Goal: Information Seeking & Learning: Learn about a topic

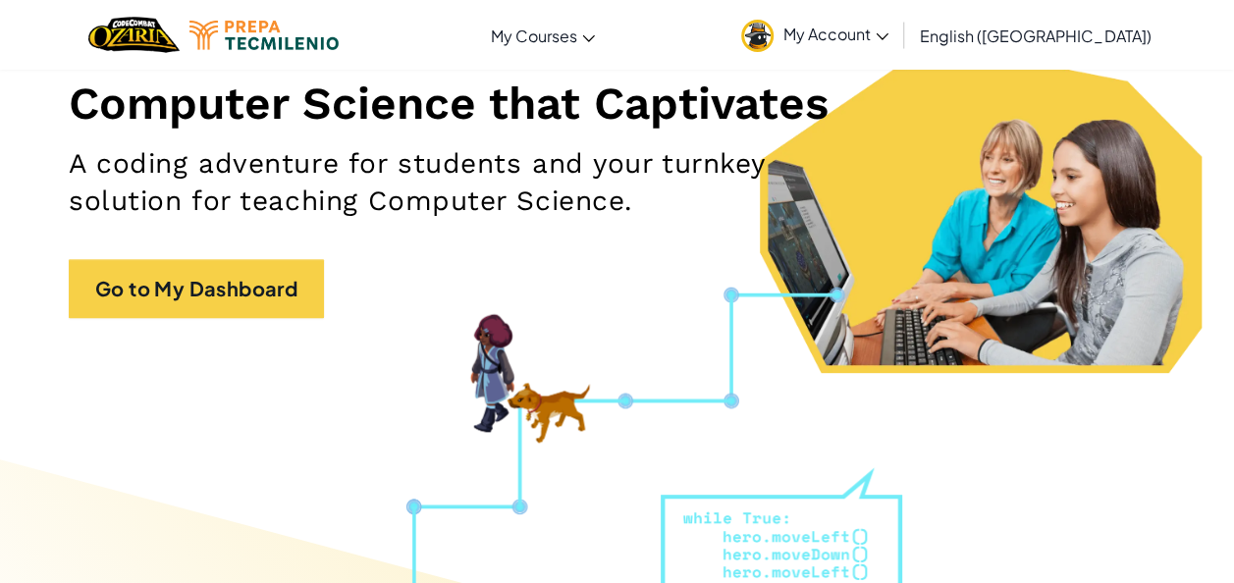
scroll to position [242, 0]
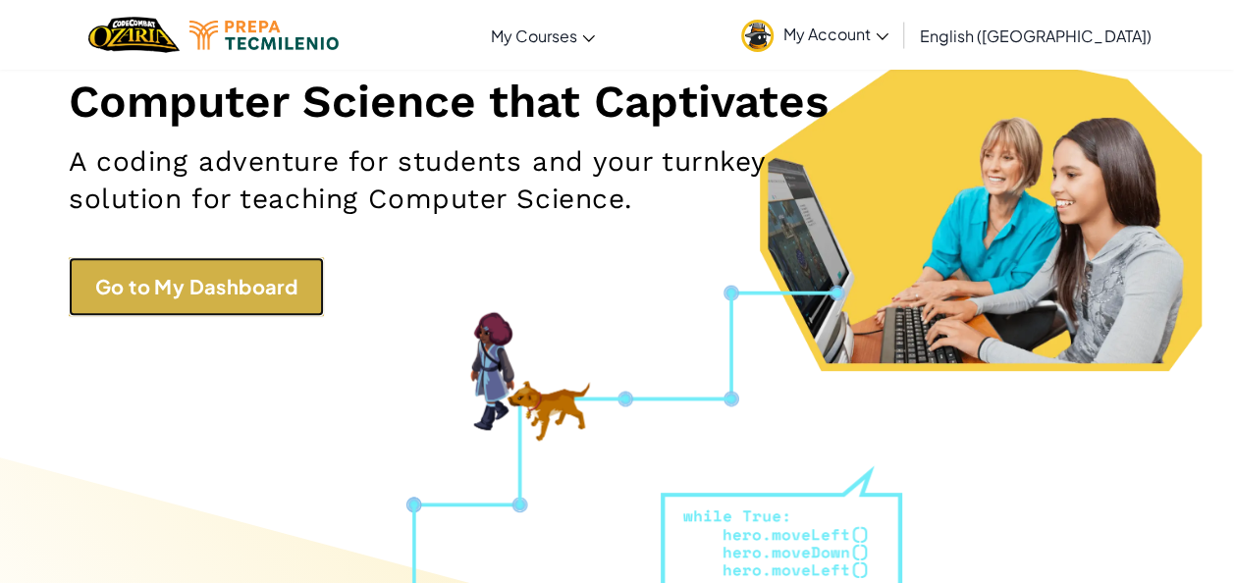
click at [173, 271] on link "Go to My Dashboard" at bounding box center [196, 286] width 255 height 59
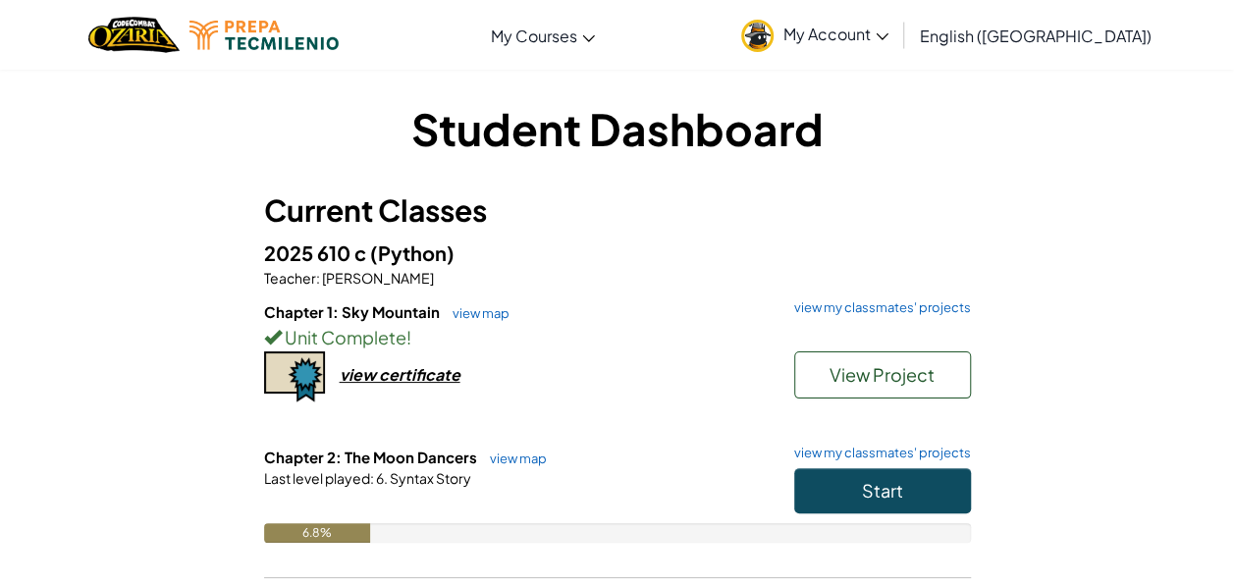
scroll to position [198, 0]
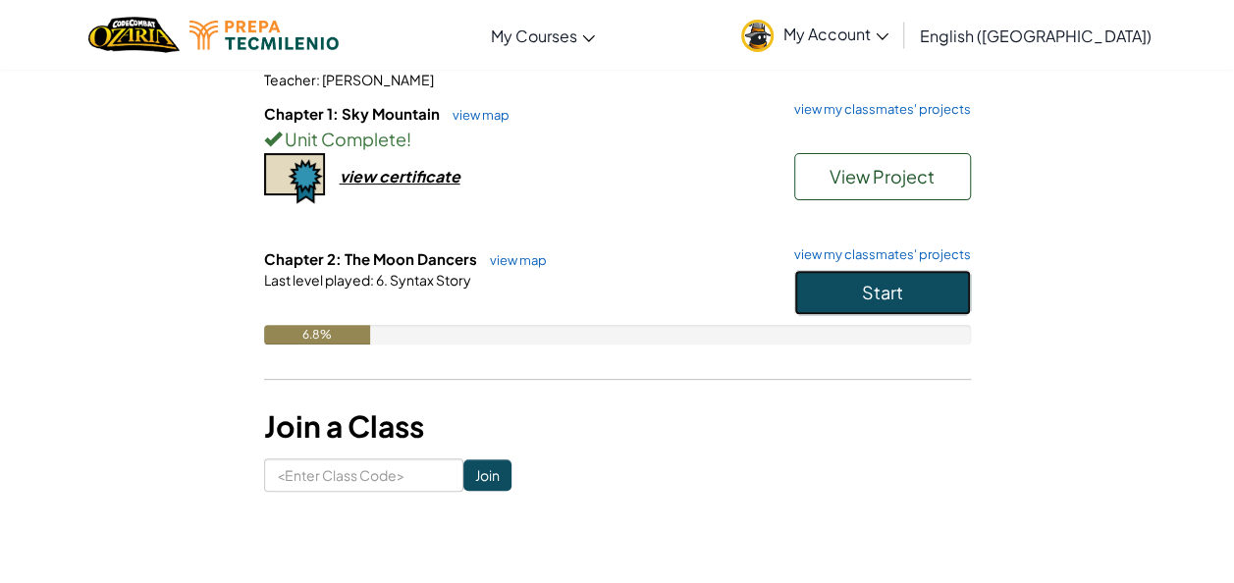
click at [888, 294] on span "Start" at bounding box center [882, 292] width 41 height 23
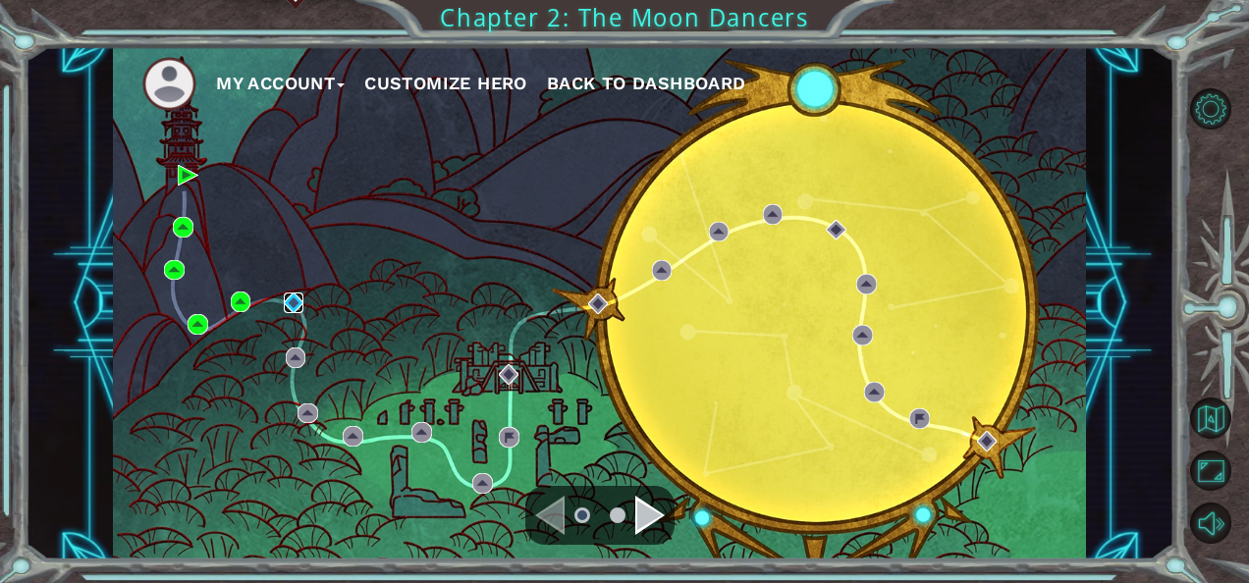
click at [294, 296] on img at bounding box center [294, 303] width 21 height 21
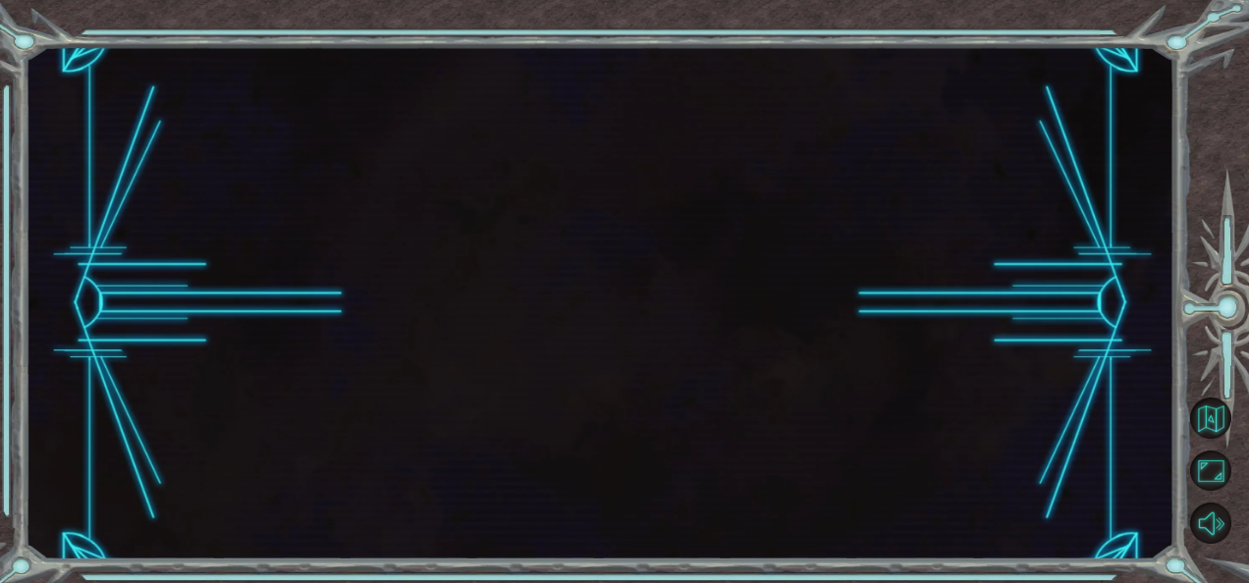
click at [294, 296] on div at bounding box center [599, 303] width 1148 height 513
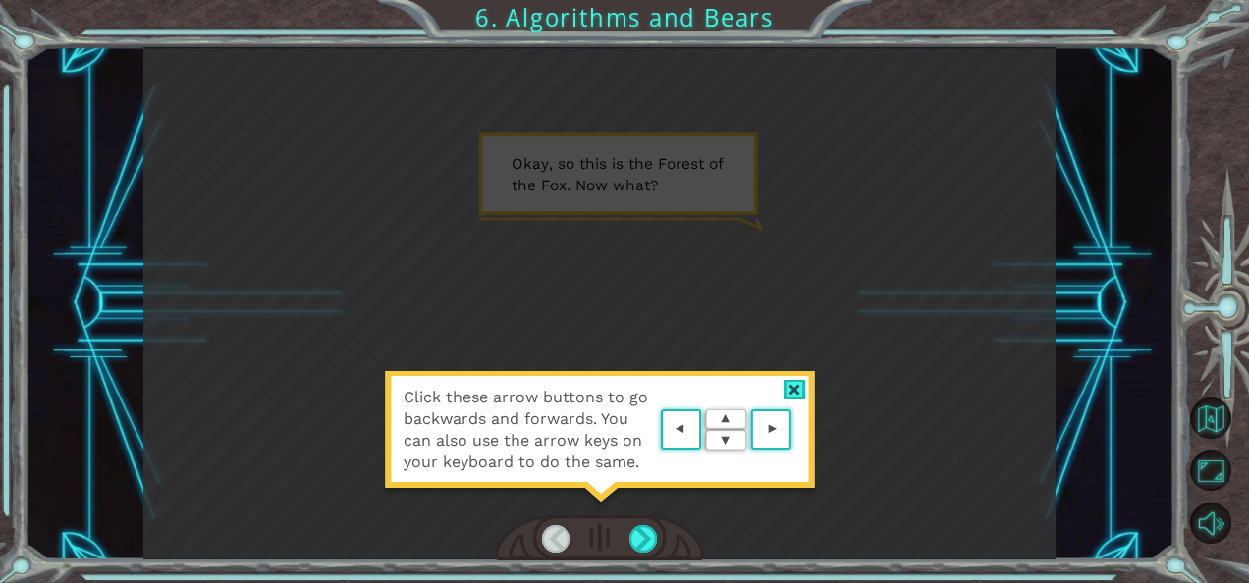
click at [795, 389] on div at bounding box center [794, 390] width 23 height 21
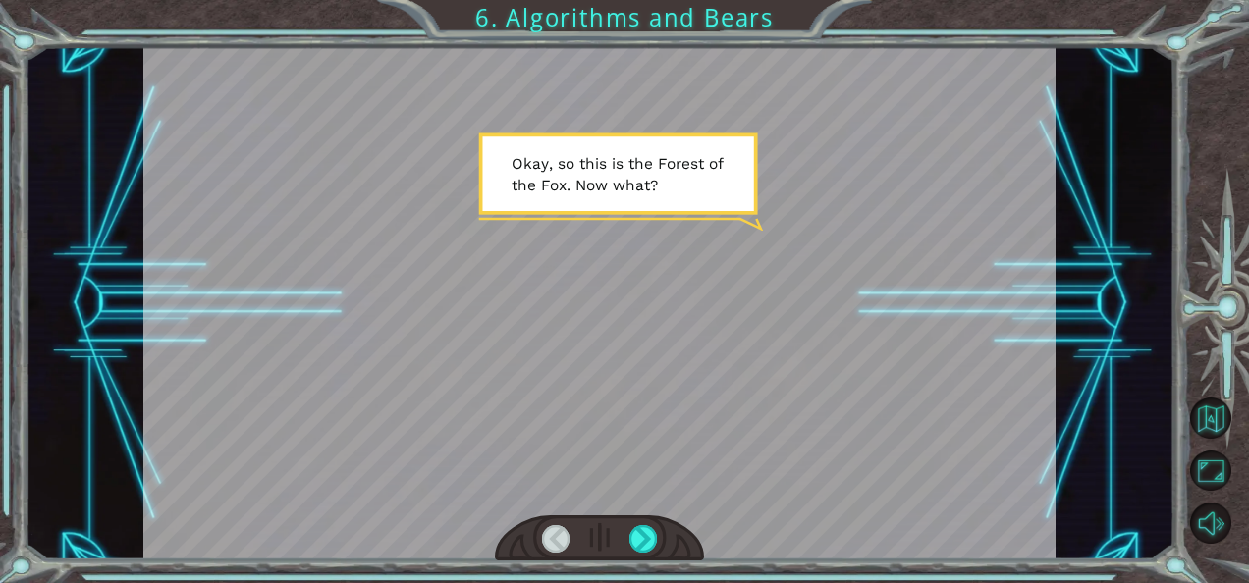
click at [795, 389] on div at bounding box center [599, 303] width 913 height 513
click at [648, 542] on div at bounding box center [642, 538] width 27 height 27
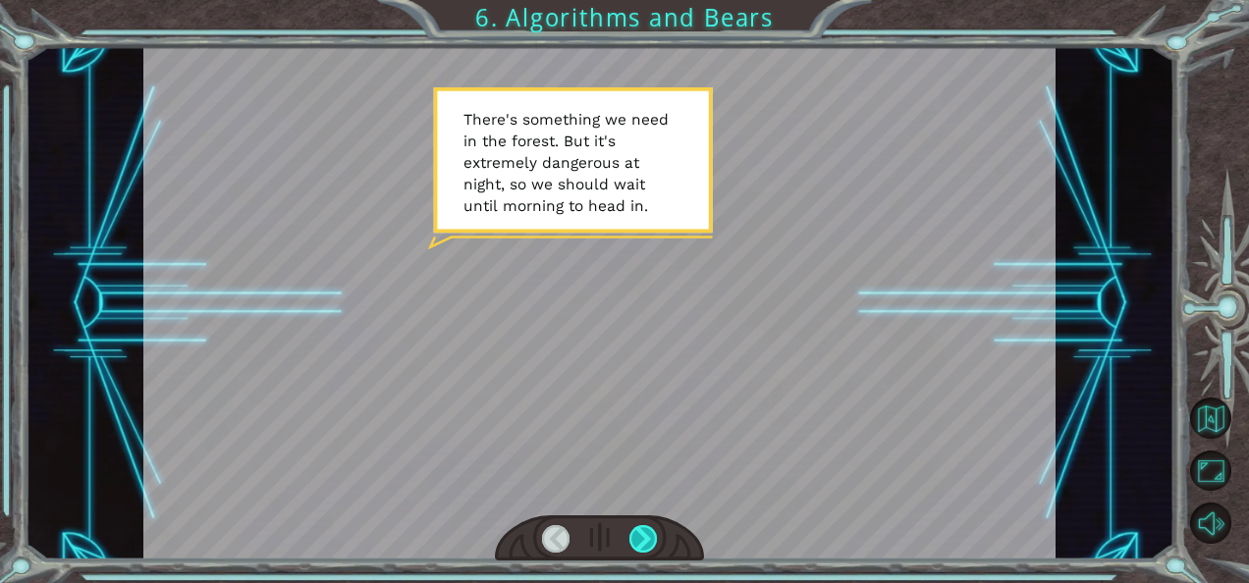
click at [648, 542] on div at bounding box center [642, 538] width 27 height 27
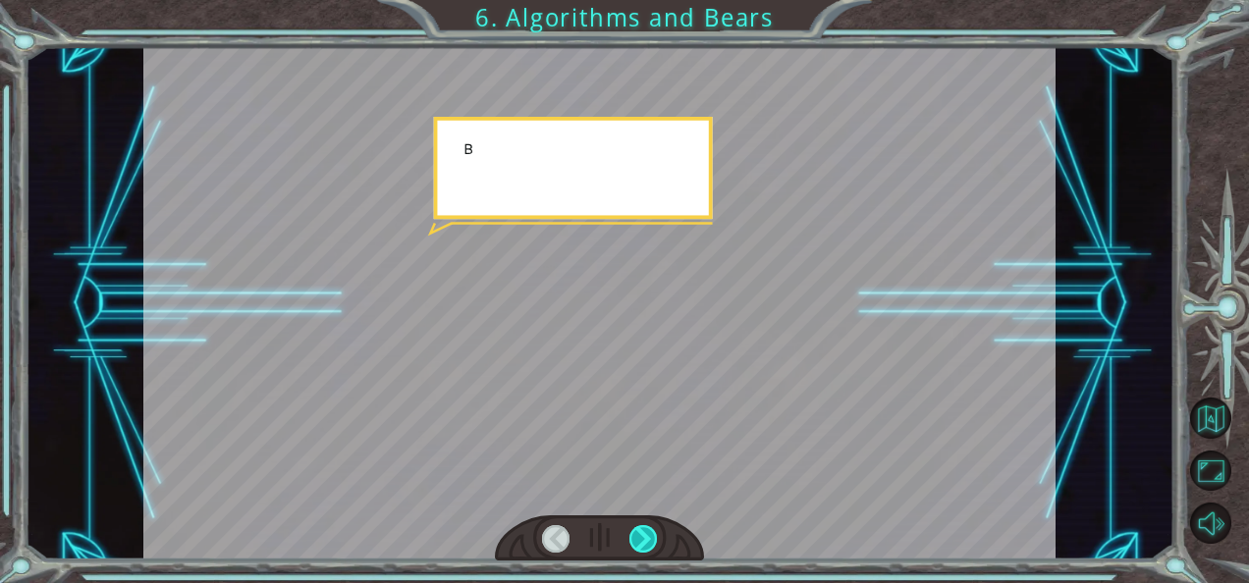
click at [648, 542] on div at bounding box center [642, 538] width 27 height 27
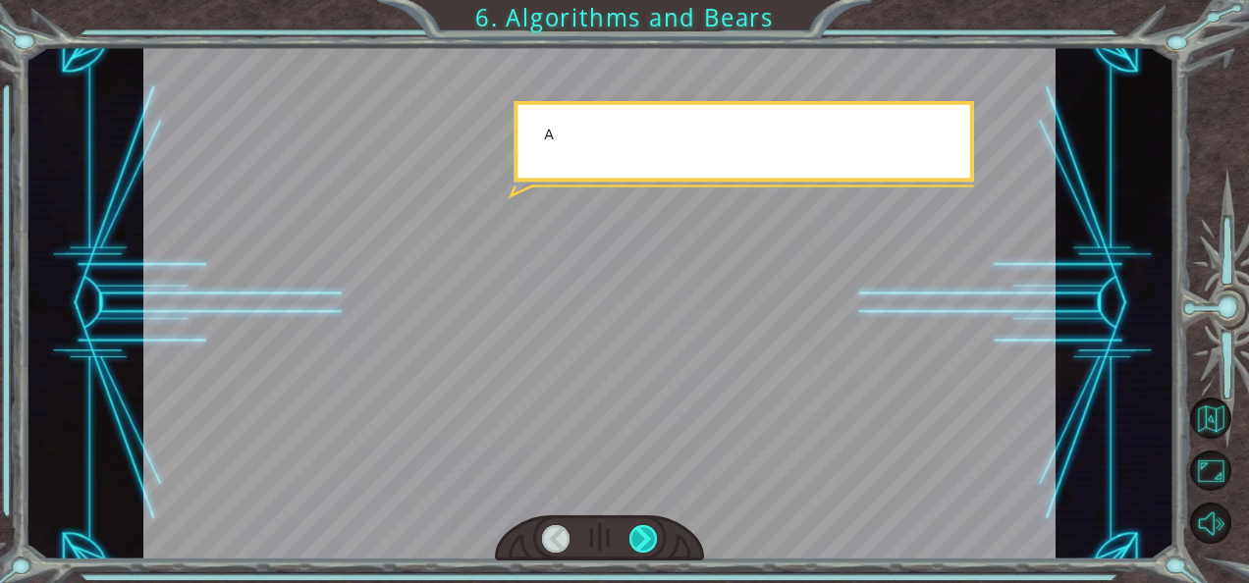
click at [648, 542] on div at bounding box center [642, 538] width 27 height 27
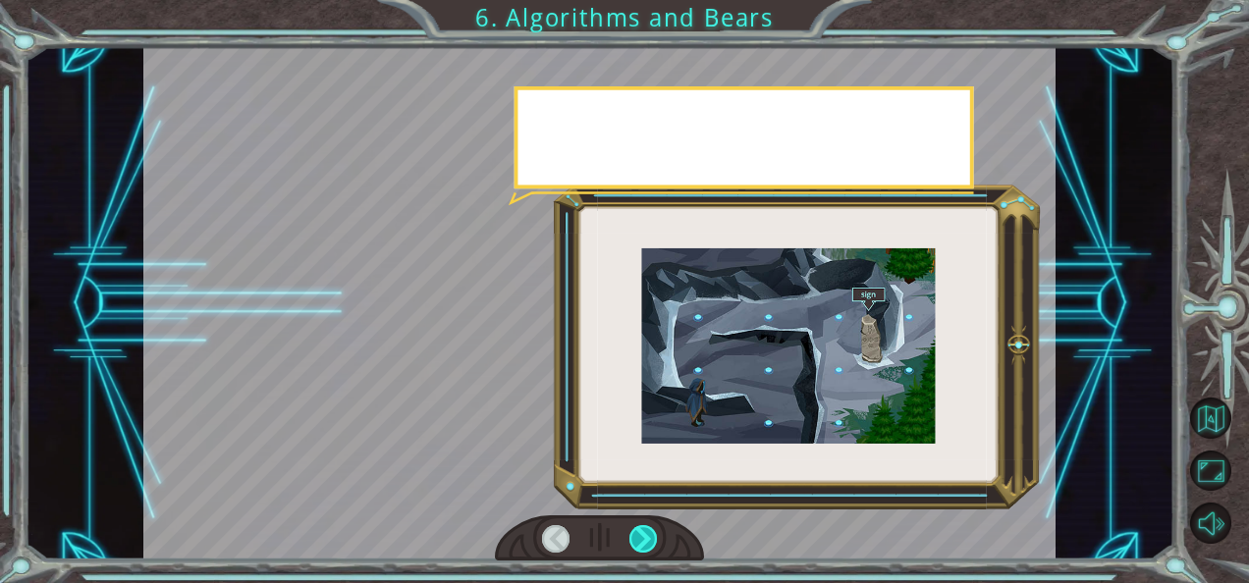
click at [648, 542] on div at bounding box center [642, 538] width 27 height 27
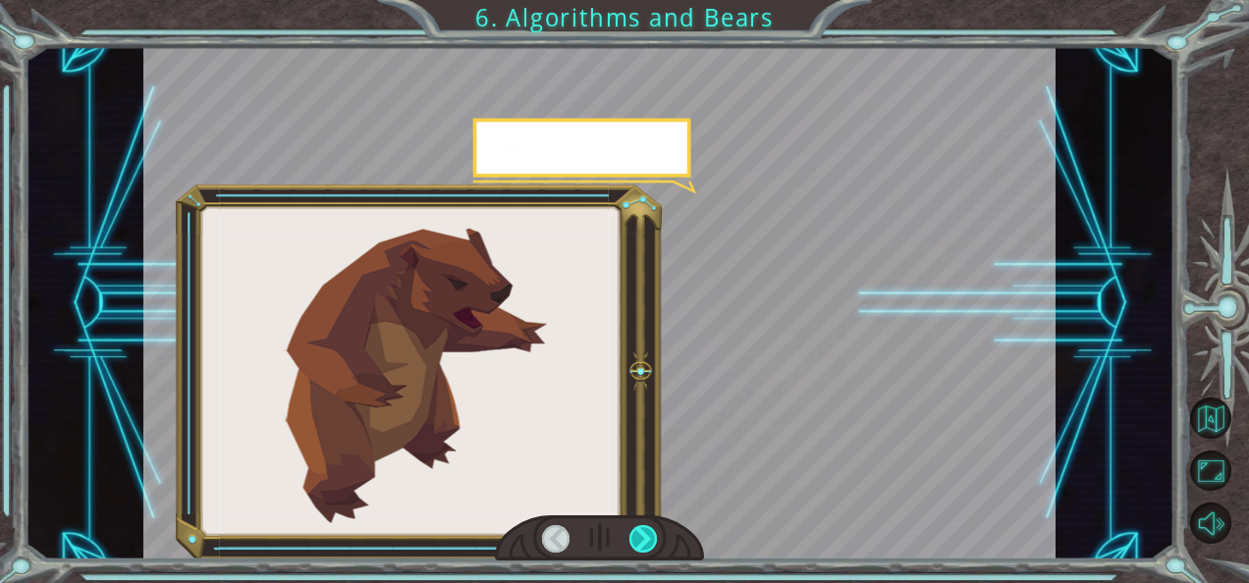
click at [648, 542] on div at bounding box center [642, 538] width 27 height 27
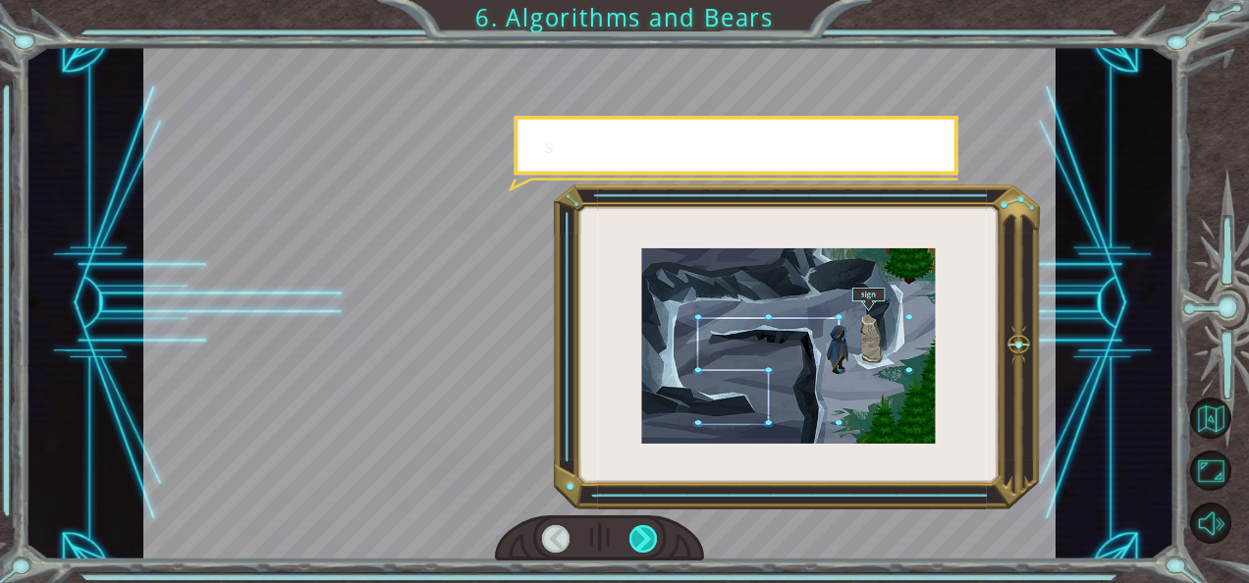
click at [648, 542] on div at bounding box center [642, 538] width 27 height 27
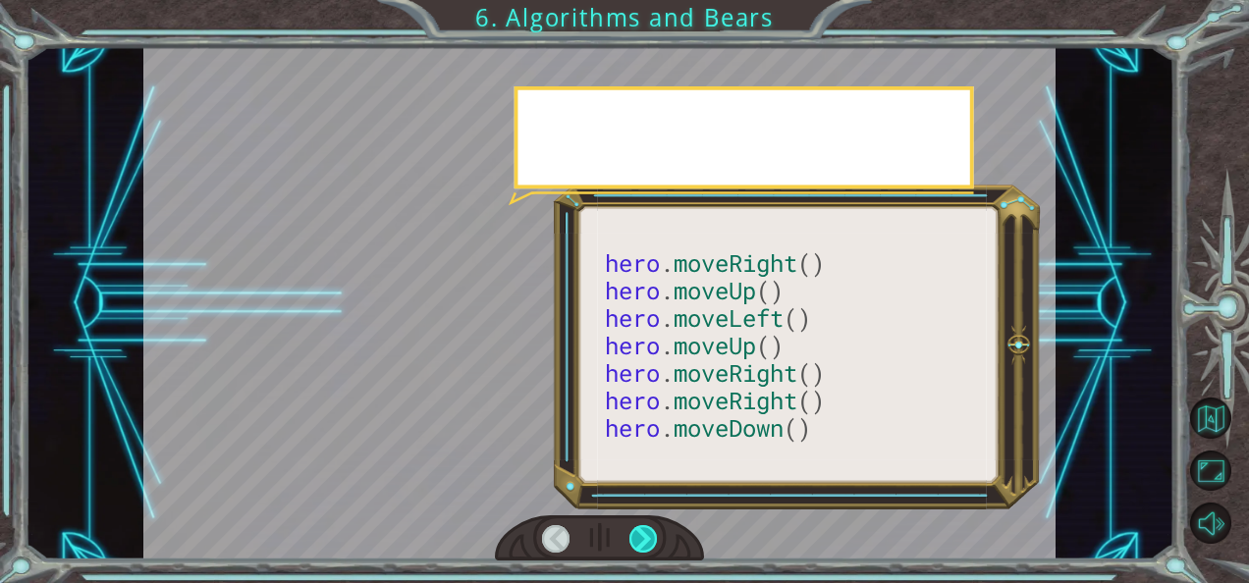
click at [648, 542] on div at bounding box center [642, 538] width 27 height 27
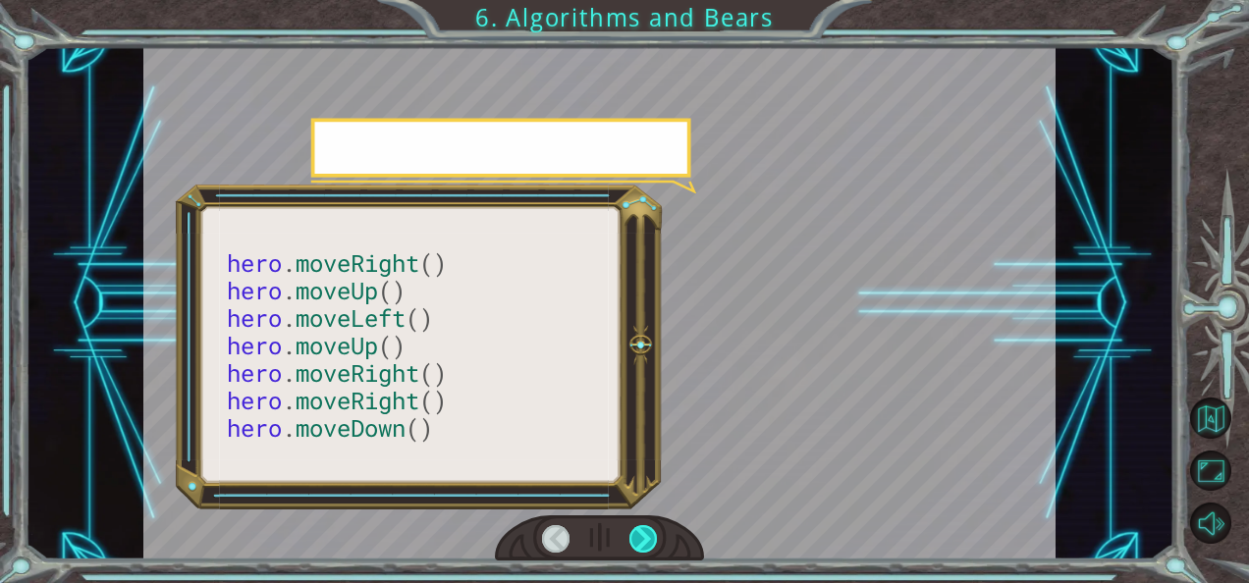
click at [648, 542] on div at bounding box center [642, 538] width 27 height 27
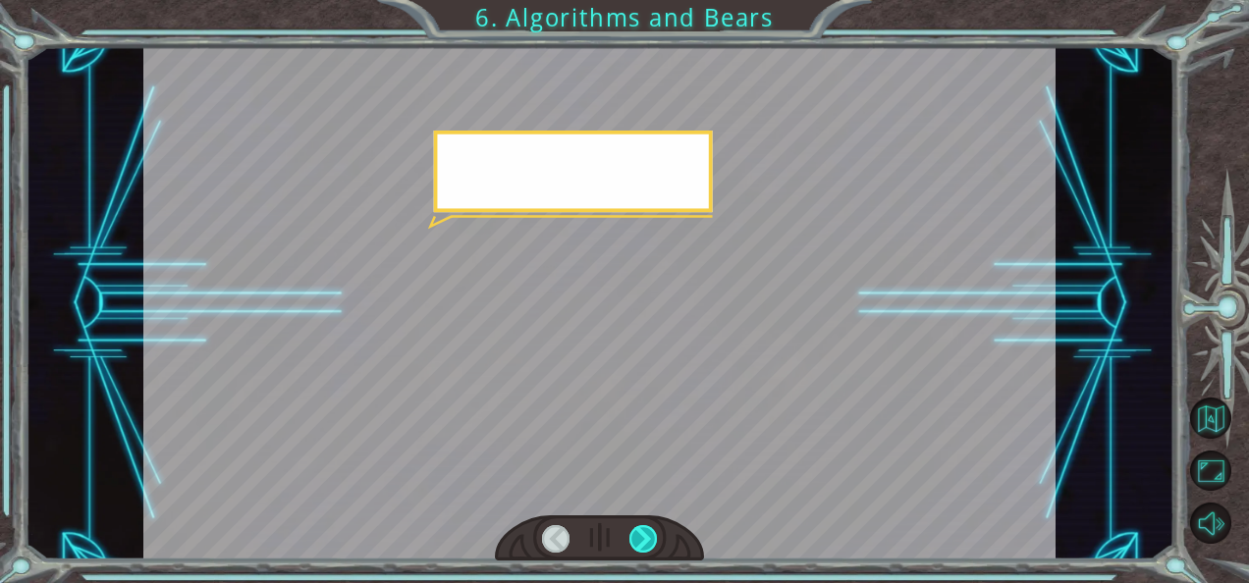
click at [648, 542] on div at bounding box center [642, 538] width 27 height 27
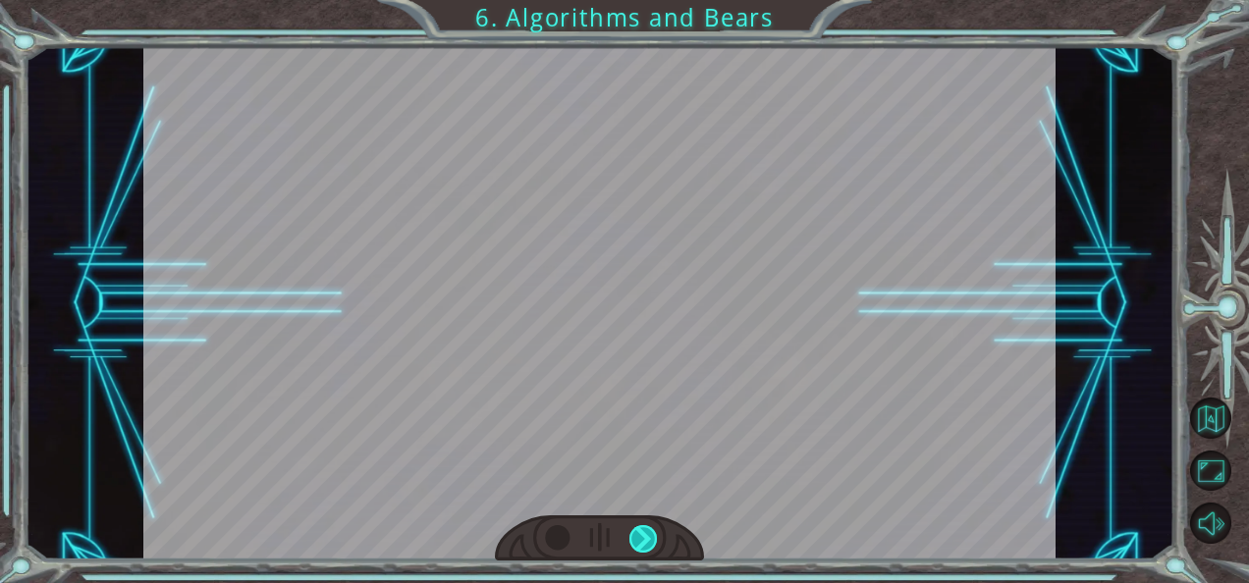
click at [648, 542] on div at bounding box center [642, 538] width 27 height 27
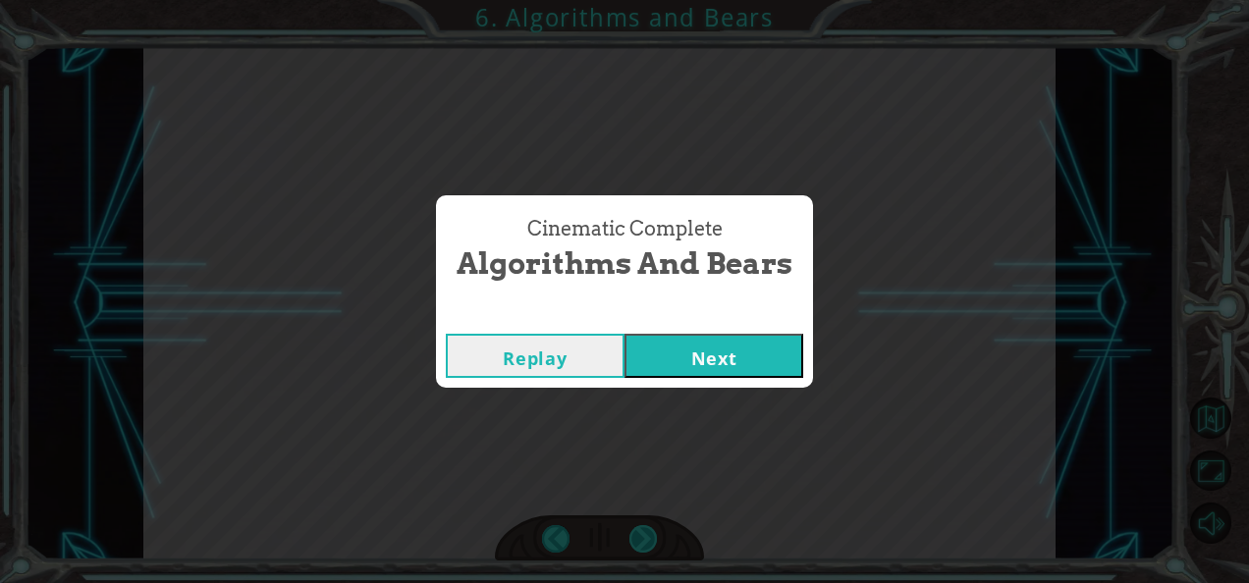
click at [648, 542] on div "Cinematic Complete Algorithms and Bears Replay Next" at bounding box center [624, 291] width 1249 height 583
click at [740, 364] on button "Next" at bounding box center [713, 356] width 179 height 44
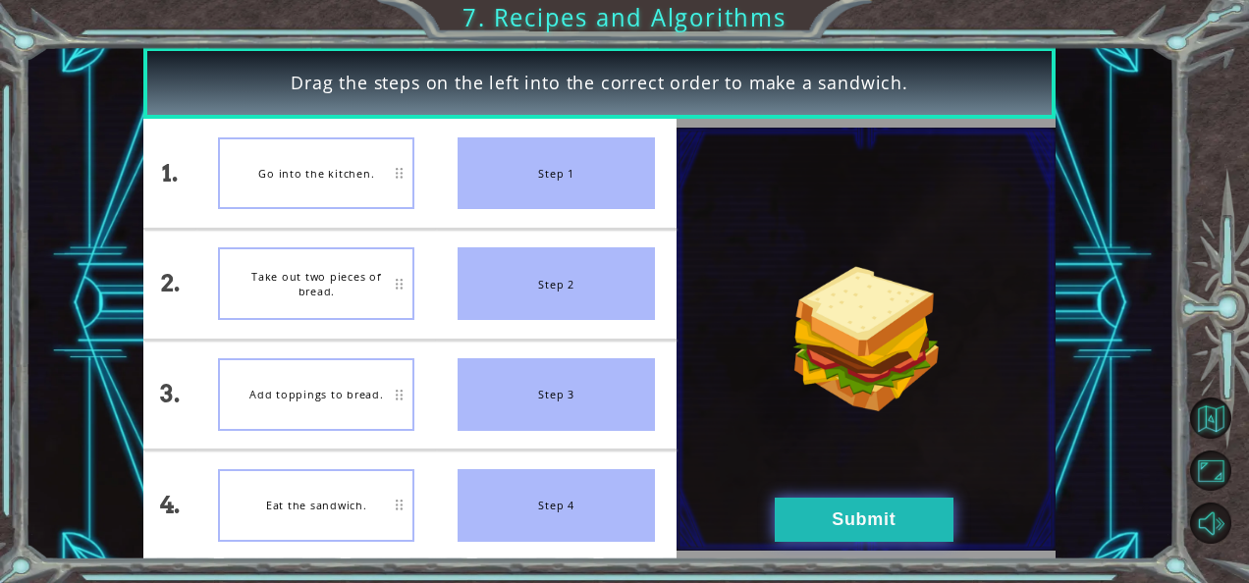
click at [807, 522] on button "Submit" at bounding box center [863, 520] width 179 height 44
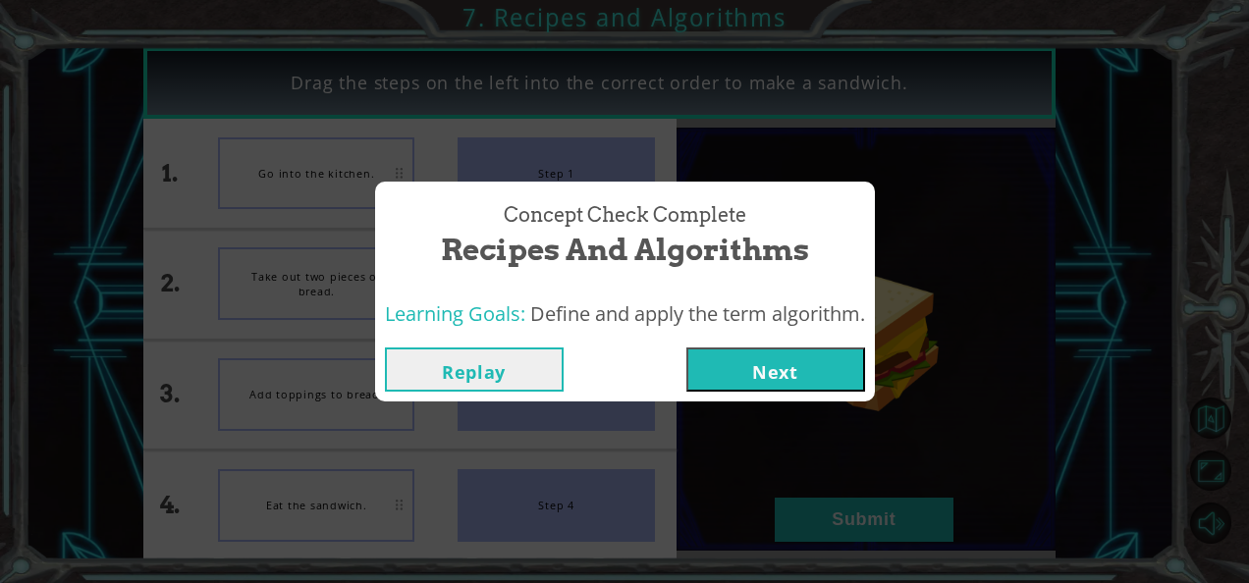
click at [751, 369] on button "Next" at bounding box center [775, 369] width 179 height 44
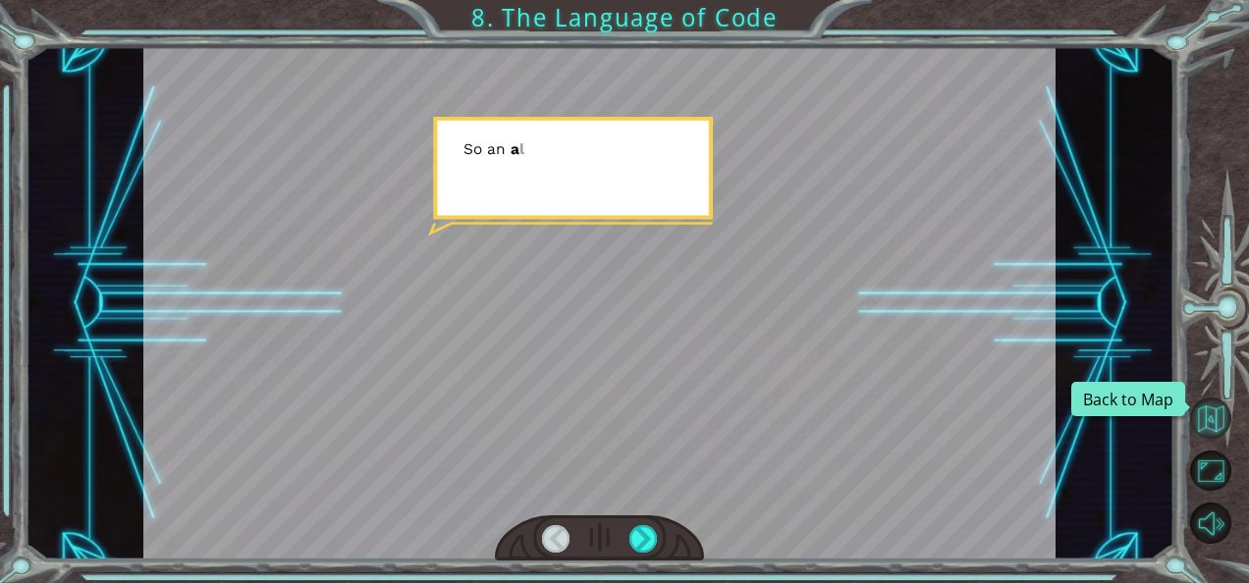
click at [1199, 411] on button "Back to Map" at bounding box center [1210, 418] width 41 height 41
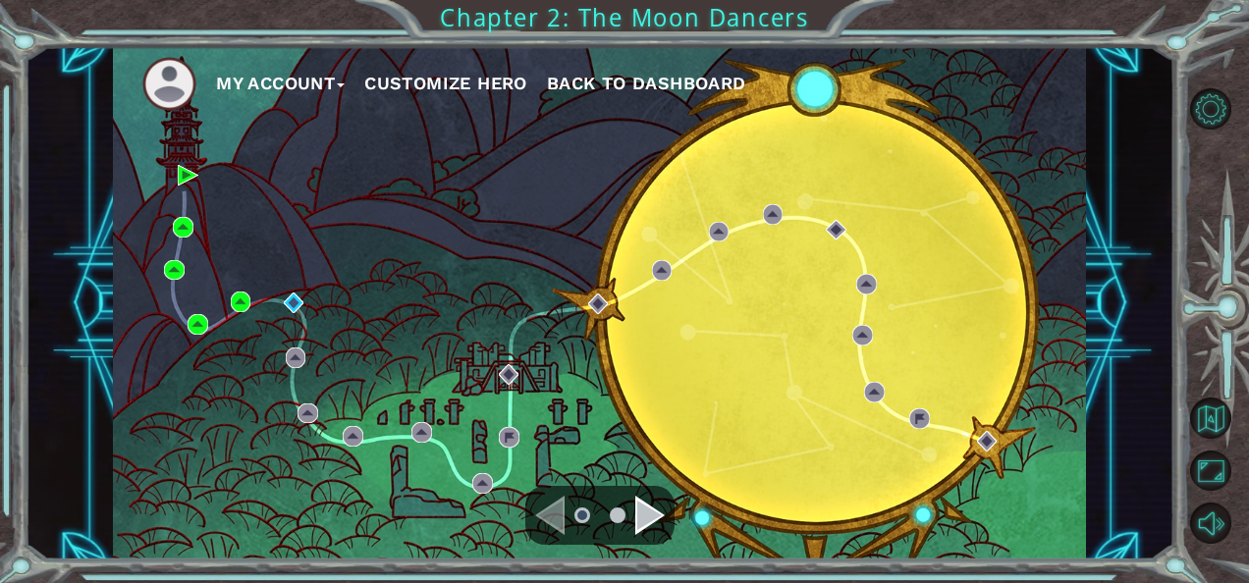
click at [701, 74] on span "Back to Dashboard" at bounding box center [646, 83] width 199 height 21
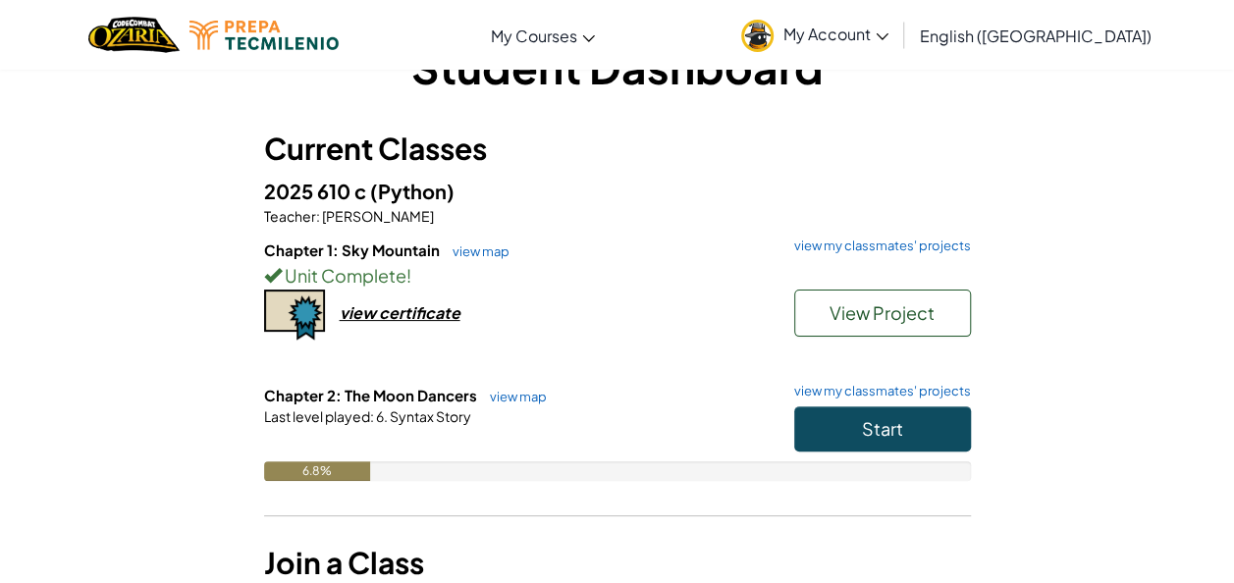
scroll to position [90, 0]
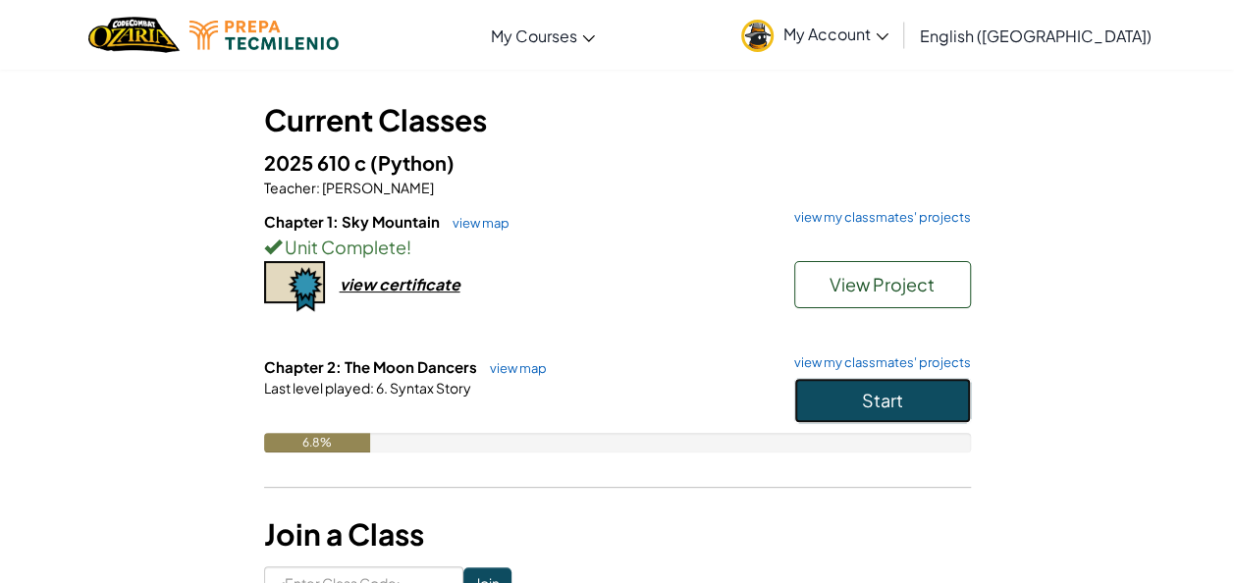
click at [893, 400] on span "Start" at bounding box center [882, 400] width 41 height 23
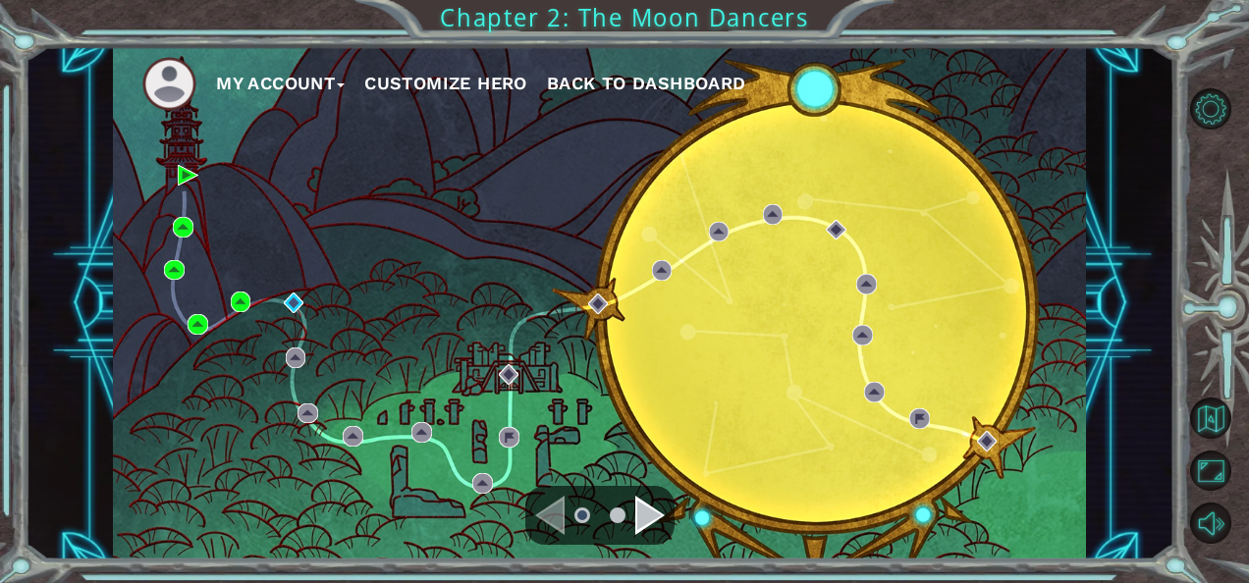
click at [636, 503] on div "Navigate to the next page" at bounding box center [649, 515] width 29 height 39
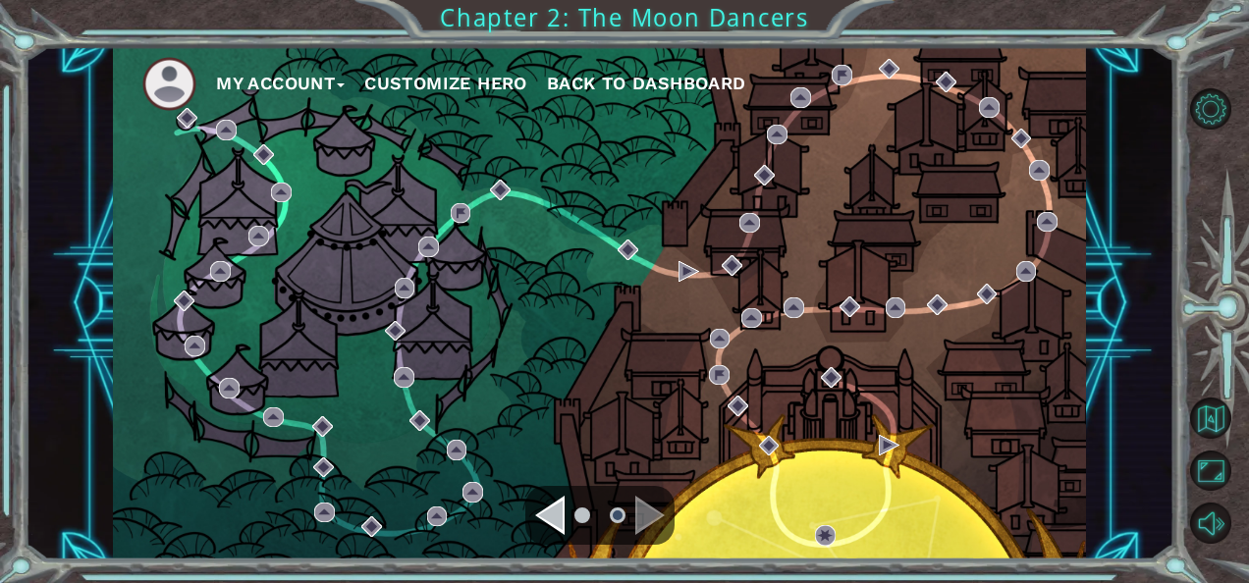
click at [548, 510] on div "Navigate to the previous page" at bounding box center [549, 515] width 29 height 39
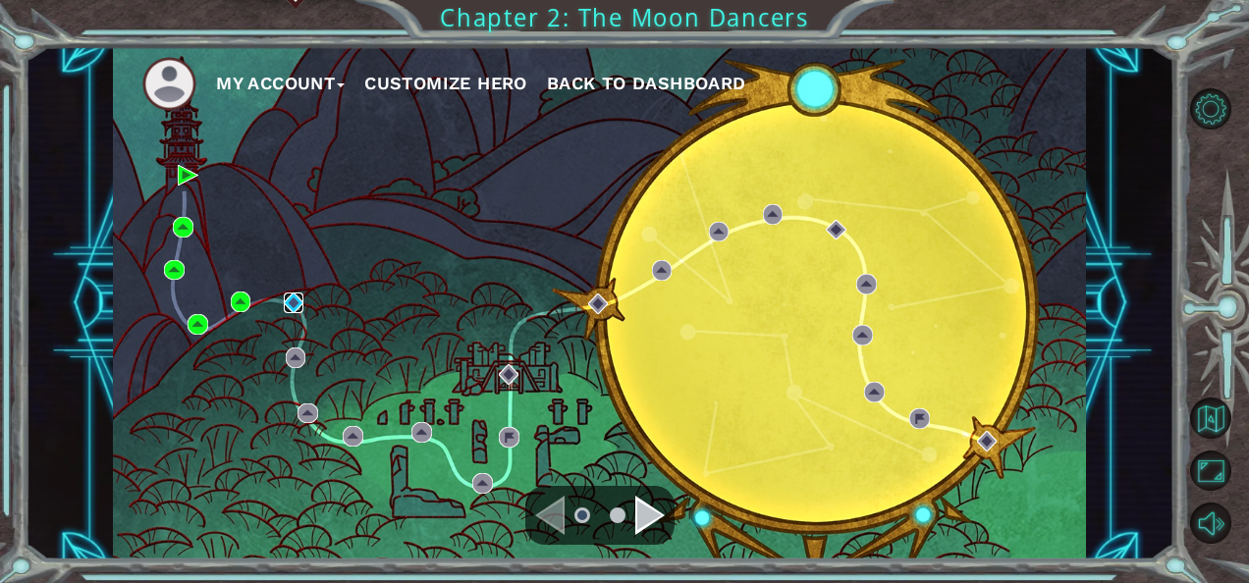
click at [293, 300] on img at bounding box center [294, 303] width 21 height 21
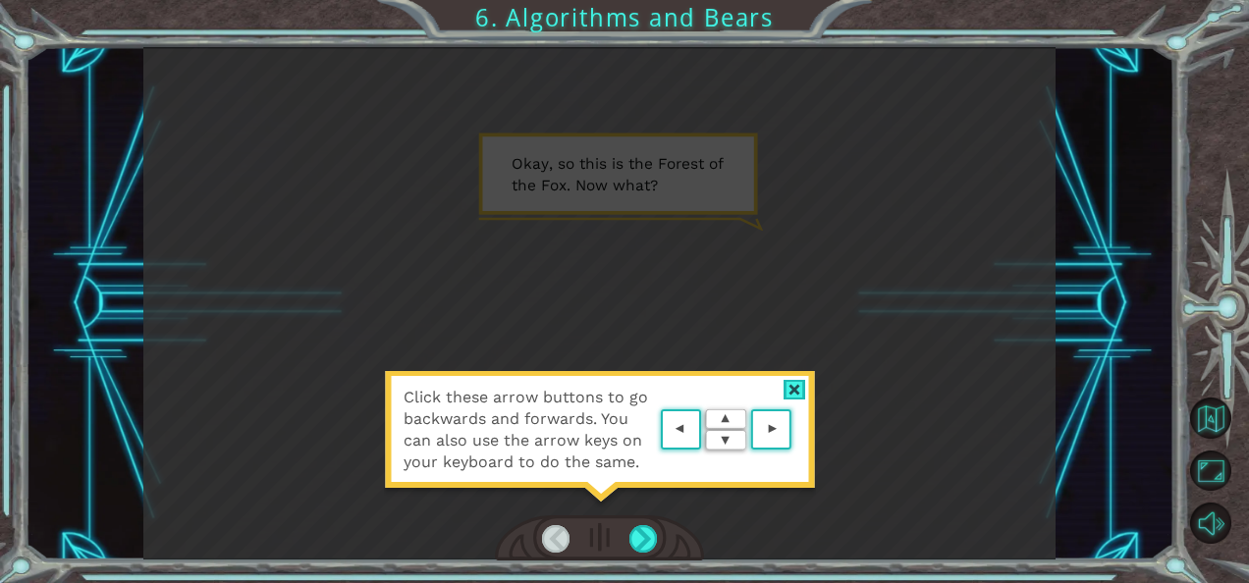
click at [1043, 263] on div "Click these arrow buttons to go backwards and forwards. You can also use the ar…" at bounding box center [599, 303] width 913 height 513
click at [799, 382] on div at bounding box center [794, 390] width 23 height 21
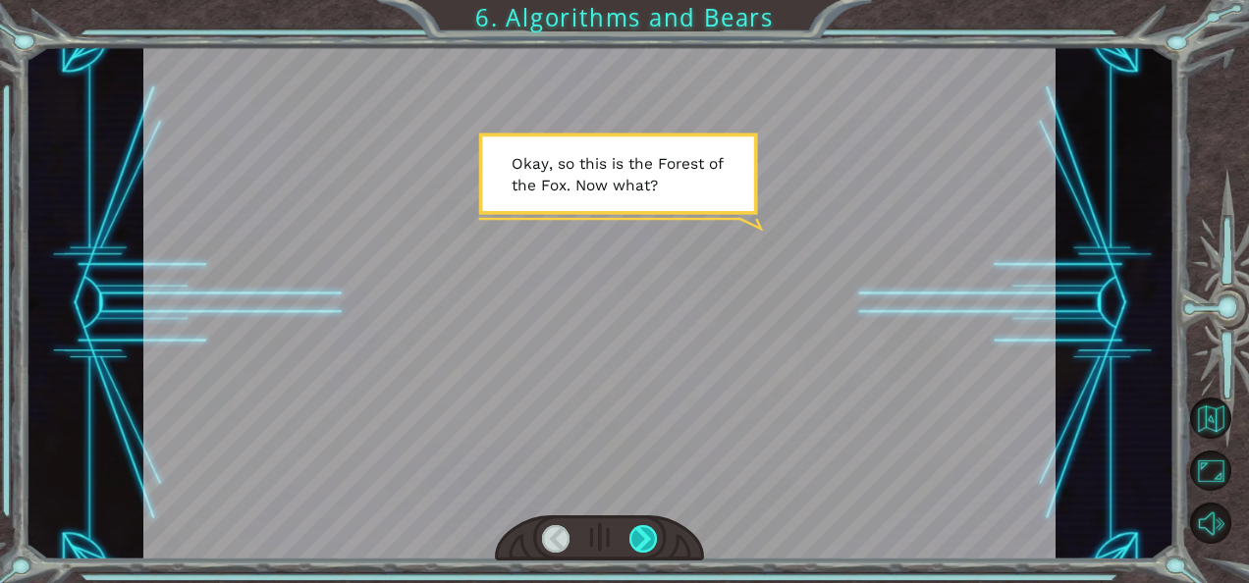
click at [636, 547] on div at bounding box center [642, 538] width 27 height 27
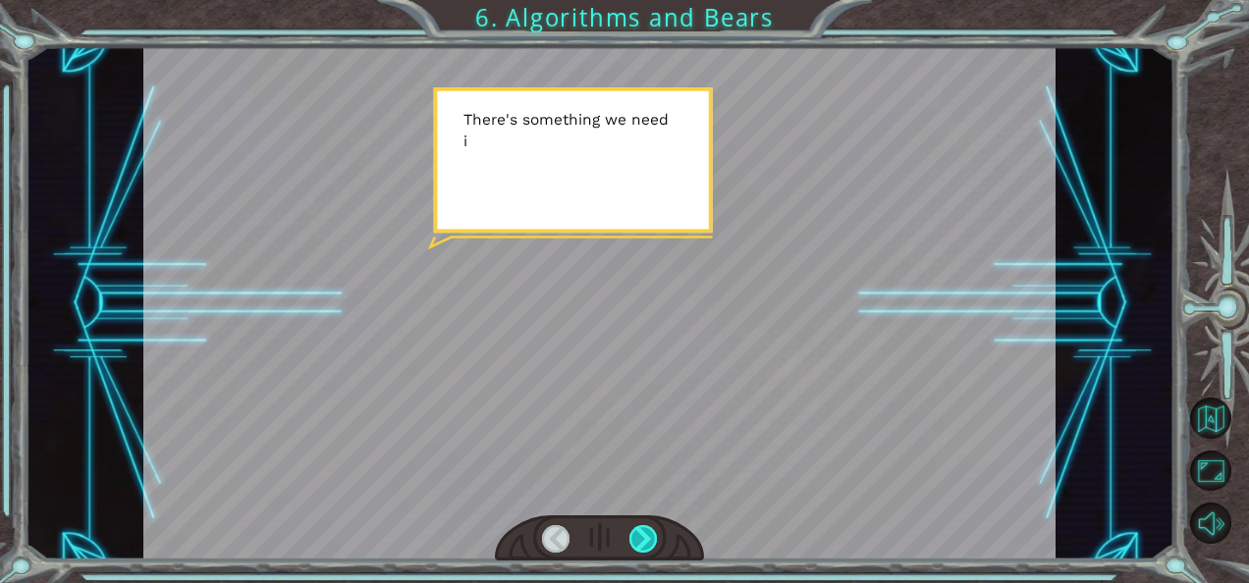
click at [636, 547] on div at bounding box center [642, 538] width 27 height 27
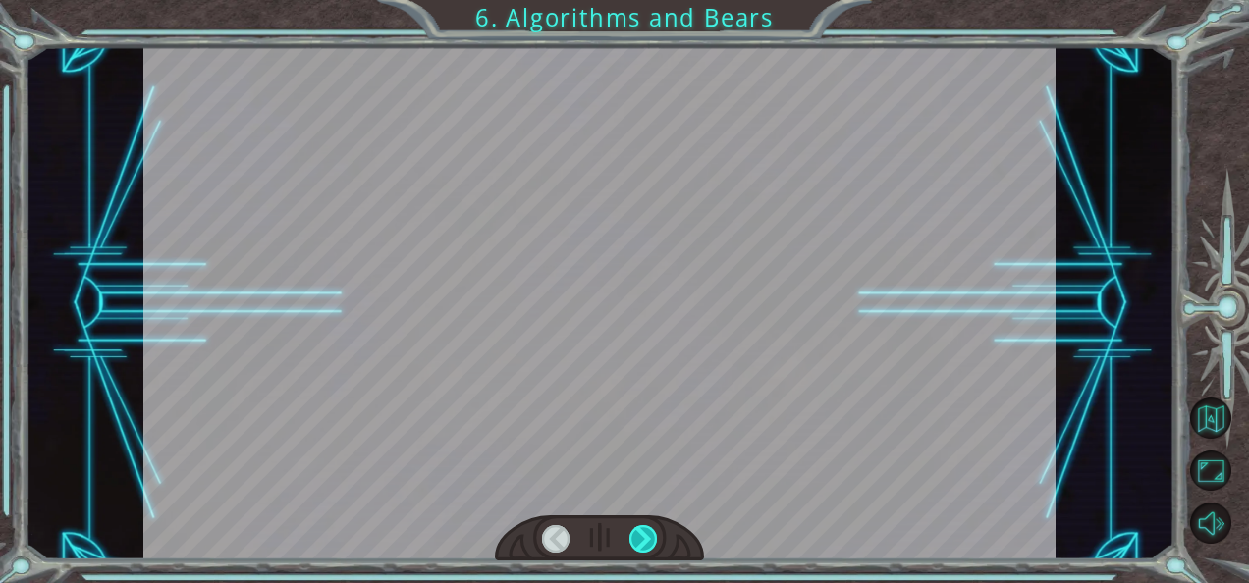
click at [636, 547] on div at bounding box center [642, 538] width 27 height 27
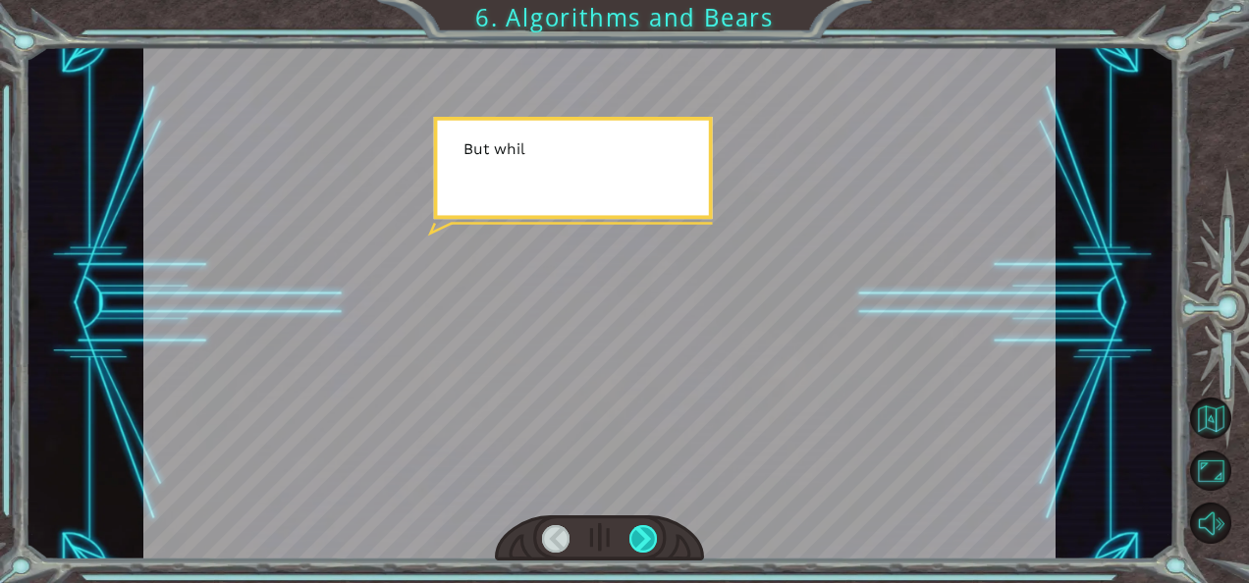
click at [636, 547] on div at bounding box center [642, 538] width 27 height 27
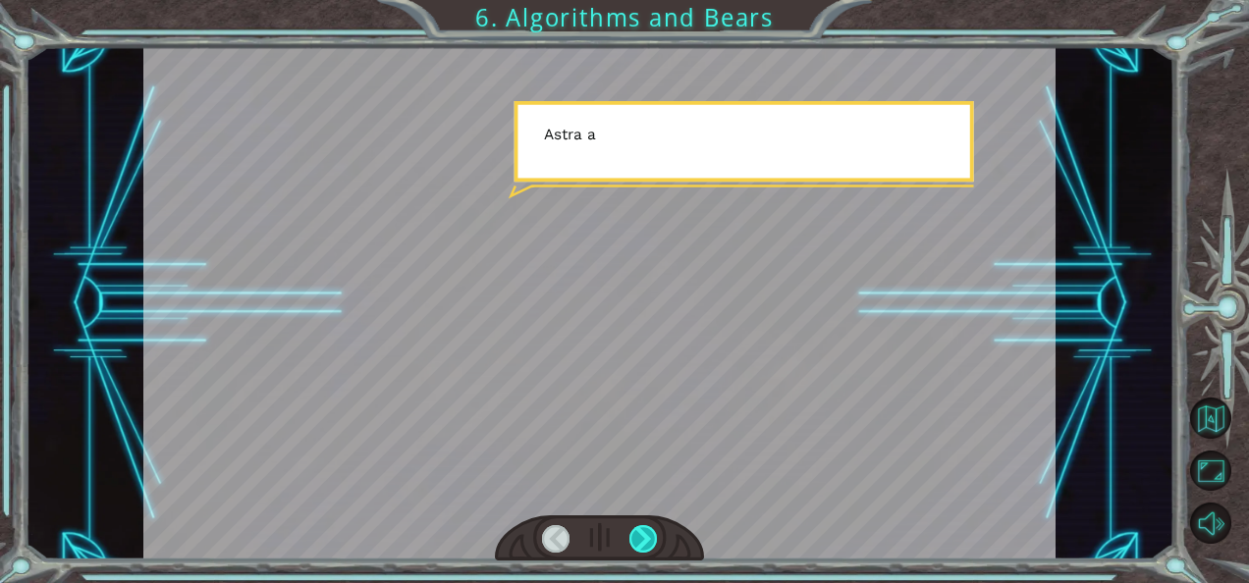
click at [636, 547] on div at bounding box center [642, 538] width 27 height 27
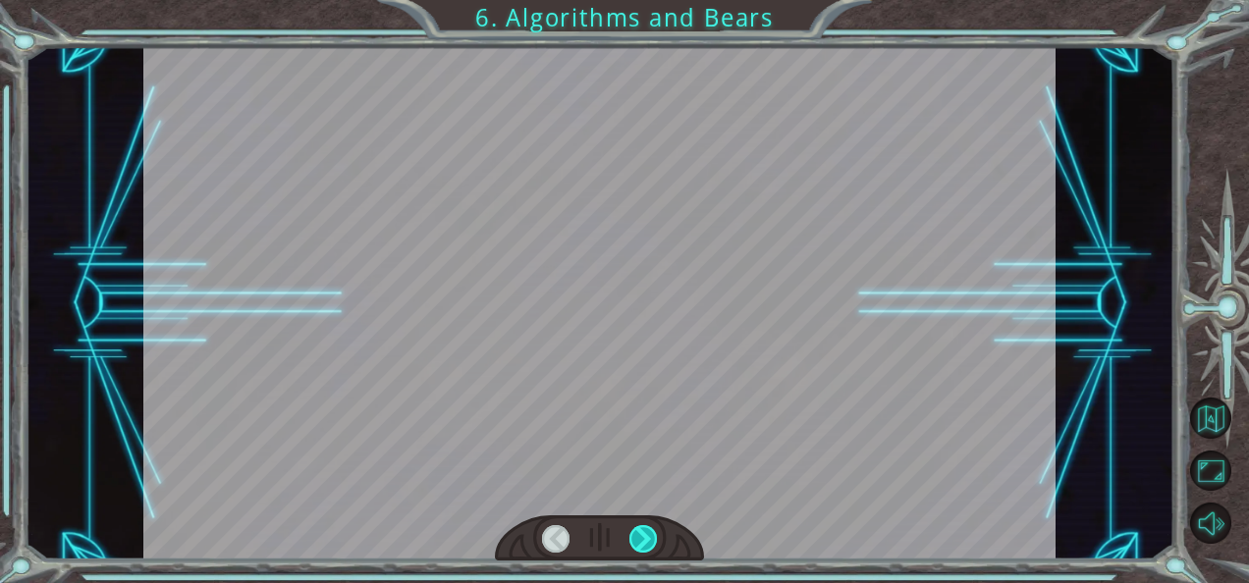
click at [636, 547] on div at bounding box center [642, 538] width 27 height 27
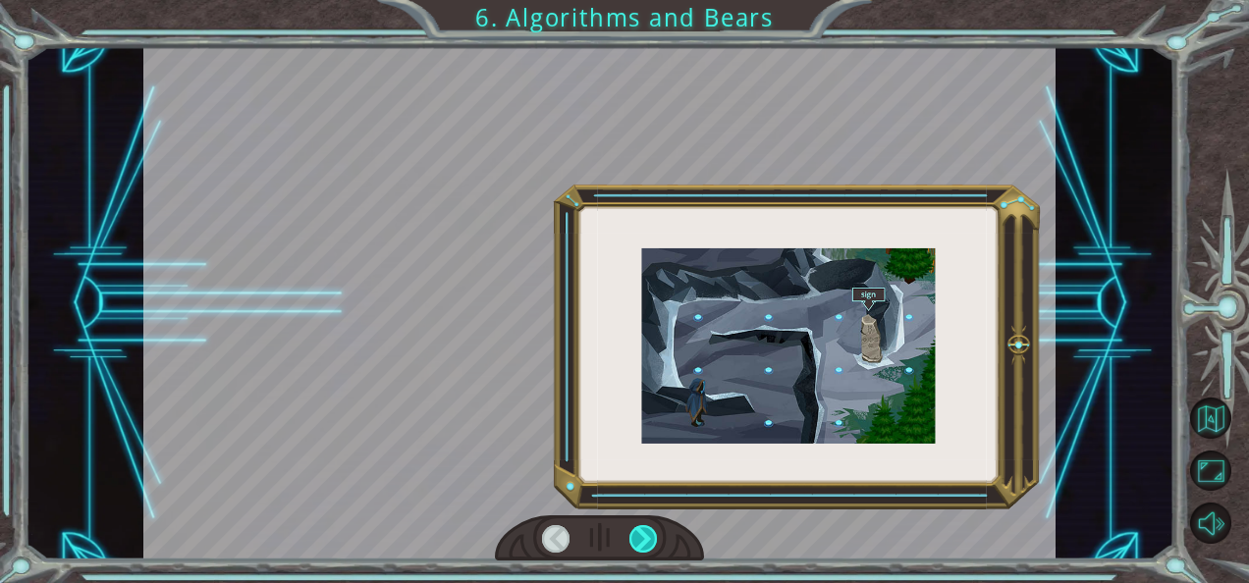
click at [636, 547] on div at bounding box center [642, 538] width 27 height 27
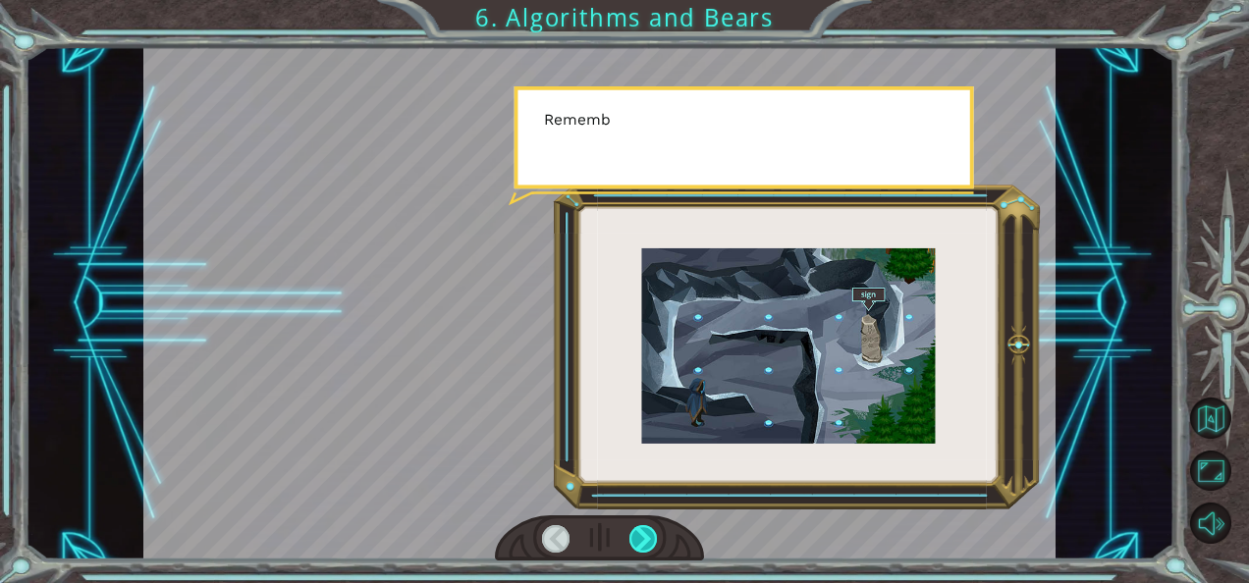
click at [636, 547] on div at bounding box center [642, 538] width 27 height 27
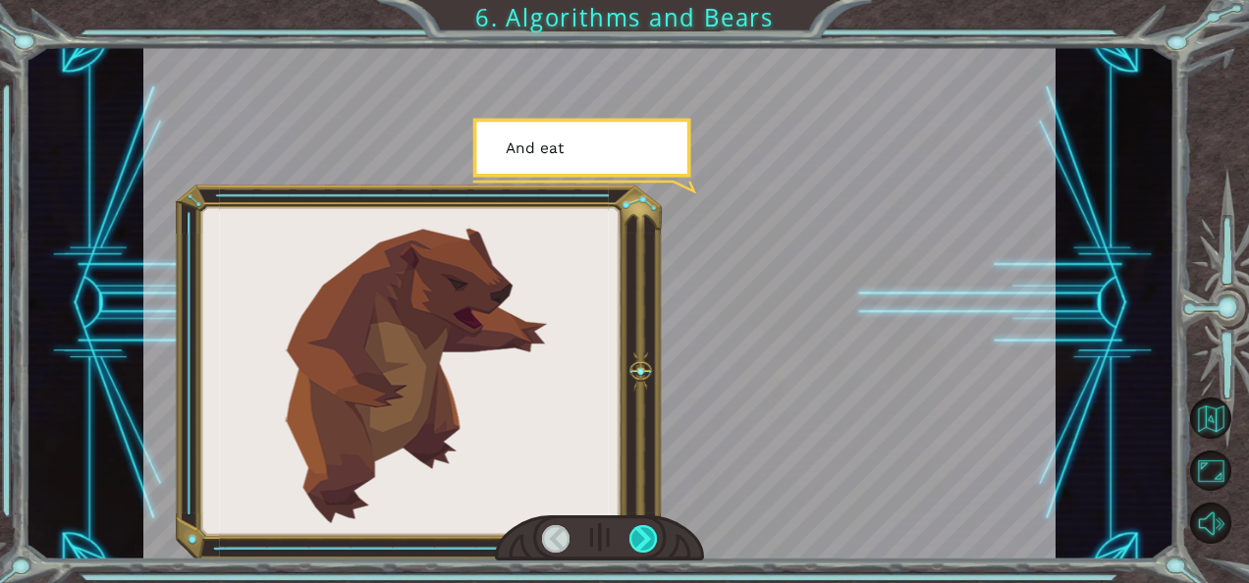
click at [636, 547] on div at bounding box center [642, 538] width 27 height 27
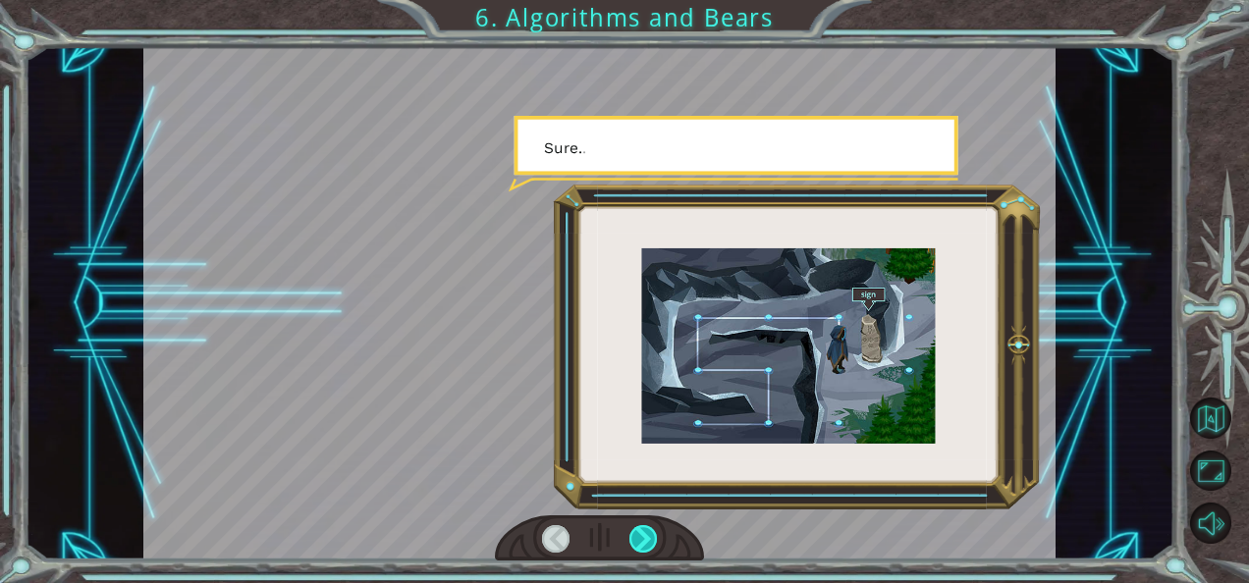
click at [636, 547] on div at bounding box center [642, 538] width 27 height 27
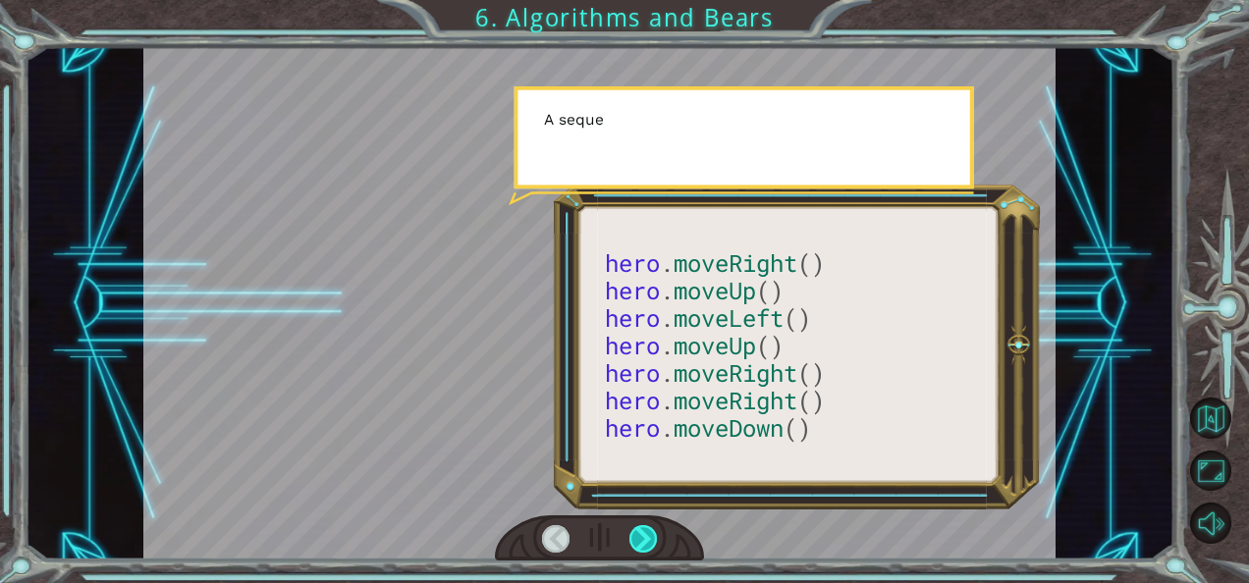
click at [636, 547] on div at bounding box center [642, 538] width 27 height 27
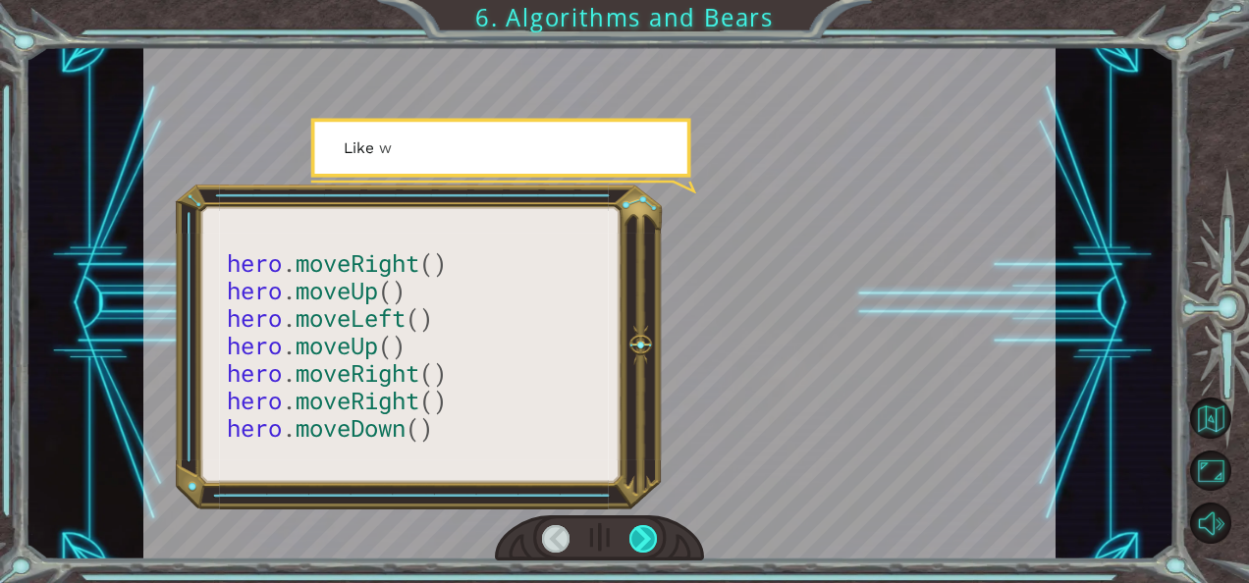
click at [636, 547] on div at bounding box center [642, 538] width 27 height 27
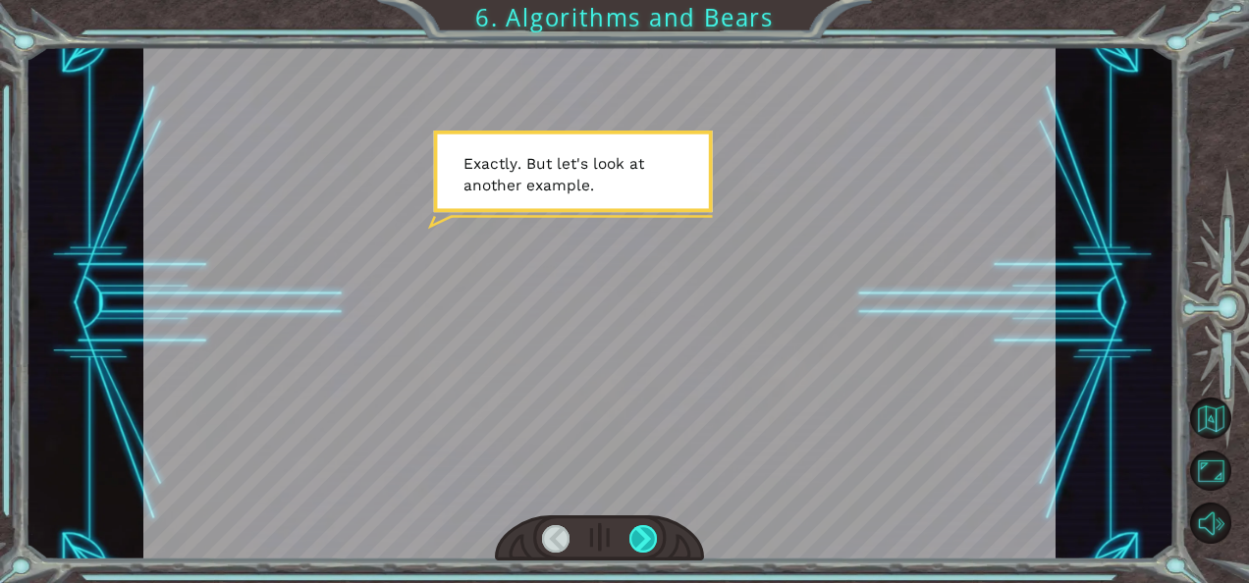
click at [636, 547] on div at bounding box center [642, 538] width 27 height 27
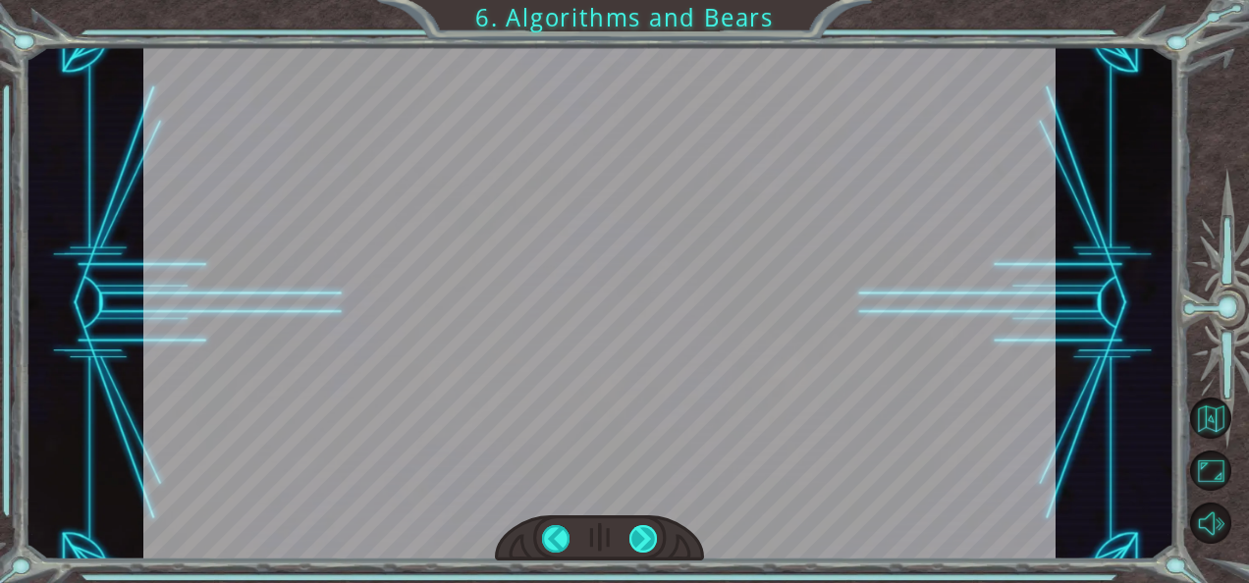
click at [636, 547] on div at bounding box center [642, 538] width 27 height 27
click at [636, 0] on div "hero . moveRight () hero . moveUp () hero . moveLeft () hero . moveUp () hero .…" at bounding box center [624, 0] width 1249 height 0
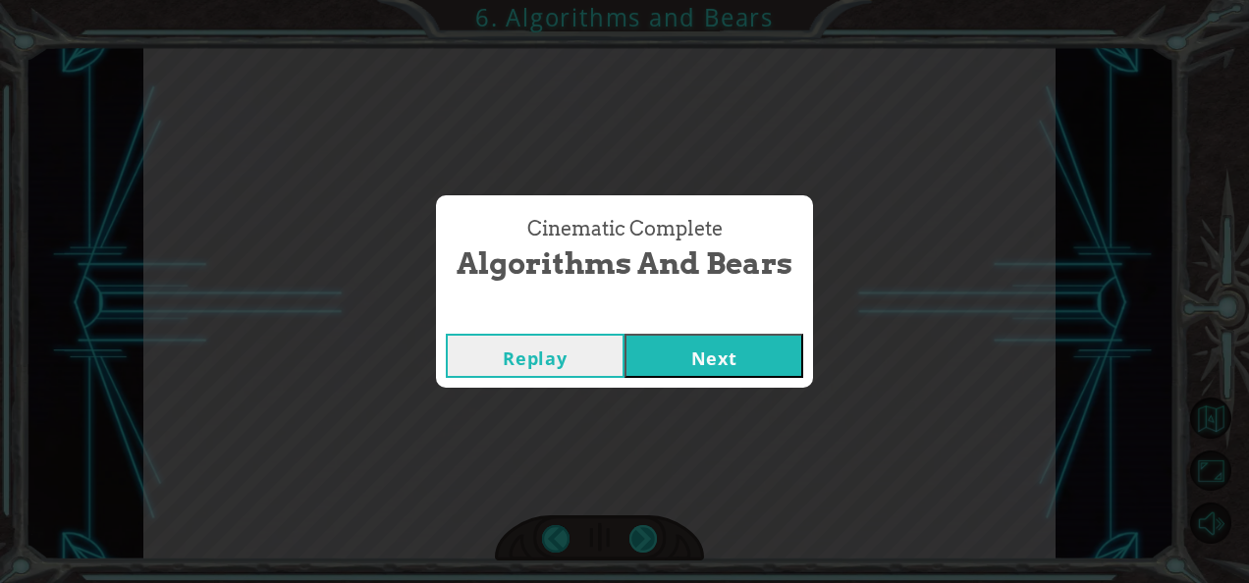
click at [636, 547] on div "Cinematic Complete Algorithms and Bears Replay Next" at bounding box center [624, 291] width 1249 height 583
drag, startPoint x: 636, startPoint y: 547, endPoint x: 756, endPoint y: 347, distance: 232.5
click at [756, 347] on button "Next" at bounding box center [713, 356] width 179 height 44
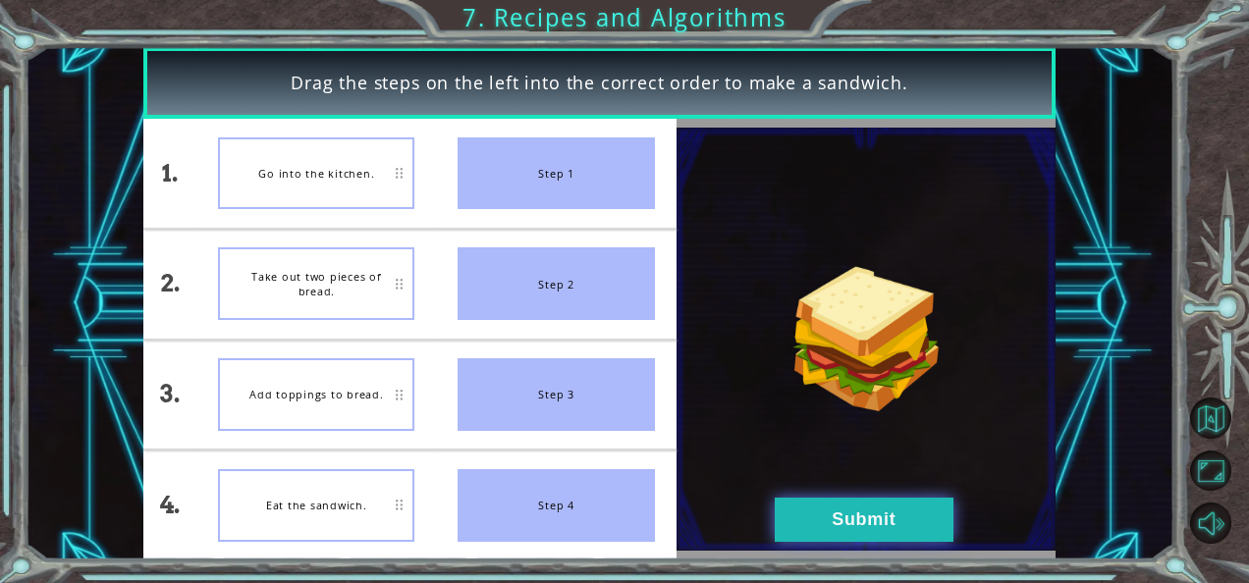
click at [835, 526] on button "Submit" at bounding box center [863, 520] width 179 height 44
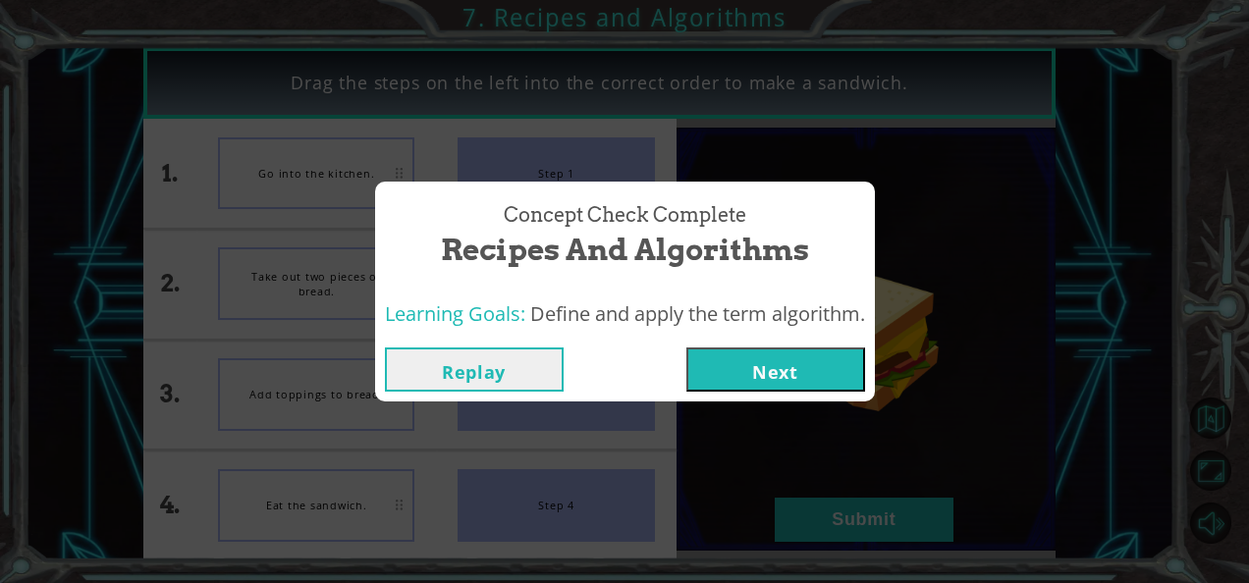
click at [822, 363] on button "Next" at bounding box center [775, 369] width 179 height 44
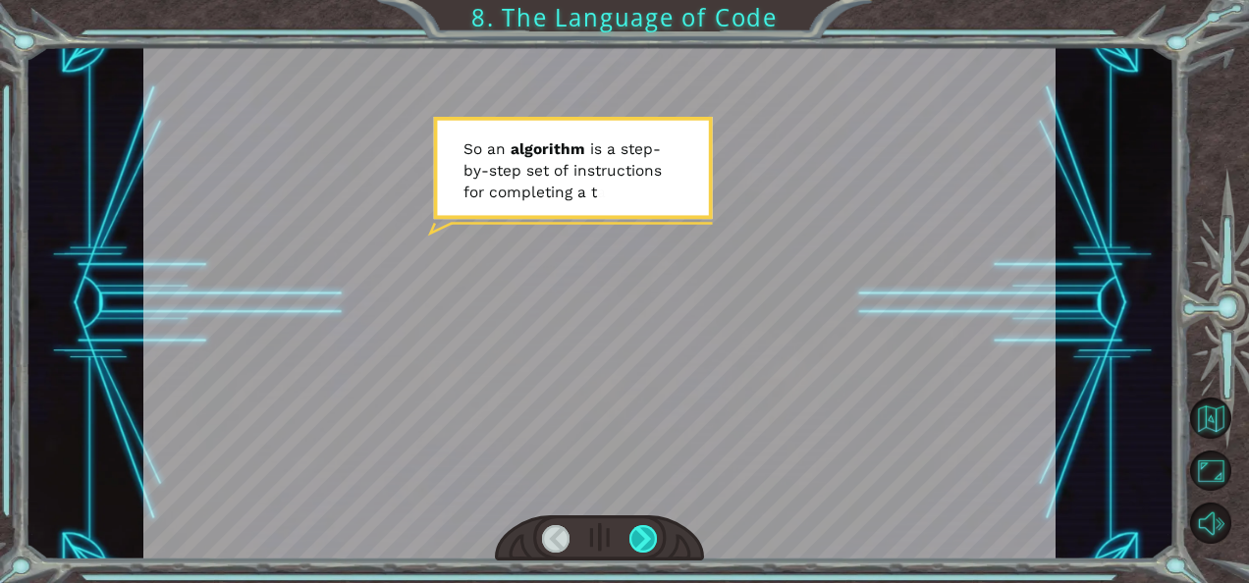
click at [644, 534] on div at bounding box center [642, 538] width 27 height 27
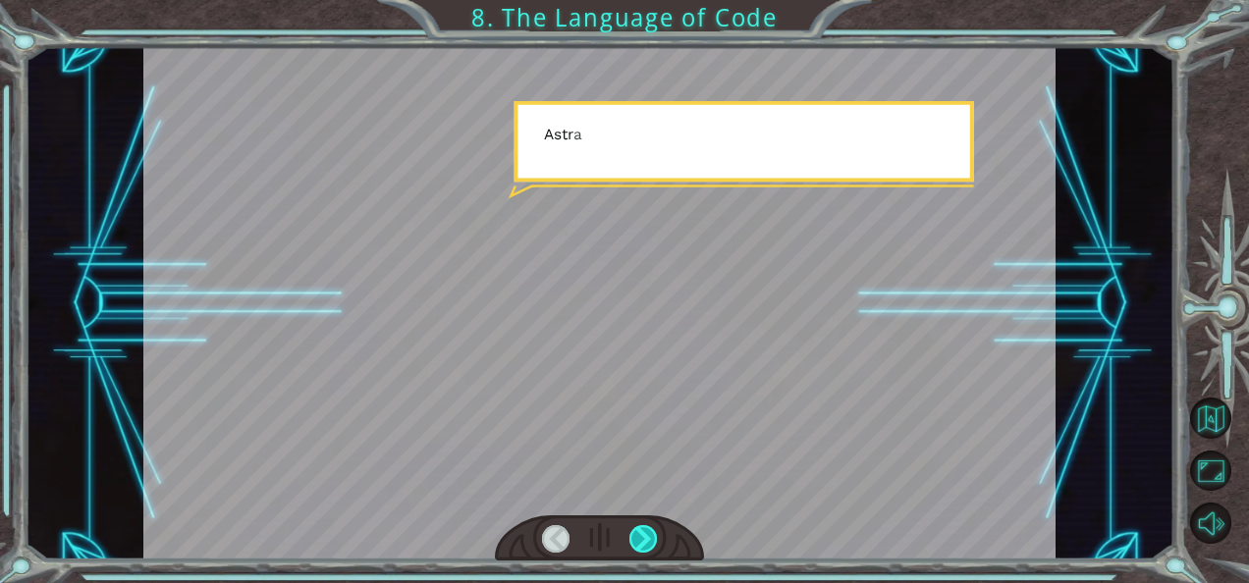
click at [644, 534] on div at bounding box center [642, 538] width 27 height 27
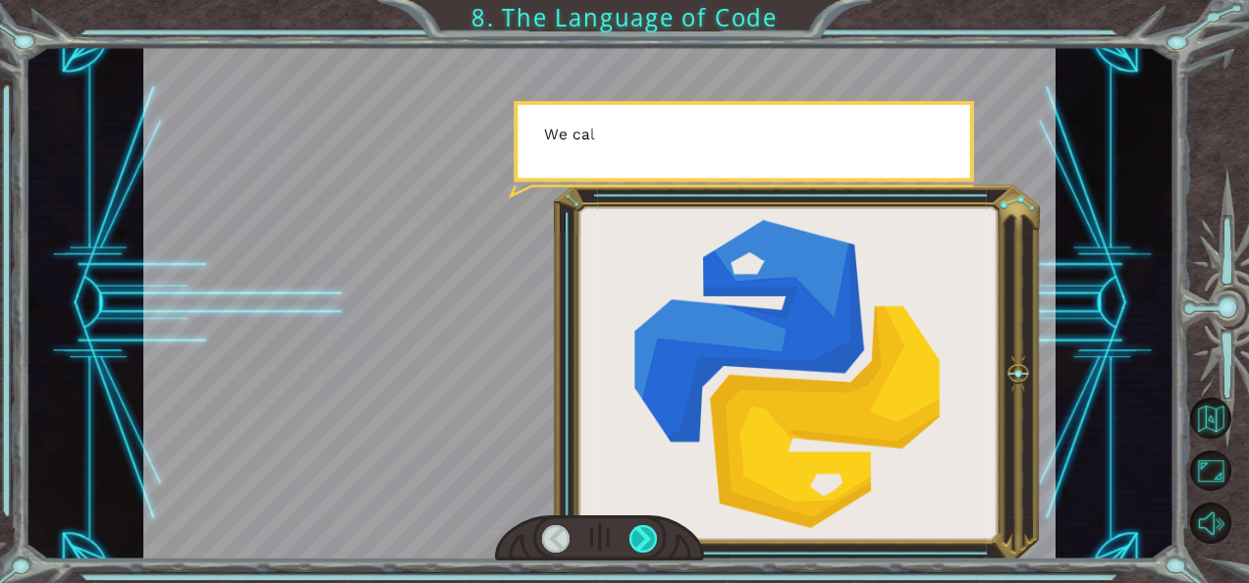
click at [644, 534] on div at bounding box center [642, 538] width 27 height 27
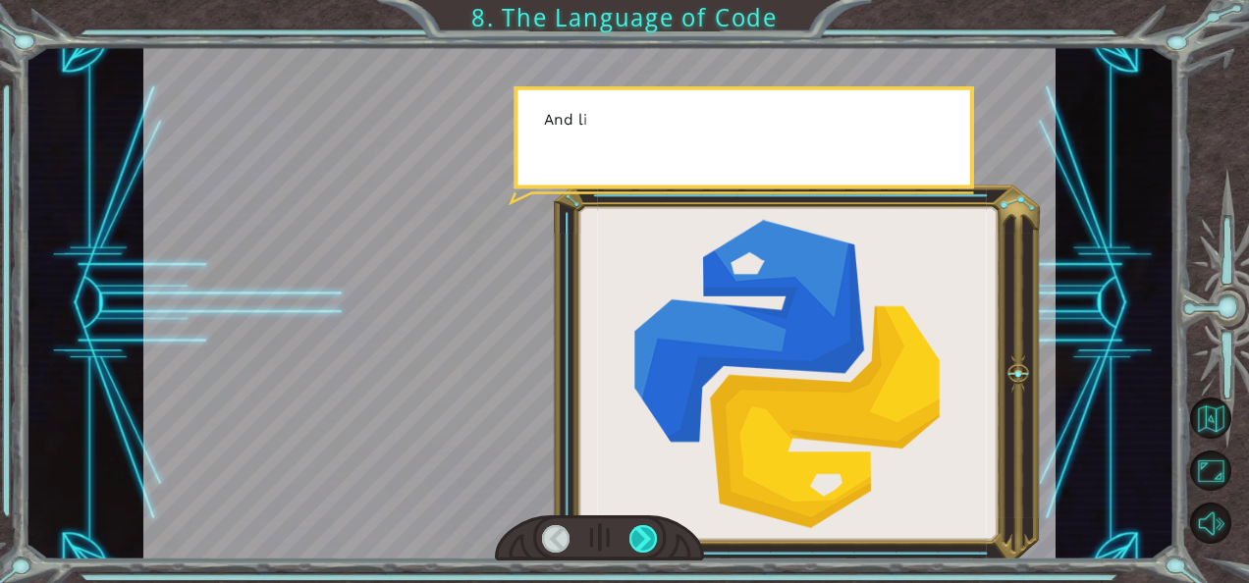
click at [644, 534] on div at bounding box center [642, 538] width 27 height 27
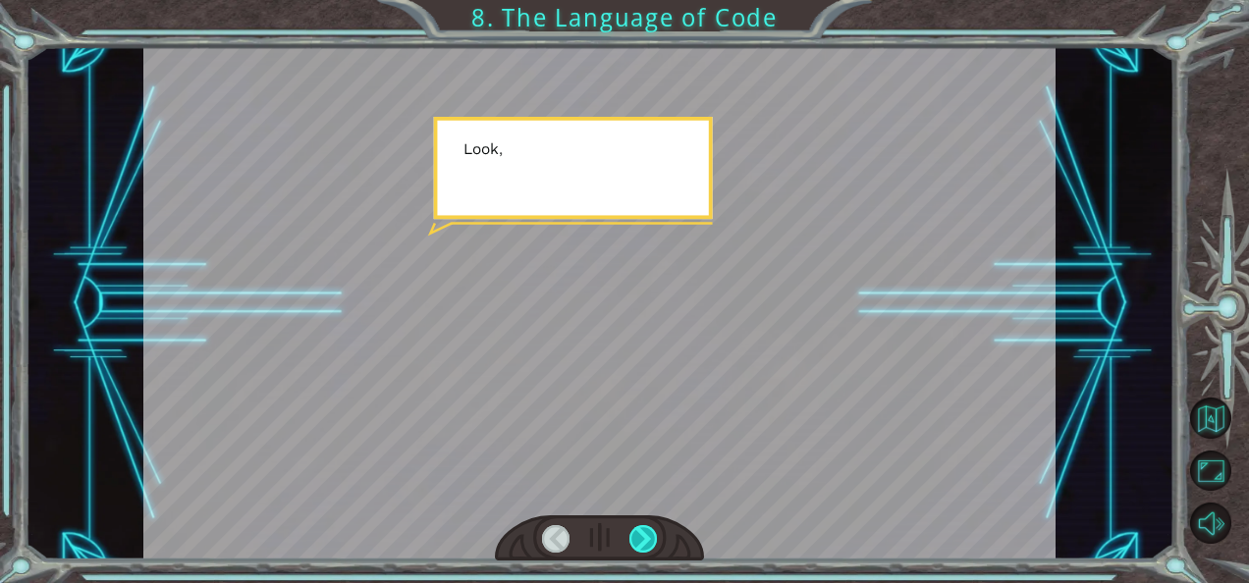
click at [644, 534] on div at bounding box center [642, 538] width 27 height 27
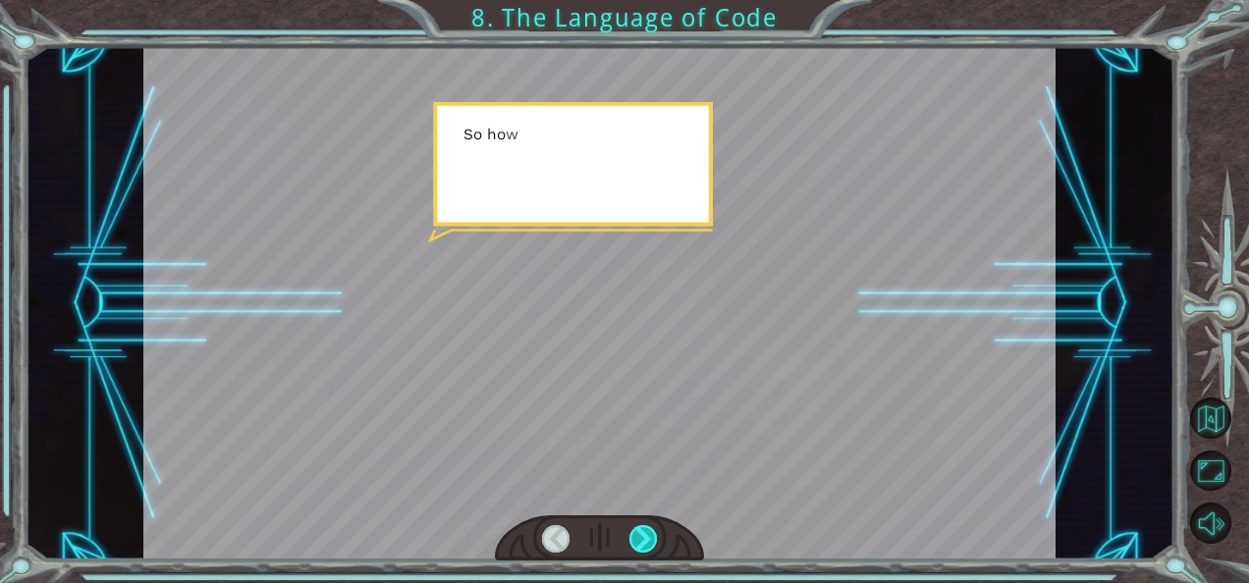
click at [644, 534] on div at bounding box center [642, 538] width 27 height 27
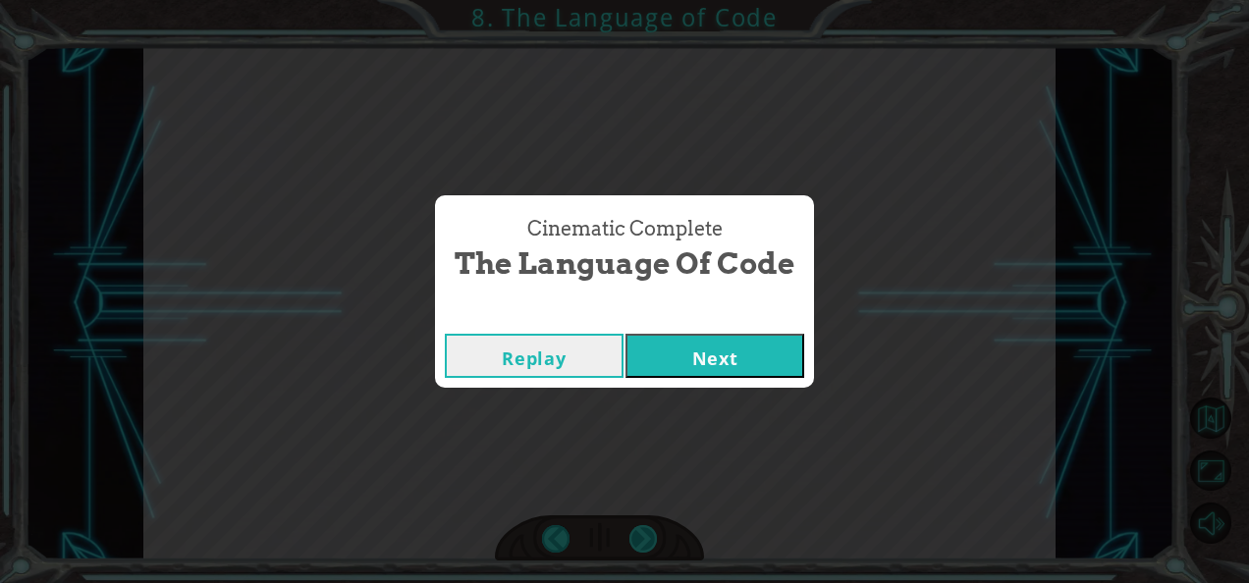
click at [644, 534] on div "Cinematic Complete The Language of Code Replay Next" at bounding box center [624, 291] width 1249 height 583
drag, startPoint x: 644, startPoint y: 534, endPoint x: 756, endPoint y: 340, distance: 224.3
click at [756, 340] on button "Next" at bounding box center [714, 356] width 179 height 44
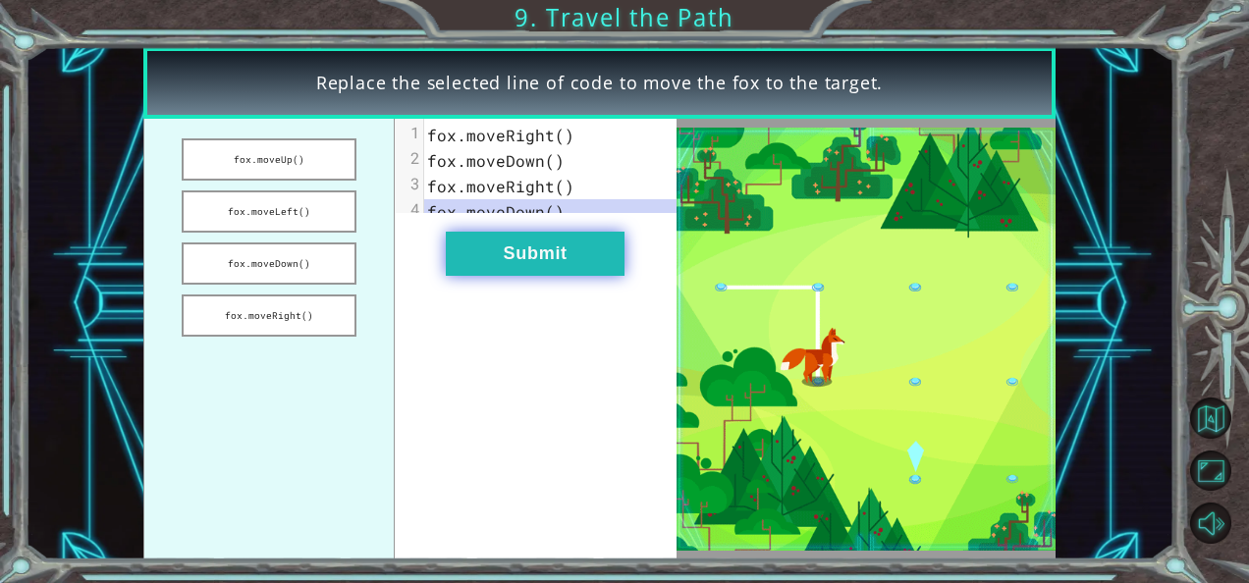
click at [593, 267] on button "Submit" at bounding box center [535, 254] width 179 height 44
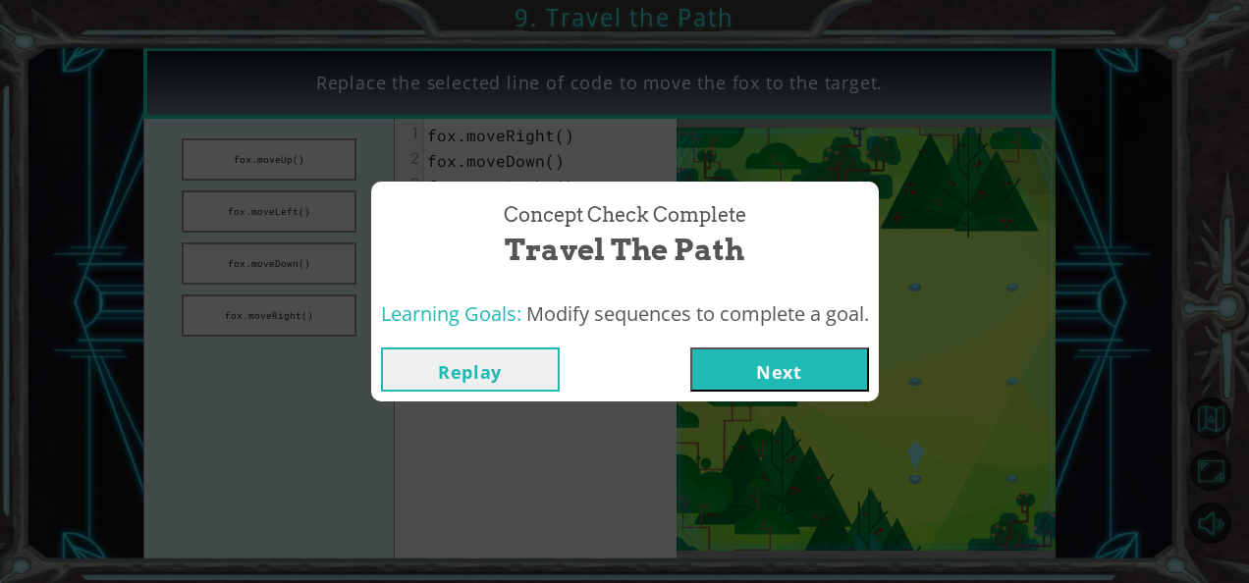
click at [794, 380] on button "Next" at bounding box center [779, 369] width 179 height 44
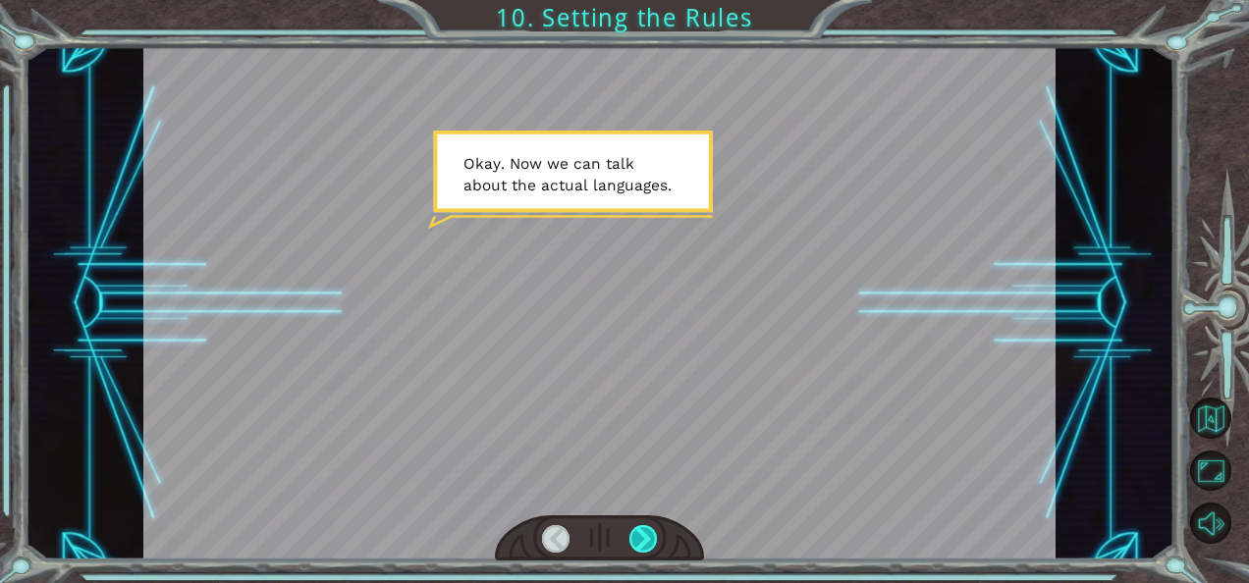
click at [652, 532] on div at bounding box center [642, 538] width 27 height 27
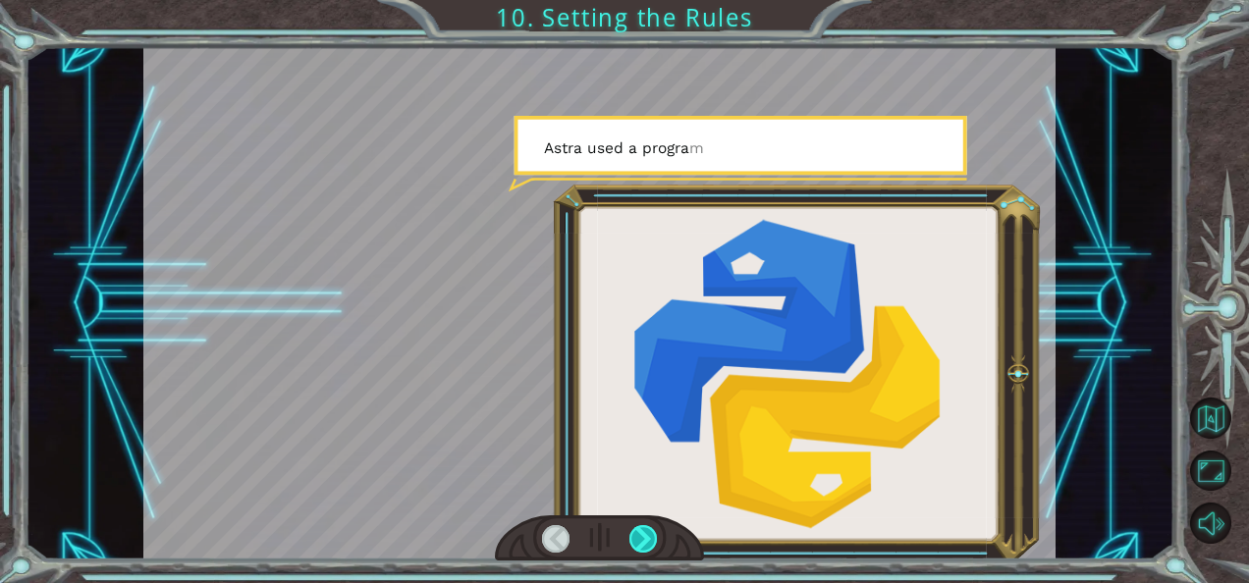
click at [652, 532] on div at bounding box center [642, 538] width 27 height 27
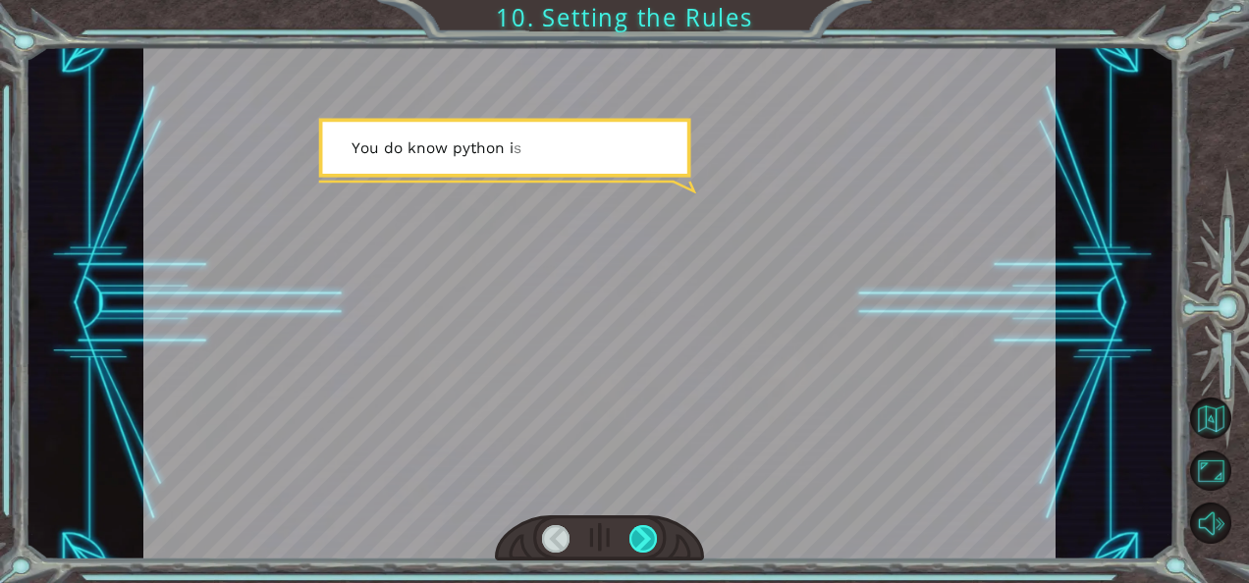
click at [652, 532] on div at bounding box center [642, 538] width 27 height 27
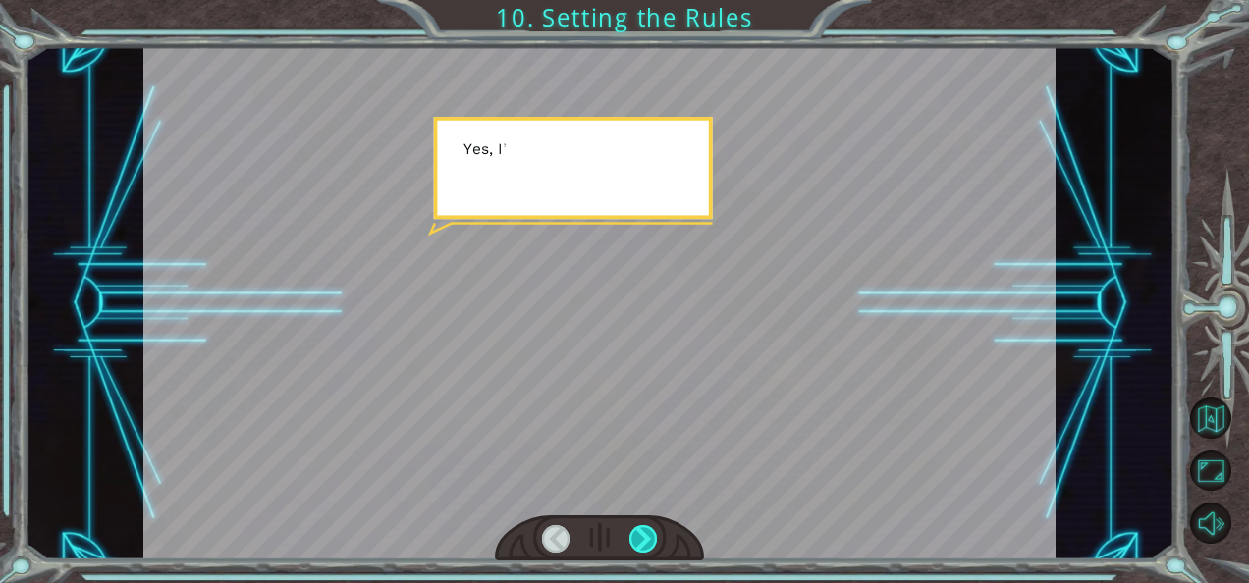
click at [652, 532] on div at bounding box center [642, 538] width 27 height 27
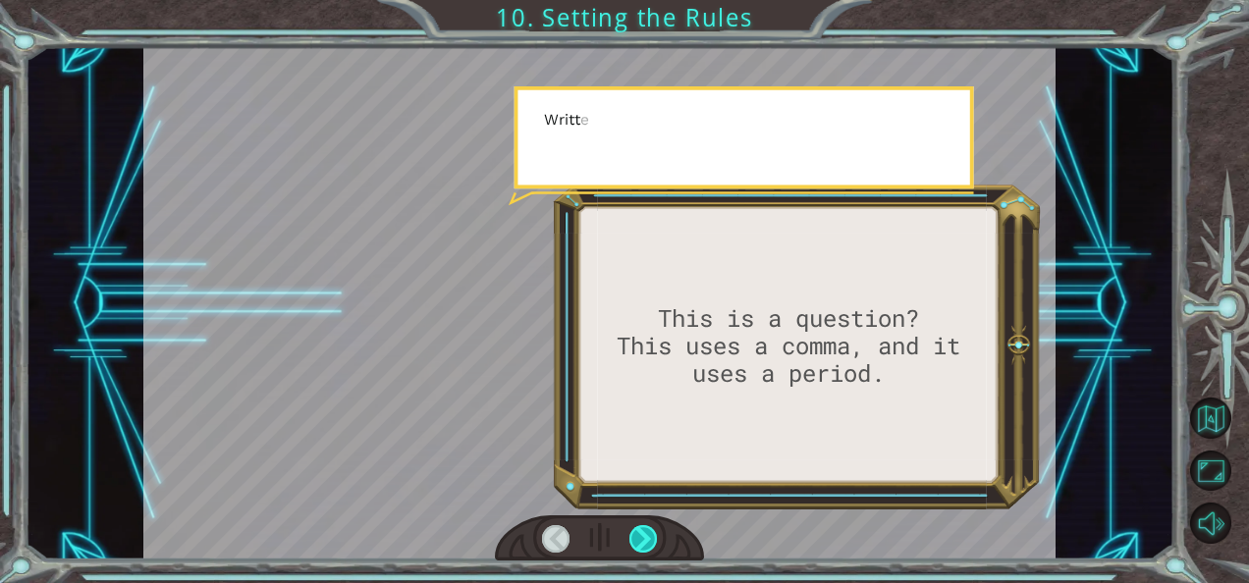
click at [652, 532] on div at bounding box center [642, 538] width 27 height 27
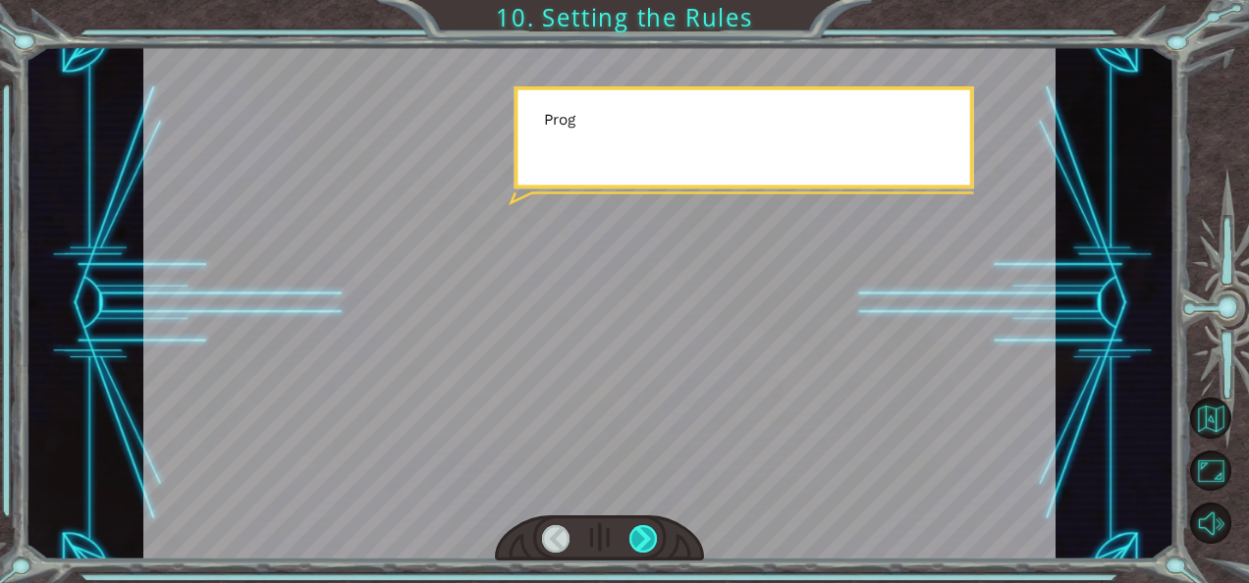
click at [652, 532] on div at bounding box center [642, 538] width 27 height 27
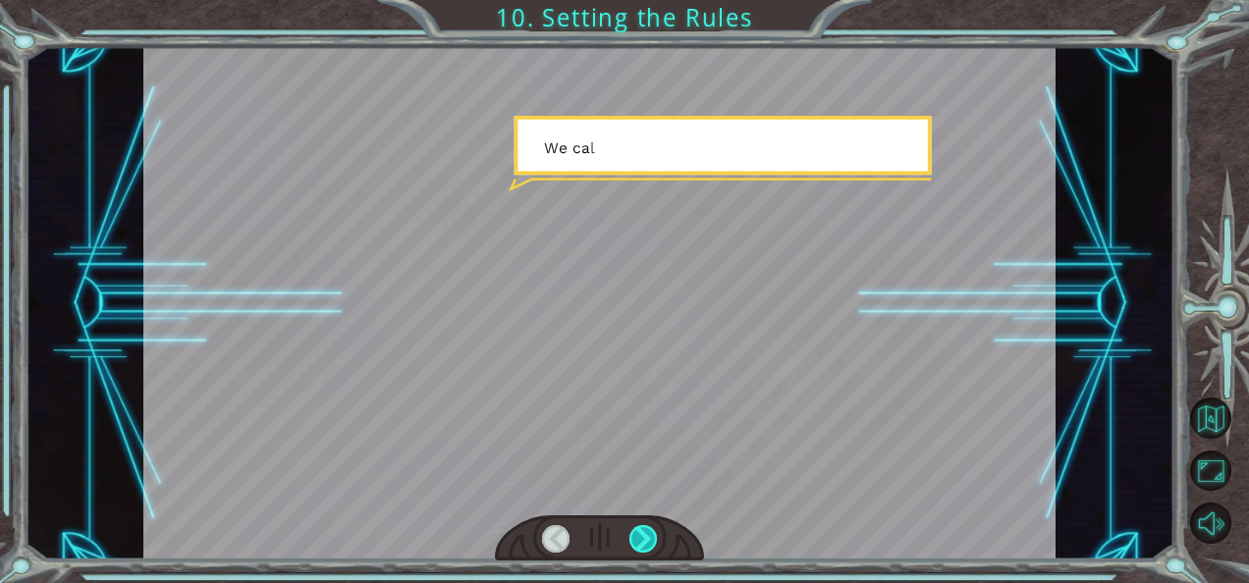
click at [652, 532] on div at bounding box center [642, 538] width 27 height 27
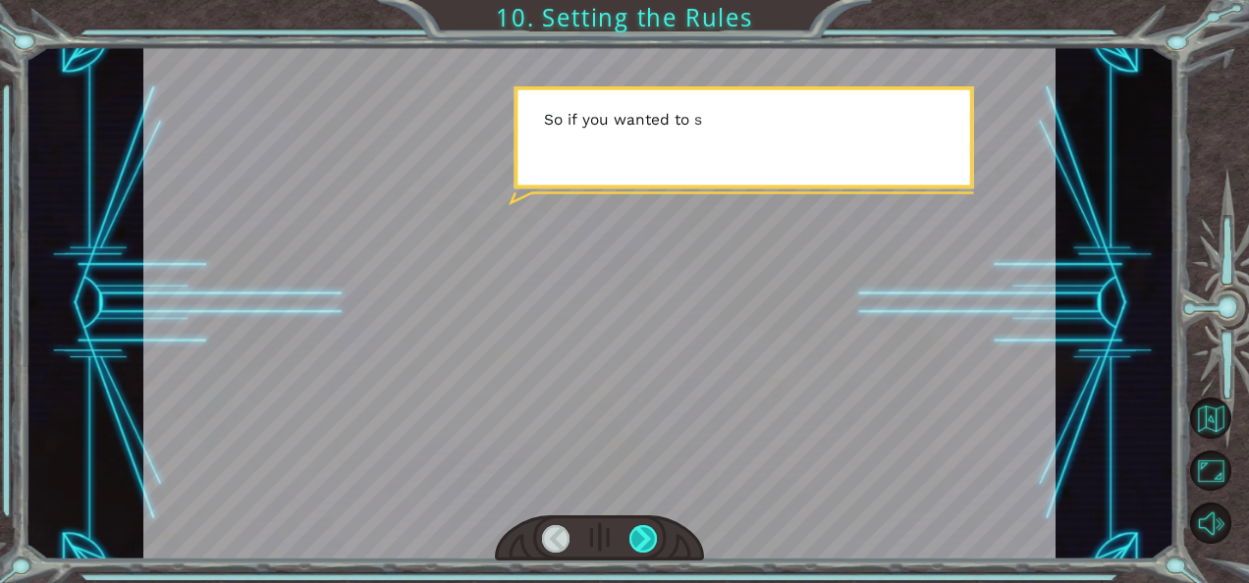
click at [652, 532] on div at bounding box center [642, 538] width 27 height 27
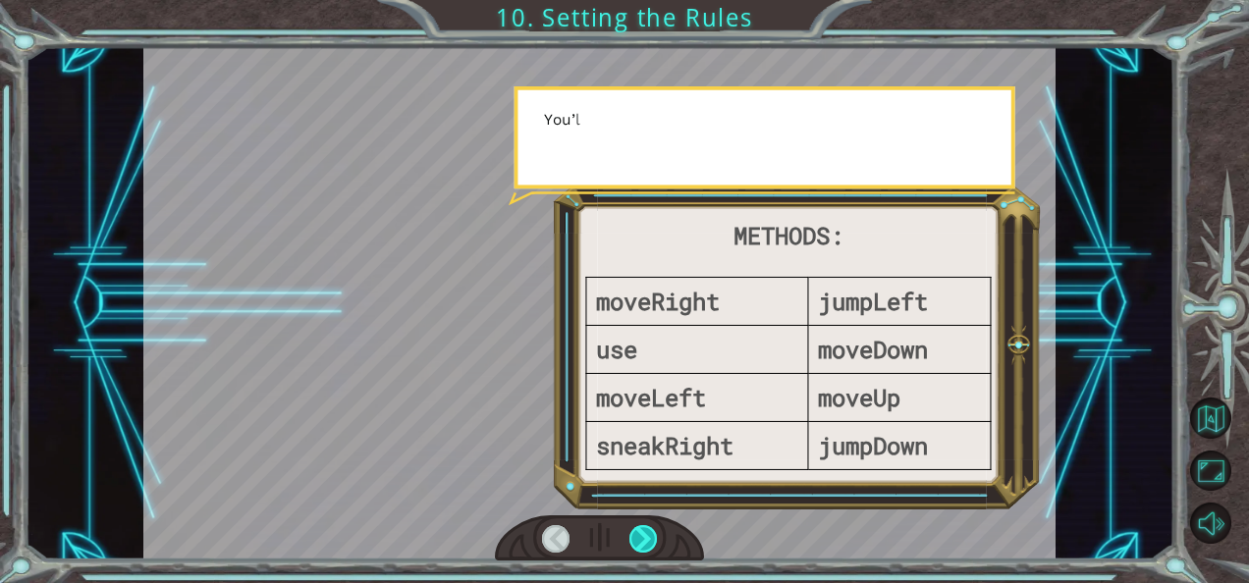
click at [652, 532] on div at bounding box center [642, 538] width 27 height 27
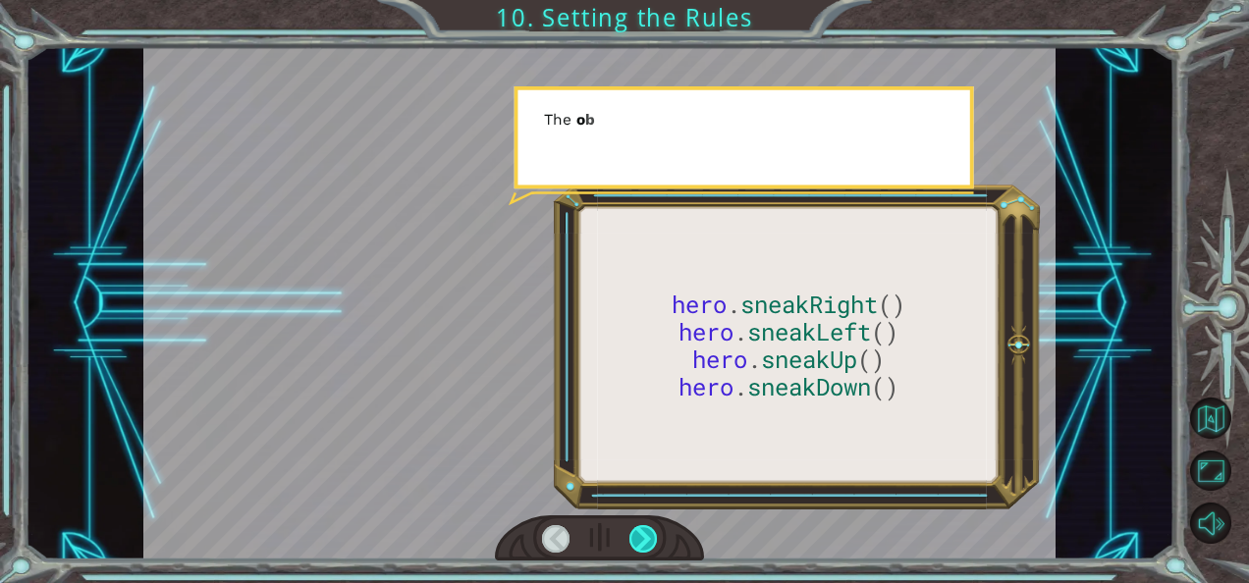
click at [652, 532] on div at bounding box center [642, 538] width 27 height 27
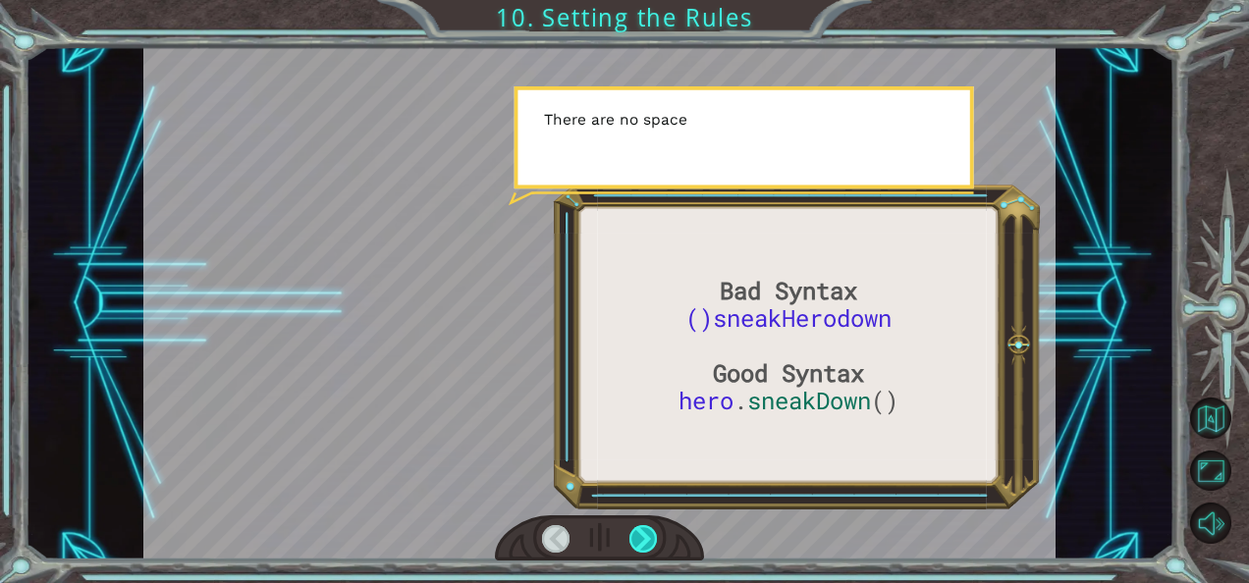
click at [652, 532] on div at bounding box center [642, 538] width 27 height 27
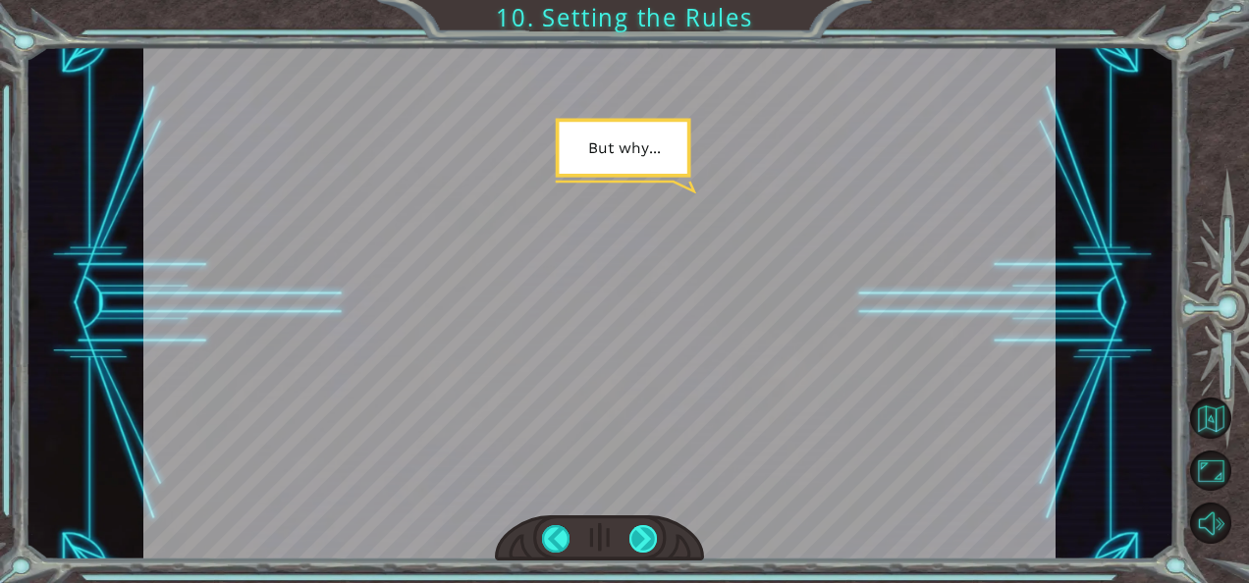
click at [652, 532] on div at bounding box center [642, 538] width 27 height 27
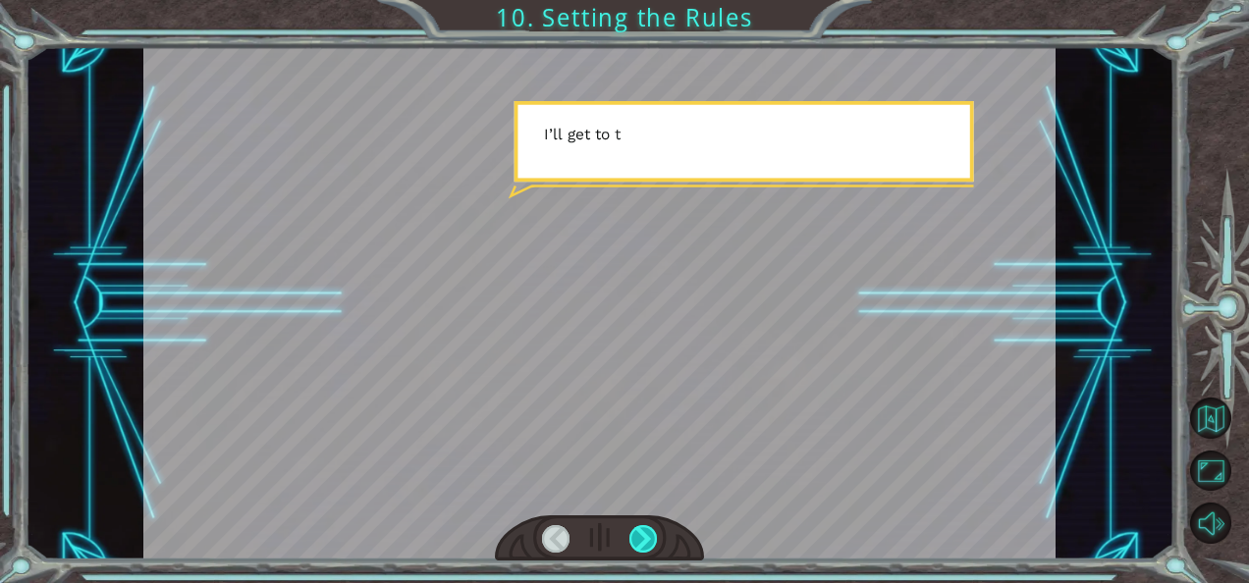
click at [652, 532] on div at bounding box center [642, 538] width 27 height 27
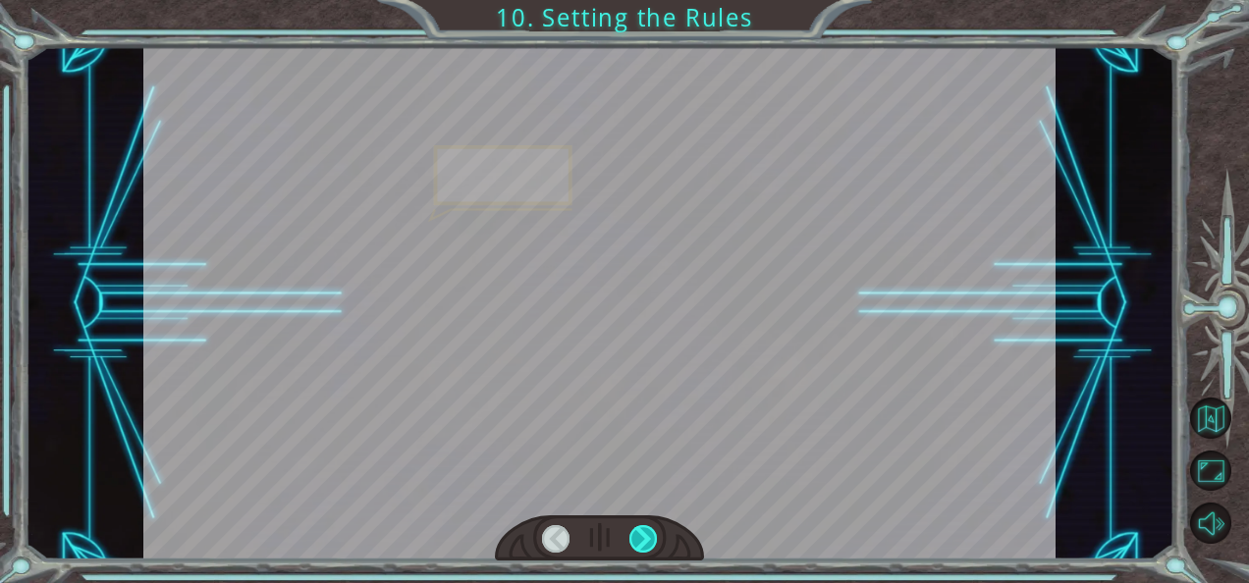
click at [652, 532] on div at bounding box center [642, 538] width 27 height 27
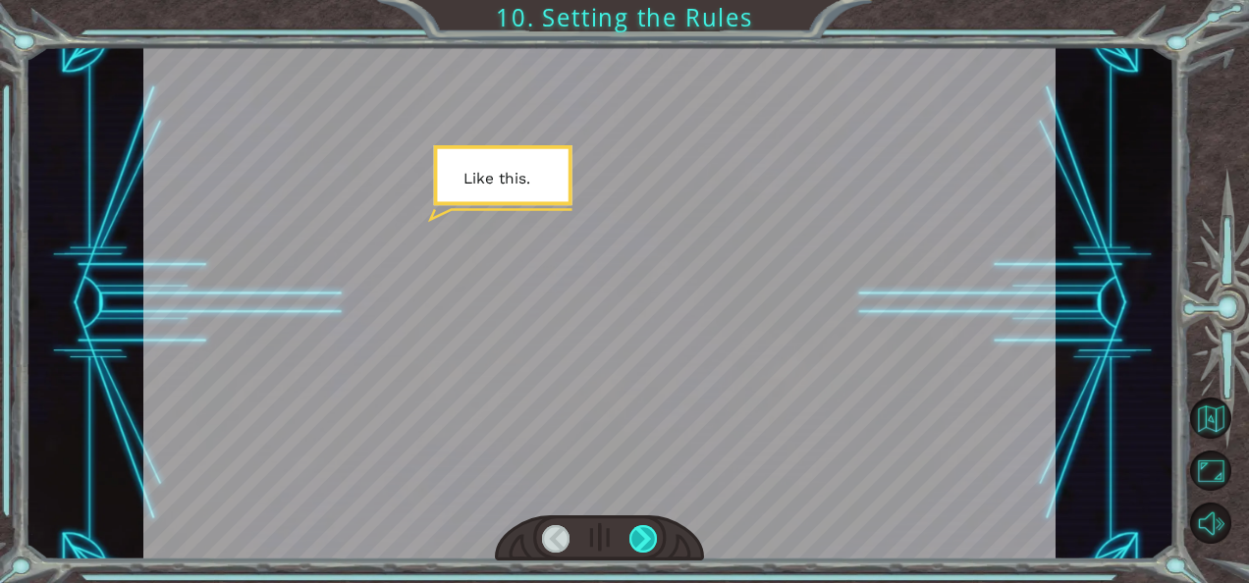
click at [652, 532] on div at bounding box center [642, 538] width 27 height 27
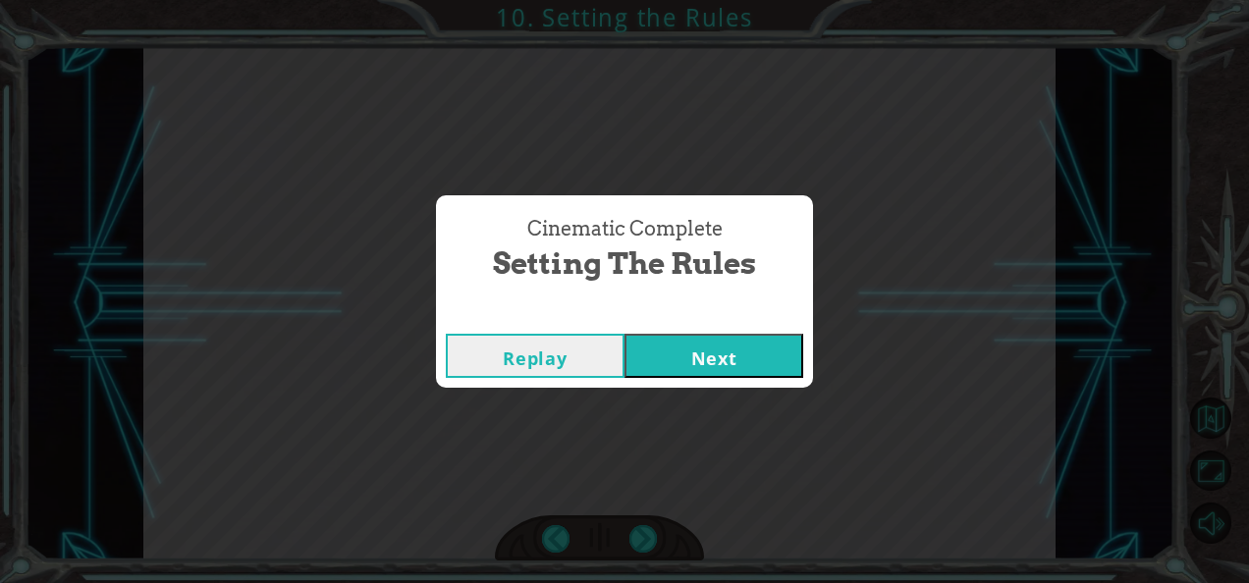
click at [720, 347] on button "Next" at bounding box center [713, 356] width 179 height 44
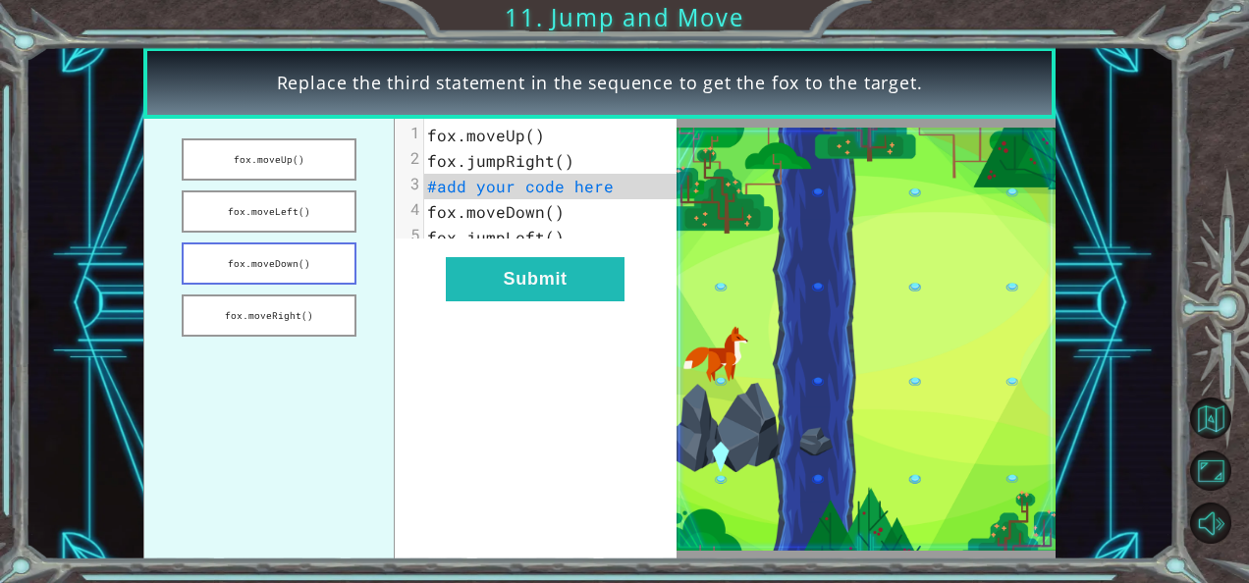
click at [224, 270] on button "fox.moveDown()" at bounding box center [269, 263] width 175 height 42
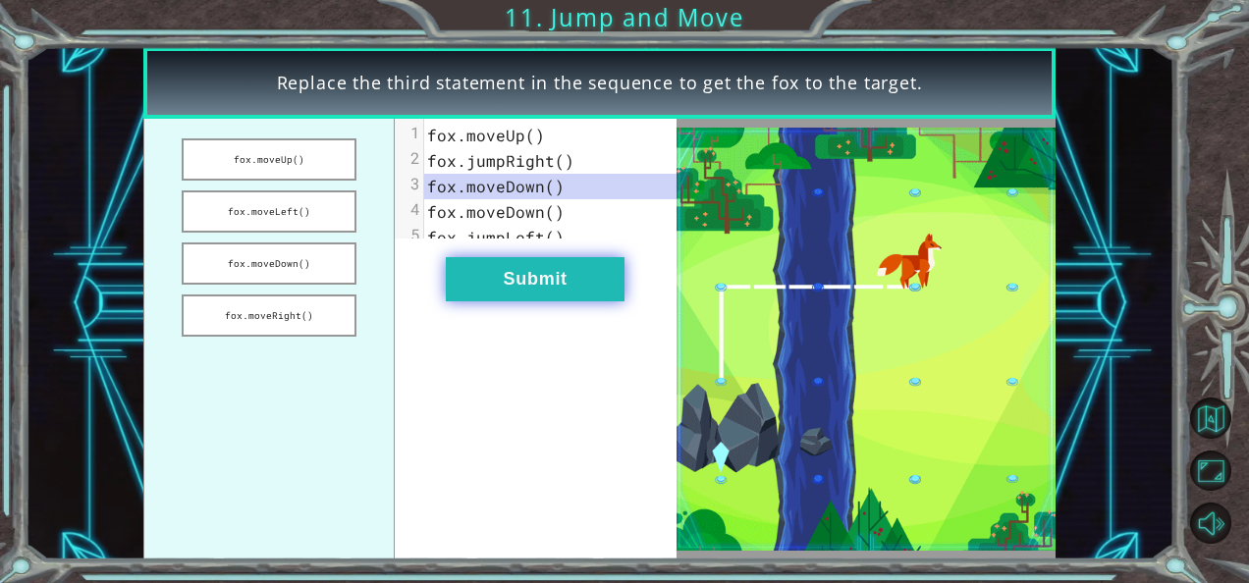
click at [605, 298] on button "Submit" at bounding box center [535, 279] width 179 height 44
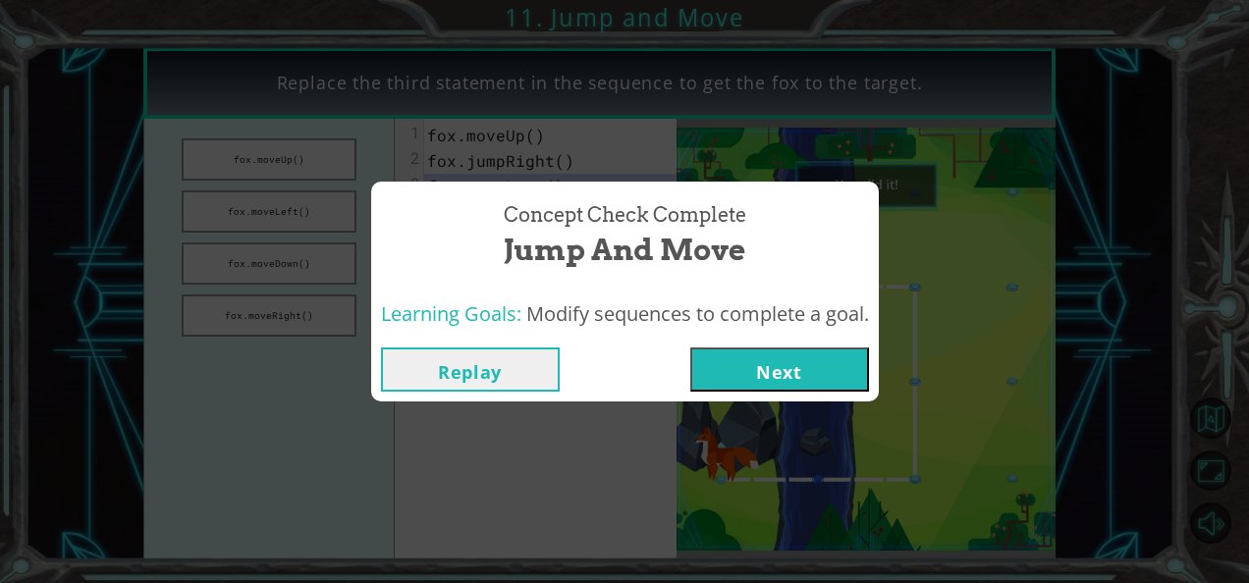
click at [758, 361] on button "Next" at bounding box center [779, 369] width 179 height 44
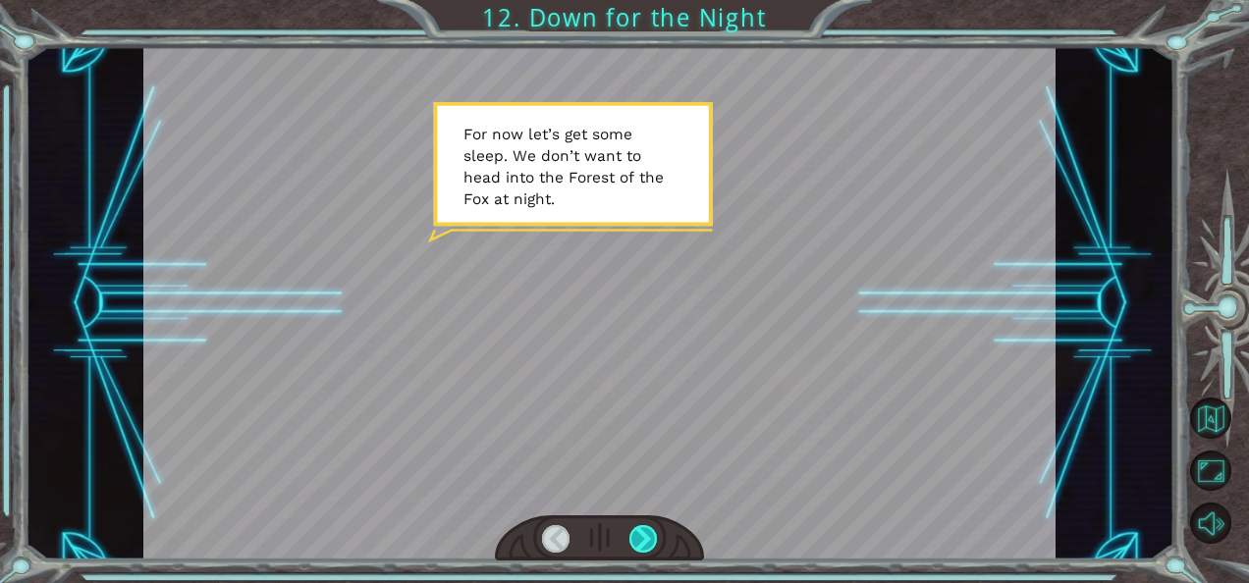
click at [641, 536] on div at bounding box center [642, 538] width 27 height 27
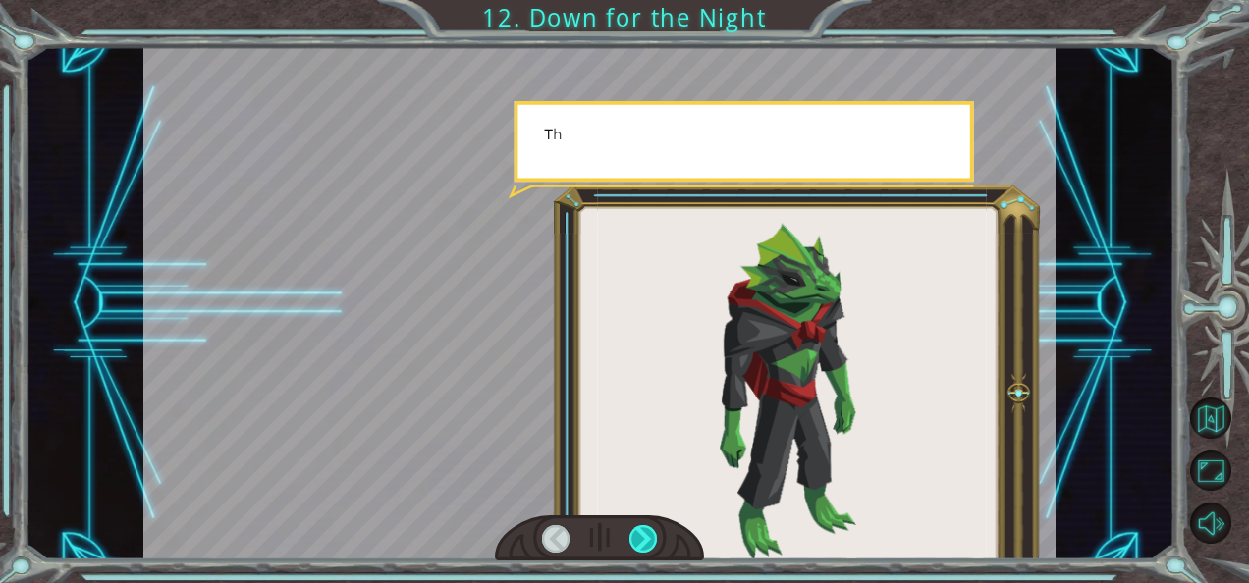
click at [641, 536] on div at bounding box center [642, 538] width 27 height 27
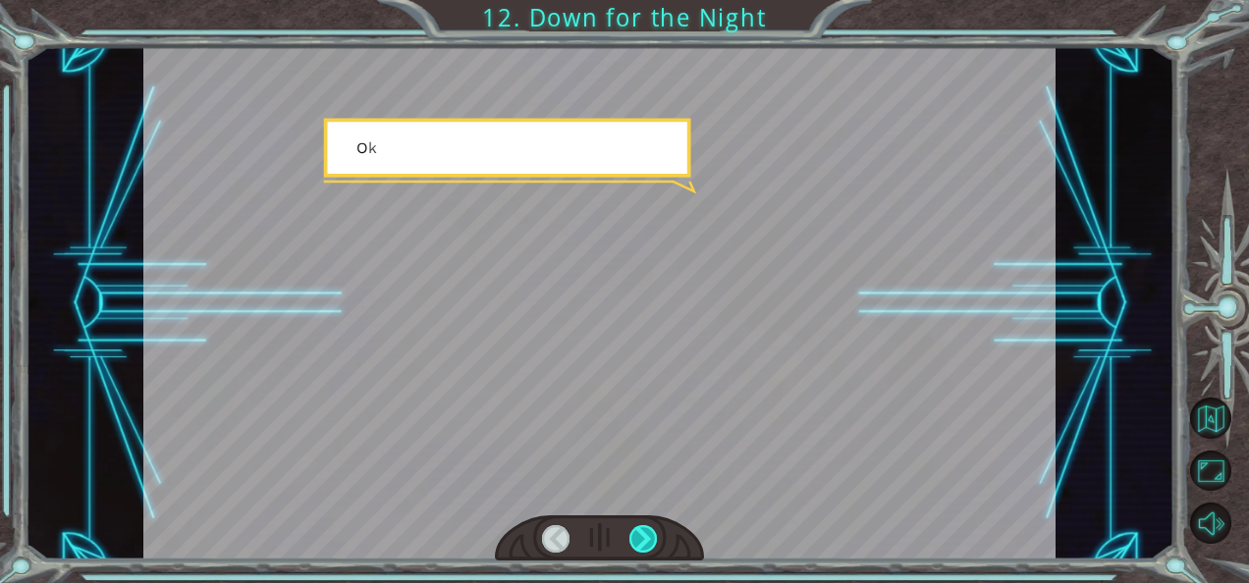
click at [641, 536] on div at bounding box center [642, 538] width 27 height 27
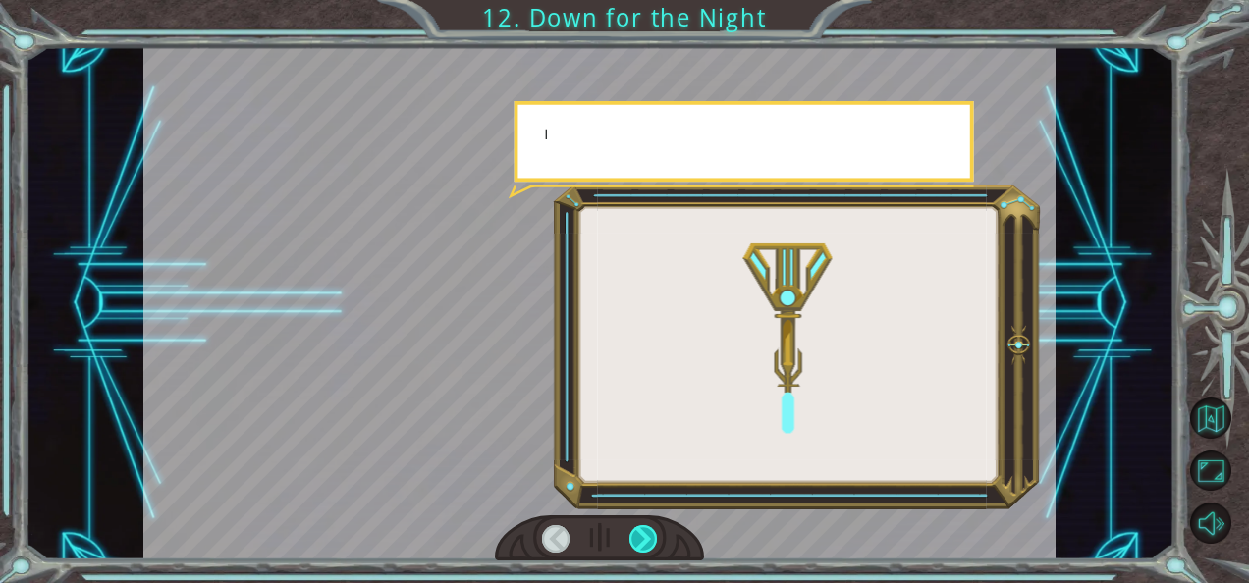
click at [641, 536] on div at bounding box center [642, 538] width 27 height 27
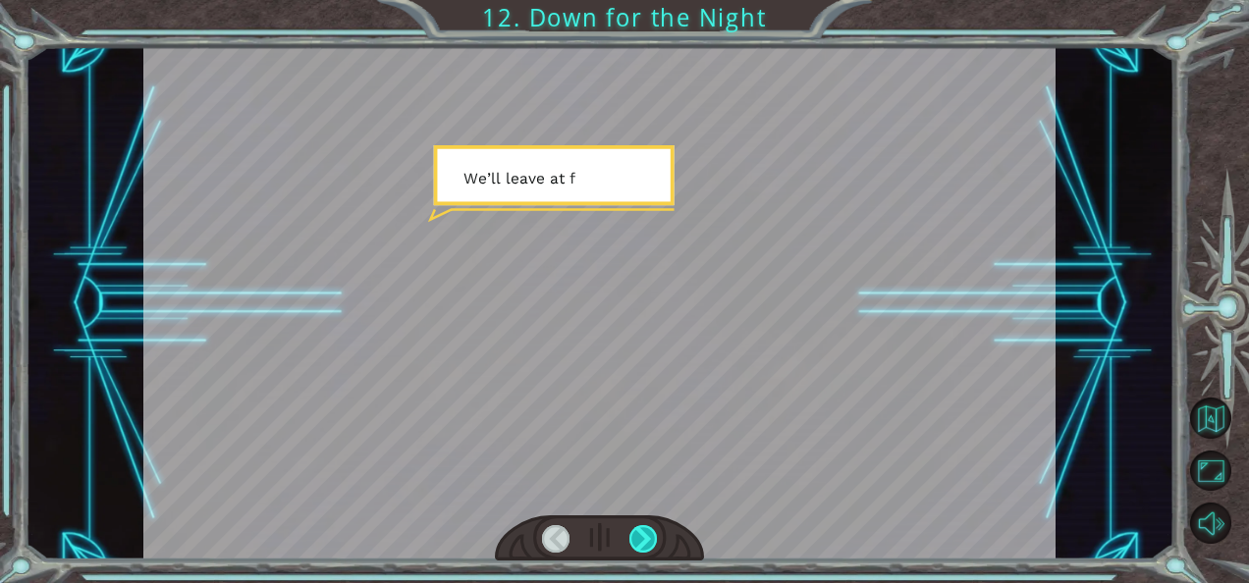
click at [641, 536] on div at bounding box center [642, 538] width 27 height 27
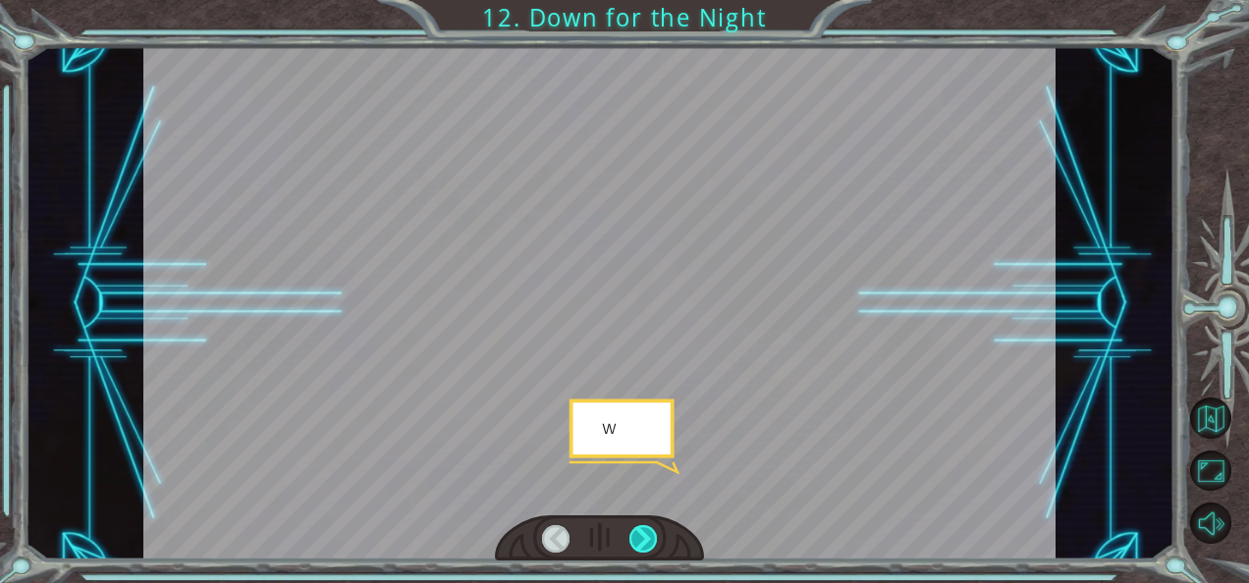
click at [641, 536] on div at bounding box center [642, 538] width 27 height 27
click at [641, 0] on div "F o r n o w l e t ’ s g e t s o m e s l e e p . W e d o n ’ t w a n t t o h e a…" at bounding box center [624, 0] width 1249 height 0
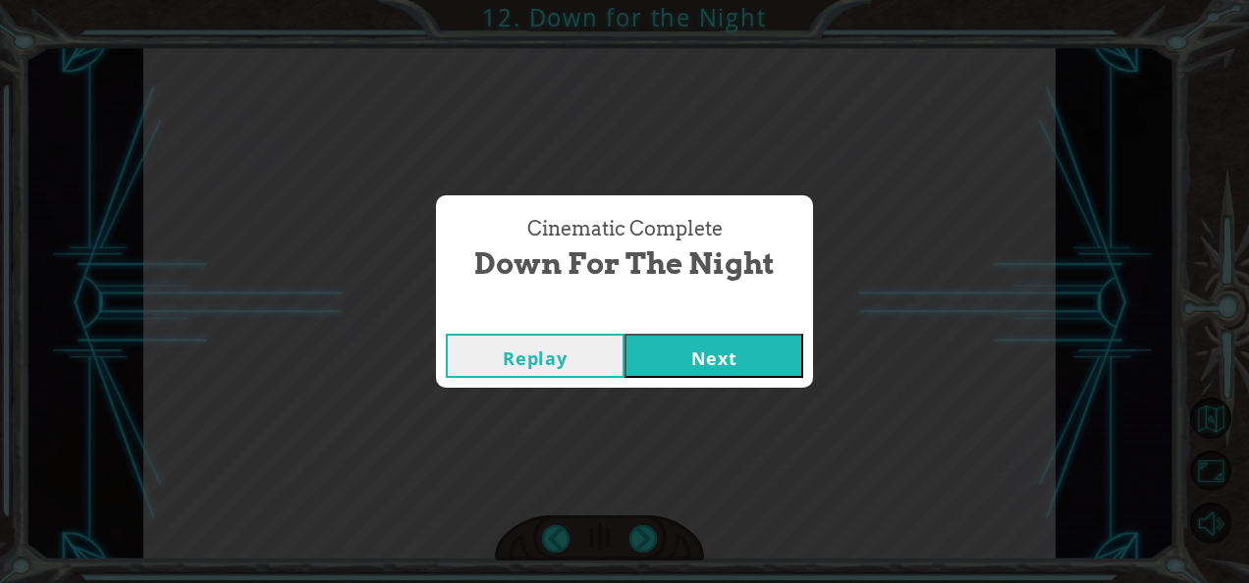
click at [696, 366] on button "Next" at bounding box center [713, 356] width 179 height 44
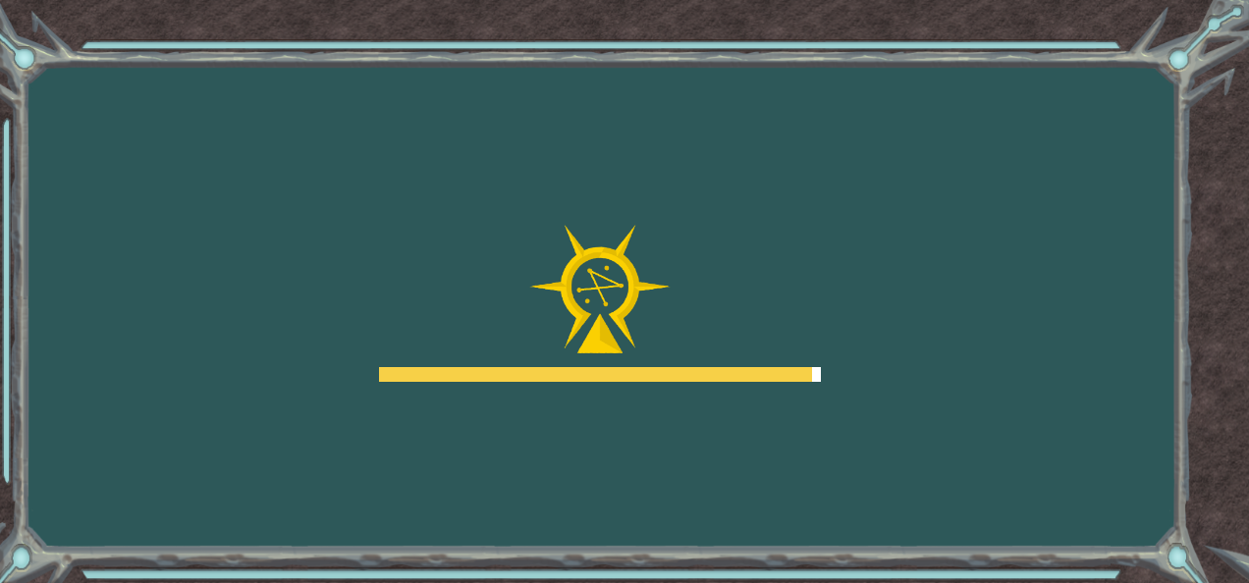
click at [577, 280] on body "Goals Error loading from server. Try refreshing the page. You'll need to join a…" at bounding box center [624, 291] width 1249 height 583
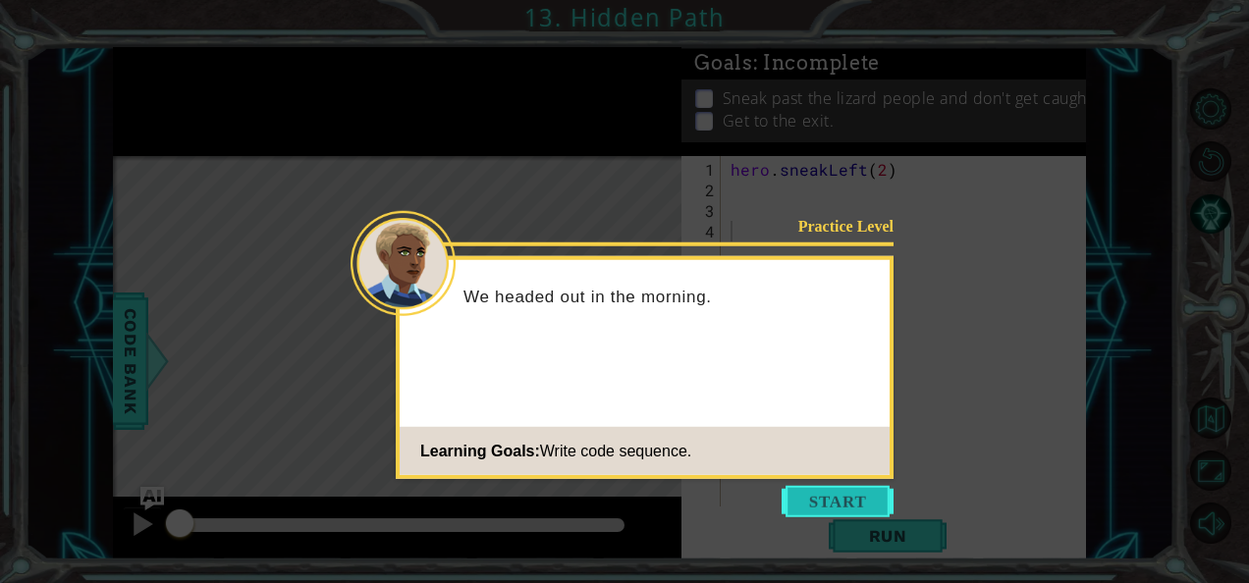
click at [817, 506] on button "Start" at bounding box center [837, 501] width 112 height 31
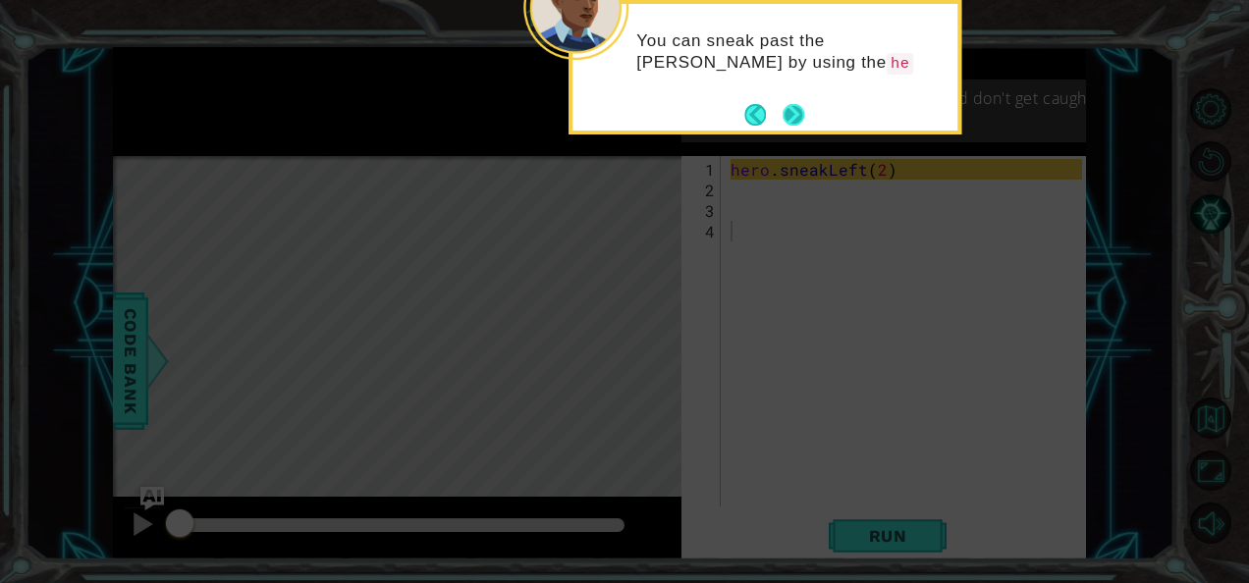
click at [785, 111] on button "Next" at bounding box center [793, 115] width 22 height 22
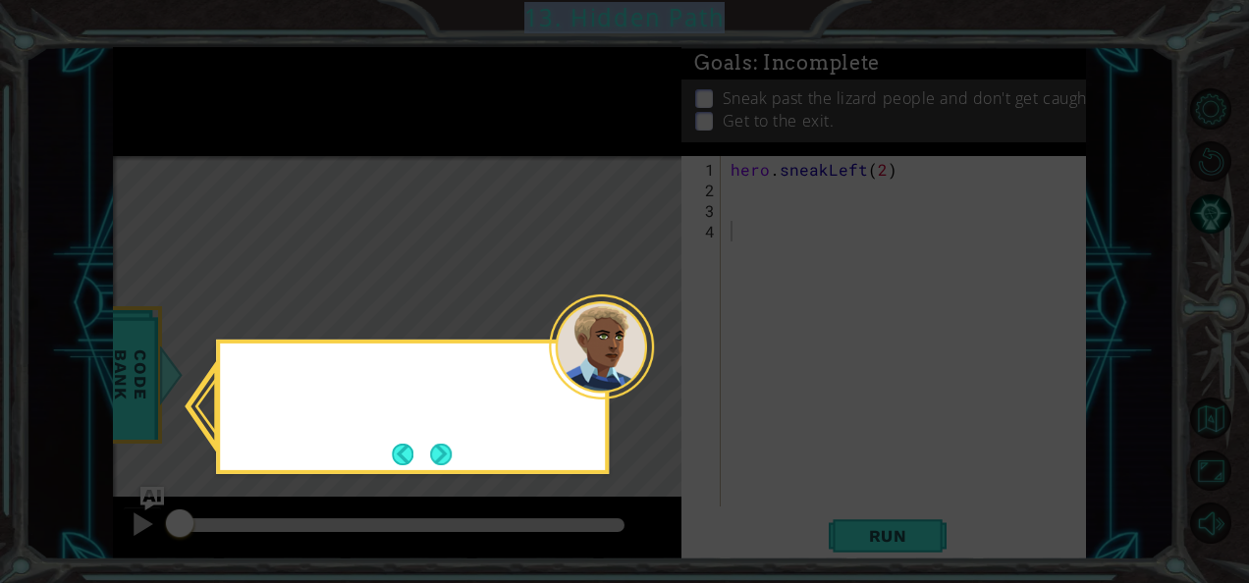
click at [785, 111] on icon at bounding box center [624, 291] width 1249 height 583
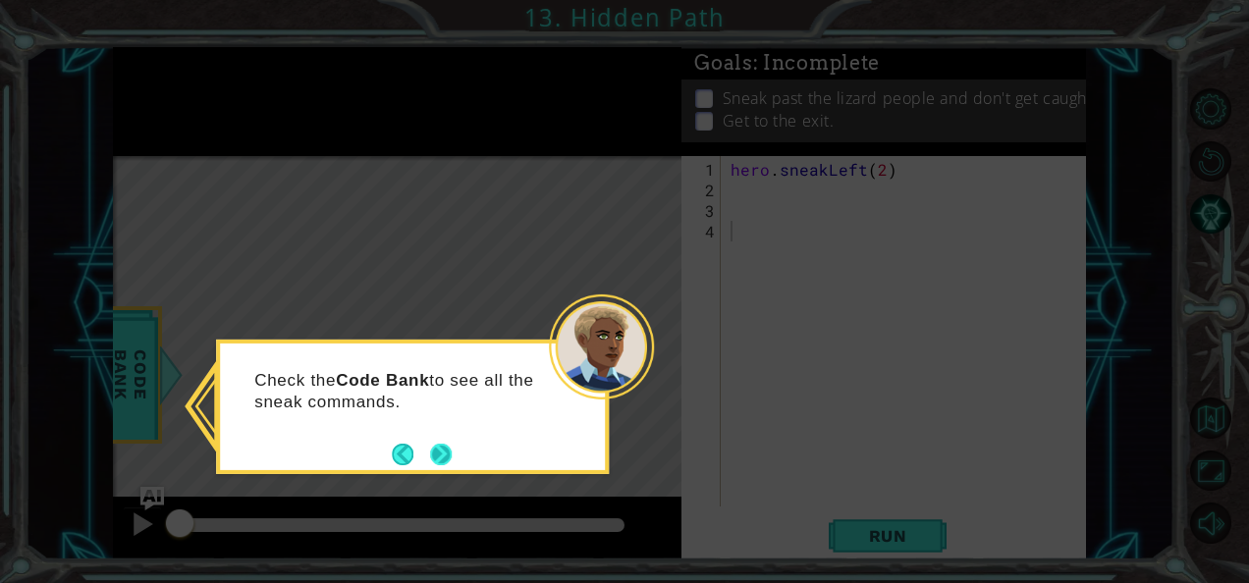
click at [446, 453] on button "Next" at bounding box center [441, 454] width 23 height 23
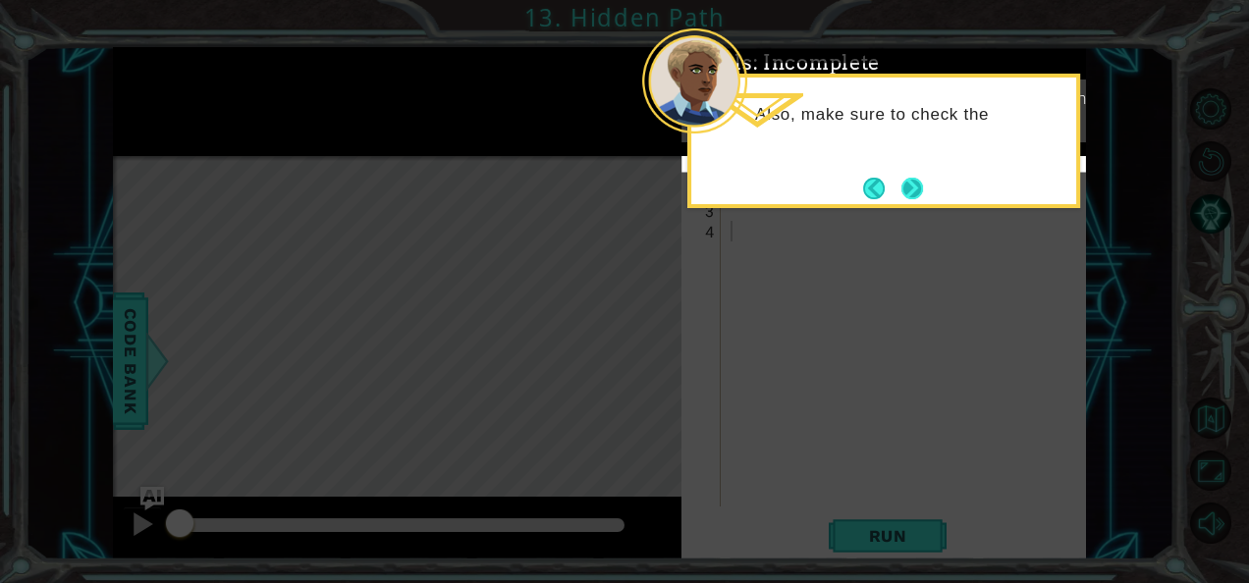
click at [905, 198] on button "Next" at bounding box center [912, 189] width 22 height 22
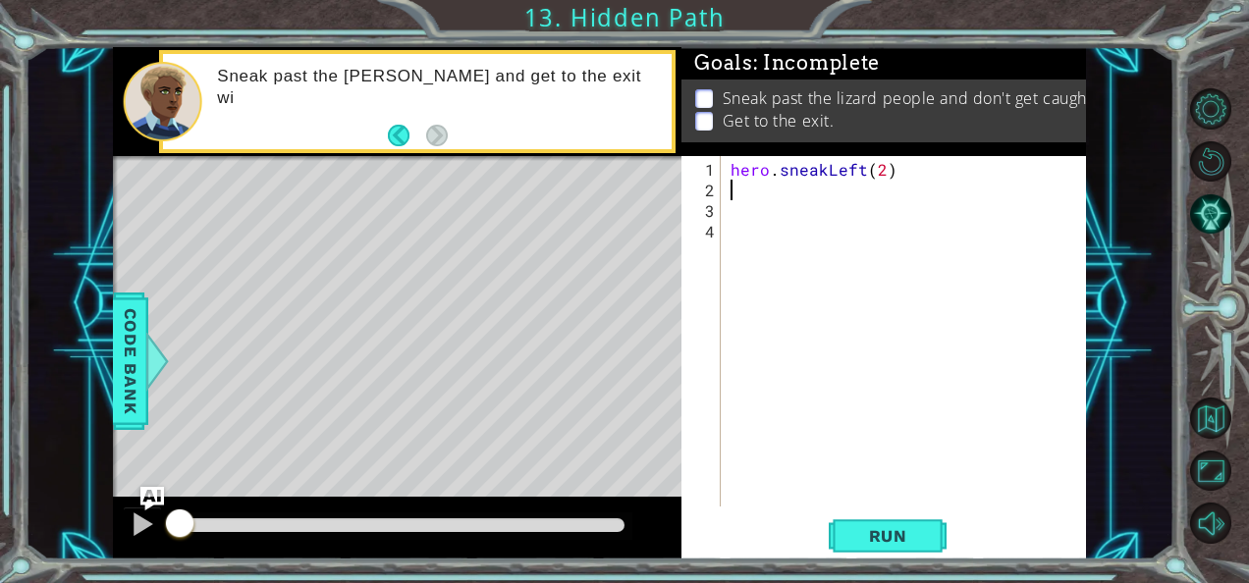
click at [755, 186] on div "hero . sneakLeft ( 2 )" at bounding box center [908, 355] width 365 height 392
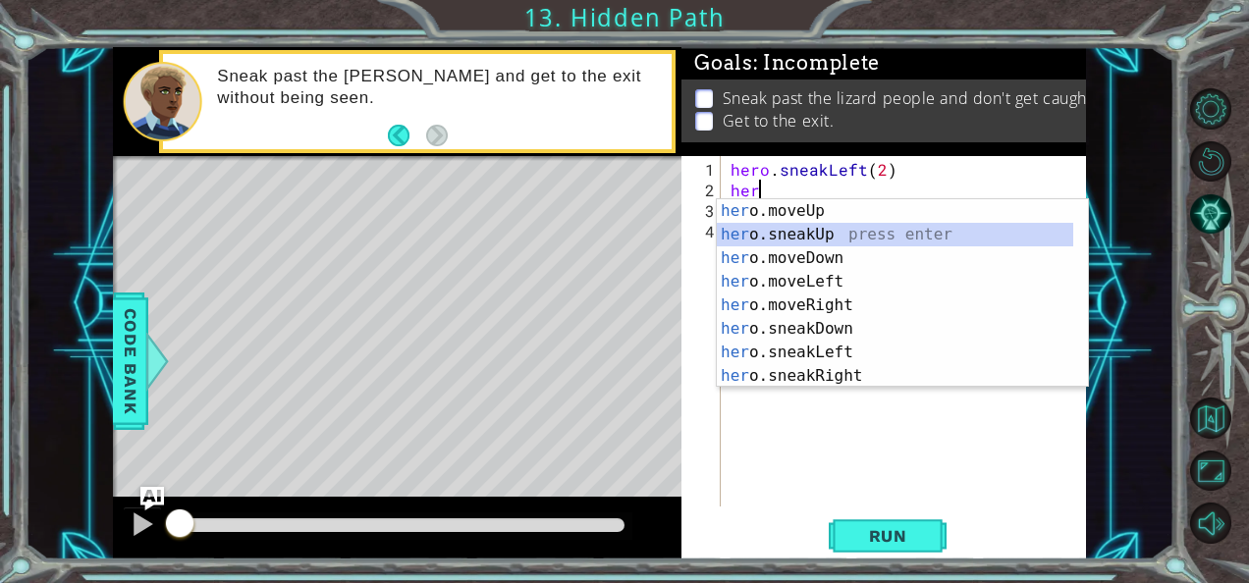
click at [782, 235] on div "her o.moveUp press enter her o.sneakUp press enter her o.moveDown press enter h…" at bounding box center [895, 317] width 357 height 236
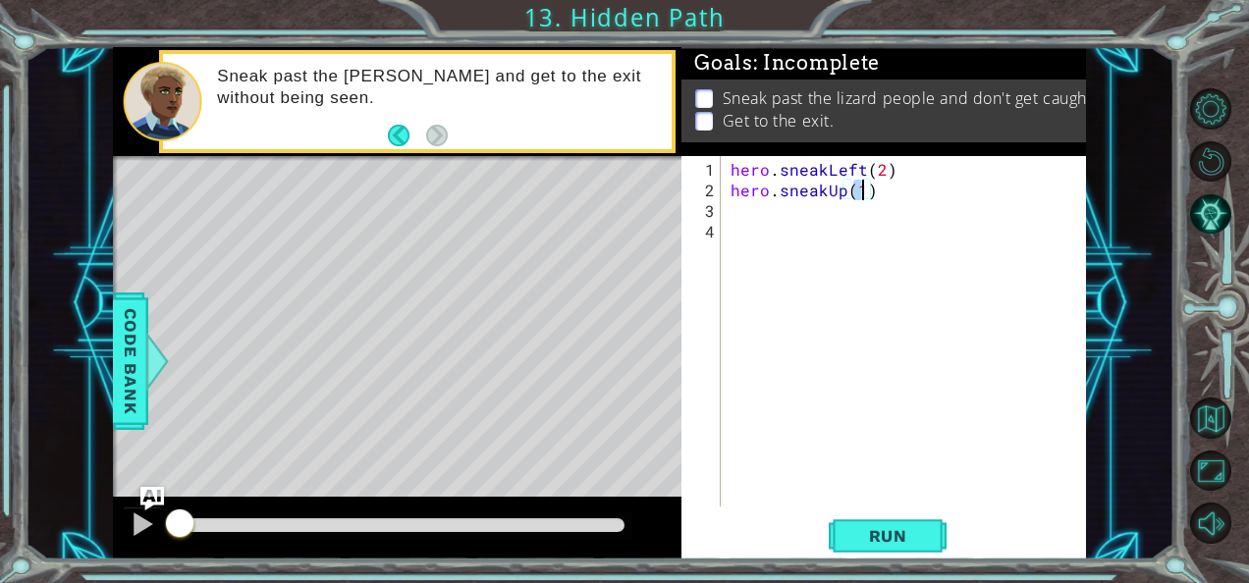
type textarea "hero.sneakUp(2)"
click at [790, 235] on div "hero . sneakLeft ( 2 ) hero . sneakUp ( 2 )" at bounding box center [908, 355] width 365 height 392
click at [790, 208] on div "hero . sneakLeft ( 2 ) hero . sneakUp ( 2 )" at bounding box center [908, 355] width 365 height 392
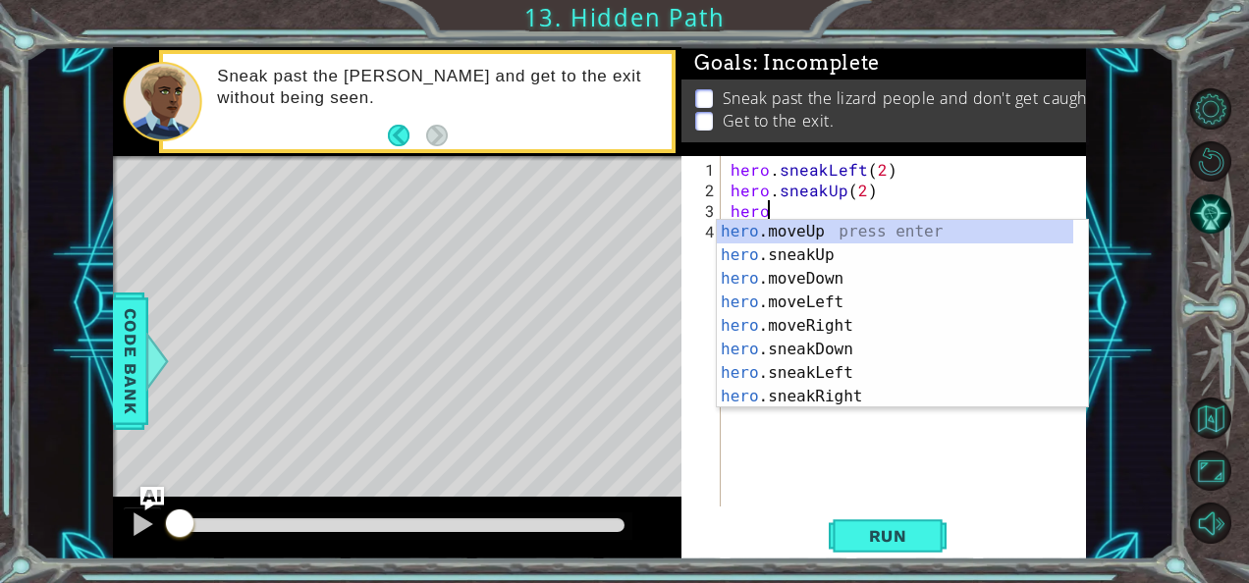
scroll to position [0, 1]
click at [808, 389] on div "hero .moveUp press enter hero .sneakUp press enter hero .moveDown press enter h…" at bounding box center [895, 338] width 357 height 236
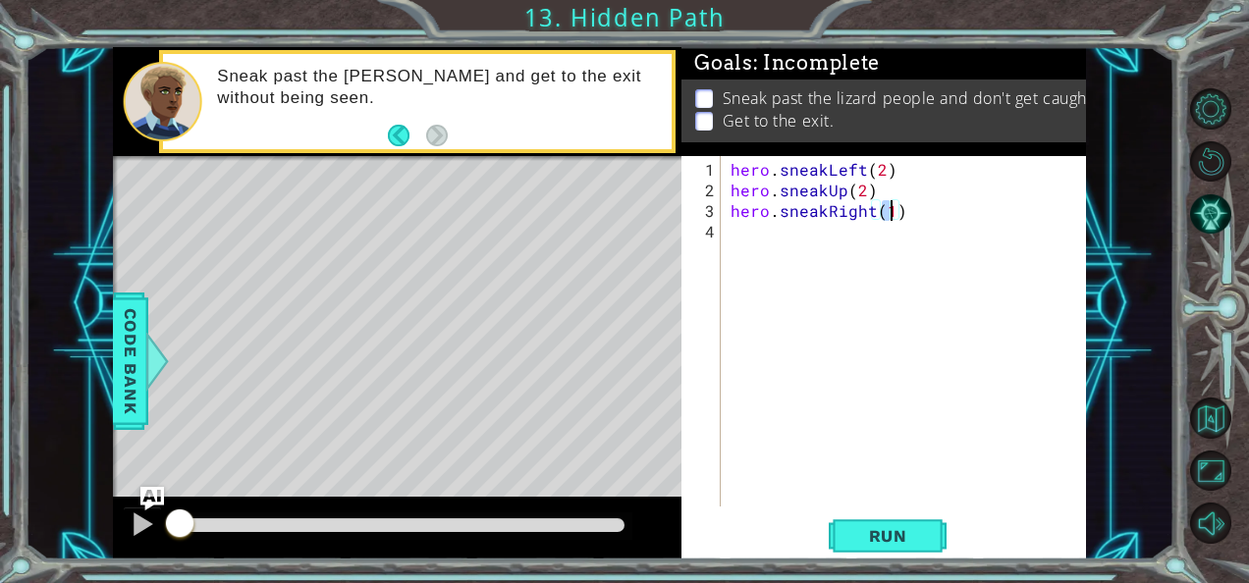
scroll to position [0, 10]
type textarea "hero.sneakRight(2)"
click at [900, 533] on span "Run" at bounding box center [888, 536] width 78 height 20
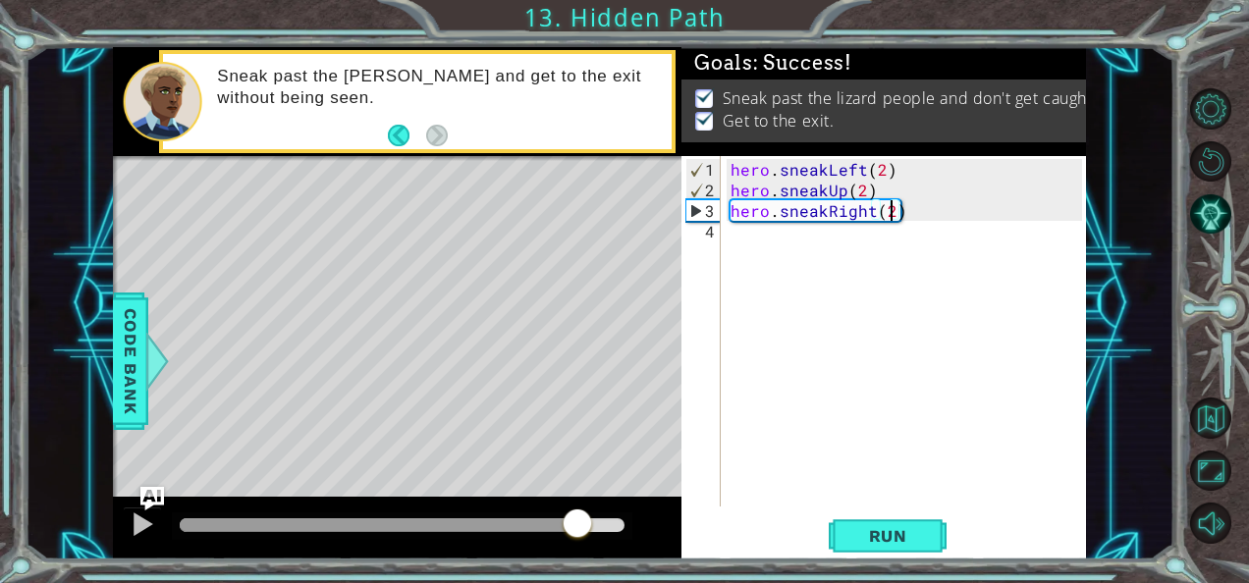
click at [577, 522] on div at bounding box center [402, 525] width 445 height 14
click at [139, 520] on div at bounding box center [143, 524] width 26 height 26
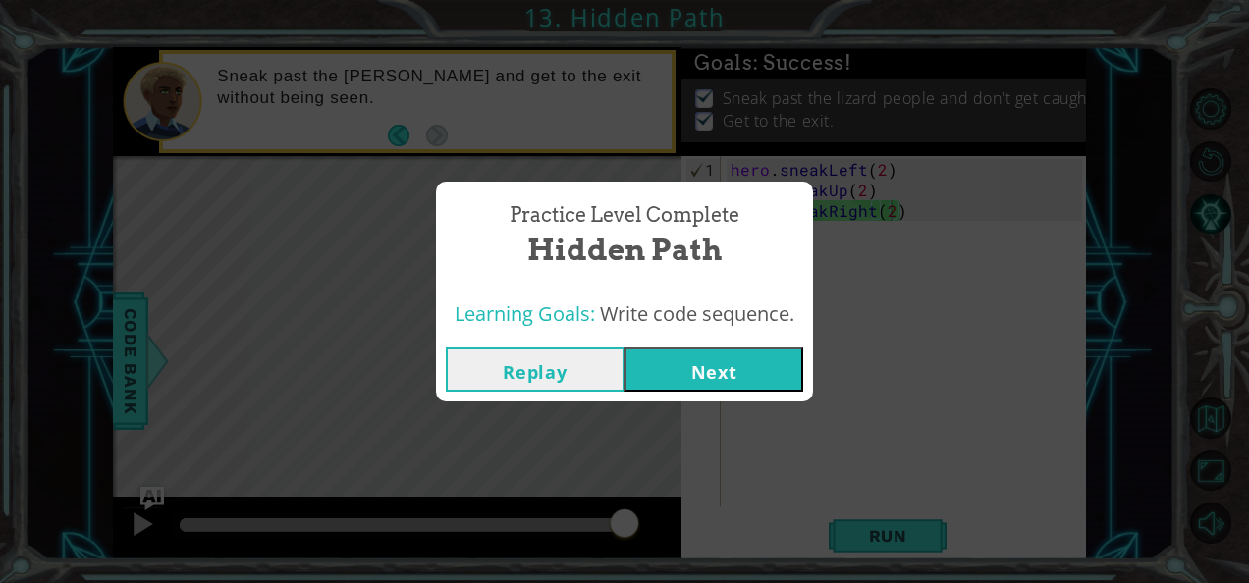
click at [702, 359] on button "Next" at bounding box center [713, 369] width 179 height 44
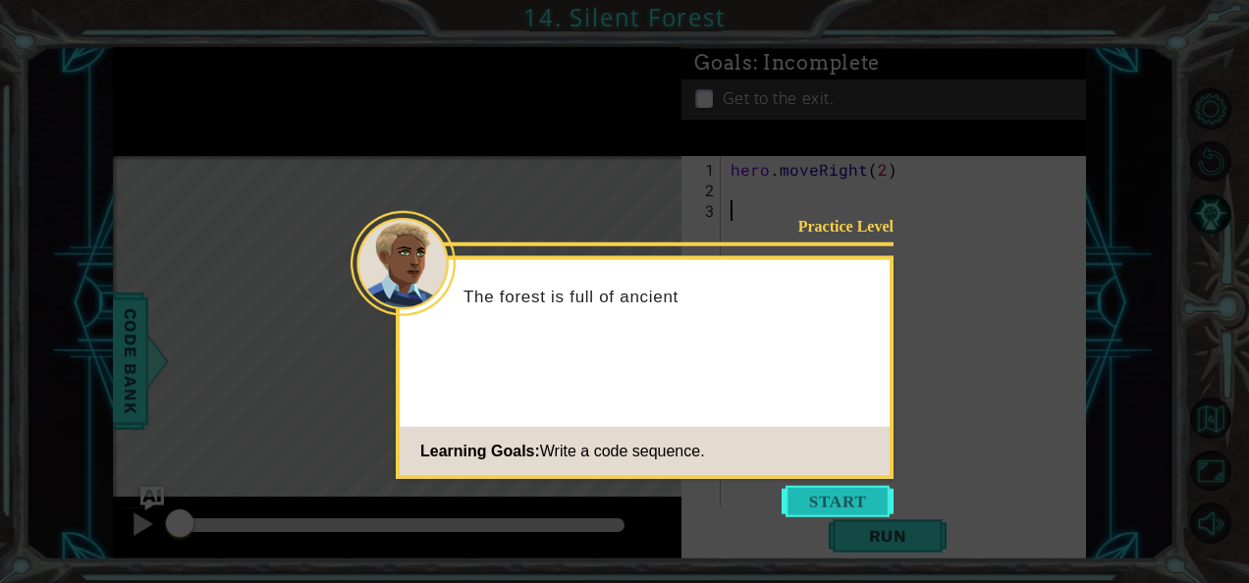
click at [814, 489] on button "Start" at bounding box center [837, 501] width 112 height 31
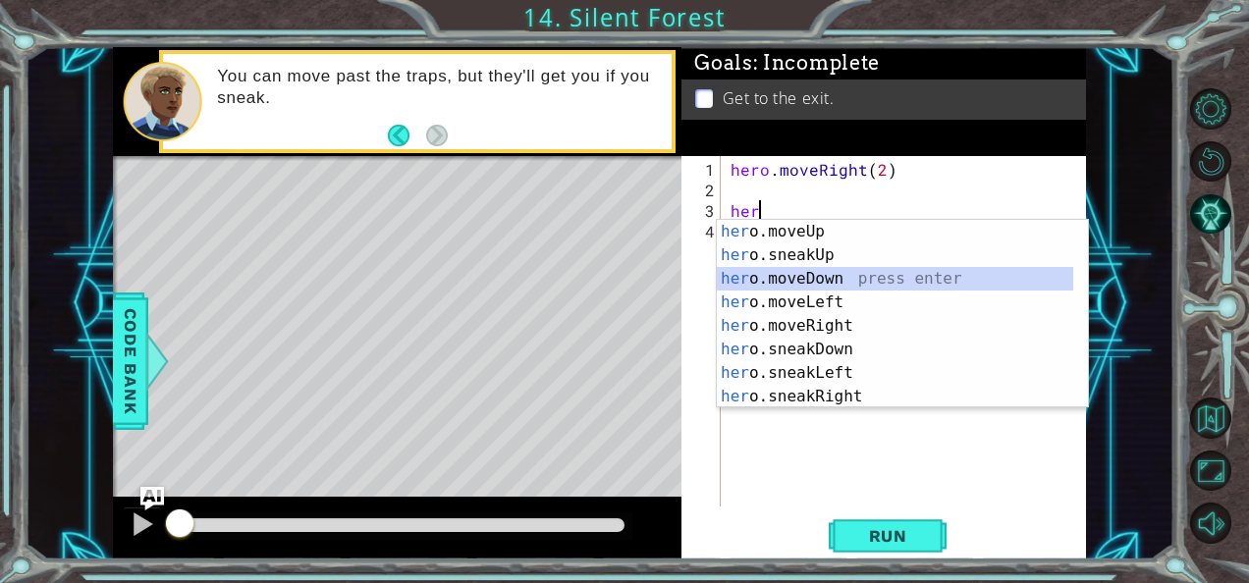
click at [789, 279] on div "her o.moveUp press enter her o.sneakUp press enter her o.moveDown press enter h…" at bounding box center [895, 338] width 357 height 236
type textarea "hero.moveDown(1)"
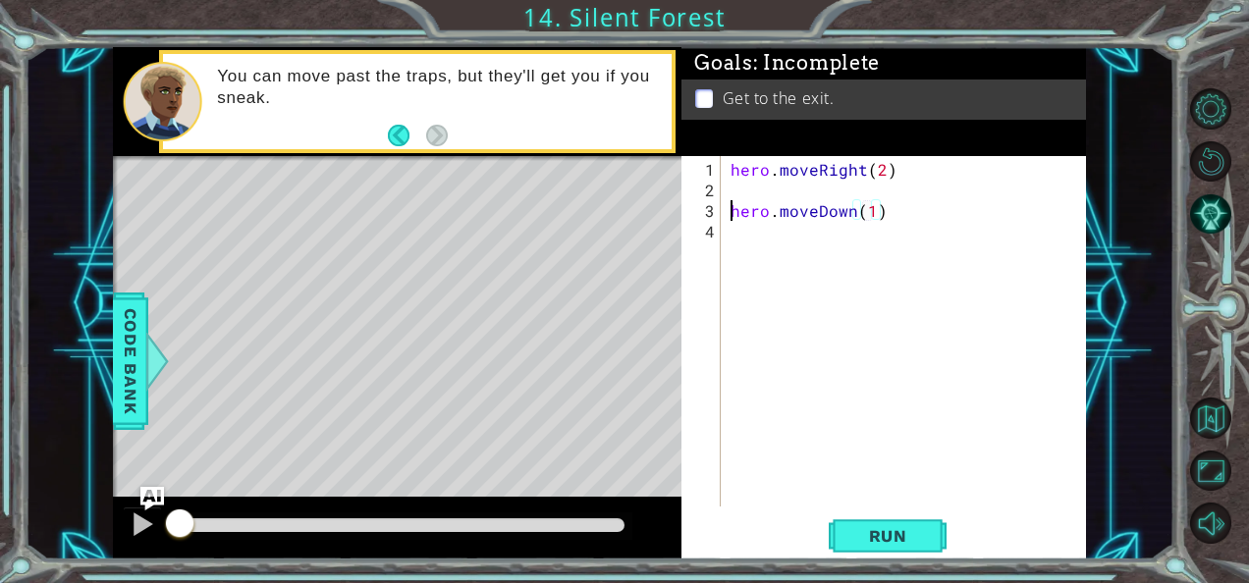
click at [731, 214] on div "hero . moveRight ( 2 ) hero . moveDown ( 1 )" at bounding box center [908, 355] width 365 height 392
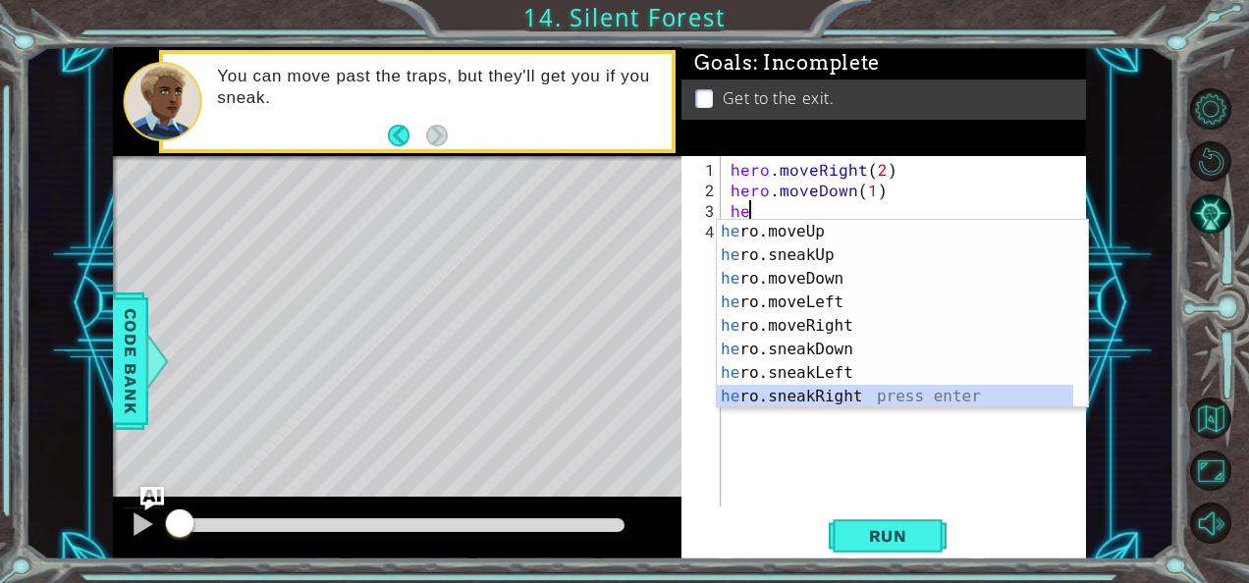
click at [812, 397] on div "he ro.moveUp press enter he ro.sneakUp press enter he ro.moveDown press enter h…" at bounding box center [895, 338] width 357 height 236
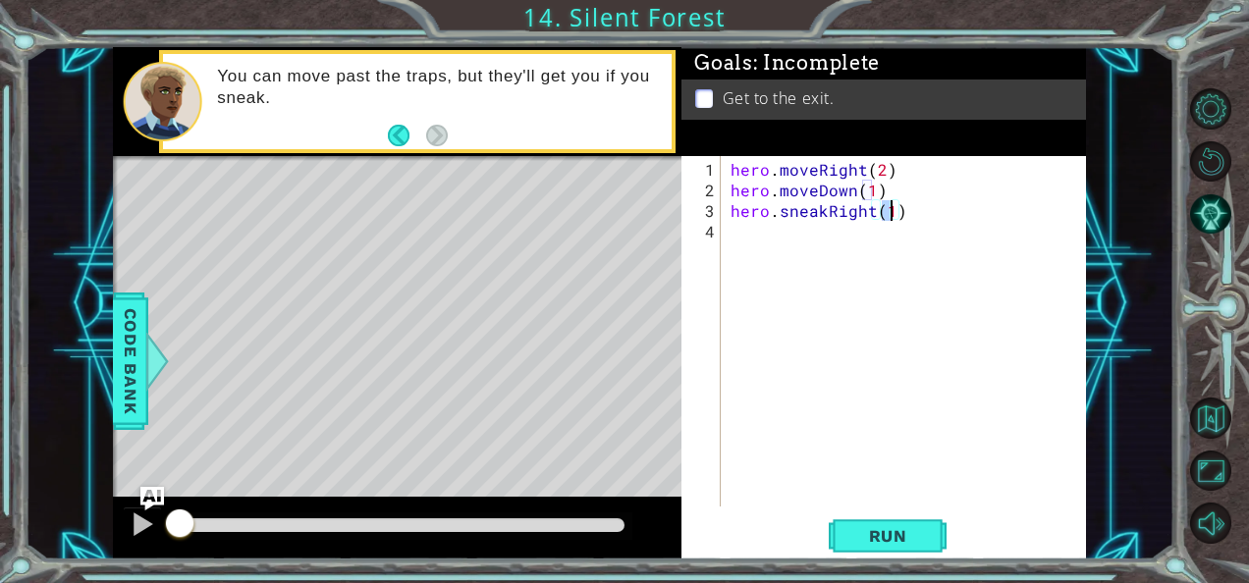
type textarea "hero.sneakRight(2)"
click at [801, 230] on div "hero . moveRight ( 2 ) hero . moveDown ( 1 ) hero . sneakRight ( 2 )" at bounding box center [908, 355] width 365 height 392
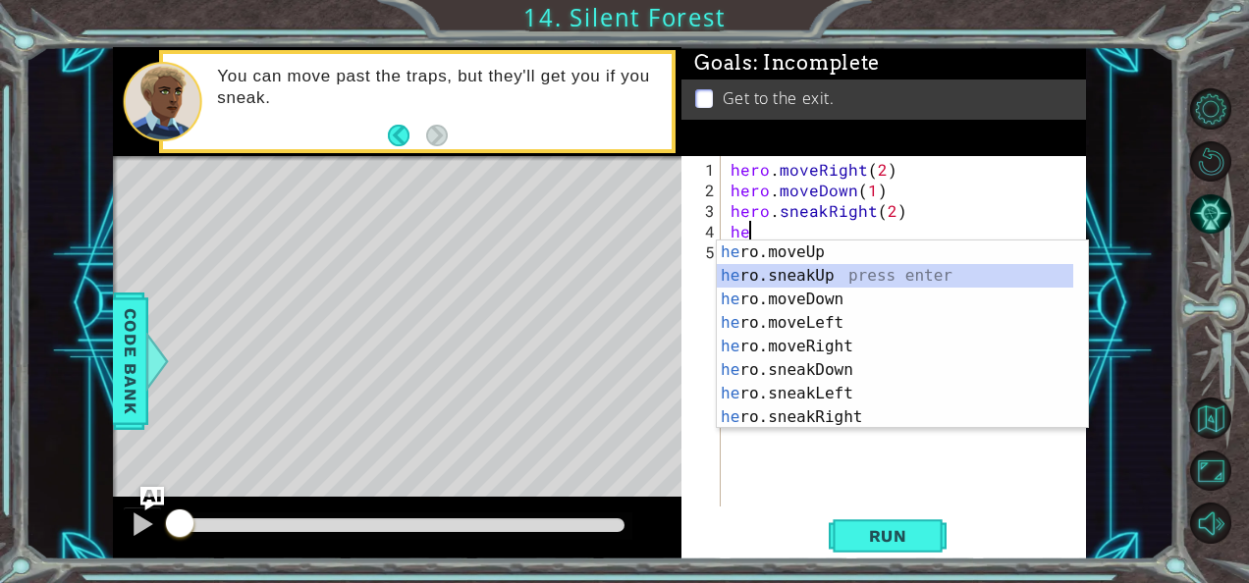
click at [805, 277] on div "he ro.moveUp press enter he ro.sneakUp press enter he ro.moveDown press enter h…" at bounding box center [895, 358] width 357 height 236
type textarea "hero.sneakUp(1)"
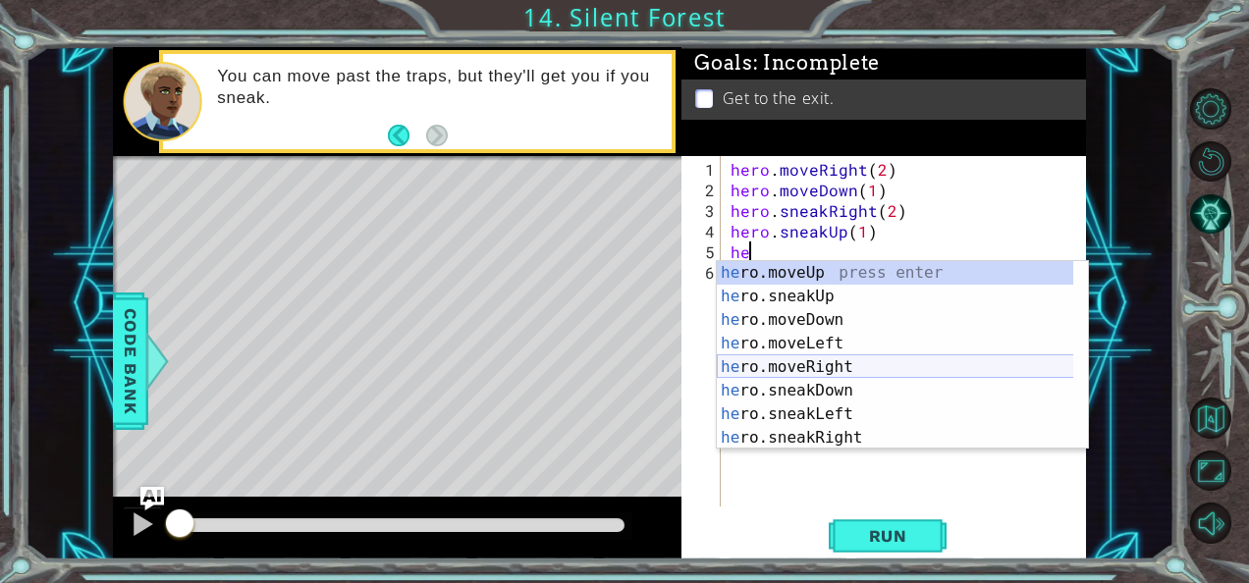
click at [813, 366] on div "he ro.moveUp press enter he ro.sneakUp press enter he ro.moveDown press enter h…" at bounding box center [895, 379] width 357 height 236
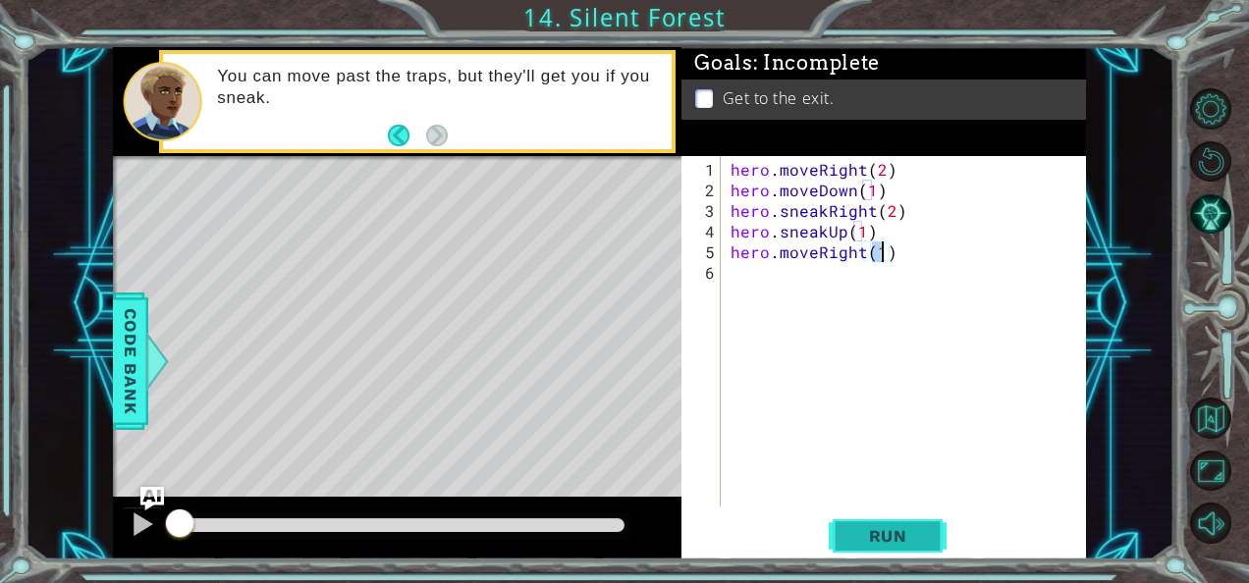
type textarea "hero.moveRight(1)"
click at [872, 524] on button "Run" at bounding box center [887, 535] width 118 height 40
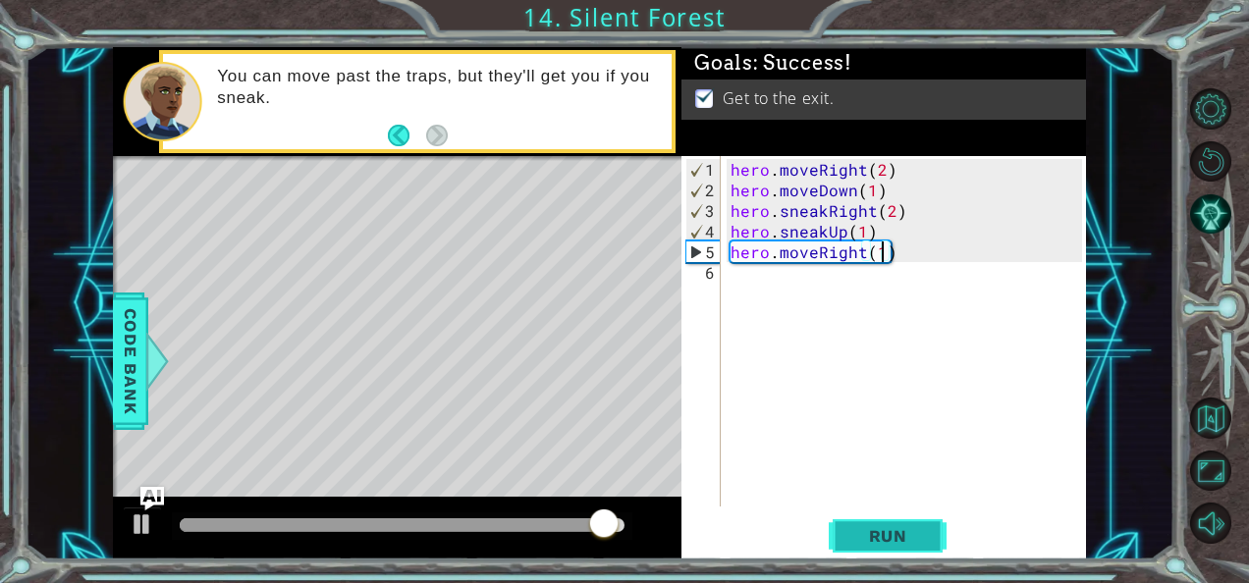
click at [891, 523] on button "Run" at bounding box center [887, 535] width 118 height 40
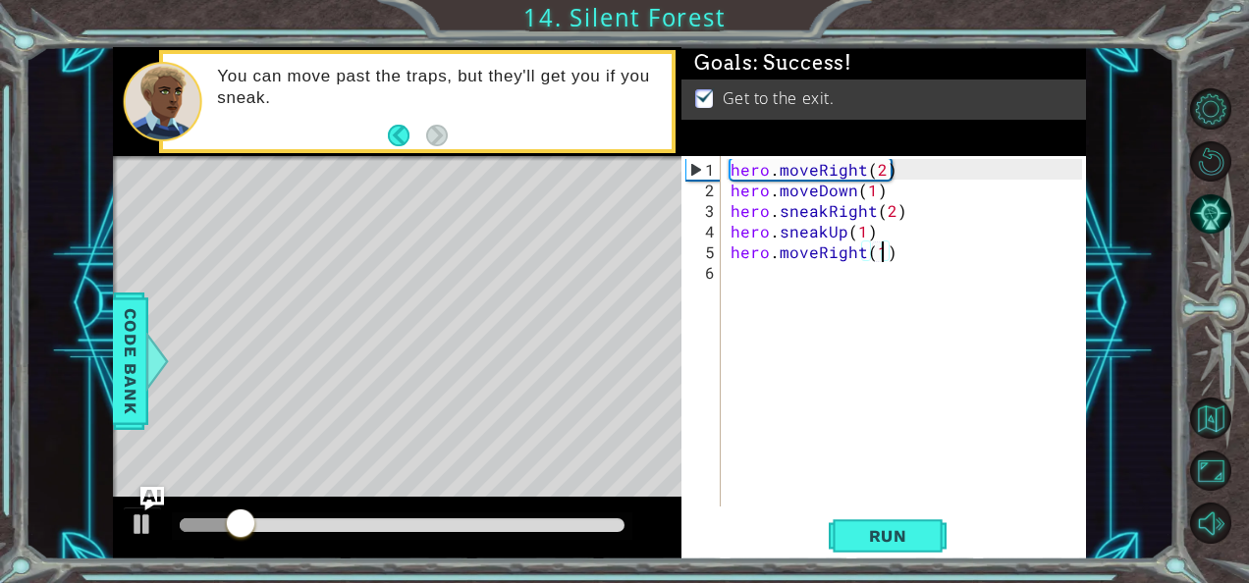
click at [615, 518] on div at bounding box center [402, 525] width 445 height 14
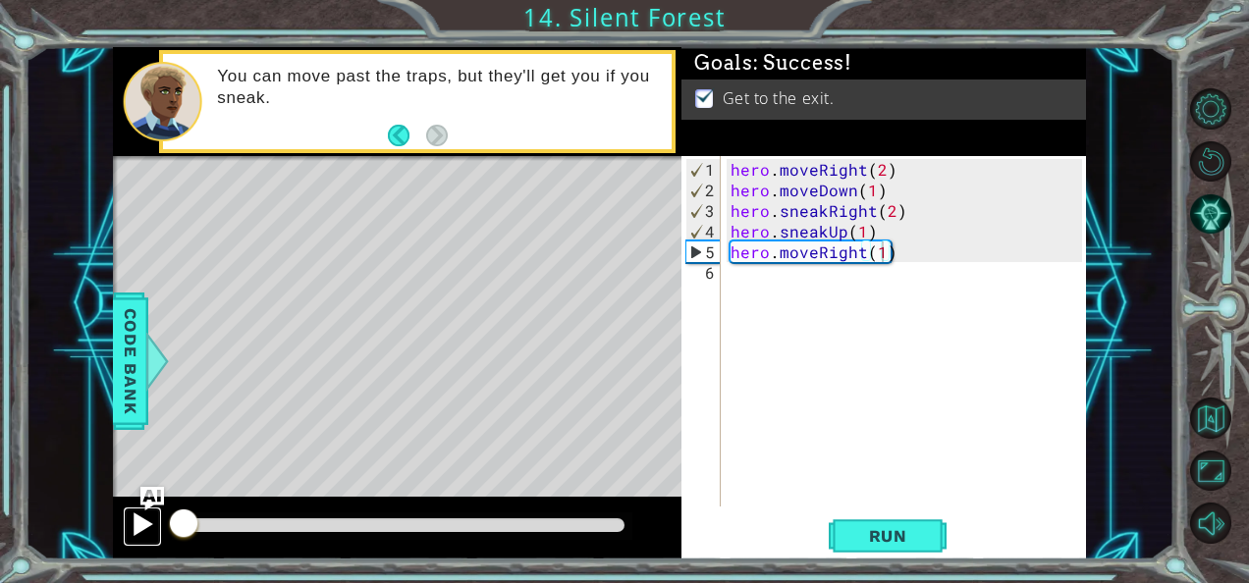
click at [142, 518] on div at bounding box center [143, 524] width 26 height 26
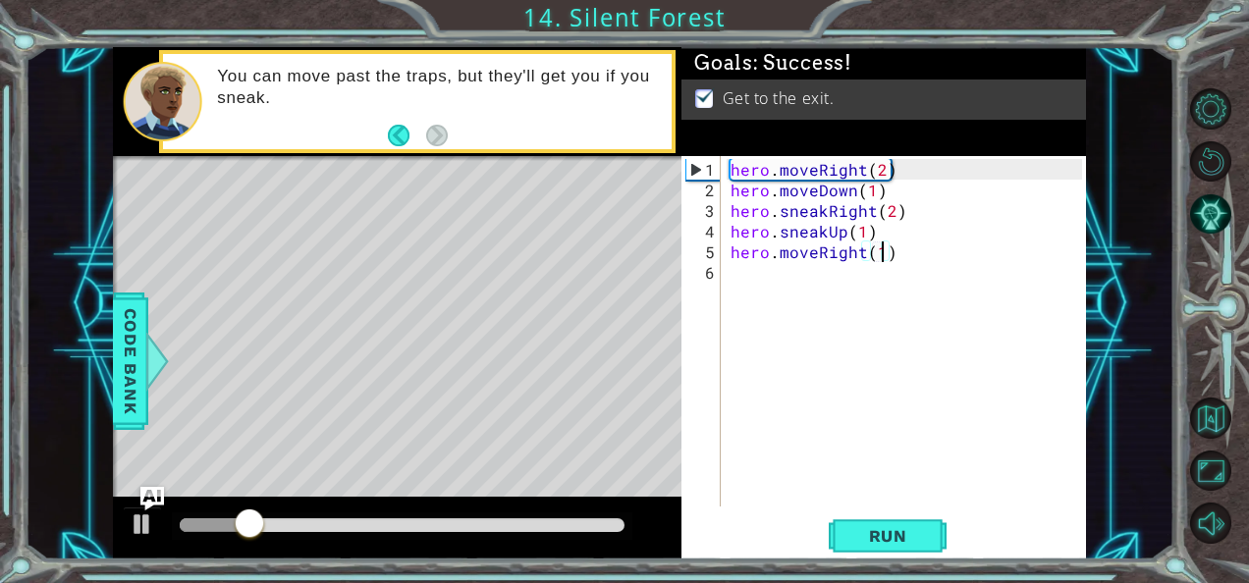
click at [603, 518] on div at bounding box center [402, 525] width 445 height 14
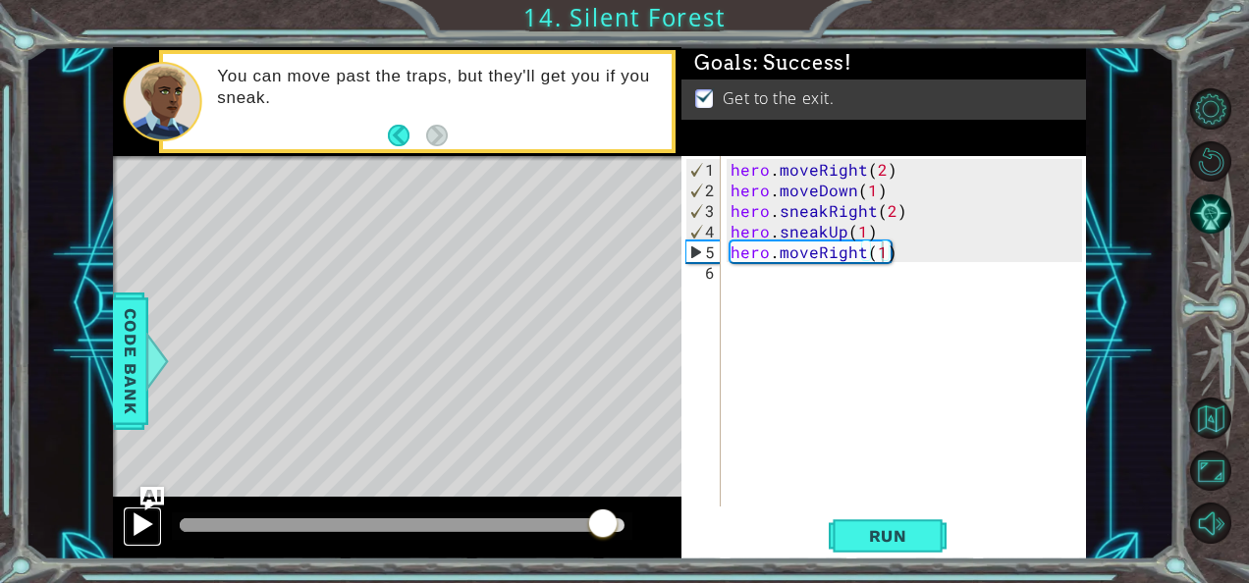
click at [140, 531] on div at bounding box center [143, 524] width 26 height 26
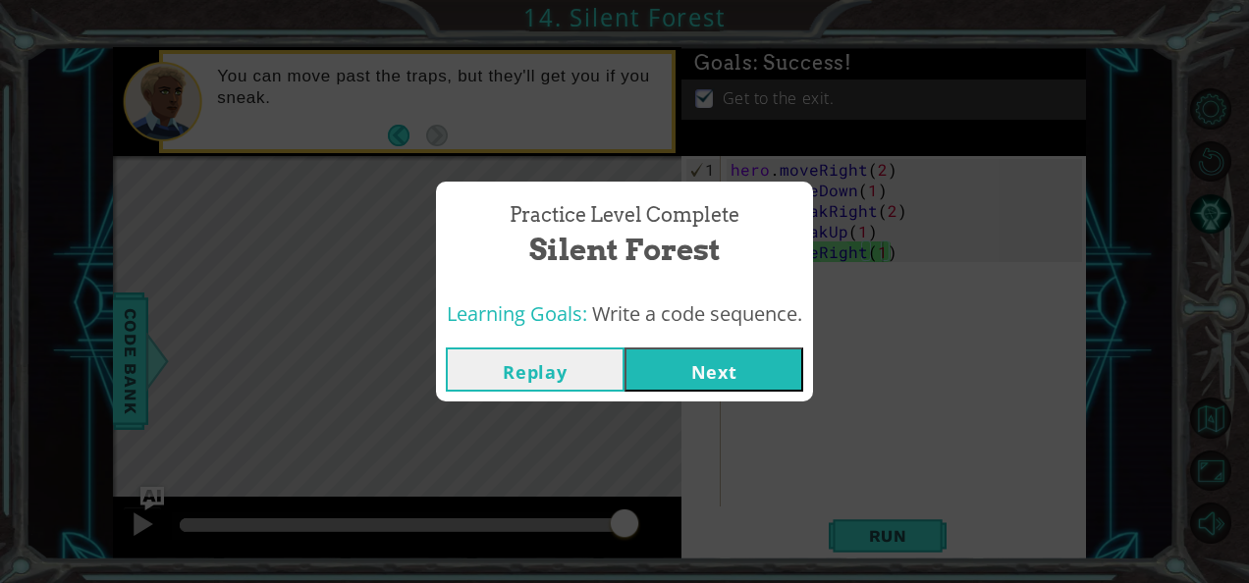
click at [666, 363] on button "Next" at bounding box center [713, 369] width 179 height 44
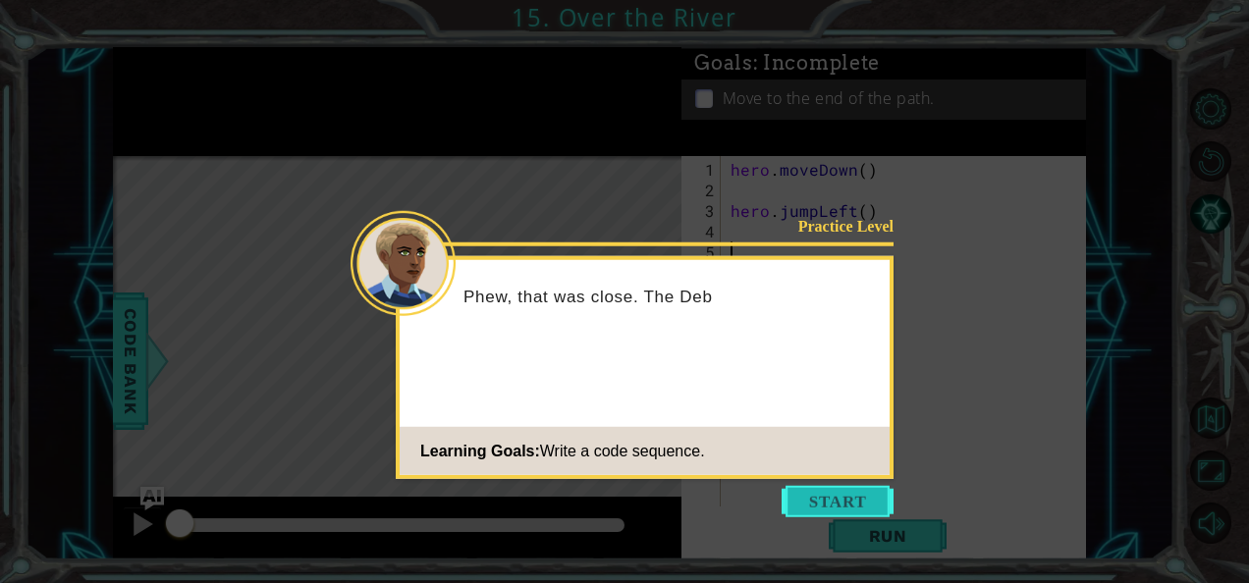
click at [856, 503] on button "Start" at bounding box center [837, 501] width 112 height 31
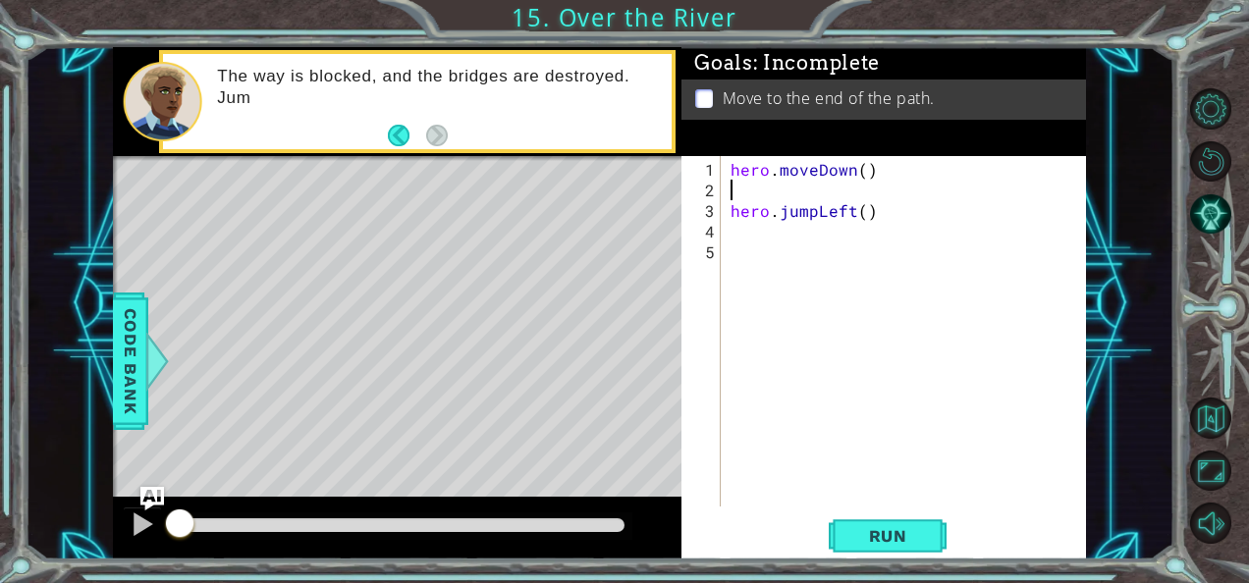
click at [726, 190] on div "hero . moveDown ( ) hero . jumpLeft ( )" at bounding box center [908, 355] width 365 height 392
click at [758, 241] on div "hero . moveDown ( ) hero . jumpLeft ( )" at bounding box center [908, 355] width 365 height 392
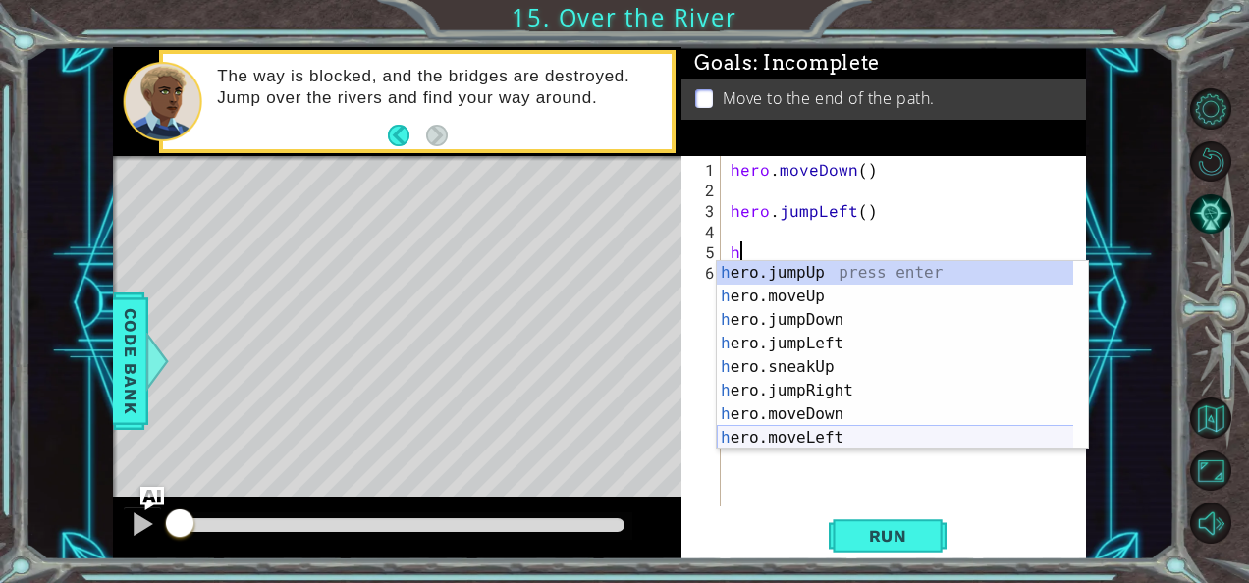
click at [766, 443] on div "h ero.jumpUp press enter h ero.moveUp press enter h ero.jumpDown press enter h …" at bounding box center [895, 379] width 357 height 236
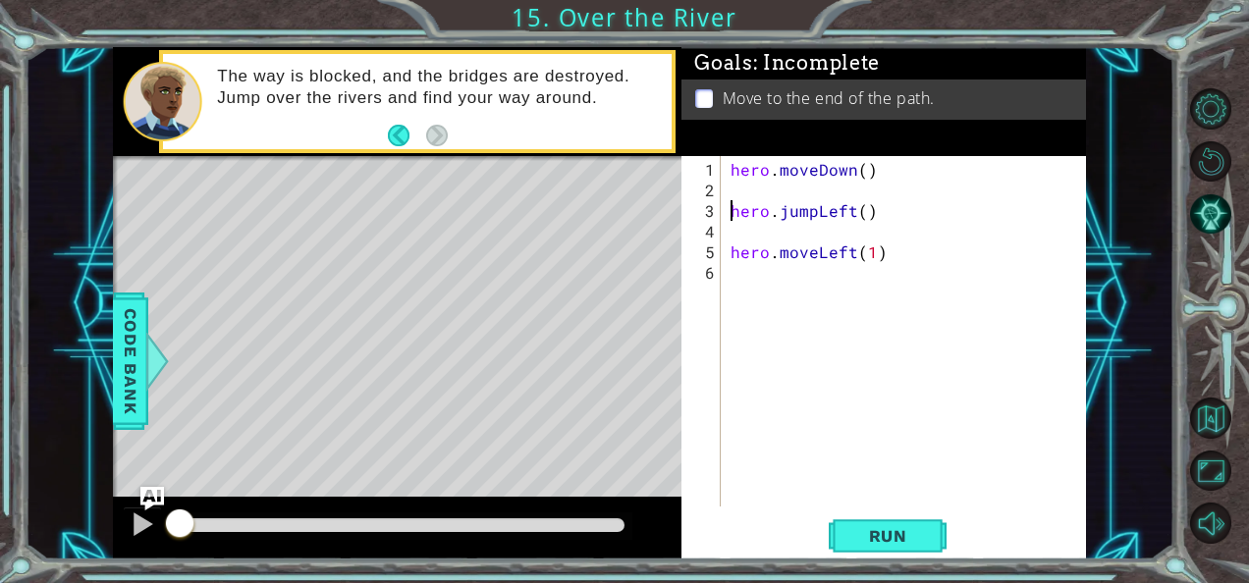
click at [731, 208] on div "hero . moveDown ( ) hero . jumpLeft ( ) hero . moveLeft ( 1 )" at bounding box center [908, 355] width 365 height 392
type textarea "hero.jumpLeft()"
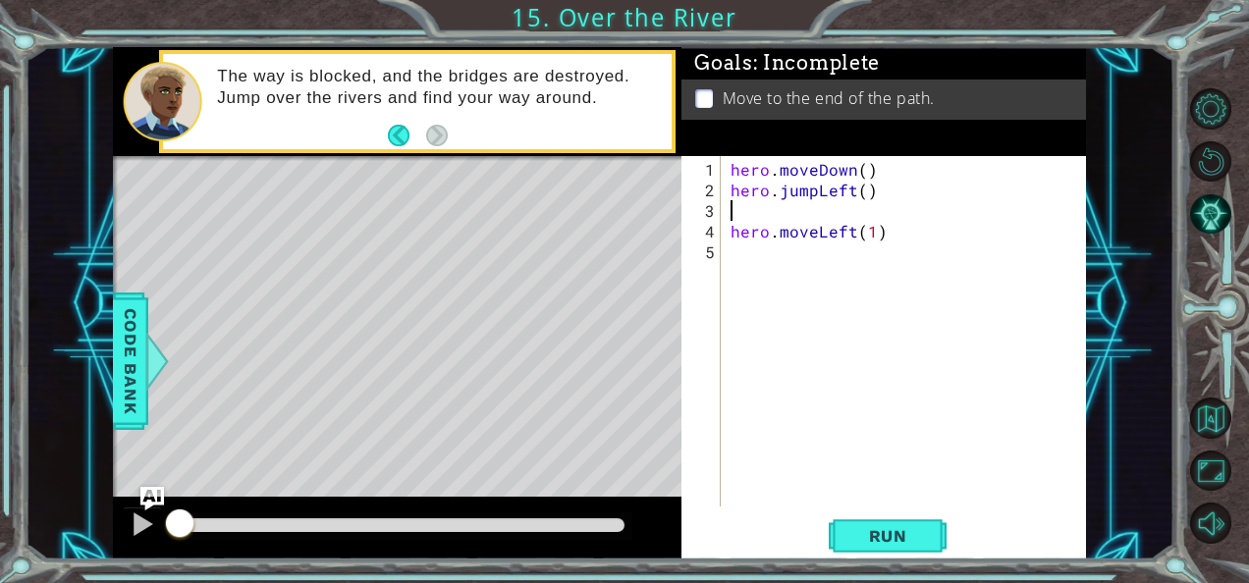
type textarea "hero.moveLeft(1)"
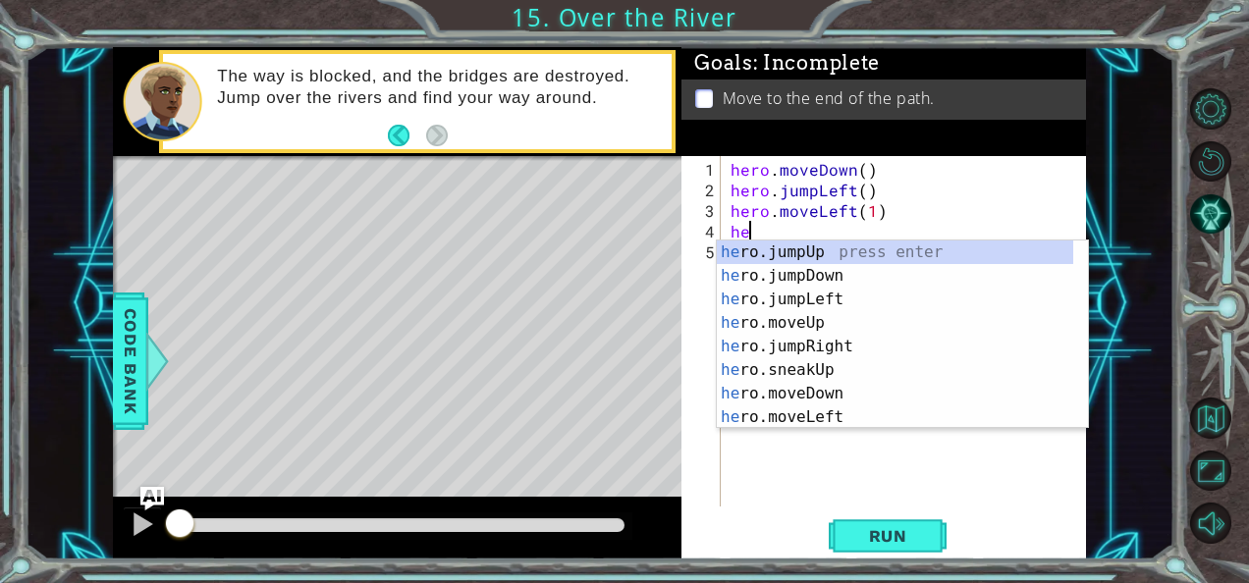
type textarea "hero"
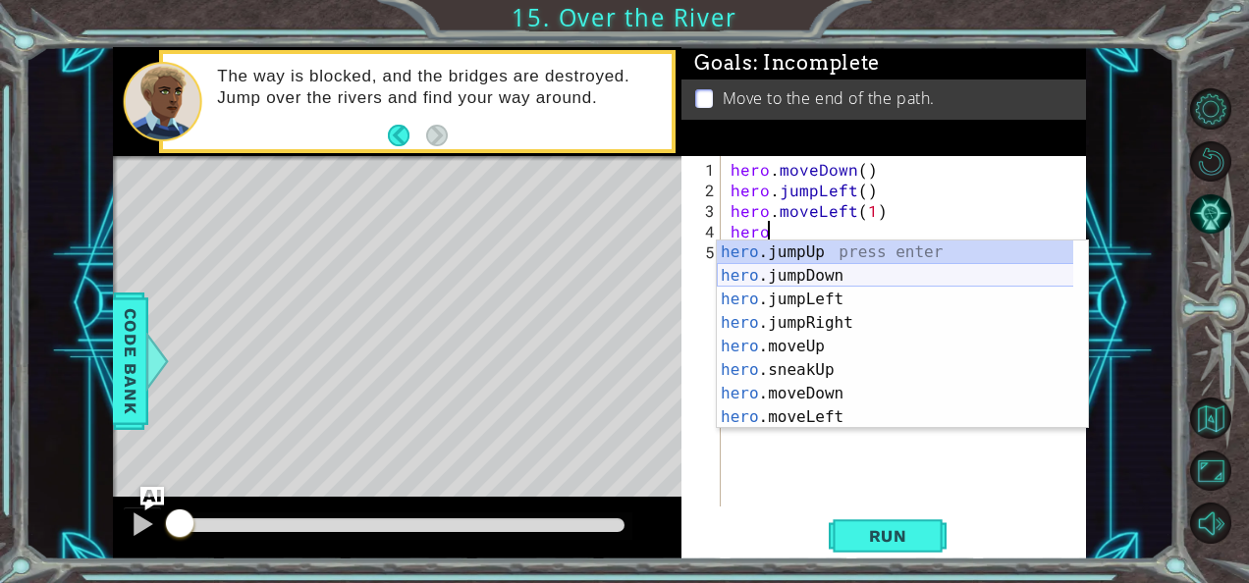
click at [848, 275] on div "hero .jumpUp press enter hero .jumpDown press enter hero .jumpLeft press enter …" at bounding box center [895, 358] width 357 height 236
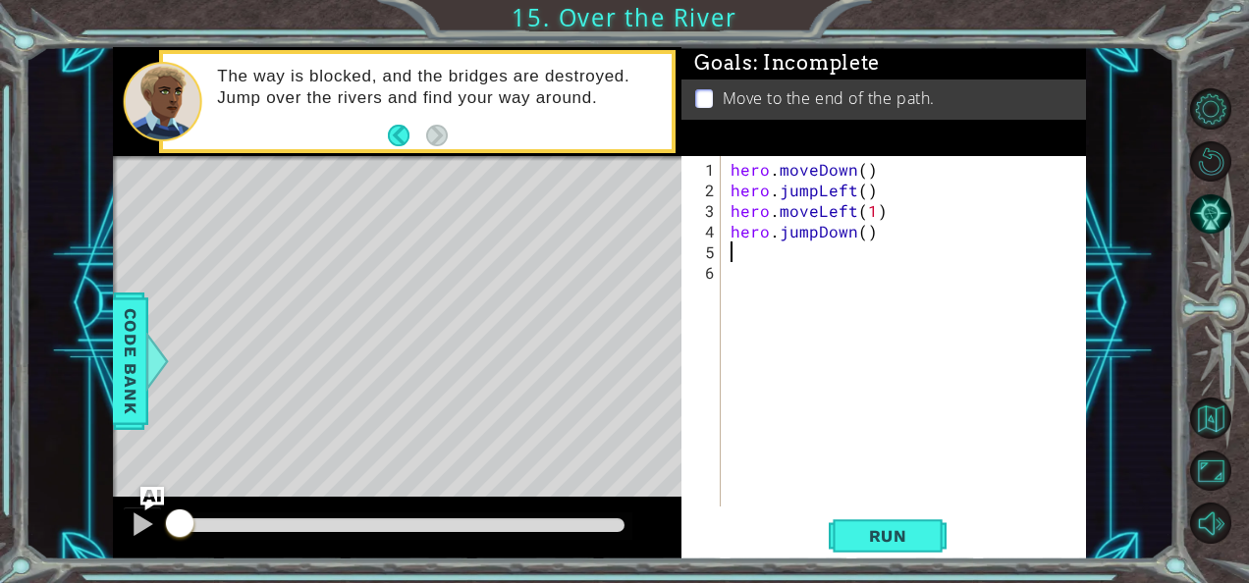
scroll to position [0, 0]
click at [827, 249] on div "hero . moveDown ( ) hero . jumpLeft ( ) hero . moveLeft ( 1 ) hero . jumpDown (…" at bounding box center [908, 355] width 365 height 392
click at [878, 176] on div "hero . moveDown ( ) hero . jumpLeft ( ) hero . moveLeft ( 1 ) hero . jumpD" at bounding box center [908, 355] width 365 height 392
type textarea "hero.moveDown()"
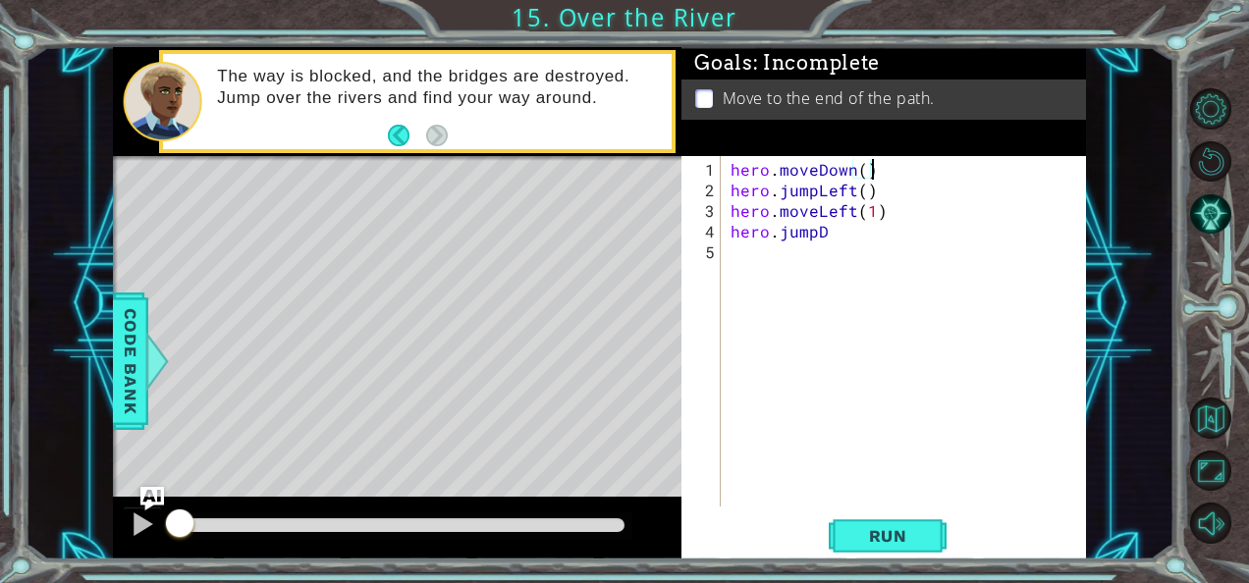
scroll to position [0, 0]
click at [864, 255] on div "hero . moveDown ( ) hero . jumpLeft ( ) hero . moveLeft ( 1 ) hero . jumpD" at bounding box center [908, 355] width 365 height 392
type textarea "hero.jump"
type textarea "he"
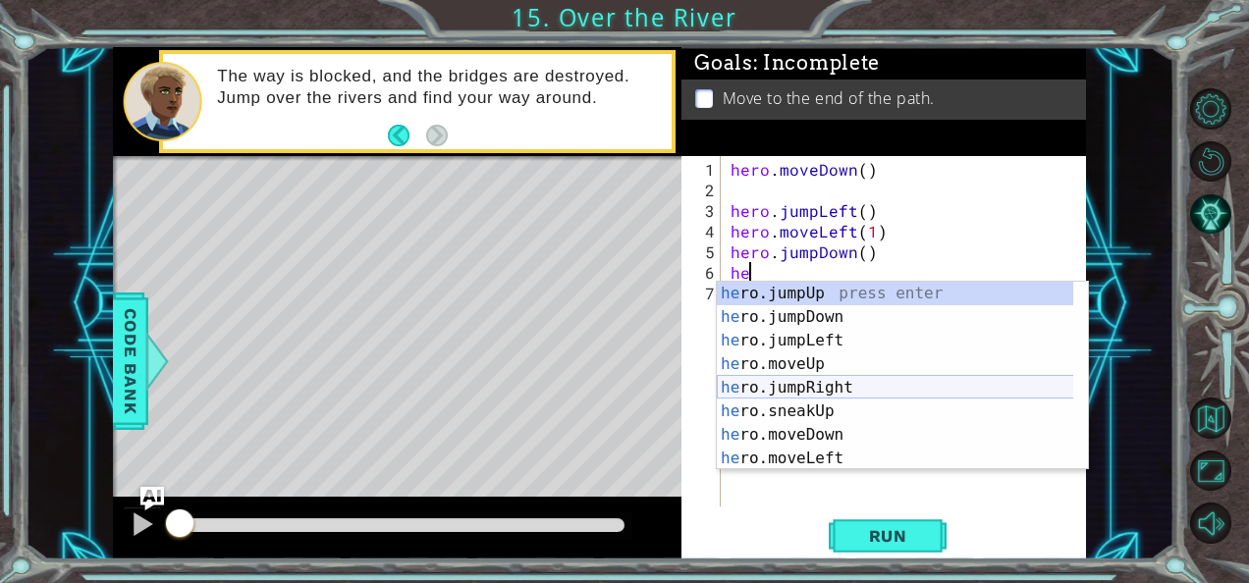
click at [805, 395] on div "he ro.jumpUp press enter he ro.jumpDown press enter he ro.jumpLeft press enter …" at bounding box center [895, 400] width 357 height 236
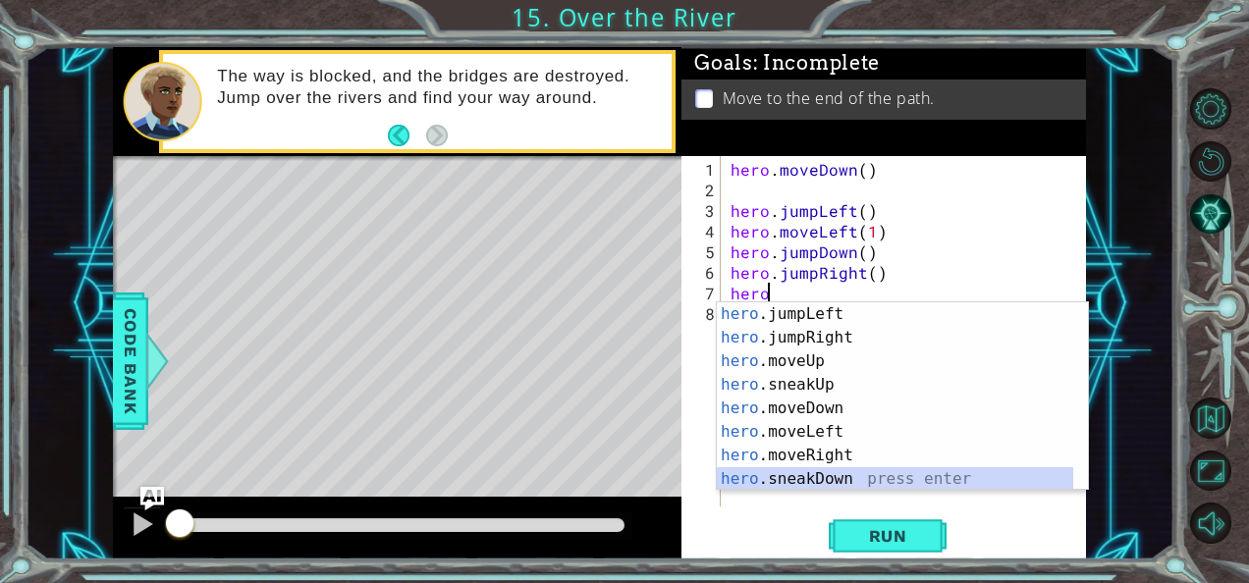
scroll to position [165, 0]
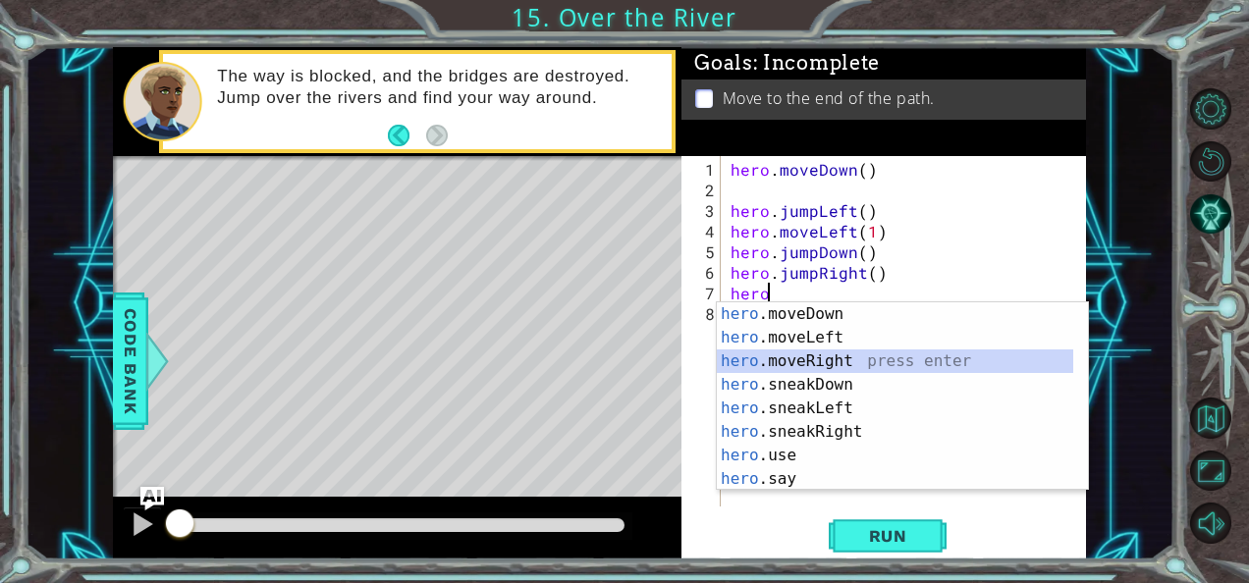
type textarea "hero.moveRight(1)"
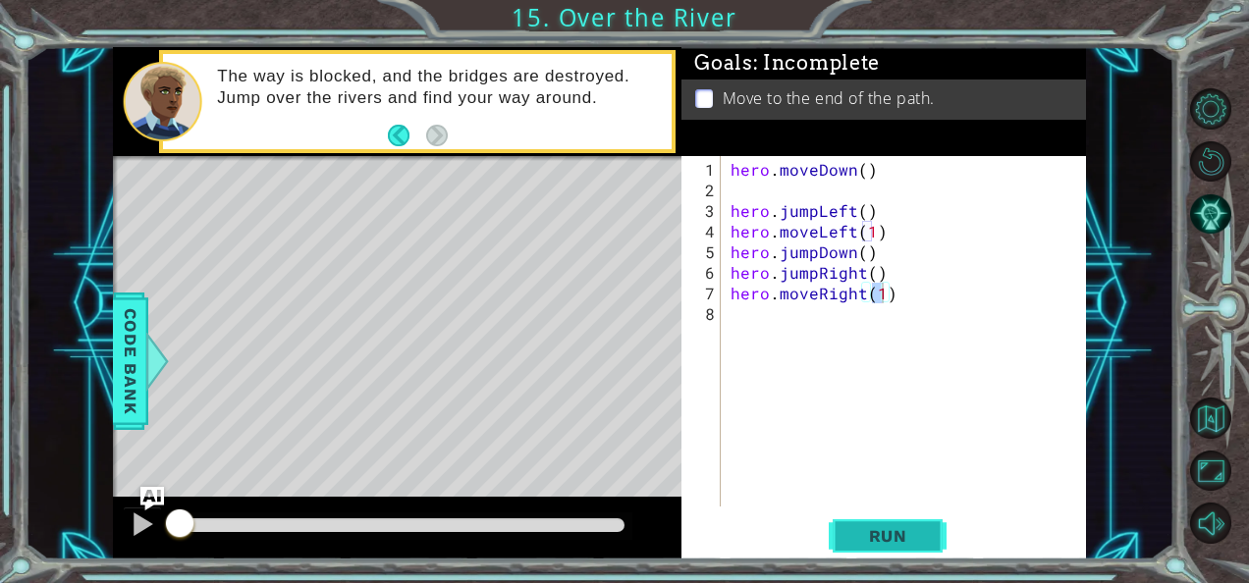
click at [845, 539] on button "Run" at bounding box center [887, 535] width 118 height 40
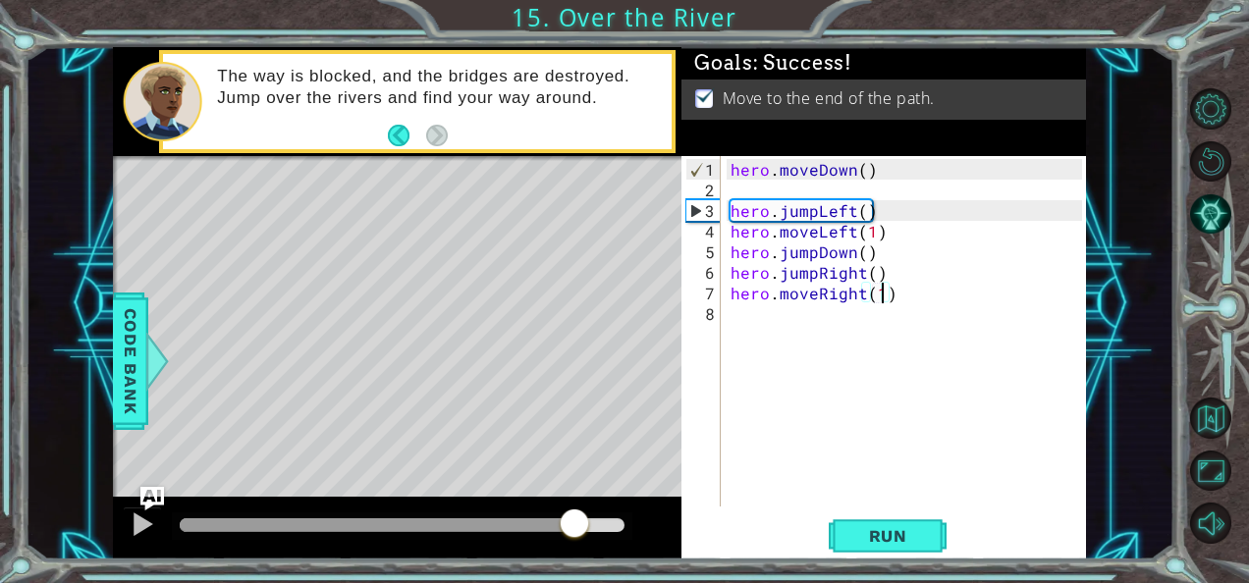
click at [573, 525] on div at bounding box center [402, 525] width 445 height 14
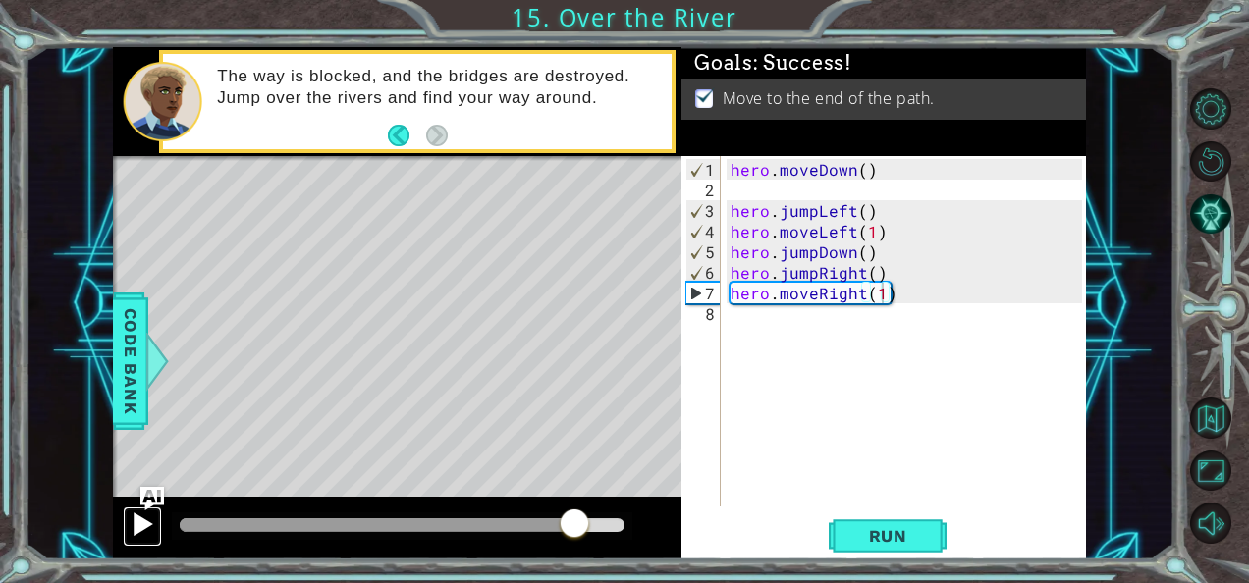
click at [146, 514] on div at bounding box center [143, 524] width 26 height 26
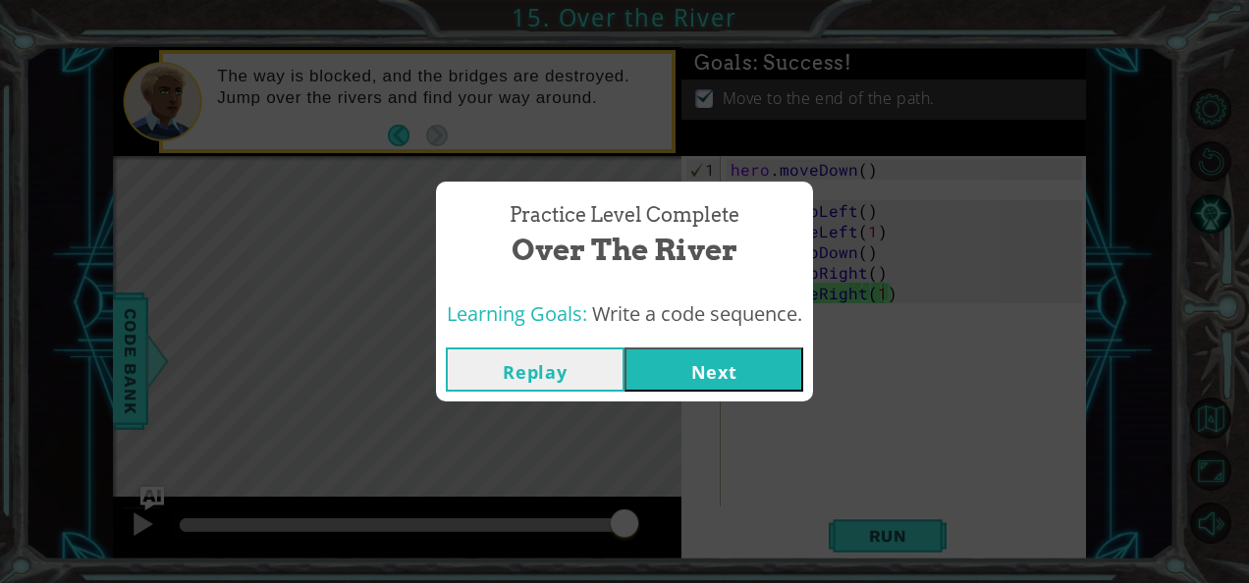
click at [689, 365] on button "Next" at bounding box center [713, 369] width 179 height 44
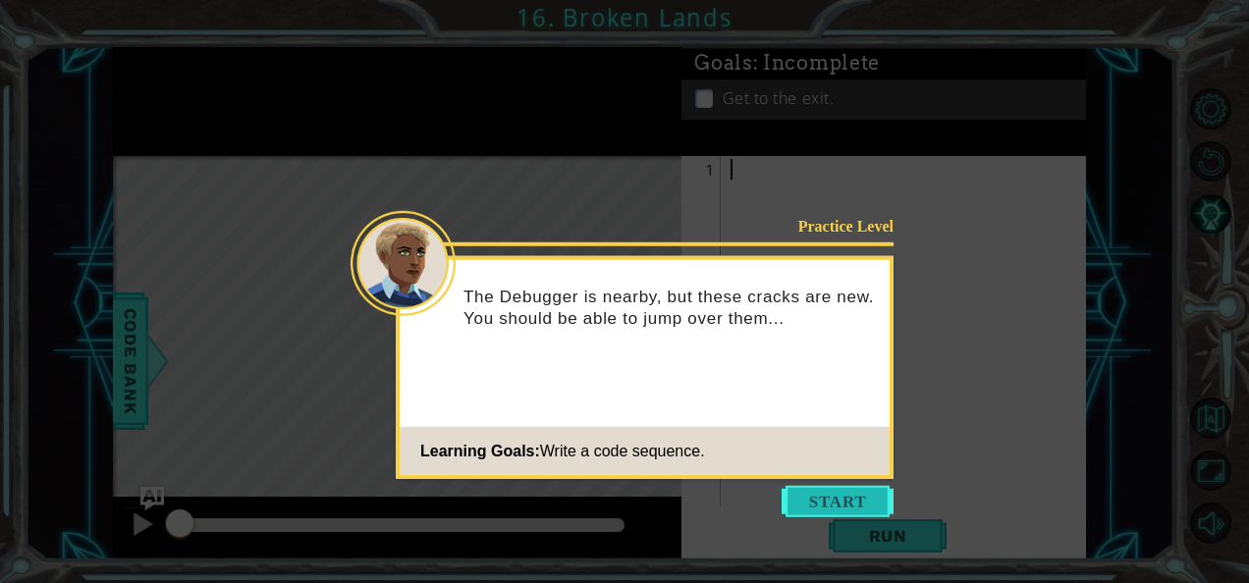
click at [834, 510] on button "Start" at bounding box center [837, 501] width 112 height 31
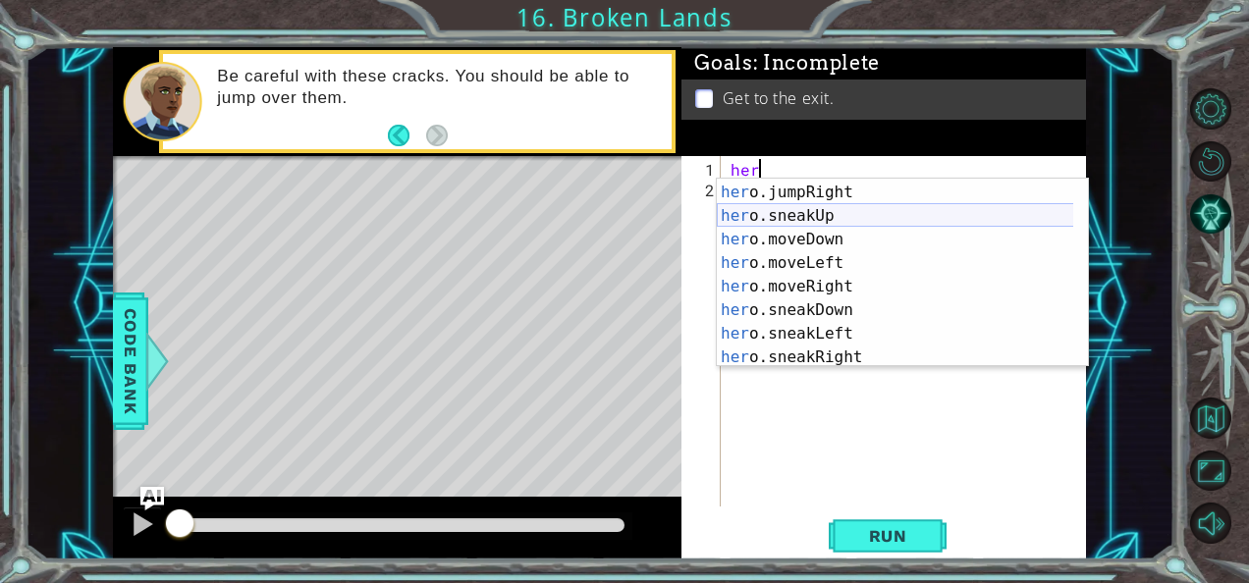
scroll to position [92, 0]
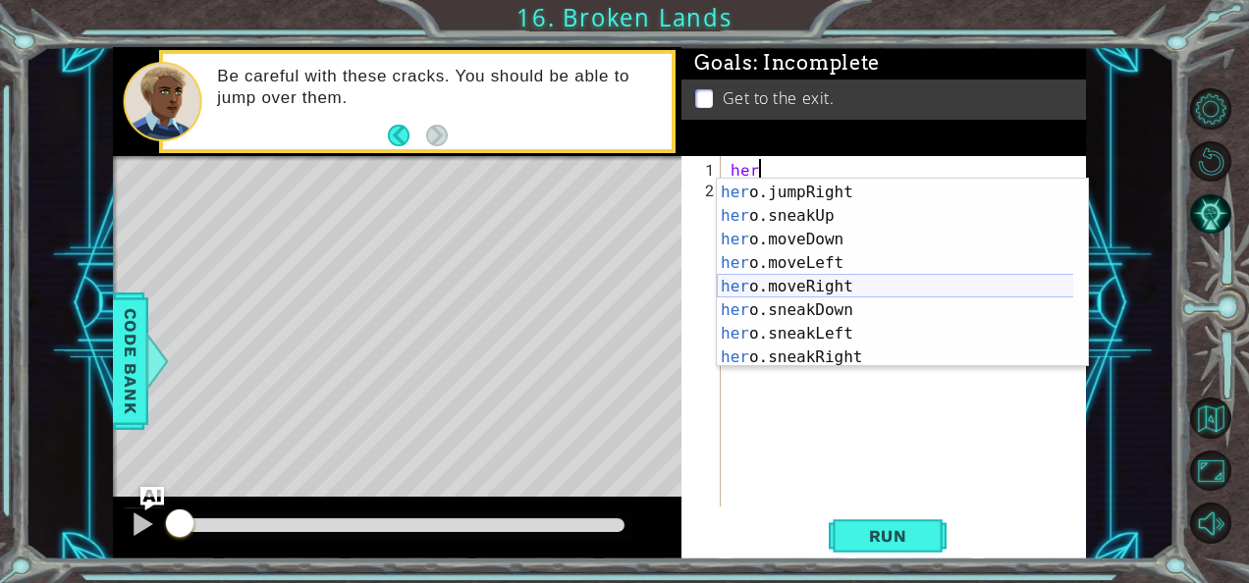
click at [815, 281] on div "her o.moveUp press enter her o.jumpRight press enter her o.sneakUp press enter …" at bounding box center [895, 275] width 357 height 236
type textarea "hero.moveRight(1)"
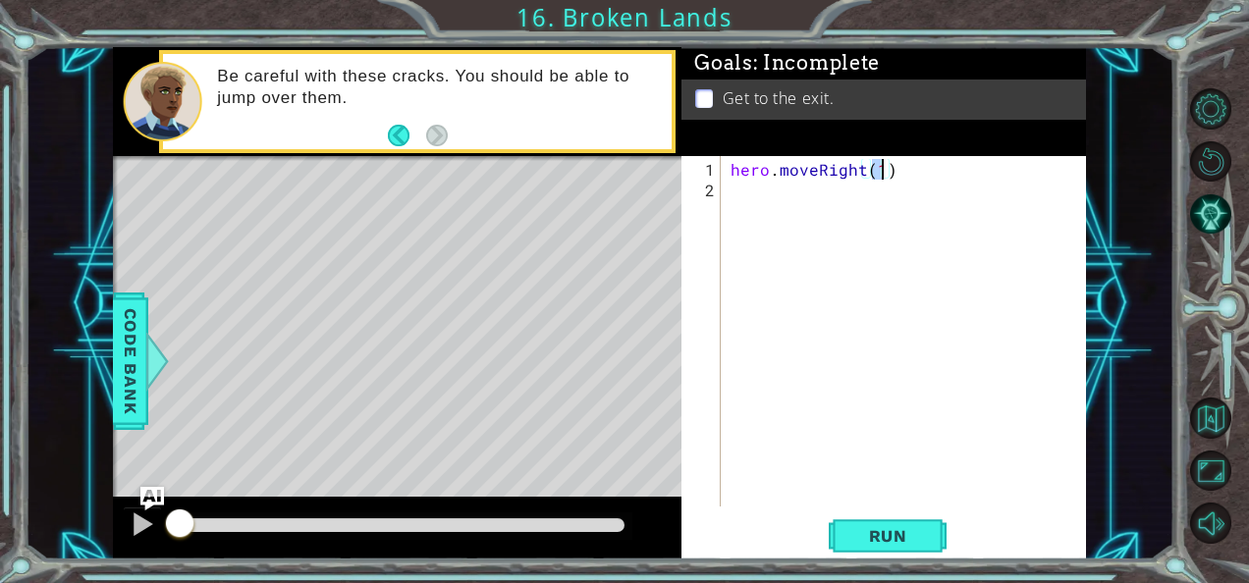
click at [817, 184] on div "hero . moveRight ( 1 )" at bounding box center [908, 355] width 365 height 392
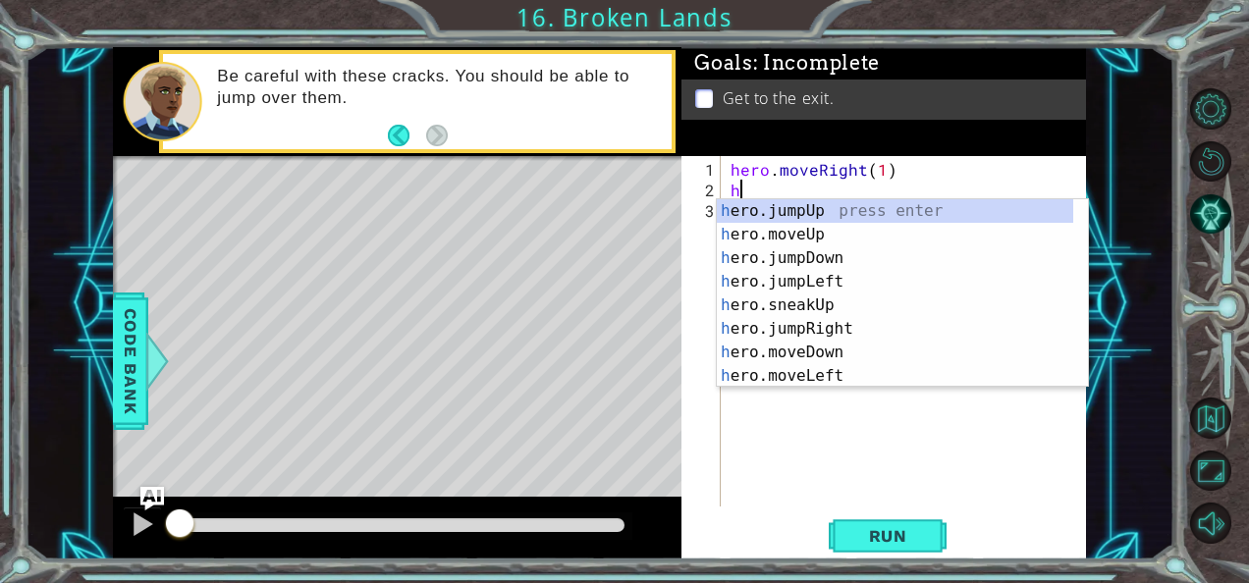
scroll to position [0, 0]
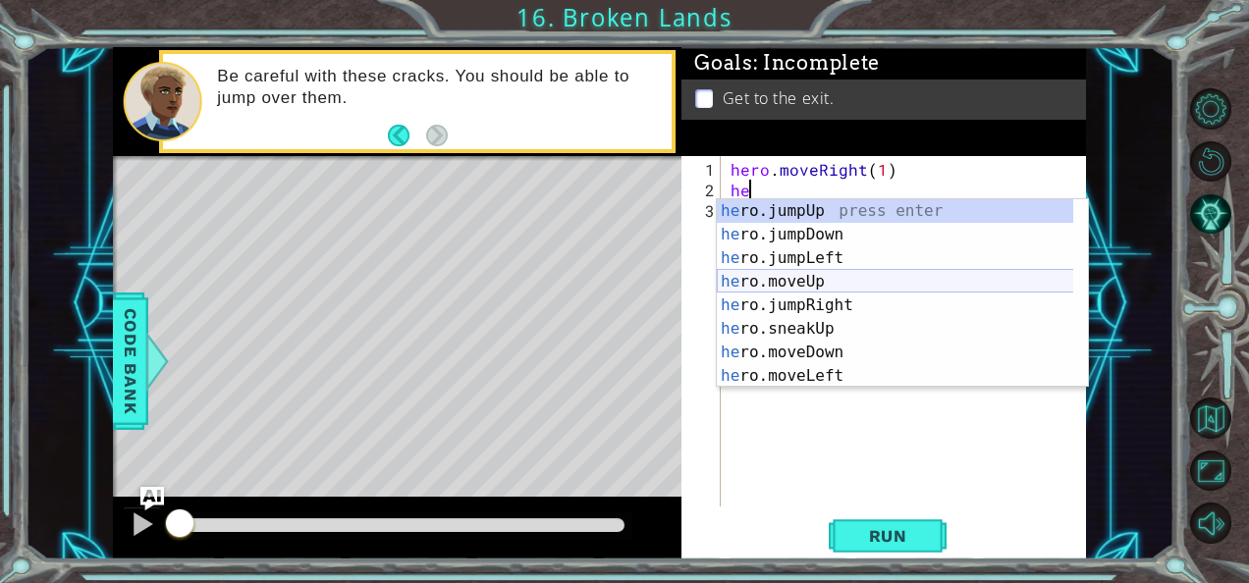
click at [840, 279] on div "he ro.jumpUp press enter he ro.jumpDown press enter he ro.jumpLeft press enter …" at bounding box center [895, 317] width 357 height 236
type textarea "hero.moveUp(1)"
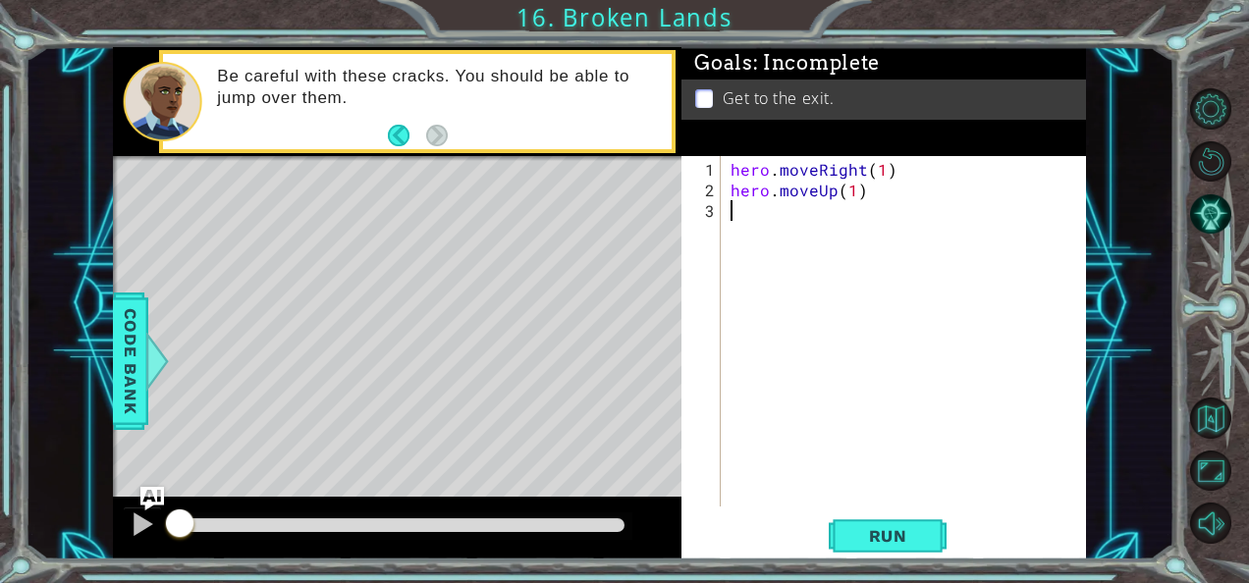
click at [826, 226] on div "hero . moveRight ( 1 ) hero . moveUp ( 1 )" at bounding box center [908, 355] width 365 height 392
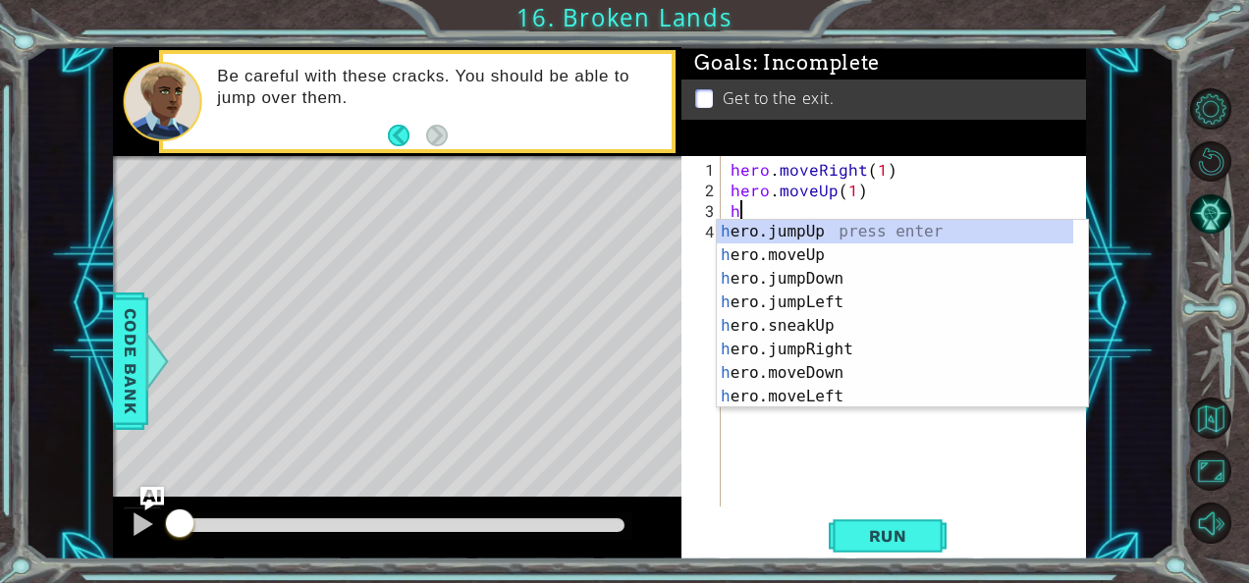
type textarea "her"
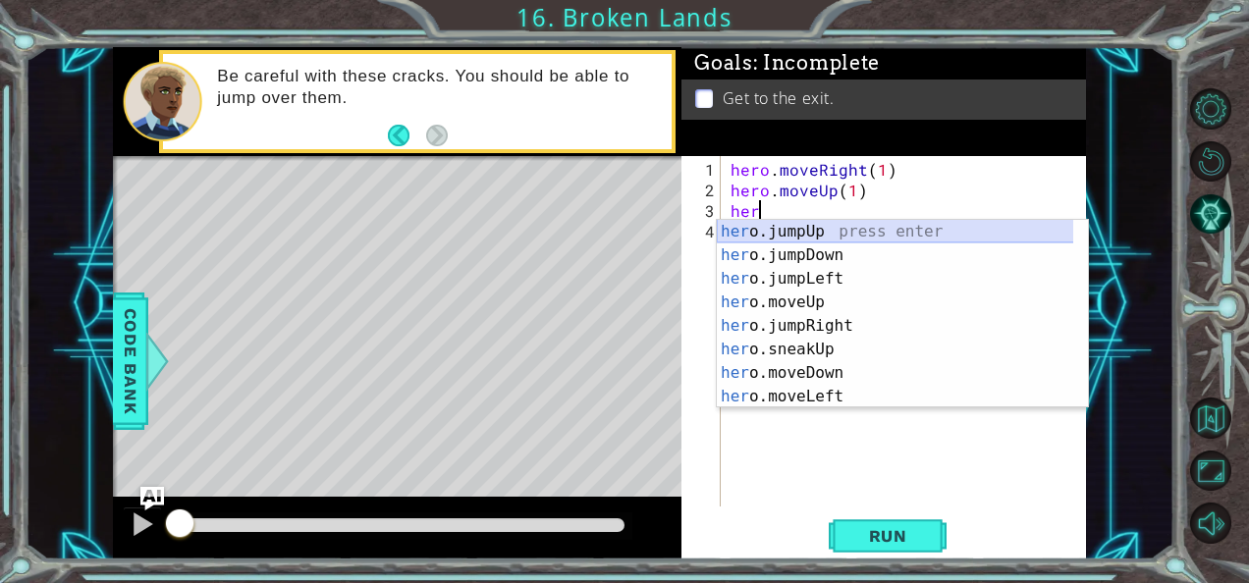
click at [821, 233] on div "her o.jumpUp press enter her o.jumpDown press enter her o.jumpLeft press enter …" at bounding box center [895, 338] width 357 height 236
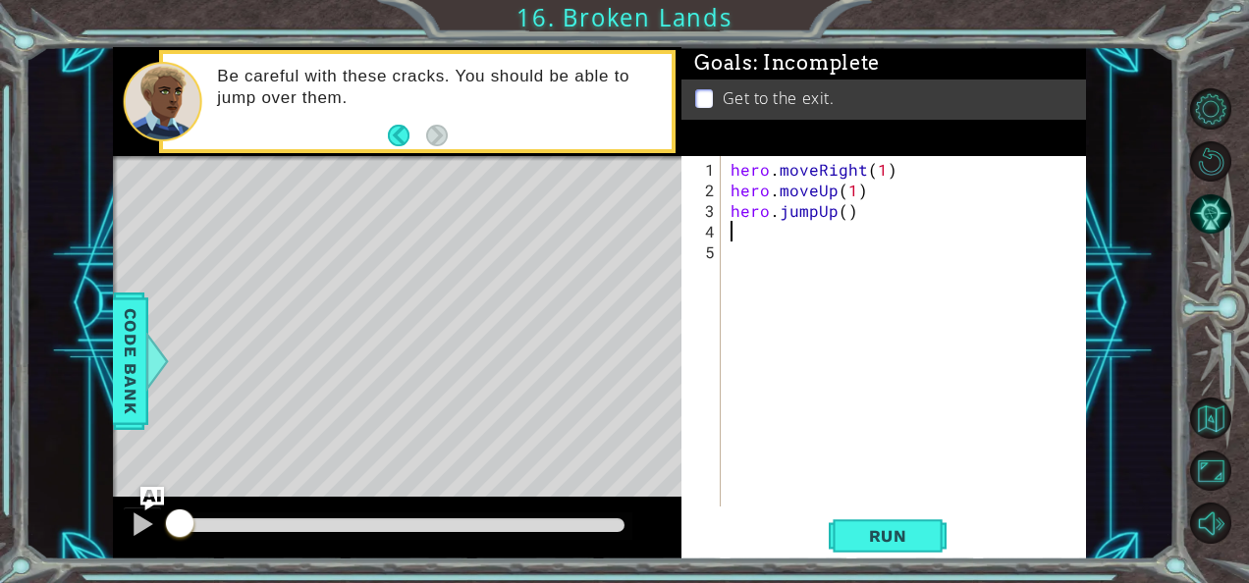
type textarea "her"
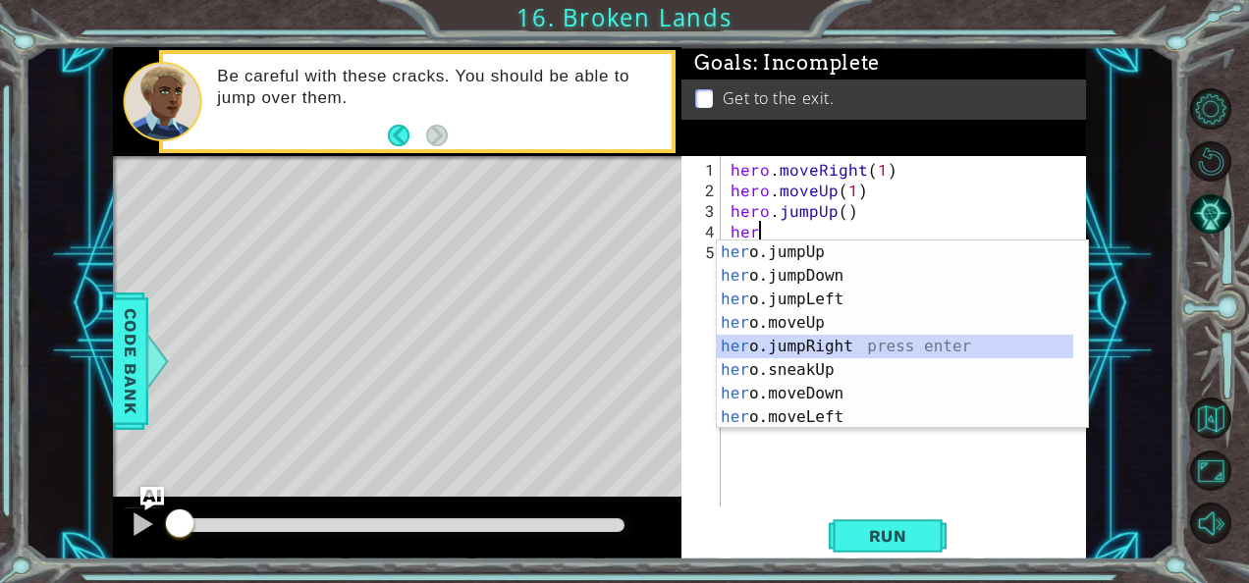
click at [843, 348] on div "her o.jumpUp press enter her o.jumpDown press enter her o.jumpLeft press enter …" at bounding box center [895, 358] width 357 height 236
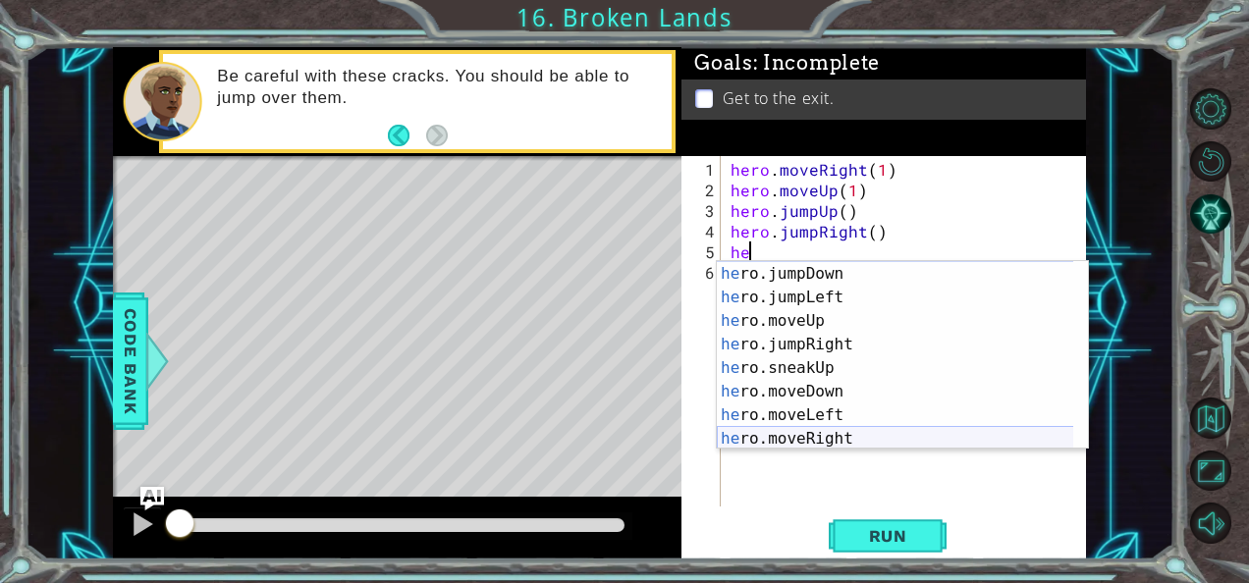
scroll to position [36, 0]
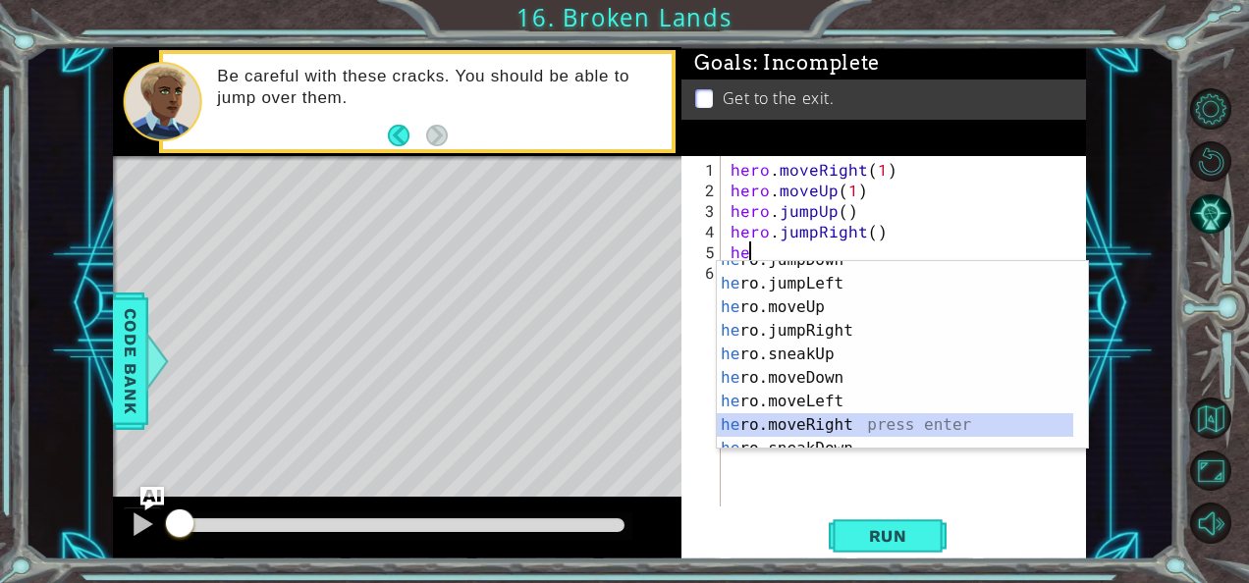
click at [860, 426] on div "he ro.jumpDown press enter he ro.jumpLeft press enter he ro.moveUp press enter …" at bounding box center [895, 366] width 357 height 236
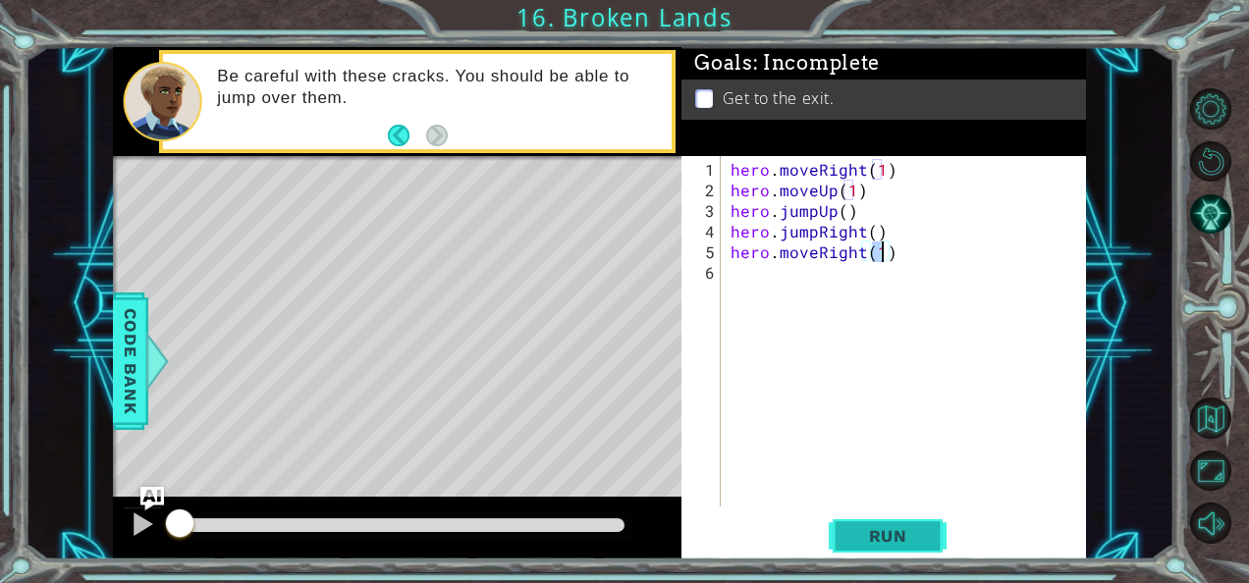
type textarea "hero.moveRight(1)"
click at [851, 533] on span "Run" at bounding box center [888, 536] width 78 height 20
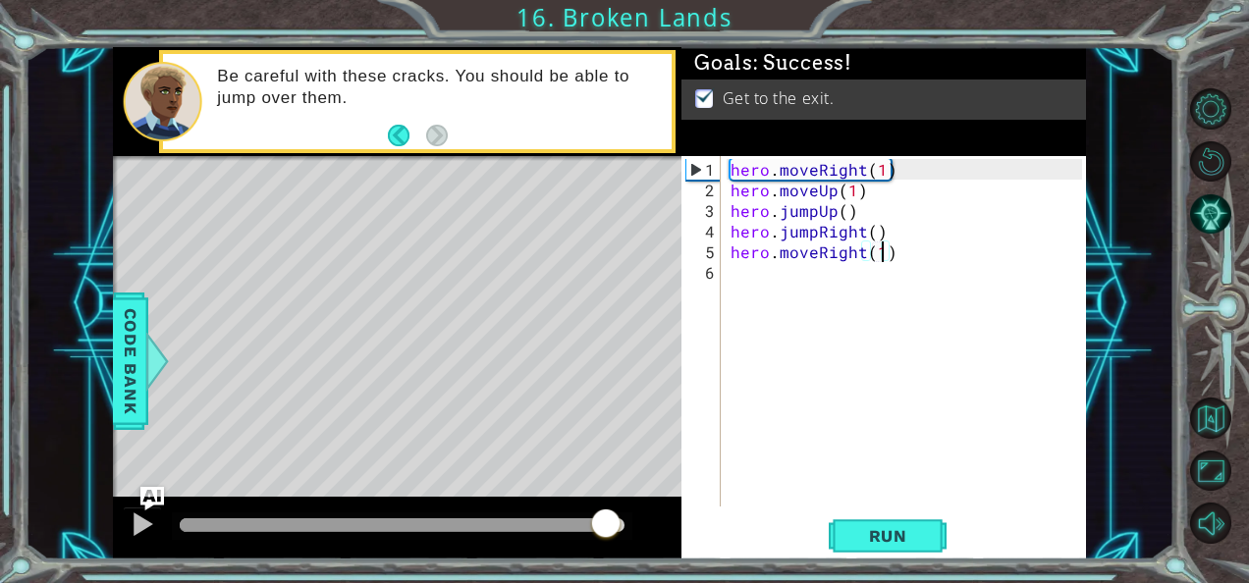
click at [605, 520] on div at bounding box center [402, 525] width 445 height 14
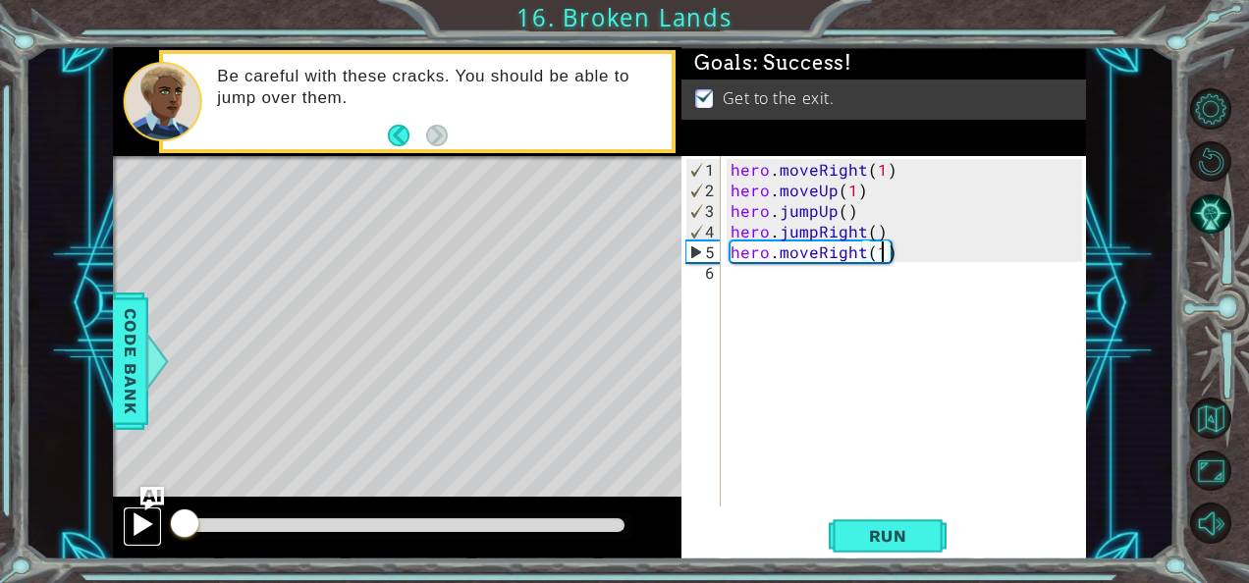
click at [132, 528] on div at bounding box center [143, 524] width 26 height 26
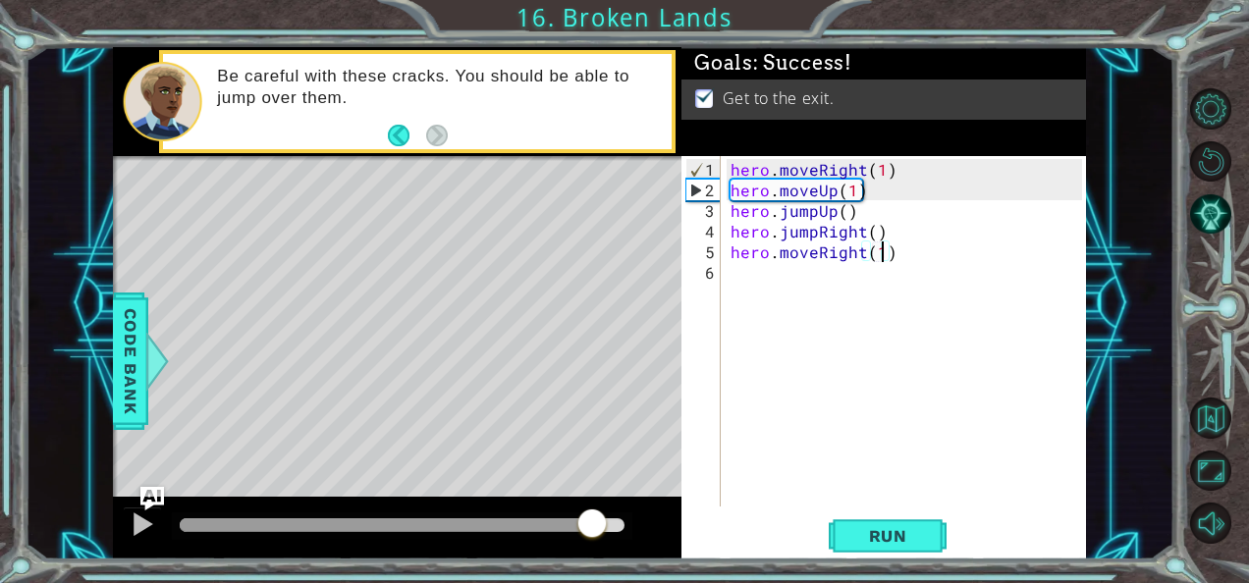
click at [593, 521] on div at bounding box center [402, 525] width 445 height 14
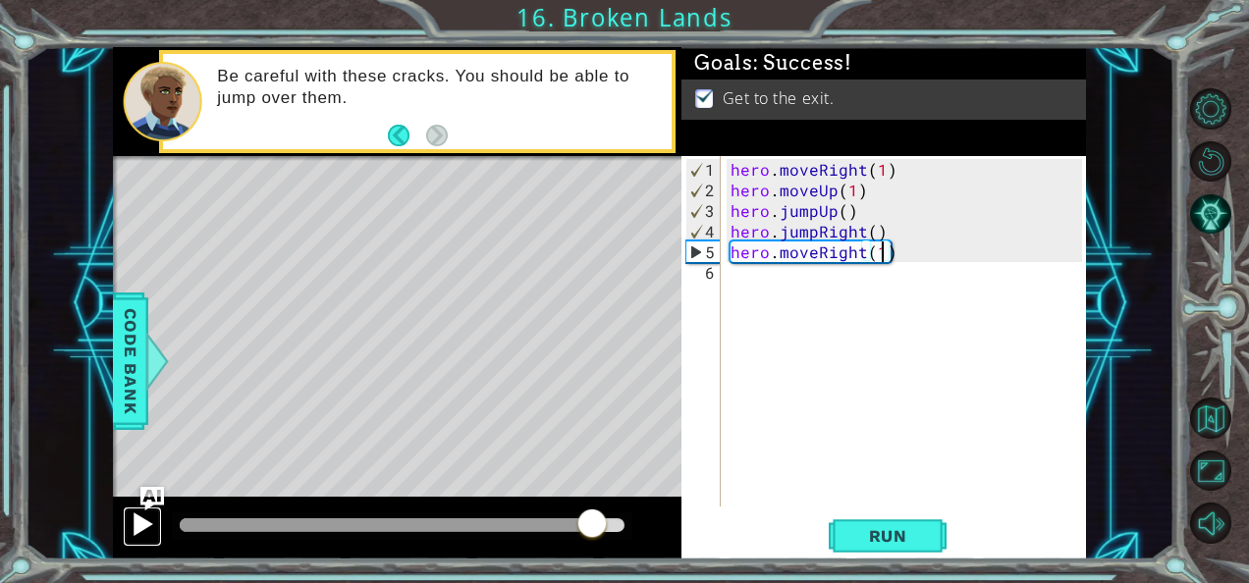
click at [139, 518] on div at bounding box center [143, 524] width 26 height 26
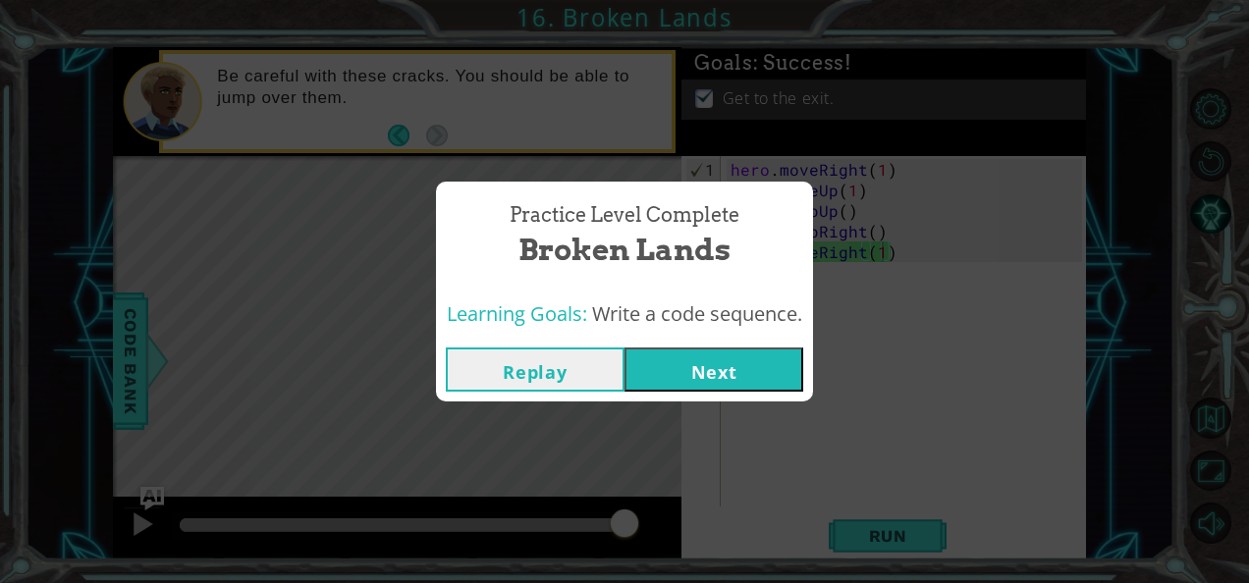
click at [791, 363] on button "Next" at bounding box center [713, 369] width 179 height 44
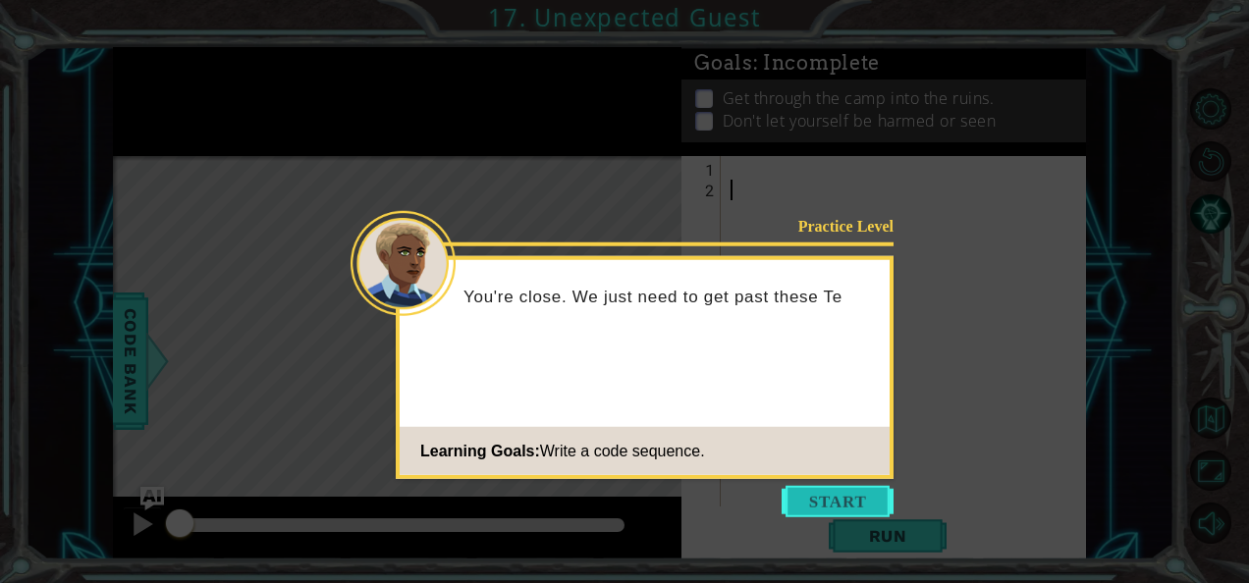
click at [844, 503] on button "Start" at bounding box center [837, 501] width 112 height 31
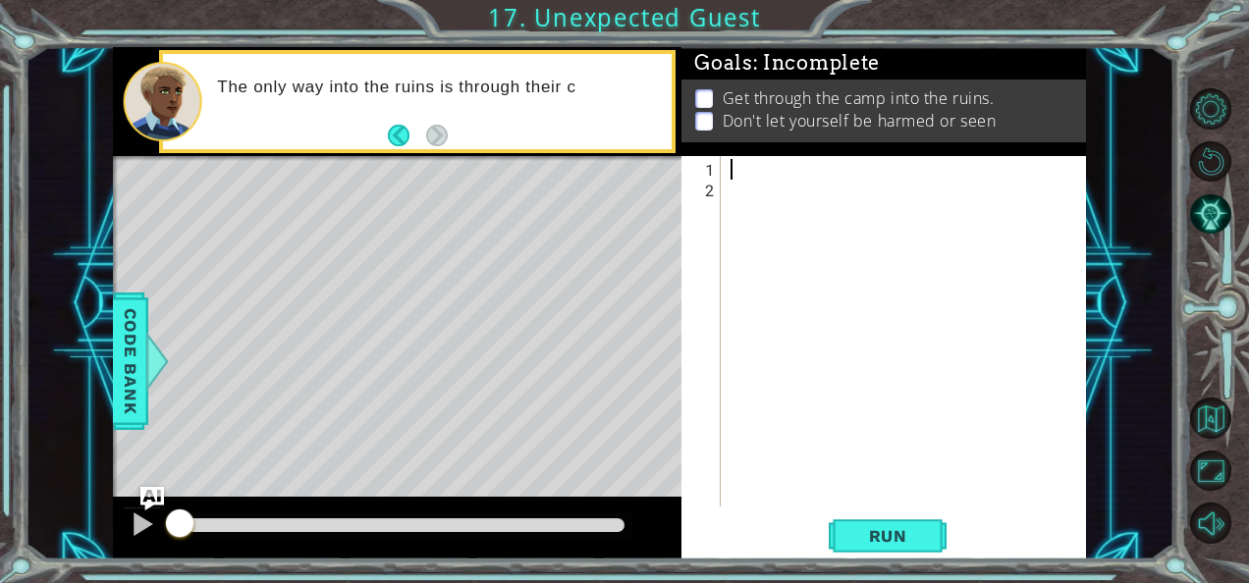
click at [816, 159] on div at bounding box center [908, 355] width 365 height 392
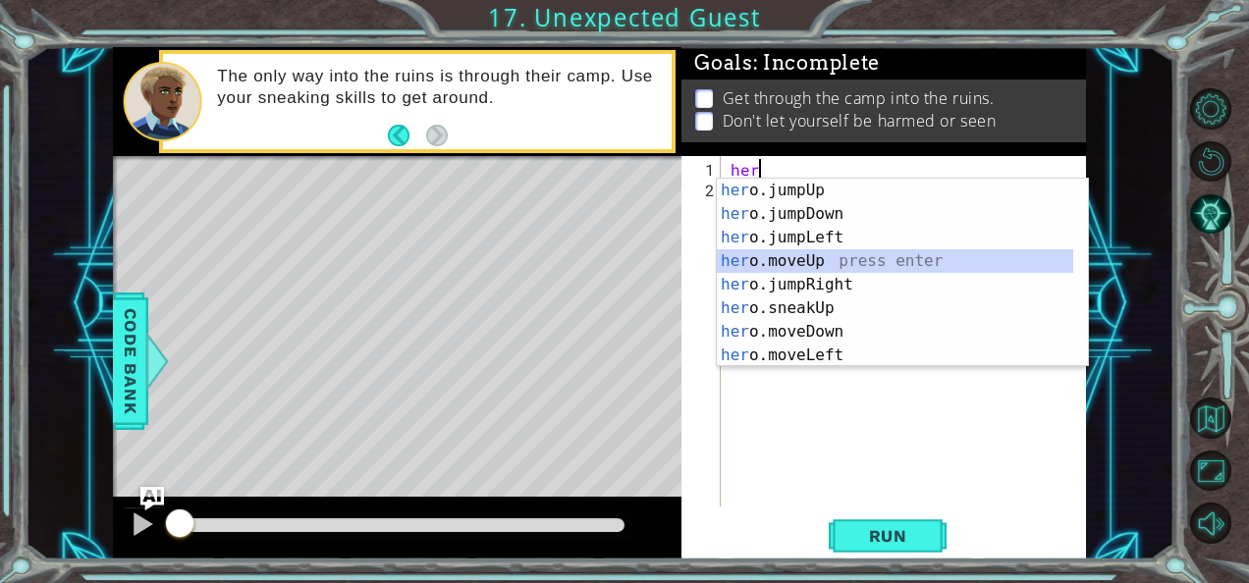
click at [832, 262] on div "her o.jumpUp press enter her o.jumpDown press enter her o.jumpLeft press enter …" at bounding box center [895, 297] width 357 height 236
type textarea "hero.moveUp(1)"
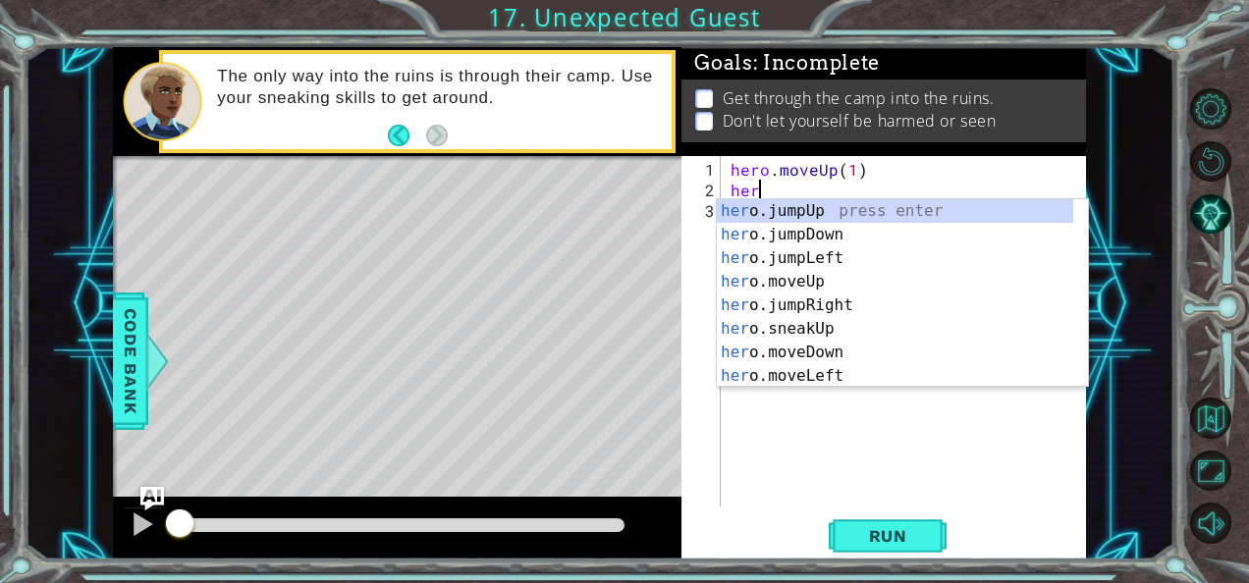
type textarea "hero"
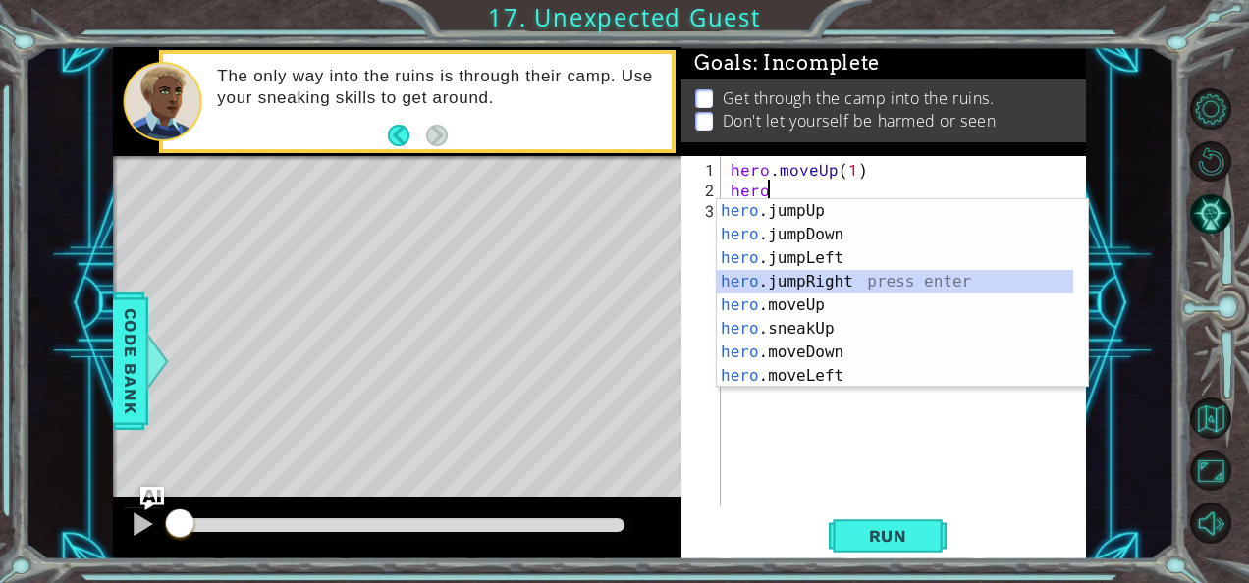
click at [832, 276] on div "hero .jumpUp press enter hero .jumpDown press enter hero .jumpLeft press enter …" at bounding box center [895, 317] width 357 height 236
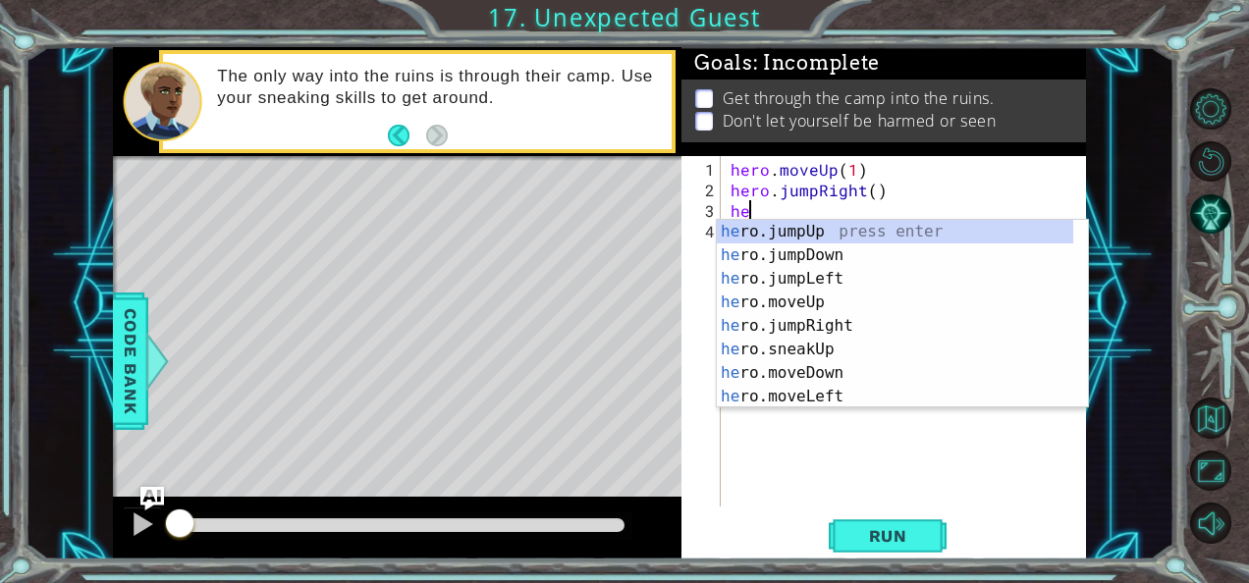
type textarea "her"
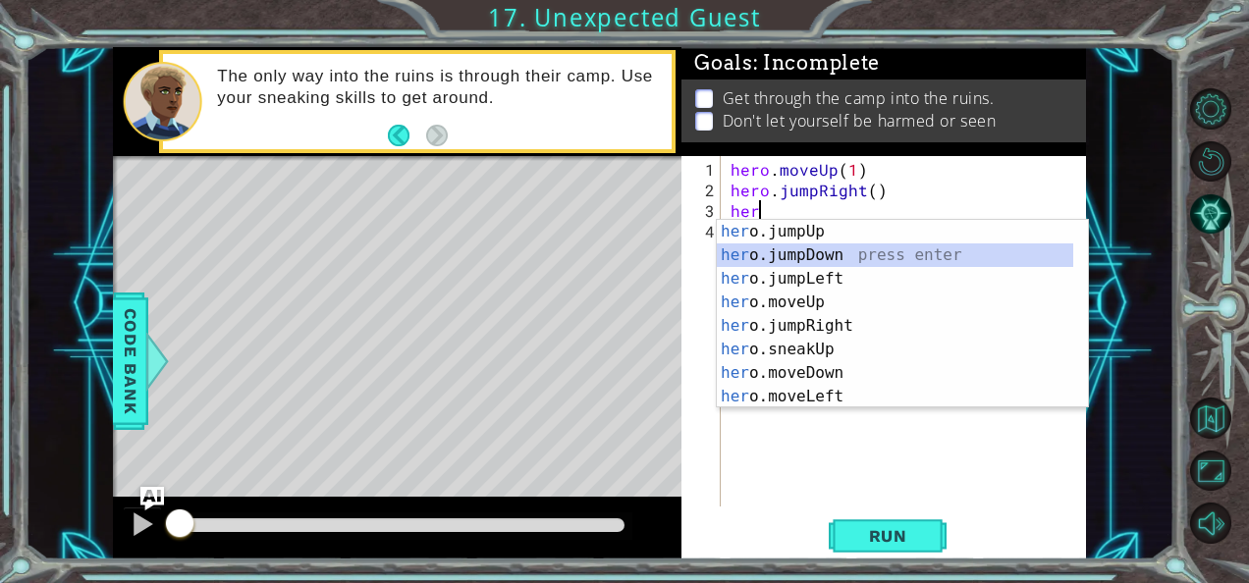
click at [858, 257] on div "her o.jumpUp press enter her o.jumpDown press enter her o.jumpLeft press enter …" at bounding box center [895, 338] width 357 height 236
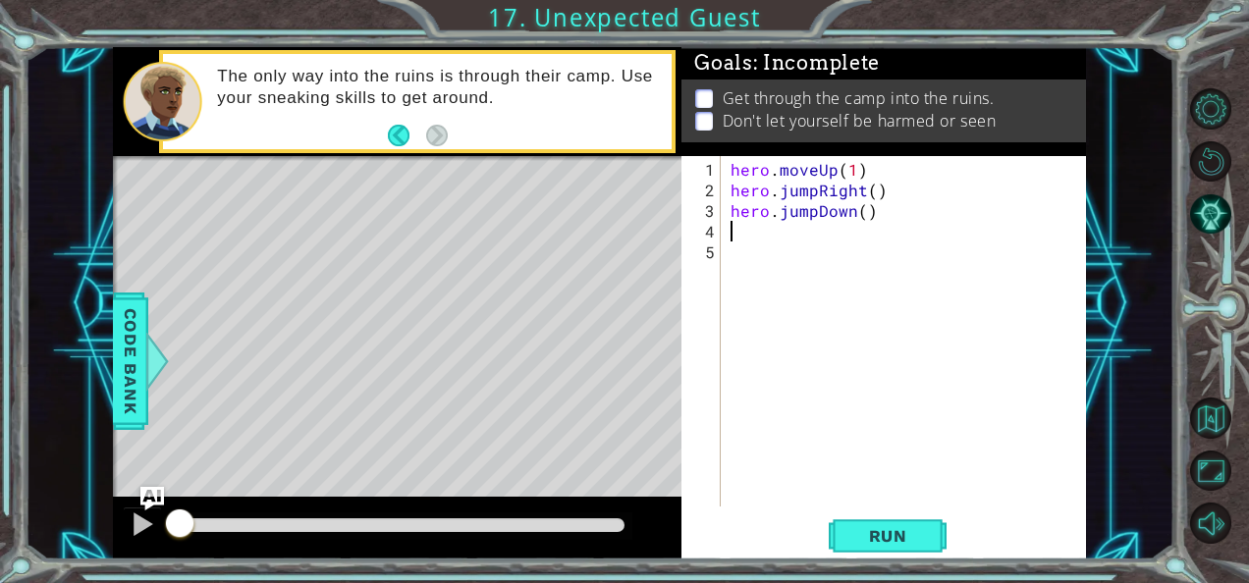
click at [858, 257] on div "hero . moveUp ( 1 ) hero . jumpRight ( ) hero . jumpDown ( )" at bounding box center [908, 355] width 365 height 392
click at [856, 262] on div "hero . moveUp ( 1 ) hero . jumpRight ( ) hero . jumpDown ( )" at bounding box center [908, 355] width 365 height 392
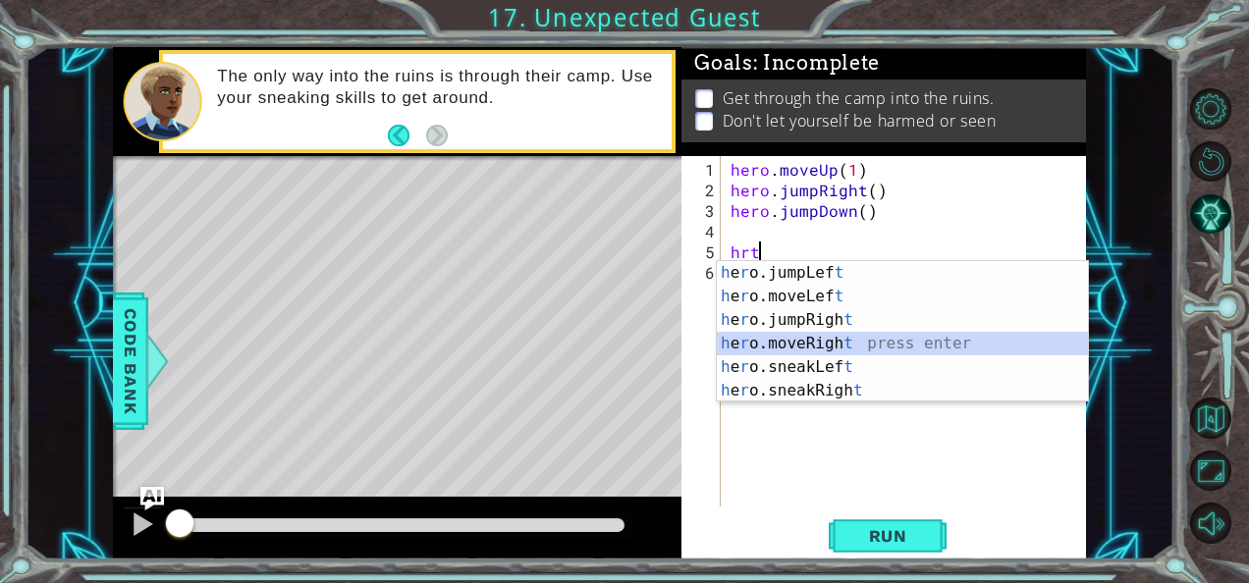
click at [848, 345] on div "h e r o.jumpLef t press enter h e r o.moveLef t press enter h e r o.jumpRigh t …" at bounding box center [903, 355] width 372 height 188
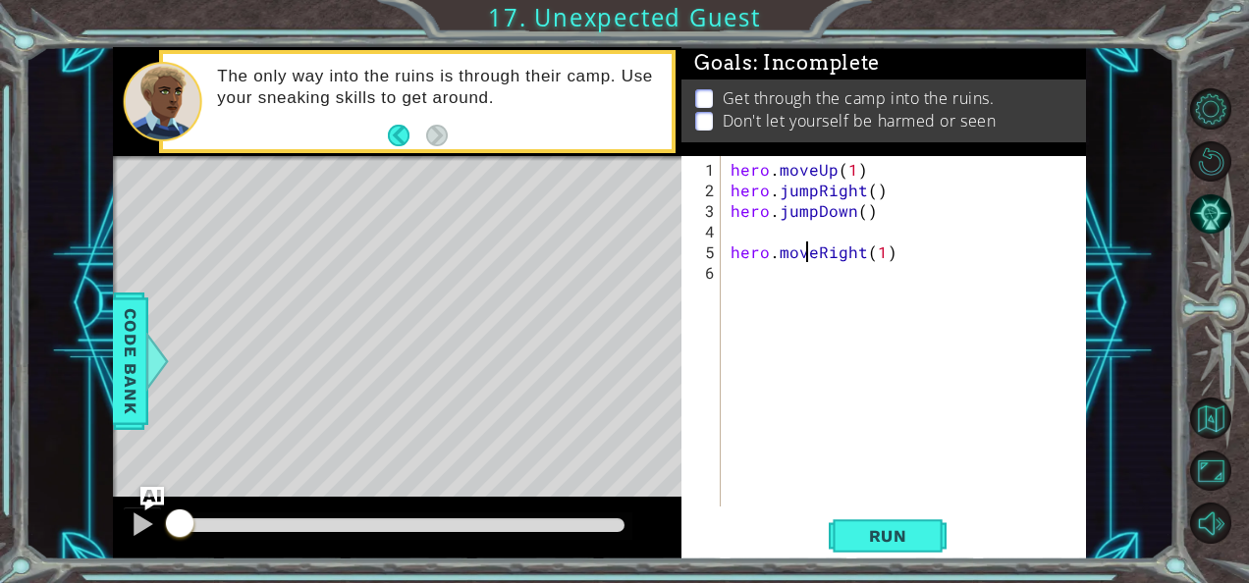
click at [809, 249] on div "hero . moveUp ( 1 ) hero . jumpRight ( ) hero . jumpDown ( ) hero . moveRight (…" at bounding box center [908, 355] width 365 height 392
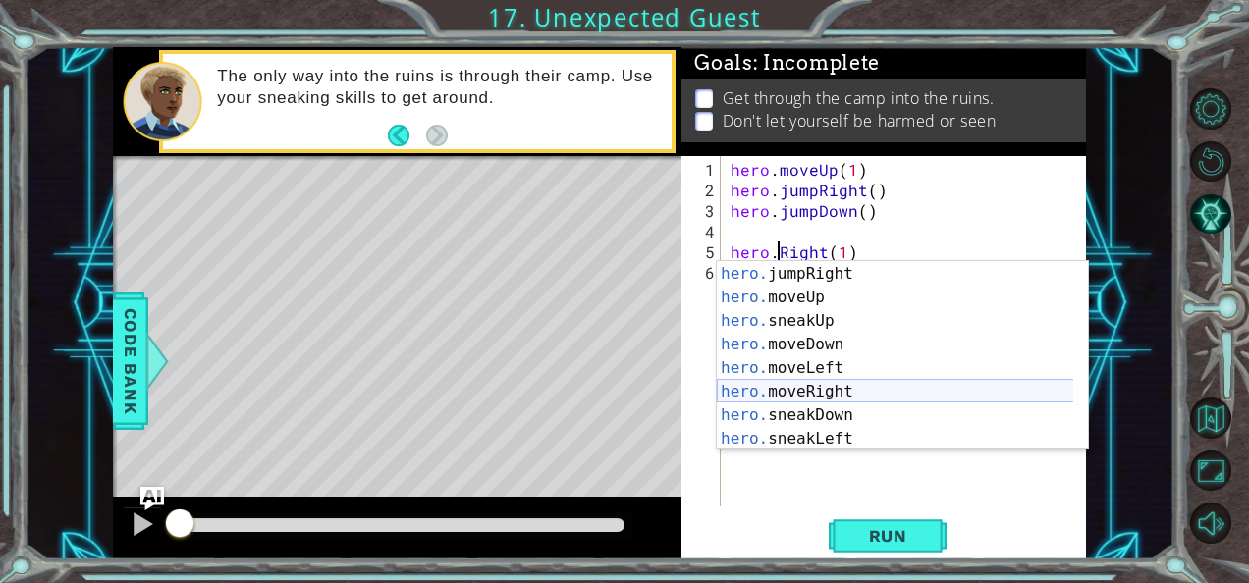
scroll to position [89, 0]
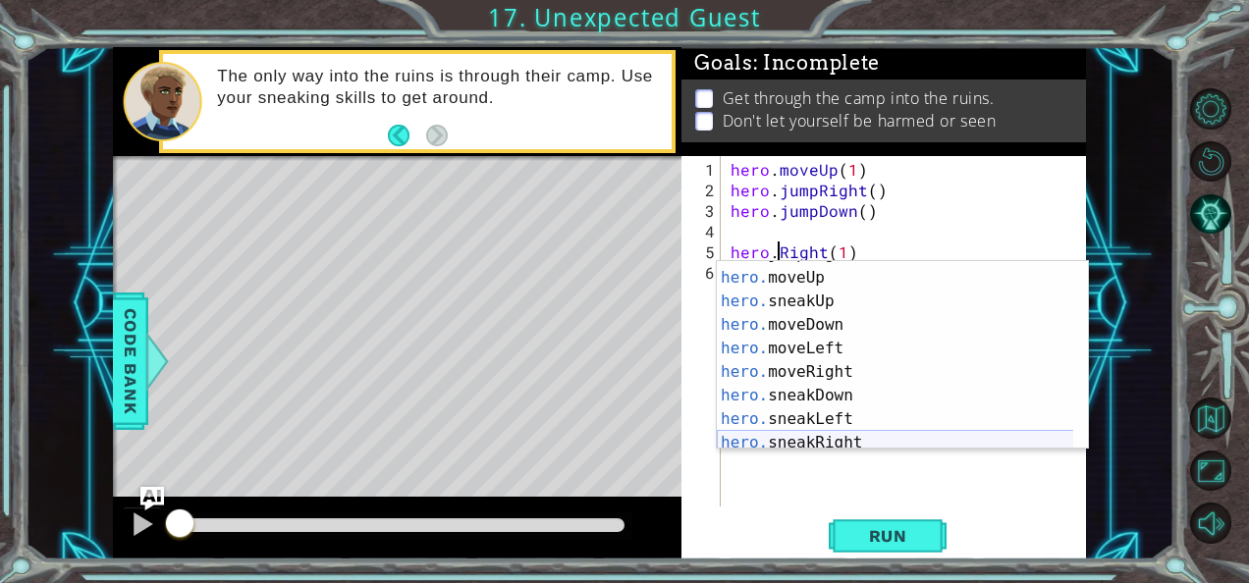
click at [881, 439] on div "hero. jumpRight press enter hero. moveUp press enter hero. sneakUp press enter …" at bounding box center [895, 360] width 357 height 236
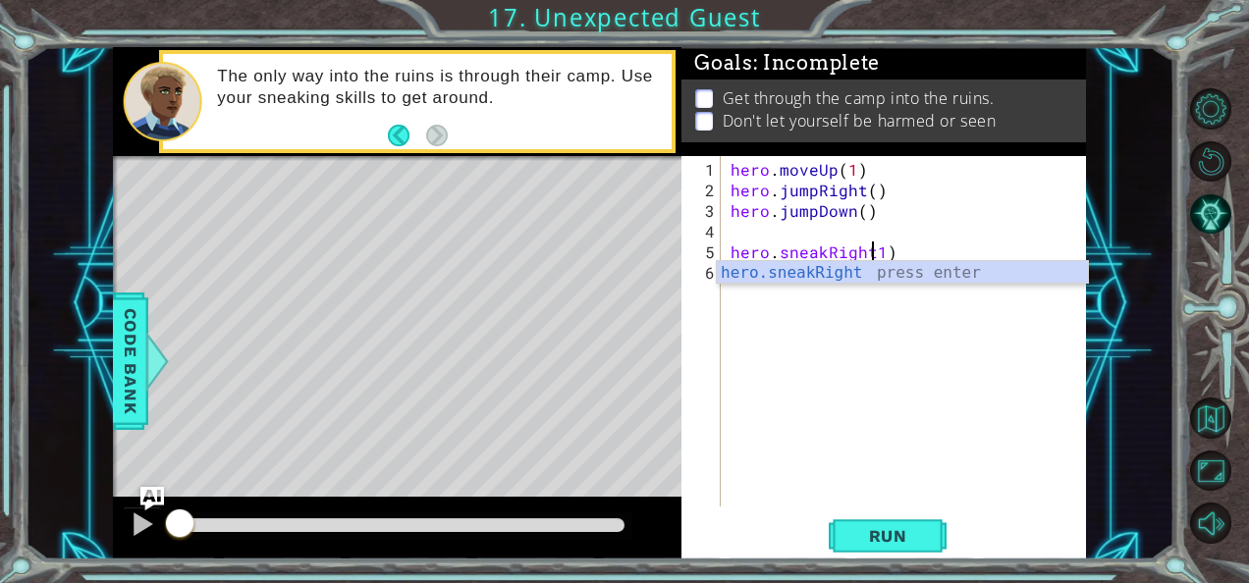
scroll to position [0, 9]
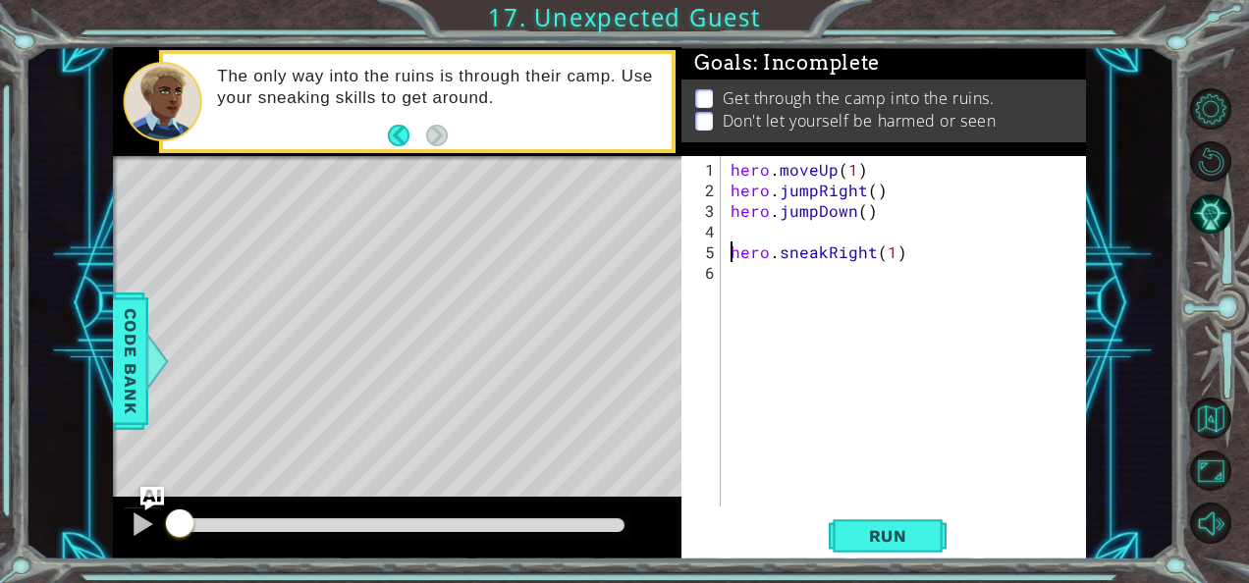
click at [731, 247] on div "hero . moveUp ( 1 ) hero . jumpRight ( ) hero . jumpDown ( ) hero . sneakRight …" at bounding box center [908, 355] width 365 height 392
type textarea "hero.sneakRight(1)"
click at [724, 250] on div "hero.sneakRight(1) 1 2 3 4 5 hero . moveUp ( 1 ) hero . jumpRight ( ) hero . ju…" at bounding box center [881, 331] width 400 height 350
drag, startPoint x: 677, startPoint y: 373, endPoint x: 667, endPoint y: 356, distance: 19.4
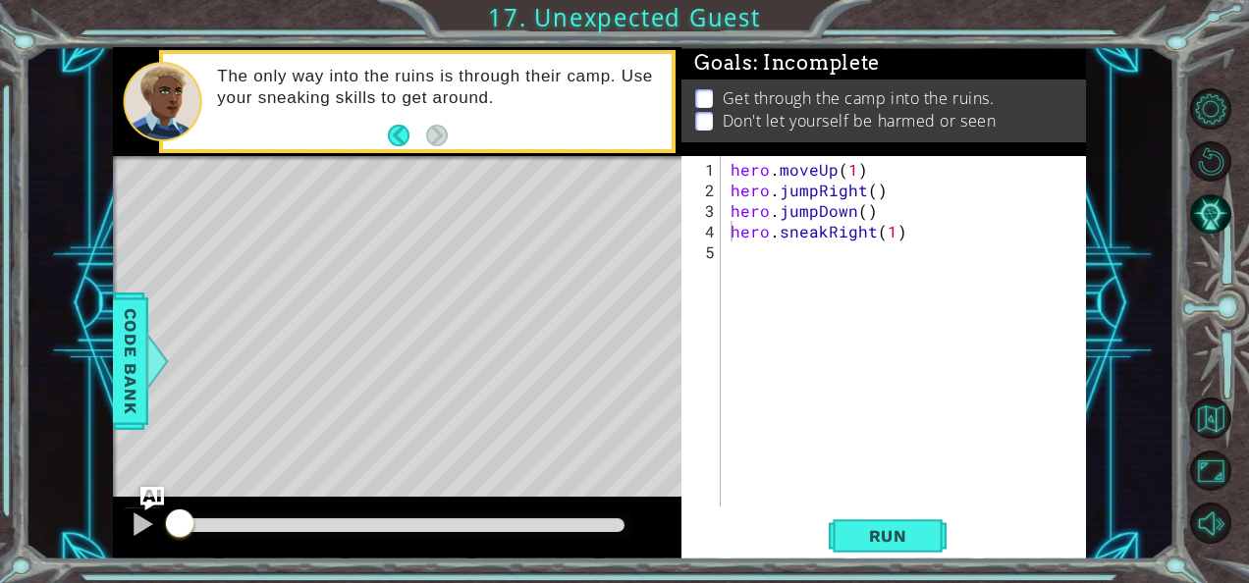
click at [667, 356] on div "Level Map" at bounding box center [566, 445] width 907 height 578
click at [758, 230] on div "hero . moveUp ( 1 ) hero . jumpRight ( ) hero . jumpDown ( ) hero . sneakRight …" at bounding box center [908, 355] width 365 height 392
click at [758, 230] on div "hero . moveUp ( 1 ) hero . jumpRight ( ) hero . jumpDown ( ) hero . sneakRight …" at bounding box center [903, 331] width 355 height 350
click at [758, 230] on div "hero . moveUp ( 1 ) hero . jumpRight ( ) hero . jumpDown ( ) hero . sneakRight …" at bounding box center [908, 355] width 365 height 392
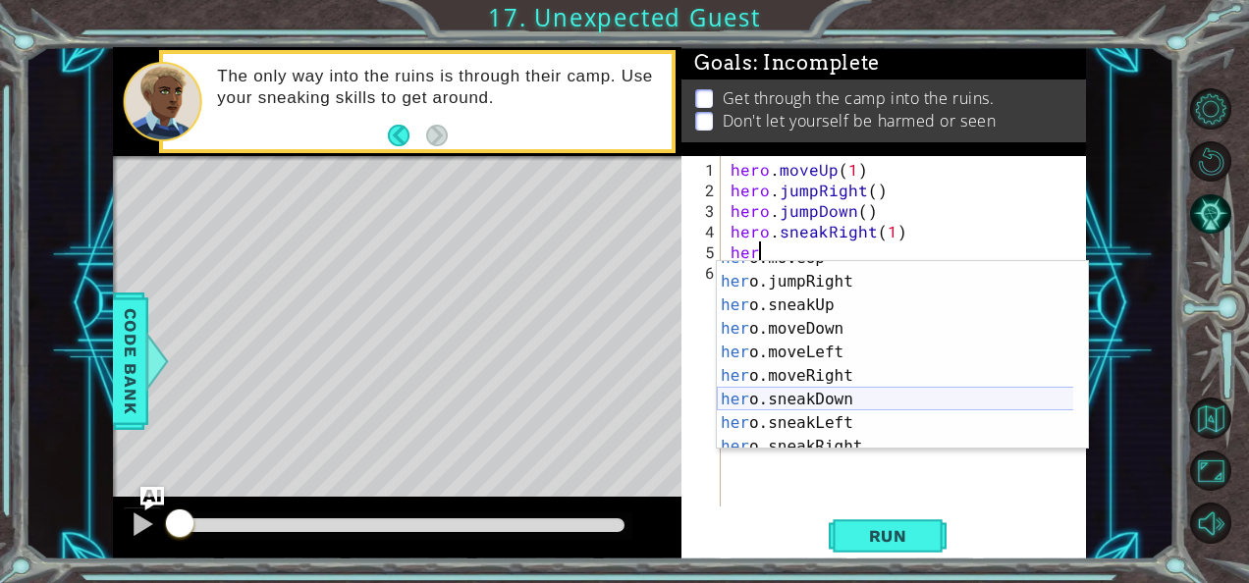
scroll to position [87, 0]
click at [868, 403] on div "her o.moveUp press enter her o.jumpRight press enter her o.sneakUp press enter …" at bounding box center [895, 362] width 357 height 236
type textarea "hero.sneakDown(1)"
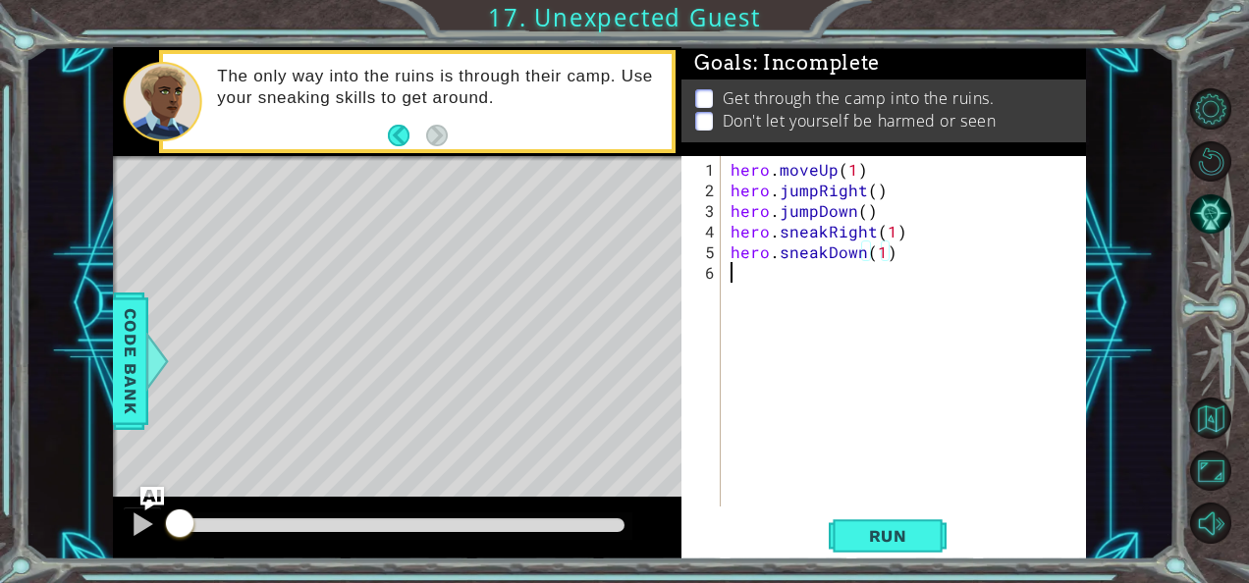
click at [807, 293] on div "hero . moveUp ( 1 ) hero . jumpRight ( ) hero . jumpDown ( ) hero . sneakRight …" at bounding box center [908, 355] width 365 height 392
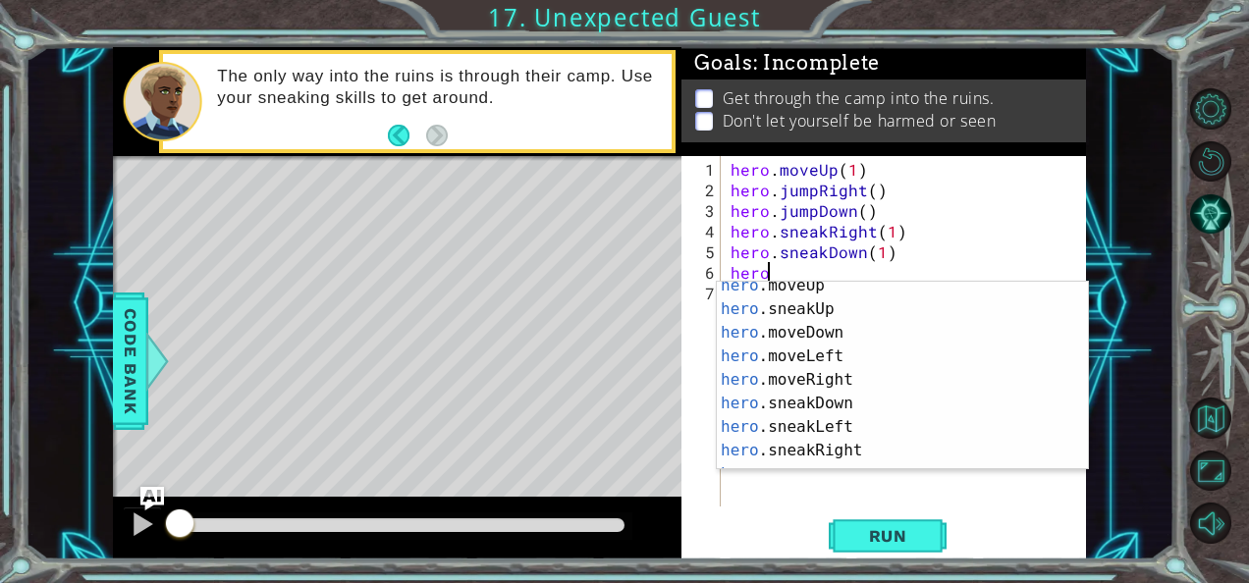
scroll to position [103, 0]
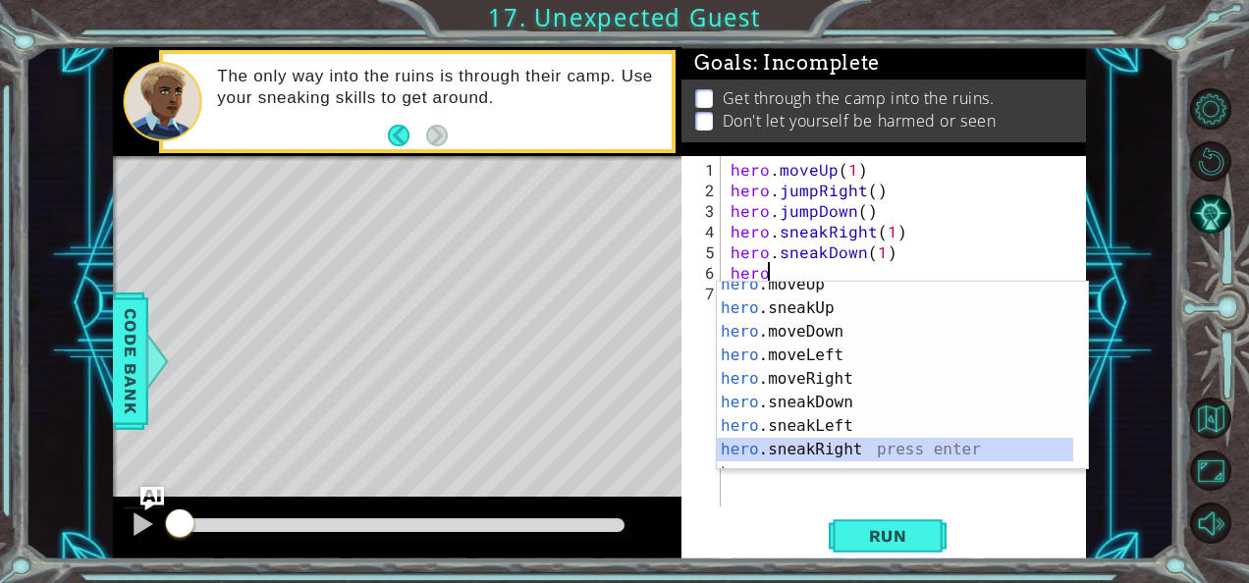
click at [834, 448] on div "hero .moveUp press enter hero .sneakUp press enter hero .moveDown press enter h…" at bounding box center [895, 391] width 357 height 236
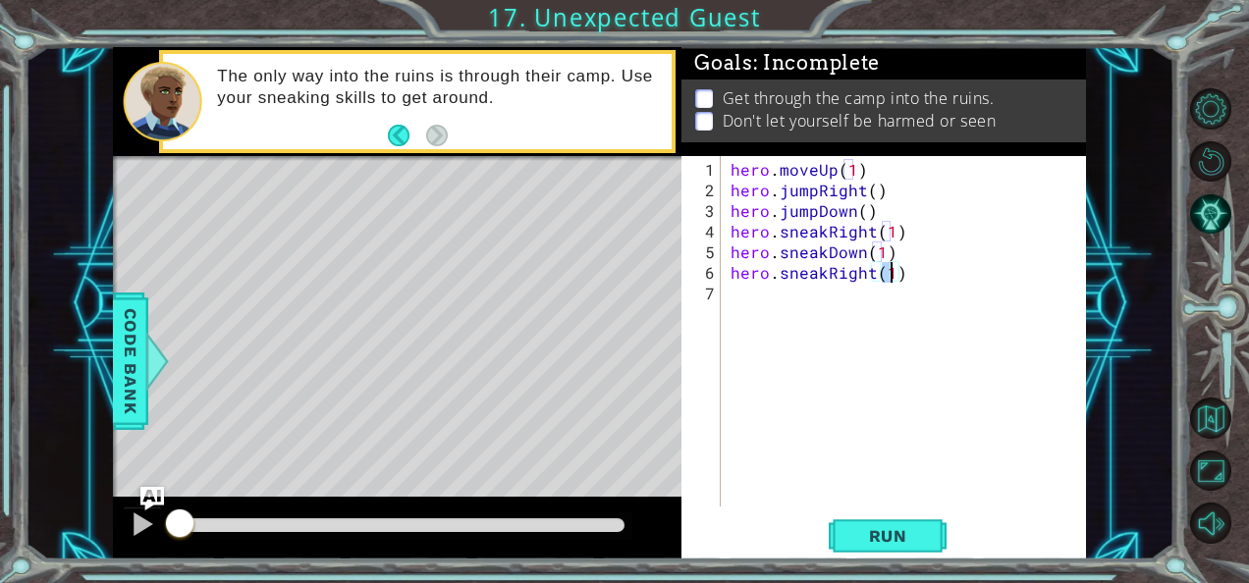
type textarea "hero.sneakRight(2)"
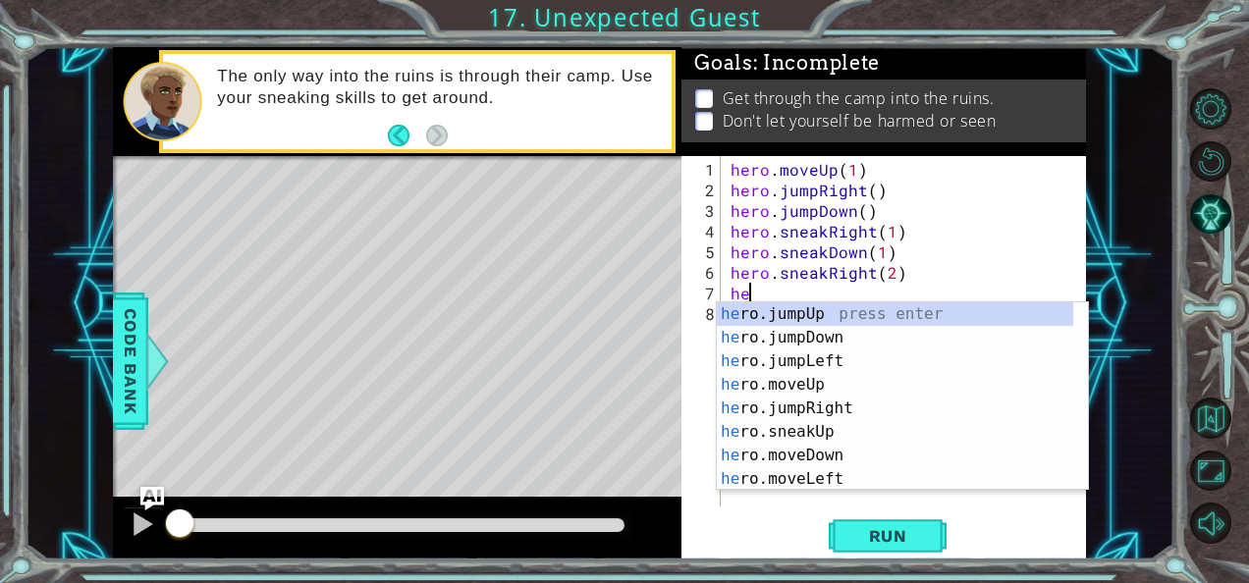
scroll to position [0, 0]
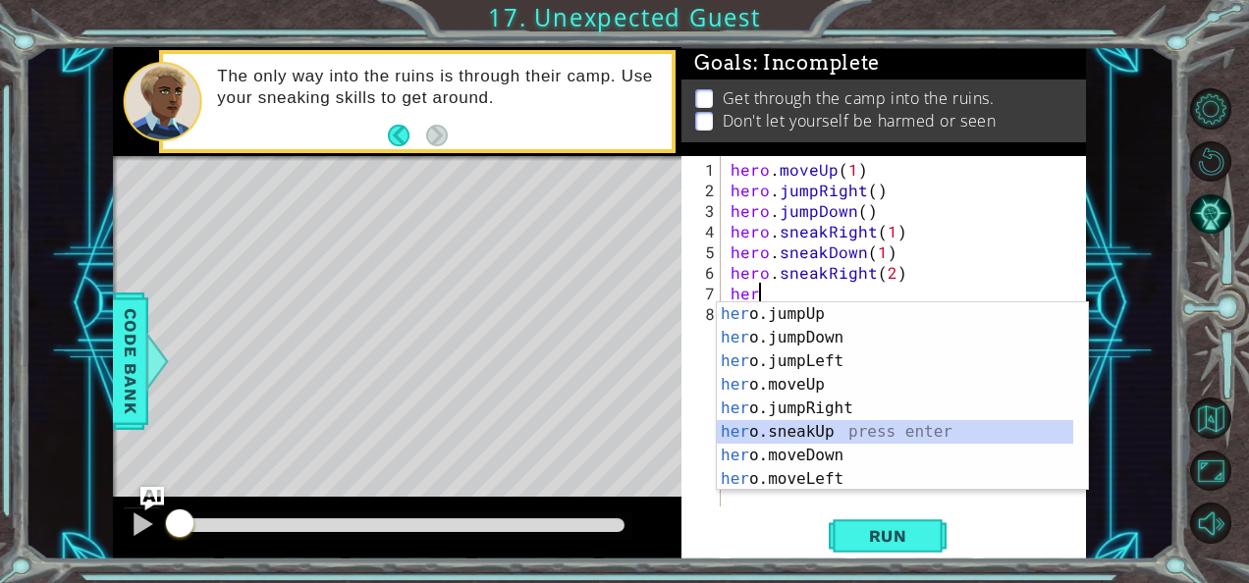
click at [840, 430] on div "her o.jumpUp press enter her o.jumpDown press enter her o.jumpLeft press enter …" at bounding box center [895, 420] width 357 height 236
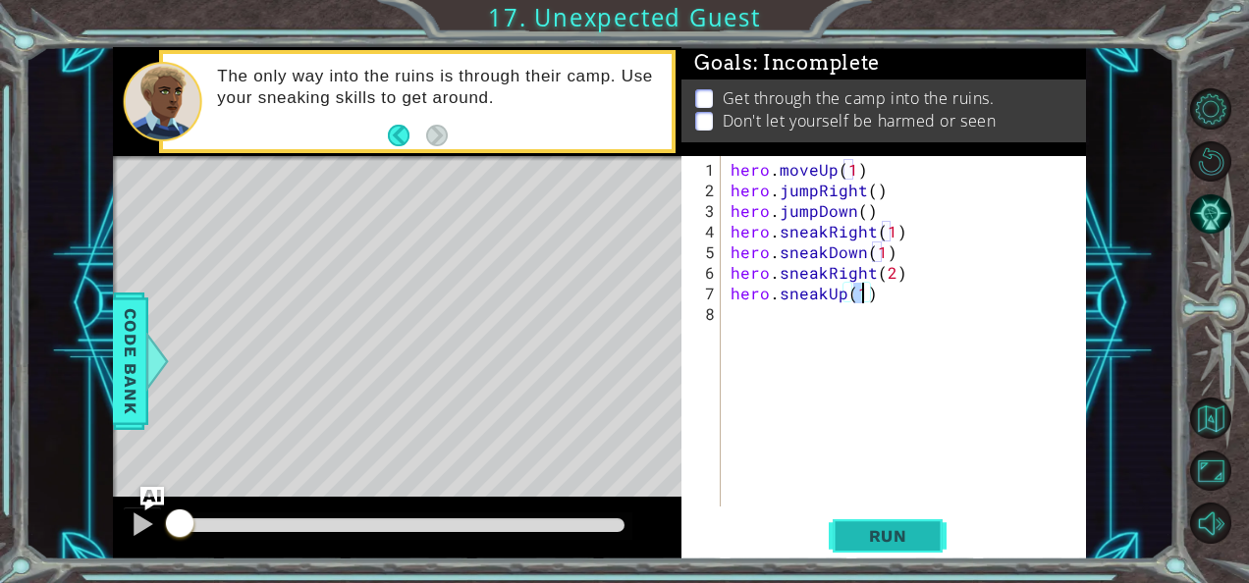
type textarea "hero.sneakUp(1)"
click at [863, 530] on span "Run" at bounding box center [888, 536] width 78 height 20
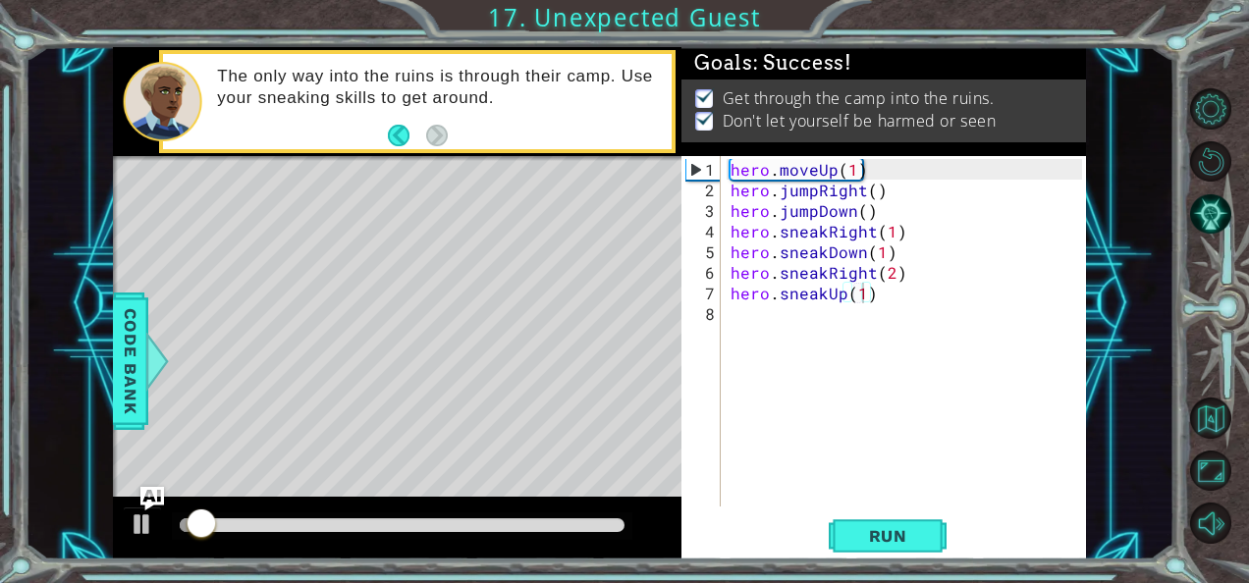
click at [580, 517] on div at bounding box center [402, 525] width 460 height 27
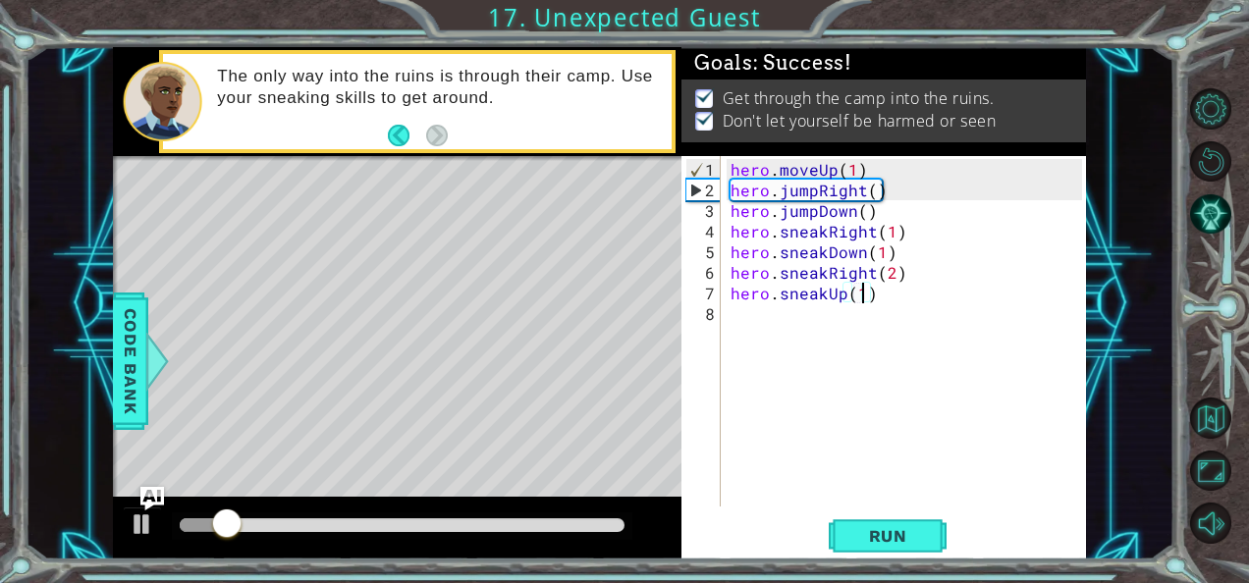
click at [585, 520] on div at bounding box center [402, 525] width 445 height 14
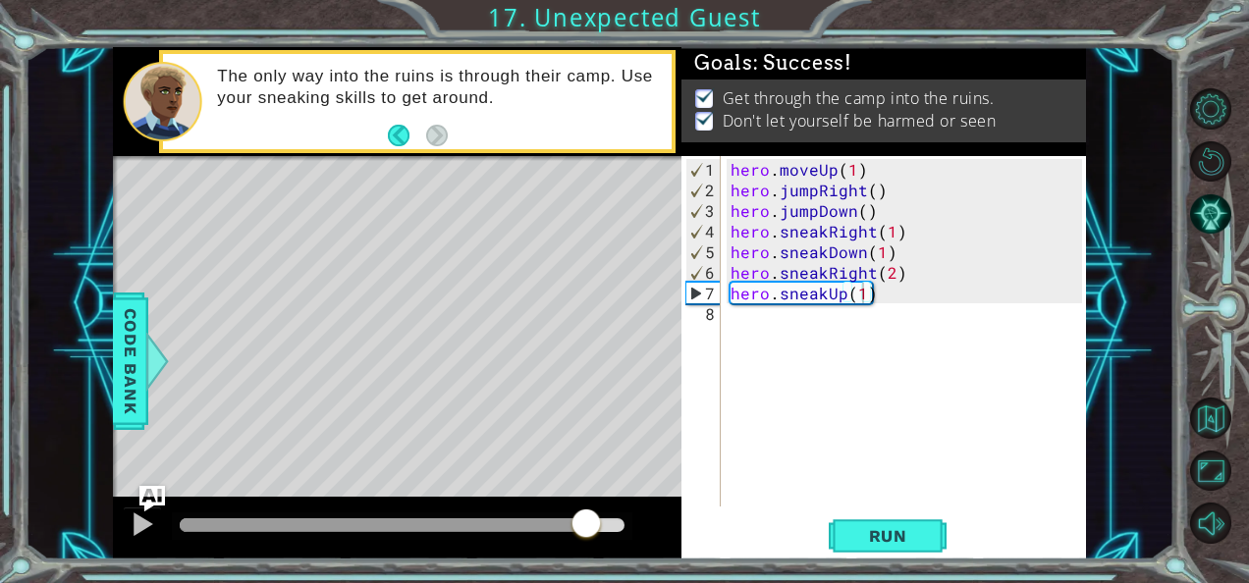
click at [147, 508] on img "Ask AI" at bounding box center [152, 499] width 26 height 26
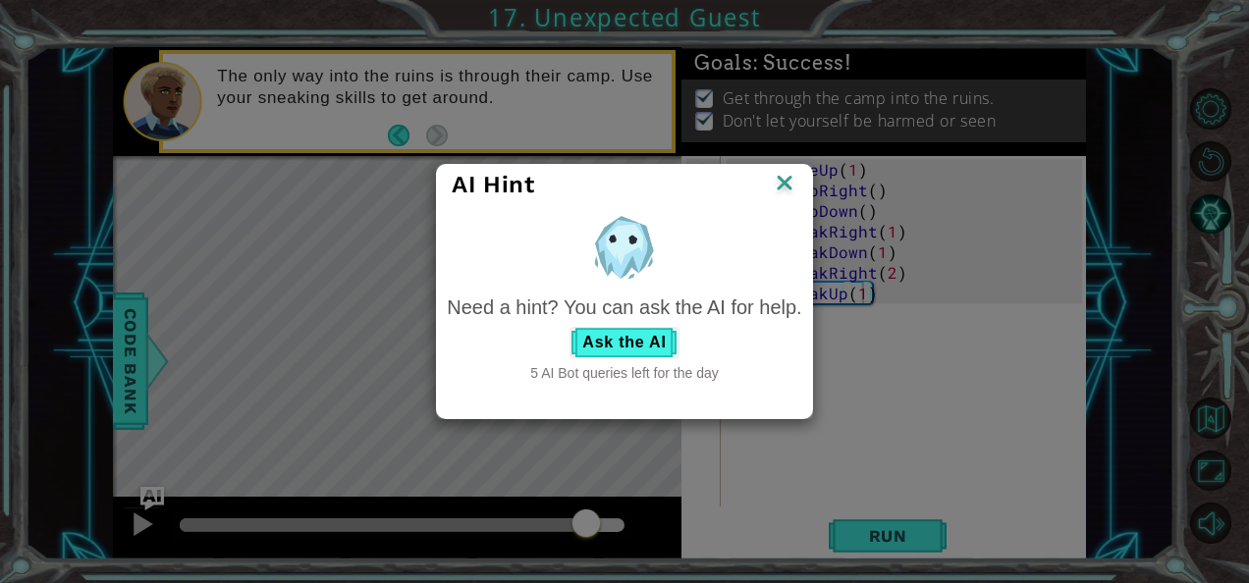
click at [681, 274] on div at bounding box center [624, 247] width 354 height 74
click at [793, 182] on img at bounding box center [785, 184] width 26 height 29
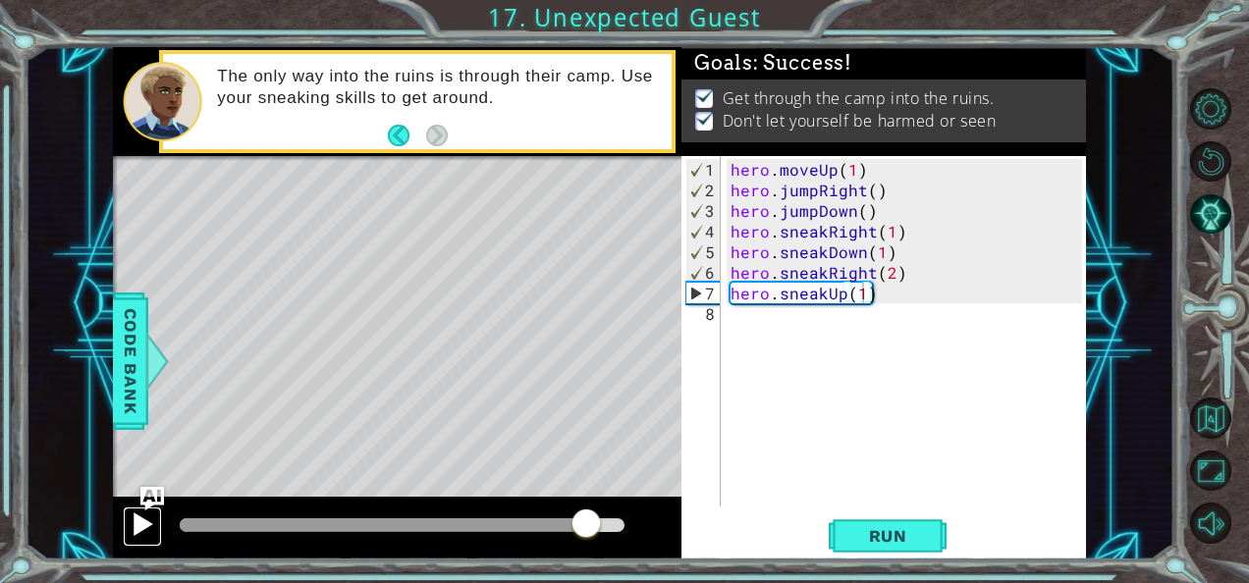
click at [139, 511] on div at bounding box center [143, 524] width 26 height 26
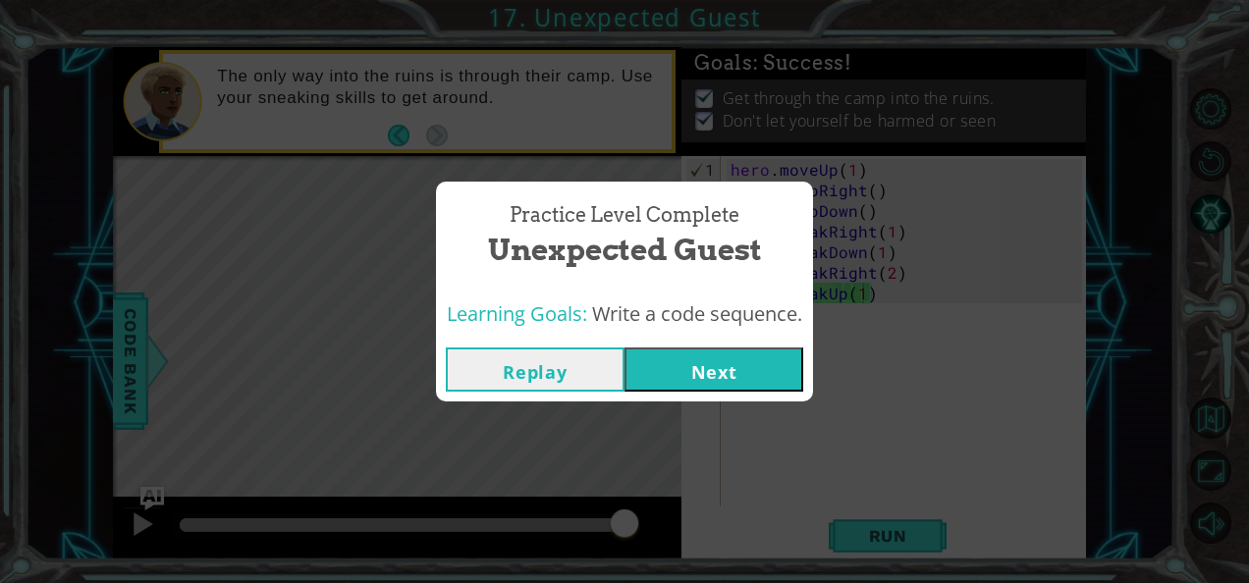
click at [736, 364] on button "Next" at bounding box center [713, 369] width 179 height 44
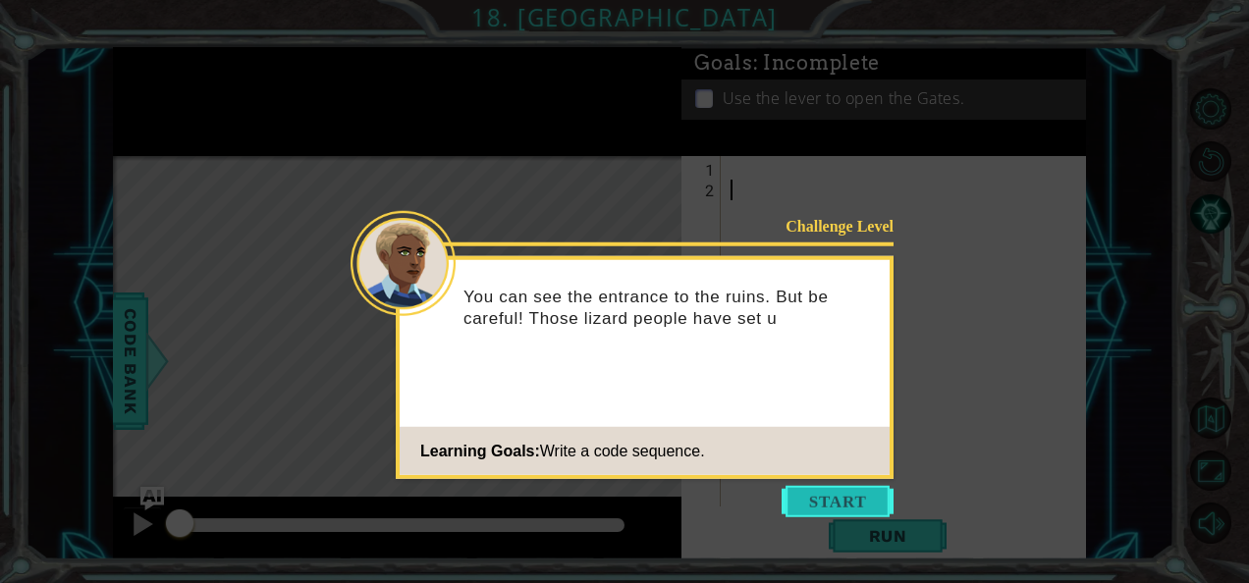
click at [854, 491] on button "Start" at bounding box center [837, 501] width 112 height 31
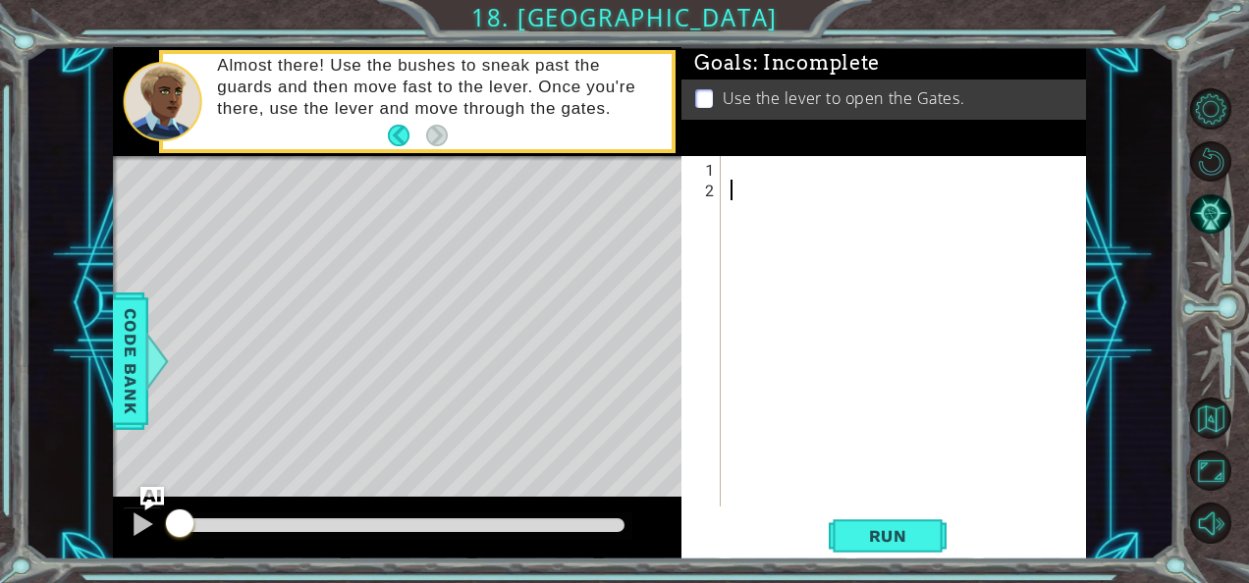
click at [728, 183] on div at bounding box center [908, 355] width 365 height 392
click at [724, 169] on div "1 2 ההההההההההההההההההההההההההההההההההההההההההההההההההההההההההההההההההההההההההה…" at bounding box center [881, 331] width 400 height 350
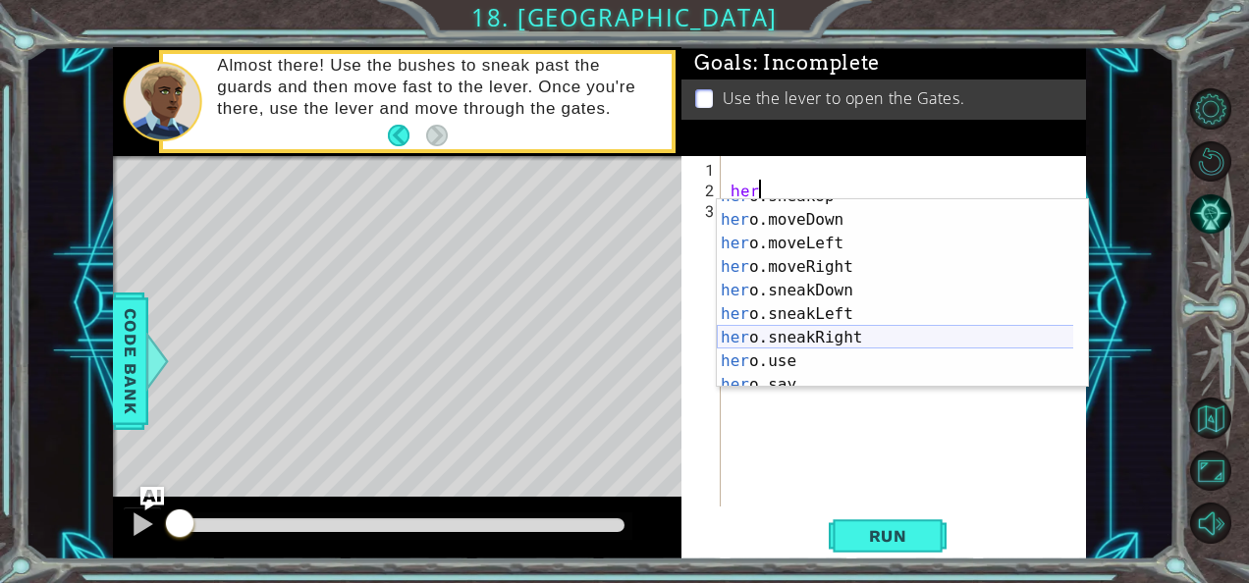
scroll to position [141, 0]
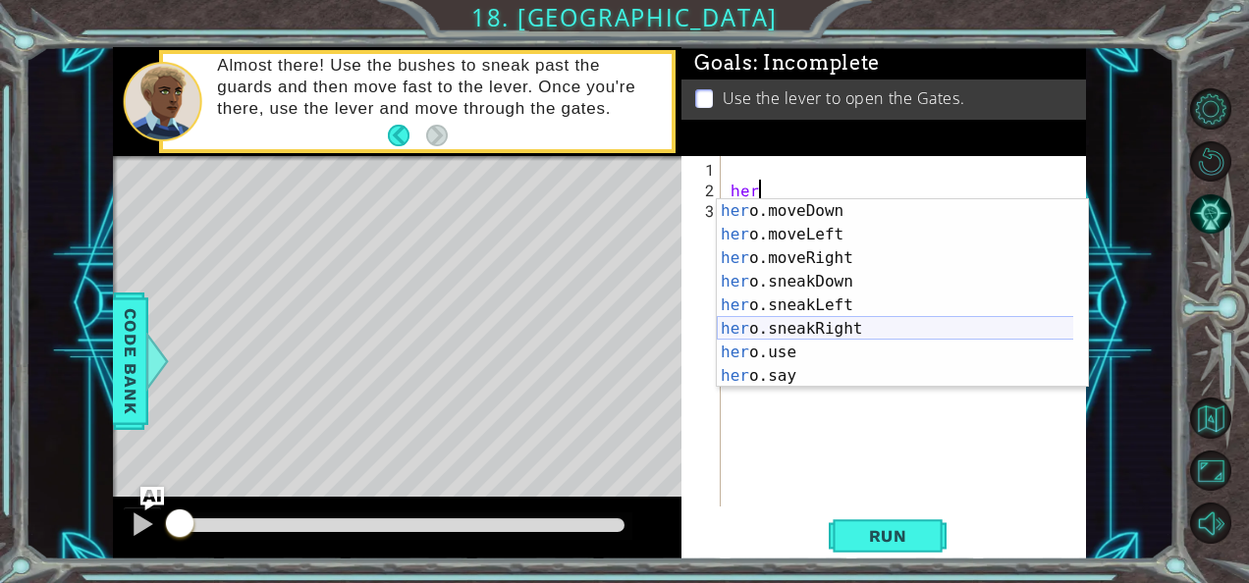
click at [830, 329] on div "her o.moveDown press enter her o.moveLeft press enter her o.moveRight press ent…" at bounding box center [895, 317] width 357 height 236
type textarea "hero.sneakRight(1)"
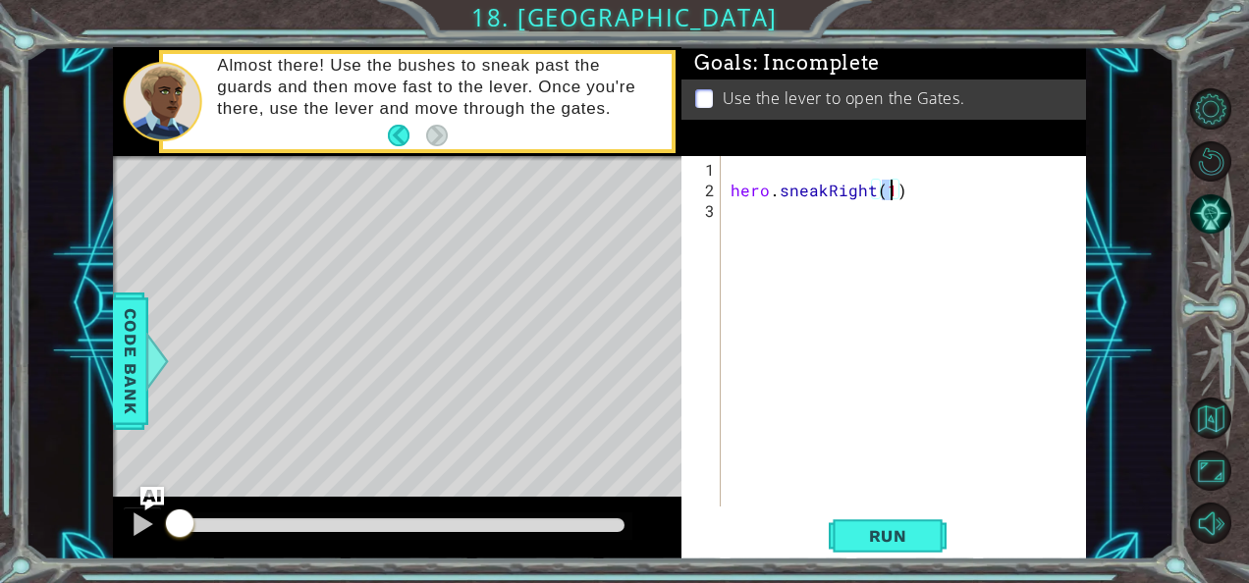
click at [789, 219] on div "hero . sneakRight ( 1 )" at bounding box center [908, 355] width 365 height 392
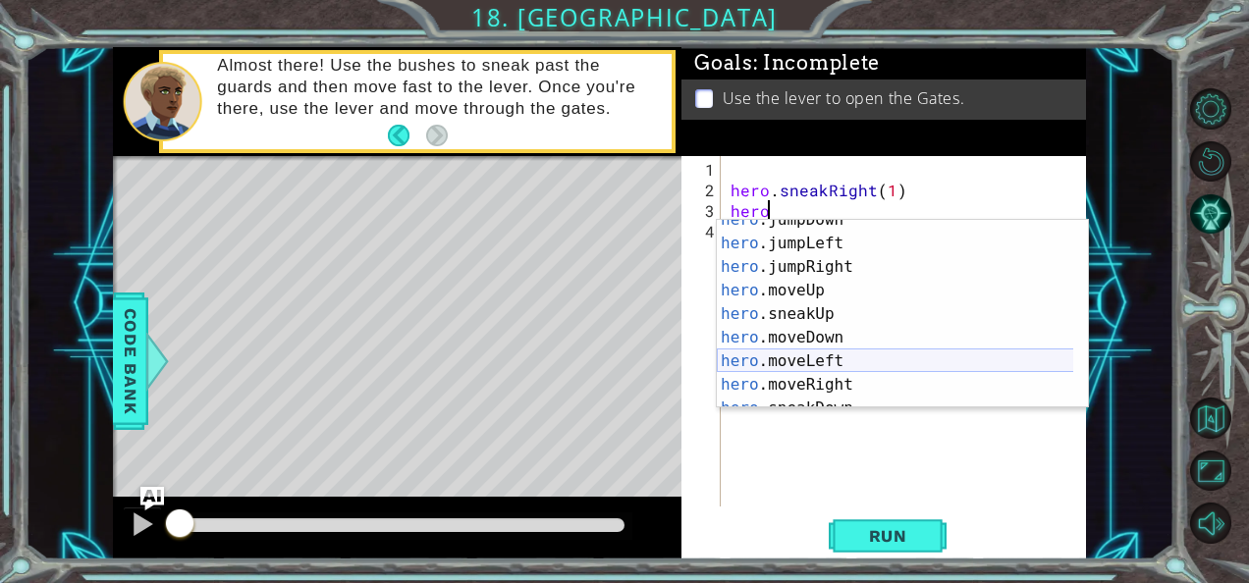
scroll to position [32, 0]
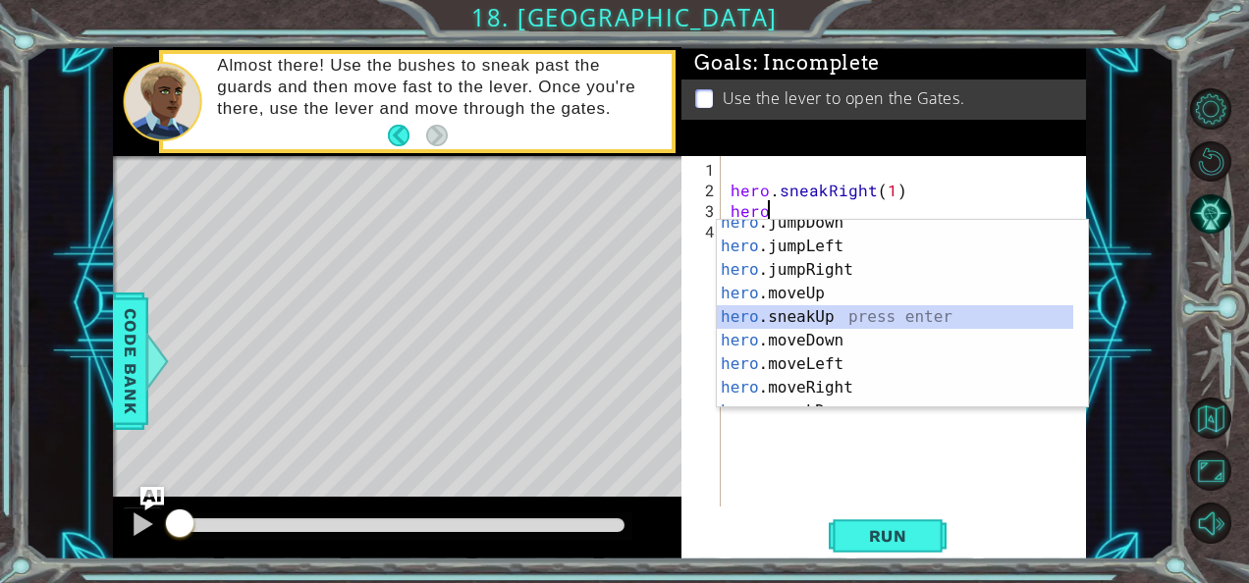
click at [813, 307] on div "hero .jumpDown press enter hero .jumpLeft press enter hero .jumpRight press ent…" at bounding box center [895, 329] width 357 height 236
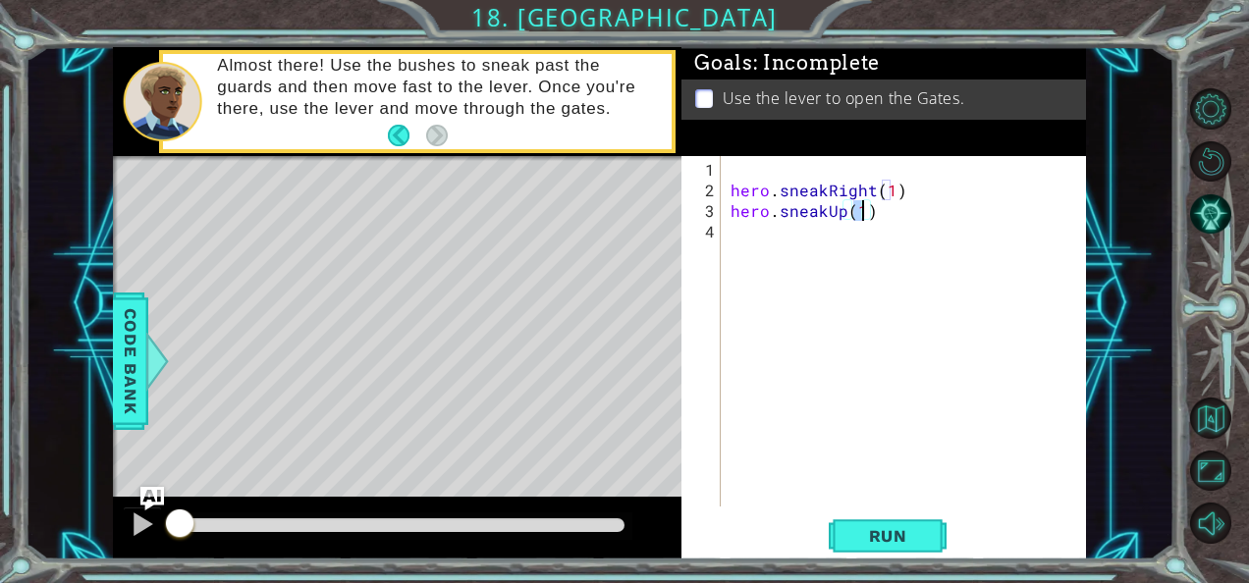
type textarea "hero.sneakUp(2)"
click at [730, 245] on div "hero . sneakRight ( 1 ) hero . sneakUp ( 2 )" at bounding box center [908, 355] width 365 height 392
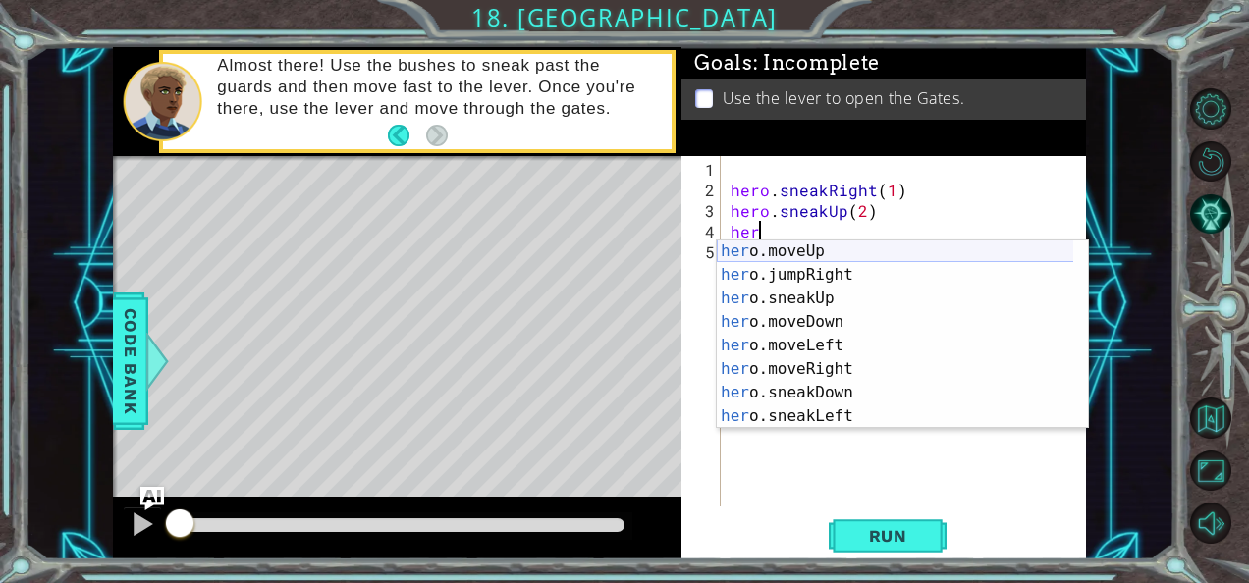
scroll to position [141, 0]
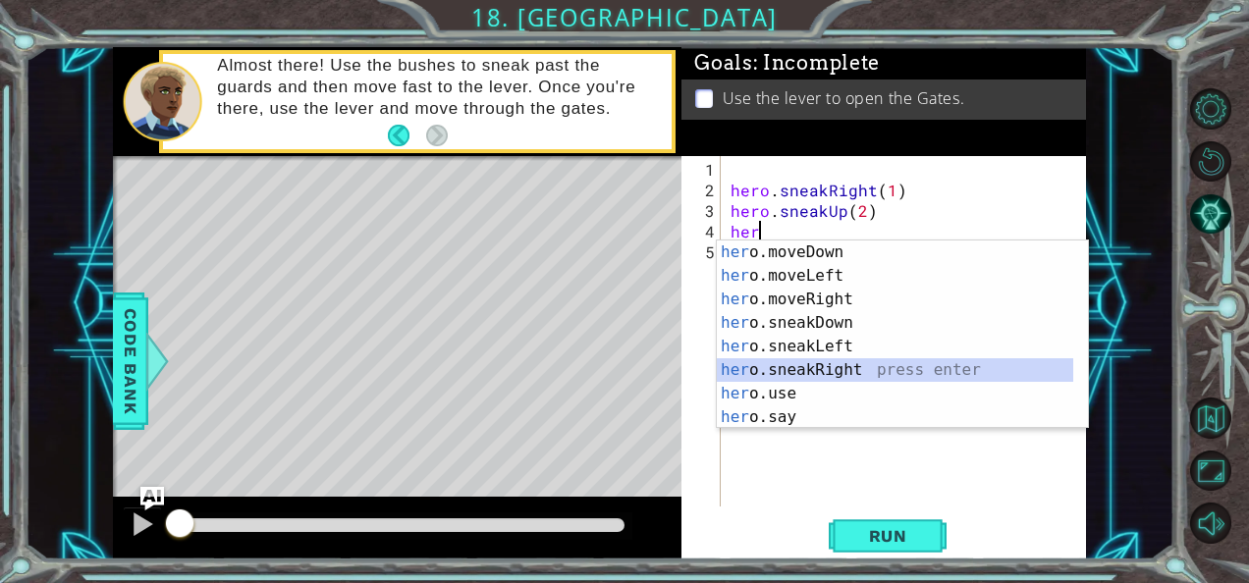
click at [811, 365] on div "her o.moveDown press enter her o.moveLeft press enter her o.moveRight press ent…" at bounding box center [895, 358] width 357 height 236
type textarea "hero.sneakRight(1)"
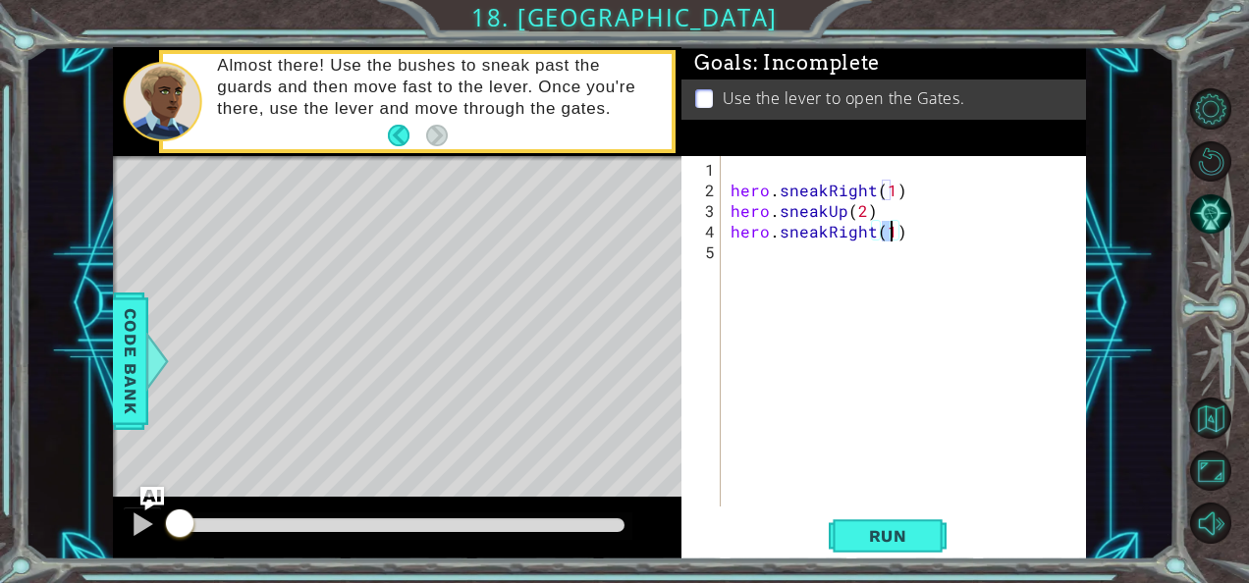
click at [779, 257] on div "hero . sneakRight ( 1 ) hero . sneakUp ( 2 ) hero . sneakRight ( 1 )" at bounding box center [908, 355] width 365 height 392
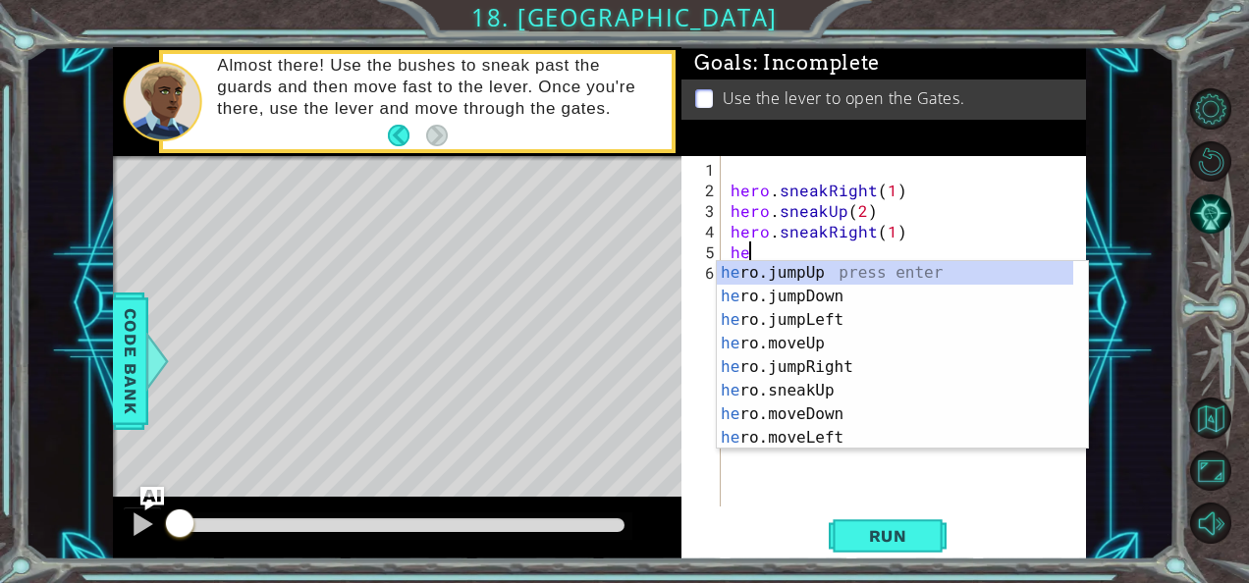
scroll to position [0, 0]
click at [812, 392] on div "her o.jumpUp press enter her o.jumpDown press enter her o.jumpLeft press enter …" at bounding box center [895, 379] width 357 height 236
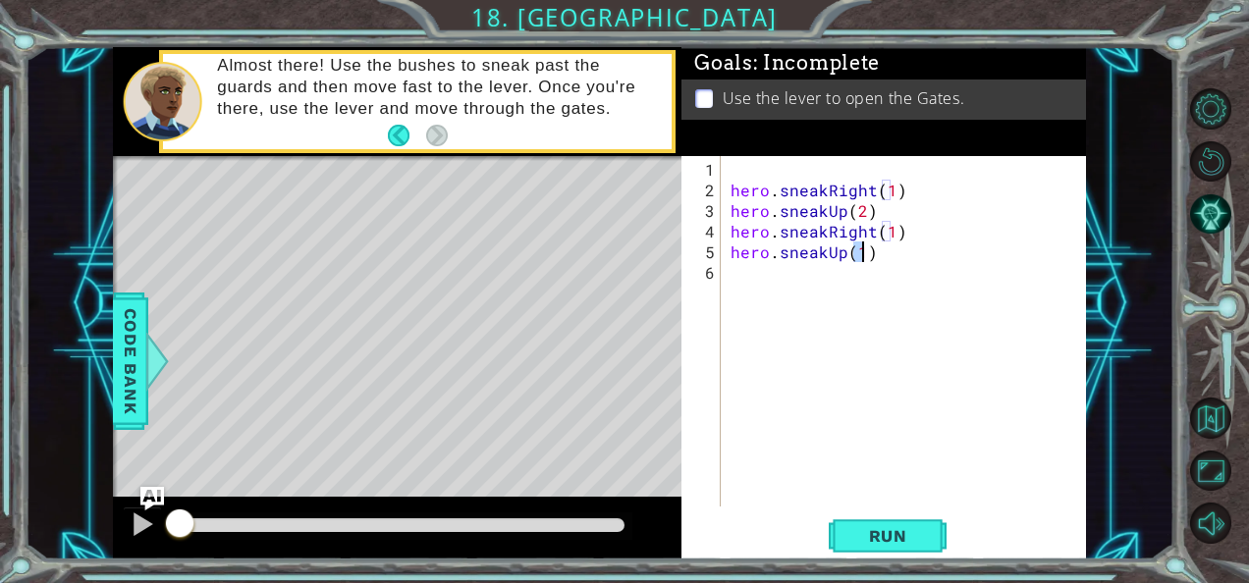
type textarea "hero.sneakUp(1)"
click at [783, 291] on div "hero . sneakRight ( 1 ) hero . sneakUp ( 2 ) hero . sneakRight ( 1 ) hero . sne…" at bounding box center [908, 355] width 365 height 392
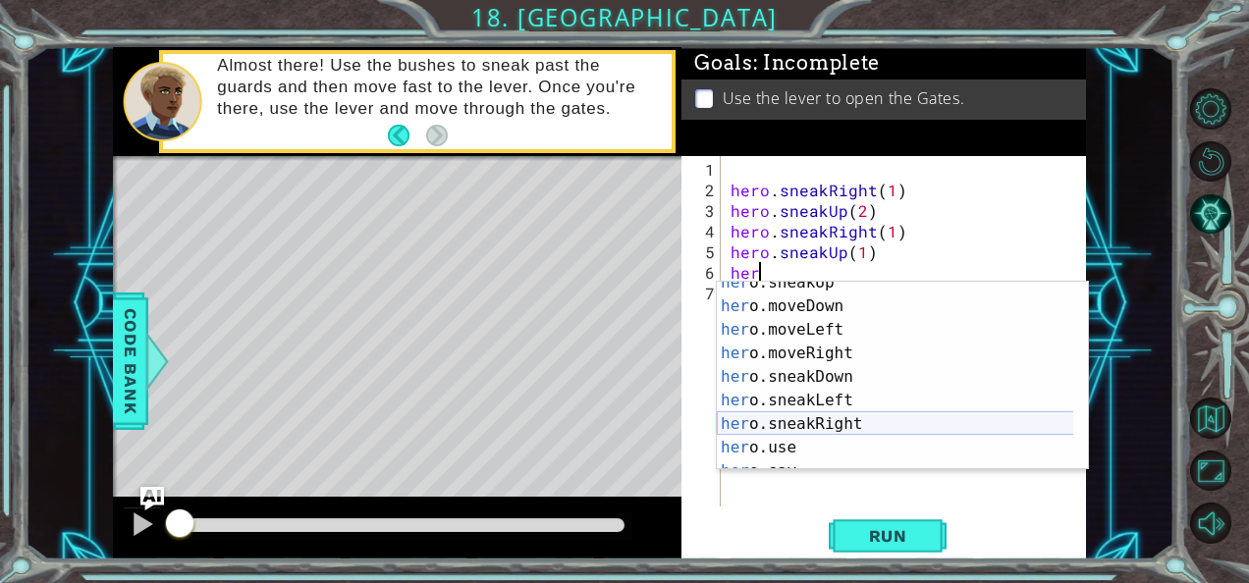
scroll to position [131, 0]
click at [826, 421] on div "her o.sneakUp press enter her o.moveDown press enter her o.moveLeft press enter…" at bounding box center [895, 387] width 357 height 236
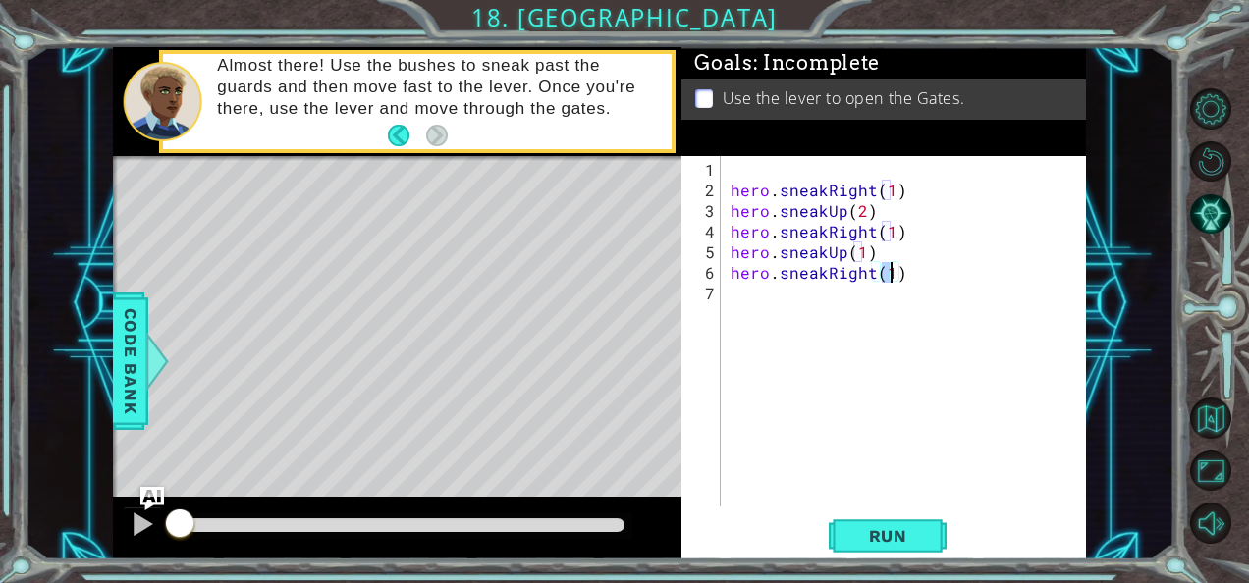
type textarea "hero.sneakRight(2)"
click at [735, 297] on div "hero . sneakRight ( 1 ) hero . sneakUp ( 2 ) hero . sneakRight ( 1 ) hero . sne…" at bounding box center [908, 355] width 365 height 392
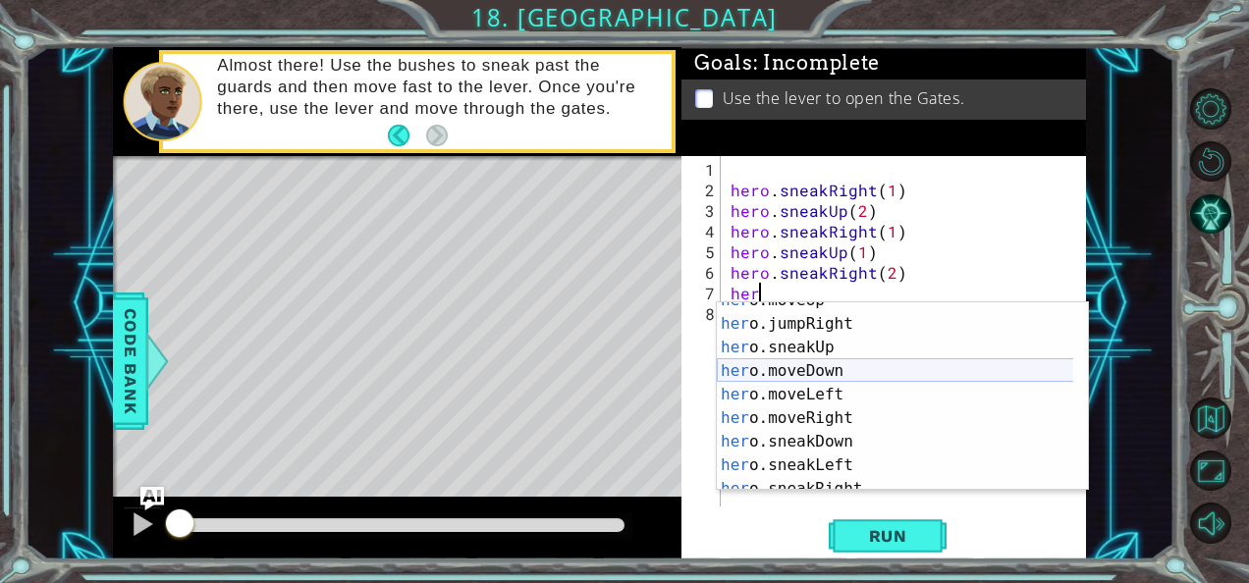
scroll to position [84, 0]
click at [785, 373] on div "her o.moveUp press enter her o.jumpRight press enter her o.sneakUp press enter …" at bounding box center [895, 407] width 357 height 236
type textarea "hero.moveDown(1)"
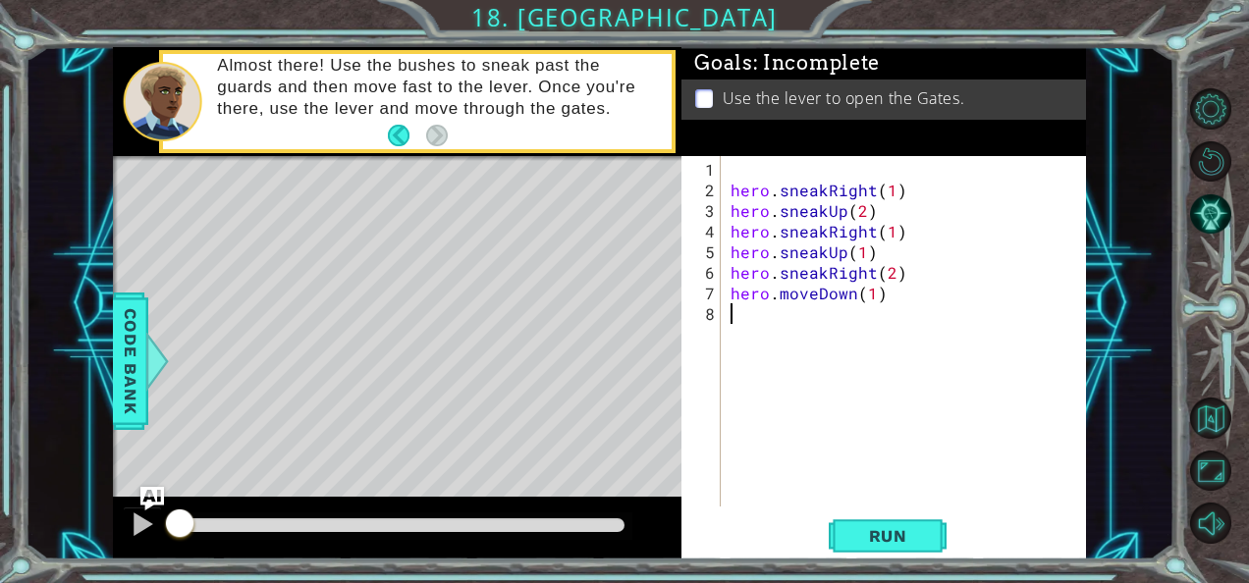
click at [777, 318] on div "hero . sneakRight ( 1 ) hero . sneakUp ( 2 ) hero . sneakRight ( 1 ) hero . sne…" at bounding box center [908, 355] width 365 height 392
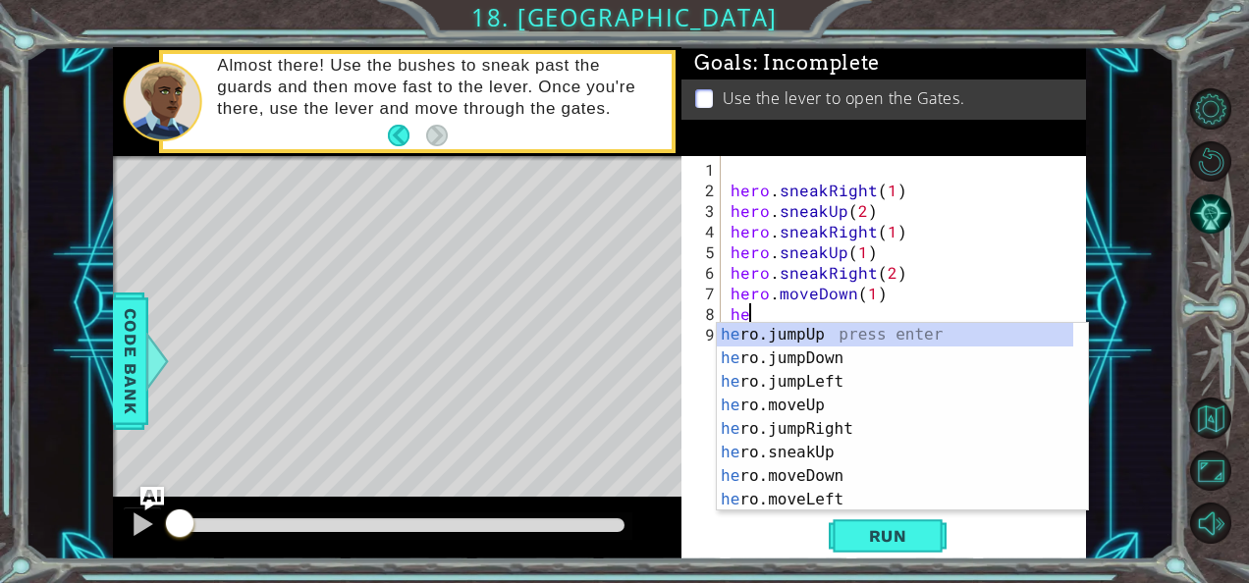
type textarea "her"
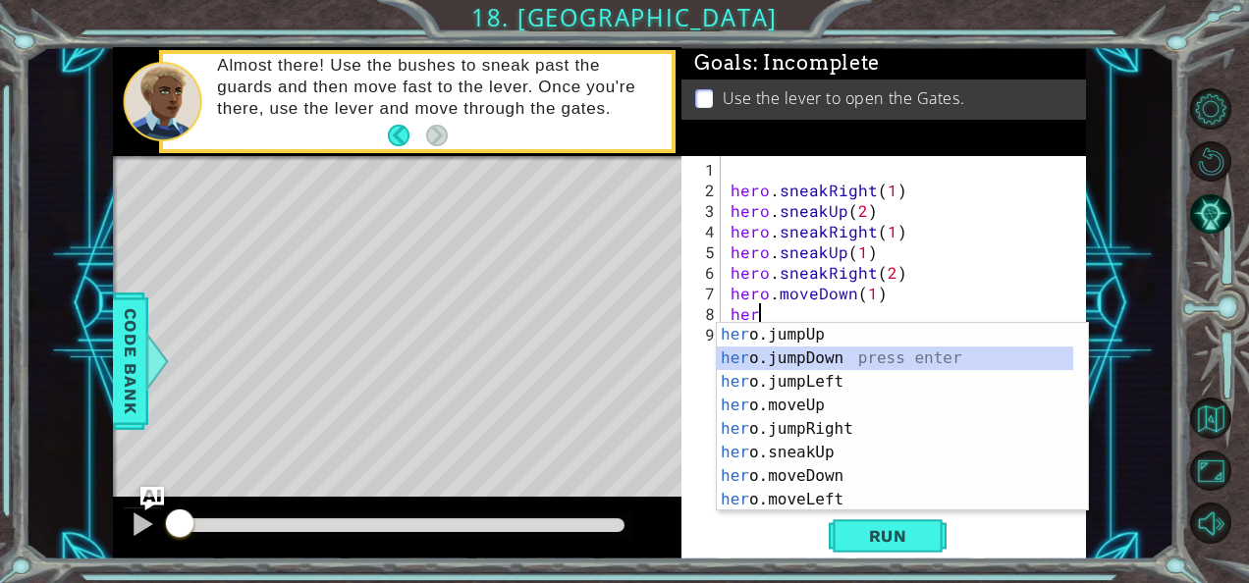
click at [830, 361] on div "her o.jumpUp press enter her o.jumpDown press enter her o.jumpLeft press enter …" at bounding box center [895, 441] width 357 height 236
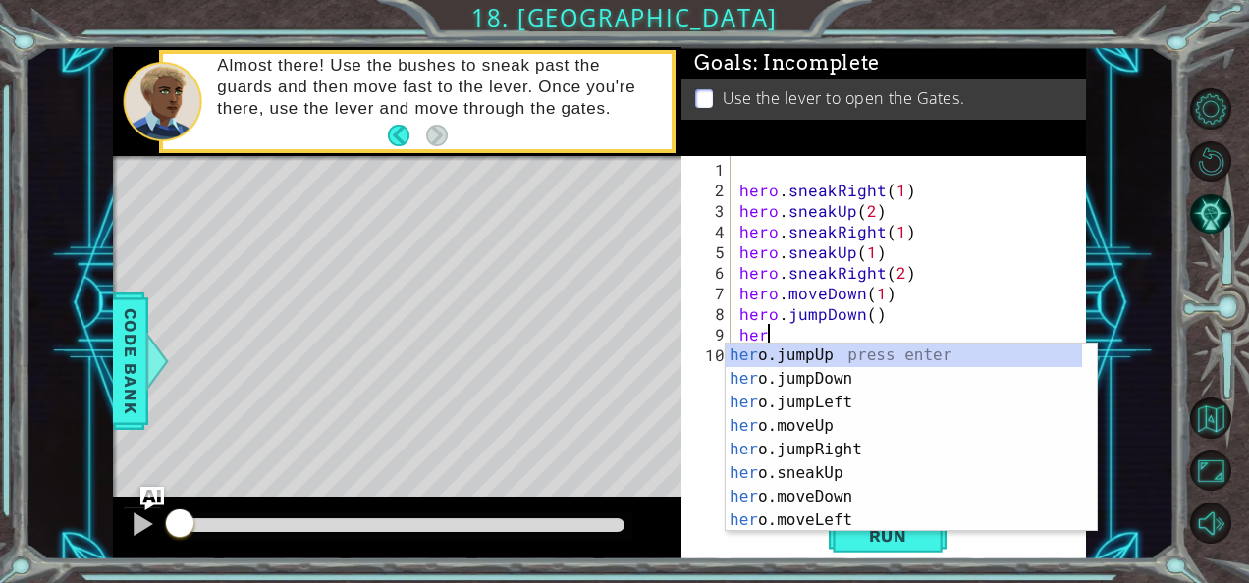
type textarea "hero"
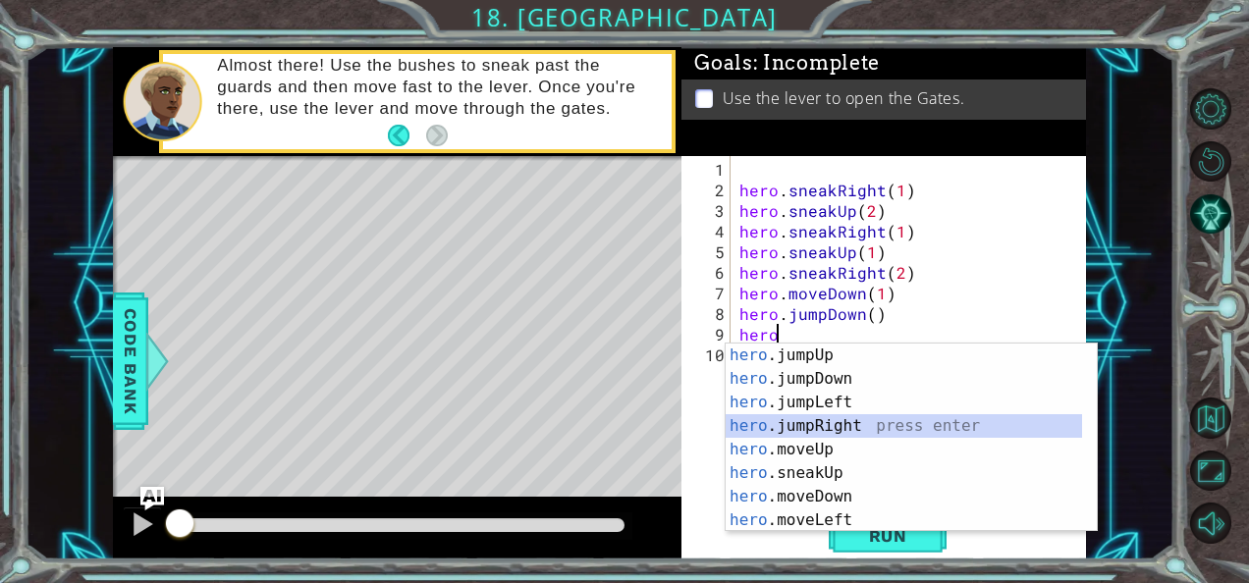
click at [828, 430] on div "hero .jumpUp press enter hero .jumpDown press enter hero .jumpLeft press enter …" at bounding box center [903, 462] width 357 height 236
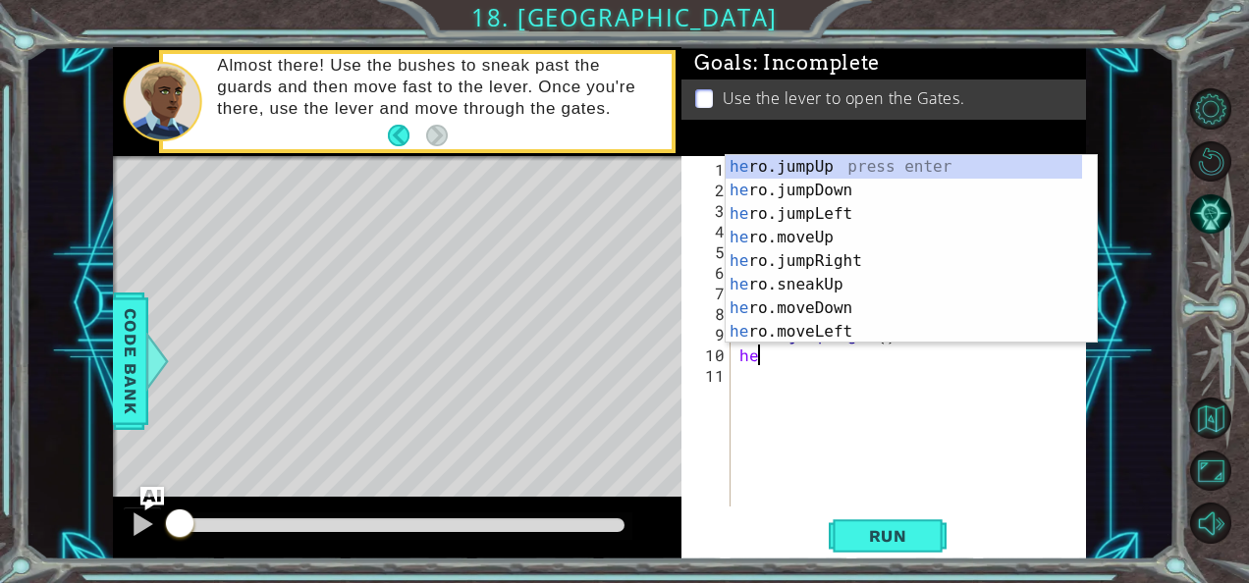
type textarea "her"
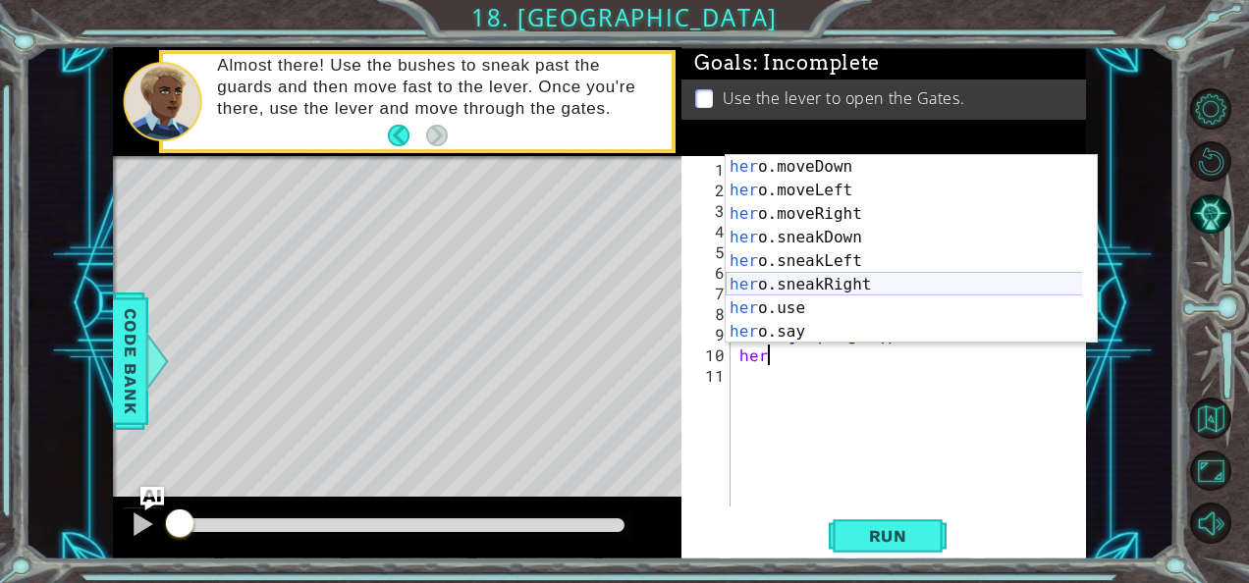
scroll to position [33, 0]
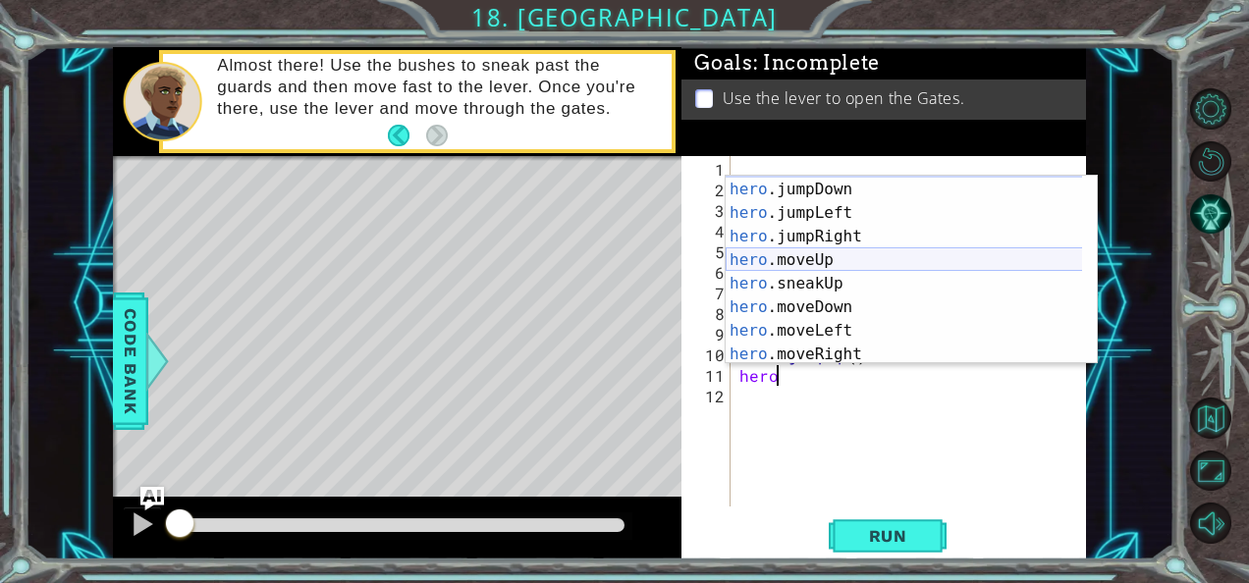
click at [831, 257] on div "hero .jumpUp press enter hero .jumpDown press enter hero .jumpLeft press enter …" at bounding box center [903, 272] width 357 height 236
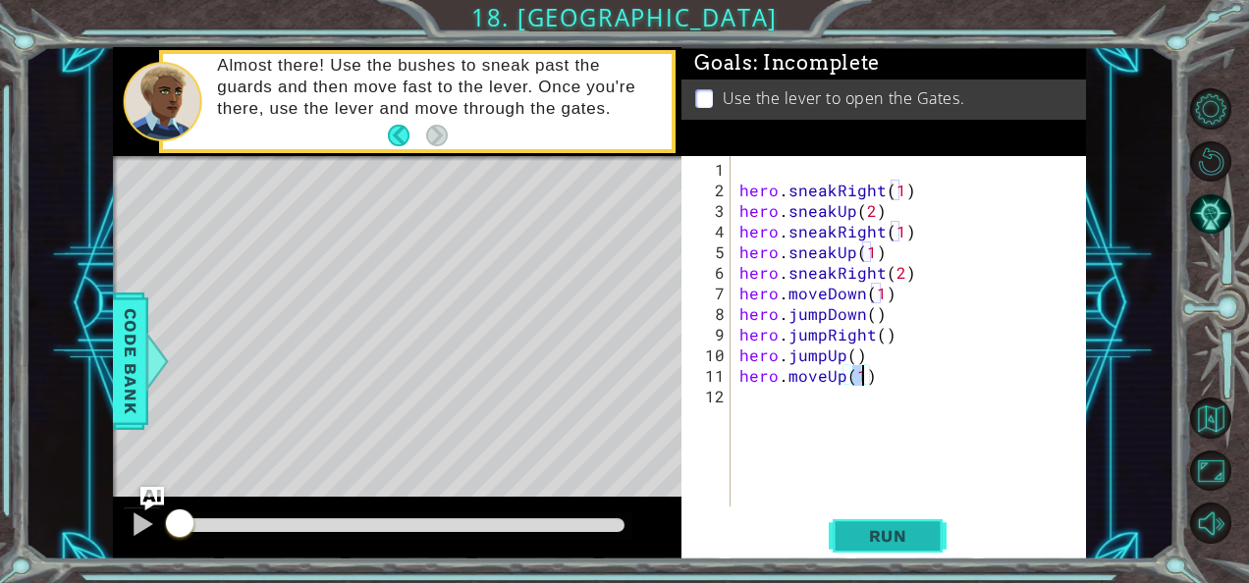
click at [895, 533] on span "Run" at bounding box center [888, 536] width 78 height 20
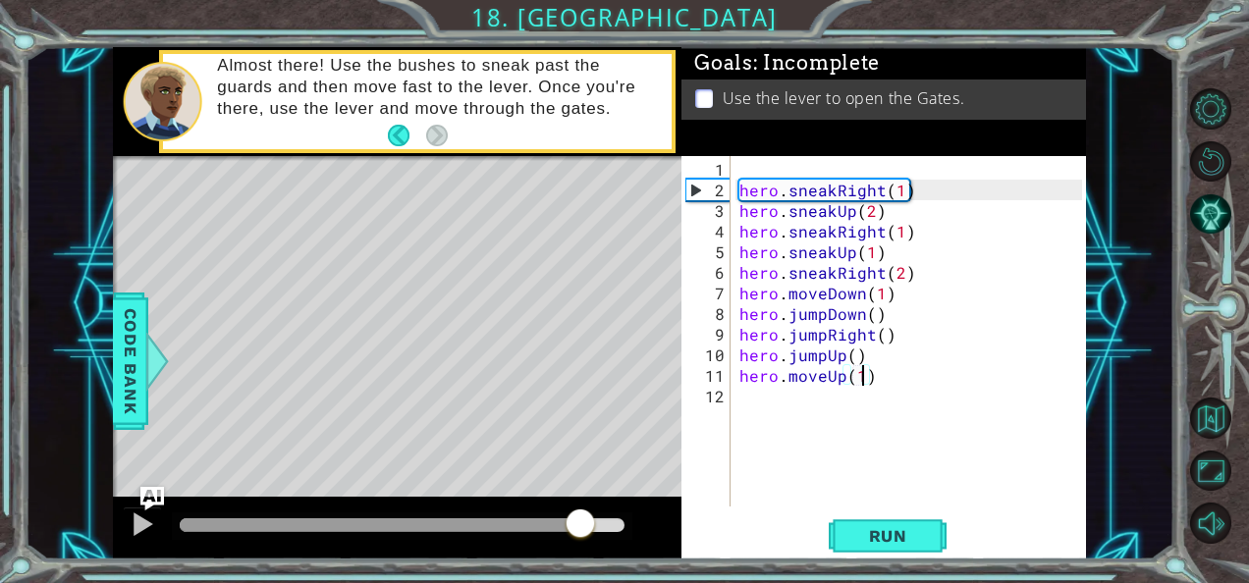
click at [580, 520] on div at bounding box center [402, 525] width 445 height 14
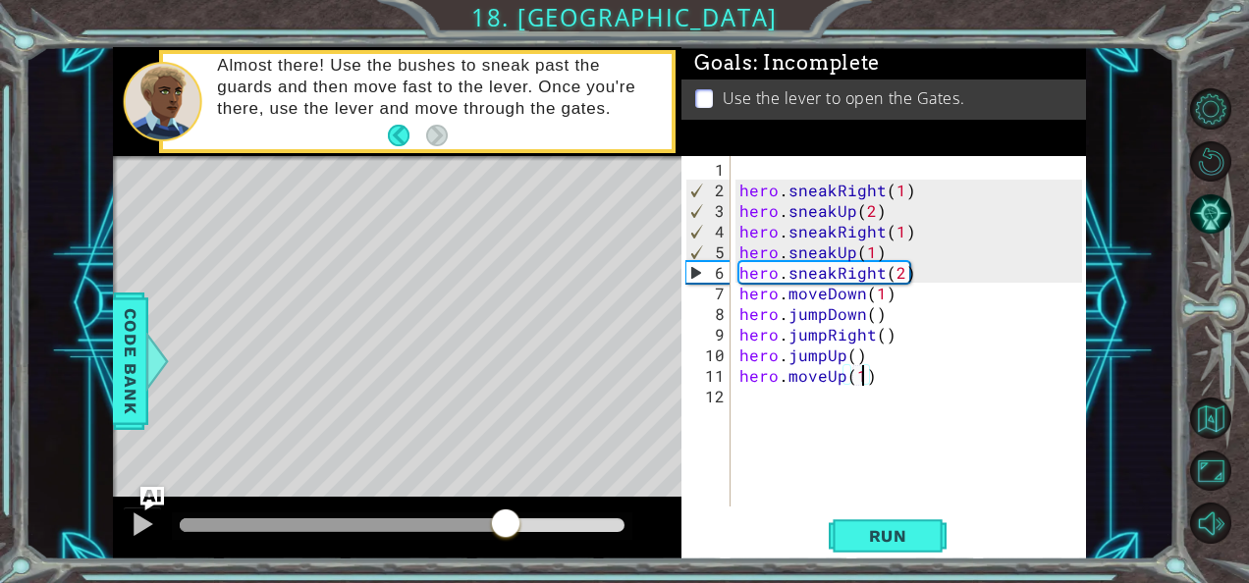
drag, startPoint x: 587, startPoint y: 518, endPoint x: 506, endPoint y: 515, distance: 80.5
click at [506, 515] on div at bounding box center [505, 524] width 35 height 35
click at [897, 267] on div "hero . sneakRight ( 1 ) hero . sneakUp ( 2 ) hero . sneakRight ( 1 ) hero . sne…" at bounding box center [913, 355] width 356 height 392
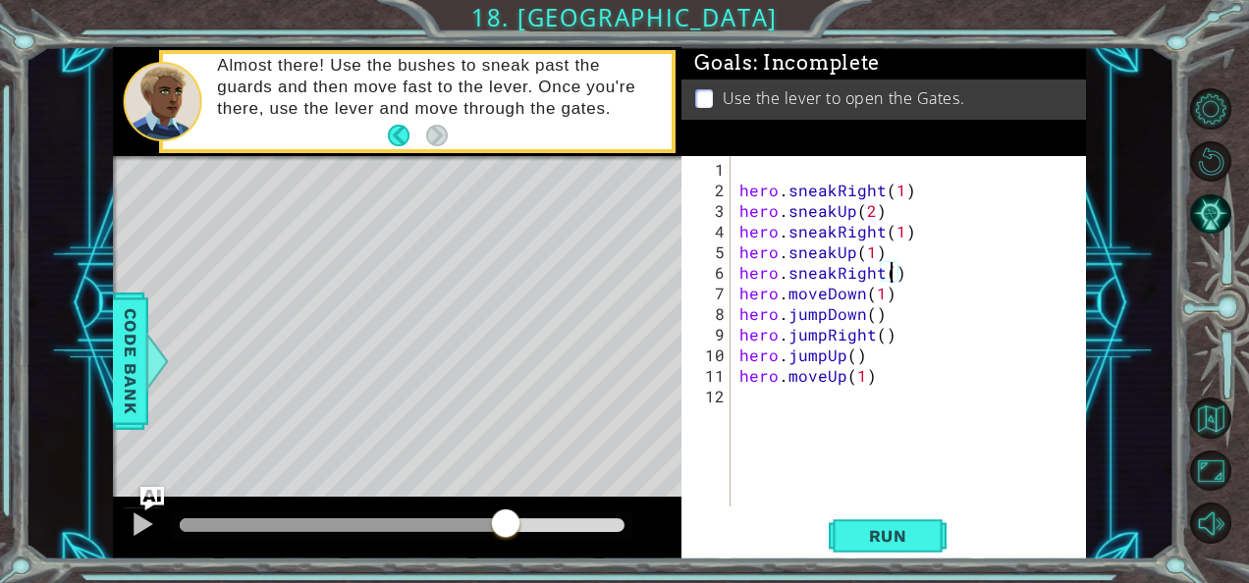
type textarea "hero.sneakRight(1)"
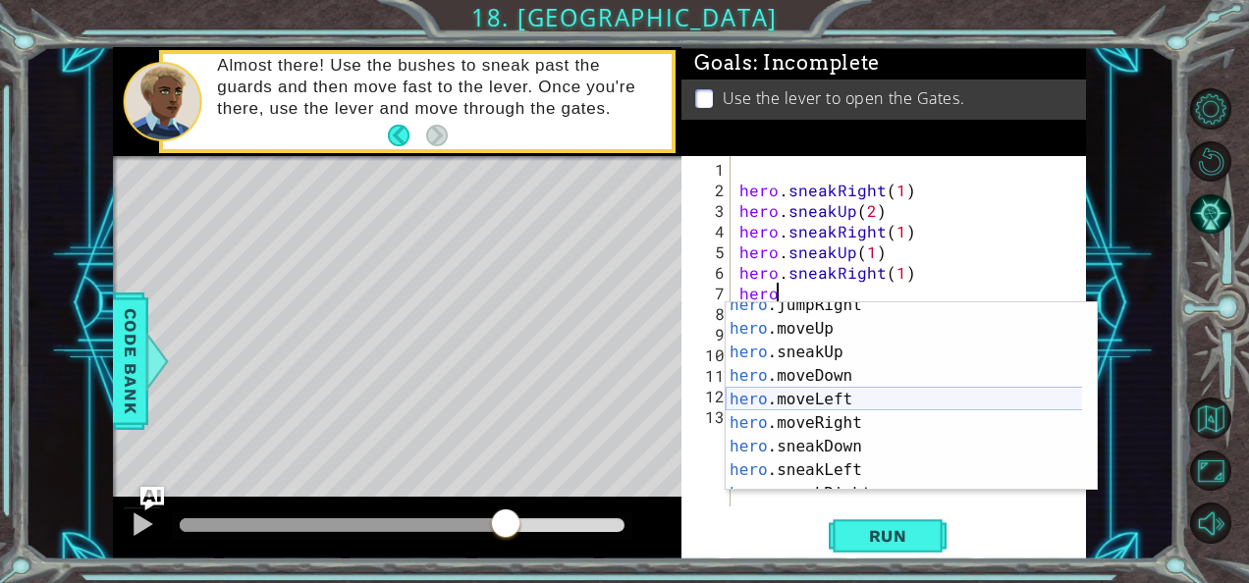
scroll to position [109, 0]
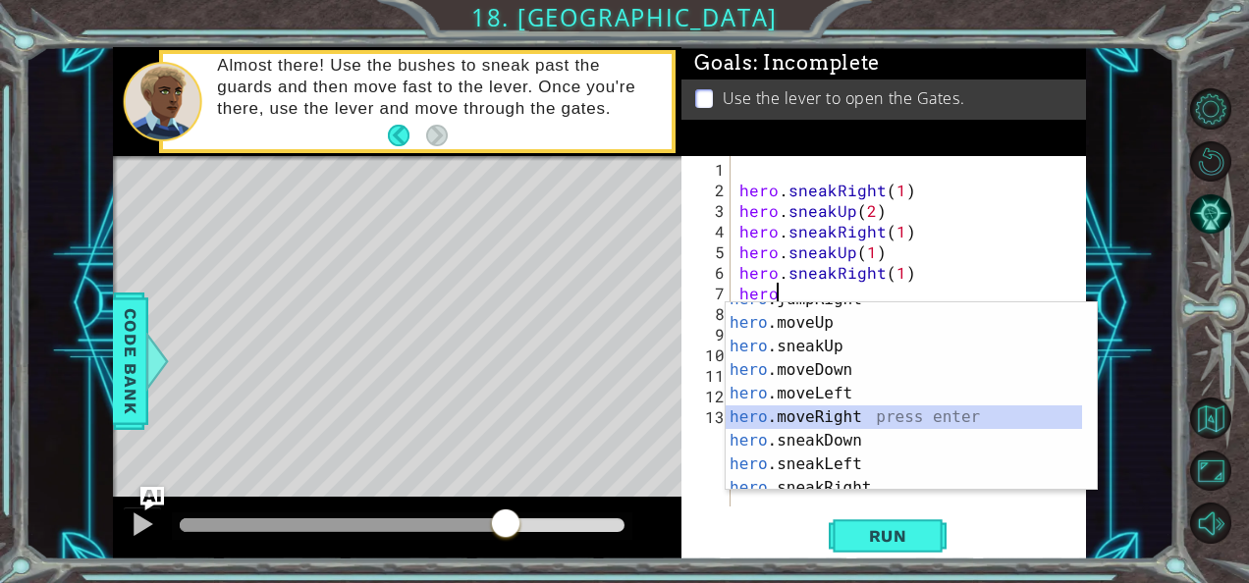
click at [842, 409] on div "hero .jumpRight press enter hero .moveUp press enter hero .sneakUp press enter …" at bounding box center [903, 406] width 357 height 236
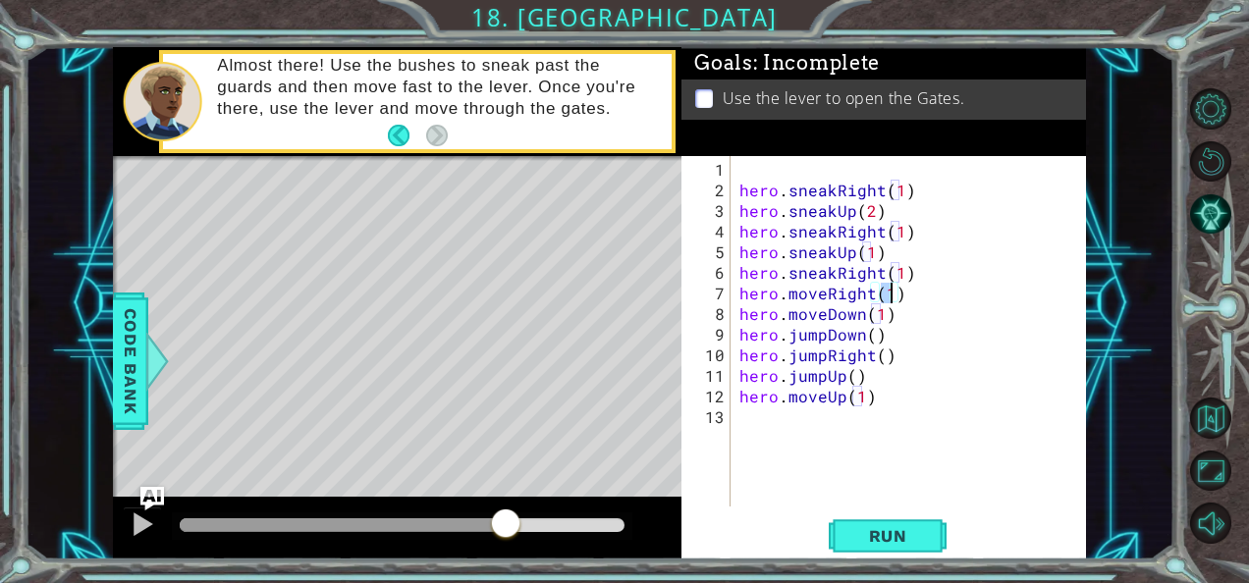
click at [893, 391] on div "hero . sneakRight ( 1 ) hero . sneakUp ( 2 ) hero . sneakRight ( 1 ) hero . sne…" at bounding box center [913, 355] width 356 height 392
type textarea "hero.moveUp(1)"
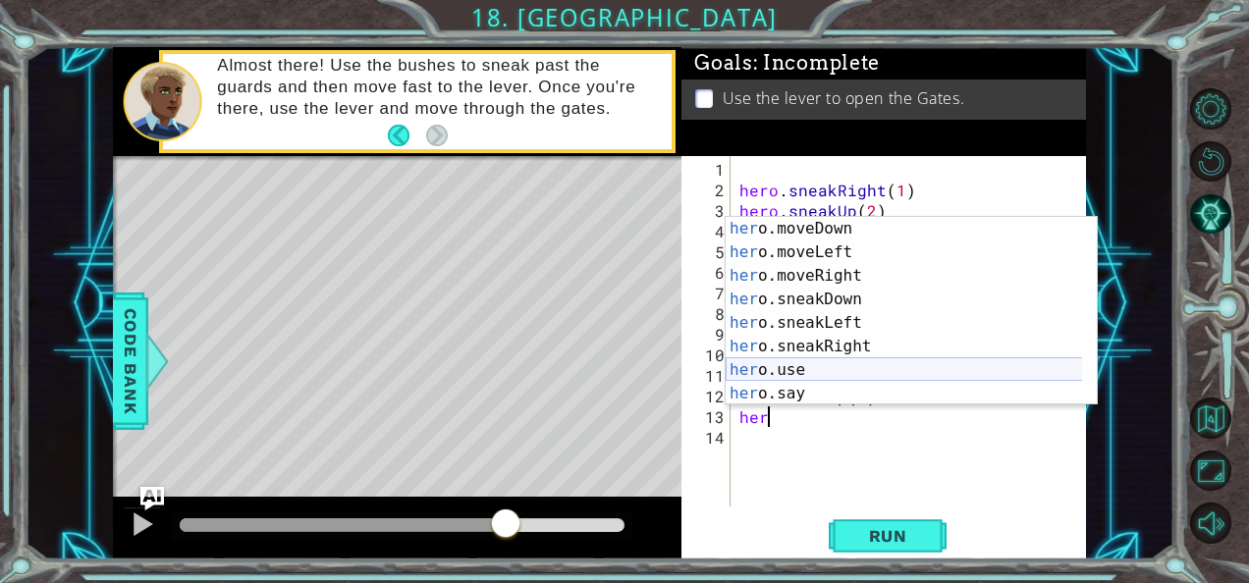
click at [822, 367] on div "her o.moveDown press enter her o.moveLeft press enter her o.moveRight press ent…" at bounding box center [903, 335] width 357 height 236
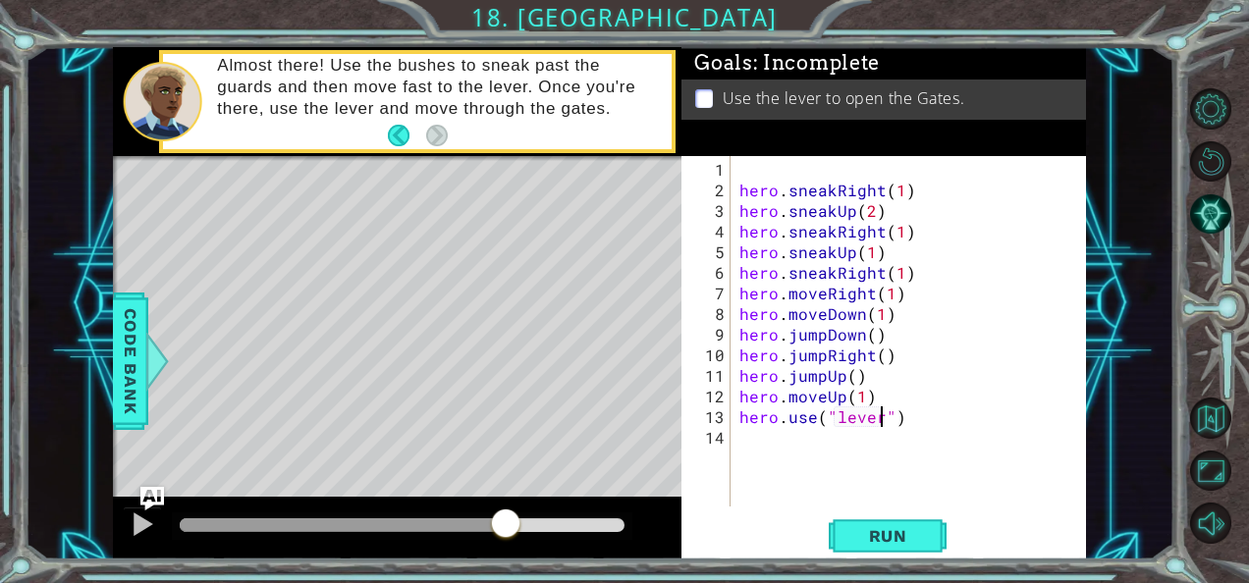
scroll to position [0, 8]
type textarea "hero.use("lever")"
click at [887, 540] on span "Run" at bounding box center [888, 536] width 78 height 20
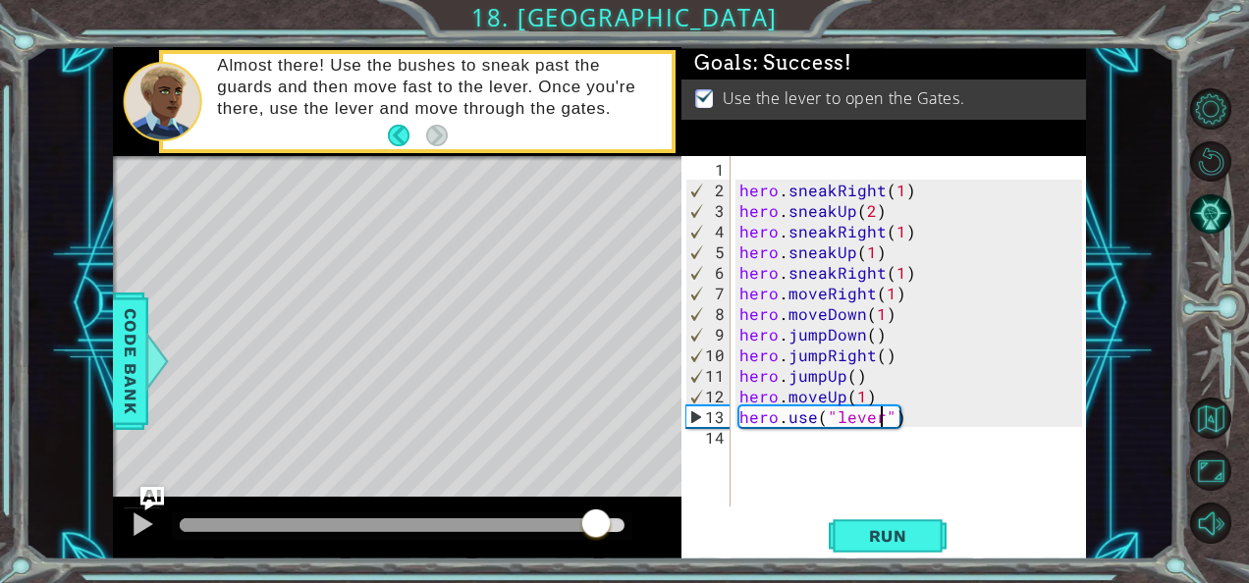
click at [597, 524] on div at bounding box center [402, 525] width 445 height 14
click at [140, 516] on div at bounding box center [143, 524] width 26 height 26
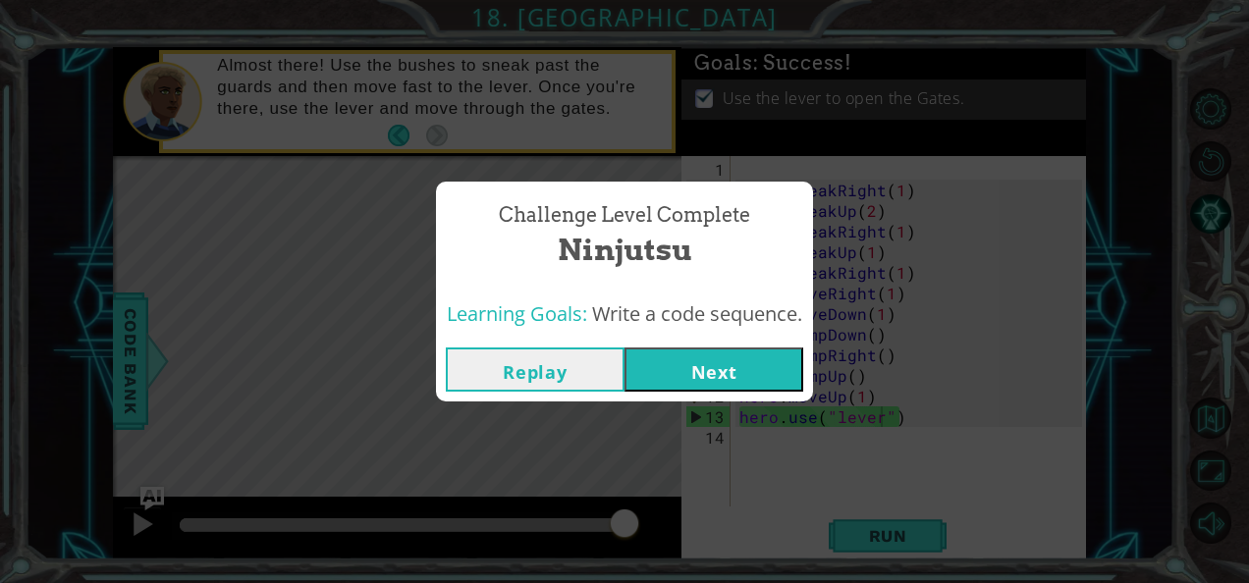
click at [658, 367] on button "Next" at bounding box center [713, 369] width 179 height 44
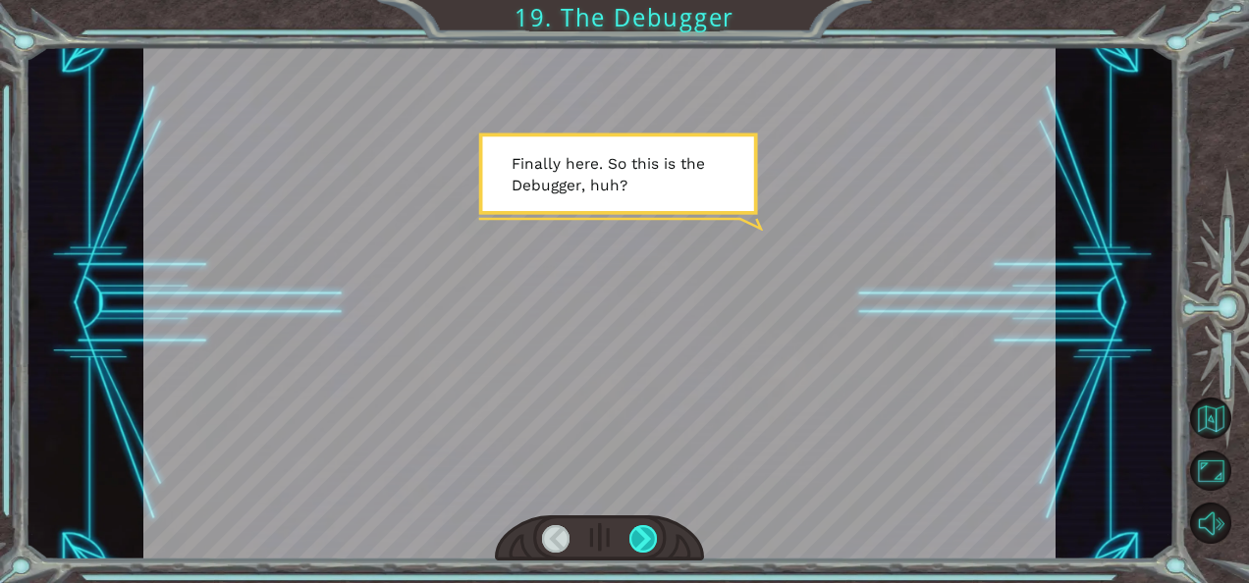
click at [647, 542] on div at bounding box center [642, 538] width 27 height 27
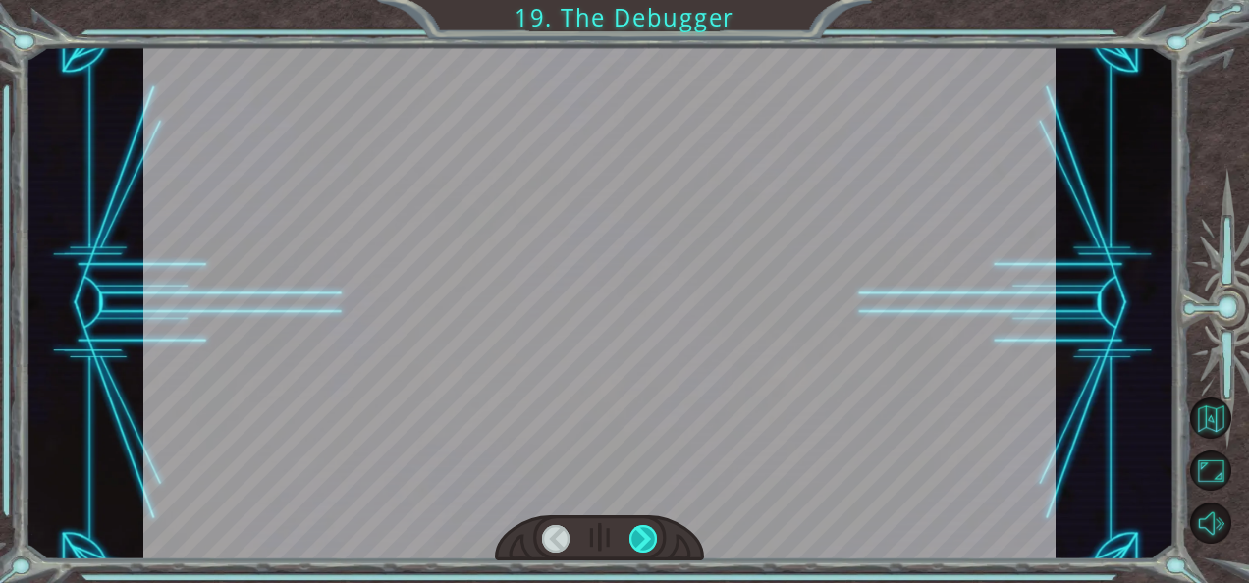
click at [647, 542] on div at bounding box center [642, 538] width 27 height 27
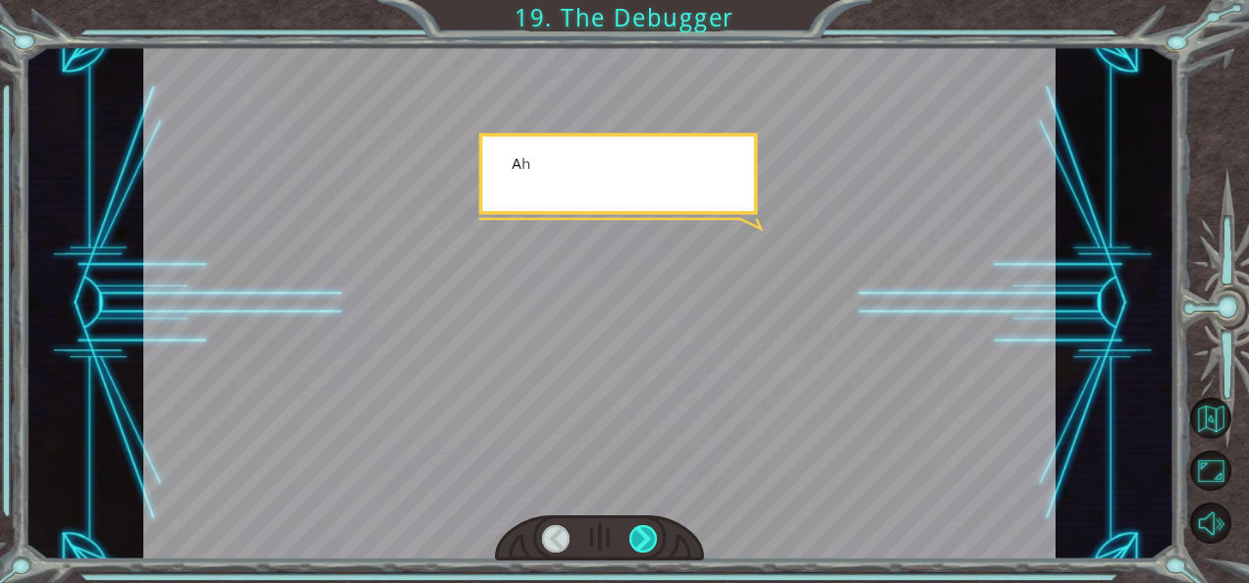
click at [647, 542] on div at bounding box center [642, 538] width 27 height 27
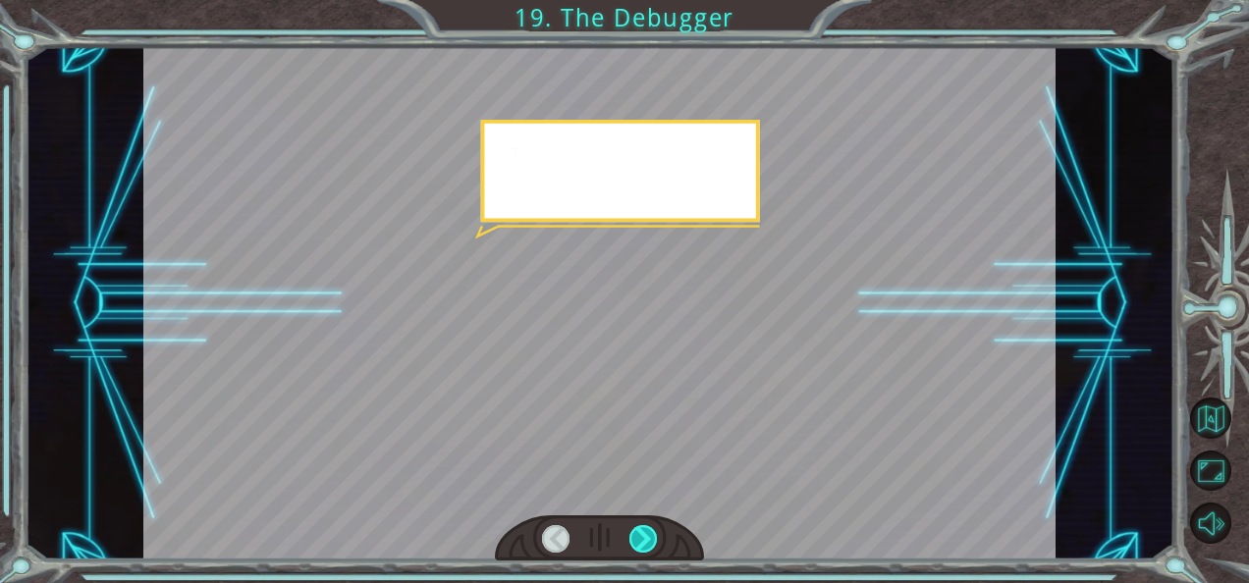
click at [647, 542] on div at bounding box center [642, 538] width 27 height 27
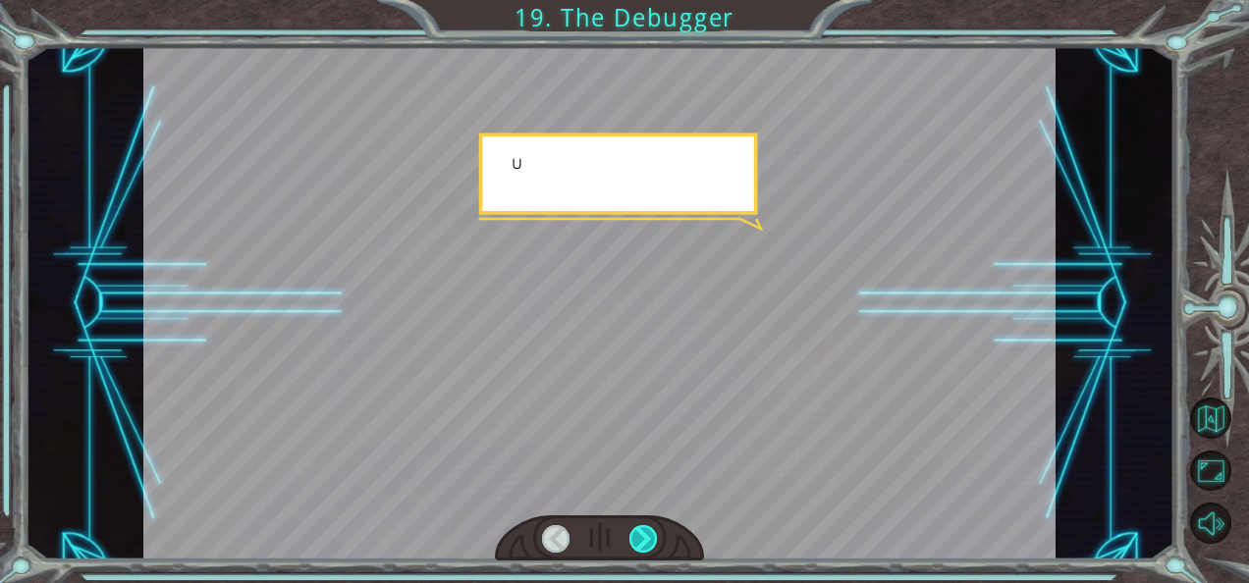
click at [647, 542] on div at bounding box center [642, 538] width 27 height 27
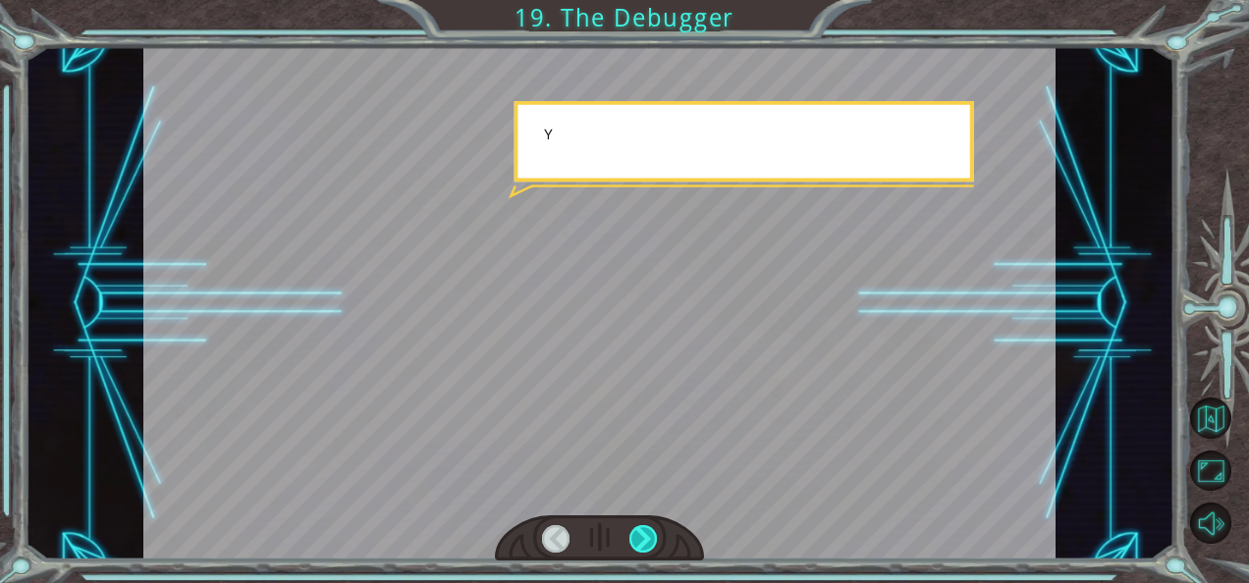
click at [647, 542] on div at bounding box center [642, 538] width 27 height 27
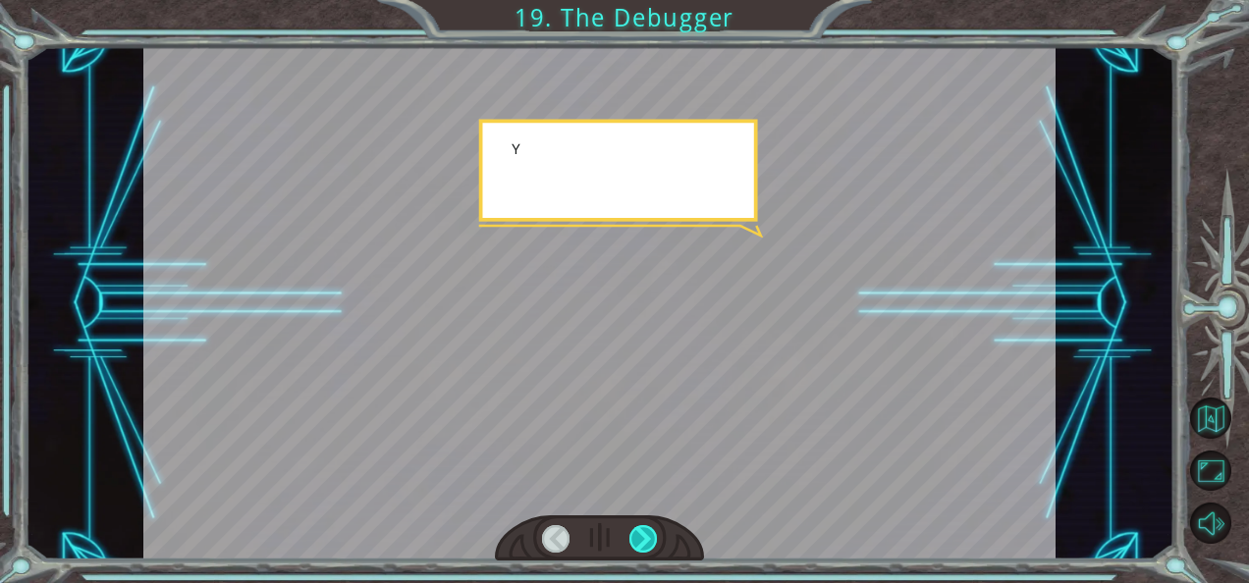
click at [647, 542] on div at bounding box center [642, 538] width 27 height 27
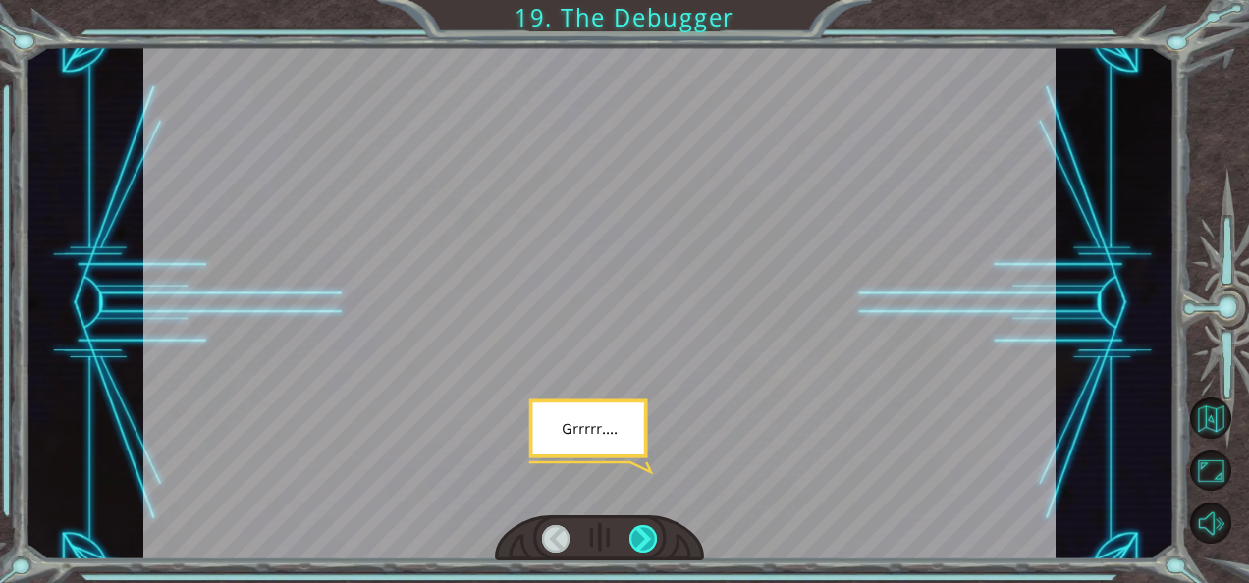
click at [647, 542] on div at bounding box center [642, 538] width 27 height 27
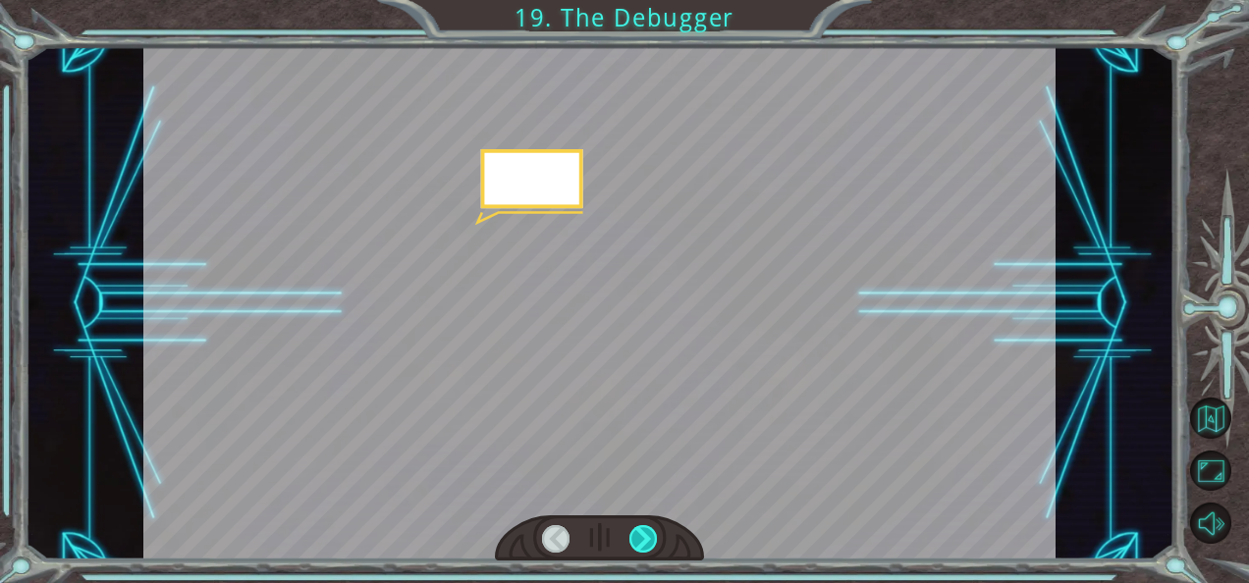
click at [647, 542] on div at bounding box center [642, 538] width 27 height 27
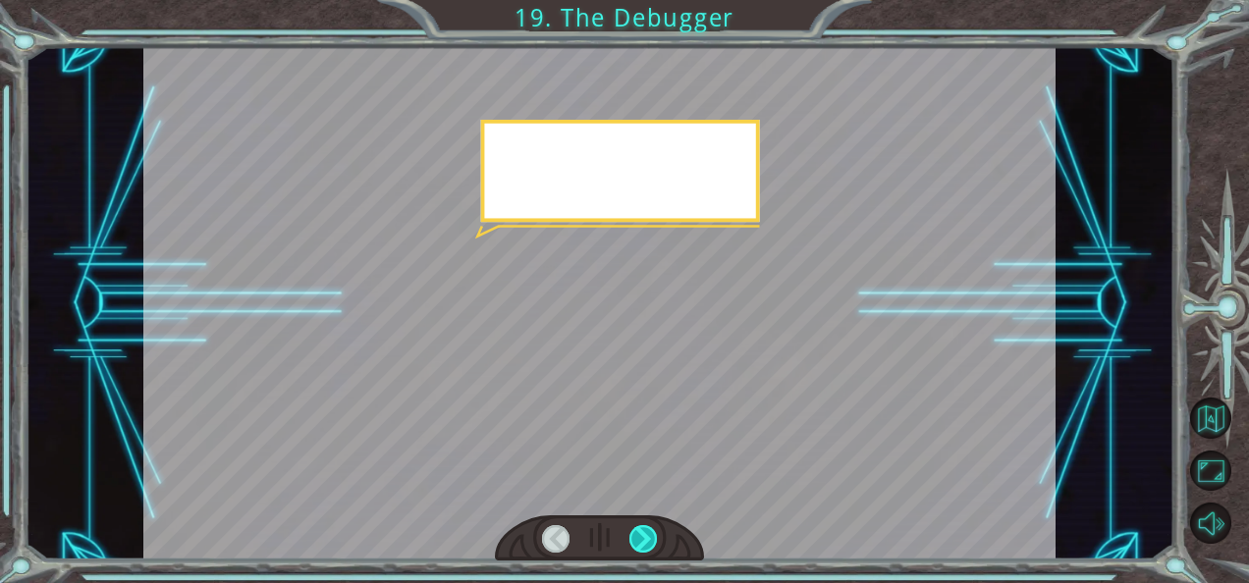
click at [647, 542] on div at bounding box center [642, 538] width 27 height 27
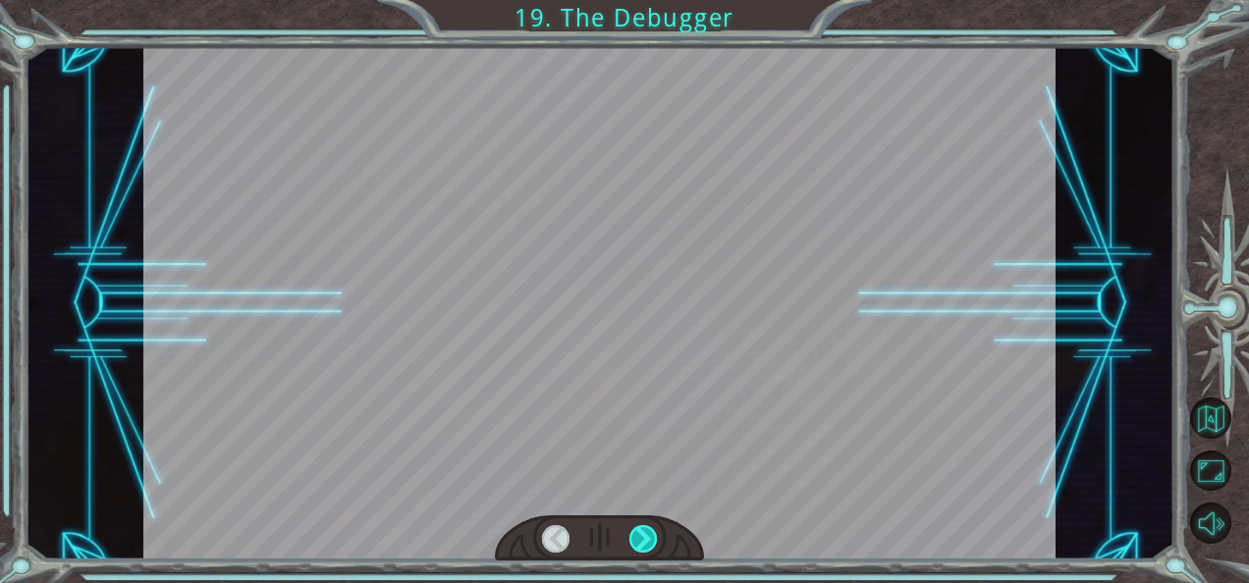
click at [647, 542] on div at bounding box center [642, 538] width 27 height 27
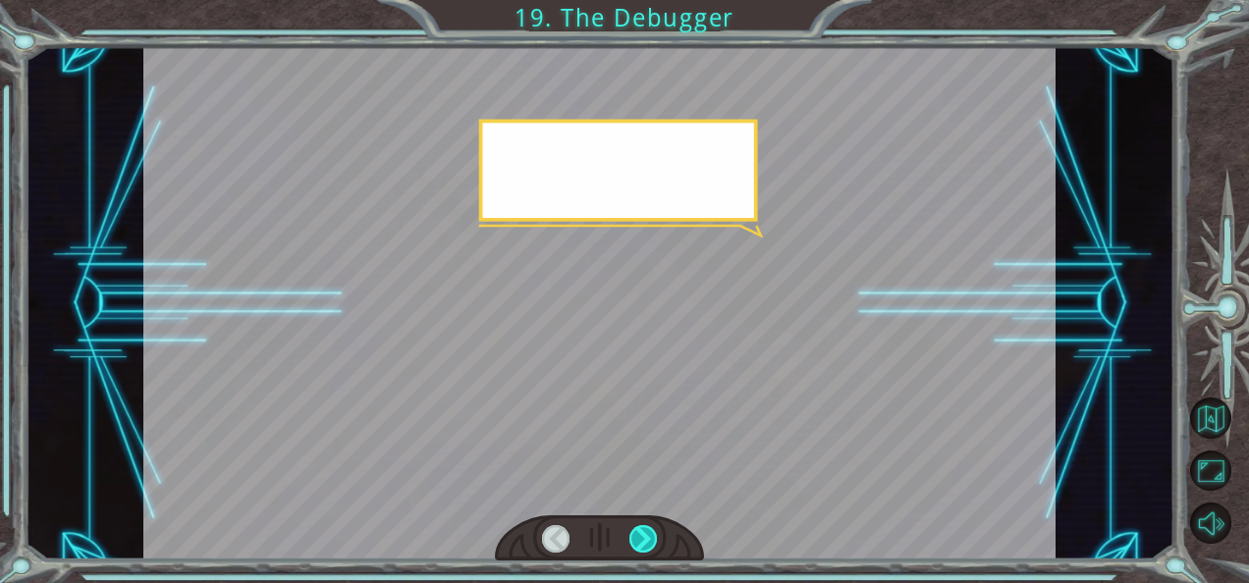
click at [647, 542] on div at bounding box center [642, 538] width 27 height 27
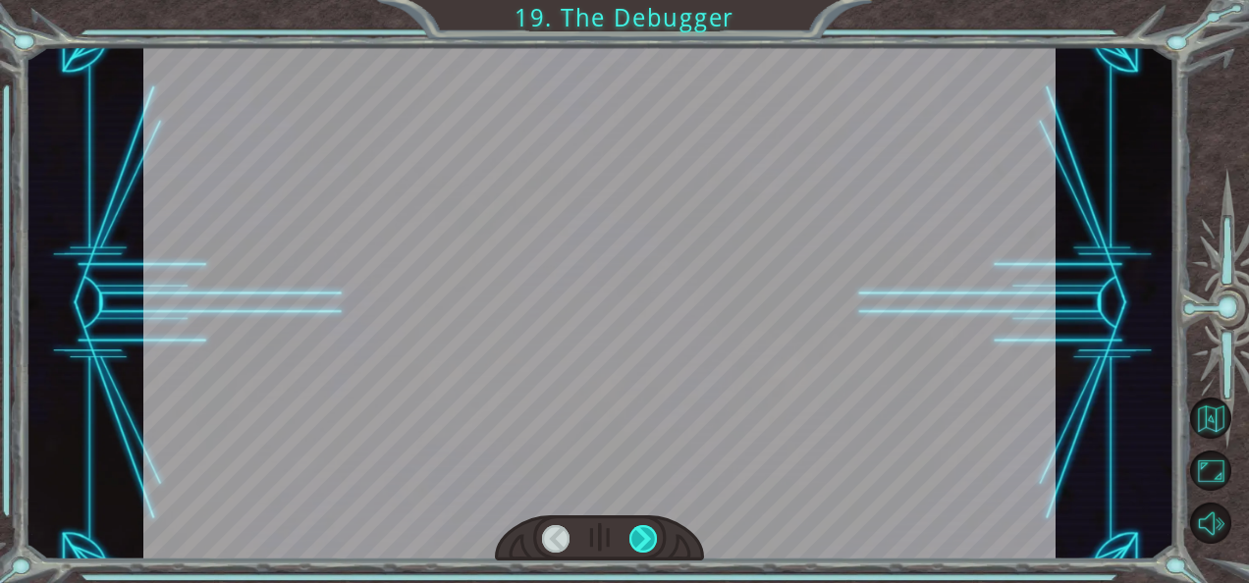
click at [647, 542] on div at bounding box center [642, 538] width 27 height 27
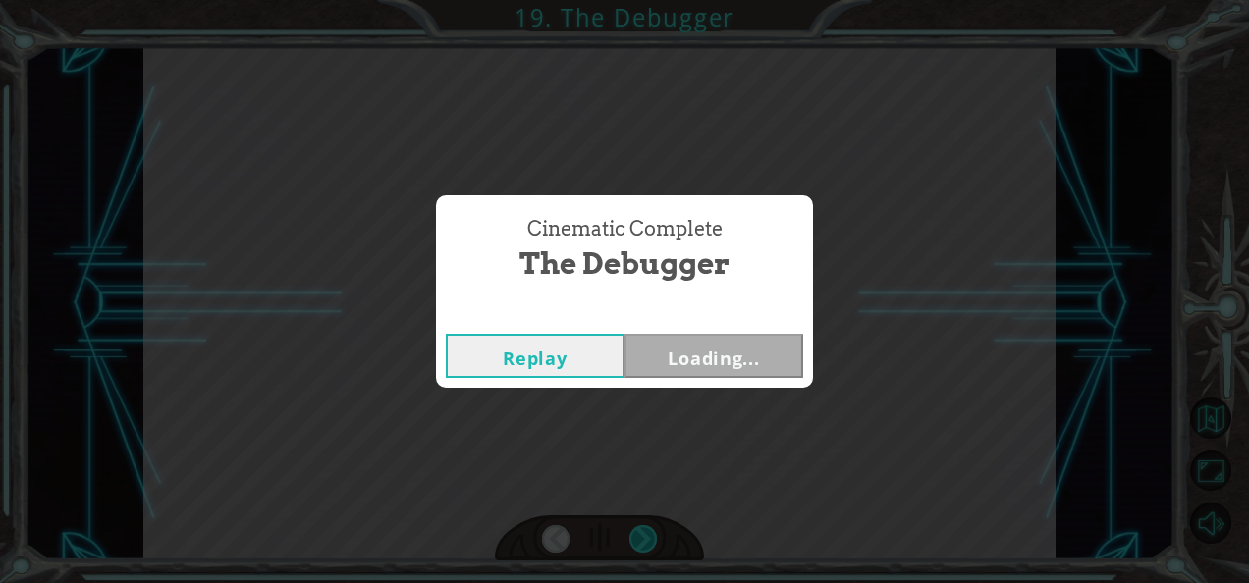
click at [647, 0] on div "Temporary Text F i n a l l y h e r e . S o t h i s i s t h e D e b u g g e r , …" at bounding box center [624, 0] width 1249 height 0
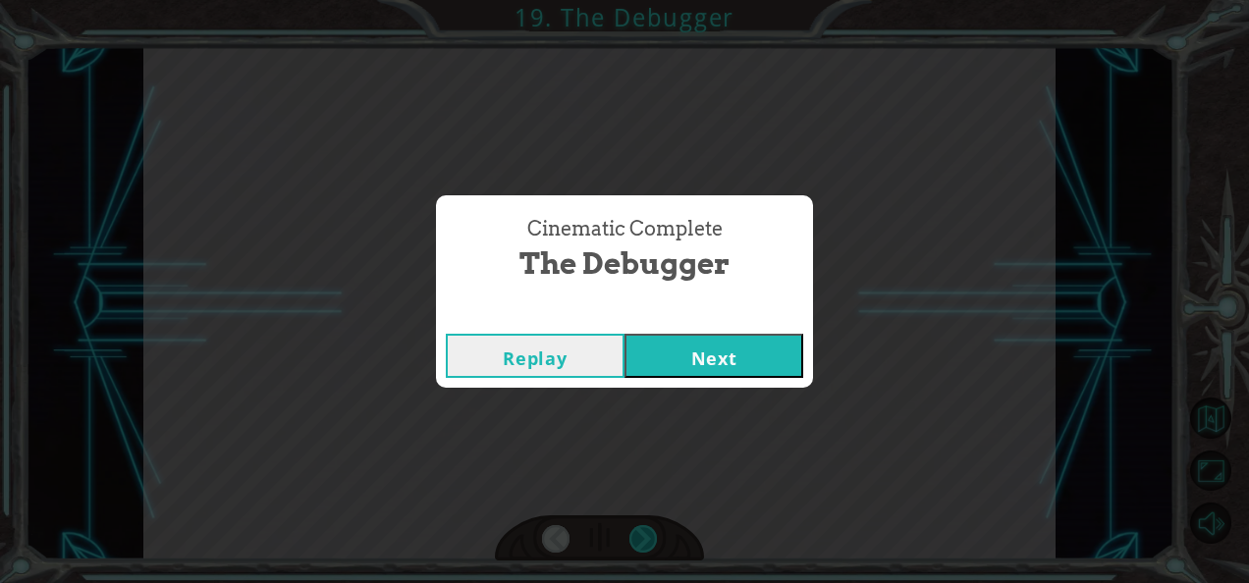
click at [647, 542] on div "Cinematic Complete The Debugger Replay Next" at bounding box center [624, 291] width 1249 height 583
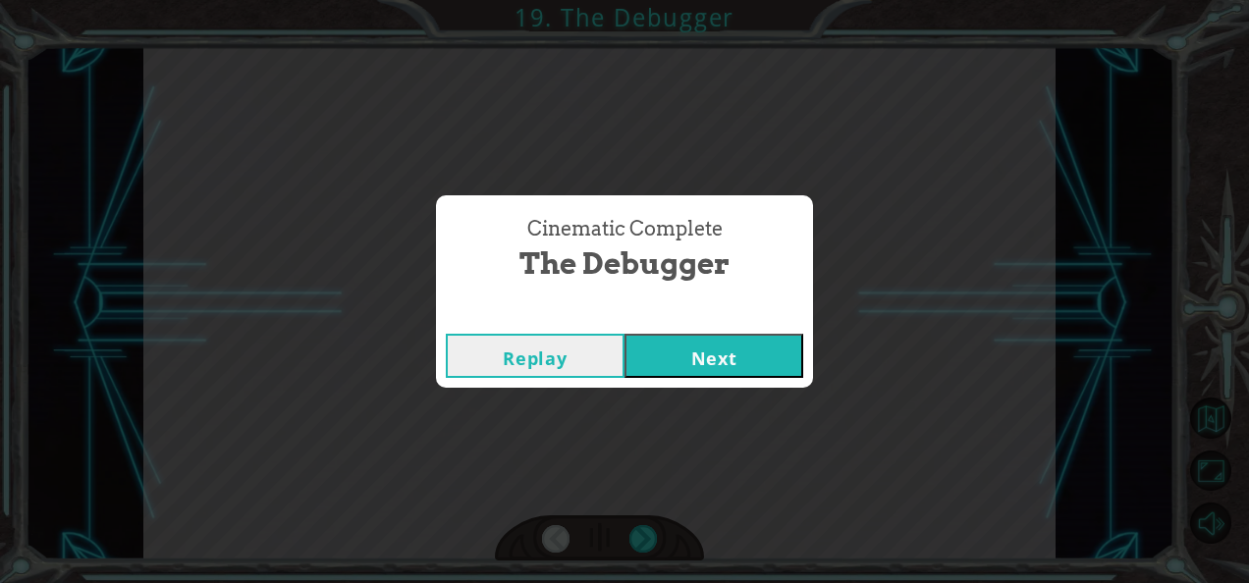
drag, startPoint x: 647, startPoint y: 542, endPoint x: 636, endPoint y: 355, distance: 186.8
click at [636, 355] on button "Next" at bounding box center [713, 356] width 179 height 44
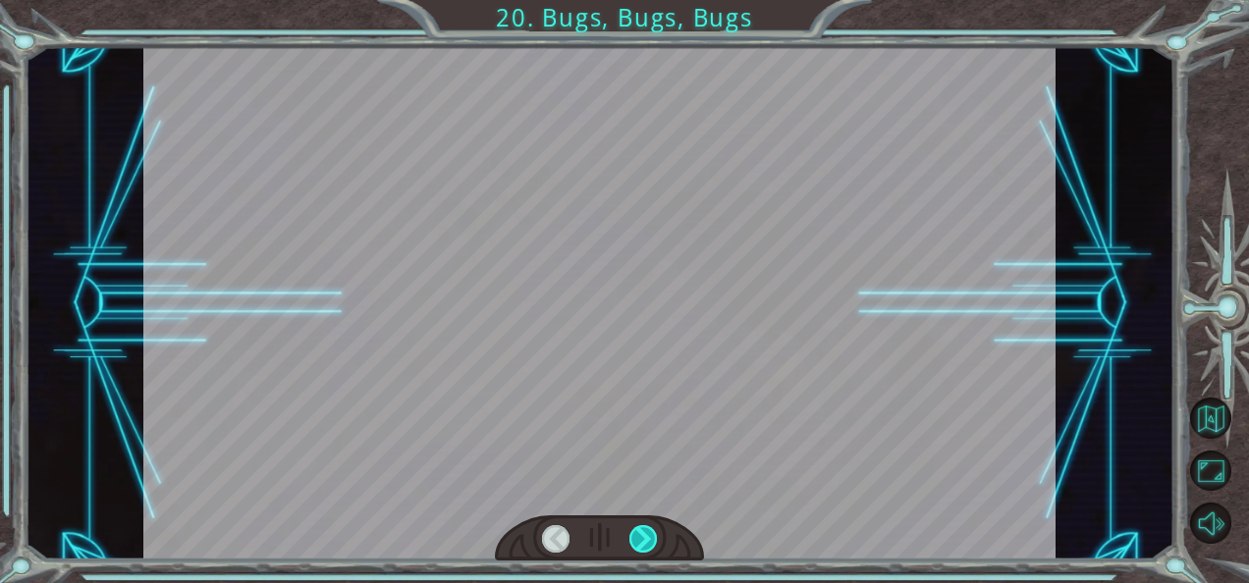
click at [648, 533] on div at bounding box center [642, 538] width 27 height 27
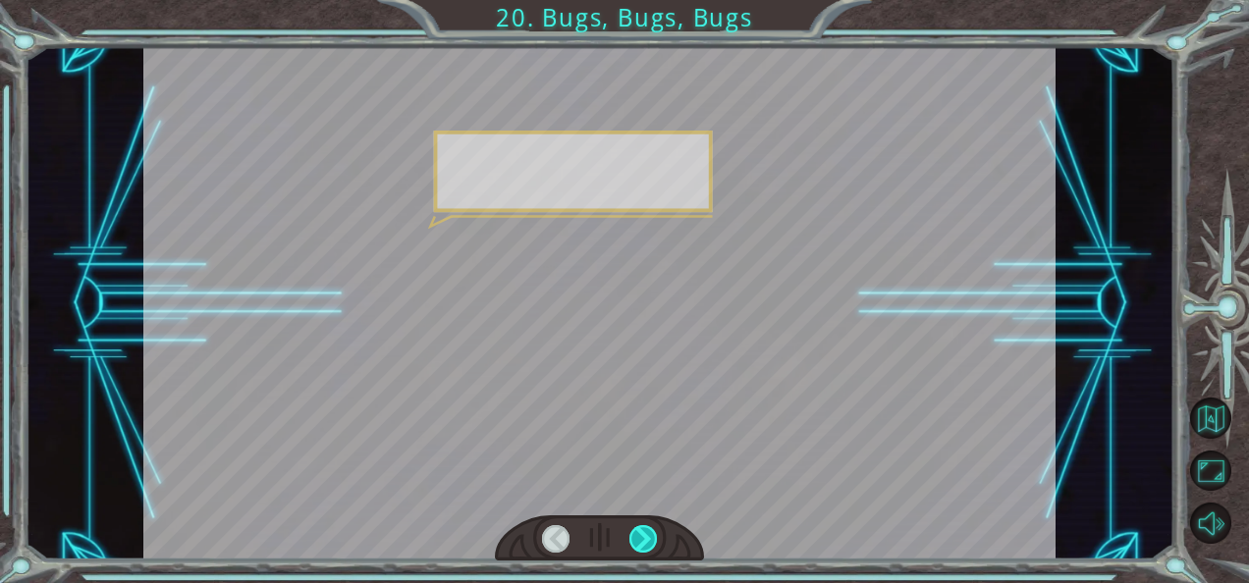
click at [648, 533] on div at bounding box center [642, 538] width 27 height 27
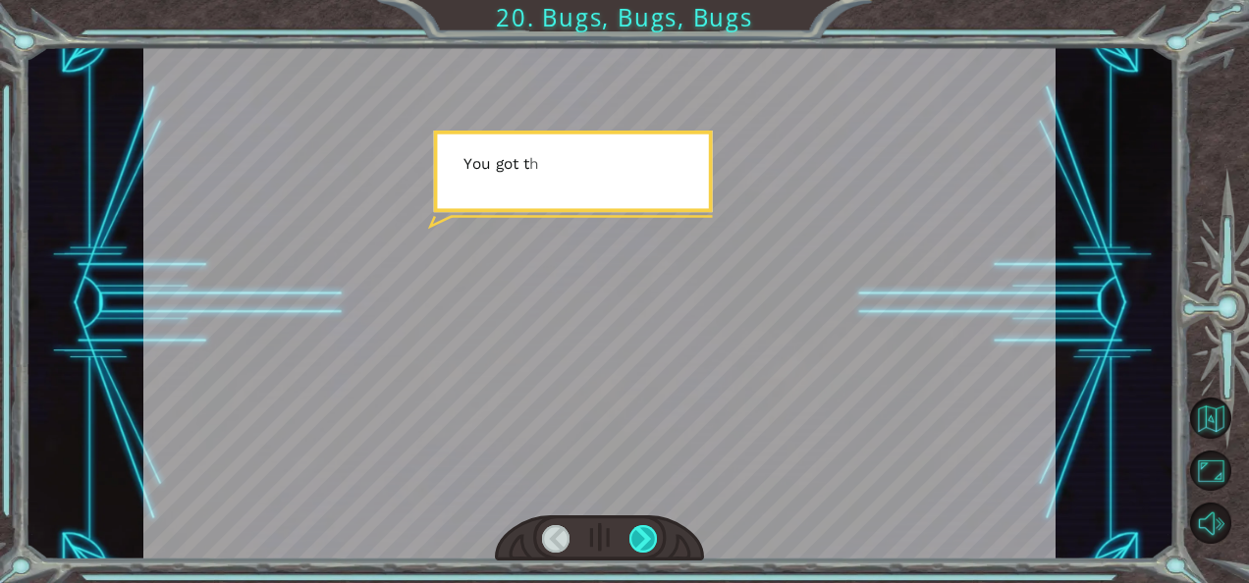
click at [648, 533] on div at bounding box center [642, 538] width 27 height 27
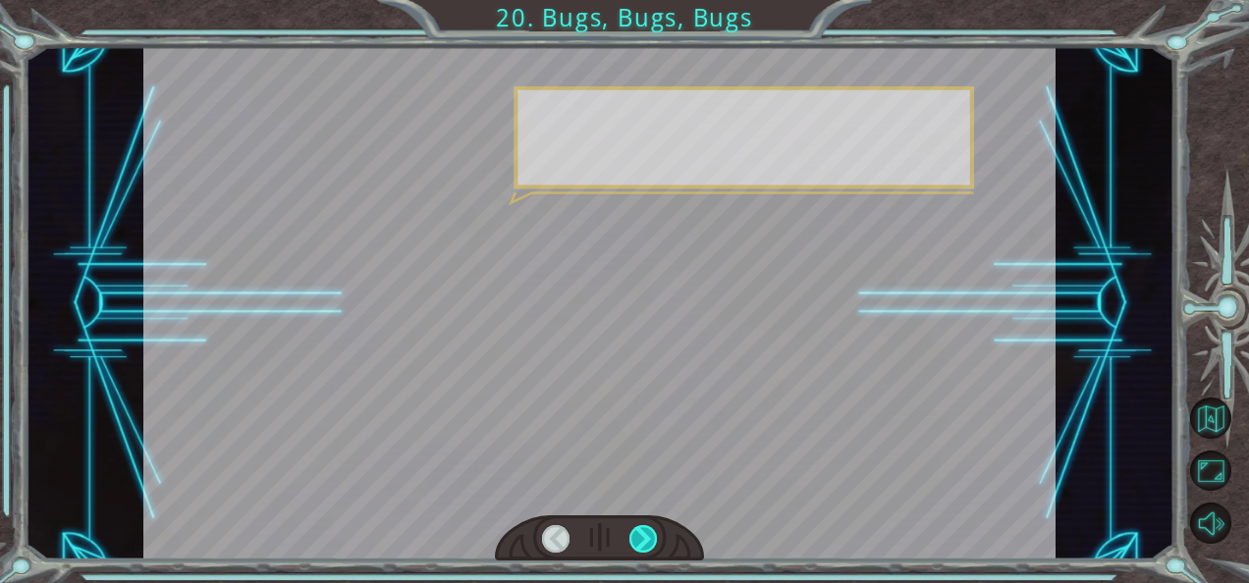
click at [648, 533] on div at bounding box center [642, 538] width 27 height 27
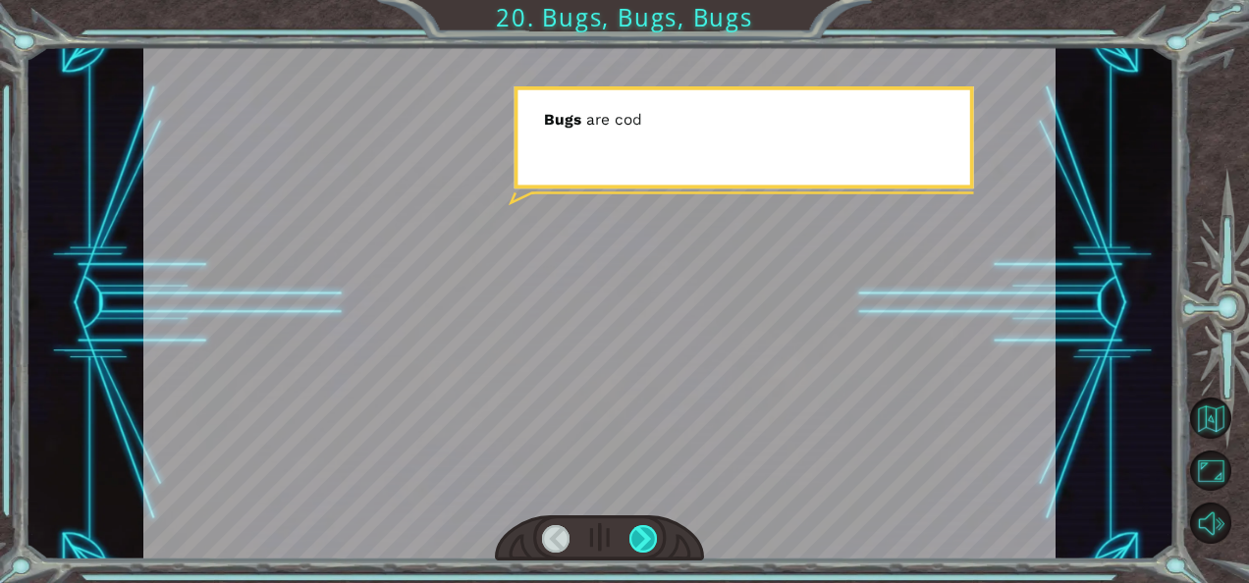
click at [648, 533] on div at bounding box center [642, 538] width 27 height 27
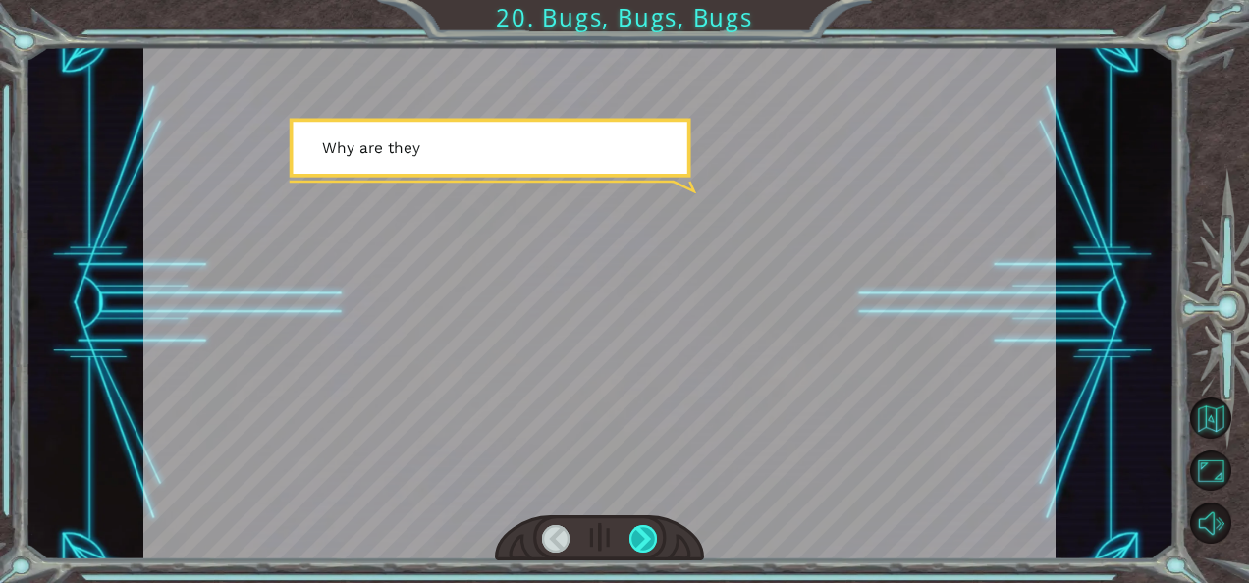
click at [648, 533] on div at bounding box center [642, 538] width 27 height 27
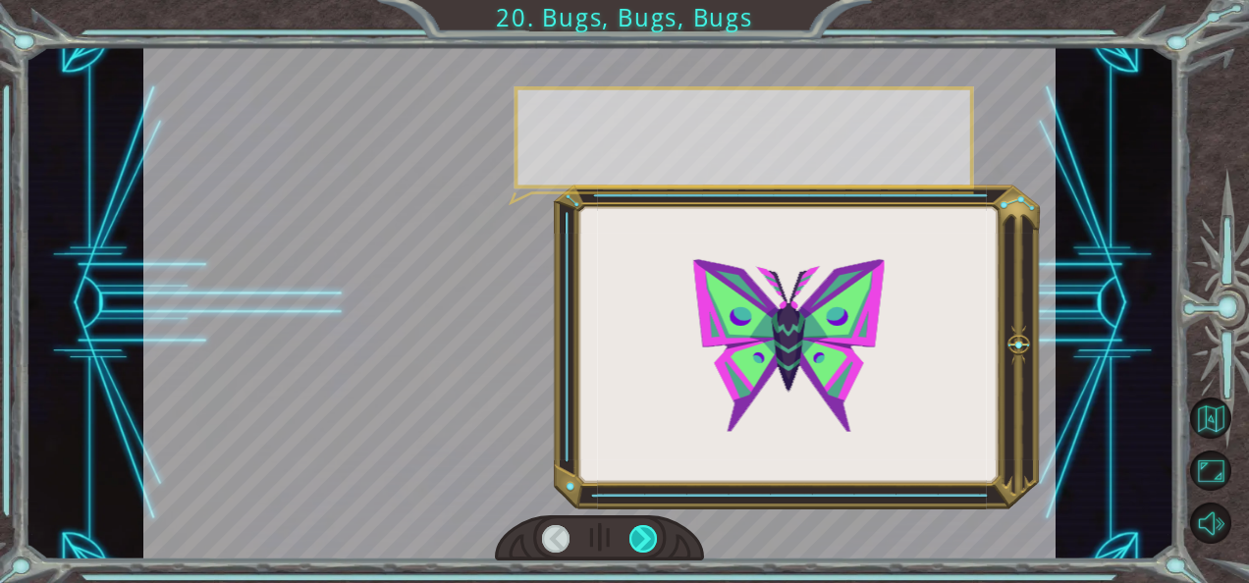
click at [648, 533] on div at bounding box center [642, 538] width 27 height 27
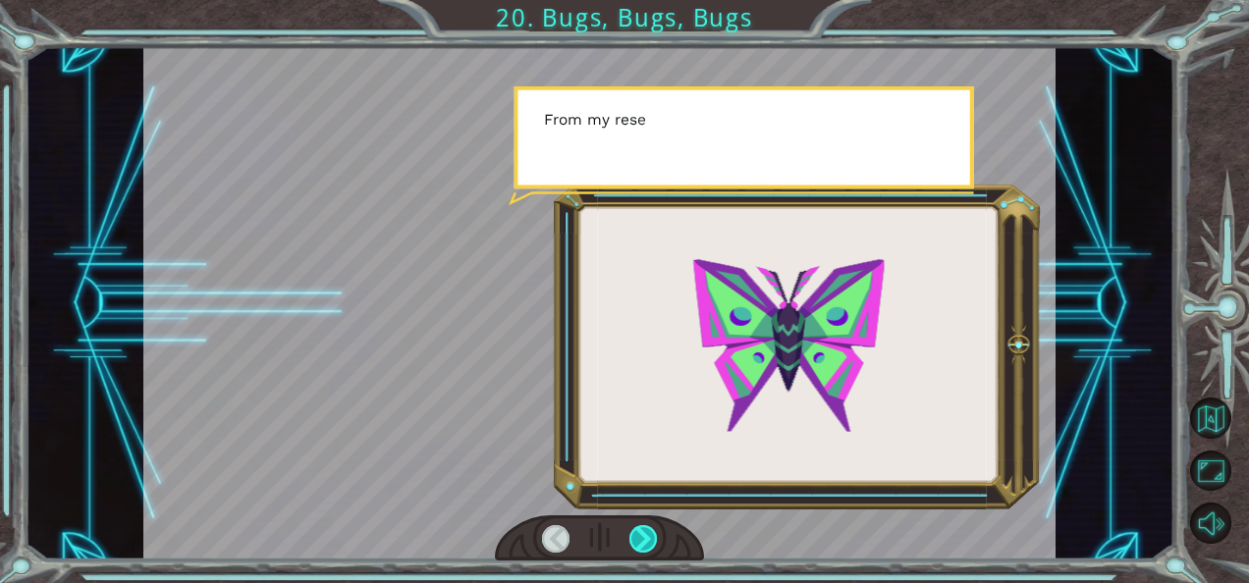
click at [648, 533] on div at bounding box center [642, 538] width 27 height 27
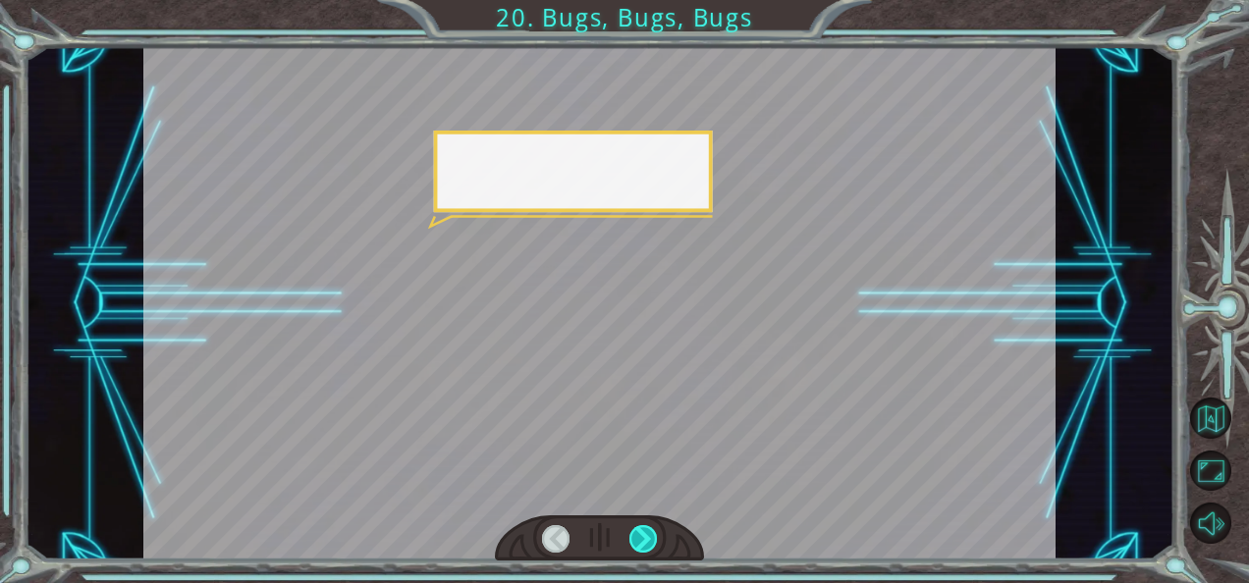
click at [648, 533] on div at bounding box center [642, 538] width 27 height 27
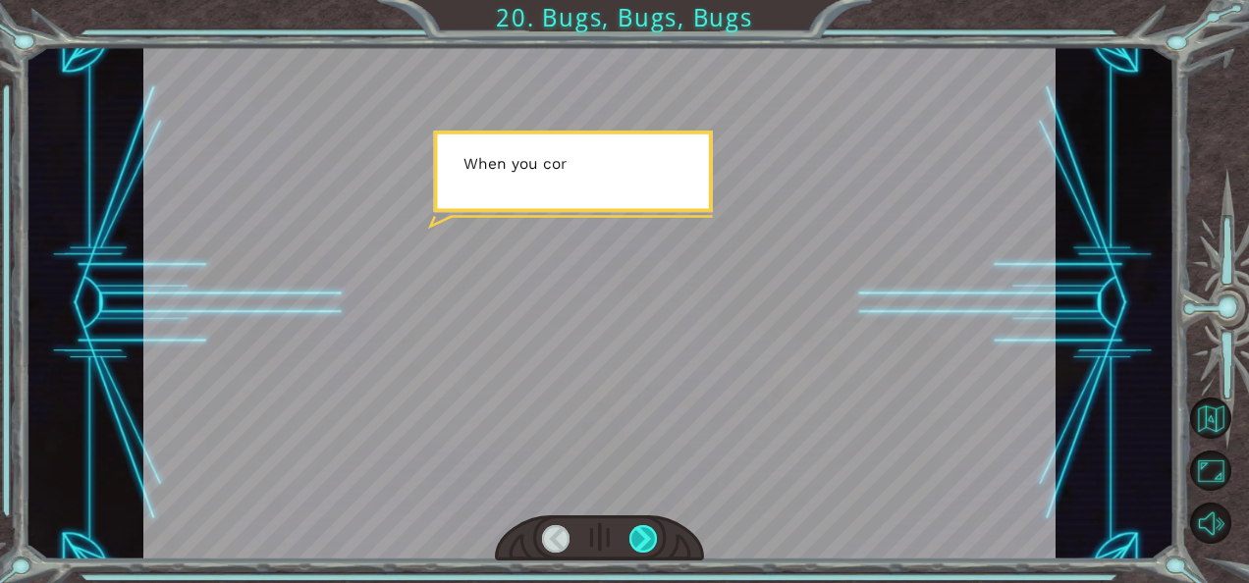
click at [648, 533] on div at bounding box center [642, 538] width 27 height 27
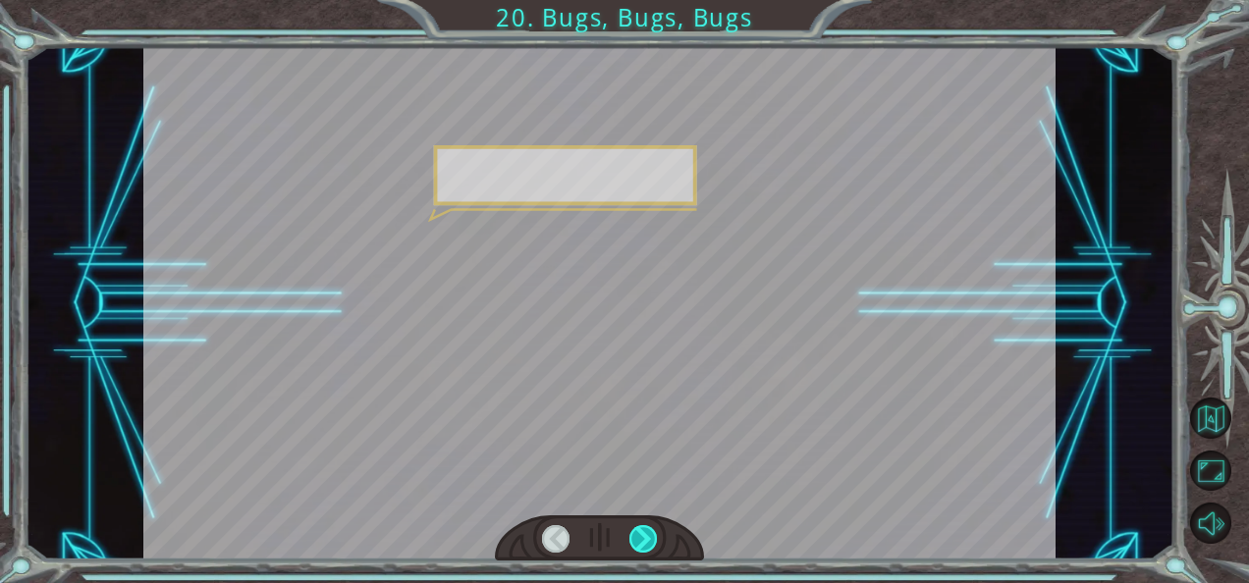
click at [648, 533] on div at bounding box center [642, 538] width 27 height 27
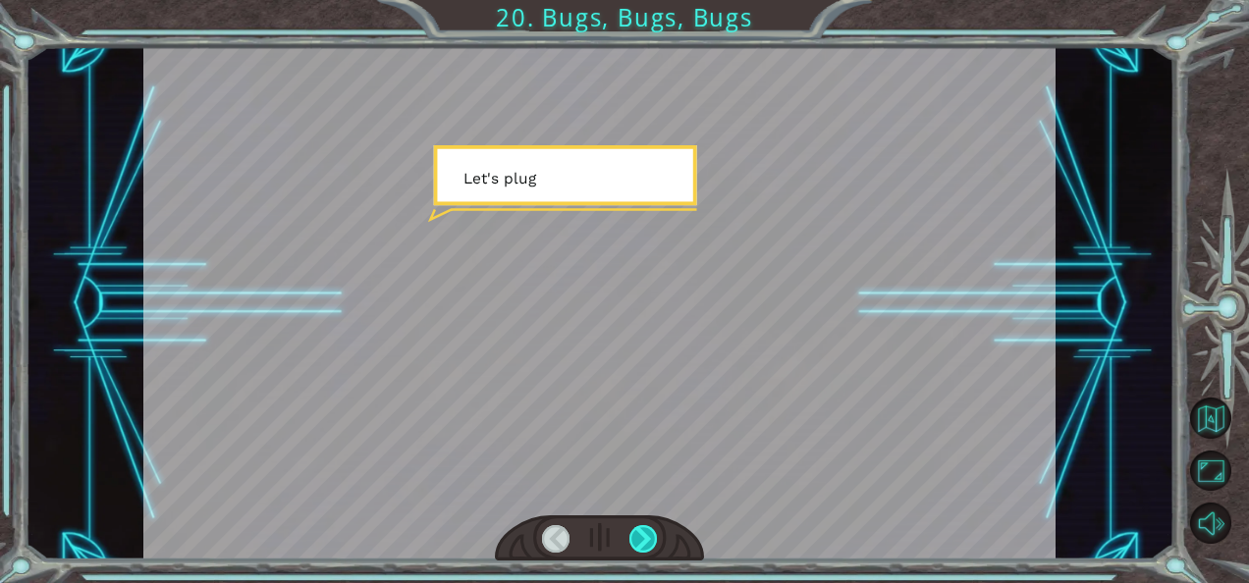
click at [648, 533] on div at bounding box center [642, 538] width 27 height 27
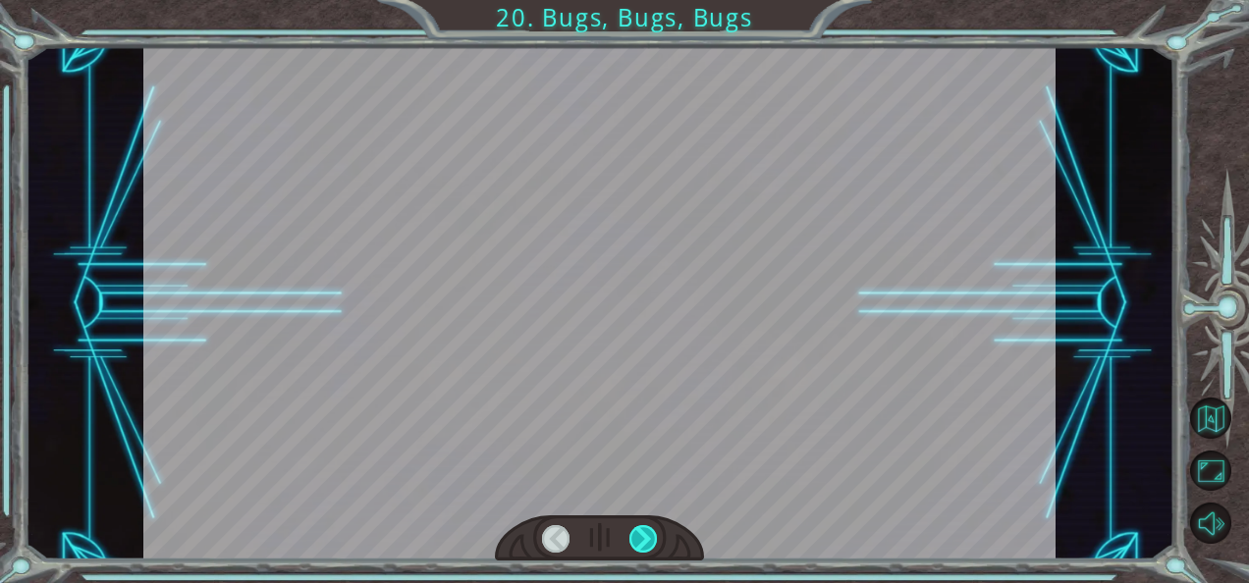
click at [648, 533] on div at bounding box center [642, 538] width 27 height 27
click at [648, 0] on div "Y o u g o t t h e D e b u g g e r ! N o t b a d . S o l e t ’ s t a l k b u g s…" at bounding box center [624, 0] width 1249 height 0
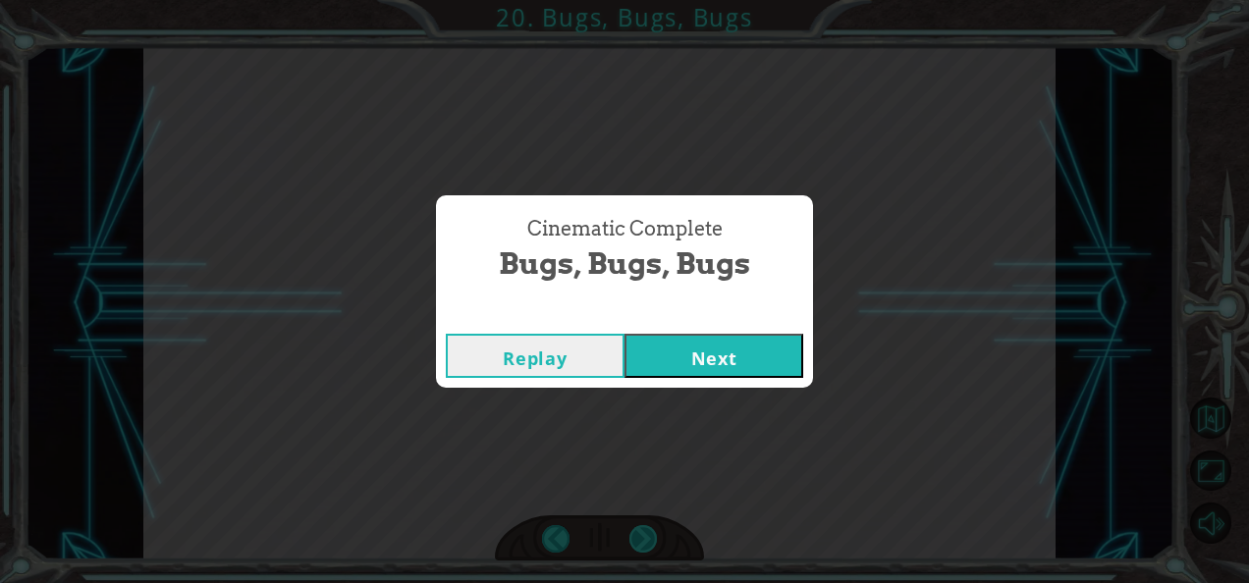
click at [648, 533] on div "Cinematic Complete Bugs, Bugs, Bugs Replay Next" at bounding box center [624, 291] width 1249 height 583
drag, startPoint x: 648, startPoint y: 533, endPoint x: 774, endPoint y: 342, distance: 229.5
click at [774, 342] on button "Next" at bounding box center [713, 356] width 179 height 44
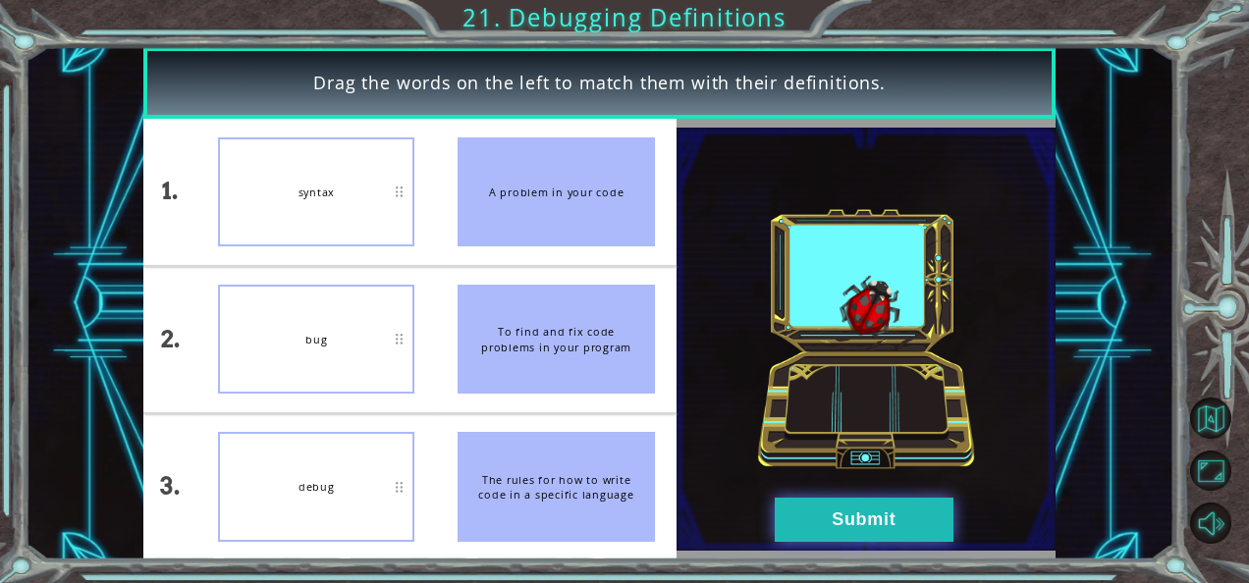
click at [812, 516] on button "Submit" at bounding box center [863, 520] width 179 height 44
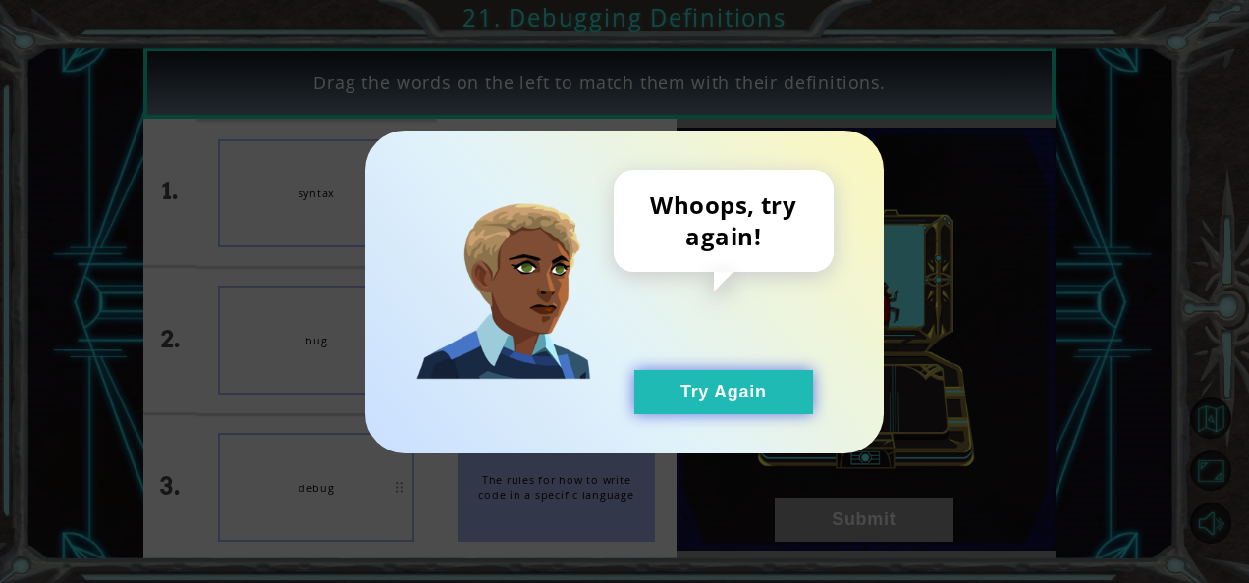
click at [673, 379] on button "Try Again" at bounding box center [723, 392] width 179 height 44
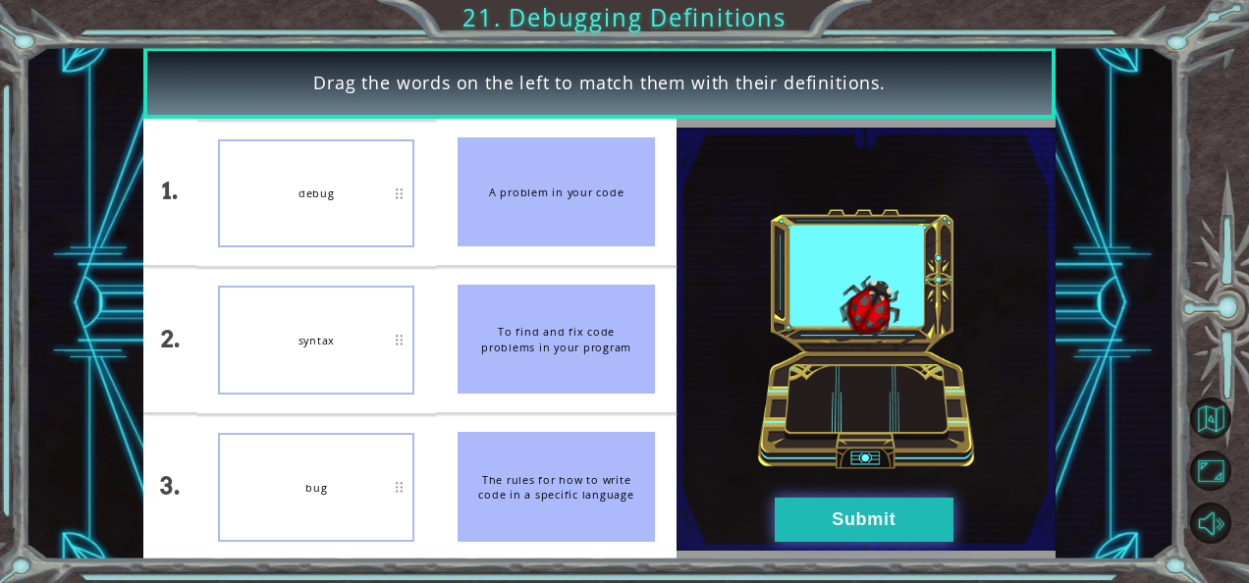
click at [808, 513] on button "Submit" at bounding box center [863, 520] width 179 height 44
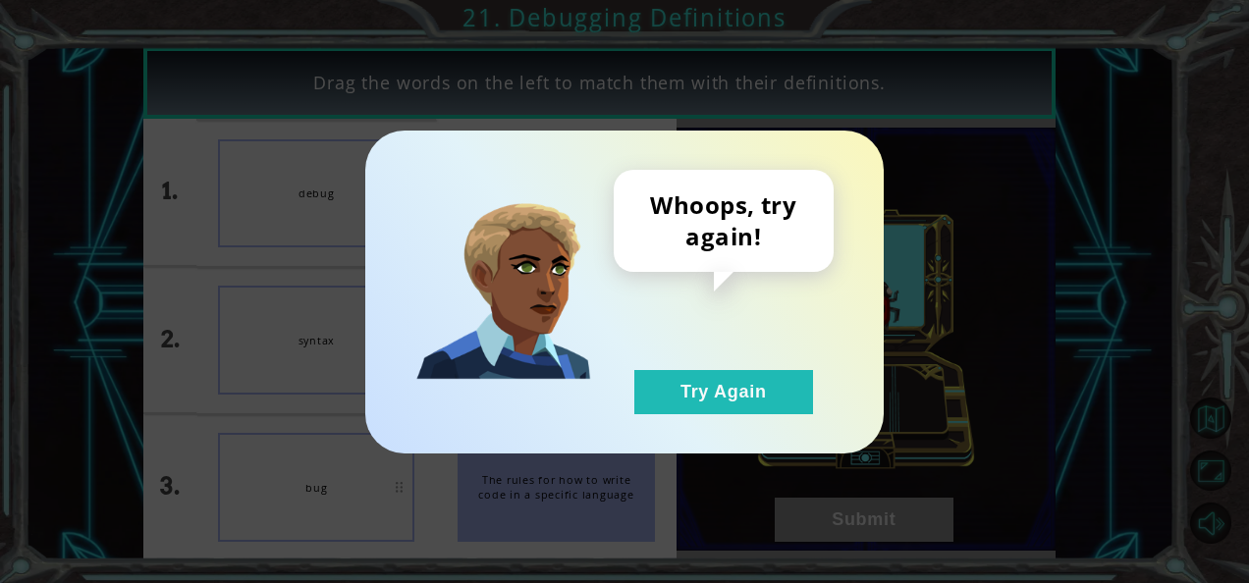
click at [620, 385] on div "Whoops, try again! Try Again" at bounding box center [723, 292] width 220 height 244
click at [652, 397] on button "Try Again" at bounding box center [723, 392] width 179 height 44
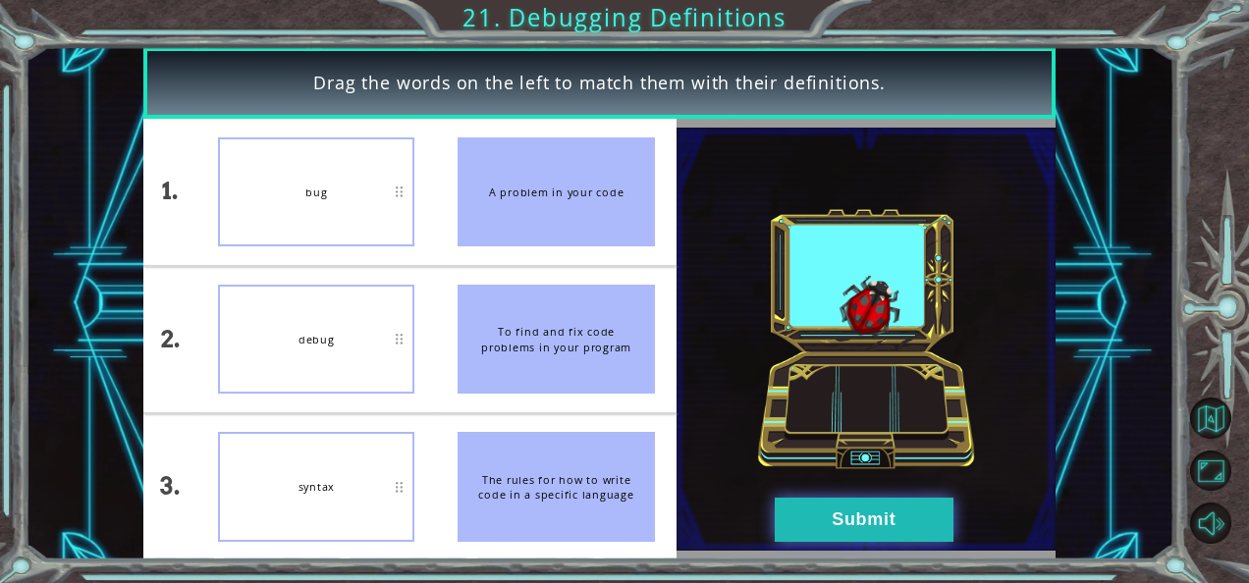
click at [856, 525] on button "Submit" at bounding box center [863, 520] width 179 height 44
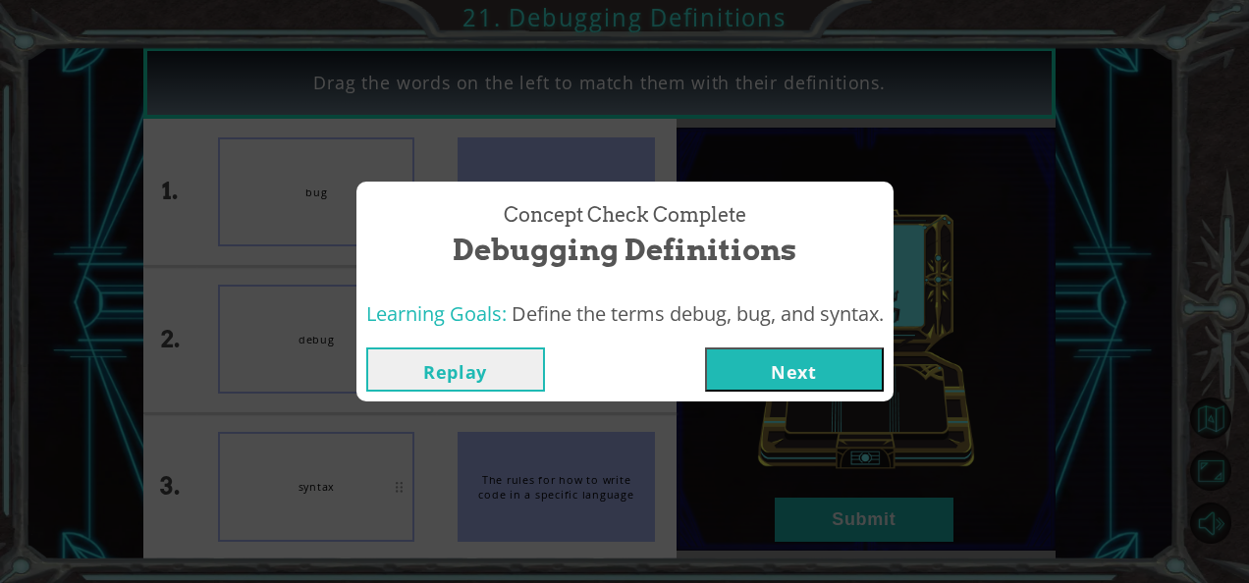
click at [831, 359] on button "Next" at bounding box center [794, 369] width 179 height 44
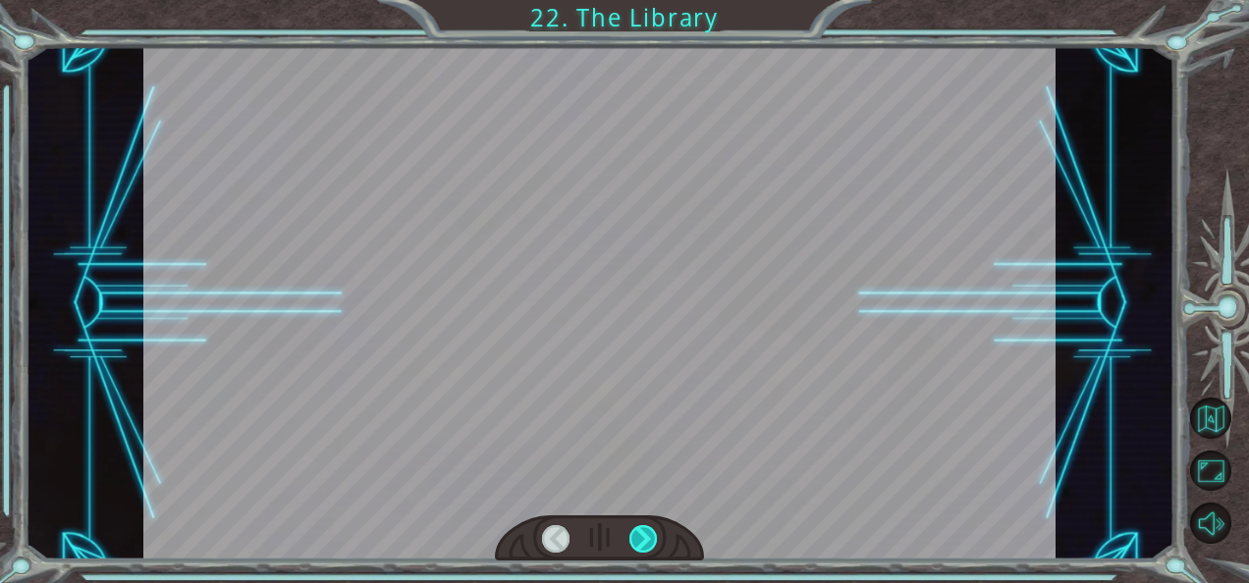
click at [640, 534] on div at bounding box center [642, 538] width 27 height 27
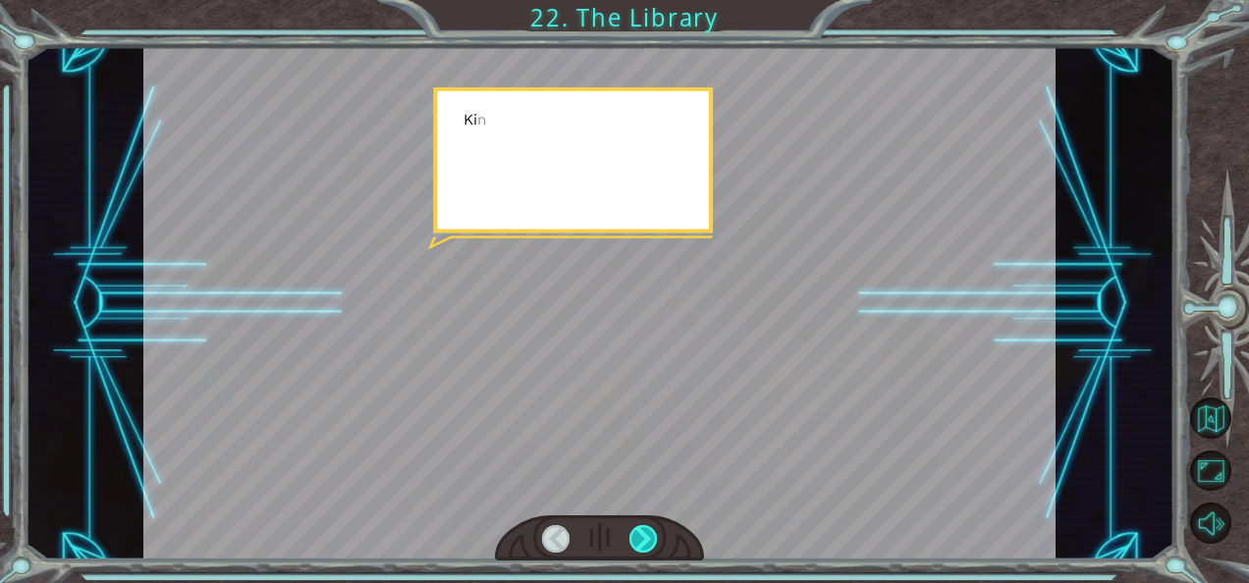
click at [640, 534] on div at bounding box center [642, 538] width 27 height 27
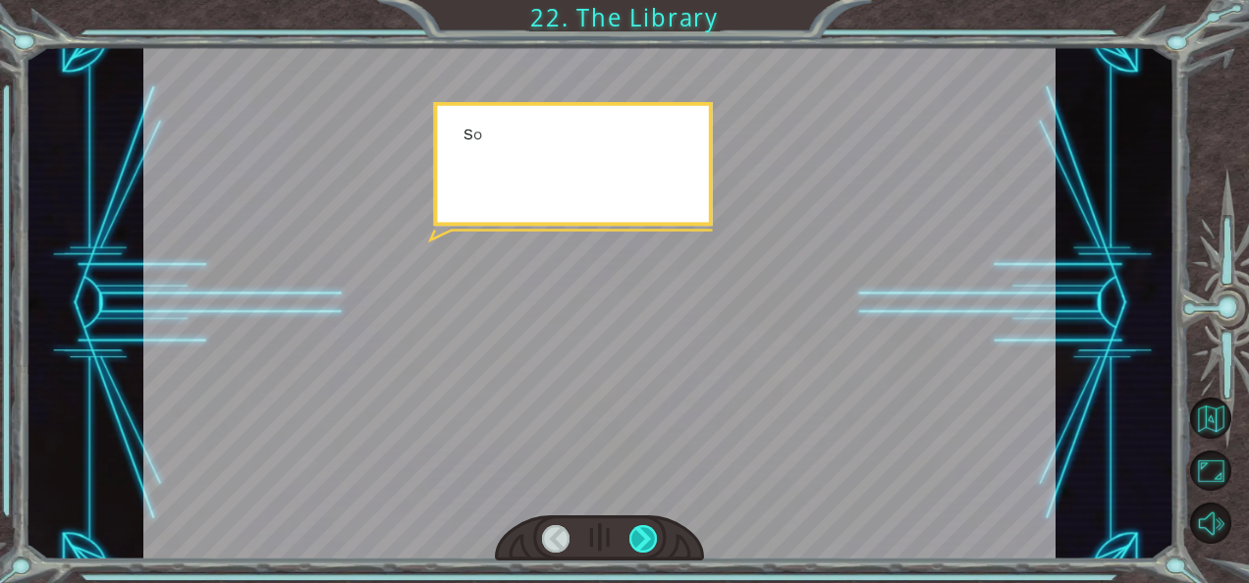
click at [640, 534] on div at bounding box center [642, 538] width 27 height 27
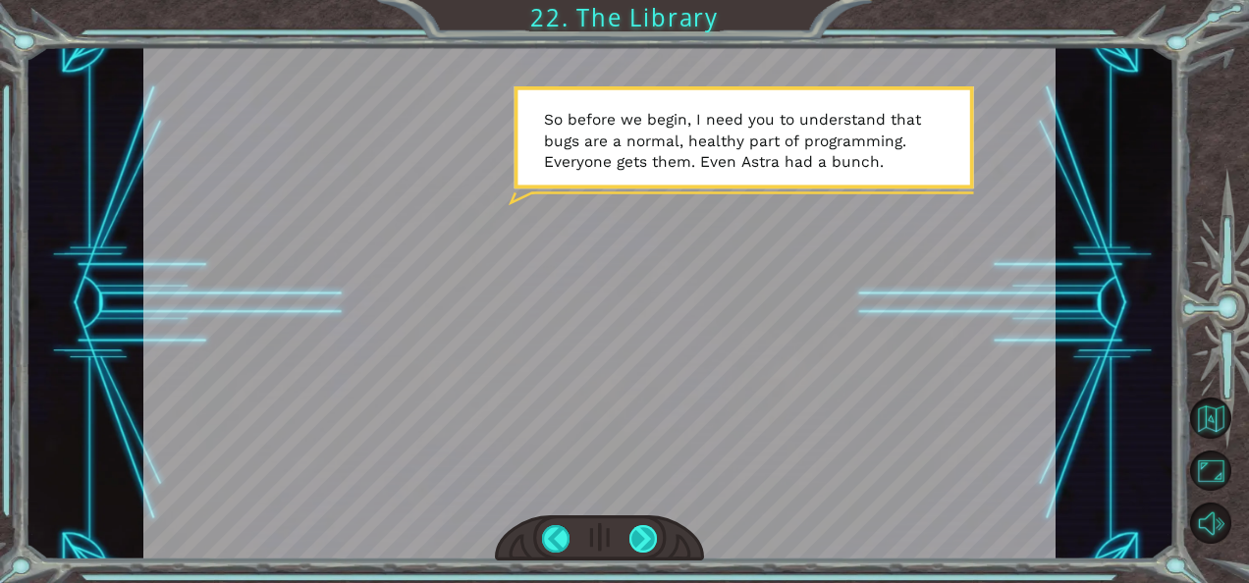
click at [637, 538] on div at bounding box center [642, 538] width 27 height 27
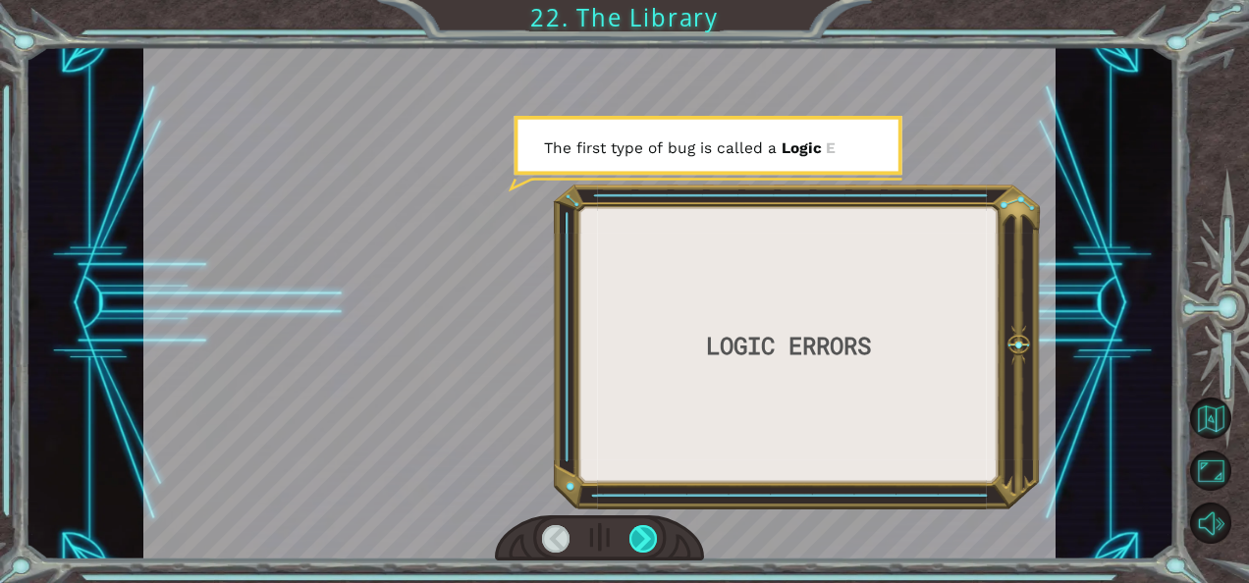
click at [637, 538] on div at bounding box center [642, 538] width 27 height 27
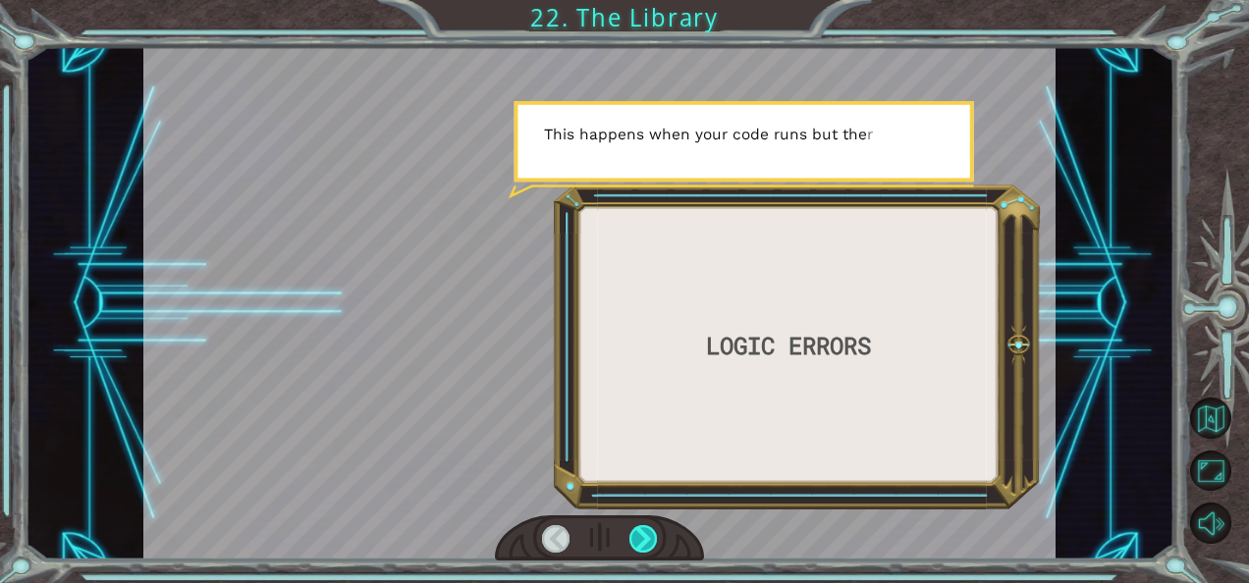
click at [637, 538] on div at bounding box center [642, 538] width 27 height 27
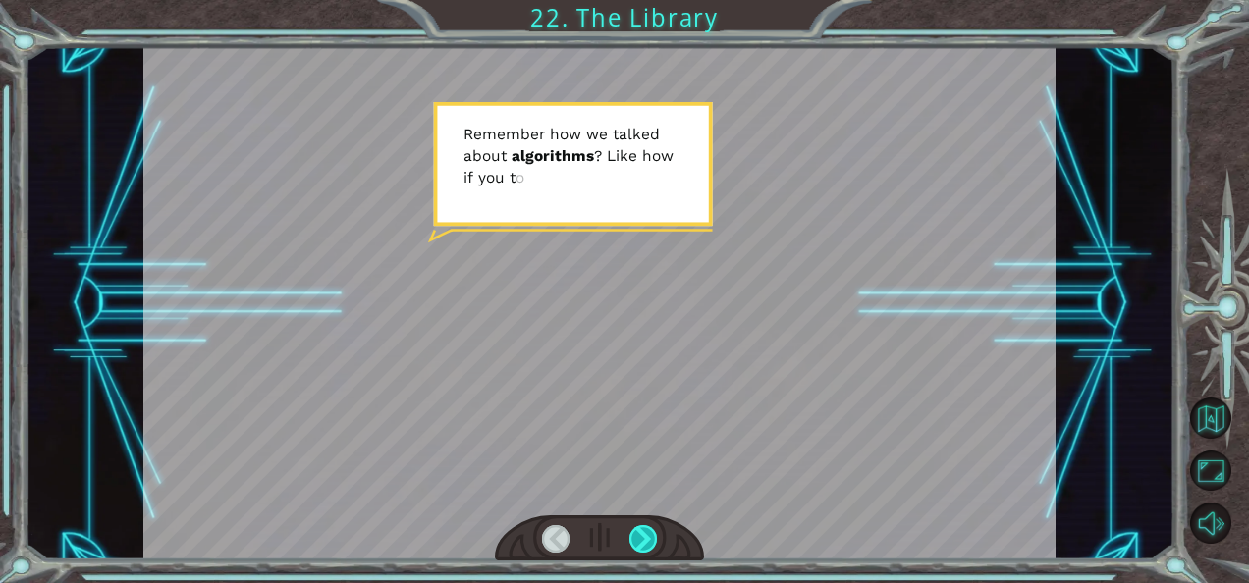
click at [637, 538] on div at bounding box center [642, 538] width 27 height 27
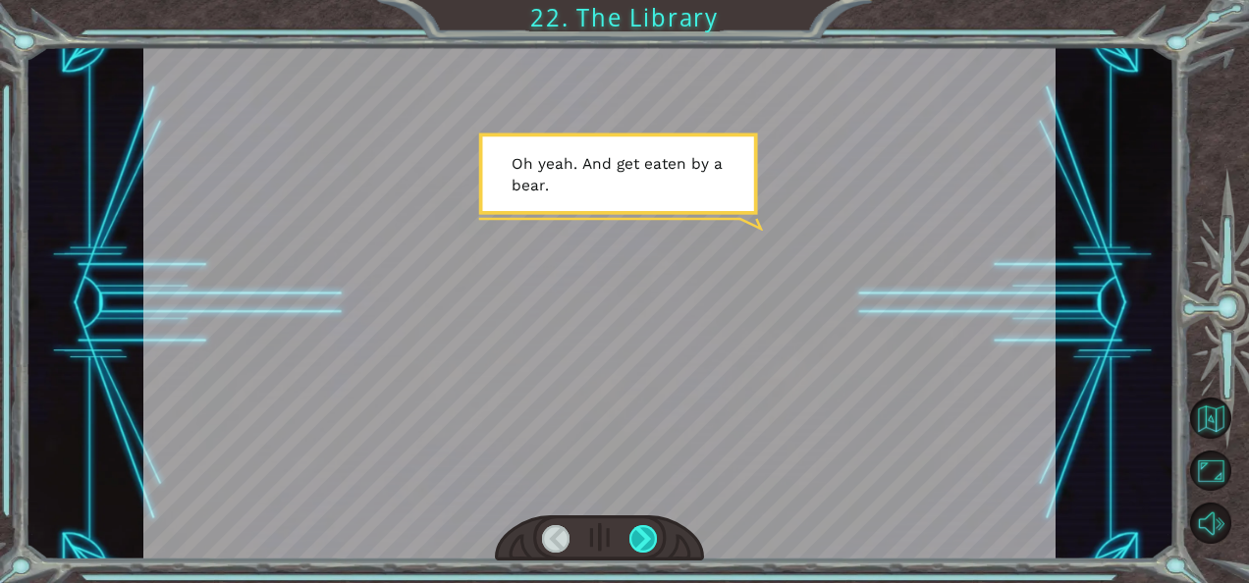
click at [637, 538] on div at bounding box center [642, 538] width 27 height 27
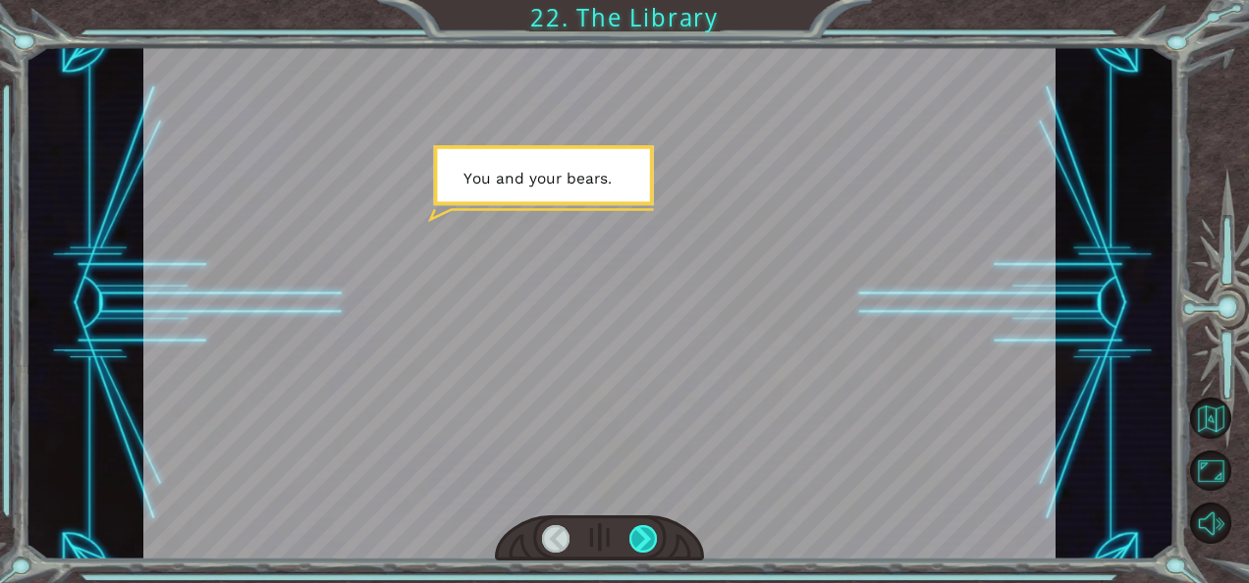
click at [637, 538] on div at bounding box center [642, 538] width 27 height 27
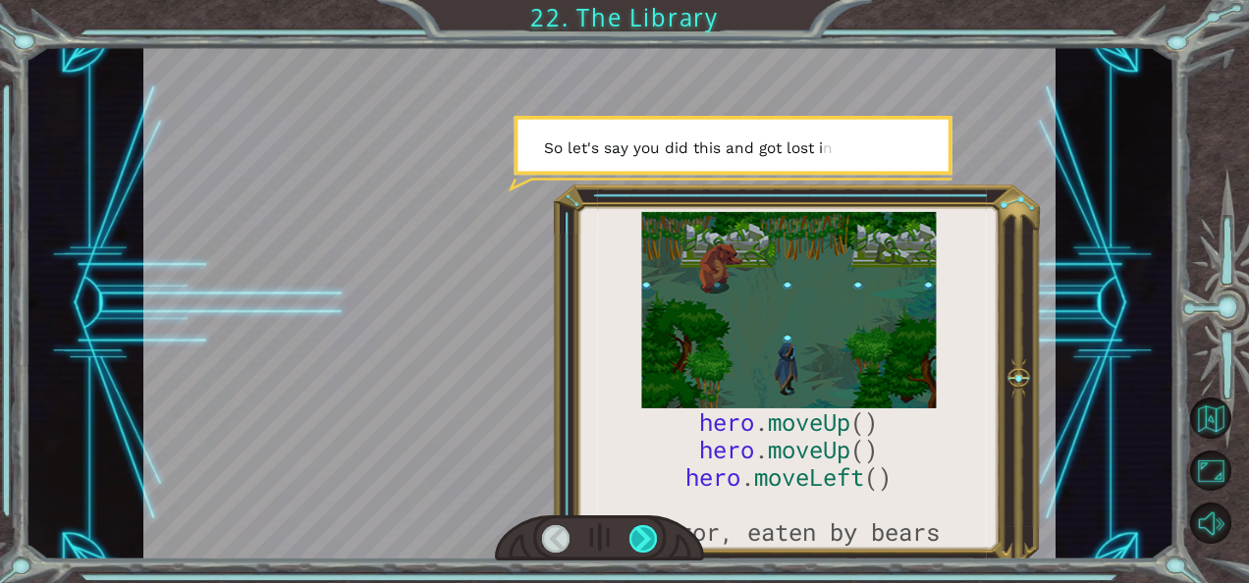
click at [637, 538] on div at bounding box center [642, 538] width 27 height 27
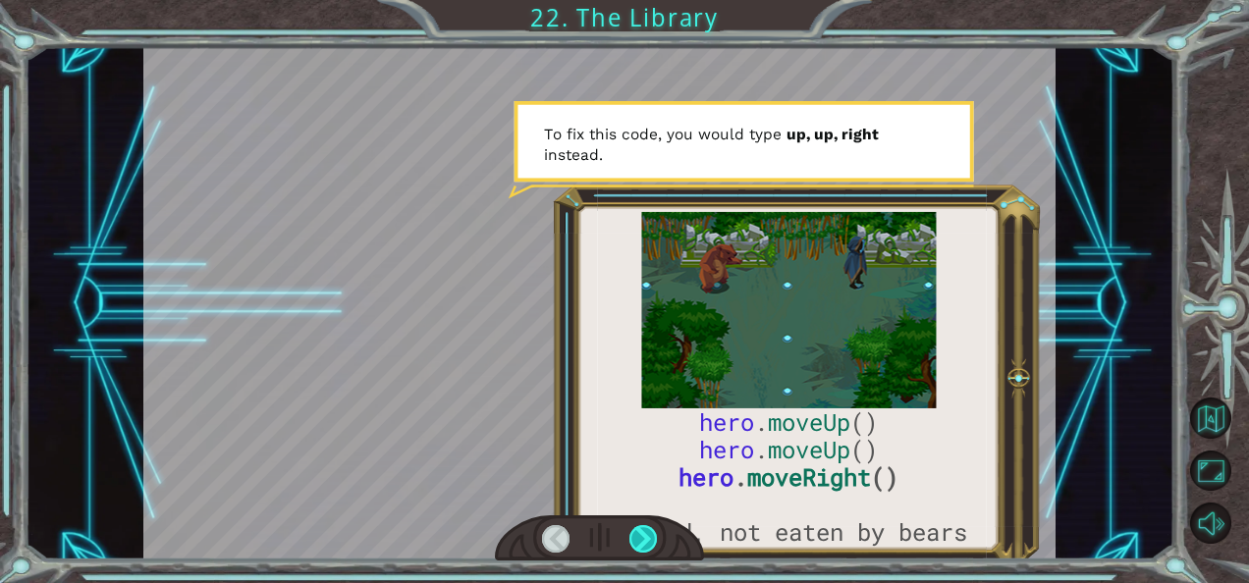
click at [637, 538] on div at bounding box center [642, 538] width 27 height 27
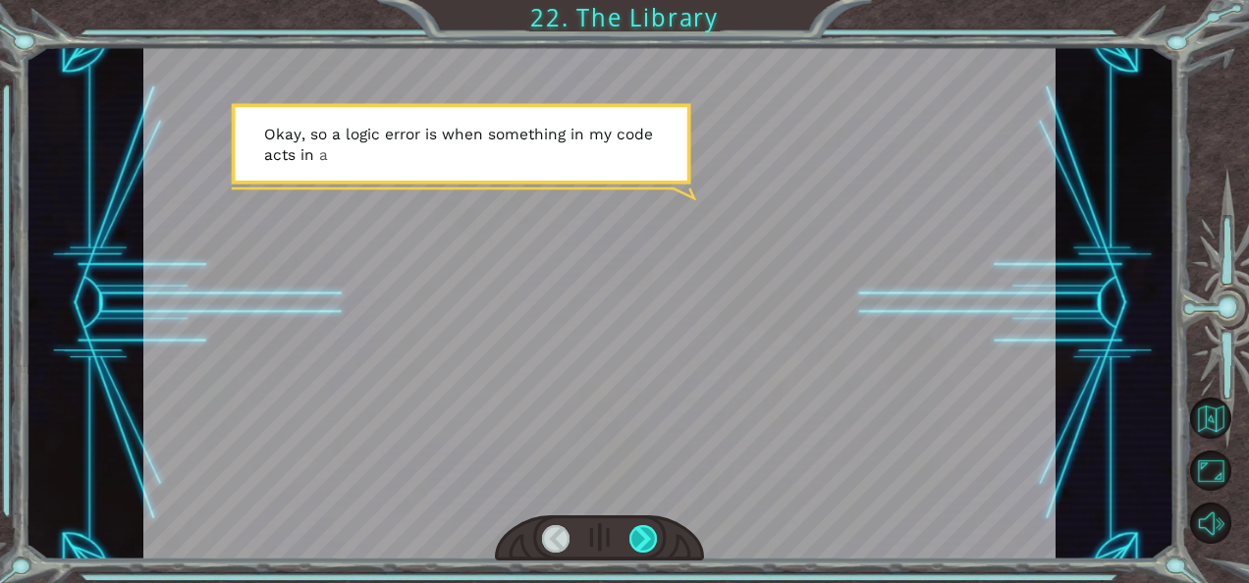
click at [637, 538] on div at bounding box center [642, 538] width 27 height 27
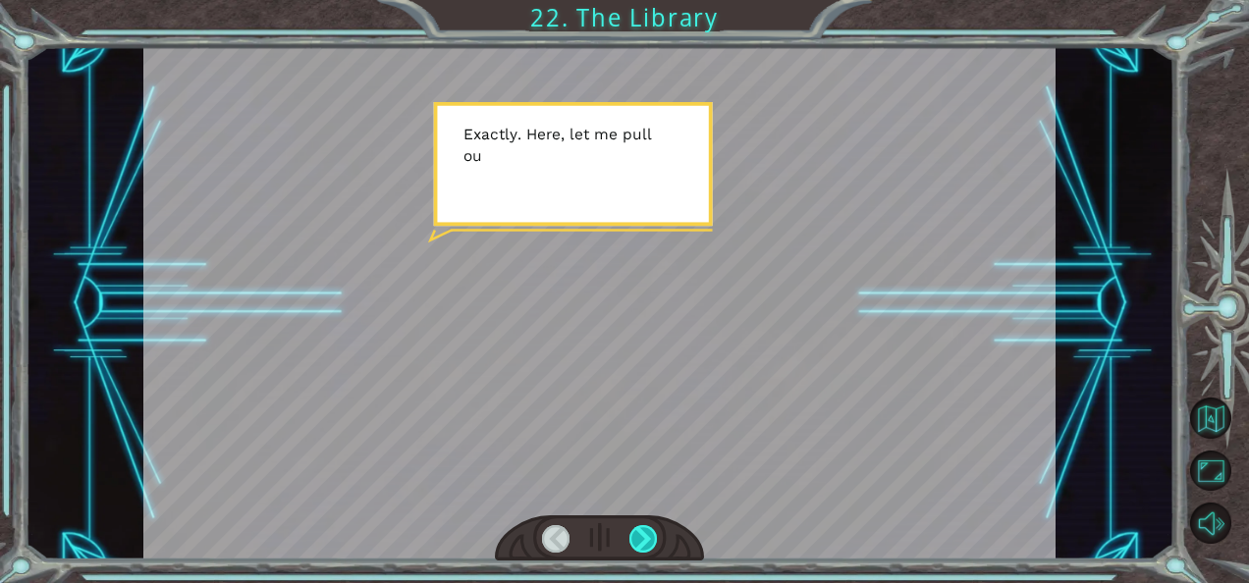
click at [637, 538] on div at bounding box center [642, 538] width 27 height 27
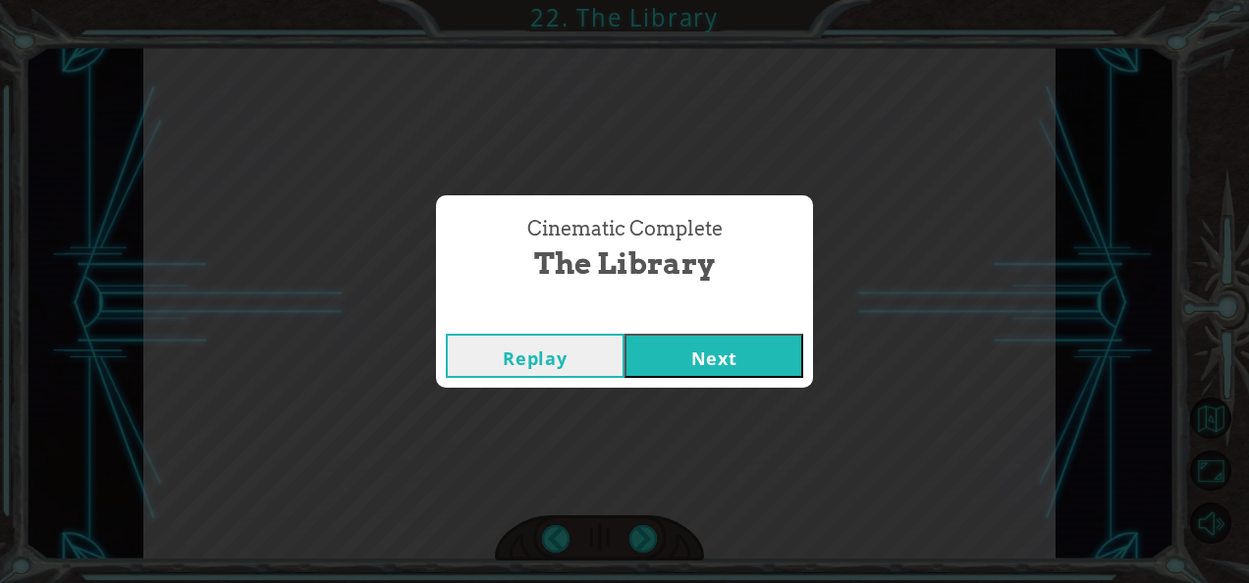
click at [691, 361] on button "Next" at bounding box center [713, 356] width 179 height 44
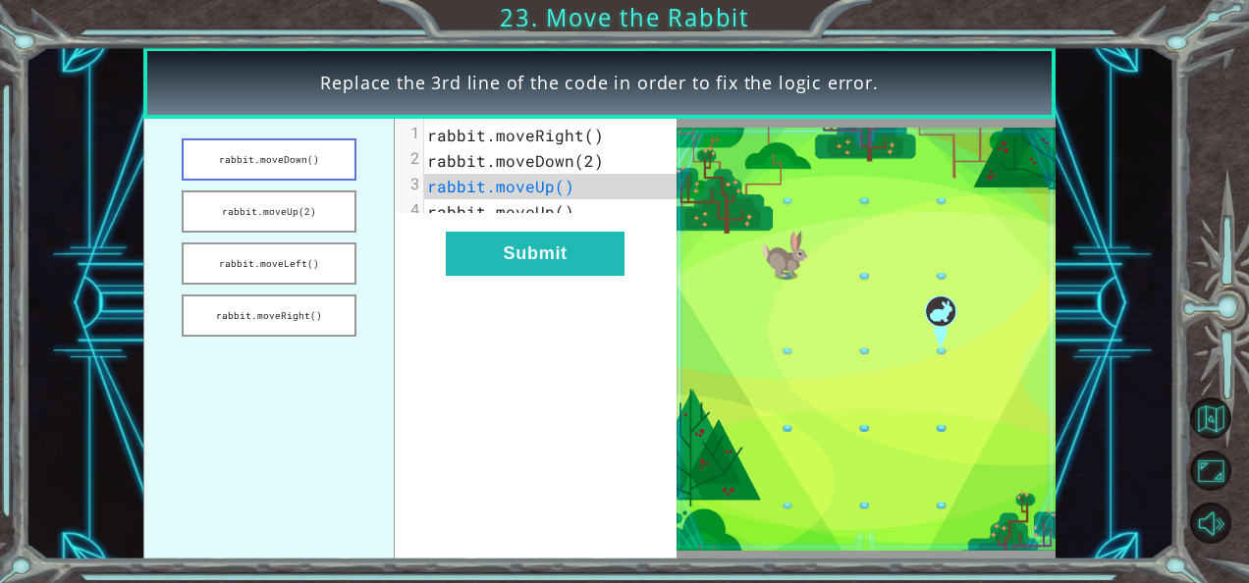
click at [318, 149] on button "rabbit.moveDown()" at bounding box center [269, 159] width 175 height 42
click at [518, 134] on span "rabbit.moveRight()" at bounding box center [515, 135] width 177 height 21
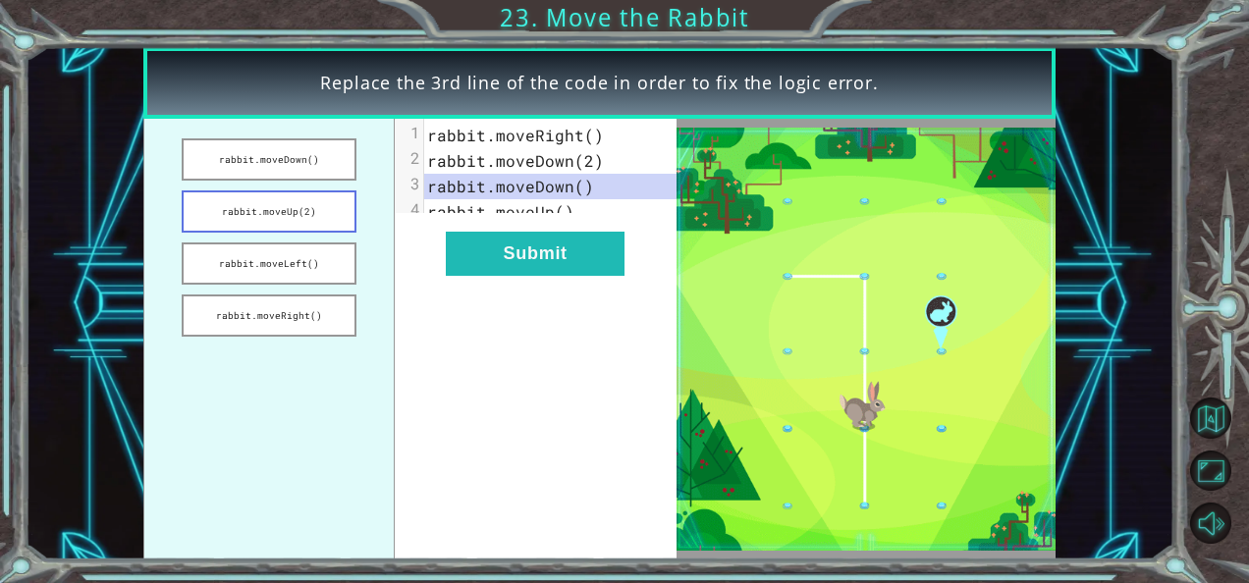
click at [311, 214] on button "rabbit.moveUp(2)" at bounding box center [269, 211] width 175 height 42
click at [296, 293] on ul "rabbit.moveDown() rabbit.moveUp(2) rabbit.moveLeft() rabbit.moveRight()" at bounding box center [268, 339] width 251 height 441
click at [300, 310] on button "rabbit.moveRight()" at bounding box center [269, 315] width 175 height 42
click at [484, 222] on pre "rabbit.moveUp()" at bounding box center [558, 212] width 268 height 26
click at [293, 163] on button "rabbit.moveDown()" at bounding box center [269, 159] width 175 height 42
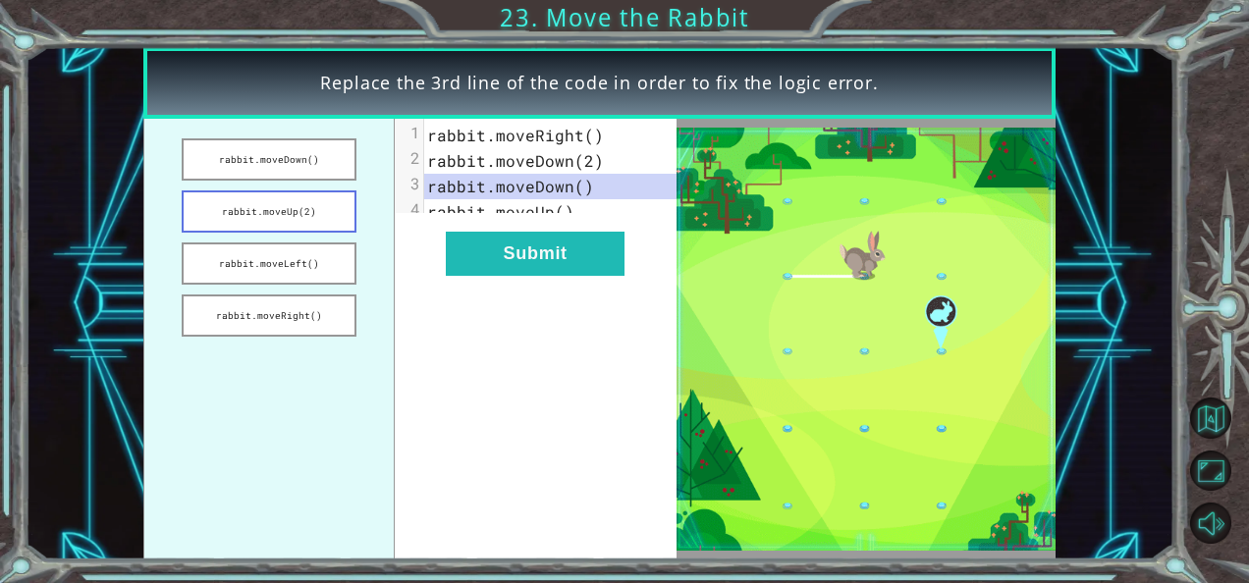
click at [300, 219] on button "rabbit.moveUp(2)" at bounding box center [269, 211] width 175 height 42
click at [298, 264] on button "rabbit.moveLeft()" at bounding box center [269, 263] width 175 height 42
click at [300, 304] on button "rabbit.moveRight()" at bounding box center [269, 315] width 175 height 42
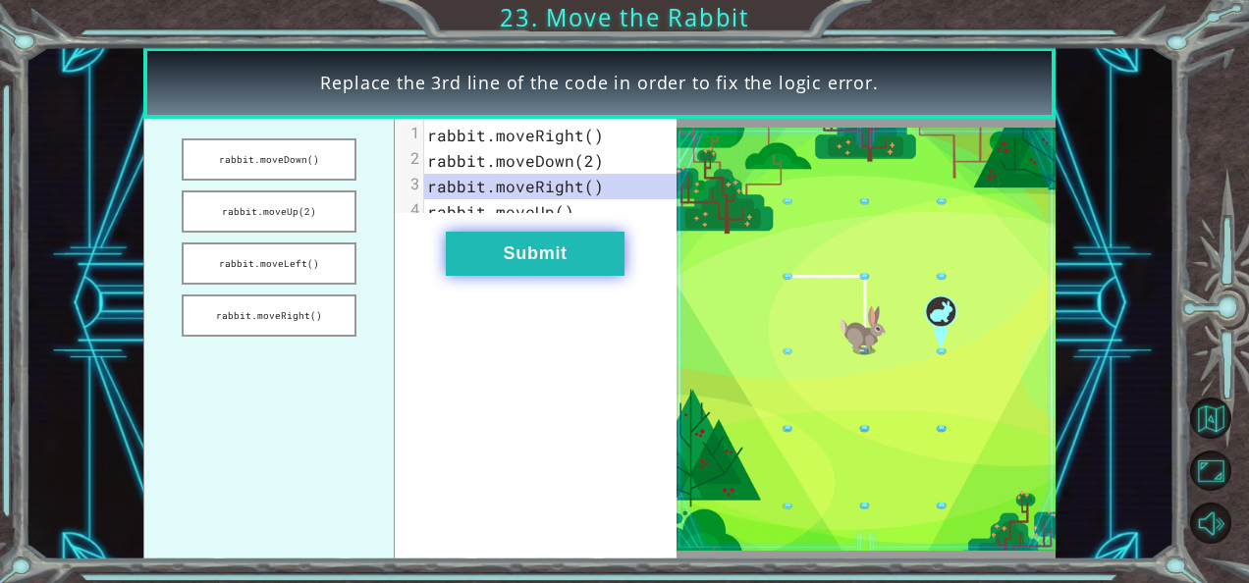
click at [542, 259] on button "Submit" at bounding box center [535, 254] width 179 height 44
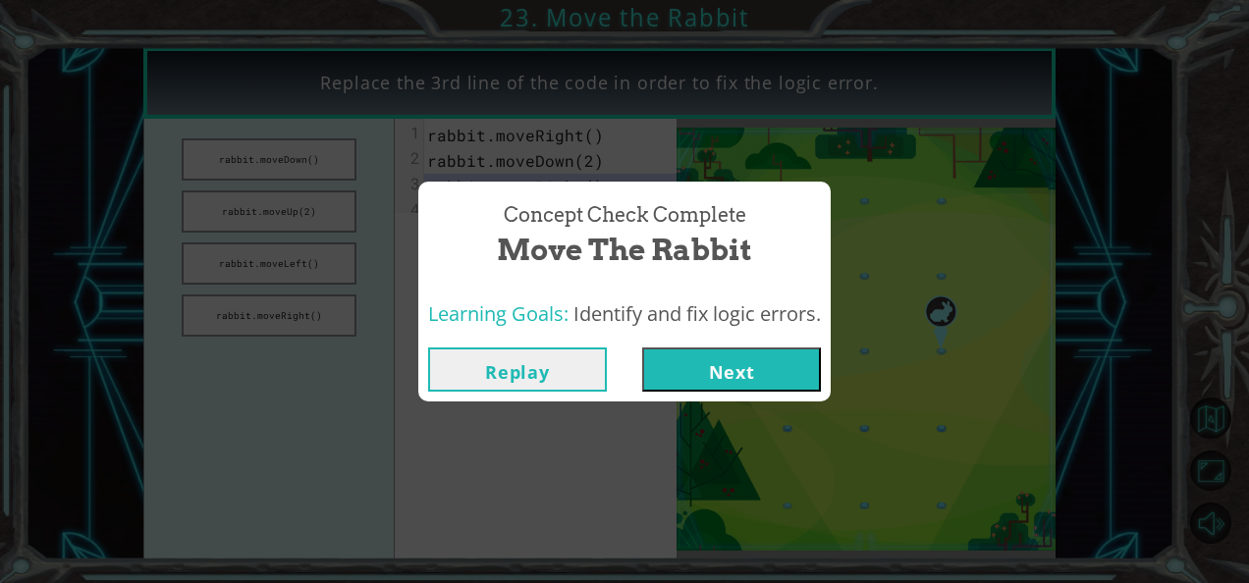
click at [713, 363] on button "Next" at bounding box center [731, 369] width 179 height 44
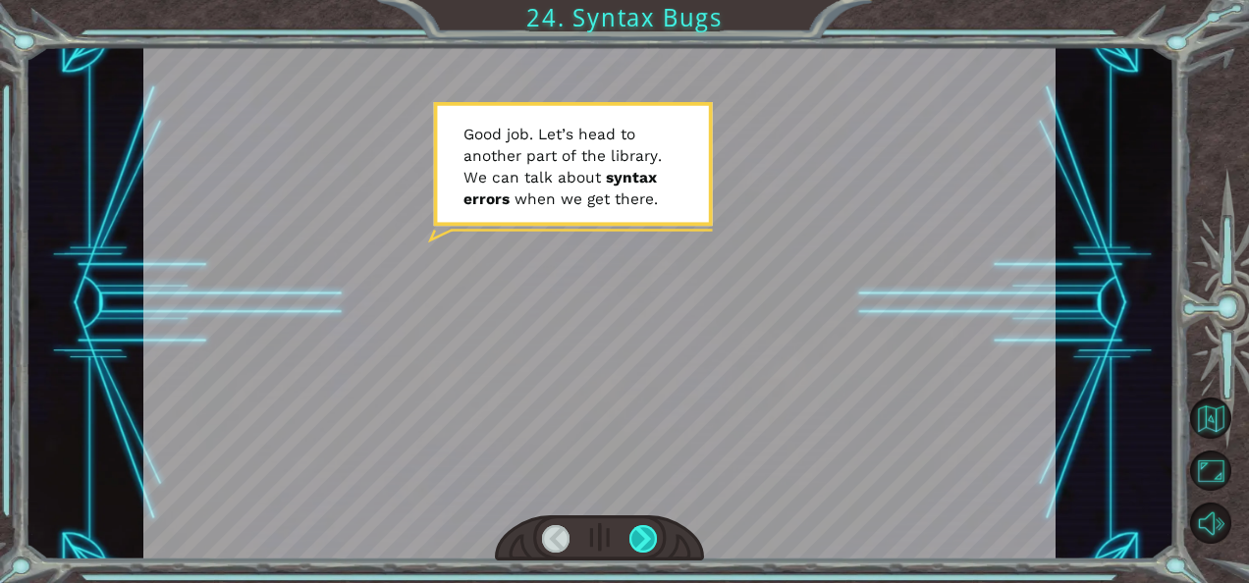
click at [638, 532] on div at bounding box center [642, 538] width 27 height 27
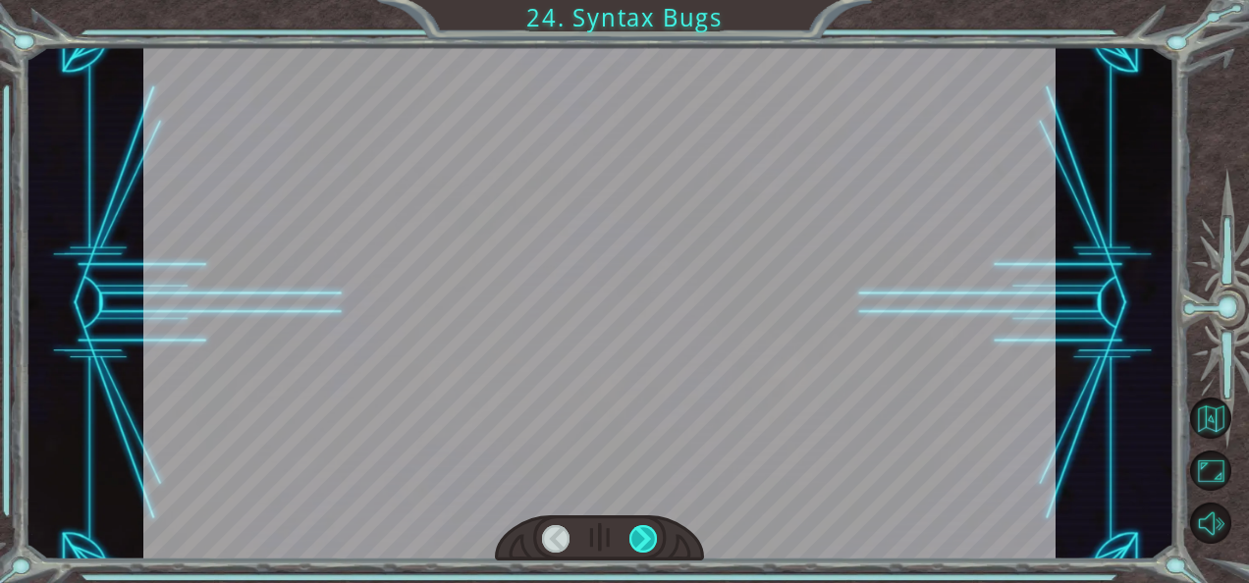
click at [638, 532] on div at bounding box center [642, 538] width 27 height 27
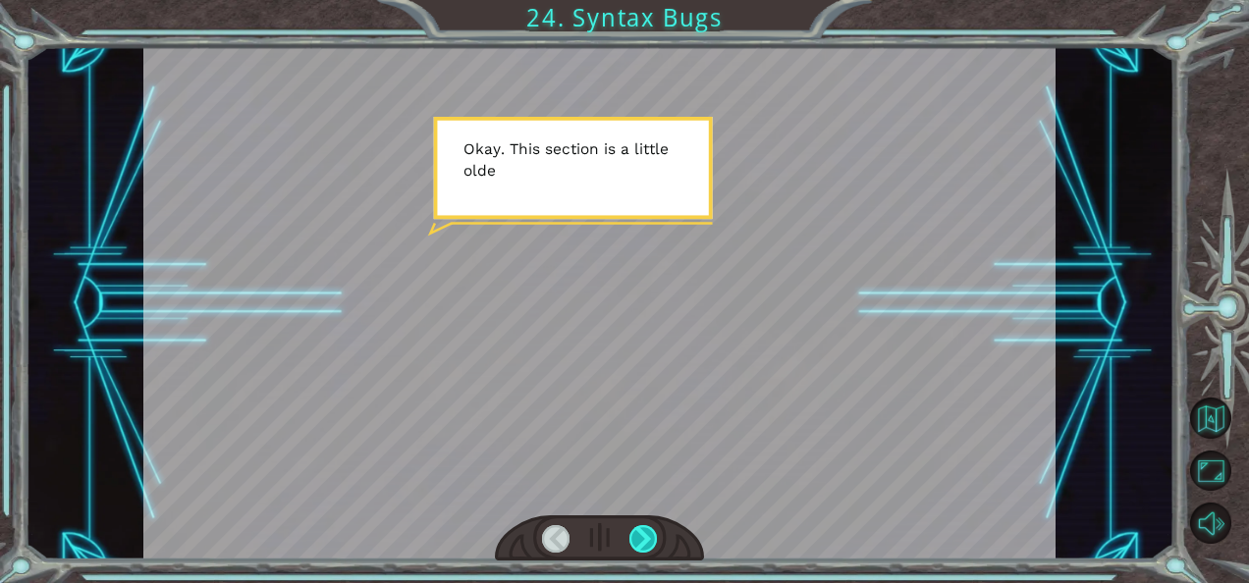
click at [638, 532] on div at bounding box center [642, 538] width 27 height 27
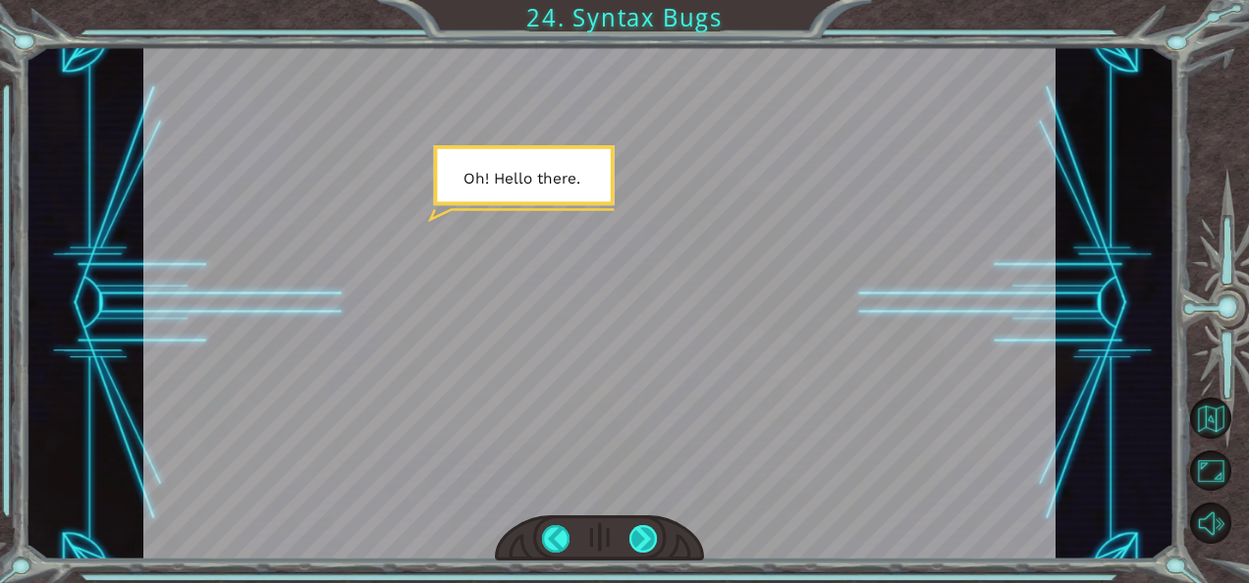
click at [638, 532] on div at bounding box center [642, 538] width 27 height 27
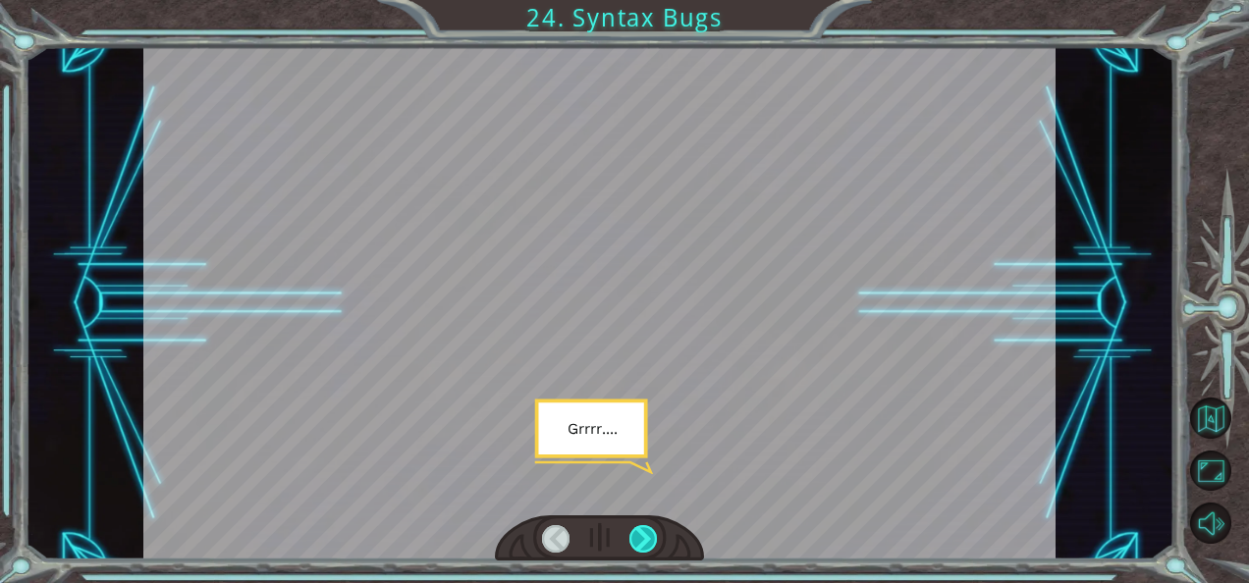
click at [638, 532] on div at bounding box center [642, 538] width 27 height 27
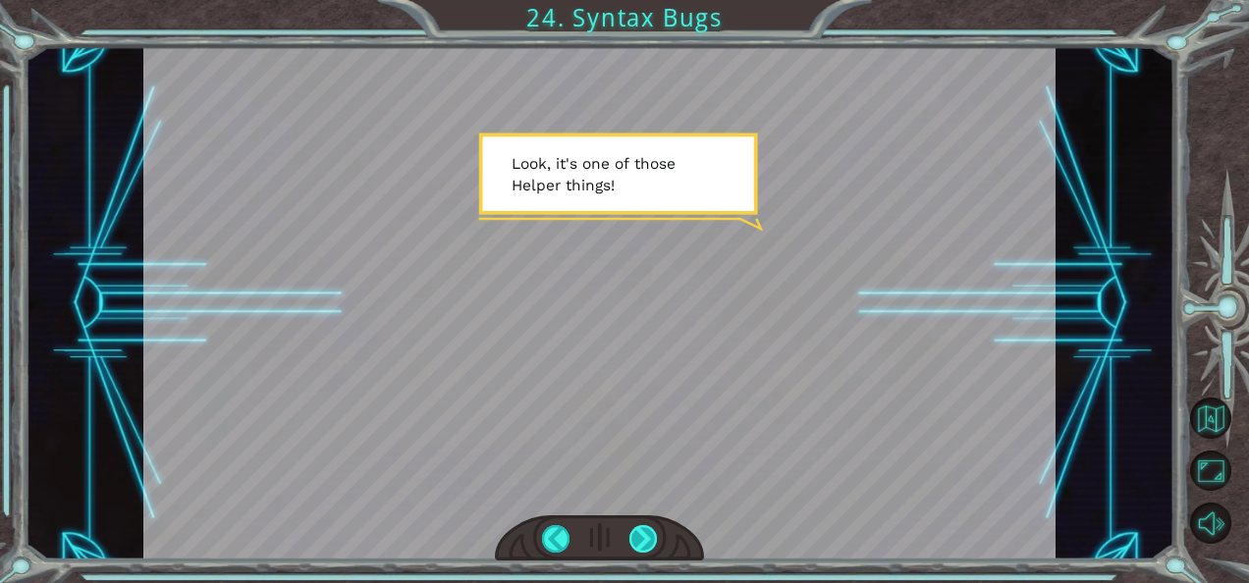
click at [638, 532] on div at bounding box center [642, 538] width 27 height 27
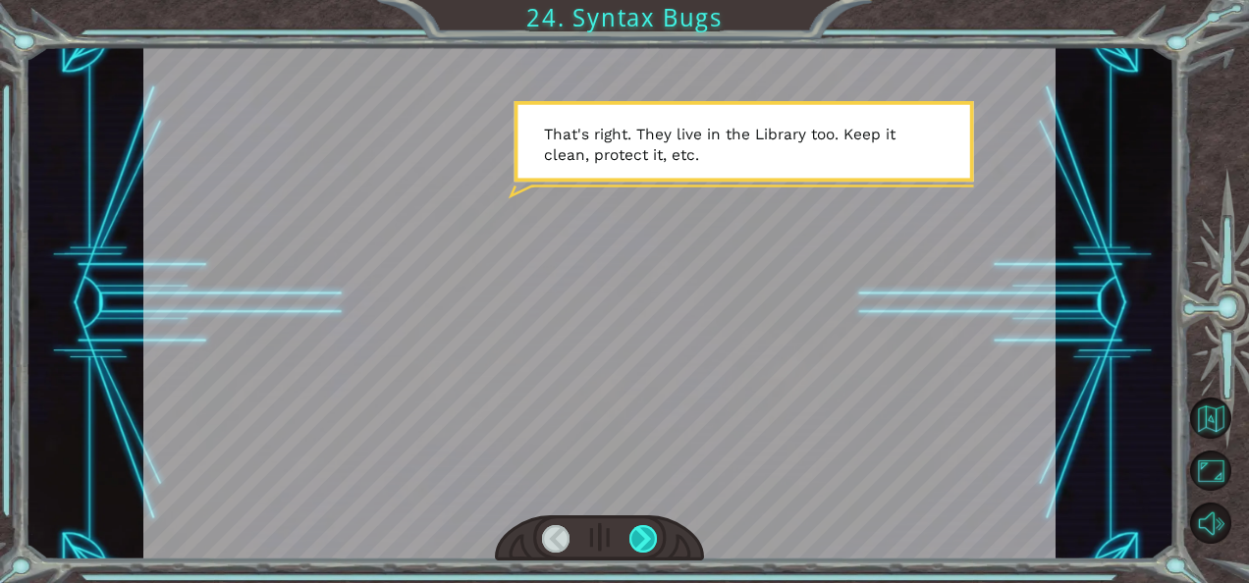
click at [638, 532] on div at bounding box center [642, 538] width 27 height 27
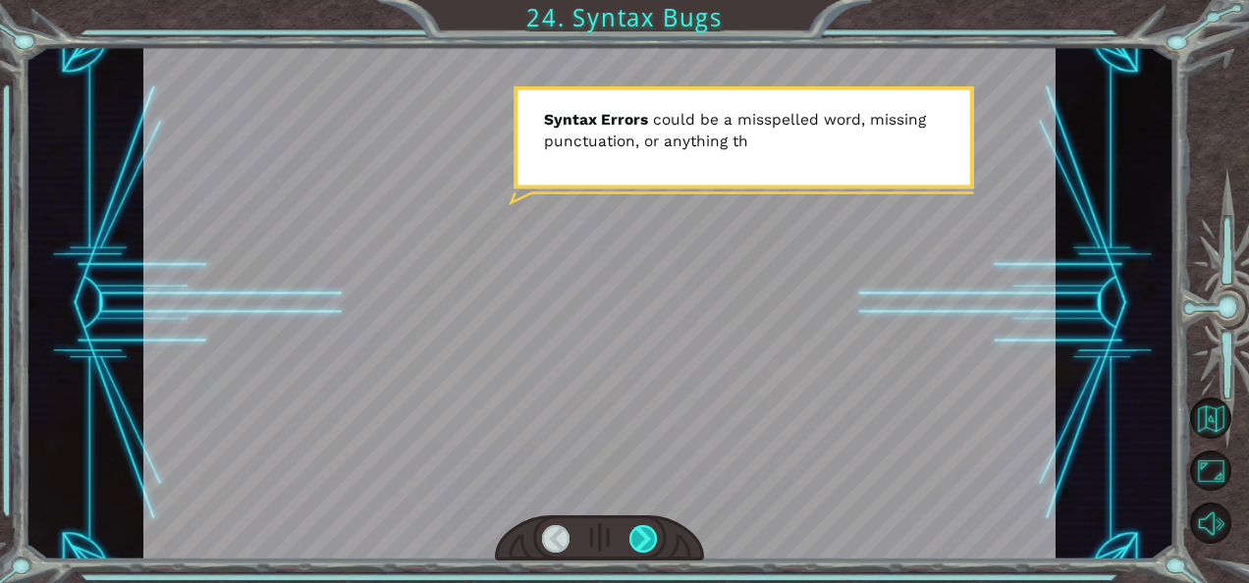
click at [638, 532] on div at bounding box center [642, 538] width 27 height 27
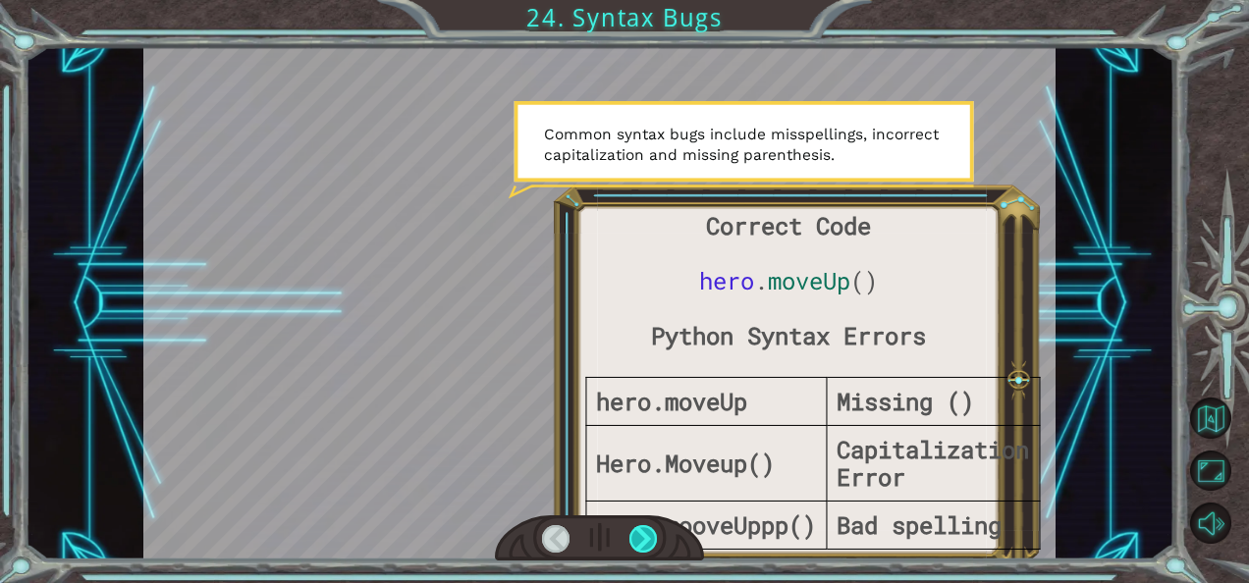
click at [638, 532] on div at bounding box center [642, 538] width 27 height 27
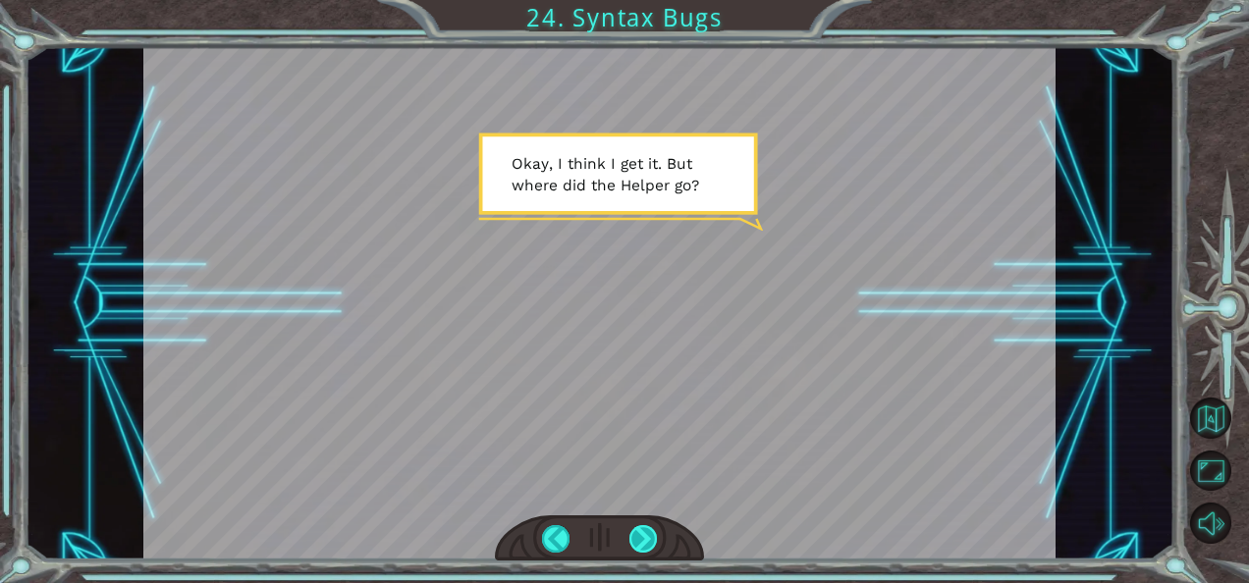
click at [638, 532] on div at bounding box center [642, 538] width 27 height 27
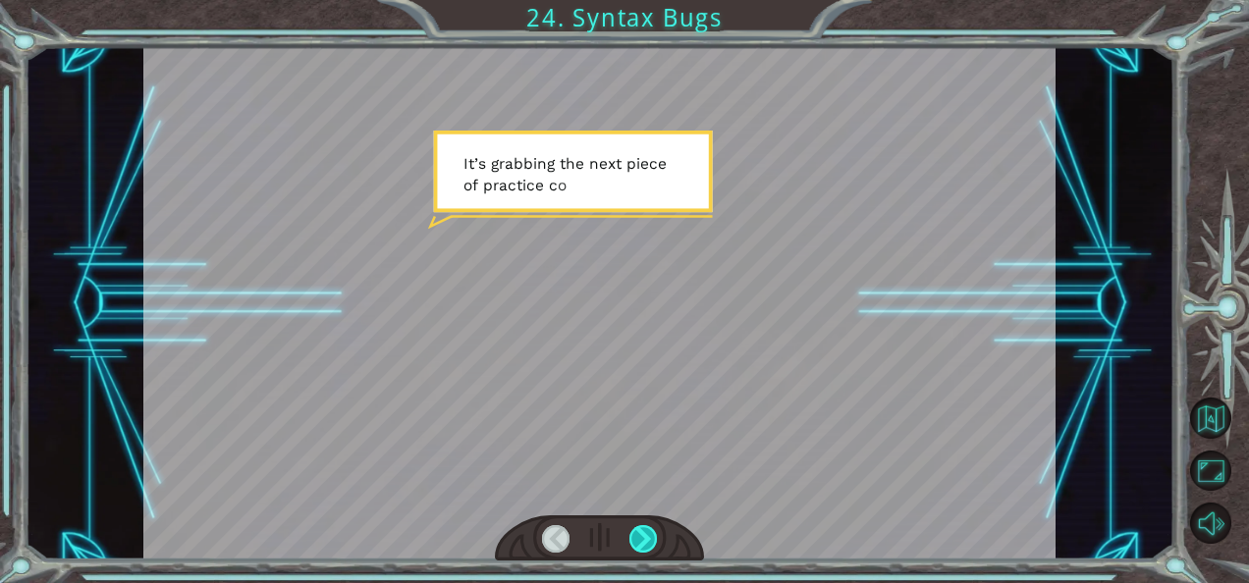
click at [638, 532] on div at bounding box center [642, 538] width 27 height 27
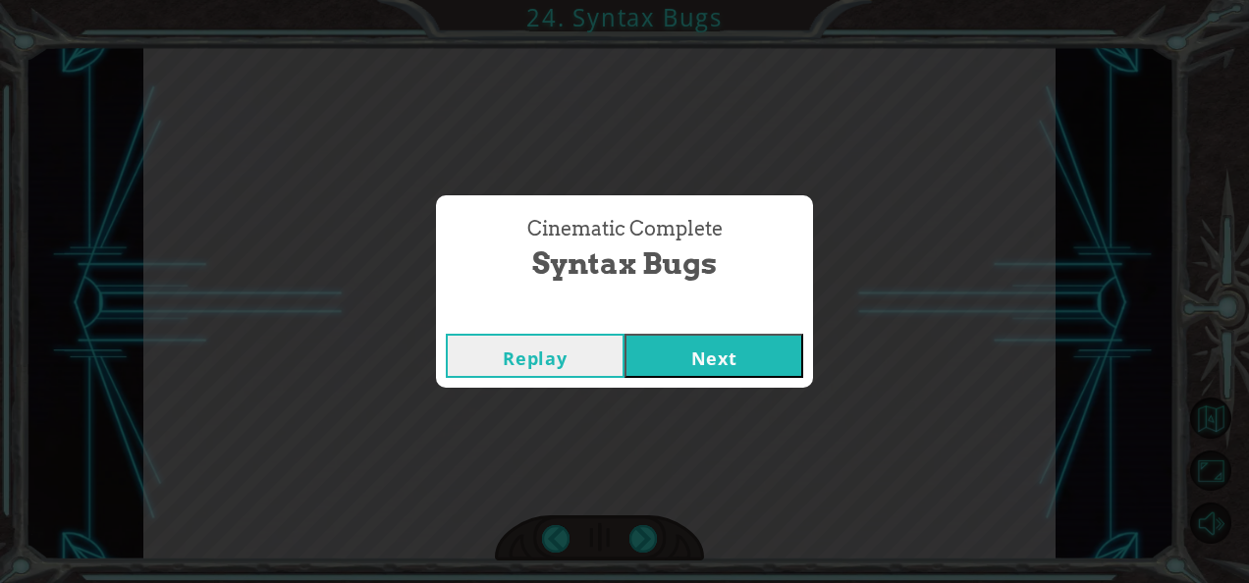
click at [693, 355] on button "Next" at bounding box center [713, 356] width 179 height 44
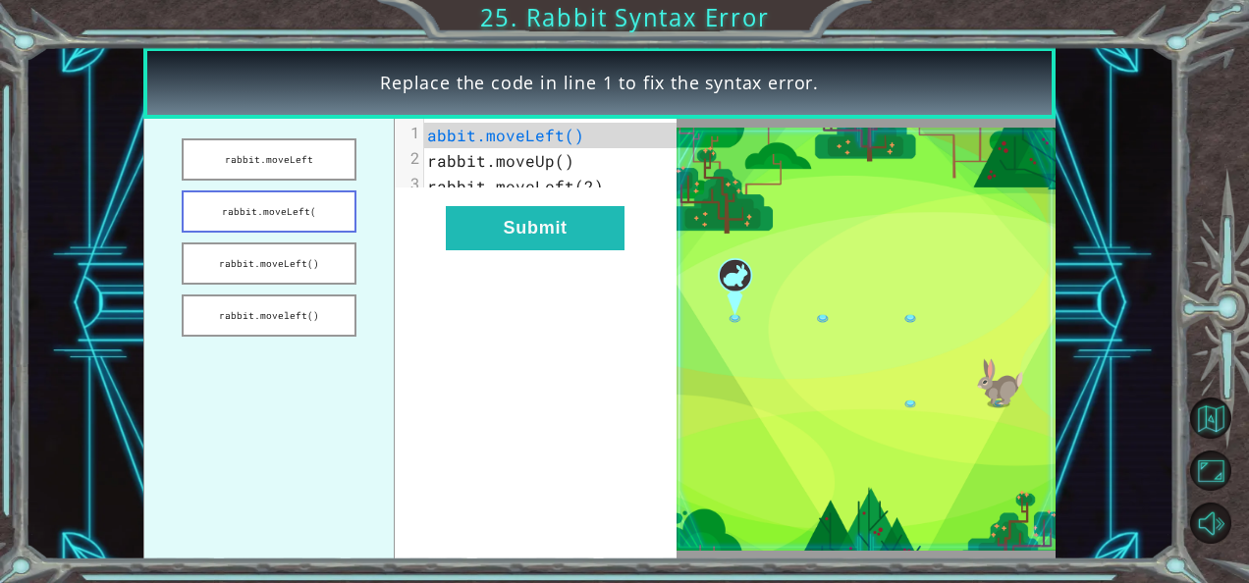
click at [247, 220] on button "rabbit.moveLeft(" at bounding box center [269, 211] width 175 height 42
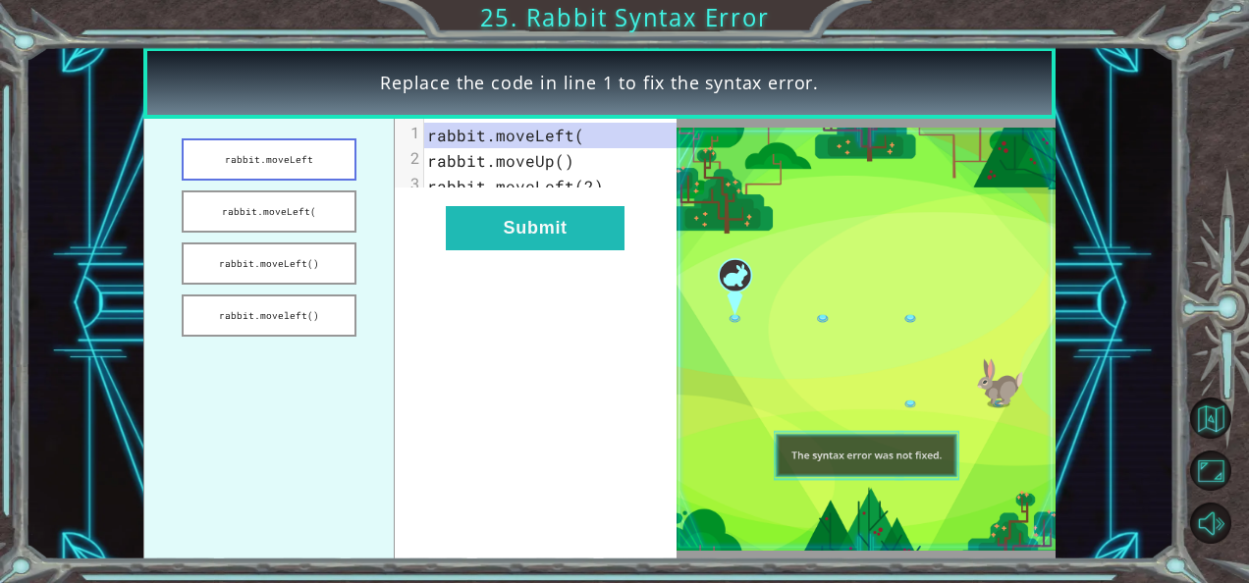
click at [272, 149] on button "rabbit.moveLeft" at bounding box center [269, 159] width 175 height 42
click at [293, 312] on button "rabbit.moveleft()" at bounding box center [269, 315] width 175 height 42
click at [320, 257] on button "rabbit.moveLeft()" at bounding box center [269, 263] width 175 height 42
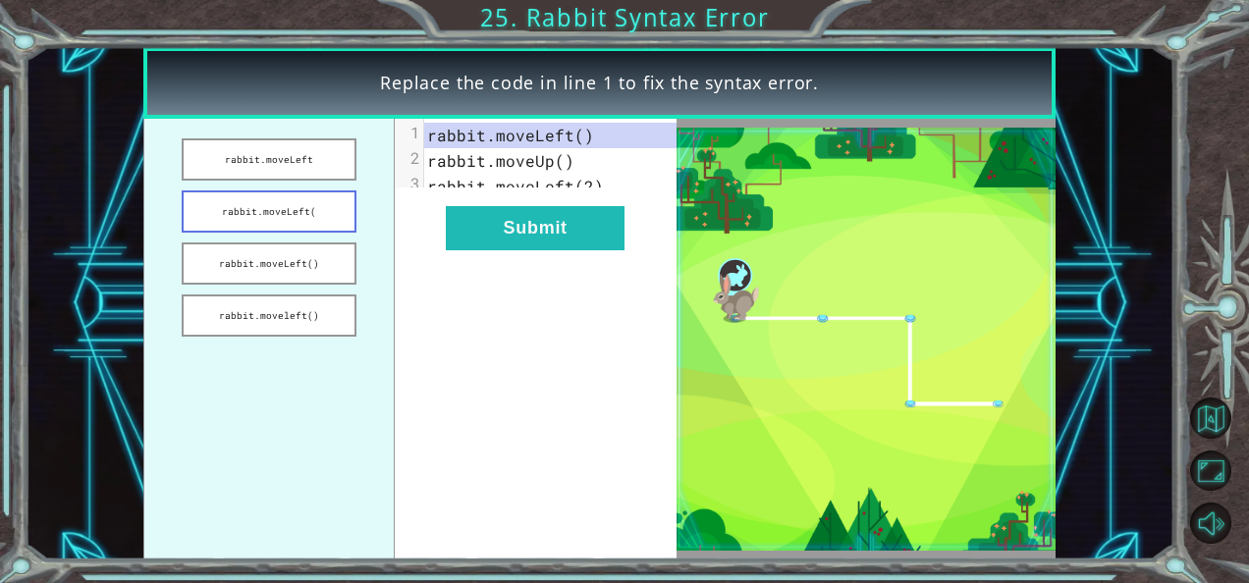
click at [300, 216] on button "rabbit.moveLeft(" at bounding box center [269, 211] width 175 height 42
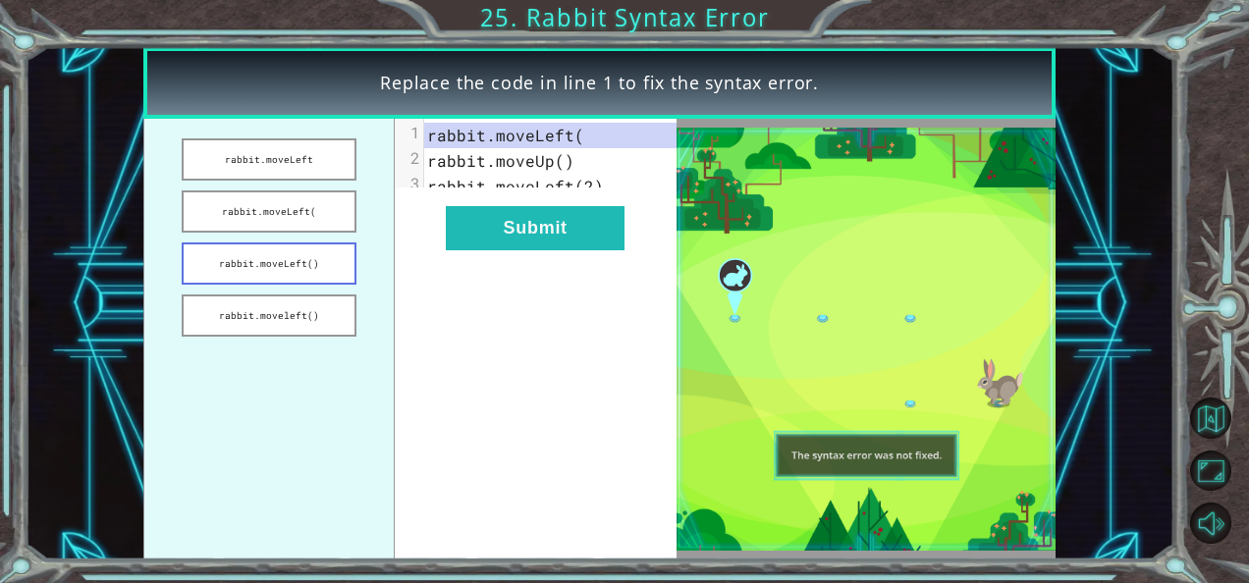
click at [300, 254] on button "rabbit.moveLeft()" at bounding box center [269, 263] width 175 height 42
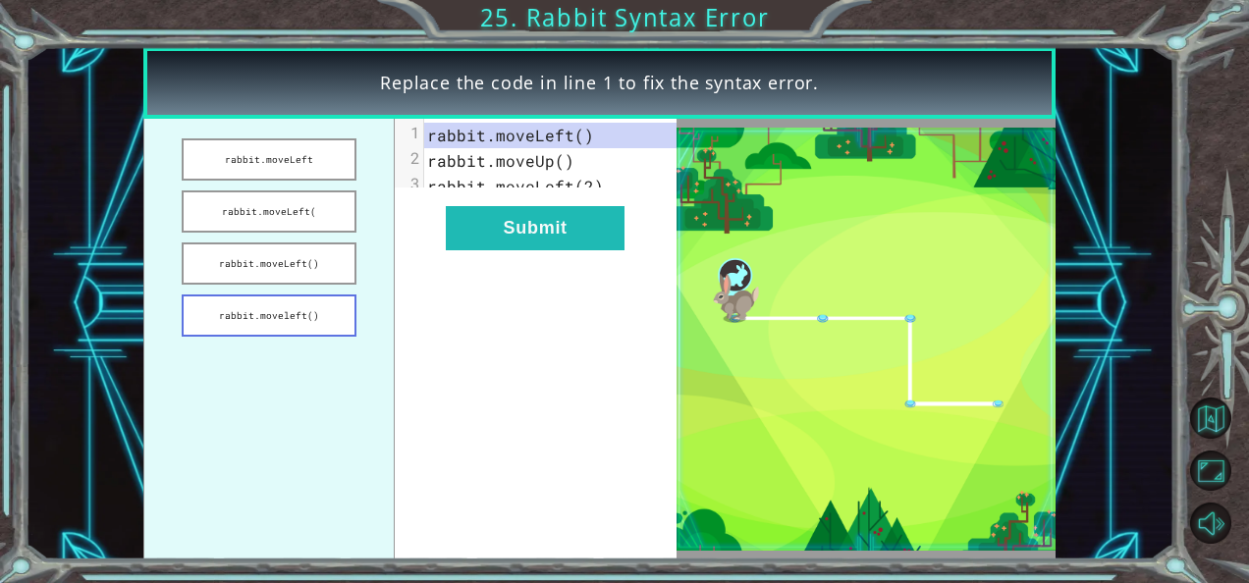
click at [293, 302] on button "rabbit.moveleft()" at bounding box center [269, 315] width 175 height 42
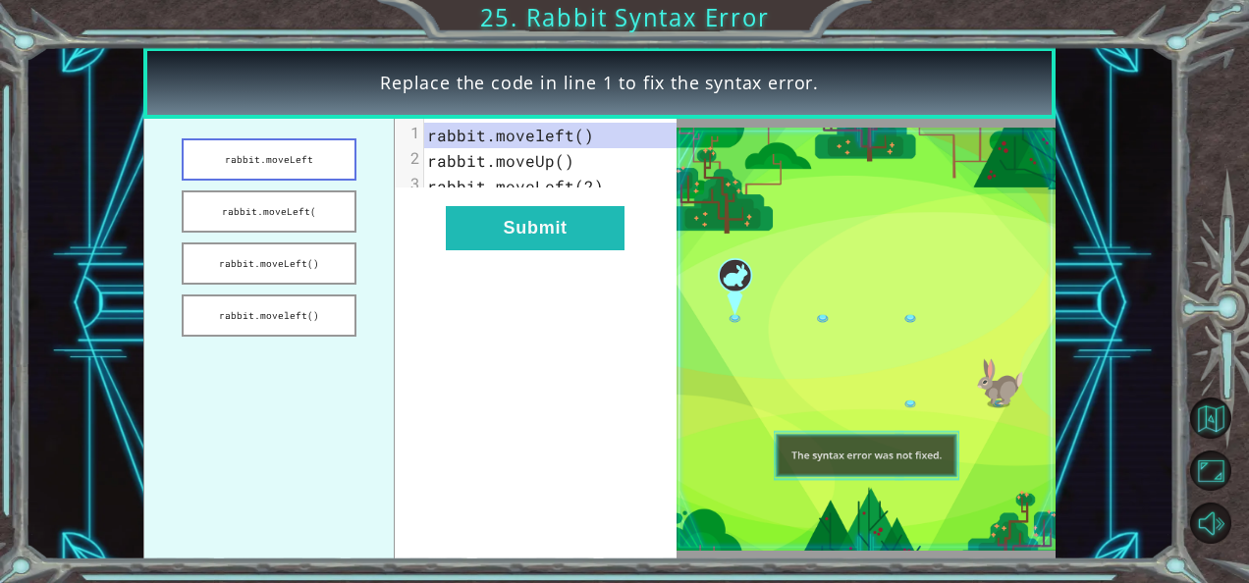
click at [273, 154] on button "rabbit.moveLeft" at bounding box center [269, 159] width 175 height 42
click at [285, 257] on button "rabbit.moveLeft()" at bounding box center [269, 263] width 175 height 42
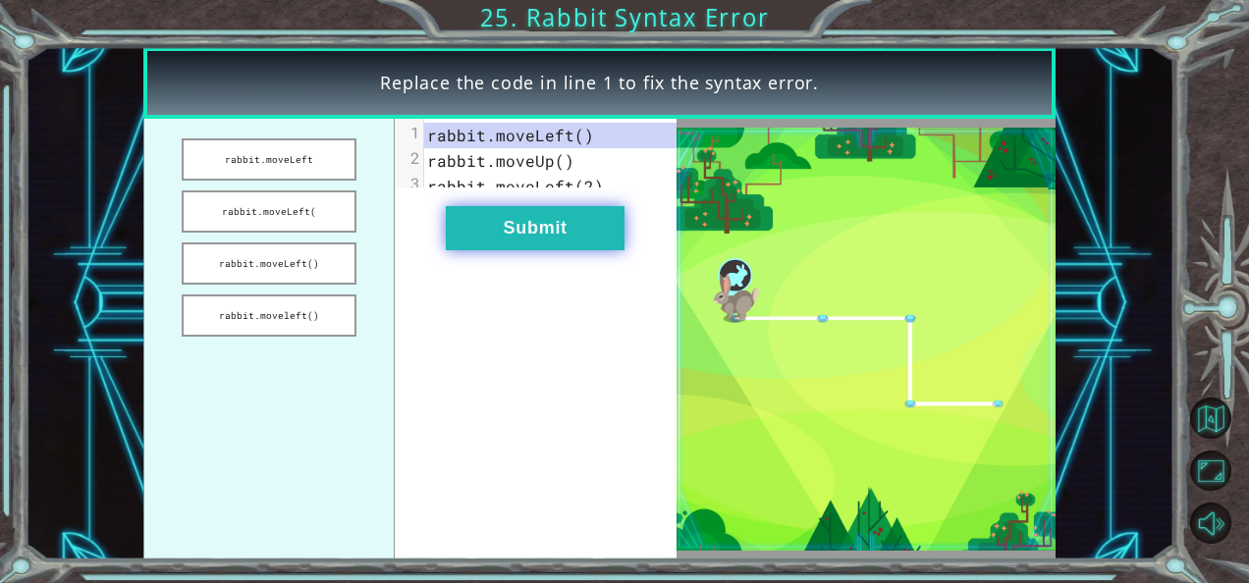
click at [489, 249] on button "Submit" at bounding box center [535, 228] width 179 height 44
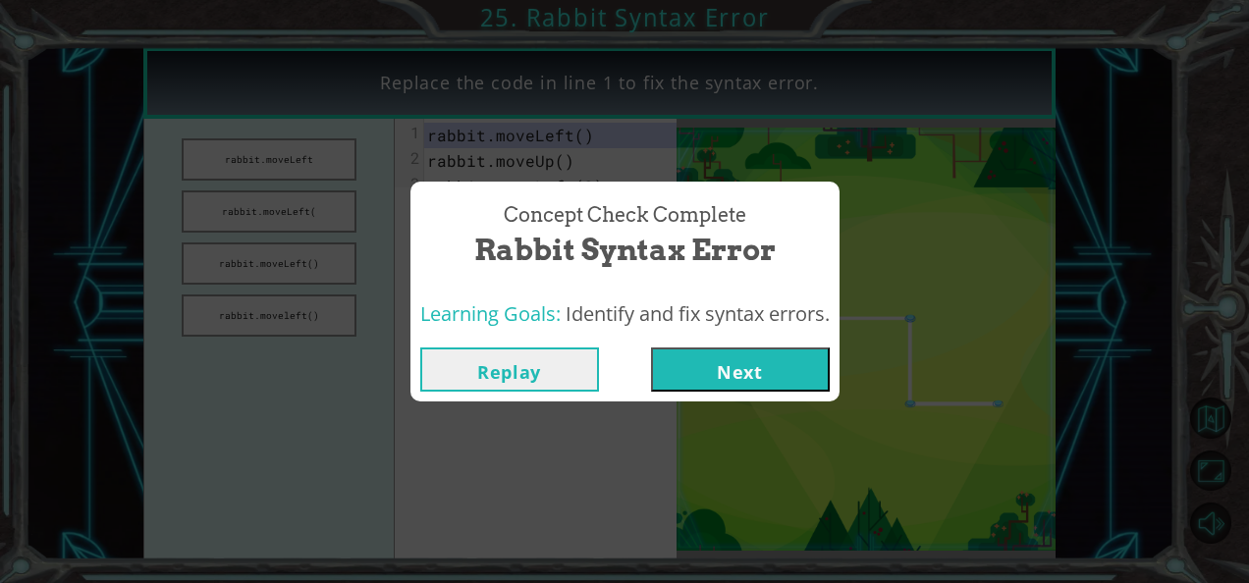
click at [710, 369] on button "Next" at bounding box center [740, 369] width 179 height 44
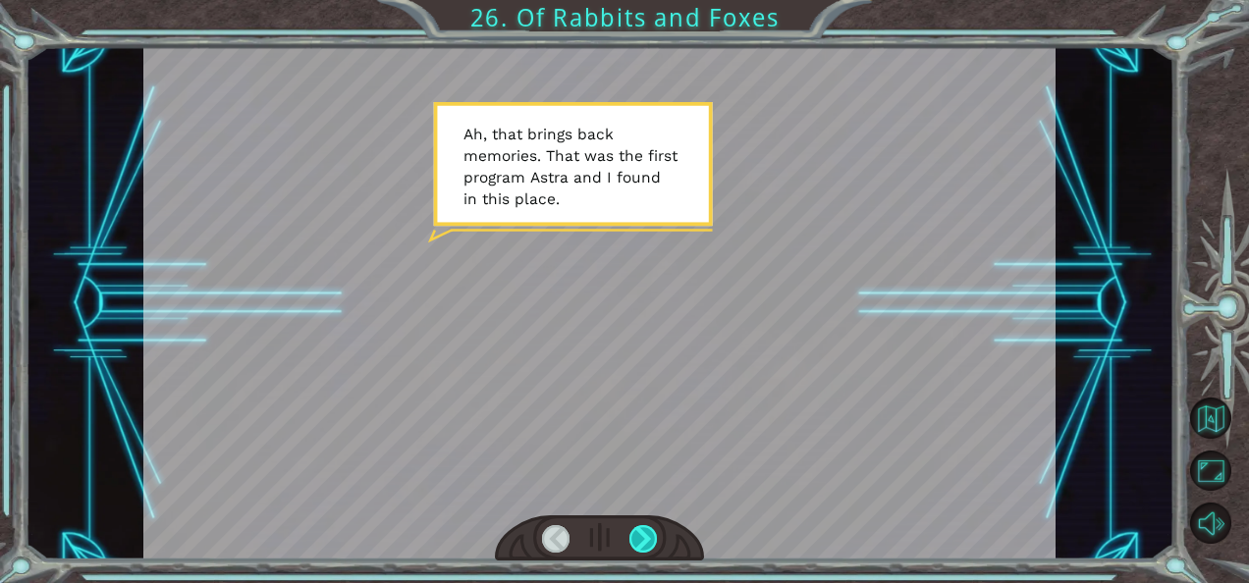
click at [654, 530] on div at bounding box center [642, 538] width 27 height 27
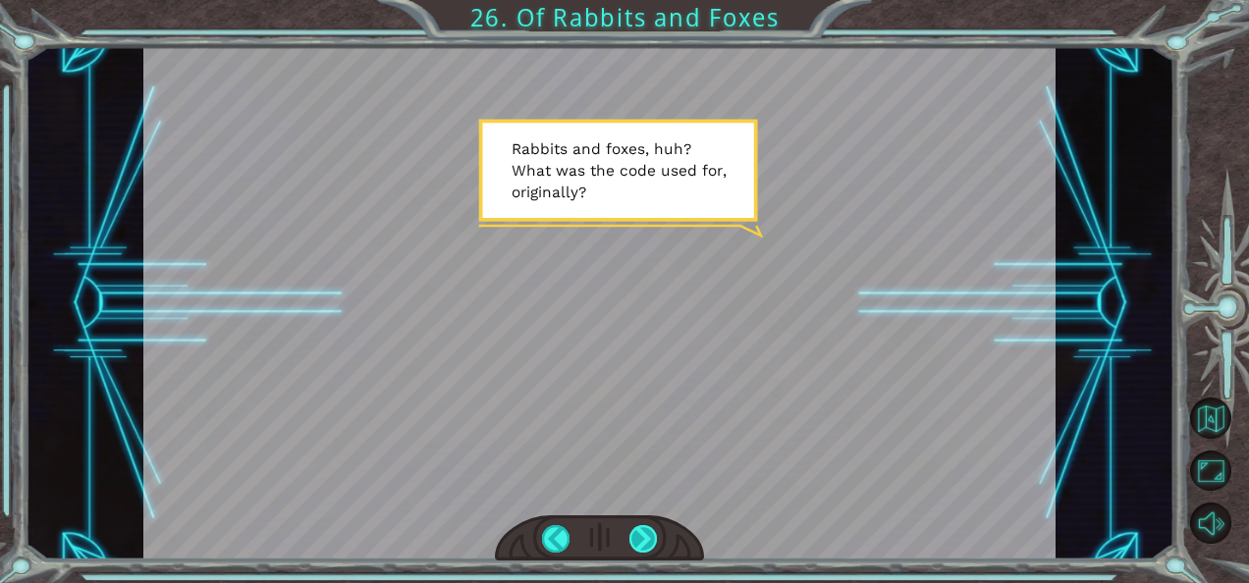
click at [637, 530] on div at bounding box center [642, 538] width 27 height 27
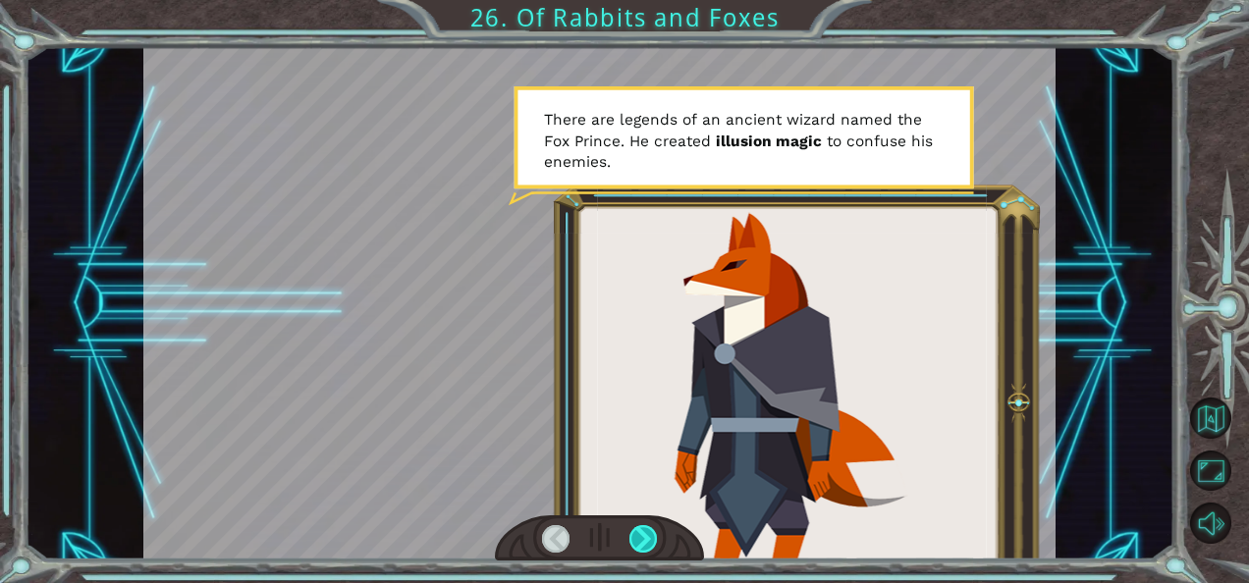
click at [637, 530] on div at bounding box center [642, 538] width 27 height 27
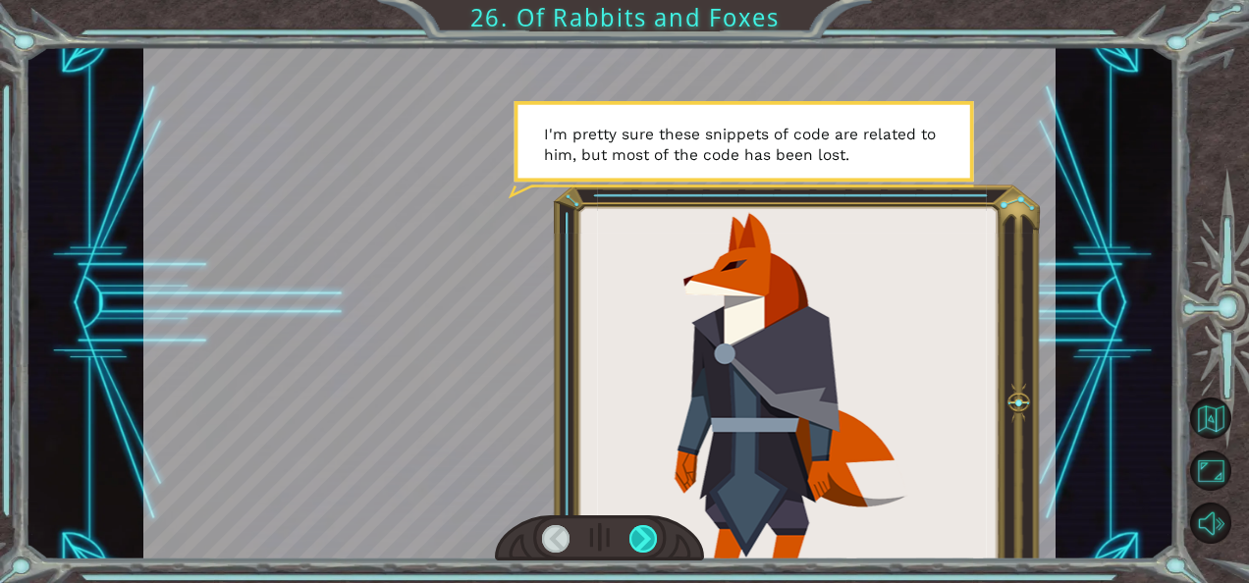
click at [637, 530] on div at bounding box center [642, 538] width 27 height 27
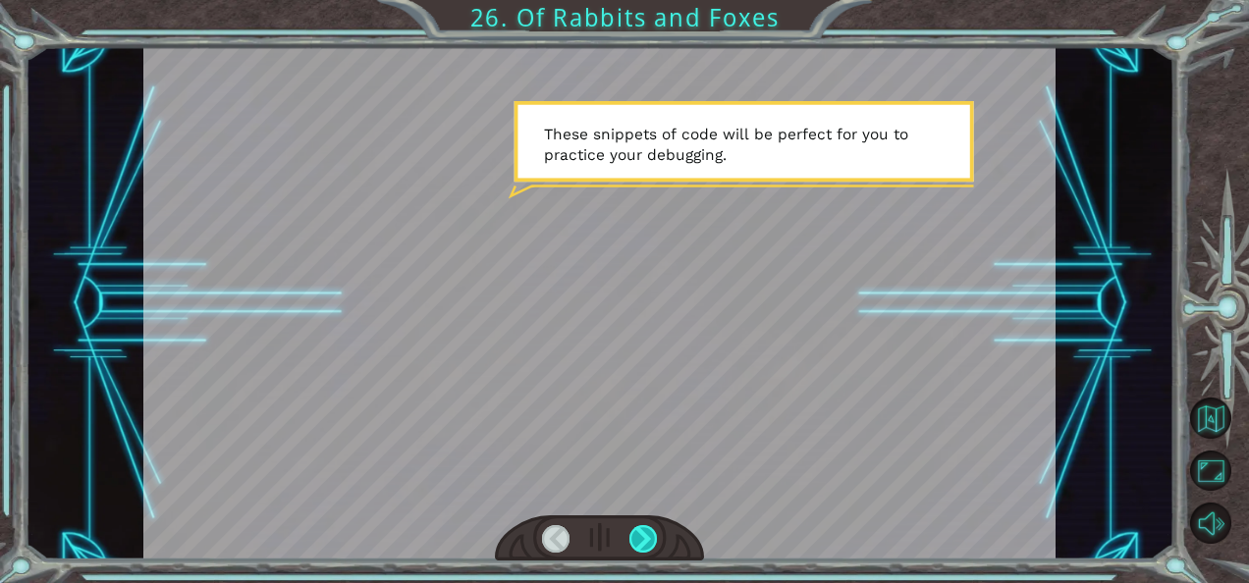
click at [637, 528] on div at bounding box center [642, 538] width 27 height 27
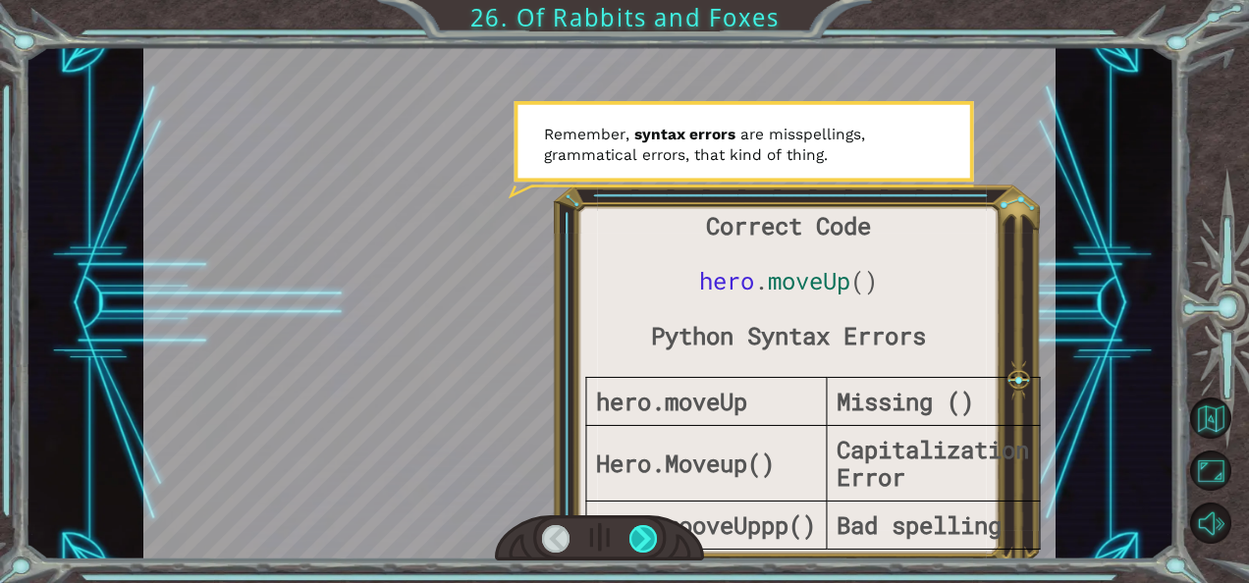
click at [637, 528] on div at bounding box center [642, 538] width 27 height 27
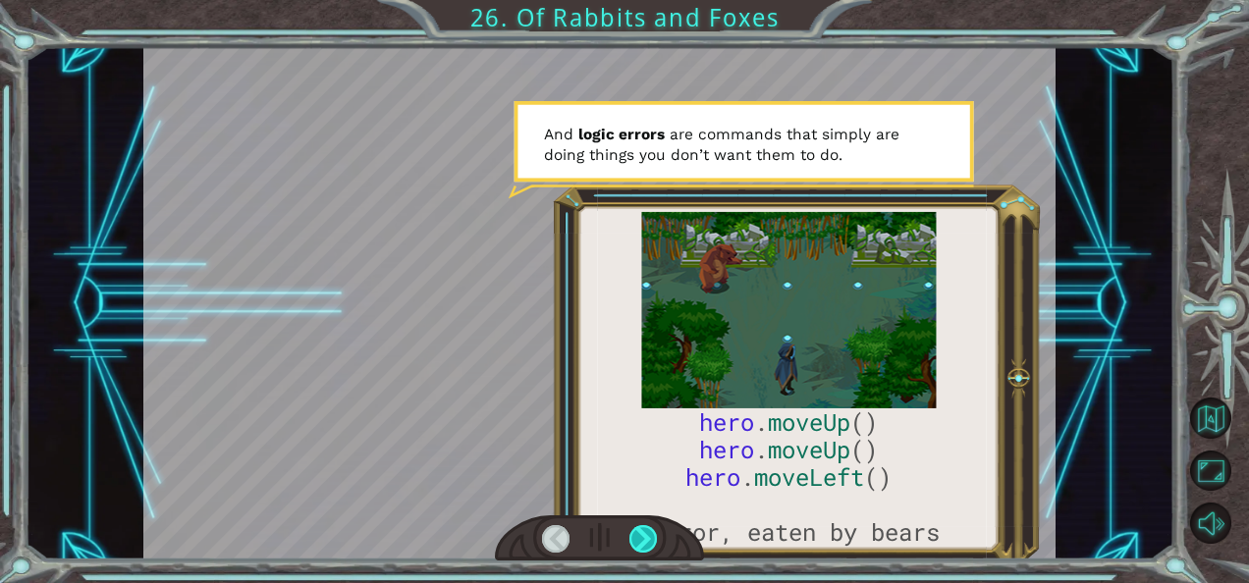
click at [637, 528] on div at bounding box center [642, 538] width 27 height 27
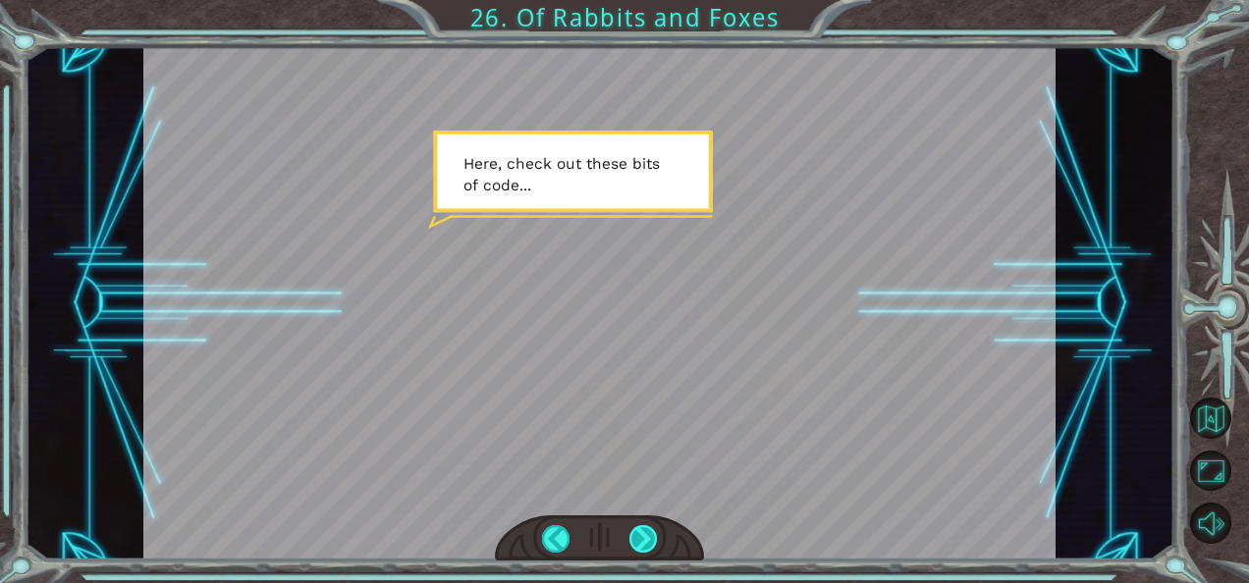
click at [637, 528] on div at bounding box center [642, 538] width 27 height 27
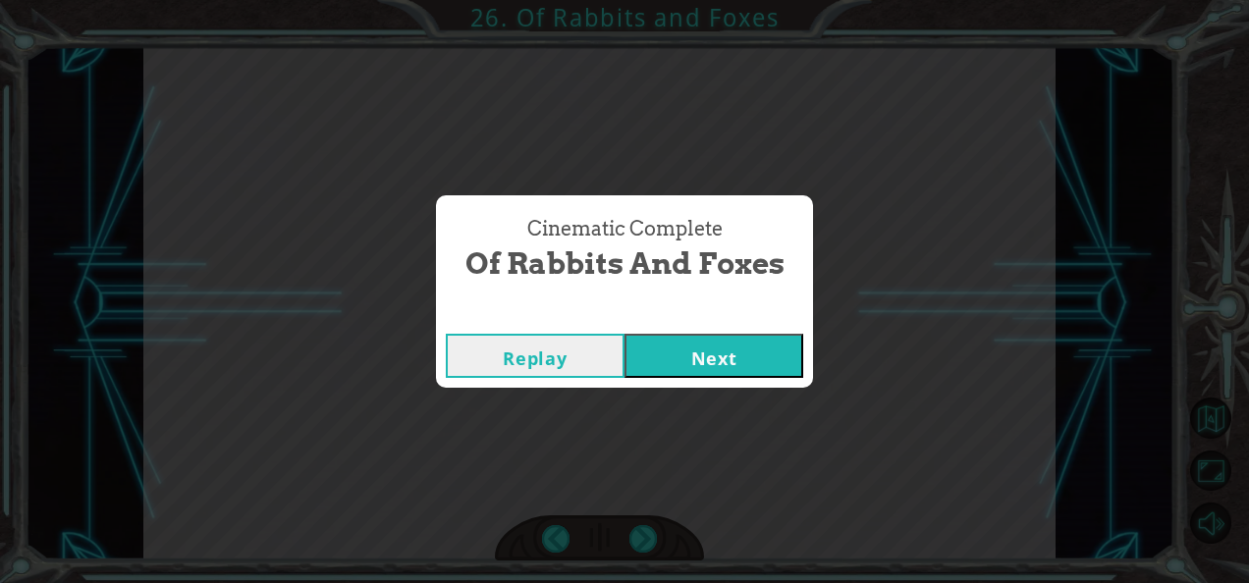
click at [681, 357] on button "Next" at bounding box center [713, 356] width 179 height 44
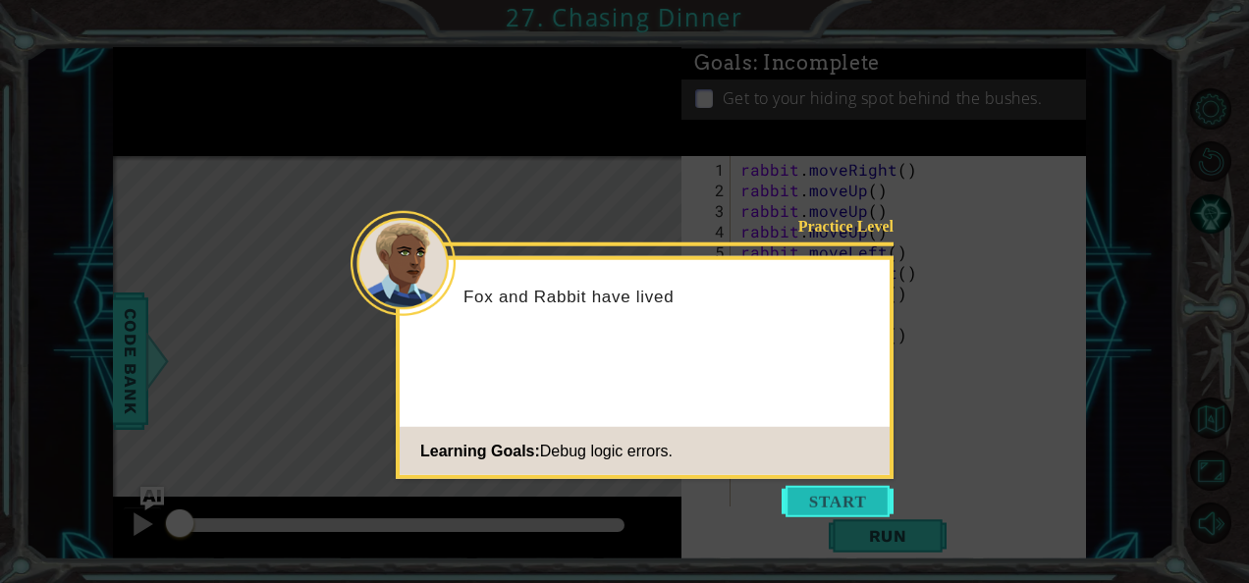
click at [844, 495] on button "Start" at bounding box center [837, 501] width 112 height 31
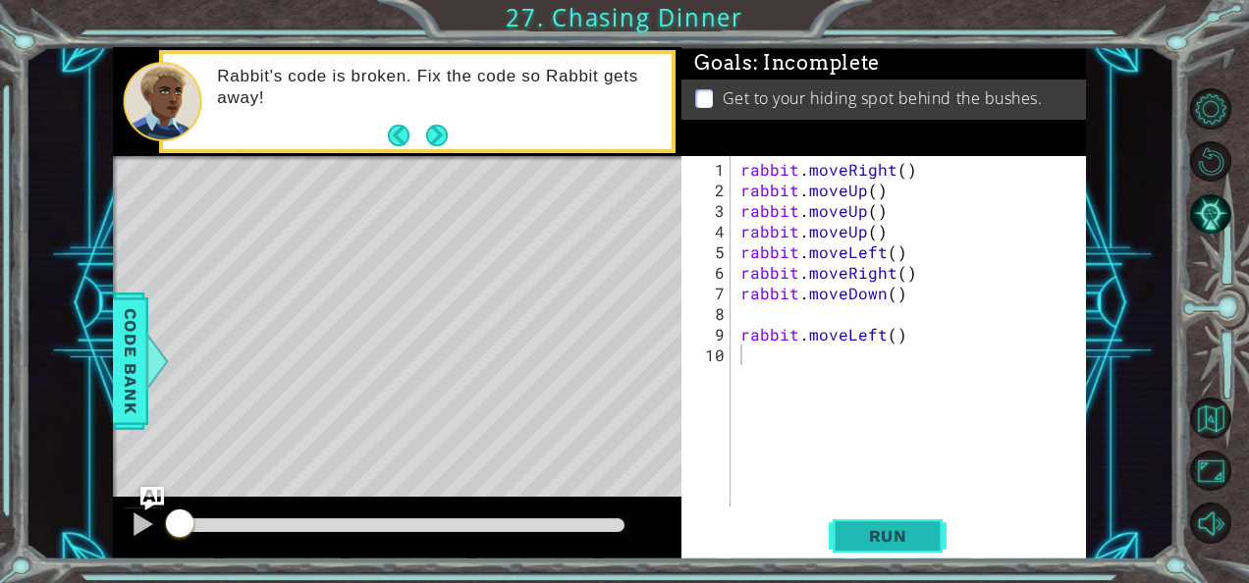
click at [876, 532] on span "Run" at bounding box center [888, 536] width 78 height 20
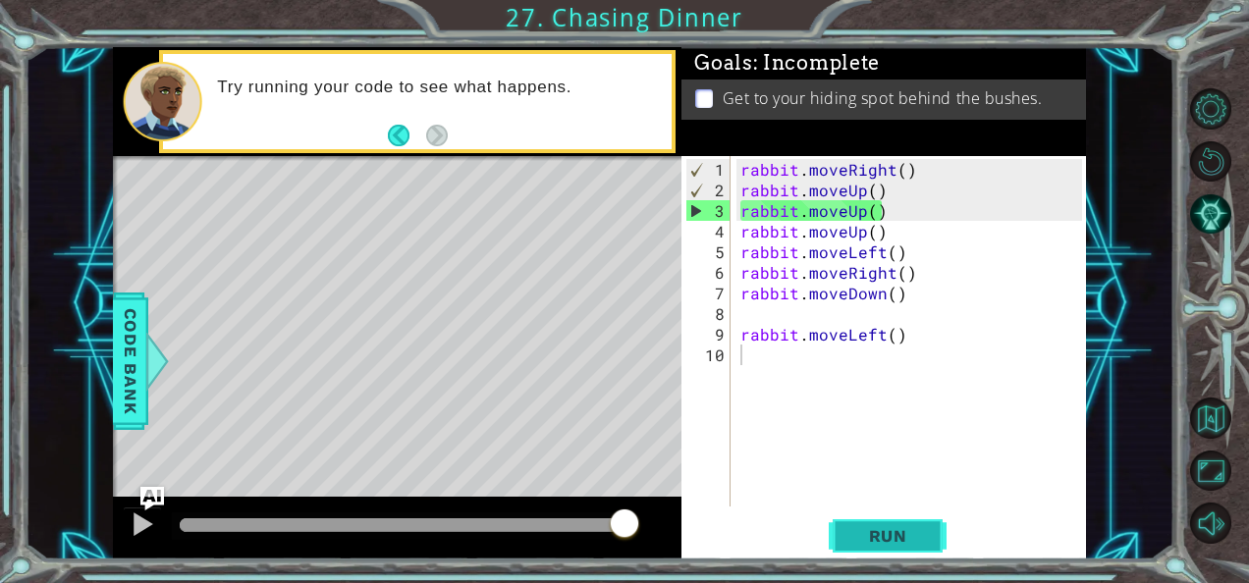
click at [876, 534] on span "Run" at bounding box center [888, 536] width 78 height 20
click at [874, 232] on div "rabbit . moveRight ( ) rabbit . moveUp ( ) rabbit . moveUp ( ) rabbit . moveUp …" at bounding box center [913, 355] width 355 height 392
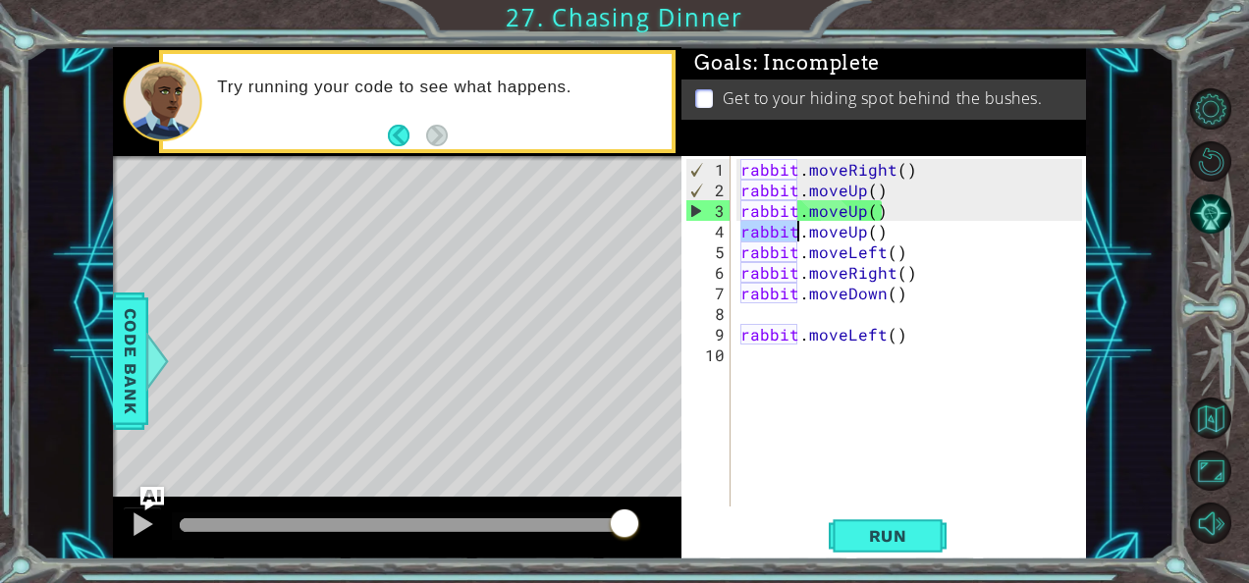
drag, startPoint x: 739, startPoint y: 232, endPoint x: 799, endPoint y: 228, distance: 60.0
click at [799, 228] on div "rabbit . moveRight ( ) rabbit . moveUp ( ) rabbit . moveUp ( ) rabbit . moveUp …" at bounding box center [913, 355] width 355 height 392
click at [869, 230] on div "rabbit . moveRight ( ) rabbit . moveUp ( ) rabbit . moveUp ( ) rabbit . moveUp …" at bounding box center [913, 355] width 355 height 392
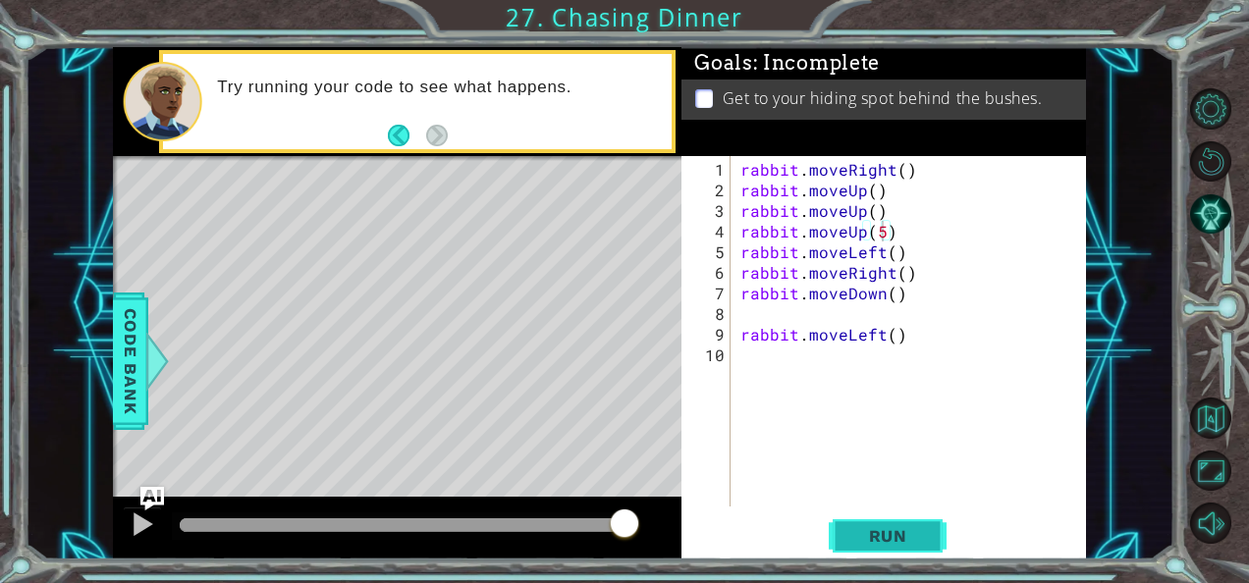
click at [875, 545] on span "Run" at bounding box center [888, 536] width 78 height 20
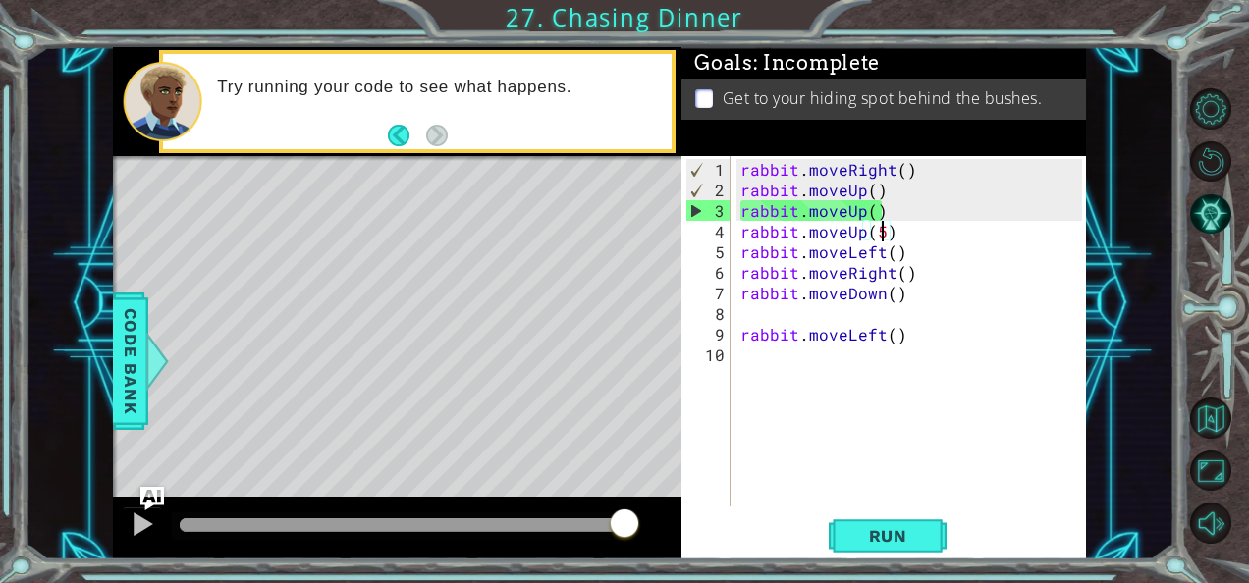
drag, startPoint x: 883, startPoint y: 232, endPoint x: 935, endPoint y: 134, distance: 110.2
click at [935, 134] on div "Goals : Incomplete Get to your hiding spot behind the bushes. rabbit.moveUp(5) …" at bounding box center [883, 303] width 404 height 513
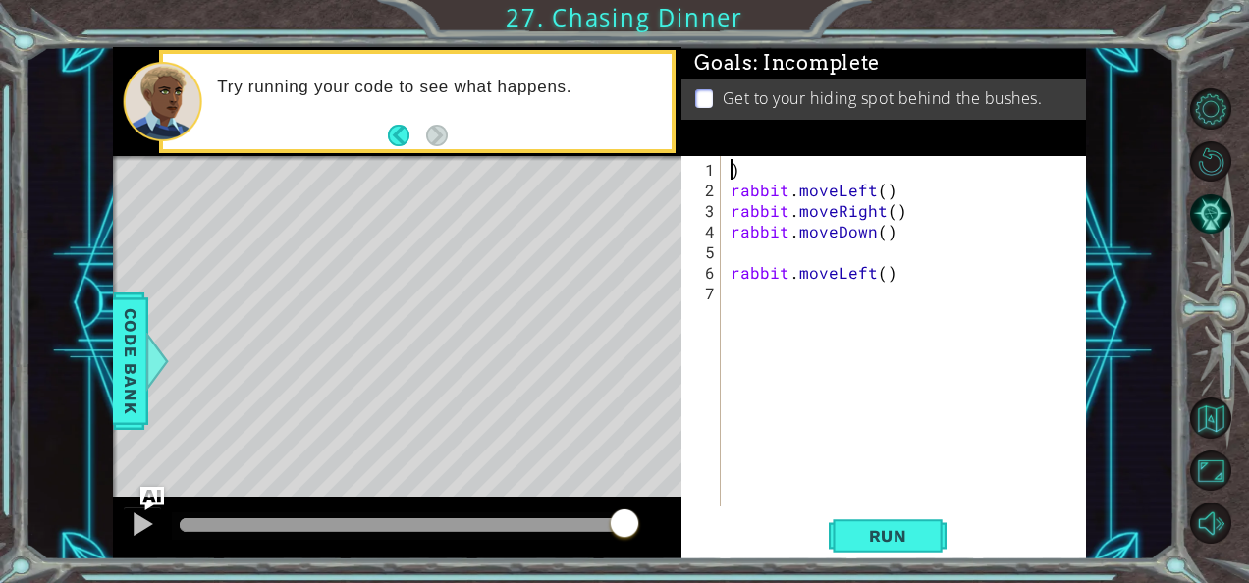
scroll to position [0, 0]
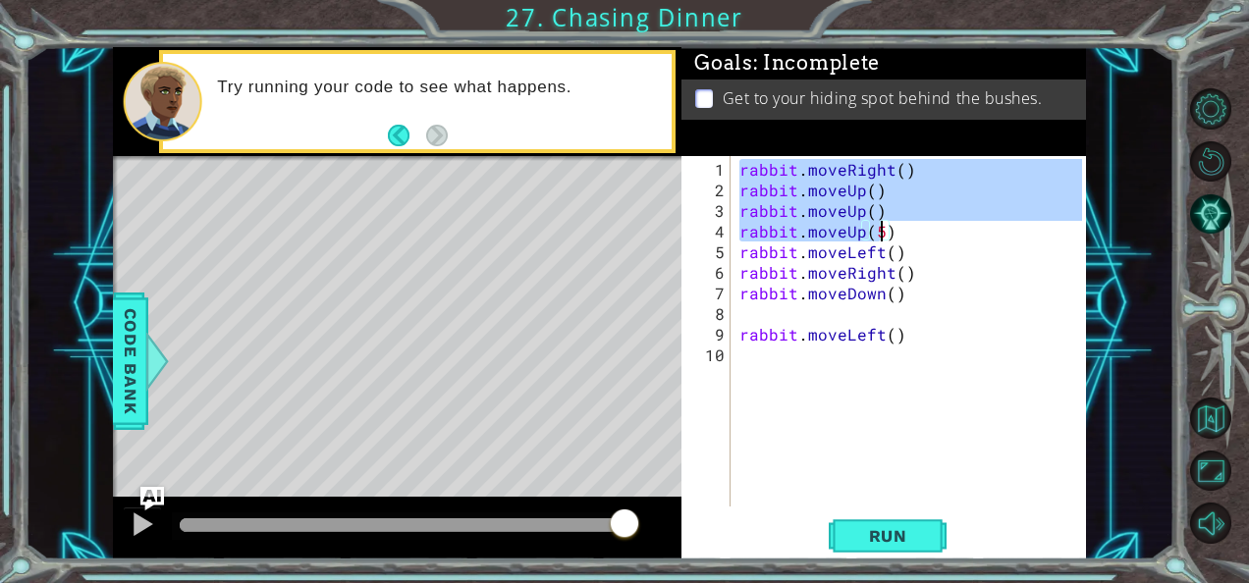
click at [883, 236] on div "rabbit . moveRight ( ) rabbit . moveUp ( ) rabbit . moveUp ( ) rabbit . moveUp …" at bounding box center [908, 331] width 346 height 350
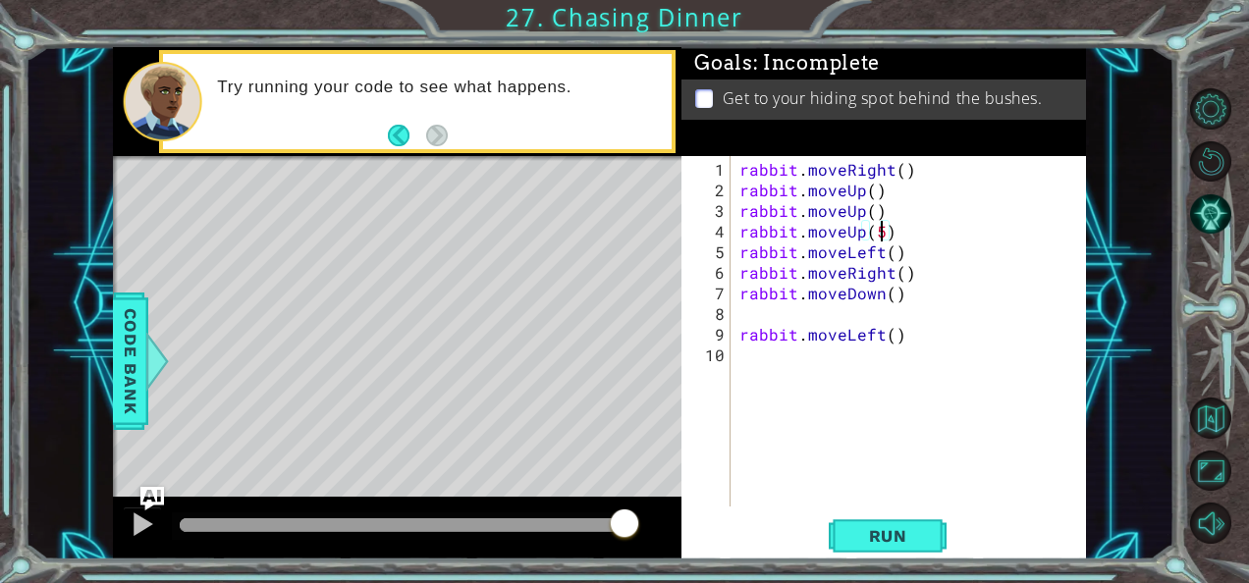
type textarea "rabbit.moveUp()"
click at [892, 236] on div "rabbit . moveRight ( ) rabbit . moveUp ( ) rabbit . moveUp ( ) rabbit . moveUp …" at bounding box center [913, 355] width 356 height 392
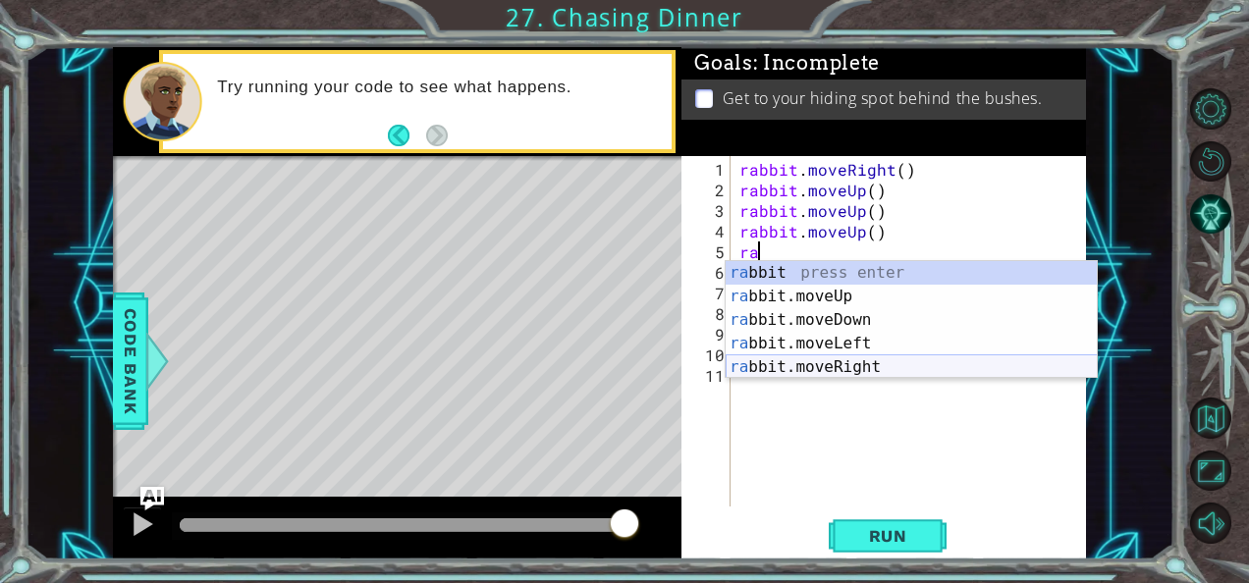
click at [844, 360] on div "ra bbit press enter ra bbit.moveUp press enter ra bbit.moveDown press enter ra …" at bounding box center [911, 343] width 372 height 165
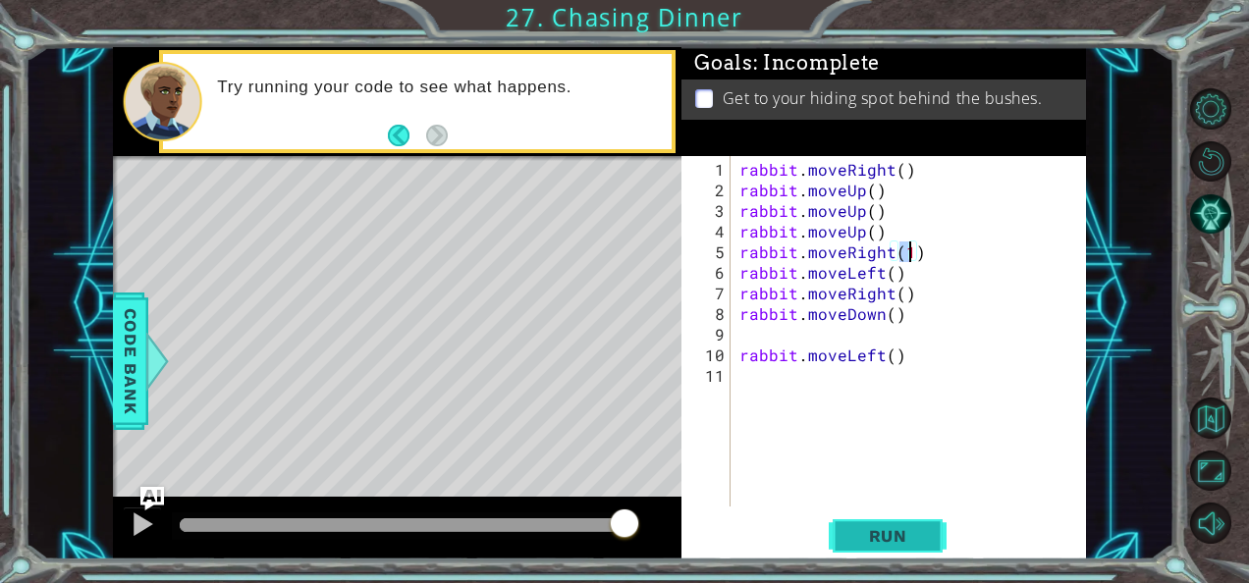
click at [876, 520] on button "Run" at bounding box center [887, 535] width 118 height 40
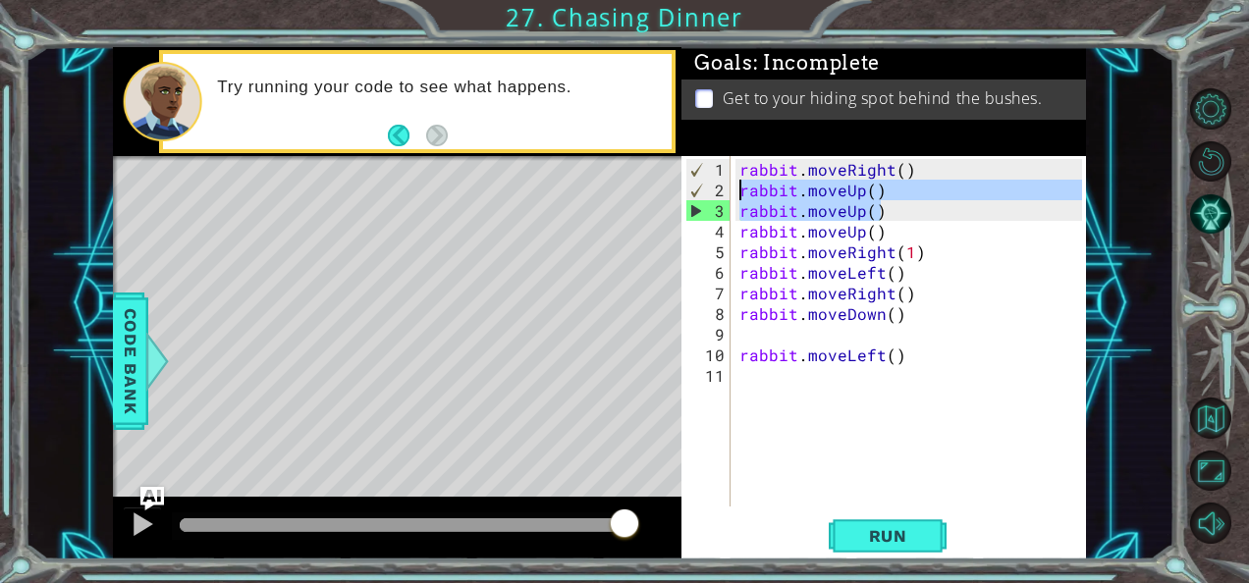
drag, startPoint x: 887, startPoint y: 217, endPoint x: 727, endPoint y: 192, distance: 161.9
click at [727, 192] on div "rabbit.moveRight(1) 1 2 3 4 5 6 7 8 9 10 11 rabbit . moveRight ( ) rabbit . mov…" at bounding box center [881, 331] width 400 height 350
type textarea "rabbit.moveUp() rabbit.moveUp()"
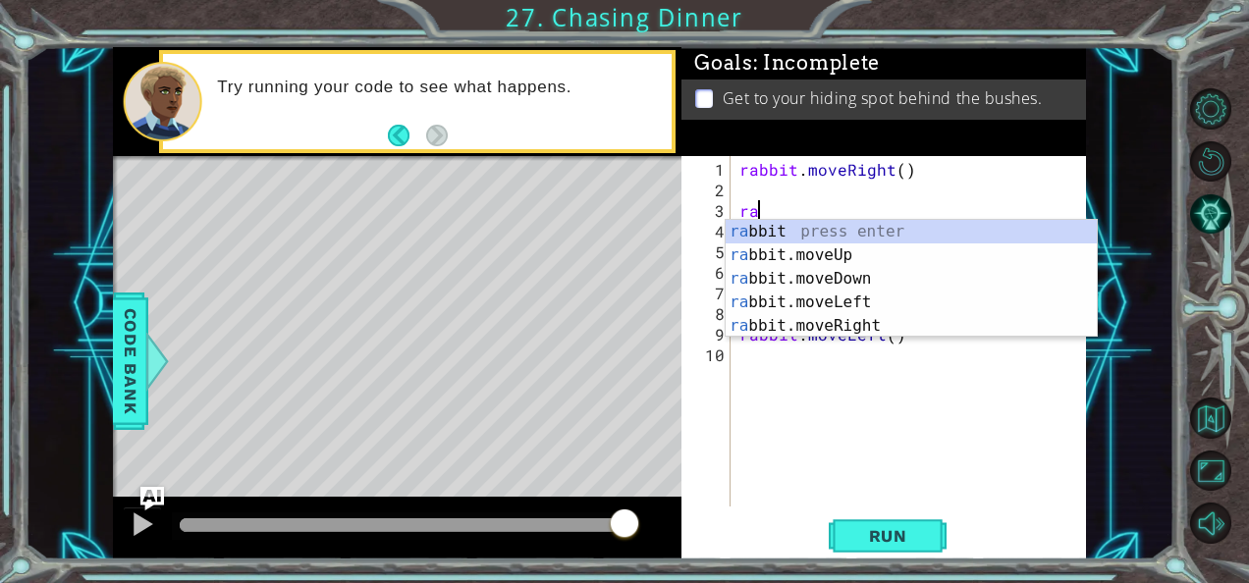
type textarea "r"
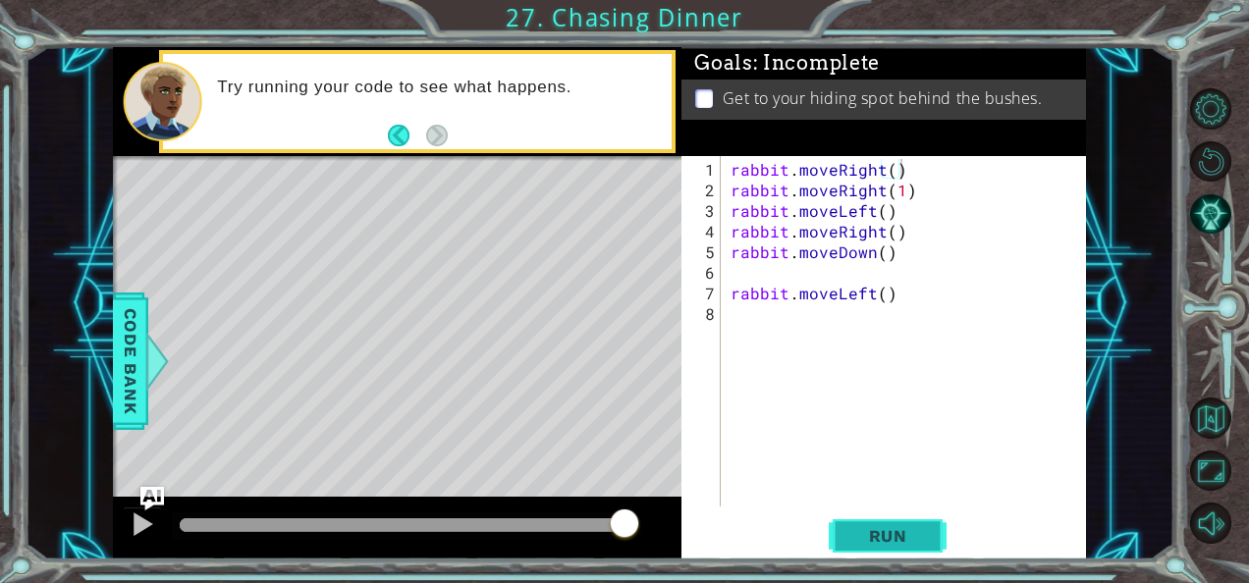
click at [891, 536] on span "Run" at bounding box center [888, 536] width 78 height 20
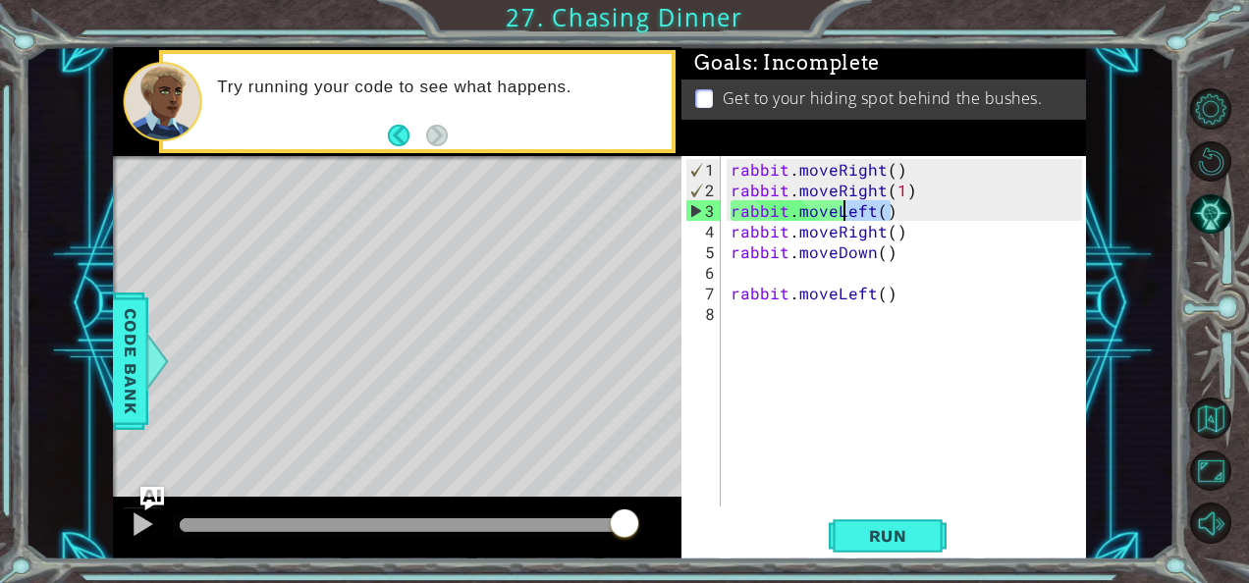
drag, startPoint x: 892, startPoint y: 208, endPoint x: 881, endPoint y: 200, distance: 13.4
click at [881, 200] on div "rabbit . moveRight ( ) rabbit . moveRight ( 1 ) rabbit . moveLeft ( ) rabbit . …" at bounding box center [908, 355] width 365 height 392
click at [873, 205] on div "rabbit . moveRight ( ) rabbit . moveRight ( 1 ) rabbit . moveLeft ( ) rabbit . …" at bounding box center [908, 355] width 365 height 392
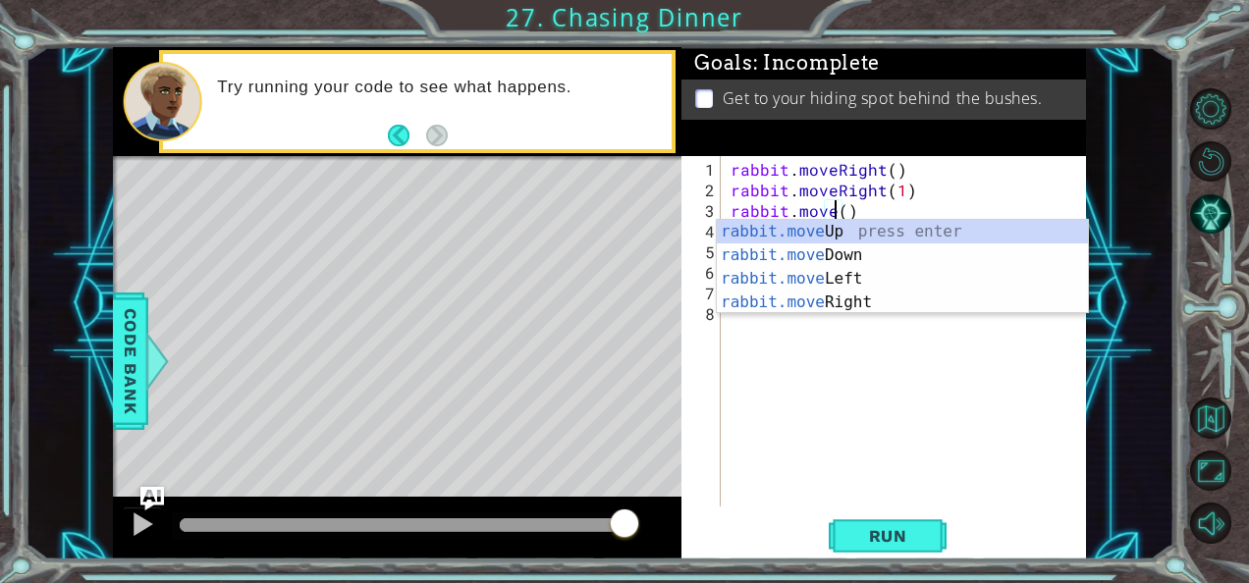
scroll to position [0, 6]
click at [847, 230] on div "rabbit.move Up press enter rabbit.move Down press enter rabbit.move Left press …" at bounding box center [903, 290] width 372 height 141
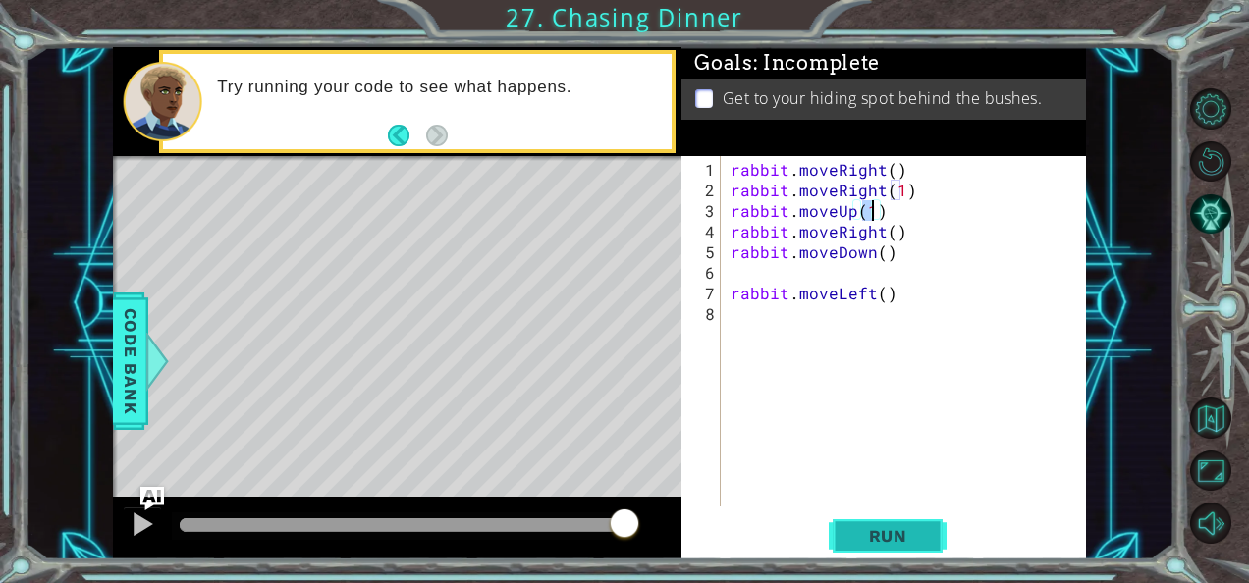
click at [880, 542] on span "Run" at bounding box center [888, 536] width 78 height 20
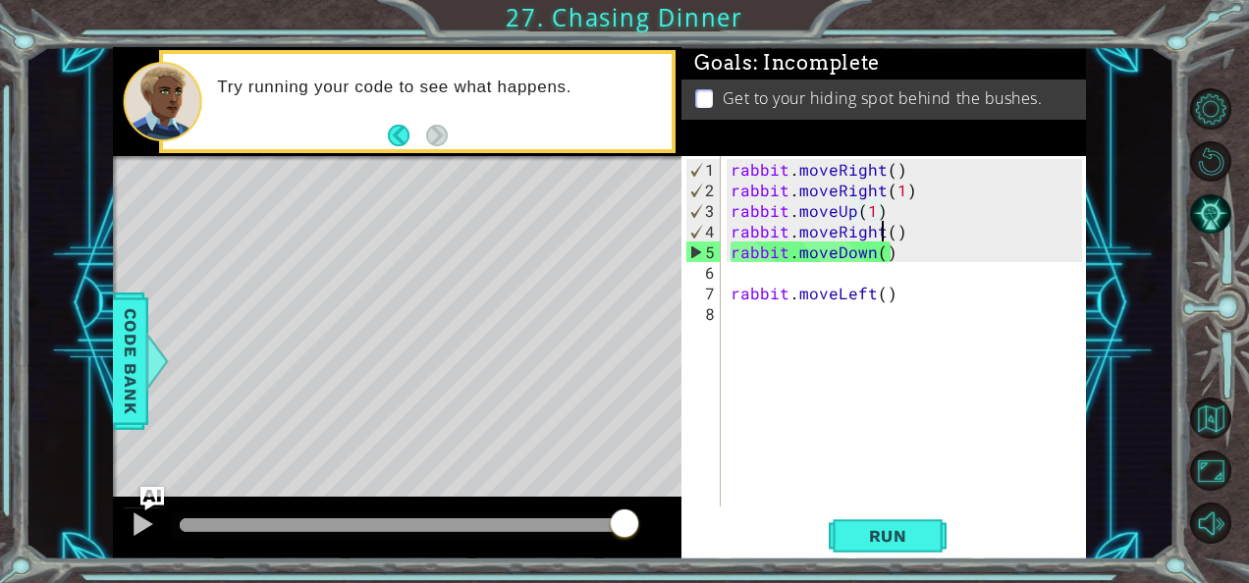
click at [881, 232] on div "rabbit . moveRight ( ) rabbit . moveRight ( 1 ) rabbit . moveUp ( 1 ) rabbit . …" at bounding box center [908, 355] width 365 height 392
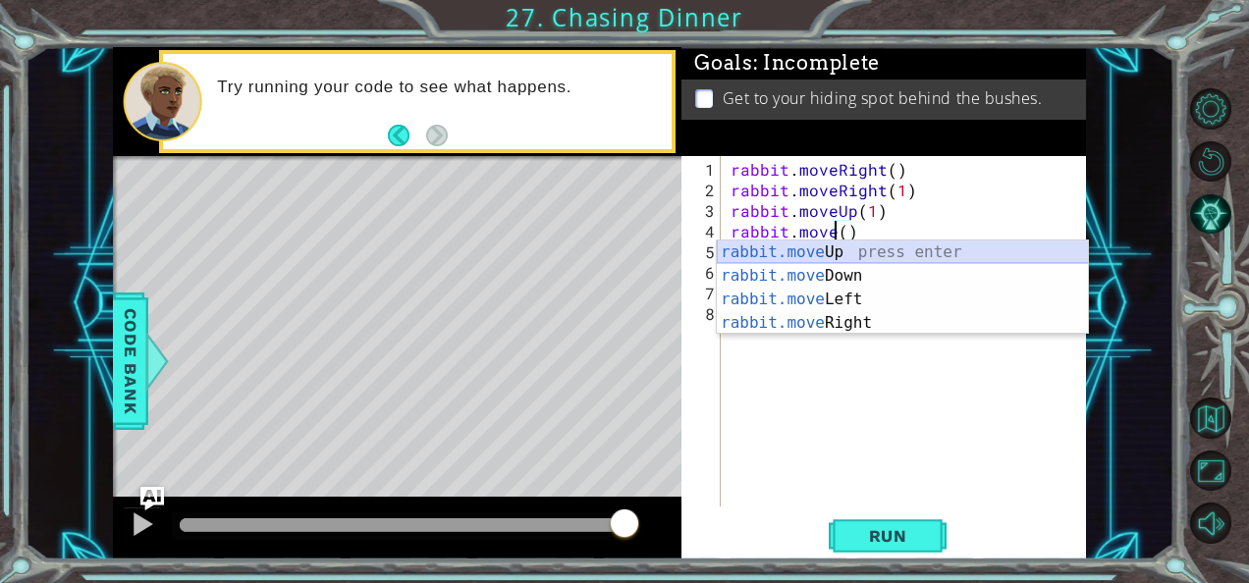
click at [864, 257] on div "rabbit.move Up press enter rabbit.move Down press enter rabbit.move Left press …" at bounding box center [903, 310] width 372 height 141
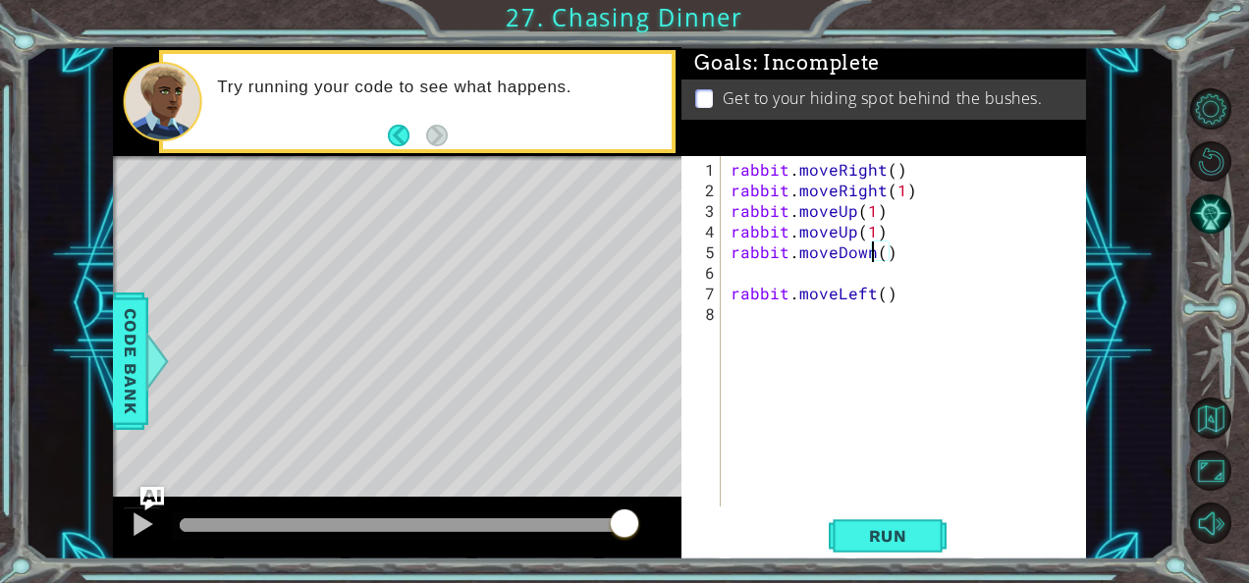
click at [872, 257] on div "rabbit . moveRight ( ) rabbit . moveRight ( 1 ) rabbit . moveUp ( 1 ) rabbit . …" at bounding box center [908, 355] width 365 height 392
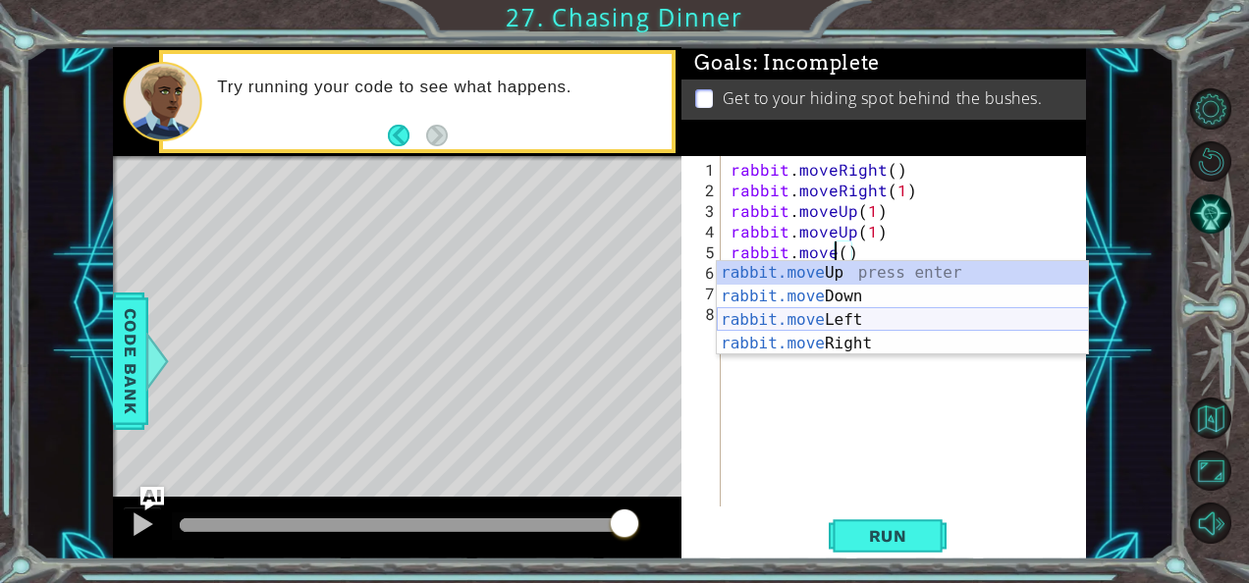
click at [848, 322] on div "rabbit.move Up press enter rabbit.move Down press enter rabbit.move Left press …" at bounding box center [903, 331] width 372 height 141
type textarea "rabbit.moveLeft(1)"
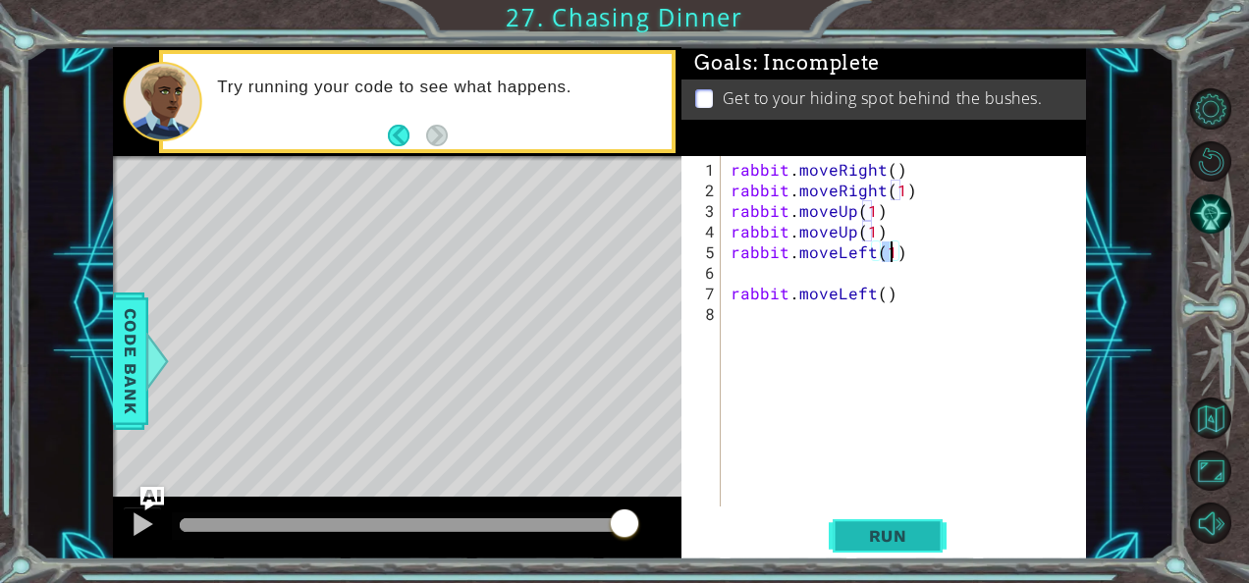
click at [879, 542] on span "Run" at bounding box center [888, 536] width 78 height 20
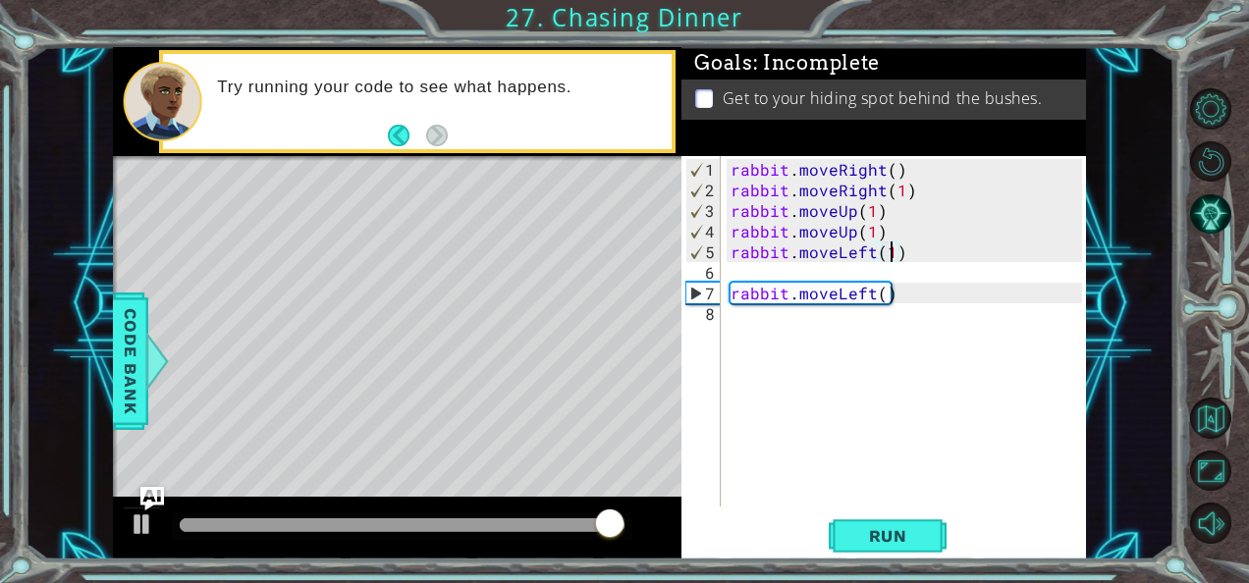
click at [852, 272] on div "rabbit . moveRight ( ) rabbit . moveRight ( 1 ) rabbit . moveUp ( 1 ) rabbit . …" at bounding box center [908, 355] width 365 height 392
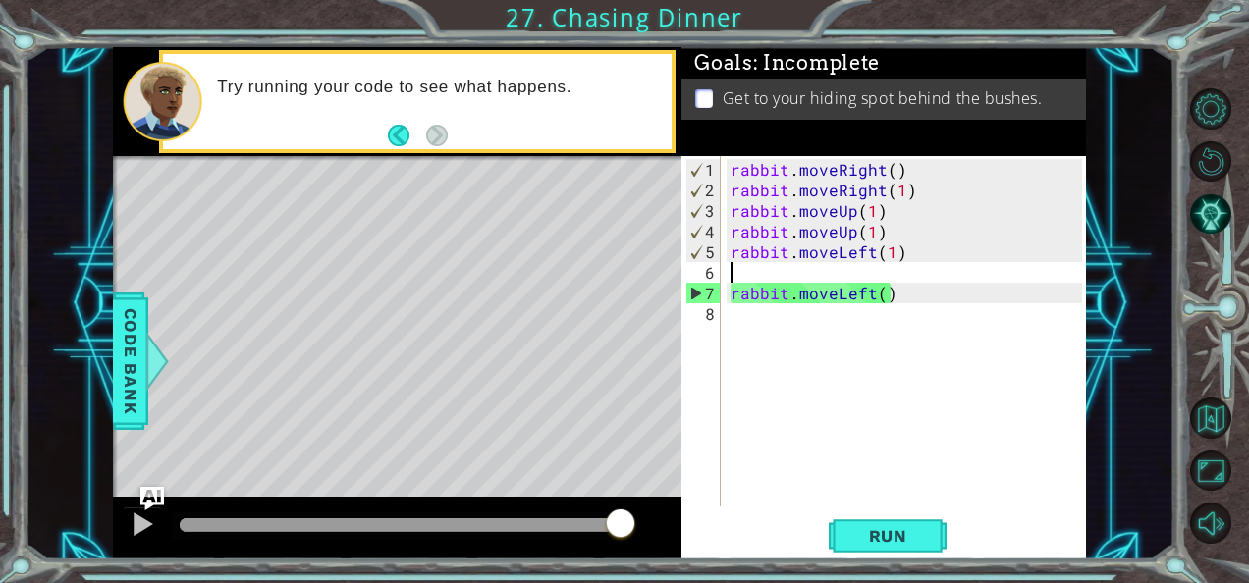
scroll to position [0, 0]
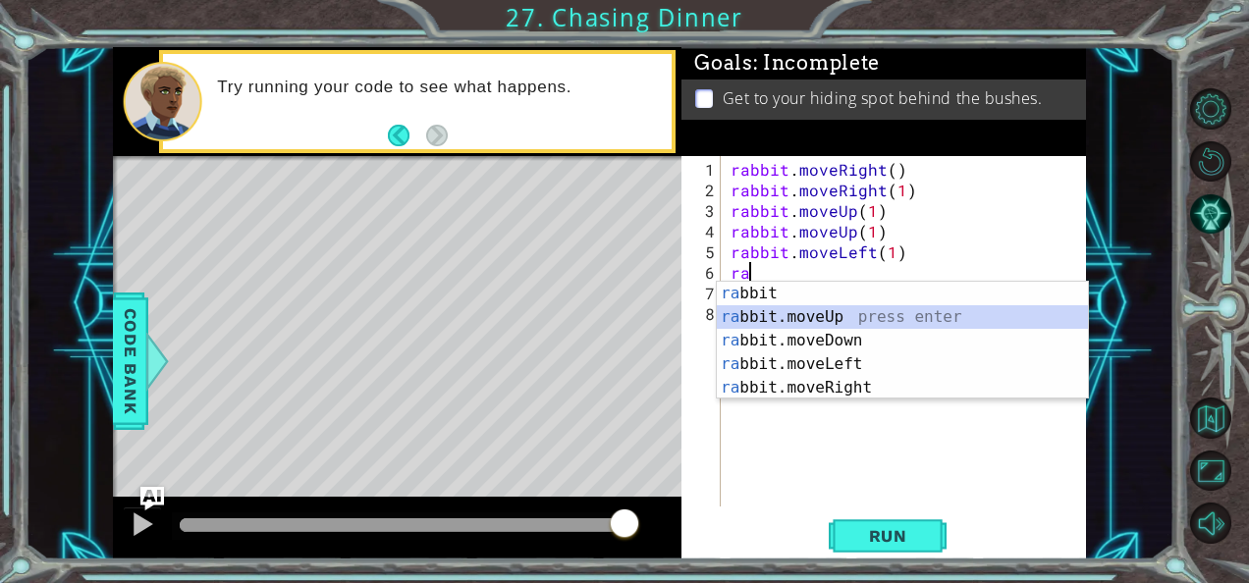
click at [820, 328] on div "ra bbit press enter ra bbit.moveUp press enter ra bbit.moveDown press enter ra …" at bounding box center [903, 364] width 372 height 165
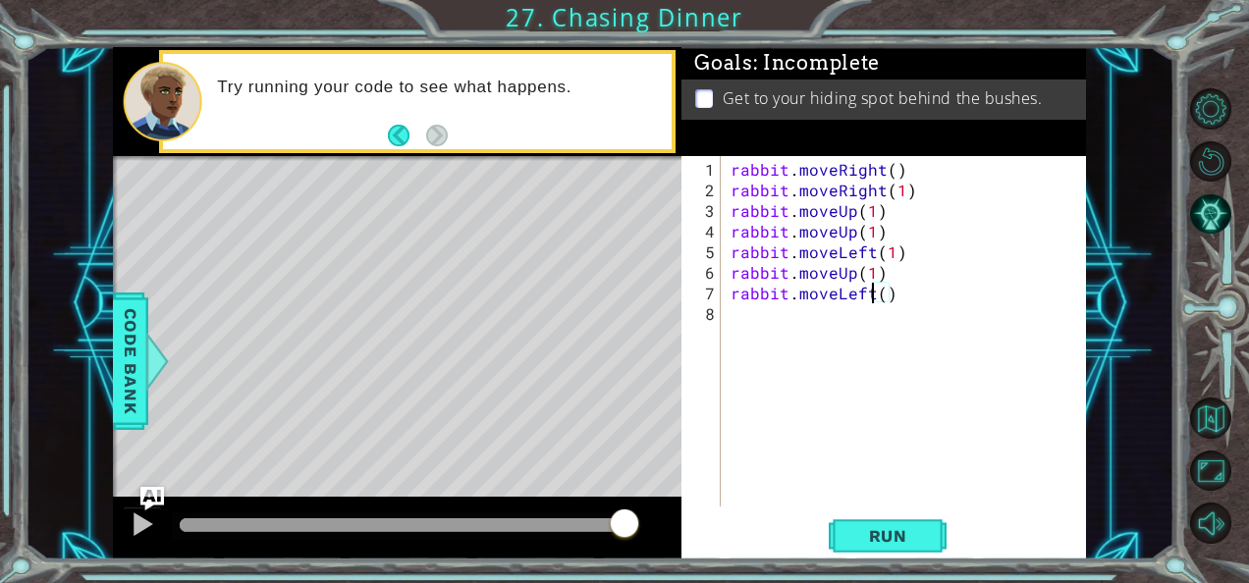
click at [871, 289] on div "rabbit . moveRight ( ) rabbit . moveRight ( 1 ) rabbit . moveUp ( 1 ) rabbit . …" at bounding box center [908, 355] width 365 height 392
type textarea "rabbit.moveLeft()"
click at [894, 536] on span "Run" at bounding box center [888, 536] width 78 height 20
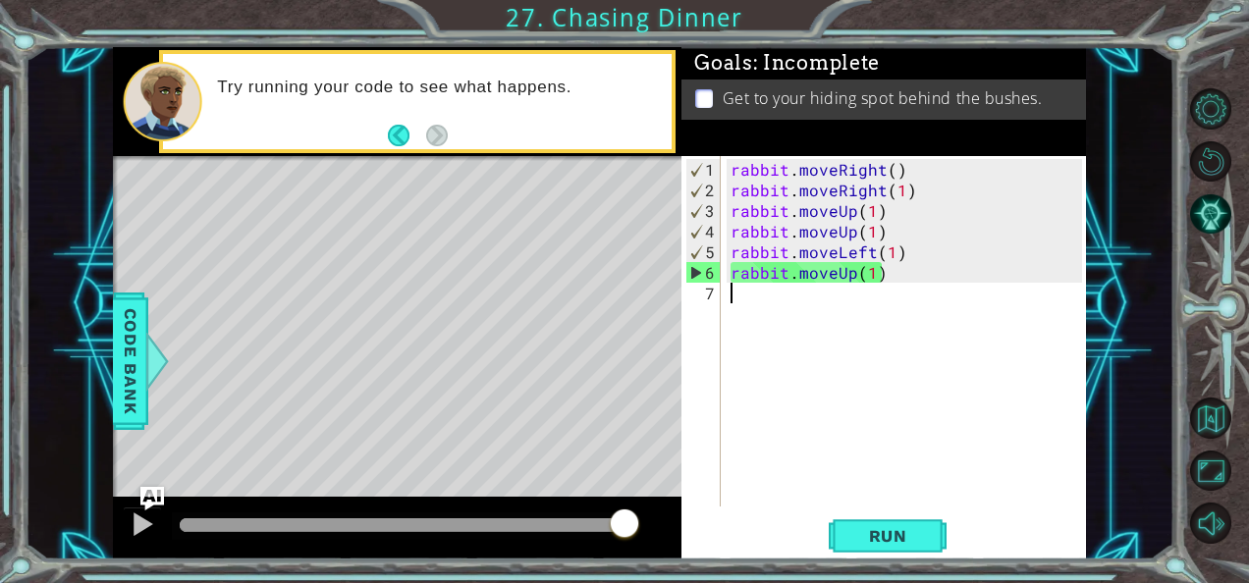
click at [852, 271] on div "rabbit . moveRight ( ) rabbit . moveRight ( 1 ) rabbit . moveUp ( 1 ) rabbit . …" at bounding box center [908, 355] width 365 height 392
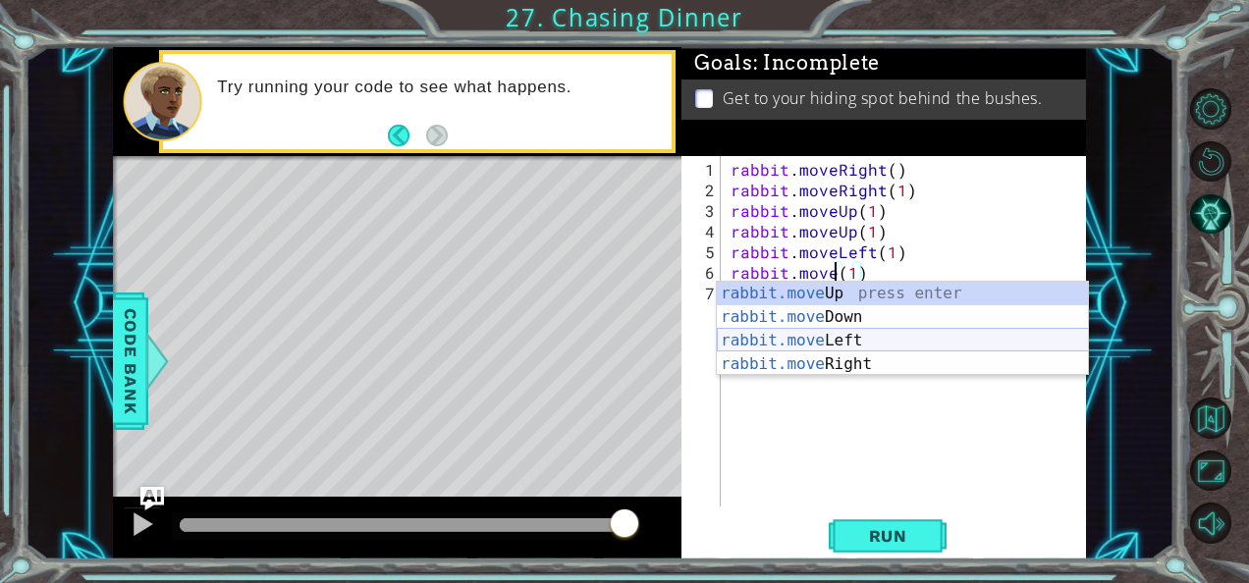
click at [851, 346] on div "rabbit.move Up press enter rabbit.move Down press enter rabbit.move Left press …" at bounding box center [903, 352] width 372 height 141
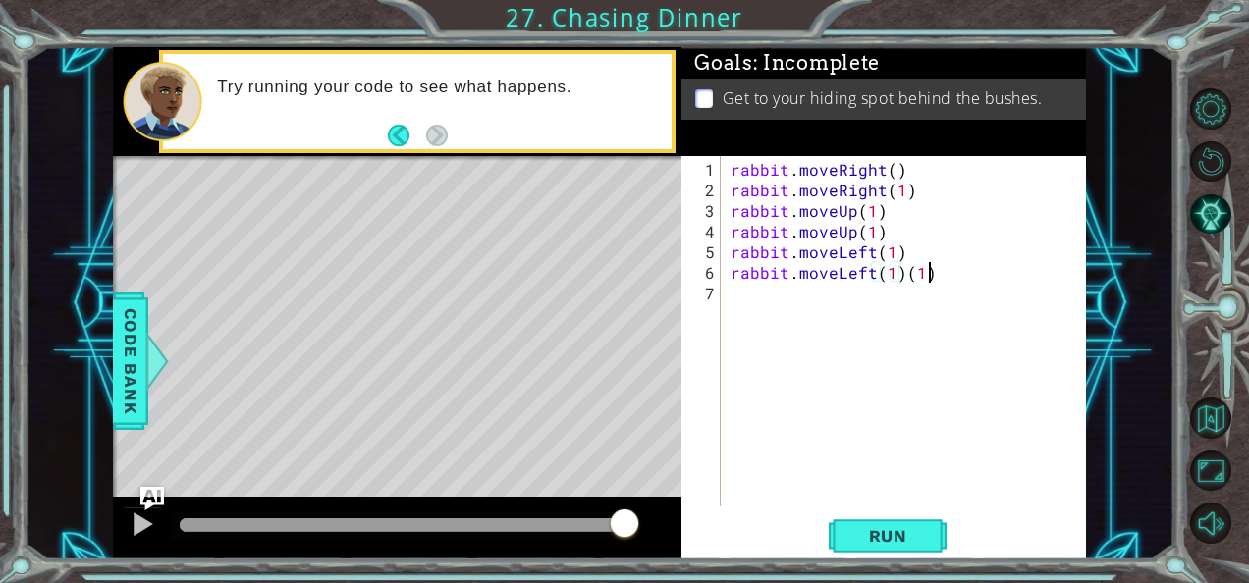
click at [941, 266] on div "rabbit . moveRight ( ) rabbit . moveRight ( 1 ) rabbit . moveUp ( 1 ) rabbit . …" at bounding box center [908, 355] width 365 height 392
type textarea "rabbit.moveLeft(1)"
click at [880, 527] on span "Run" at bounding box center [888, 536] width 78 height 20
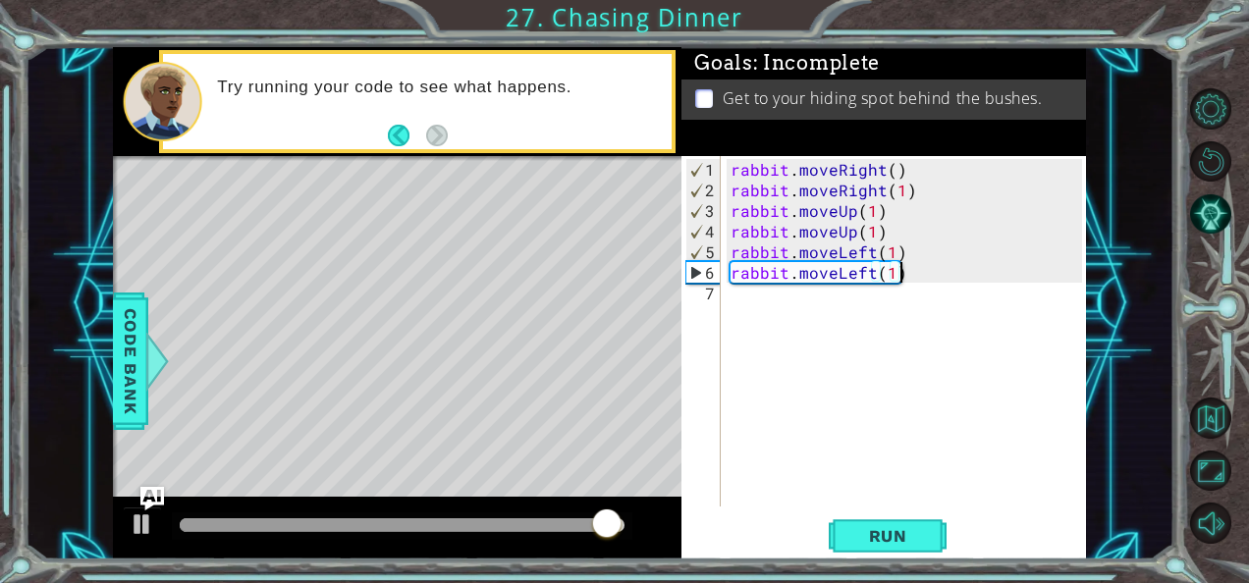
click at [876, 298] on div "rabbit . moveRight ( ) rabbit . moveRight ( 1 ) rabbit . moveUp ( 1 ) rabbit . …" at bounding box center [908, 355] width 365 height 392
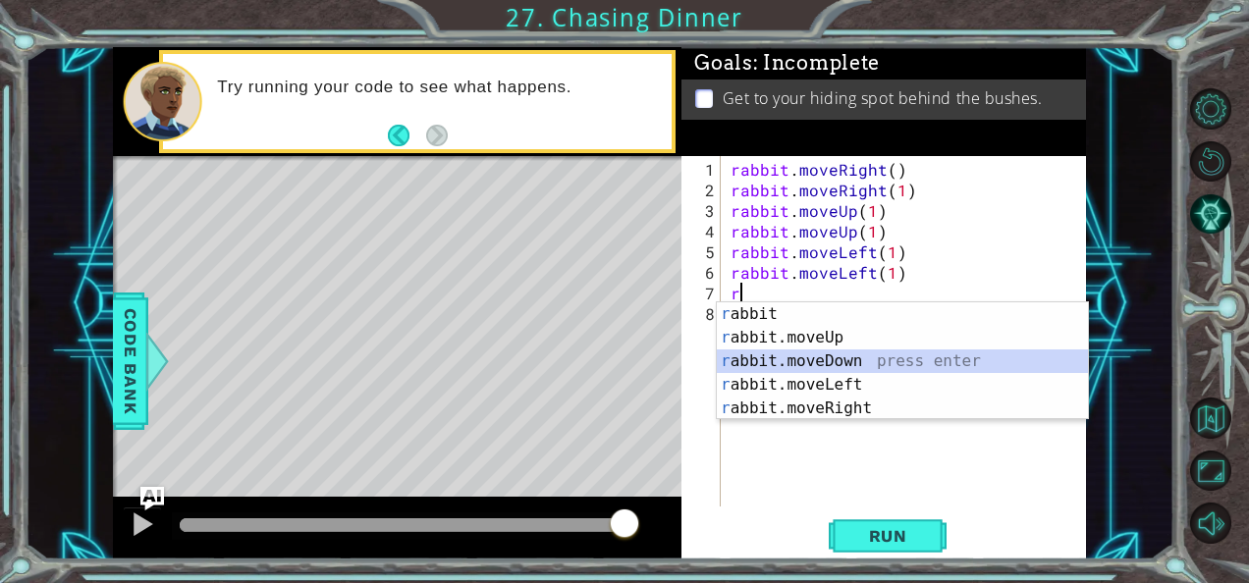
click at [838, 363] on div "r abbit press enter r abbit.moveUp press enter r abbit.moveDown press enter r a…" at bounding box center [903, 384] width 372 height 165
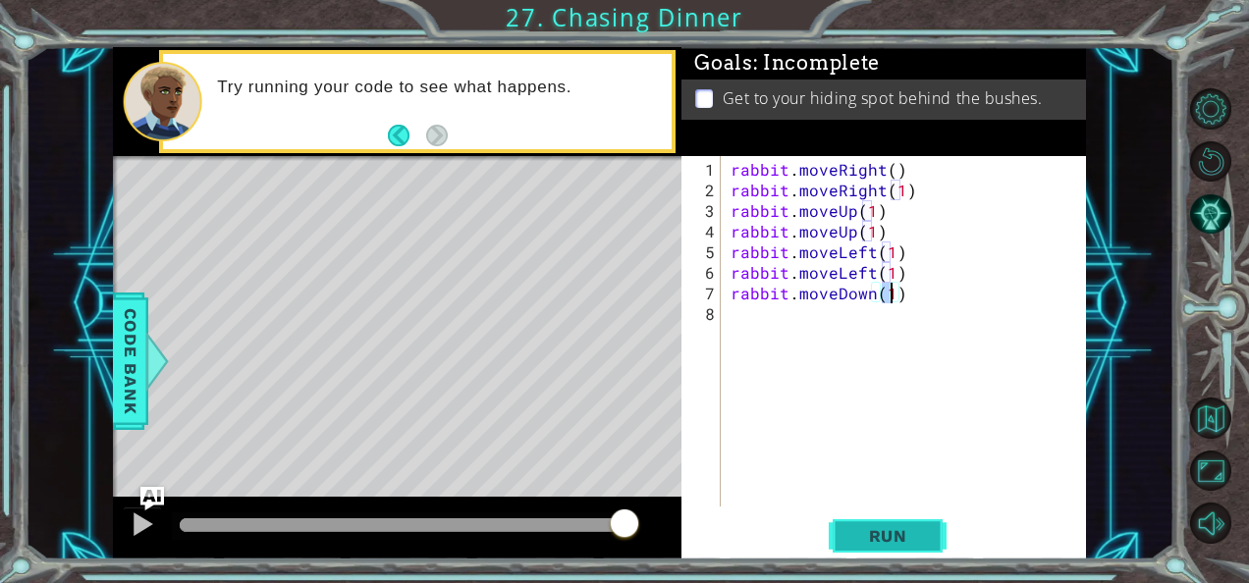
type textarea "rabbit.moveDown(1)"
click at [893, 534] on span "Run" at bounding box center [888, 536] width 78 height 20
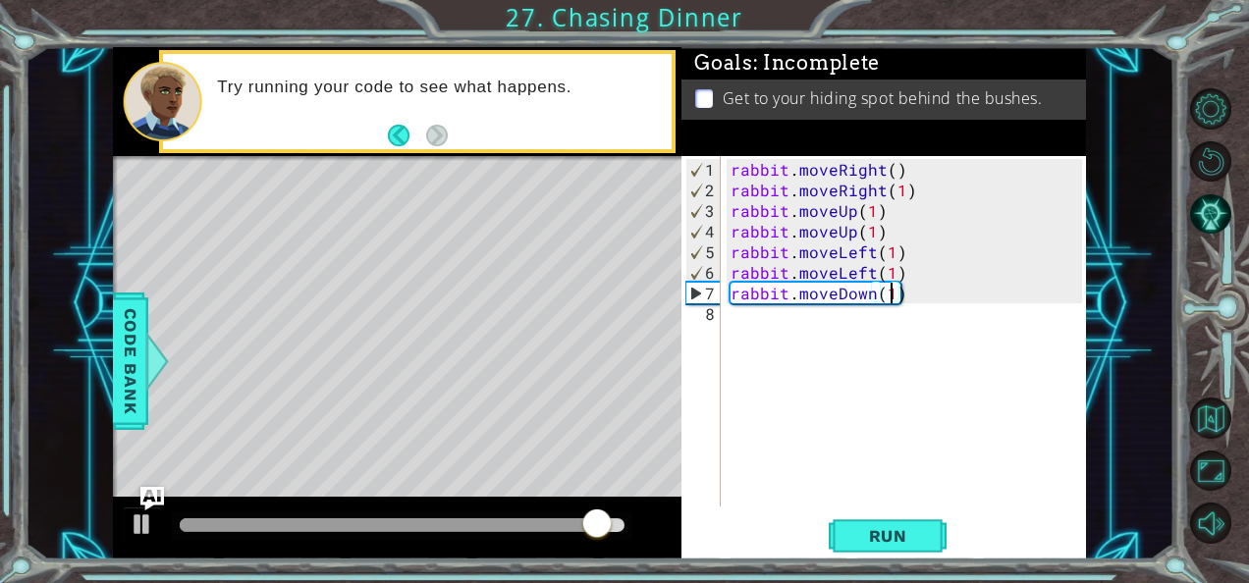
click at [916, 295] on div "rabbit . moveRight ( ) rabbit . moveRight ( 1 ) rabbit . moveUp ( 1 ) rabbit . …" at bounding box center [908, 355] width 365 height 392
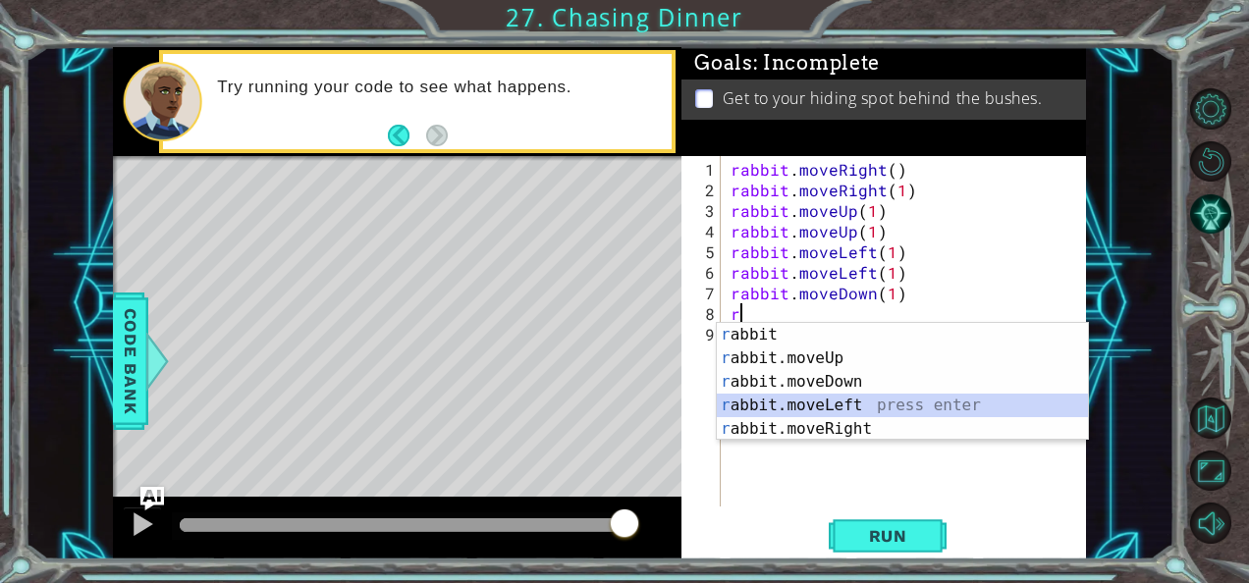
click at [861, 401] on div "r abbit press enter r abbit.moveUp press enter r abbit.moveDown press enter r a…" at bounding box center [903, 405] width 372 height 165
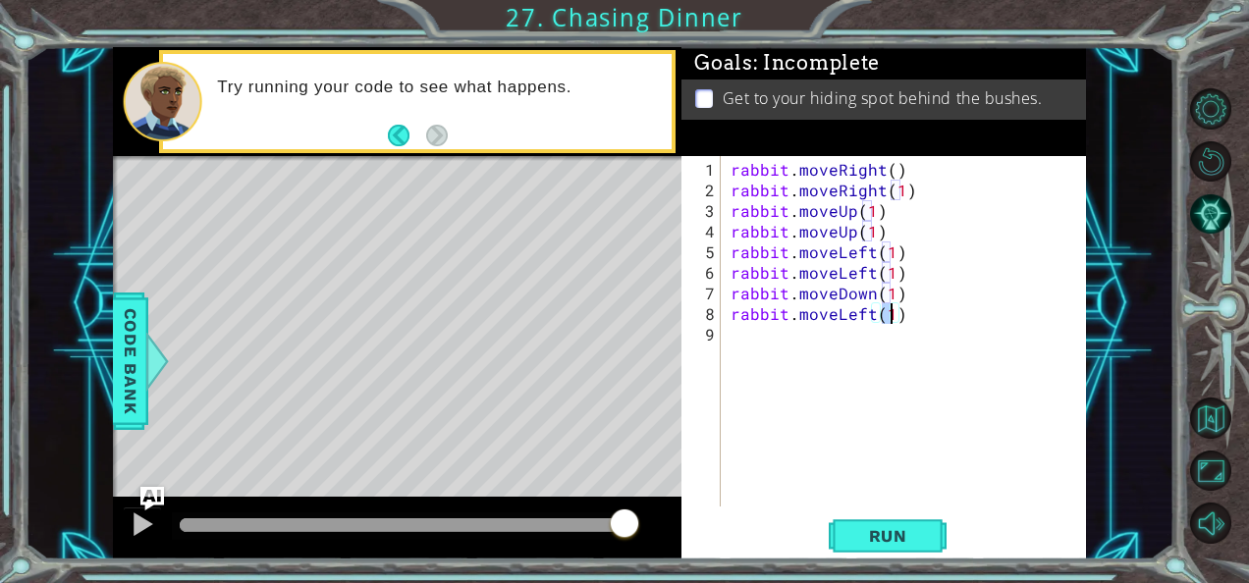
type textarea "rabbit.moveLeft(1)"
click at [869, 514] on div "rabbit.moveLeft(1) 1 2 3 4 5 6 7 8 9 rabbit . moveRight ( ) rabbit . moveRight …" at bounding box center [883, 357] width 404 height 403
click at [877, 523] on button "Run" at bounding box center [887, 535] width 118 height 40
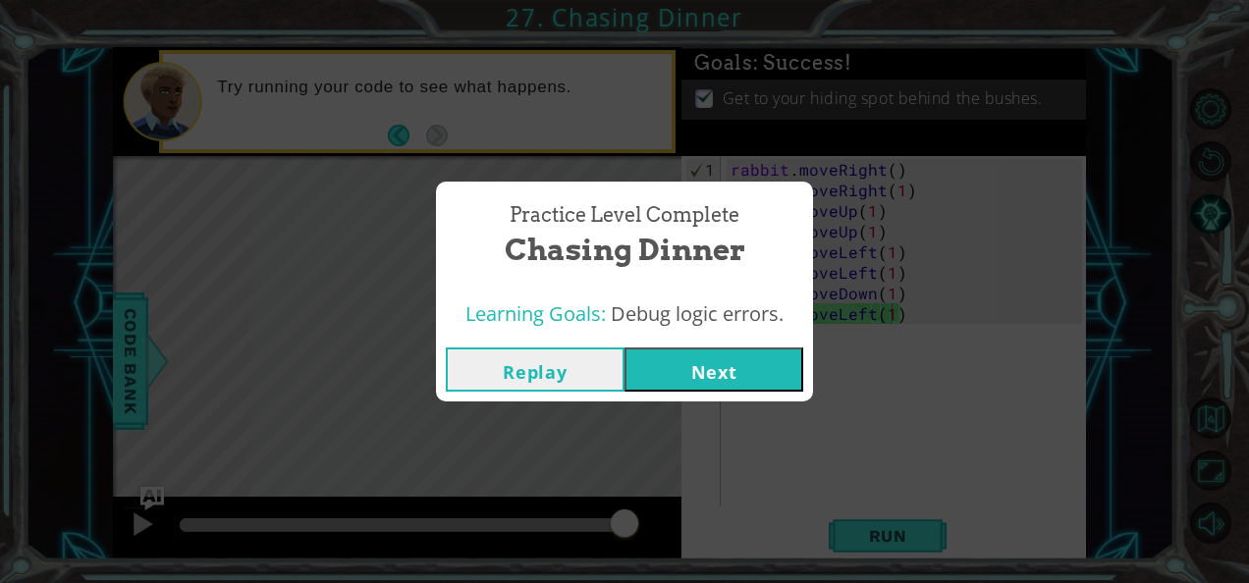
click at [734, 358] on button "Next" at bounding box center [713, 369] width 179 height 44
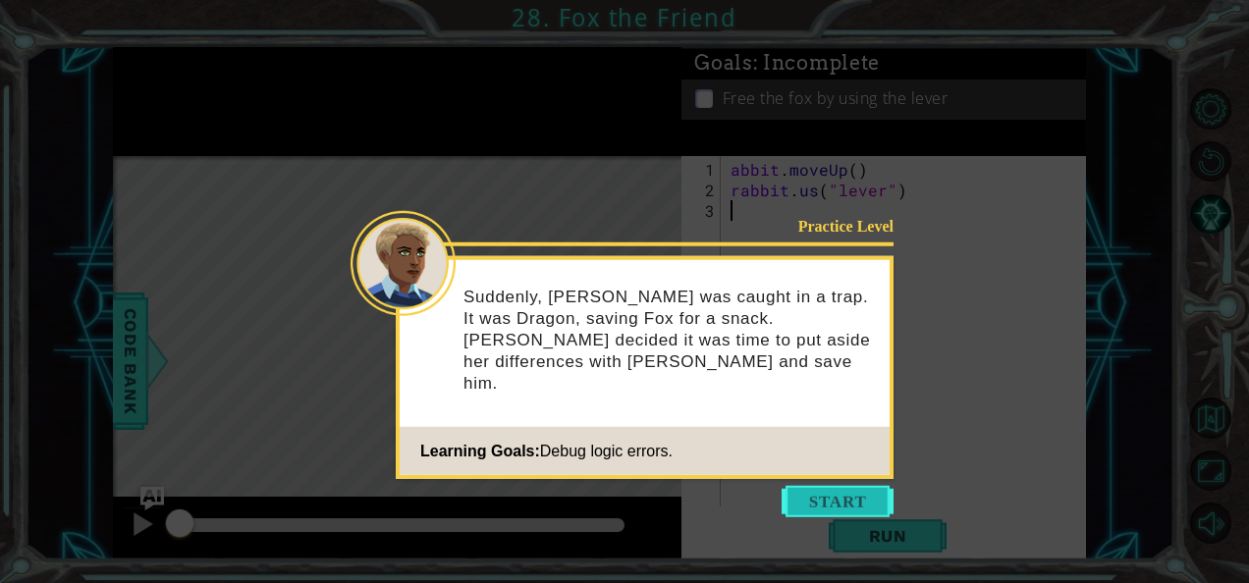
click at [861, 503] on button "Start" at bounding box center [837, 501] width 112 height 31
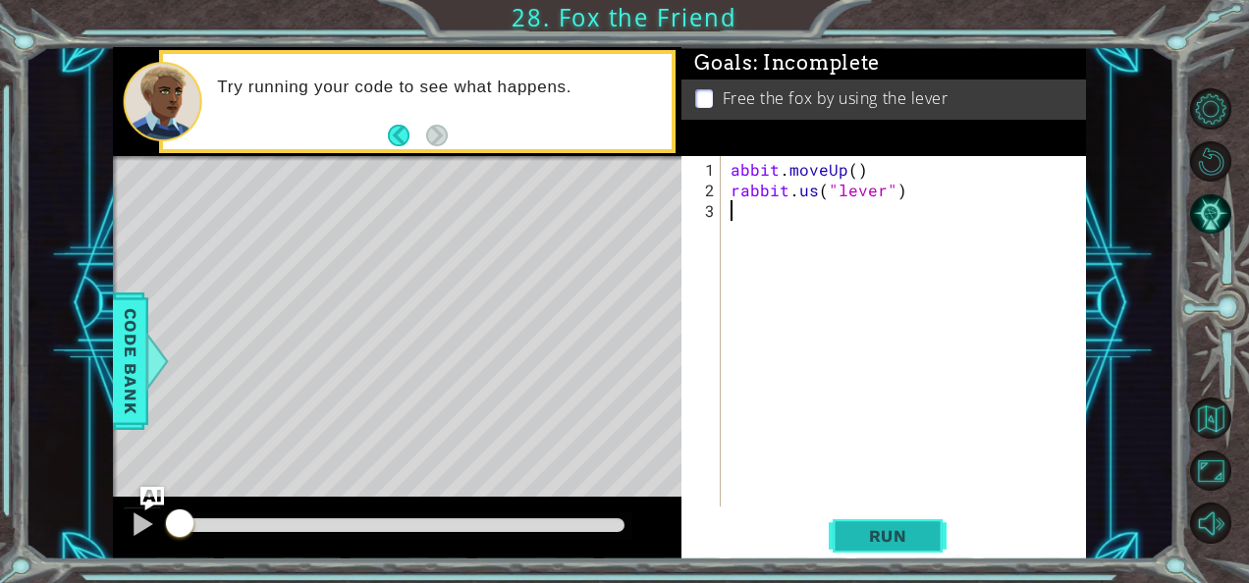
click at [866, 522] on button "Run" at bounding box center [887, 535] width 118 height 40
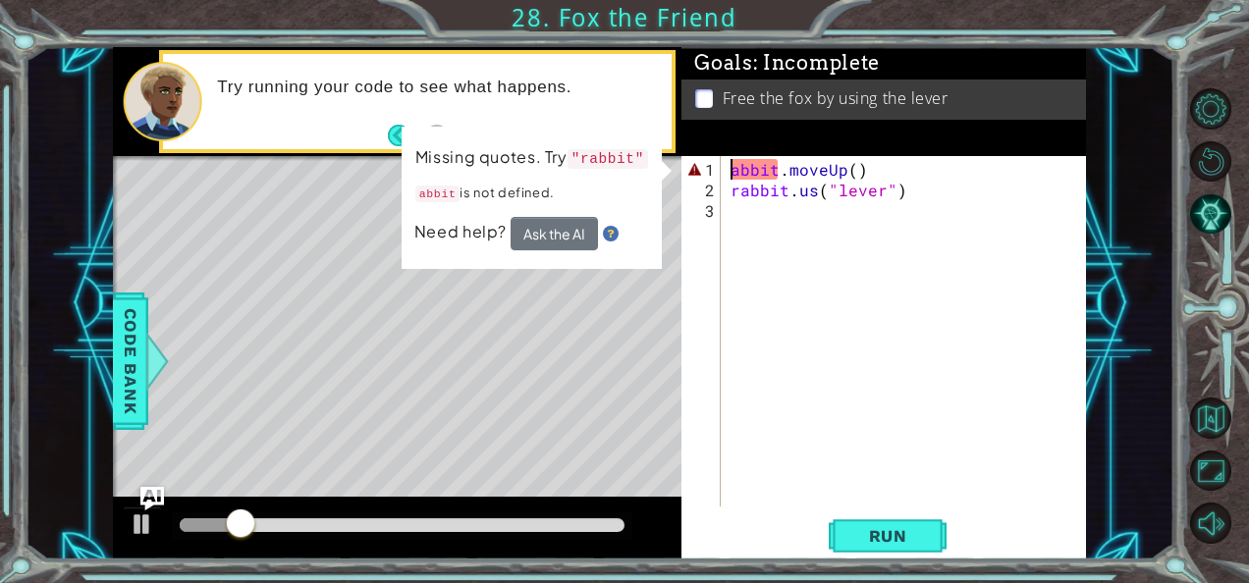
click at [731, 167] on div "abbit . moveUp ( ) rabbit . us ( "lever" )" at bounding box center [908, 355] width 365 height 392
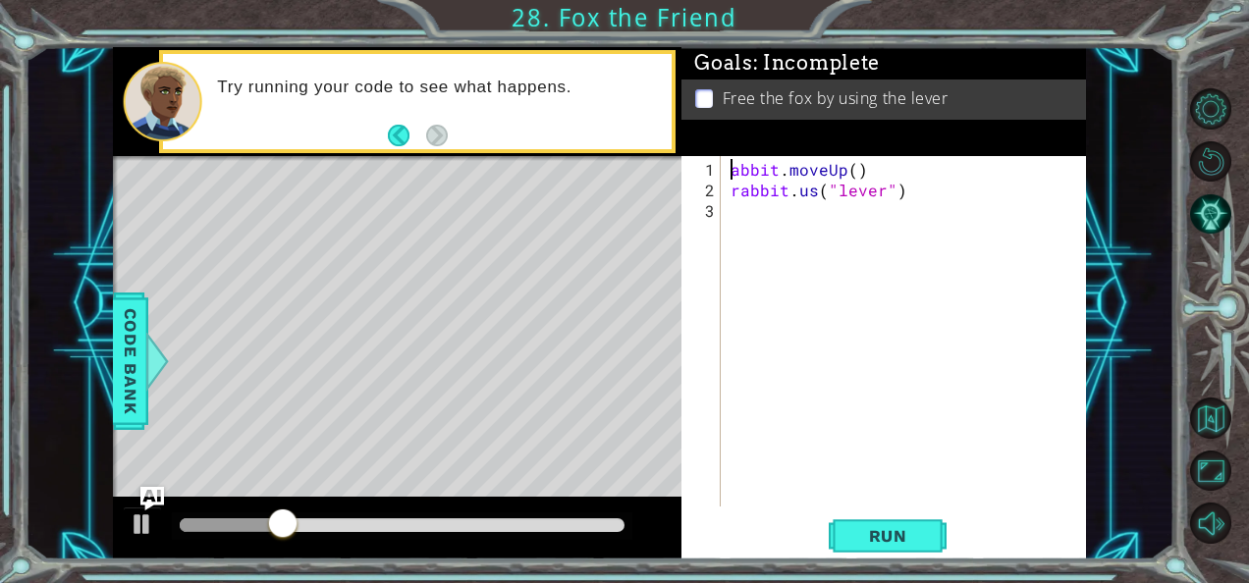
type textarea "rabbit.moveUp()"
click at [885, 348] on div "rabbit . moveUp ( ) rabbit . us ( "lever" )" at bounding box center [908, 355] width 365 height 392
click at [876, 524] on button "Run" at bounding box center [887, 535] width 118 height 40
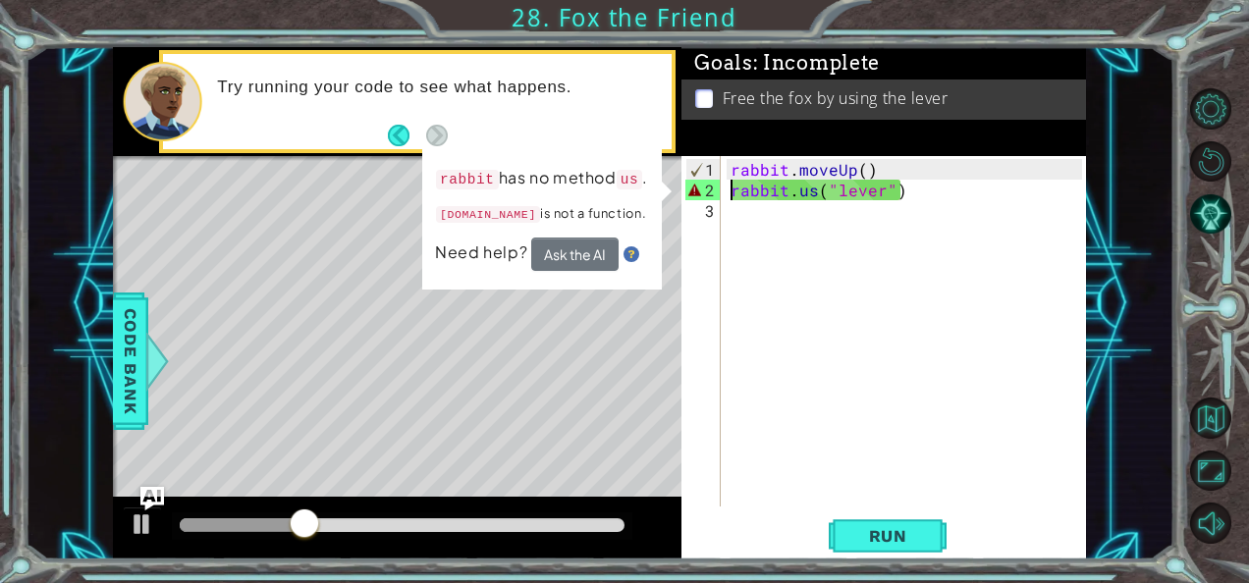
click at [732, 190] on div "rabbit . moveUp ( ) rabbit . us ( "lever" )" at bounding box center [908, 355] width 365 height 392
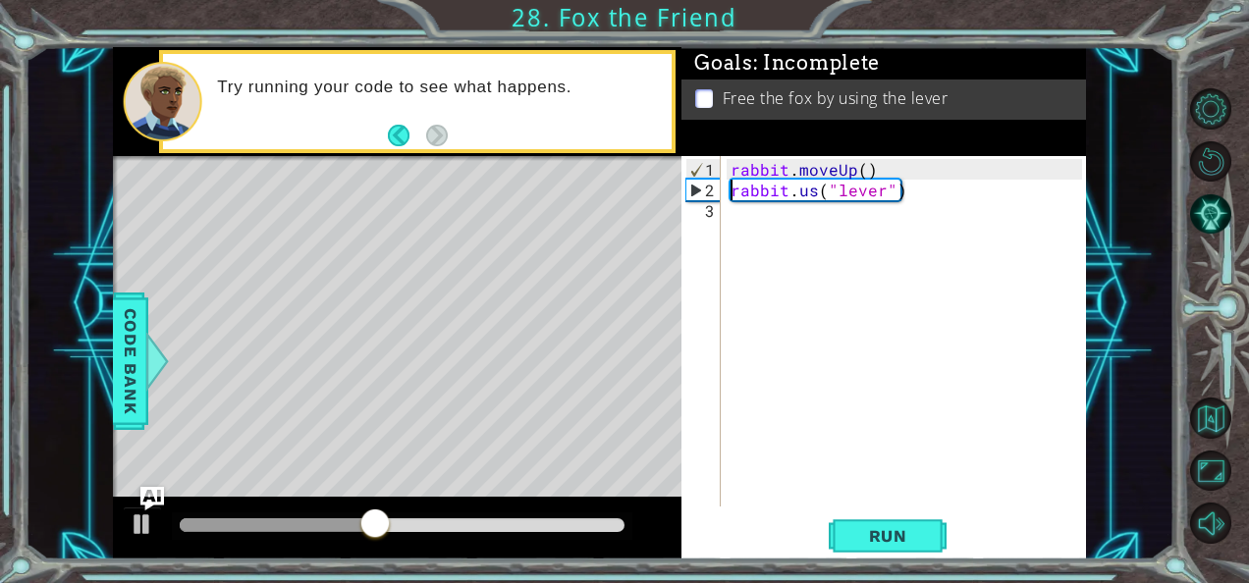
click at [883, 563] on div "1 ההההההההההההההההההההההההההההההההההההההההההההההההההההההההההההההההההההההההההההה…" at bounding box center [624, 291] width 1249 height 583
click at [881, 543] on span "Run" at bounding box center [888, 536] width 78 height 20
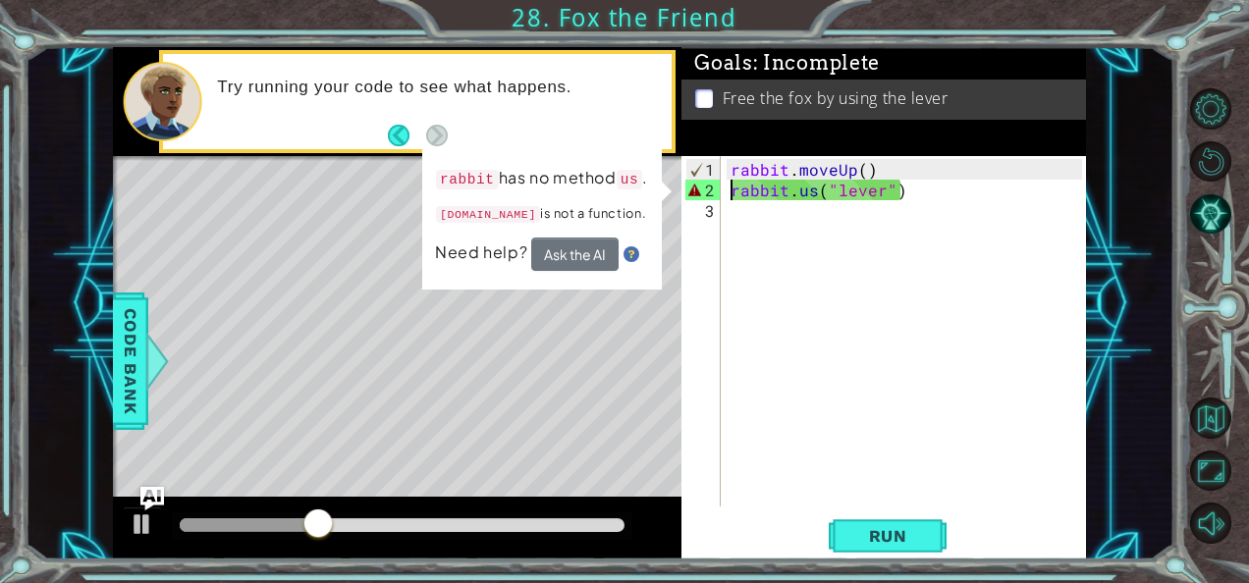
click at [815, 191] on div "rabbit . moveUp ( ) rabbit . us ( "lever" )" at bounding box center [908, 355] width 365 height 392
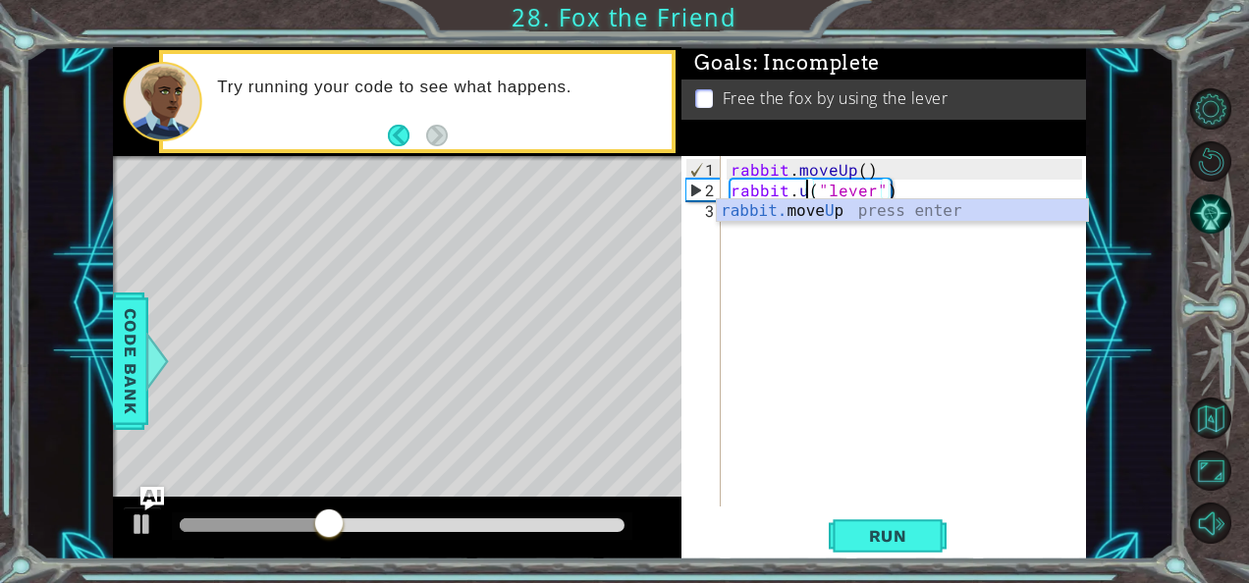
type textarea "rabbit.("lever")"
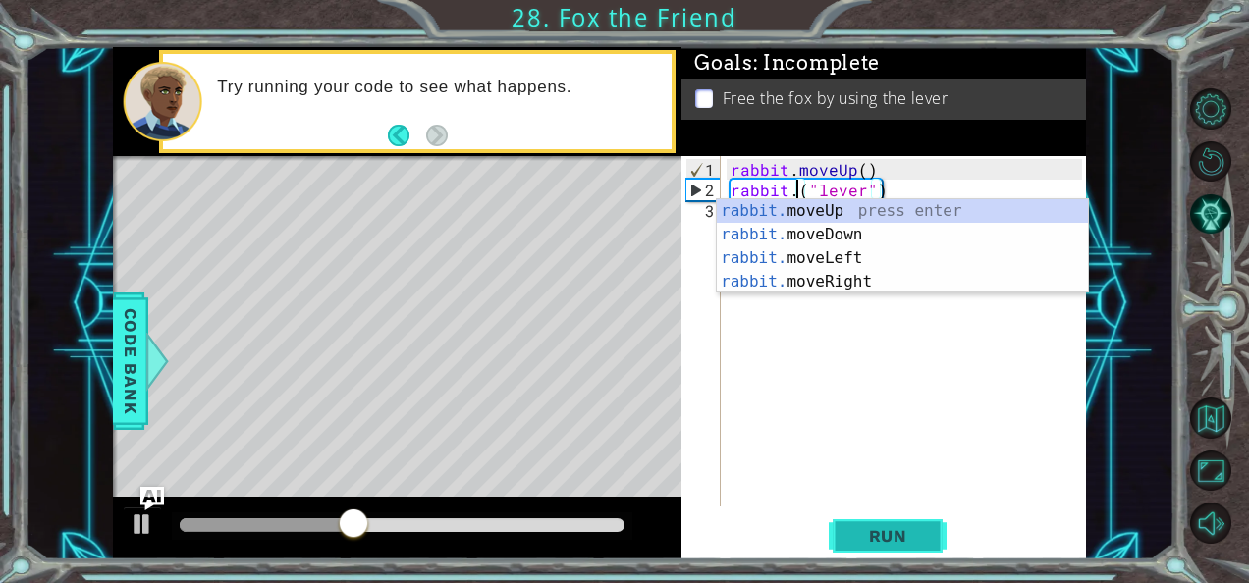
click at [864, 530] on span "Run" at bounding box center [888, 536] width 78 height 20
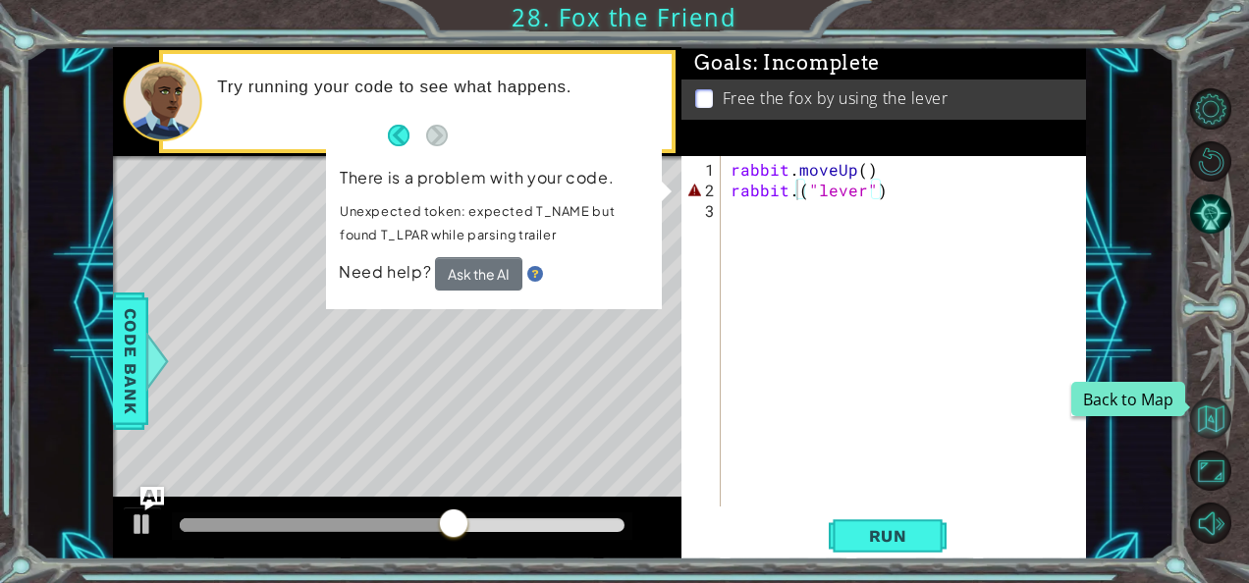
click at [1206, 421] on button "Back to Map" at bounding box center [1210, 418] width 41 height 41
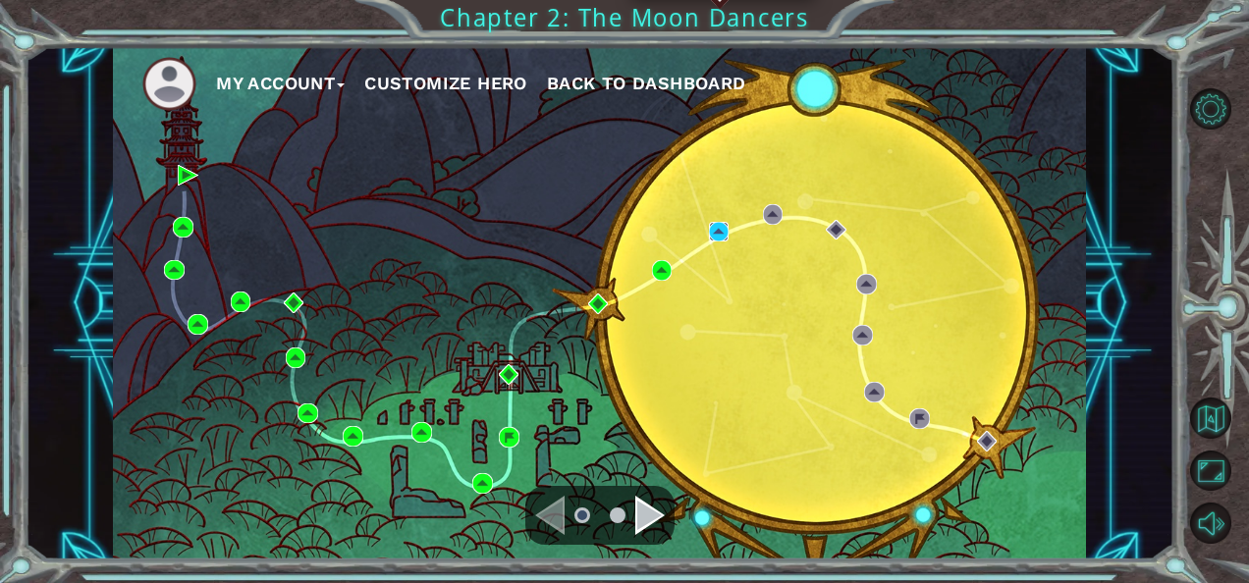
click at [714, 224] on img at bounding box center [719, 232] width 21 height 21
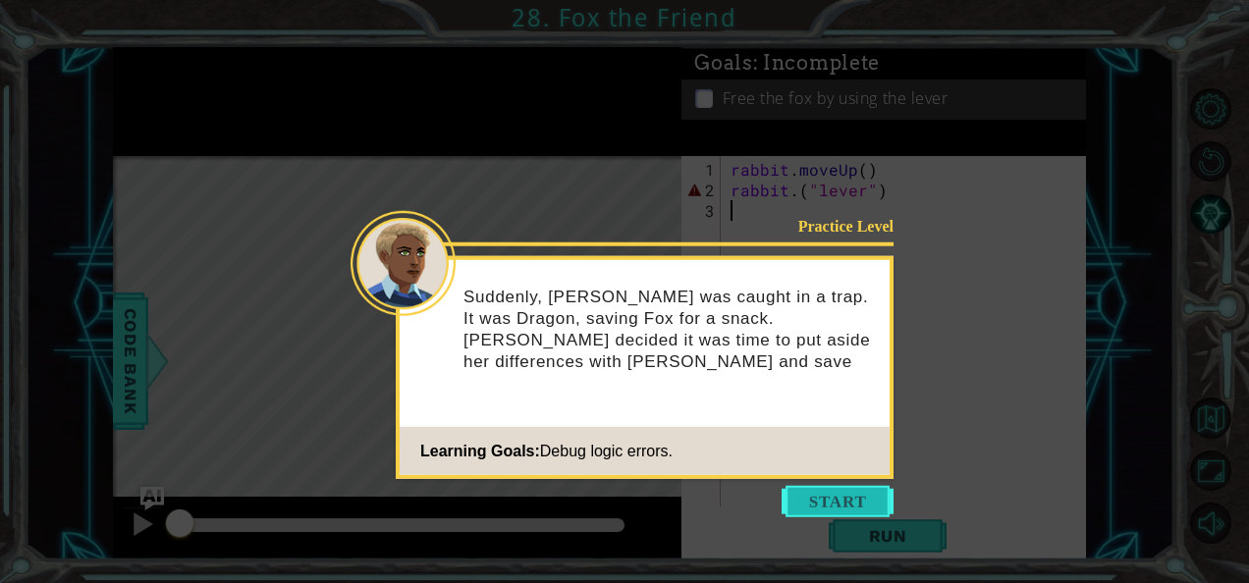
click at [809, 497] on button "Start" at bounding box center [837, 501] width 112 height 31
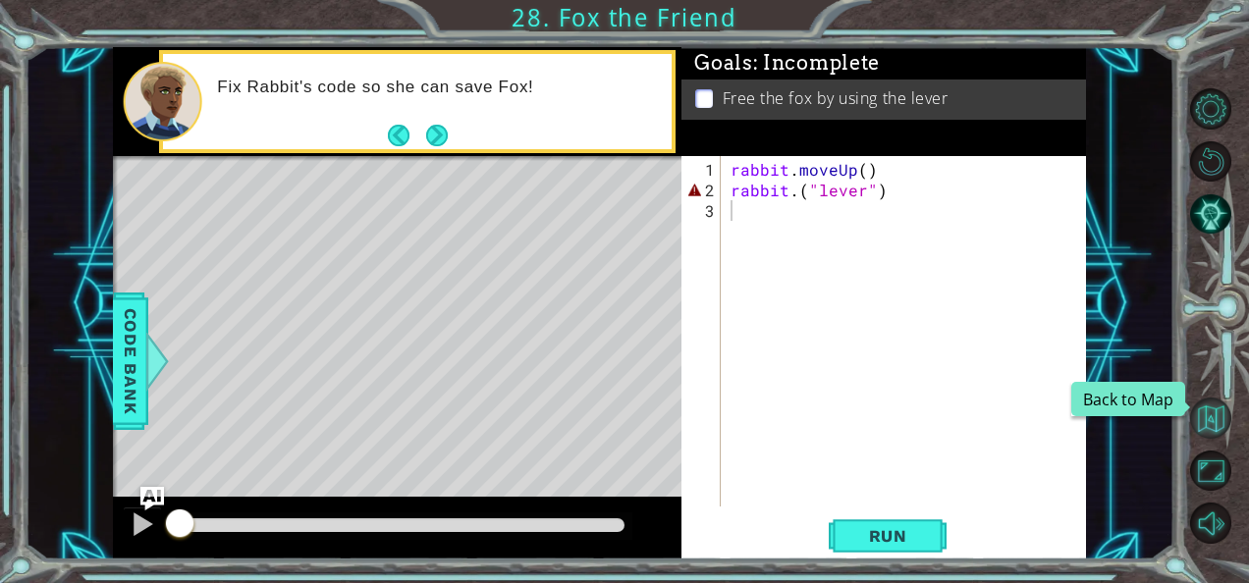
click at [1209, 428] on button "Back to Map" at bounding box center [1210, 418] width 41 height 41
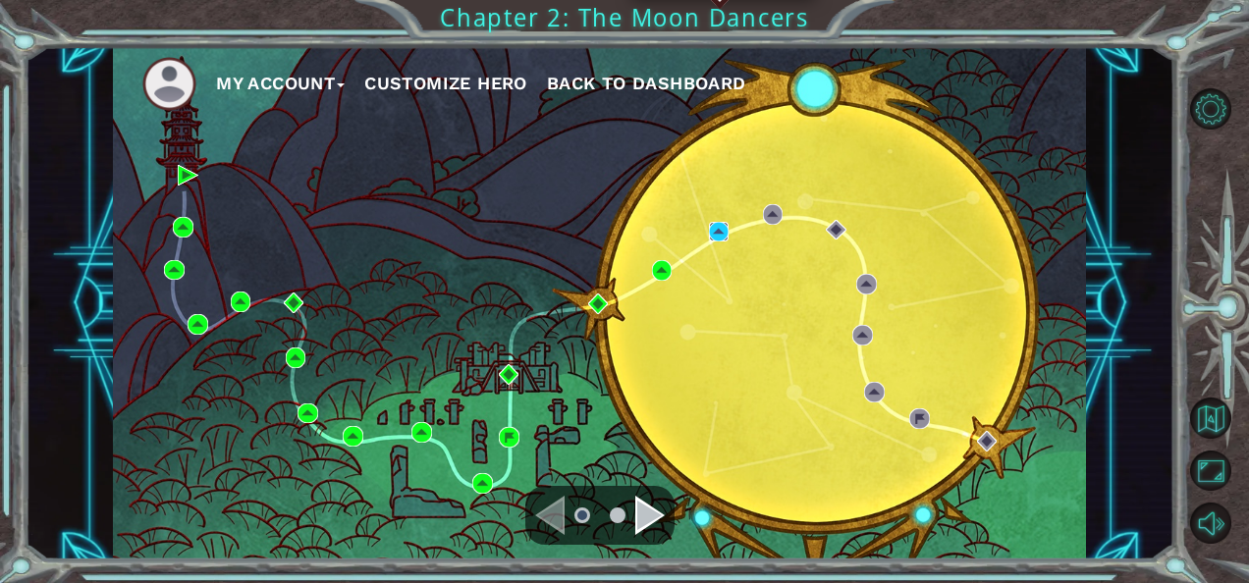
click at [720, 235] on img at bounding box center [719, 232] width 21 height 21
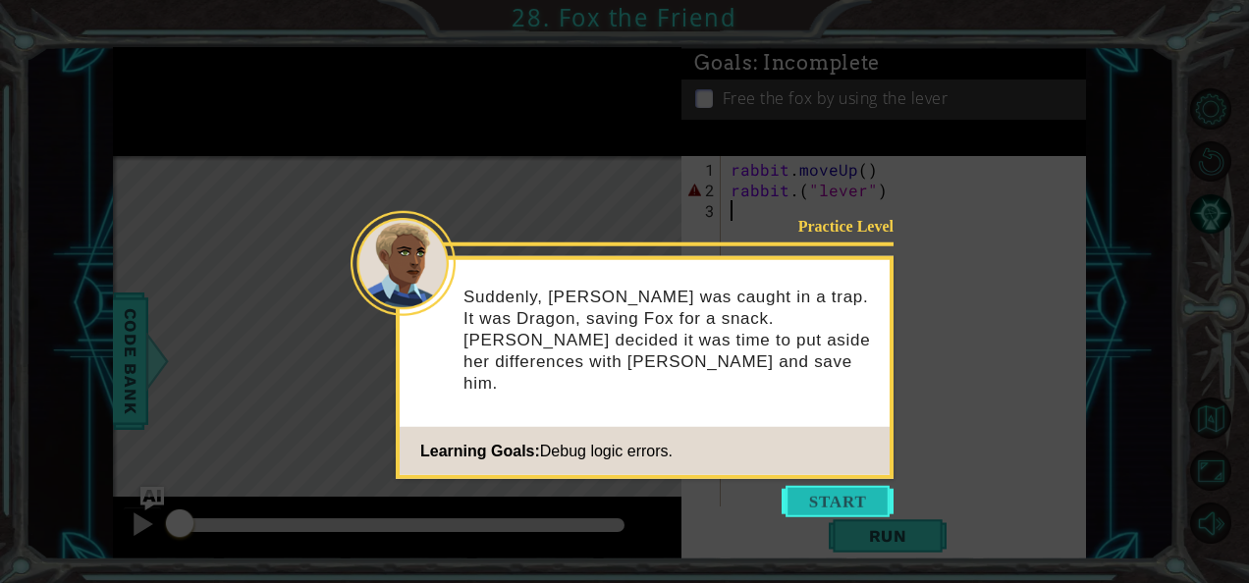
click at [872, 498] on button "Start" at bounding box center [837, 501] width 112 height 31
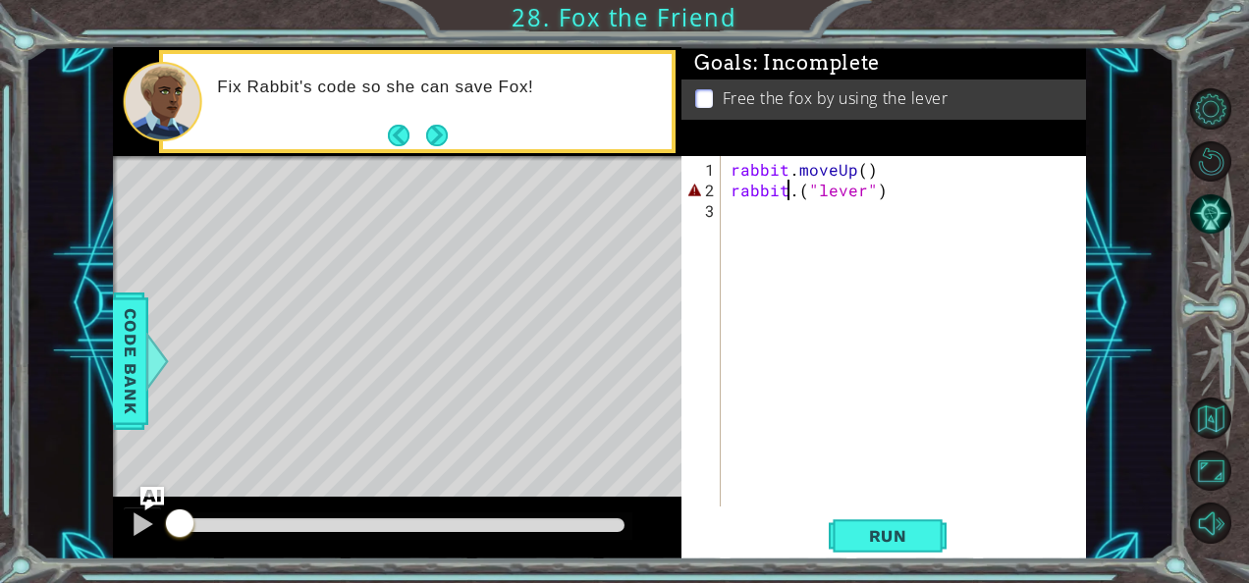
click at [791, 189] on div "rabbit . moveUp ( ) rabbit . ( "lever" )" at bounding box center [908, 355] width 365 height 392
type textarea "rabbit.u("lever")"
drag, startPoint x: 883, startPoint y: 183, endPoint x: 698, endPoint y: 186, distance: 185.6
click at [698, 186] on div "rabbit.u("lever") 1 2 3 rabbit . moveUp ( ) rabbit . u ( "lever" ) הההההההההההה…" at bounding box center [881, 331] width 400 height 350
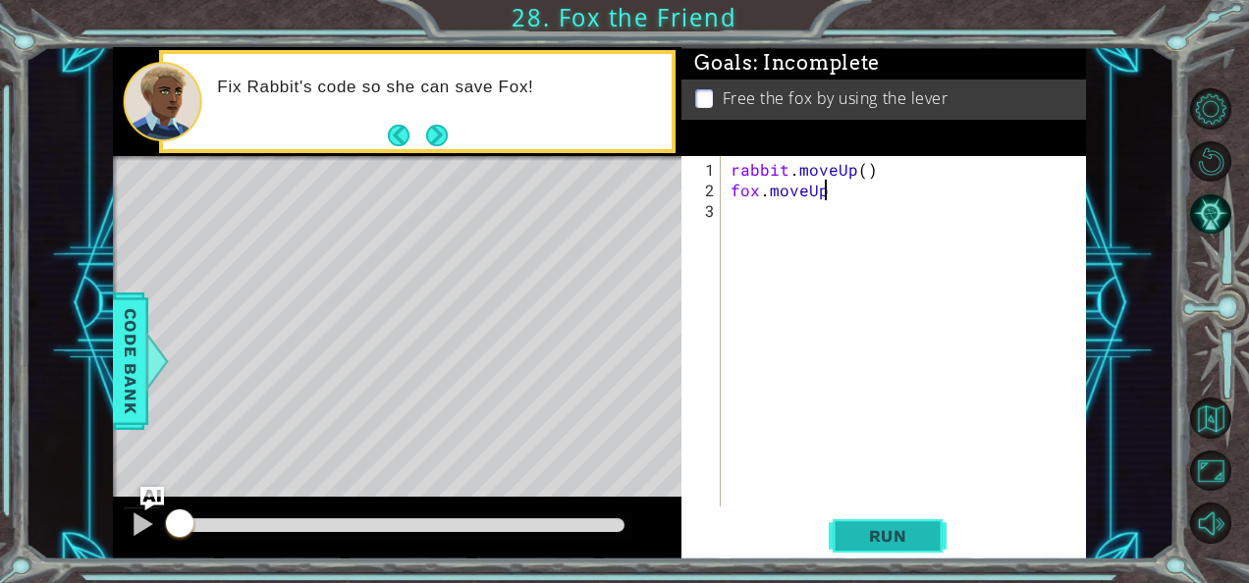
click at [908, 540] on span "Run" at bounding box center [888, 536] width 78 height 20
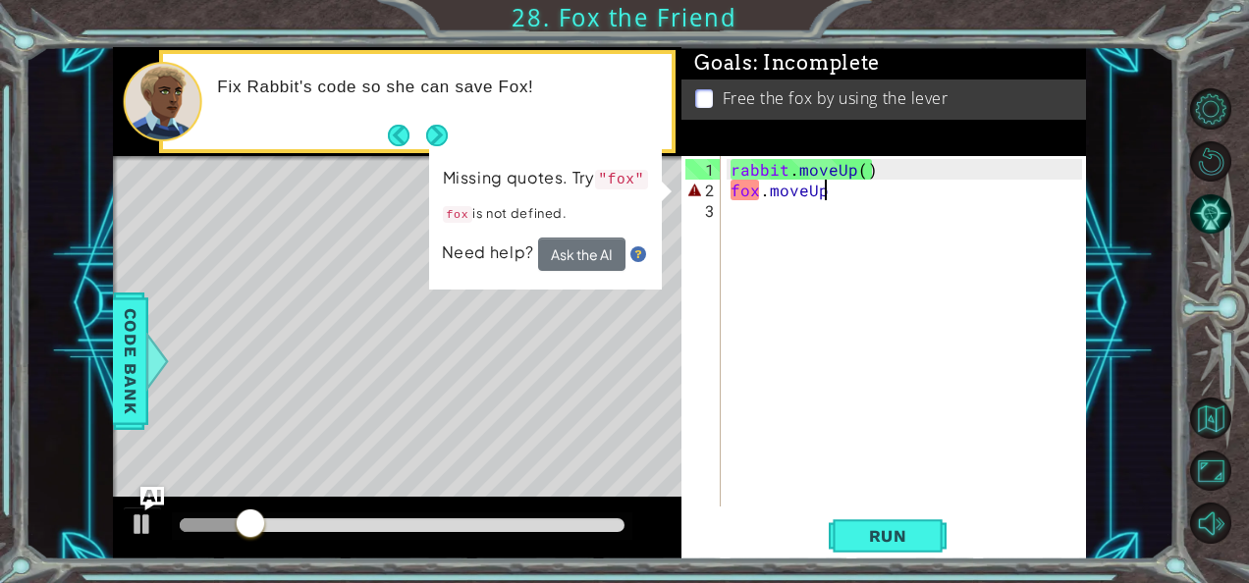
click at [754, 188] on div "rabbit . moveUp ( ) fox . moveUp" at bounding box center [908, 355] width 365 height 392
drag, startPoint x: 832, startPoint y: 185, endPoint x: 707, endPoint y: 186, distance: 125.7
click at [707, 186] on div "fox.moveUp 1 2 3 rabbit . moveUp ( ) fox . moveUp ההההההההההההההההההההההההההההה…" at bounding box center [881, 331] width 400 height 350
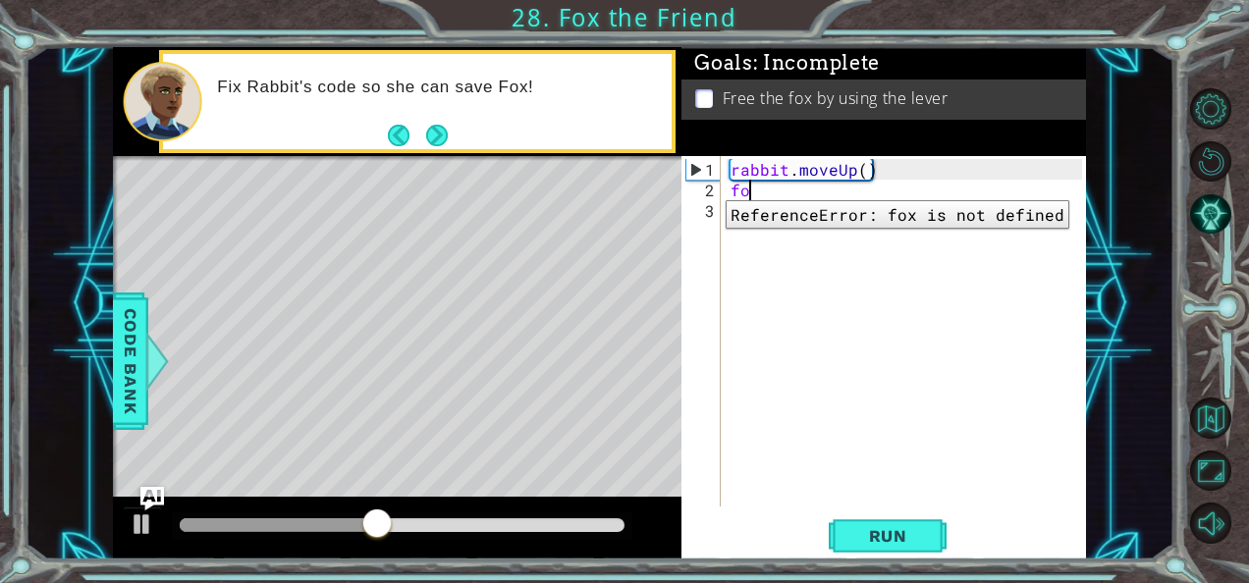
scroll to position [0, 0]
type textarea "f"
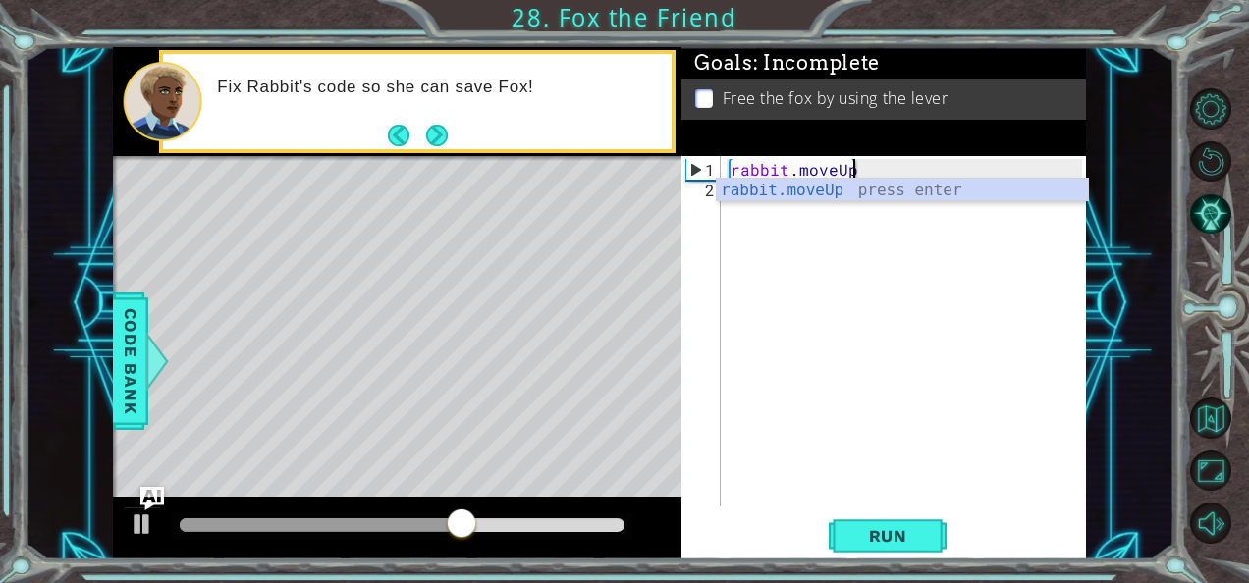
type textarea "rabbit.moveUp(1)"
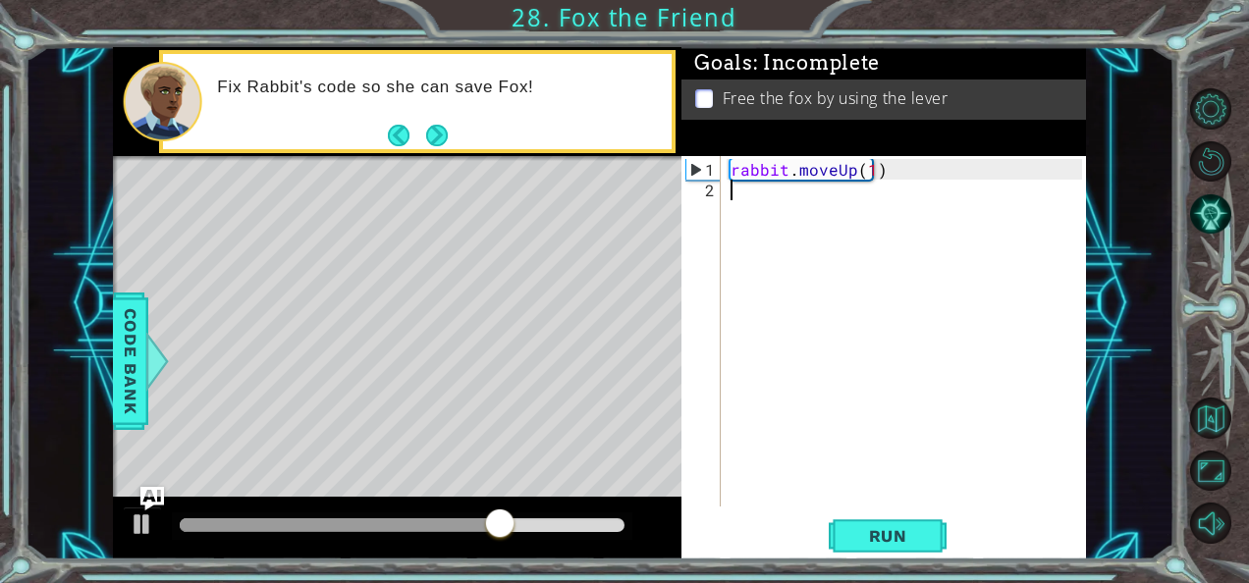
click at [858, 184] on div "rabbit . moveUp ( 1 )" at bounding box center [908, 355] width 365 height 392
click at [139, 516] on div at bounding box center [143, 524] width 26 height 26
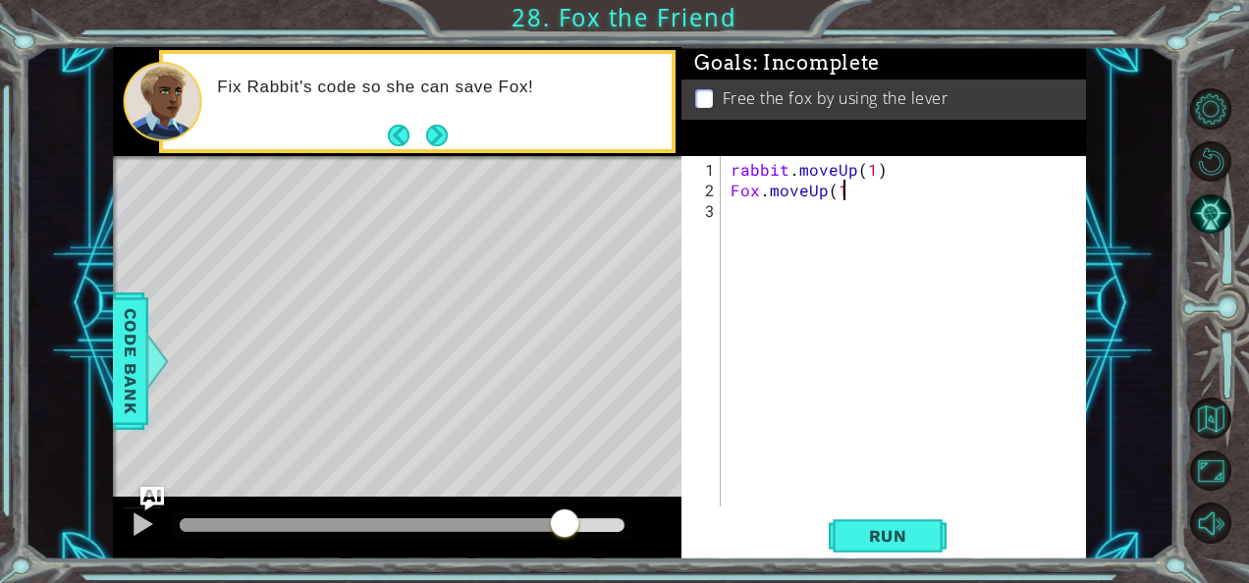
scroll to position [0, 6]
click at [899, 532] on span "Run" at bounding box center [888, 536] width 78 height 20
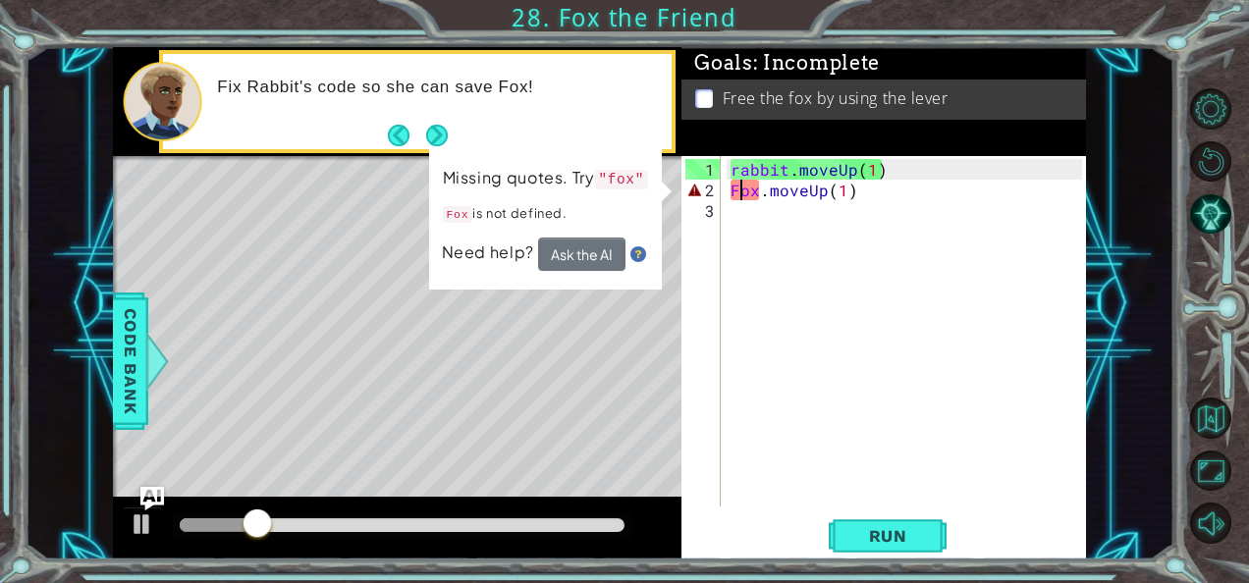
click at [737, 188] on div "rabbit . moveUp ( 1 ) Fox . moveUp ( 1 )" at bounding box center [908, 355] width 365 height 392
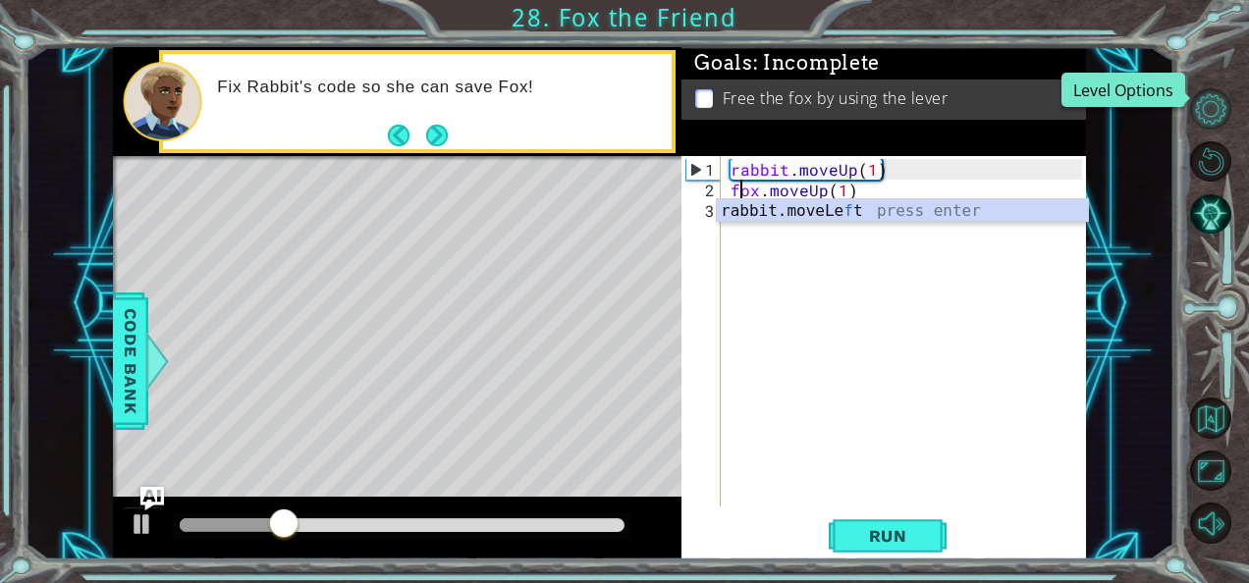
scroll to position [0, 0]
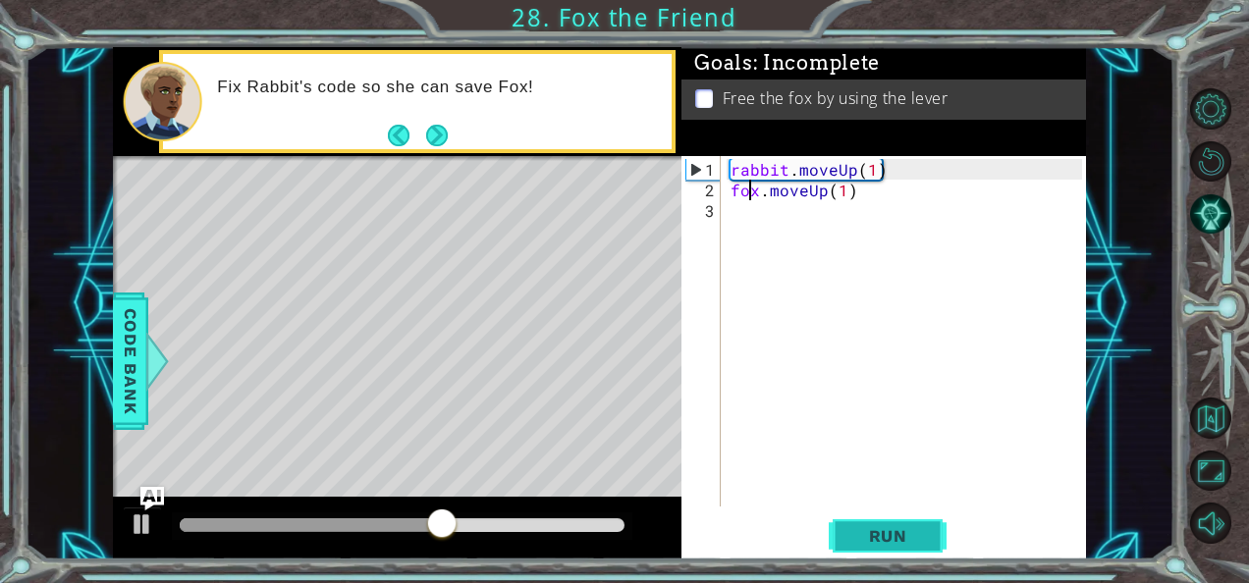
type textarea "fox.moveUp(1)"
click at [901, 526] on span "Run" at bounding box center [888, 536] width 78 height 20
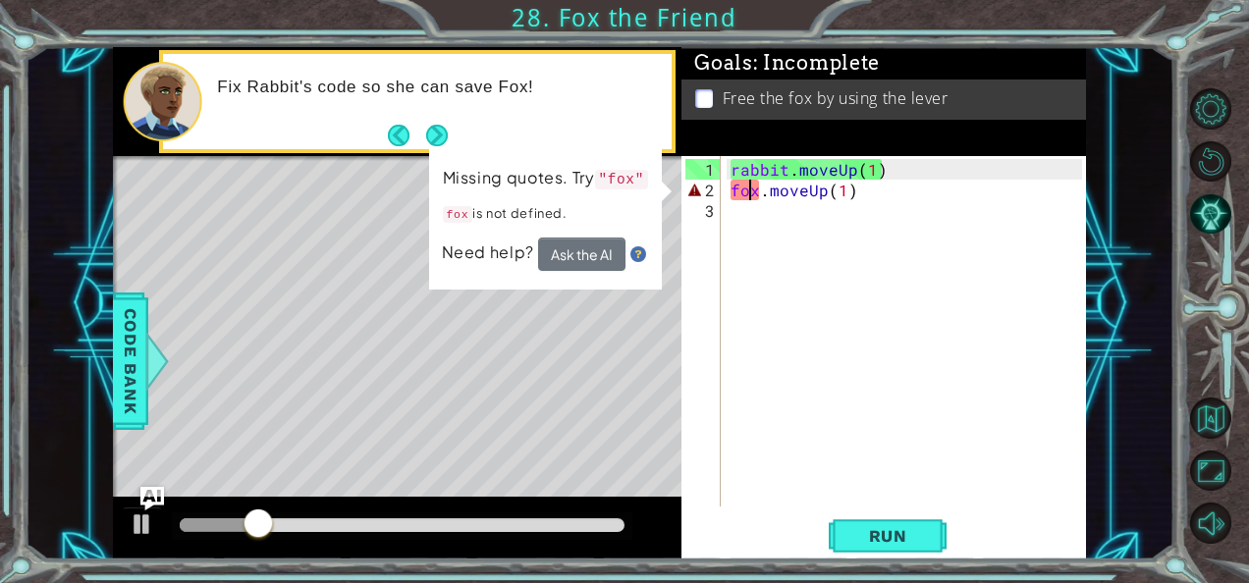
click at [503, 249] on span "Need help?" at bounding box center [490, 252] width 96 height 21
click at [591, 244] on button "Ask the AI" at bounding box center [581, 254] width 87 height 33
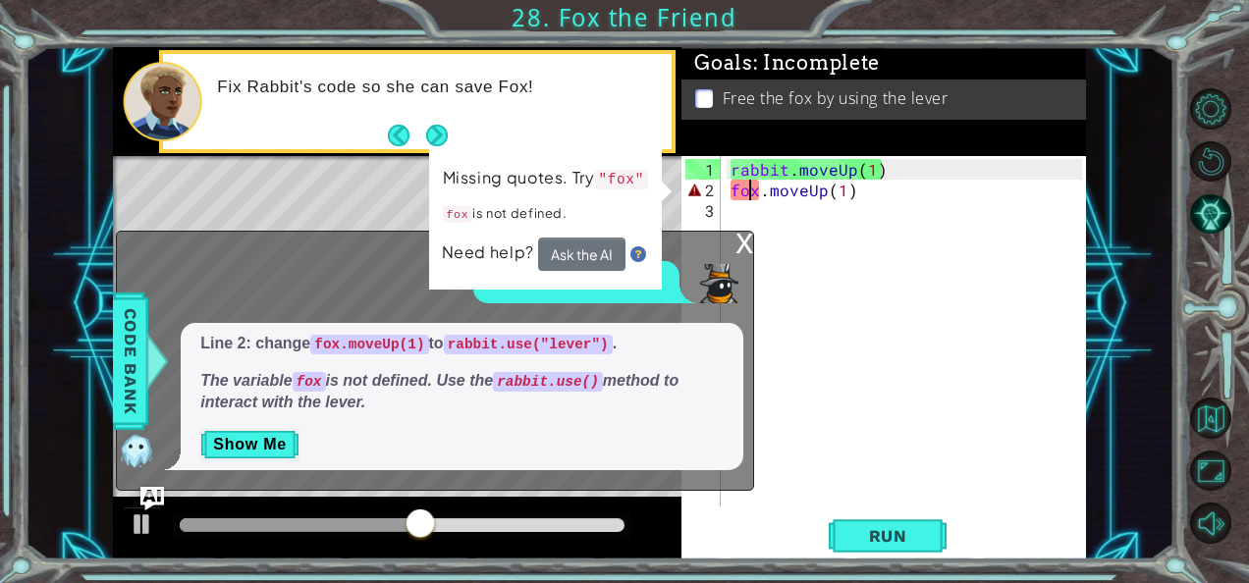
click at [748, 240] on div "x" at bounding box center [744, 242] width 18 height 20
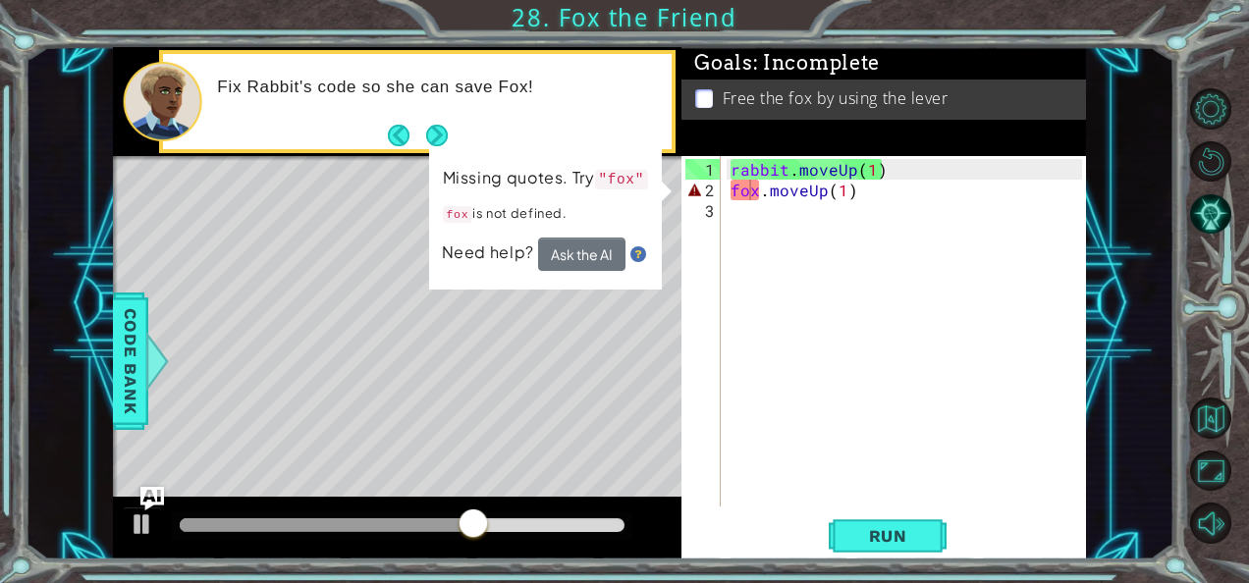
click at [822, 281] on div "rabbit . moveUp ( 1 ) fox . moveUp ( 1 )" at bounding box center [908, 355] width 365 height 392
click at [734, 266] on div "rabbit . moveUp ( 1 ) fox . moveUp ( 1 )" at bounding box center [908, 355] width 365 height 392
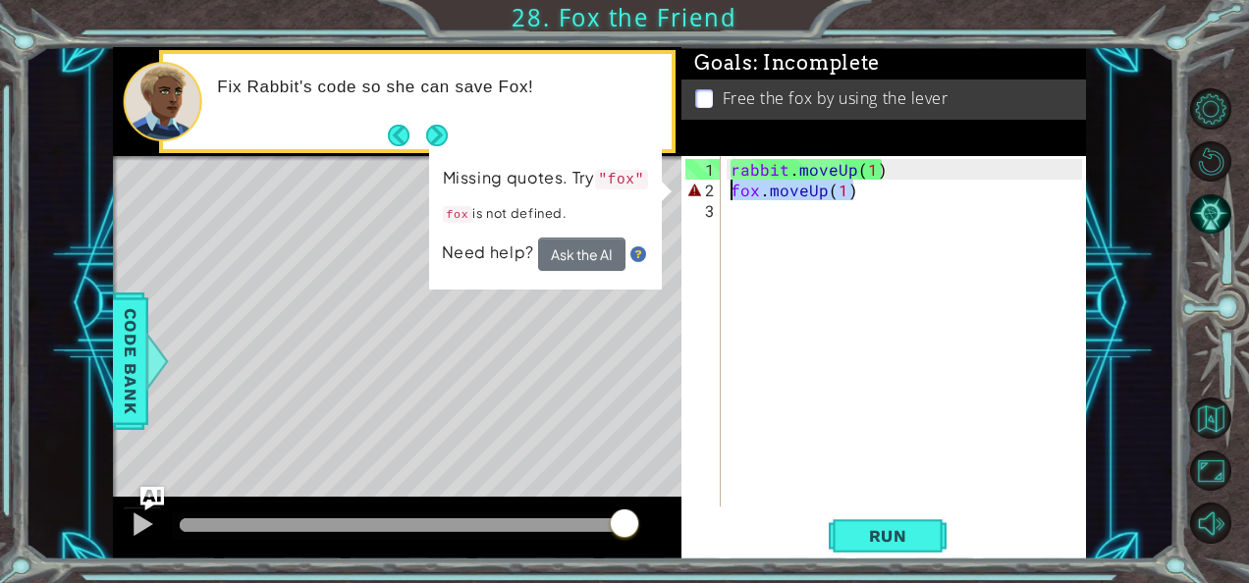
drag, startPoint x: 831, startPoint y: 185, endPoint x: 687, endPoint y: 188, distance: 144.3
click at [687, 188] on div "1 2 3 rabbit . moveUp ( 1 ) fox . moveUp ( 1 ) הההההההההההההההההההההההההההההההה…" at bounding box center [881, 331] width 400 height 350
type textarea "fox.moveUp(1)"
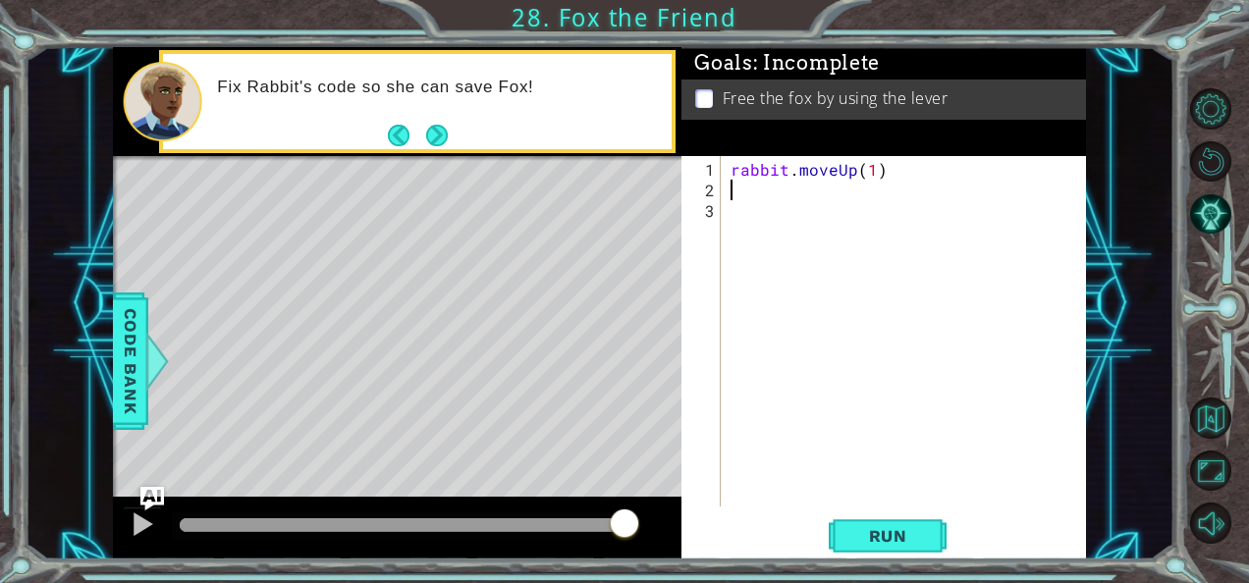
click at [771, 195] on div "rabbit . moveUp ( 1 )" at bounding box center [908, 355] width 365 height 392
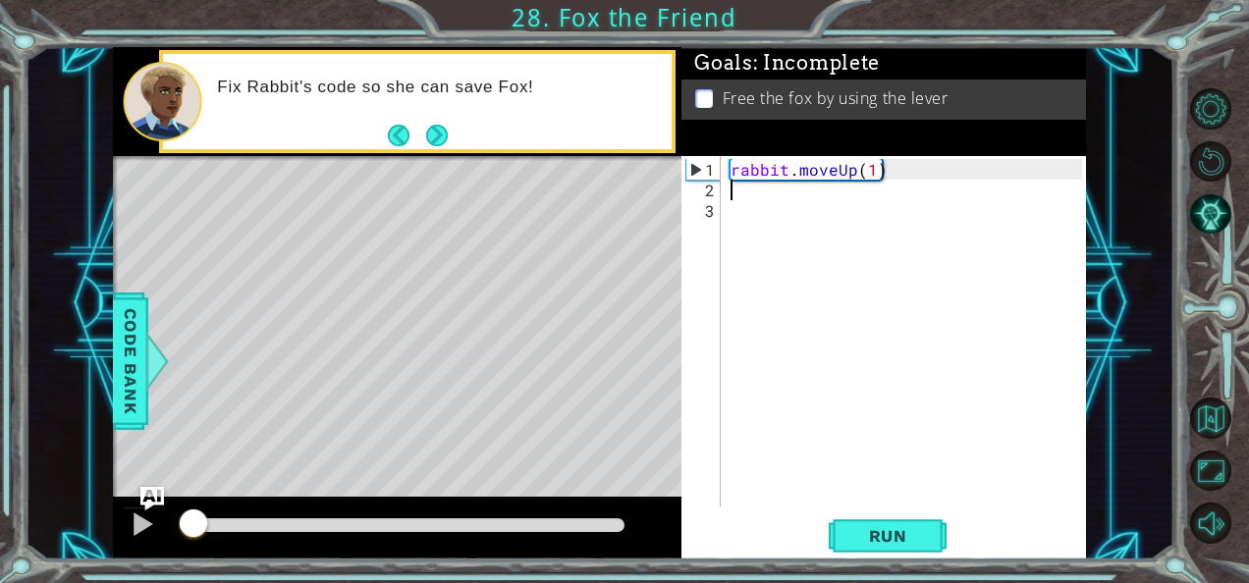
click at [193, 528] on div at bounding box center [187, 525] width 14 height 14
click at [1223, 196] on button "AI Hint" at bounding box center [1210, 213] width 41 height 41
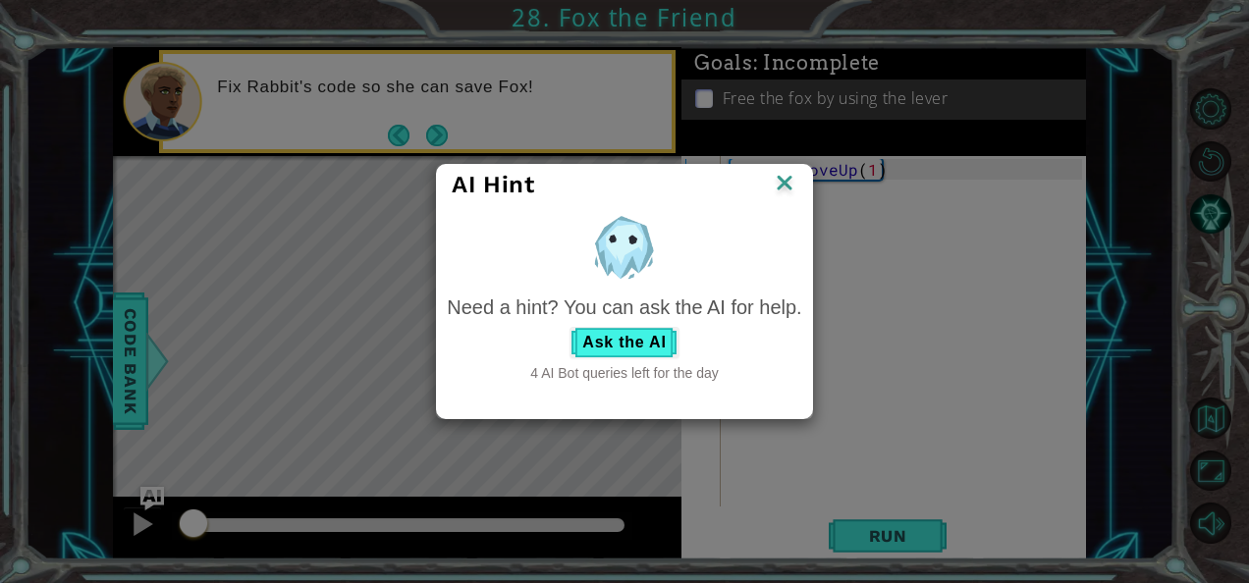
click at [784, 189] on img at bounding box center [785, 184] width 26 height 29
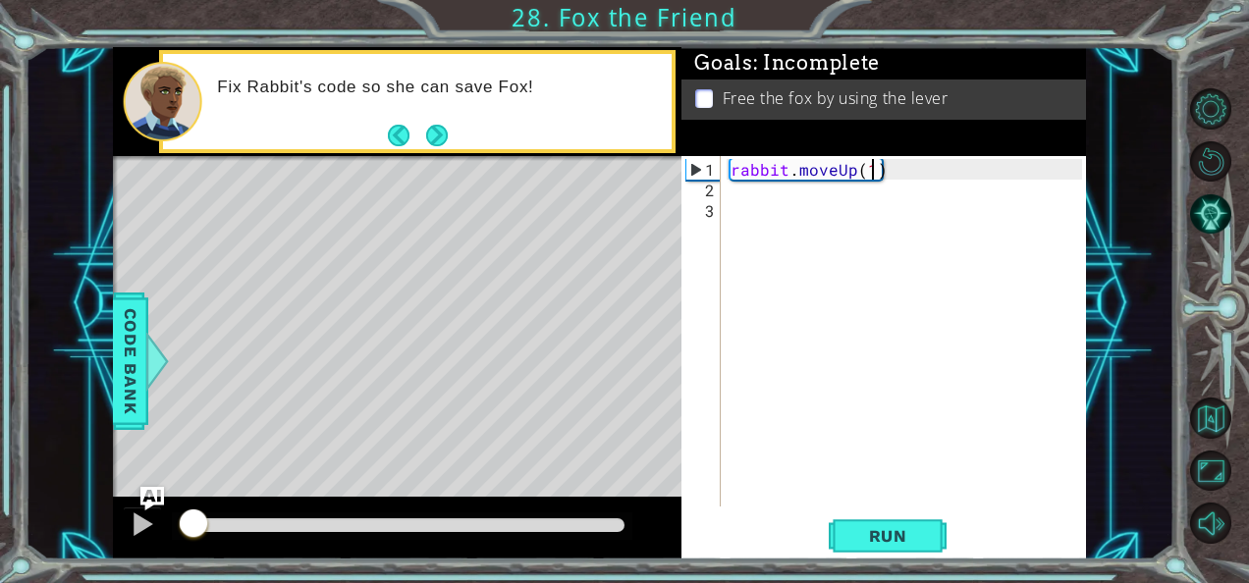
click at [870, 169] on div "rabbit . moveUp ( 1 )" at bounding box center [908, 355] width 365 height 392
type textarea "rabbit.moveUp(2)"
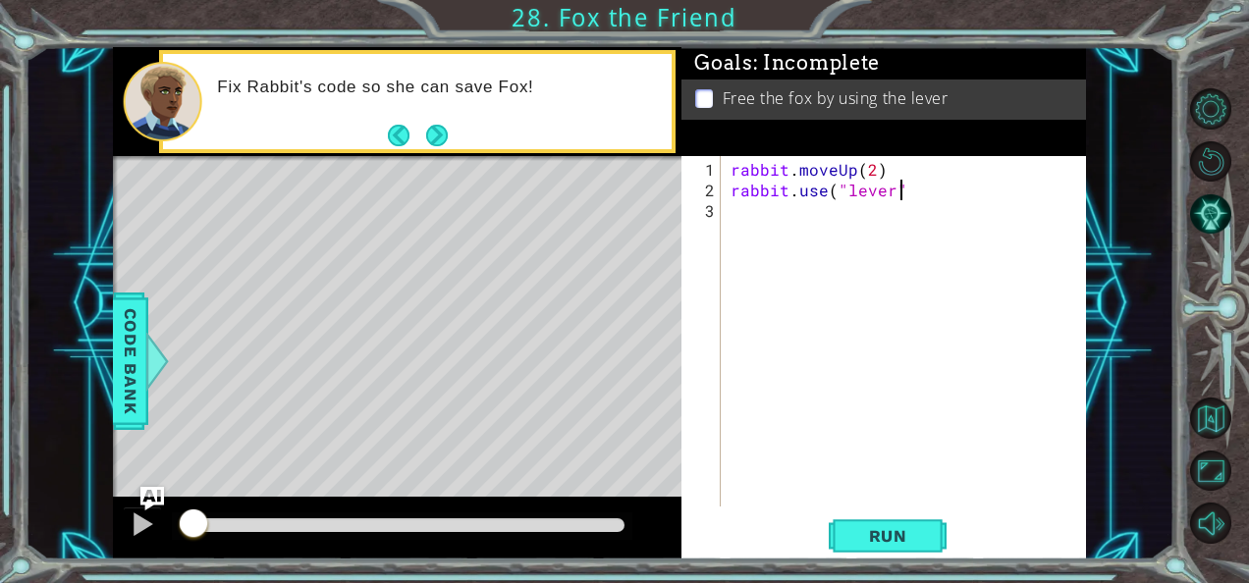
scroll to position [0, 10]
type textarea "rabbit.use("lever")"
click at [850, 528] on span "Run" at bounding box center [888, 536] width 78 height 20
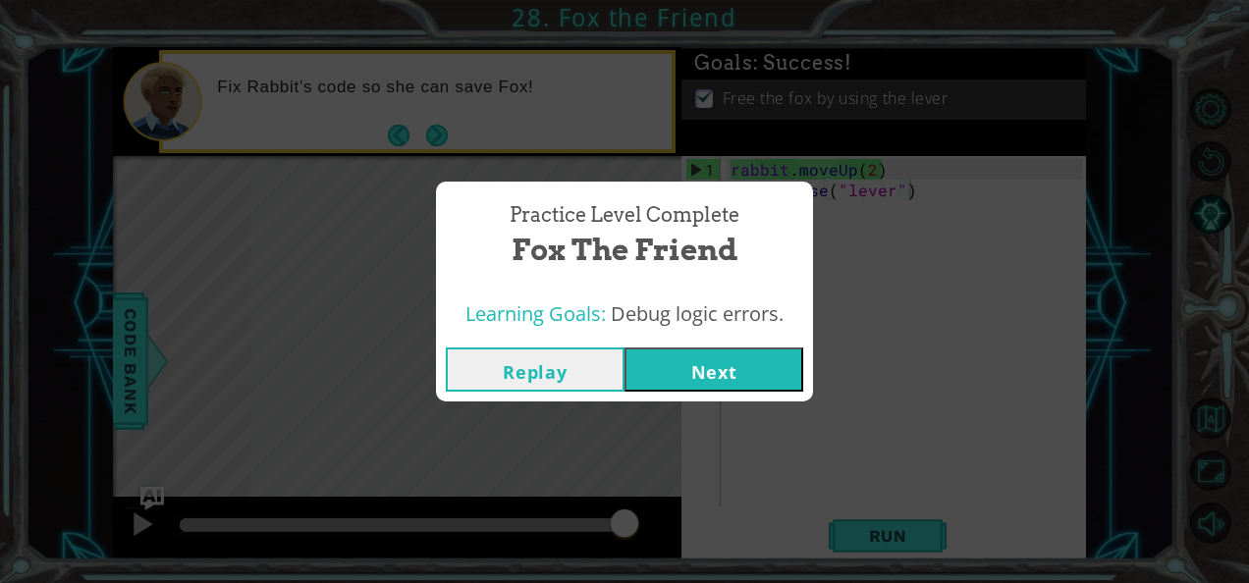
click at [773, 359] on button "Next" at bounding box center [713, 369] width 179 height 44
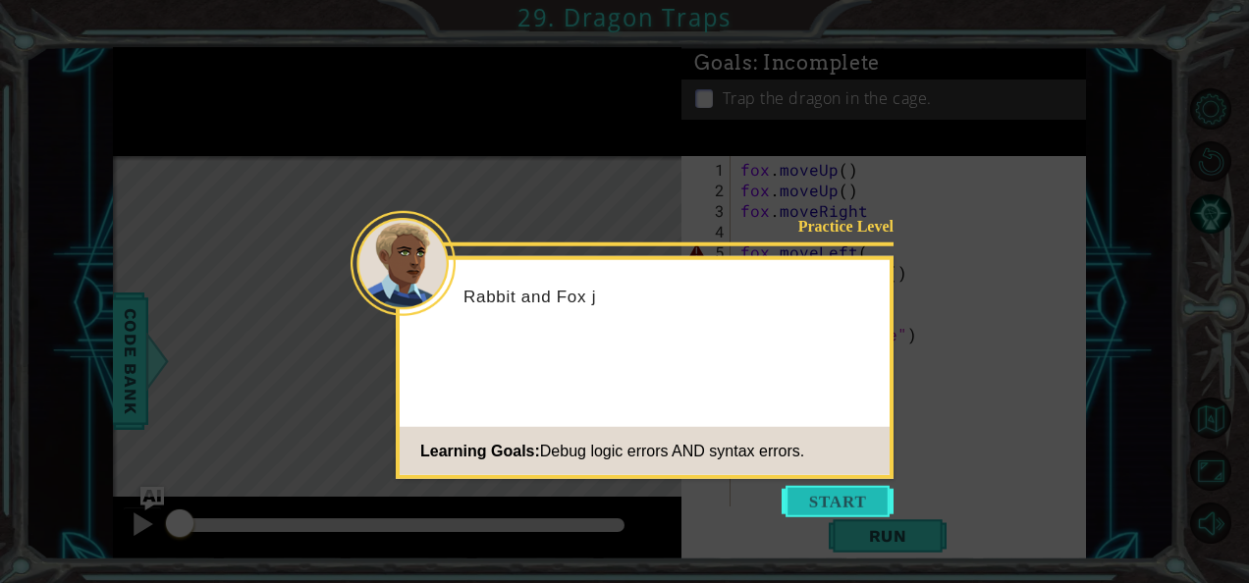
click at [847, 504] on button "Start" at bounding box center [837, 501] width 112 height 31
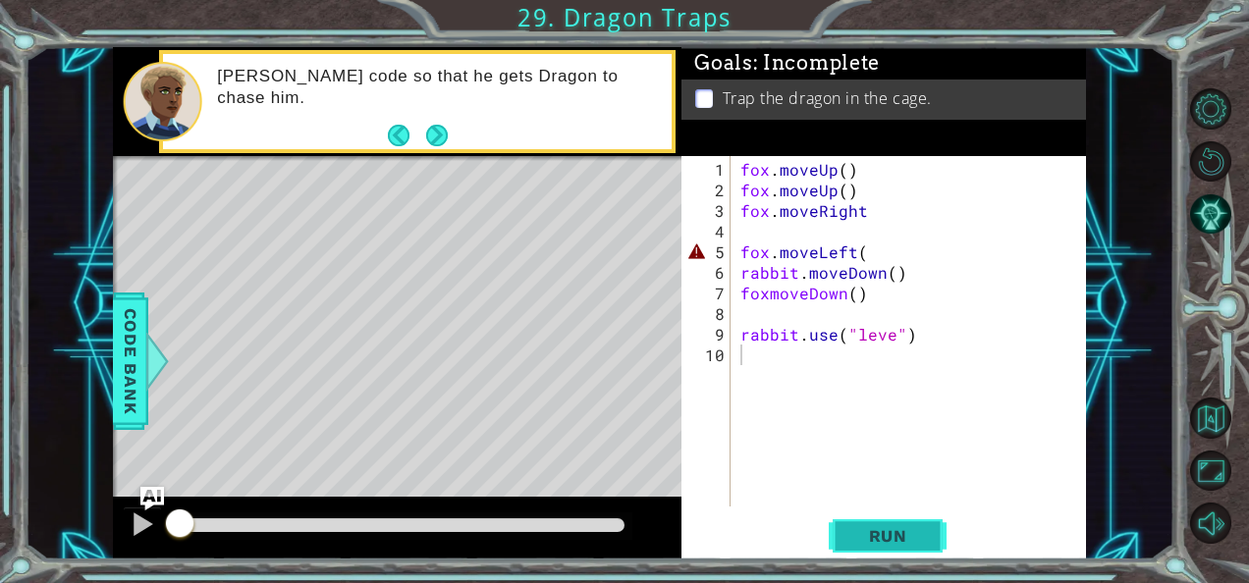
click at [850, 541] on span "Run" at bounding box center [888, 536] width 78 height 20
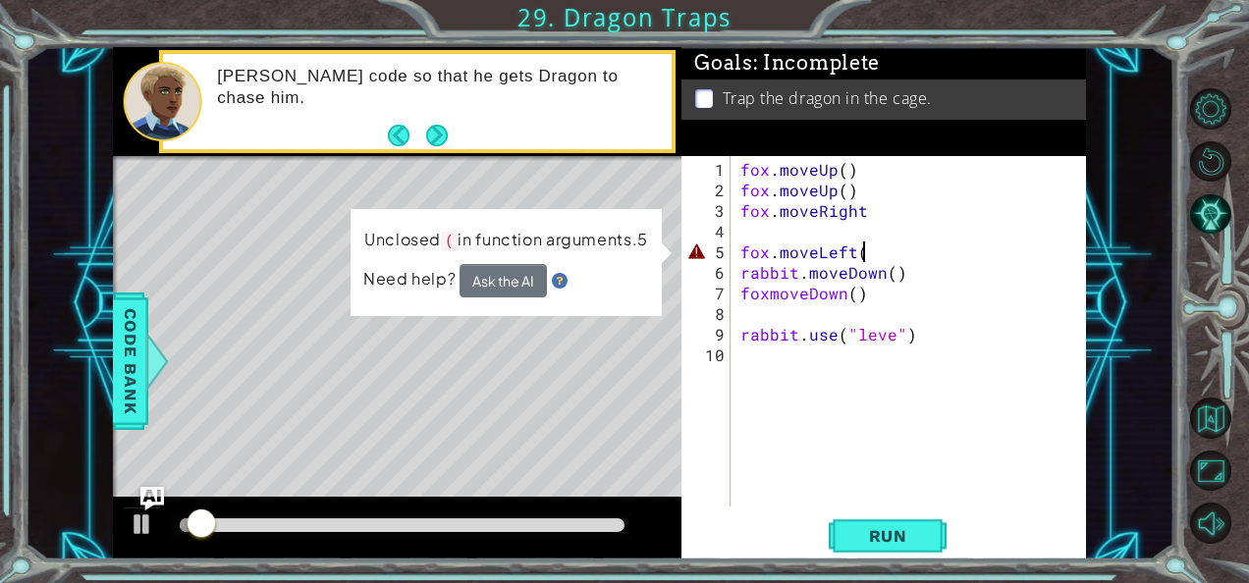
click at [870, 251] on div "fox . moveUp ( ) fox . moveUp ( ) fox . moveRight fox . moveLeft ( rabbit . mov…" at bounding box center [913, 355] width 355 height 392
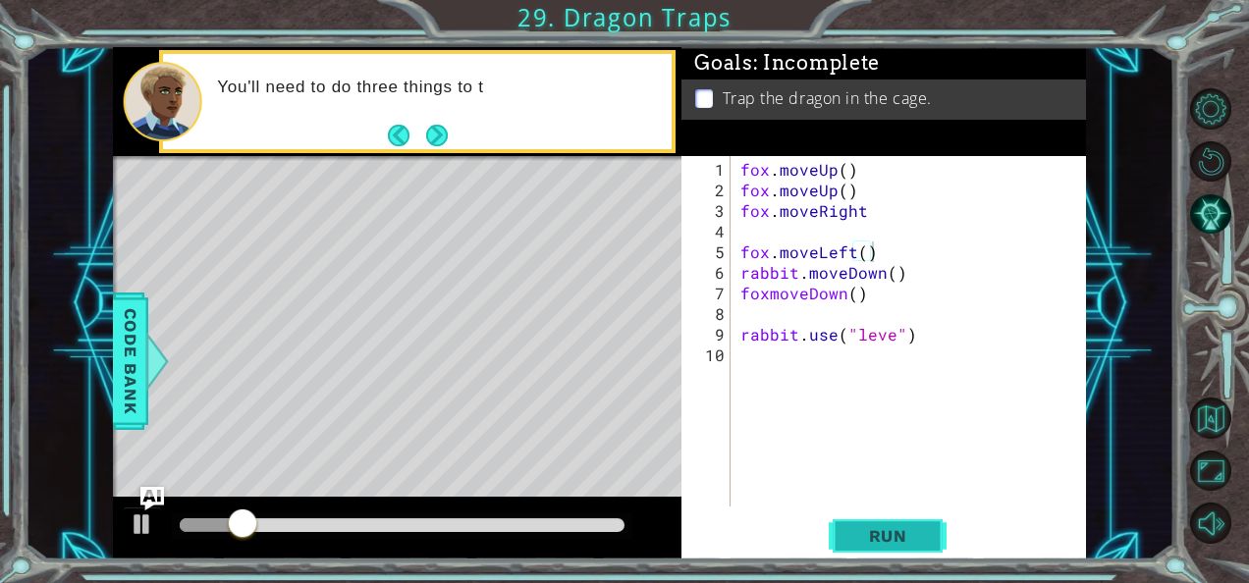
click at [863, 522] on button "Run" at bounding box center [887, 535] width 118 height 40
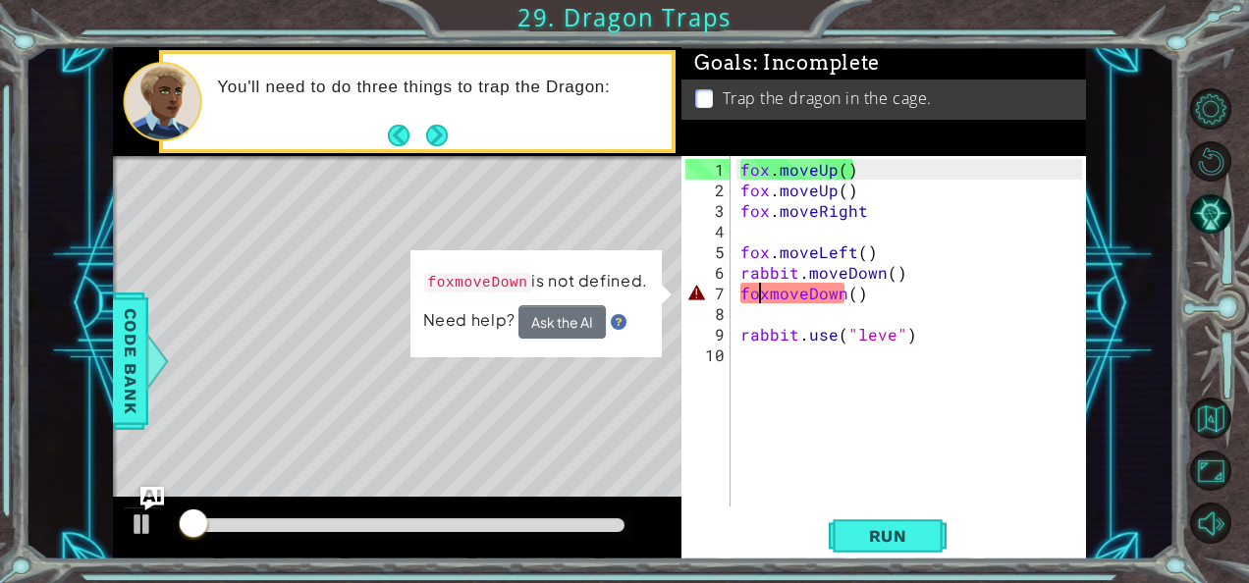
click at [762, 292] on div "fox . moveUp ( ) fox . moveUp ( ) fox . moveRight fox . moveLeft ( ) rabbit . m…" at bounding box center [913, 355] width 355 height 392
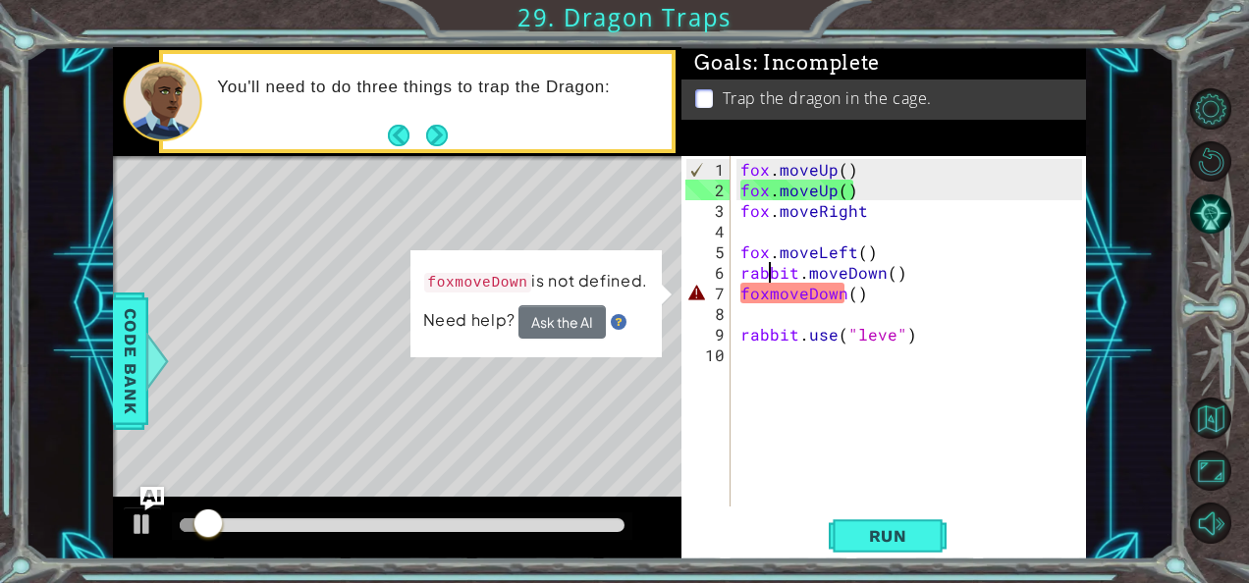
click at [772, 274] on div "fox . moveUp ( ) fox . moveUp ( ) fox . moveRight fox . moveLeft ( ) rabbit . m…" at bounding box center [913, 355] width 355 height 392
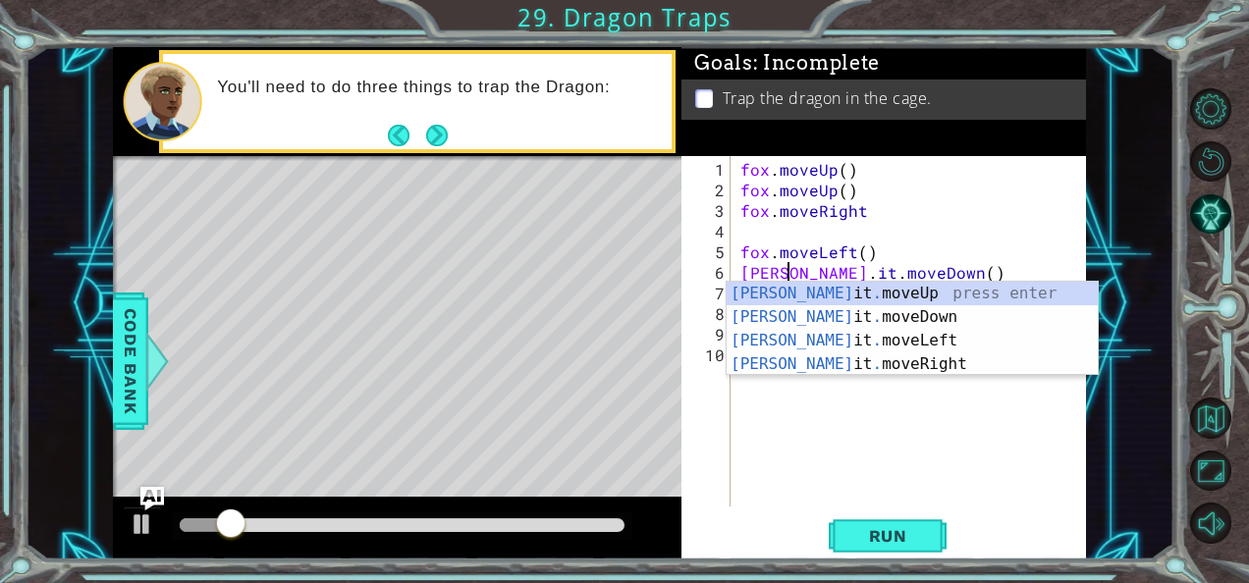
scroll to position [0, 3]
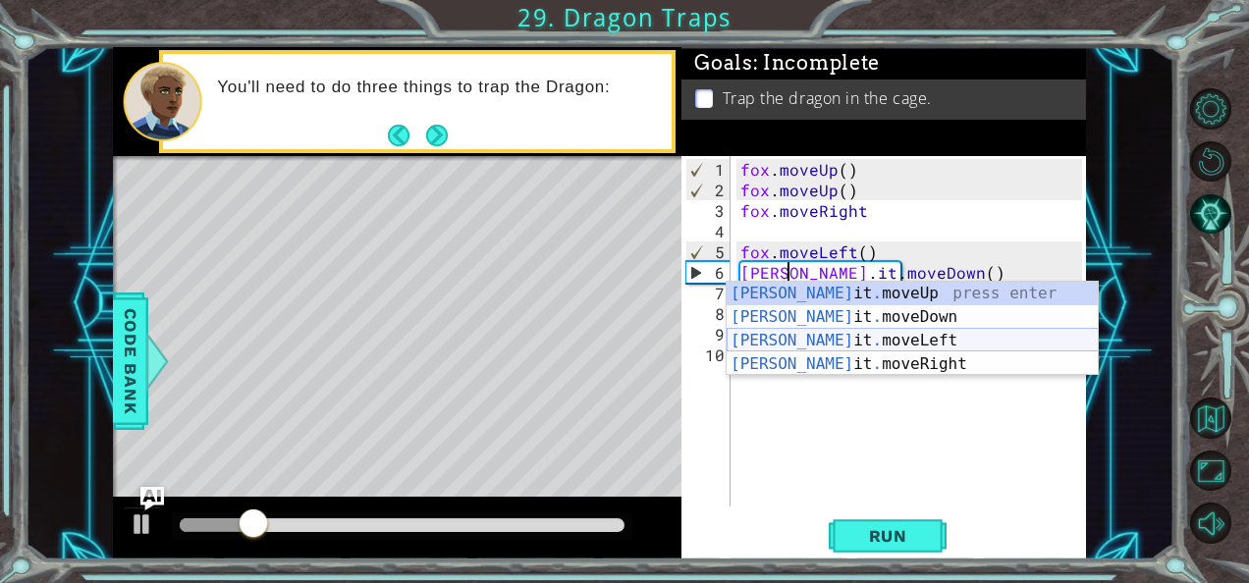
type textarea "rabbit.moveDown()"
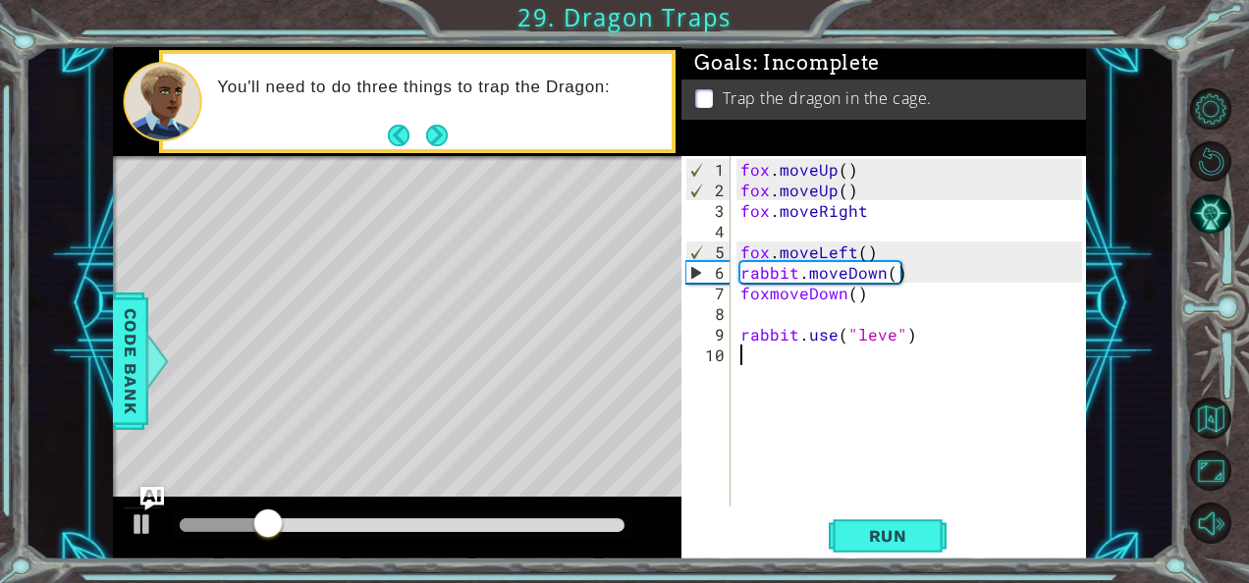
click at [805, 425] on div "fox . moveUp ( ) fox . moveUp ( ) fox . moveRight fox . moveLeft ( ) rabbit . m…" at bounding box center [913, 355] width 355 height 392
click at [767, 296] on div "fox . moveUp ( ) fox . moveUp ( ) fox . moveRight fox . moveLeft ( ) rabbit . m…" at bounding box center [913, 355] width 355 height 392
click at [892, 334] on div "fox . moveUp ( ) fox . moveUp ( ) fox . moveRight fox . moveLeft ( ) rabbit . m…" at bounding box center [913, 355] width 355 height 392
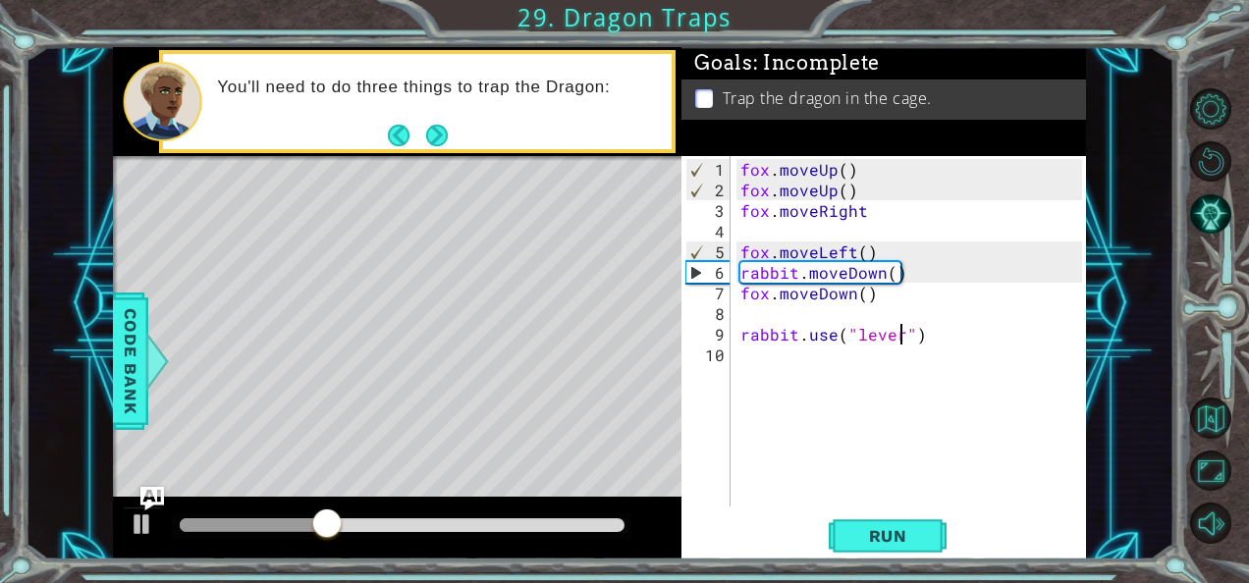
scroll to position [0, 10]
type textarea "rabbit.use("lever")"
click at [891, 549] on button "Run" at bounding box center [887, 535] width 118 height 40
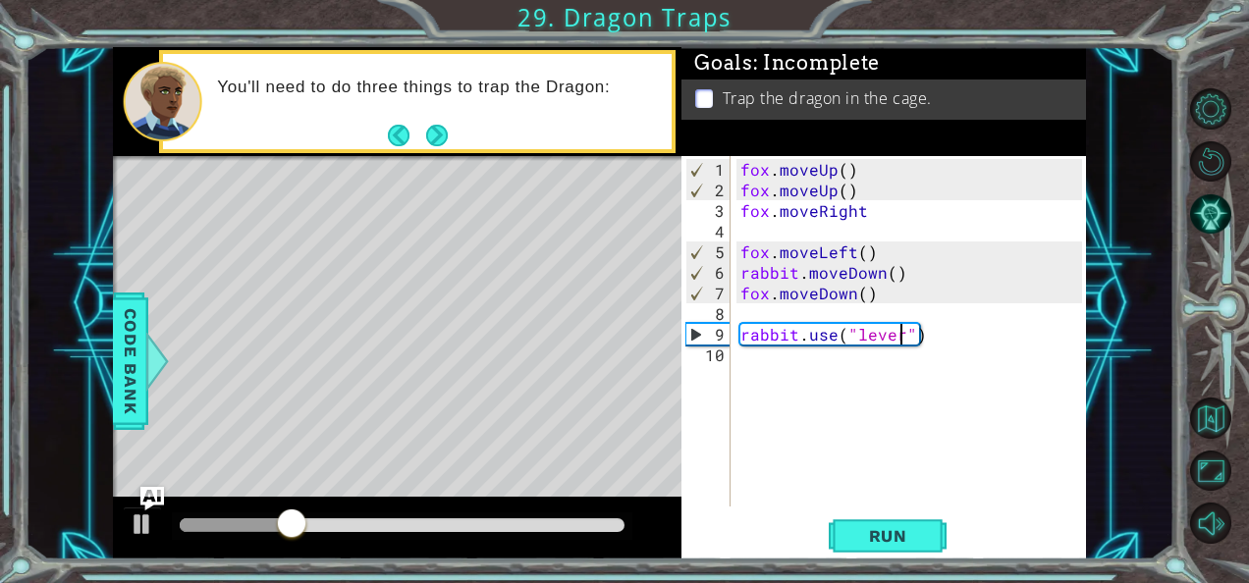
click at [873, 307] on div "fox . moveUp ( ) fox . moveUp ( ) fox . moveRight fox . moveLeft ( ) rabbit . m…" at bounding box center [913, 355] width 355 height 392
click at [738, 338] on div "fox . moveUp ( ) fox . moveUp ( ) fox . moveRight fox . moveLeft ( ) rabbit . m…" at bounding box center [913, 355] width 355 height 392
click at [540, 516] on div at bounding box center [402, 525] width 460 height 27
click at [557, 522] on div at bounding box center [402, 525] width 445 height 14
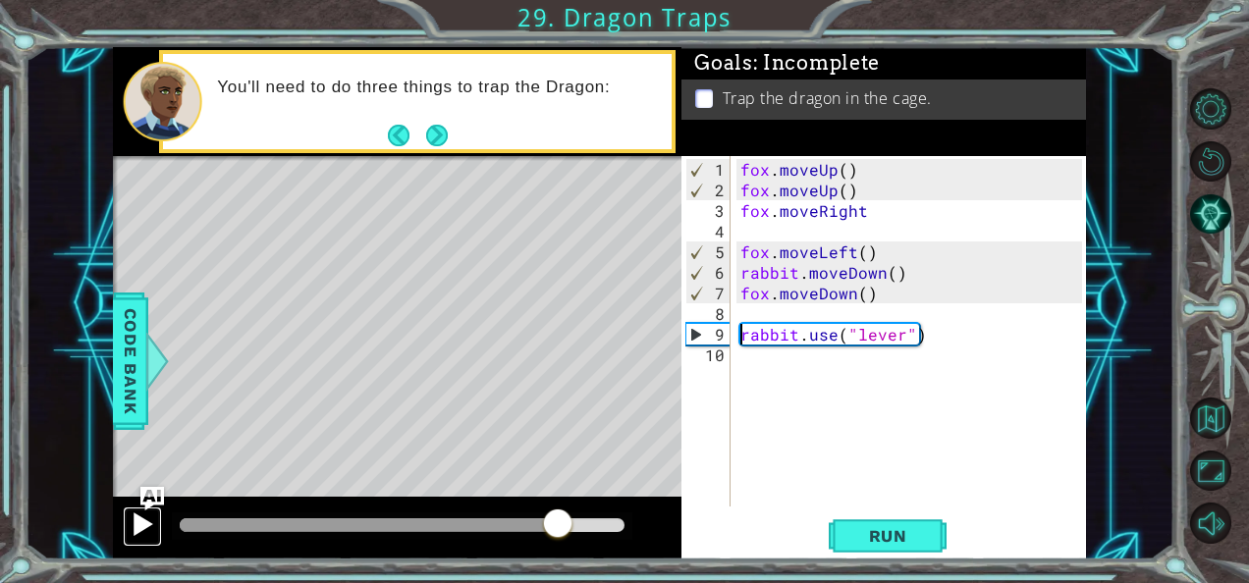
click at [145, 512] on div at bounding box center [143, 524] width 26 height 26
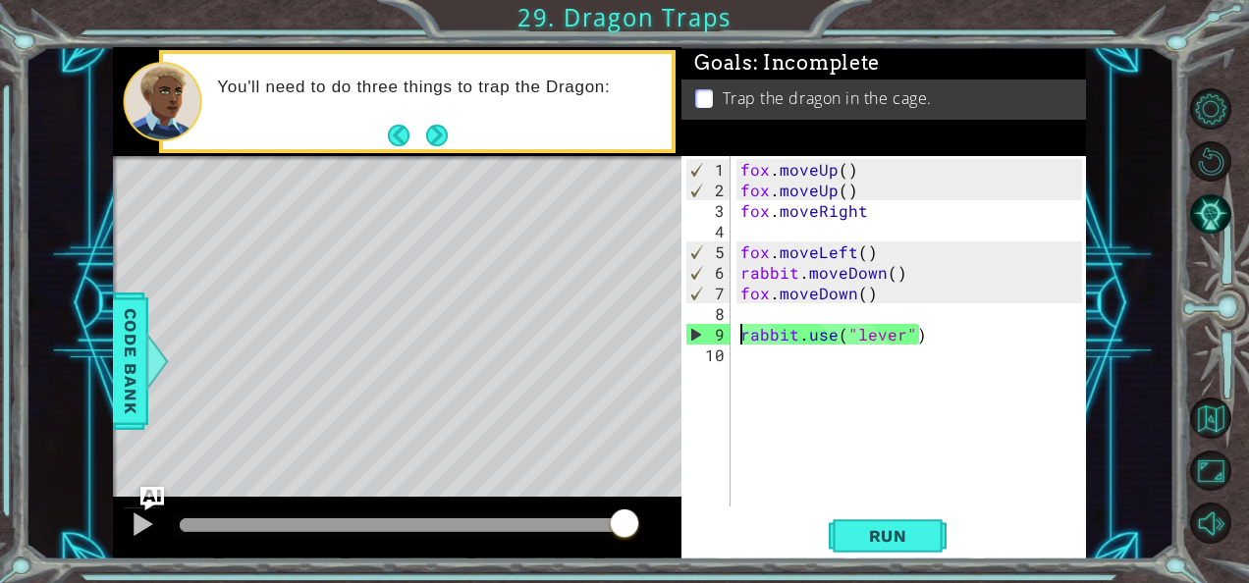
click at [896, 287] on div "fox . moveUp ( ) fox . moveUp ( ) fox . moveRight fox . moveLeft ( ) rabbit . m…" at bounding box center [913, 355] width 355 height 392
drag, startPoint x: 861, startPoint y: 194, endPoint x: 739, endPoint y: 190, distance: 121.8
click at [739, 190] on div "fox . moveUp ( ) fox . moveUp ( ) fox . moveRight fox . moveLeft ( ) rabbit . m…" at bounding box center [913, 355] width 355 height 392
type textarea "fox.moveUp()"
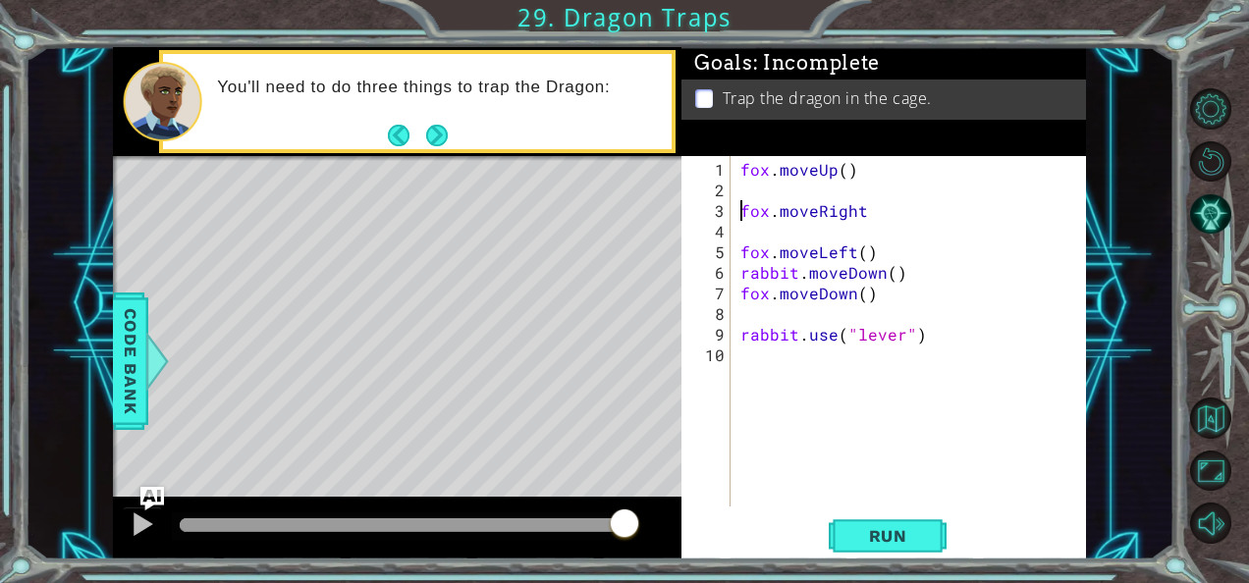
click at [740, 208] on div "fox . moveUp ( ) fox . moveRight fox . moveLeft ( ) rabbit . moveDown ( ) fox .…" at bounding box center [913, 355] width 355 height 392
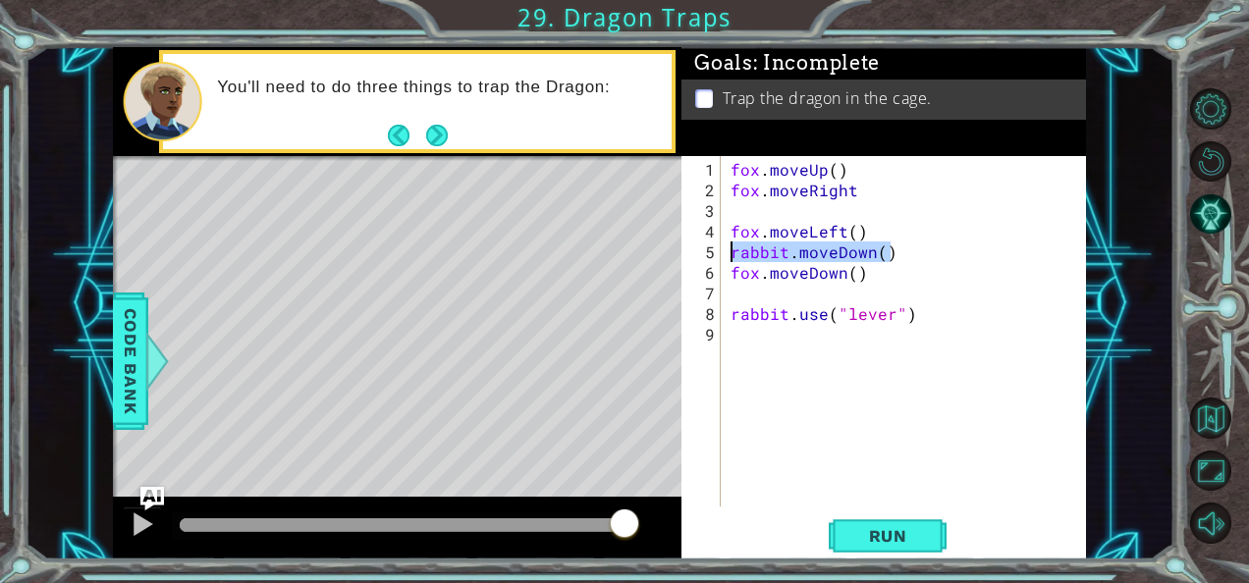
drag, startPoint x: 902, startPoint y: 246, endPoint x: 730, endPoint y: 253, distance: 171.9
click at [730, 253] on div "fox . moveUp ( ) fox . moveRight fox . moveLeft ( ) rabbit . moveDown ( ) fox .…" at bounding box center [908, 355] width 365 height 392
type textarea "rabbit.moveDown()"
click at [726, 261] on div "fox . moveUp ( ) fox . moveRight fox . moveLeft ( ) fox . moveDown ( ) rabbit .…" at bounding box center [908, 355] width 365 height 392
type textarea "fox.moveDown()"
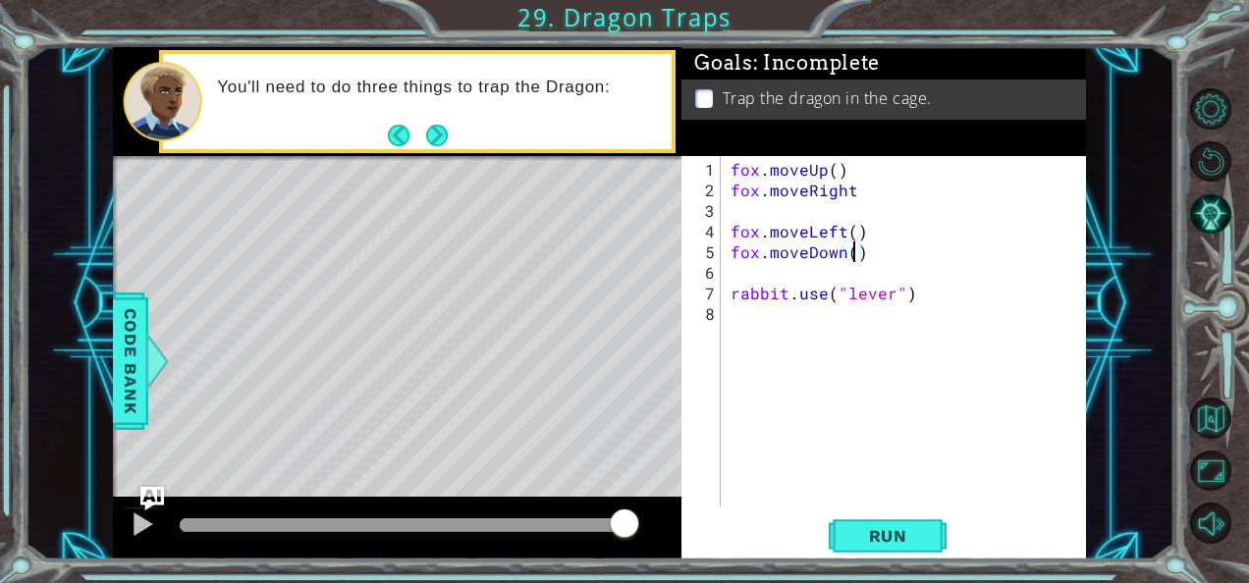
click at [852, 247] on div "fox . moveUp ( ) fox . moveRight fox . moveLeft ( ) fox . moveDown ( ) rabbit .…" at bounding box center [908, 355] width 365 height 392
type textarea "fox.moveDown(2)"
click at [783, 269] on div "fox . moveUp ( ) fox . moveRight fox . moveLeft ( ) fox . moveDown ( 2 ) rabbit…" at bounding box center [908, 355] width 365 height 392
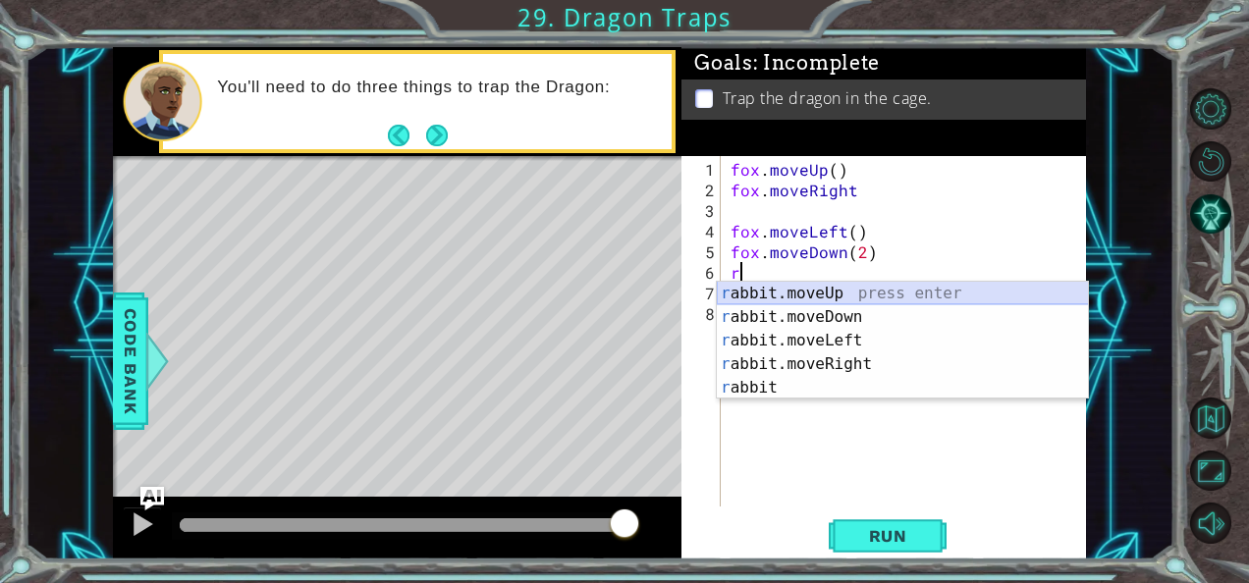
click at [820, 293] on div "r abbit.moveUp press enter r abbit.moveDown press enter r abbit.moveLeft press …" at bounding box center [903, 364] width 372 height 165
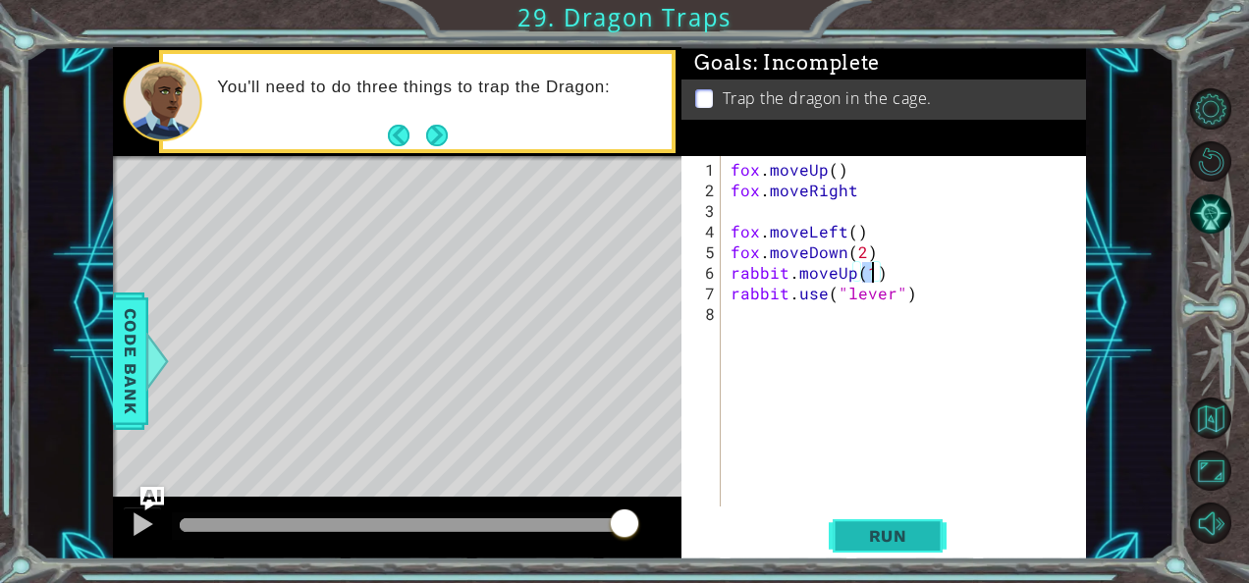
type textarea "rabbit.moveUp(1)"
click at [876, 534] on span "Run" at bounding box center [888, 536] width 78 height 20
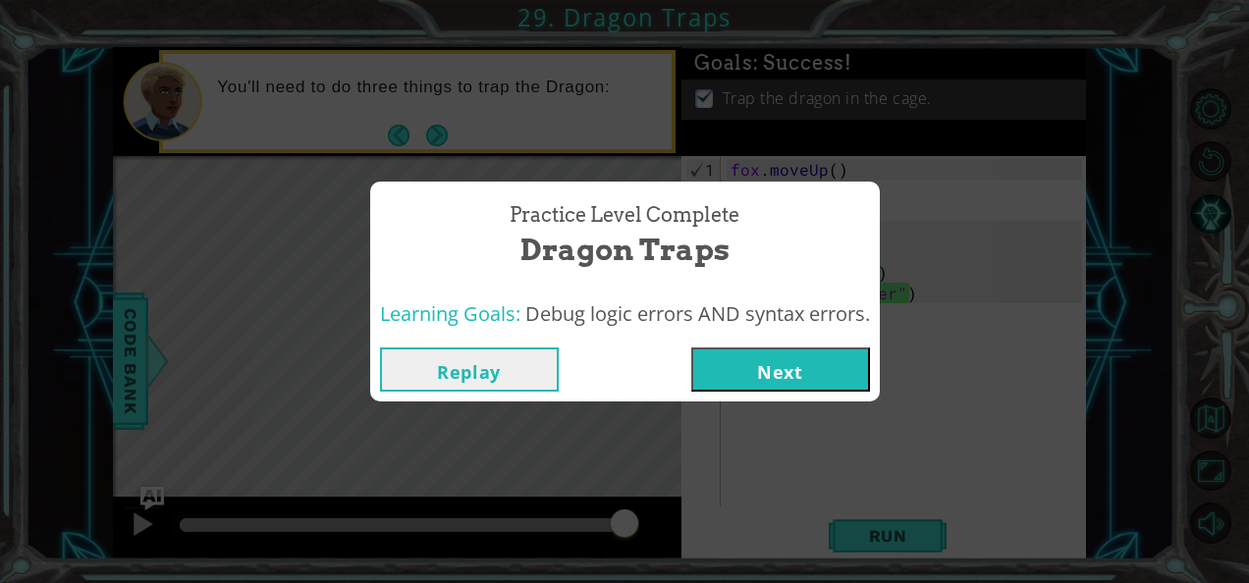
click at [808, 363] on button "Next" at bounding box center [780, 369] width 179 height 44
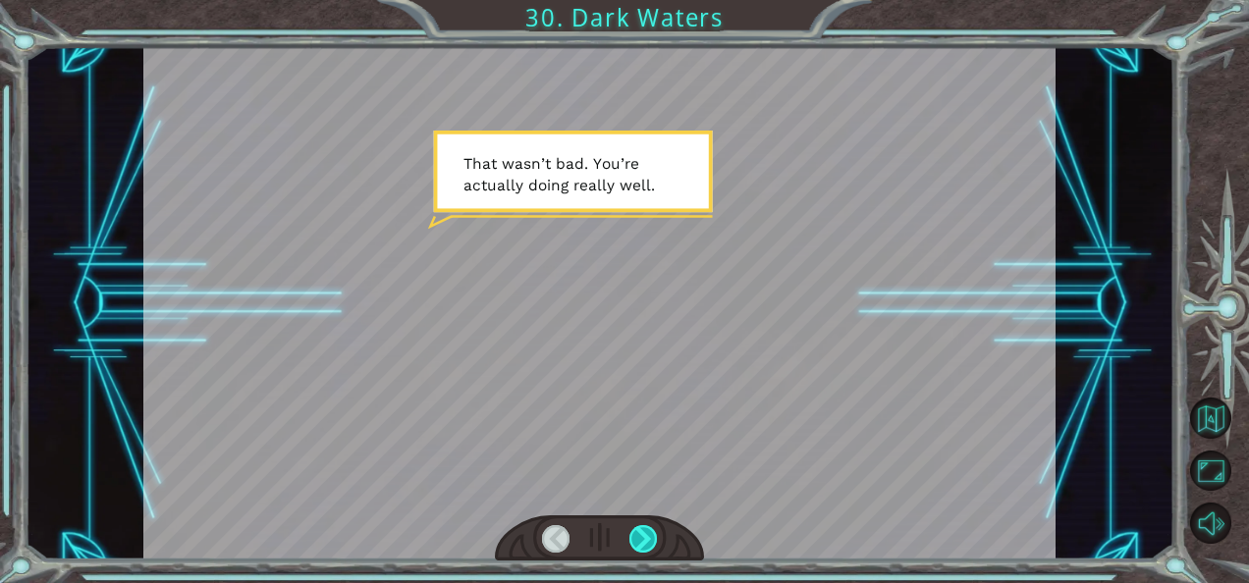
click at [639, 533] on div at bounding box center [642, 538] width 27 height 27
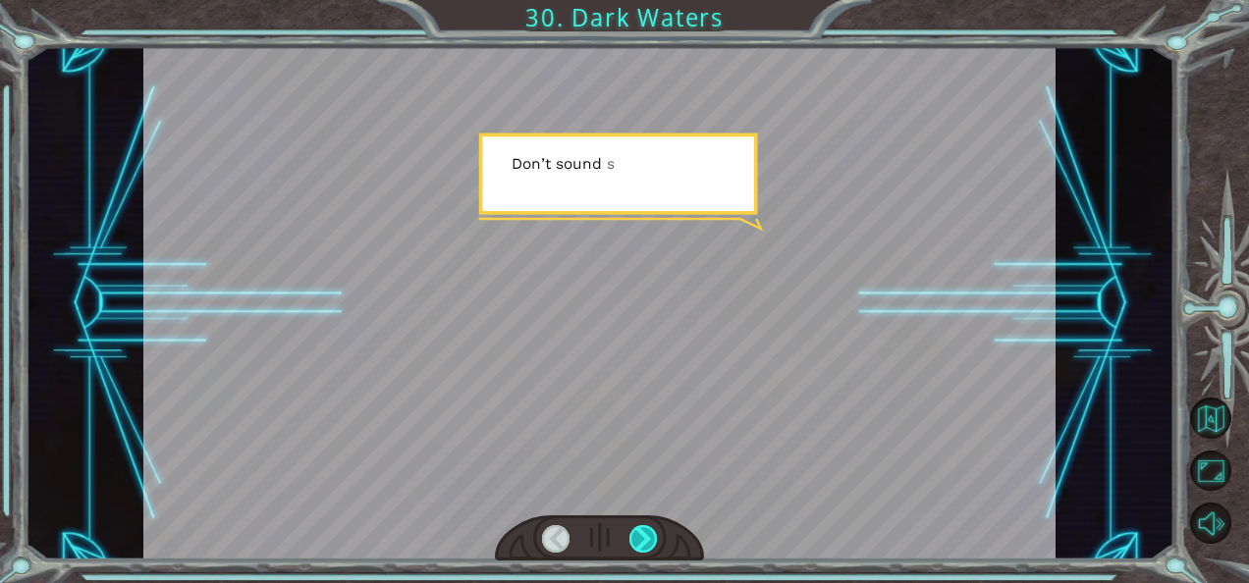
click at [639, 533] on div at bounding box center [642, 538] width 27 height 27
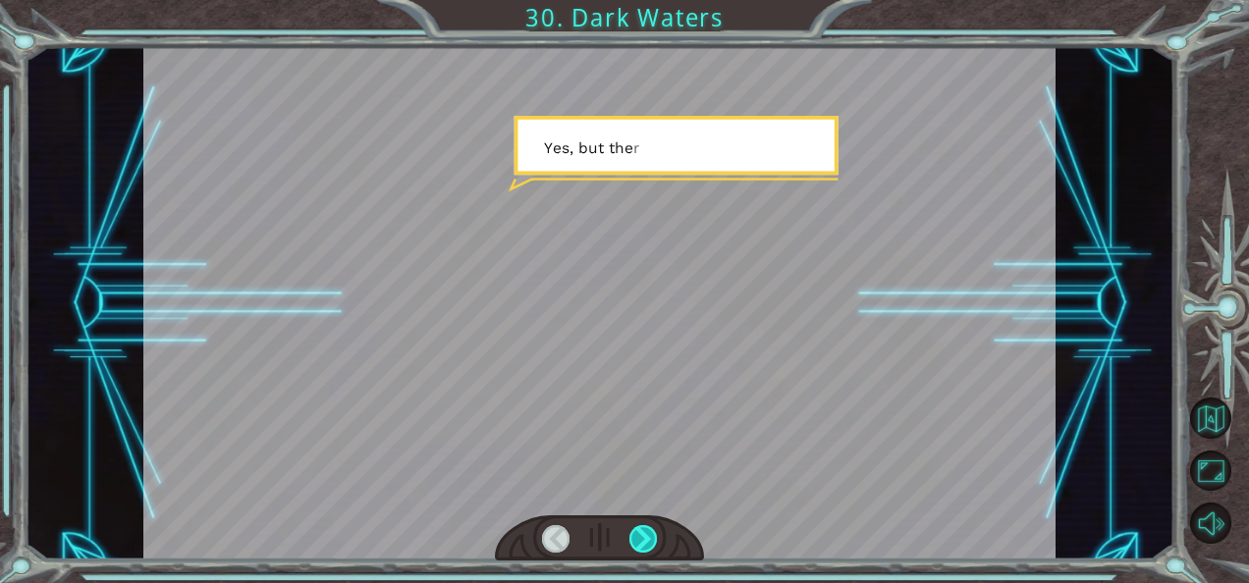
click at [639, 533] on div at bounding box center [642, 538] width 27 height 27
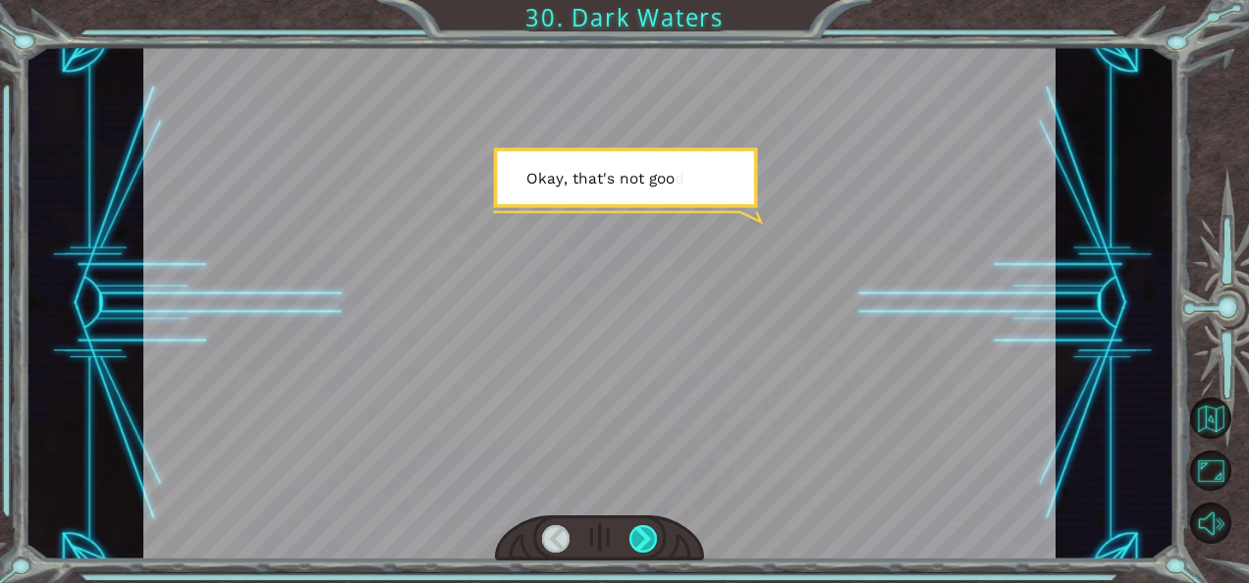
click at [639, 533] on div at bounding box center [642, 538] width 27 height 27
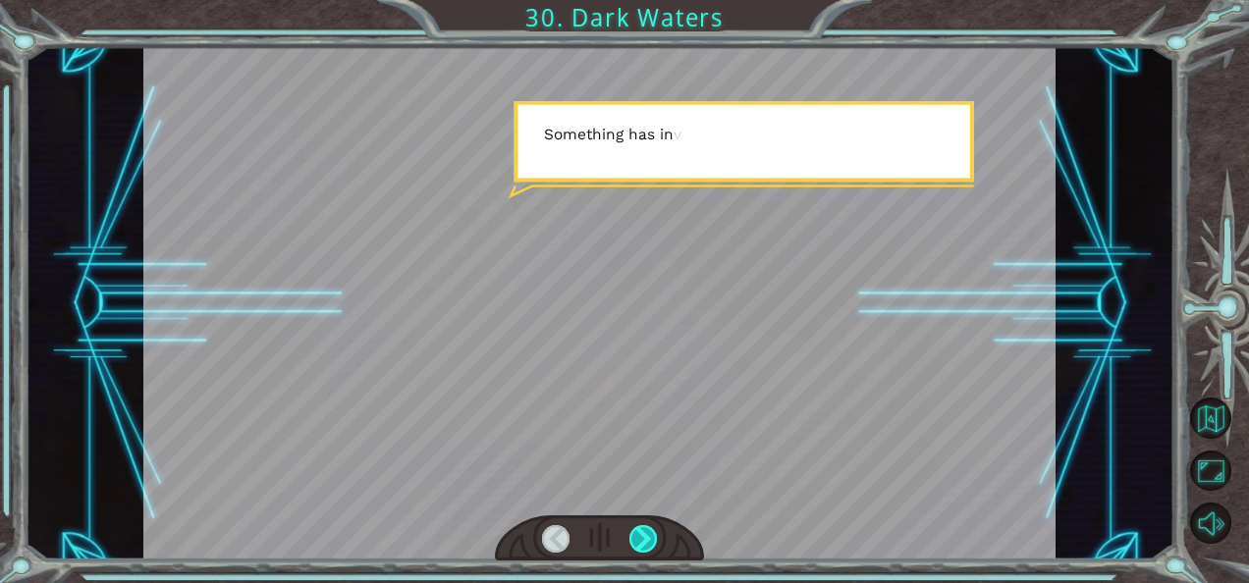
click at [639, 533] on div at bounding box center [642, 538] width 27 height 27
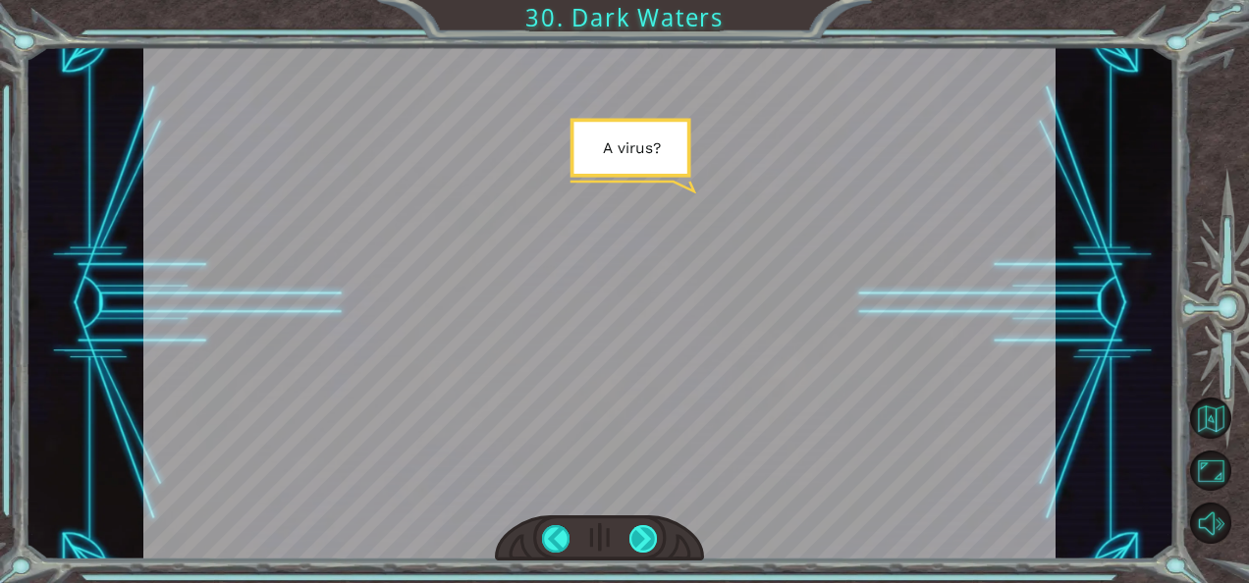
click at [639, 533] on div at bounding box center [642, 538] width 27 height 27
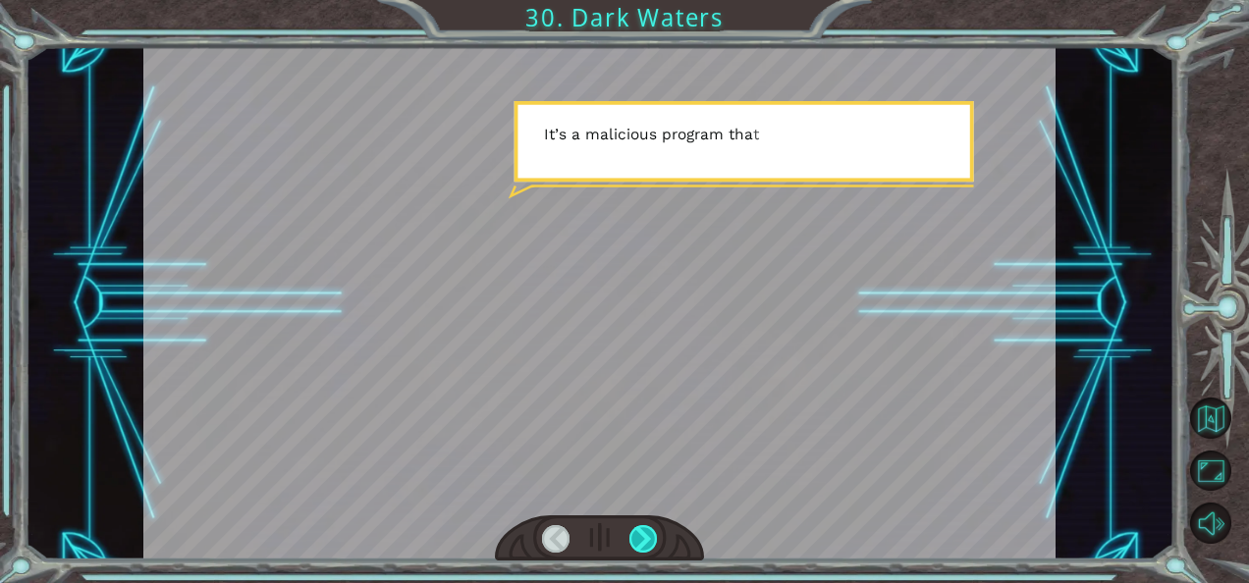
click at [639, 533] on div at bounding box center [642, 538] width 27 height 27
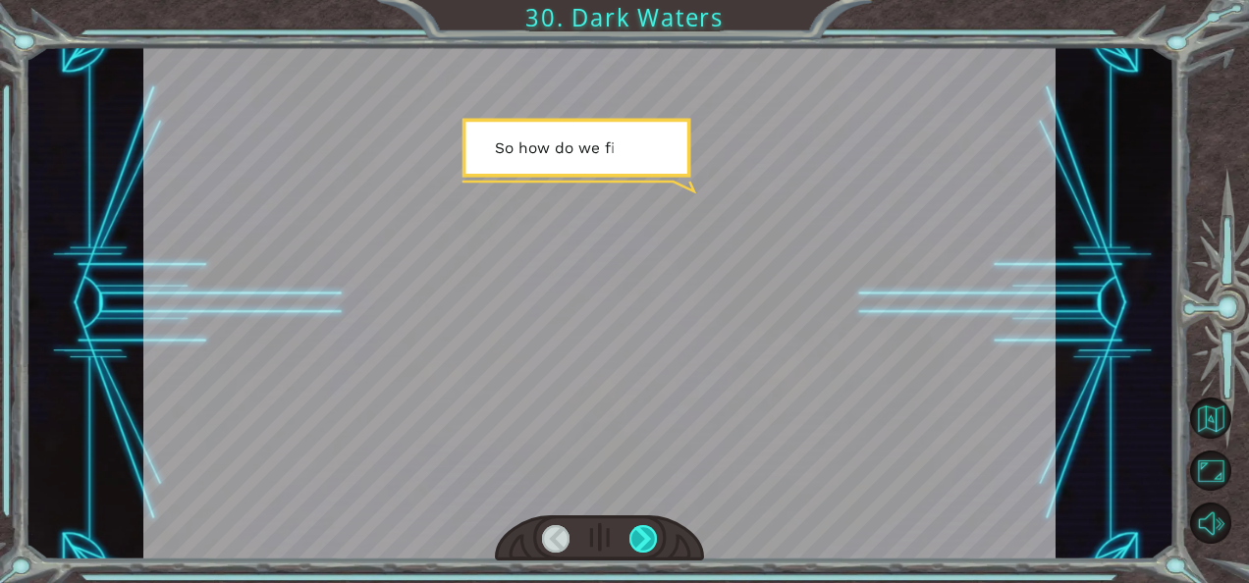
click at [639, 533] on div at bounding box center [642, 538] width 27 height 27
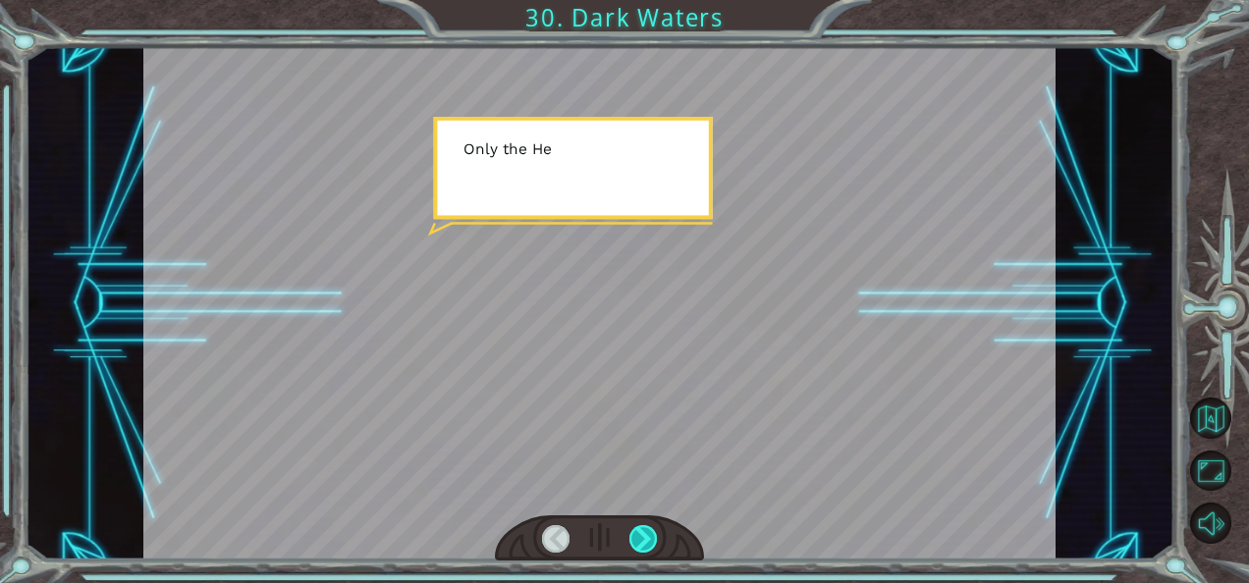
click at [639, 533] on div at bounding box center [642, 538] width 27 height 27
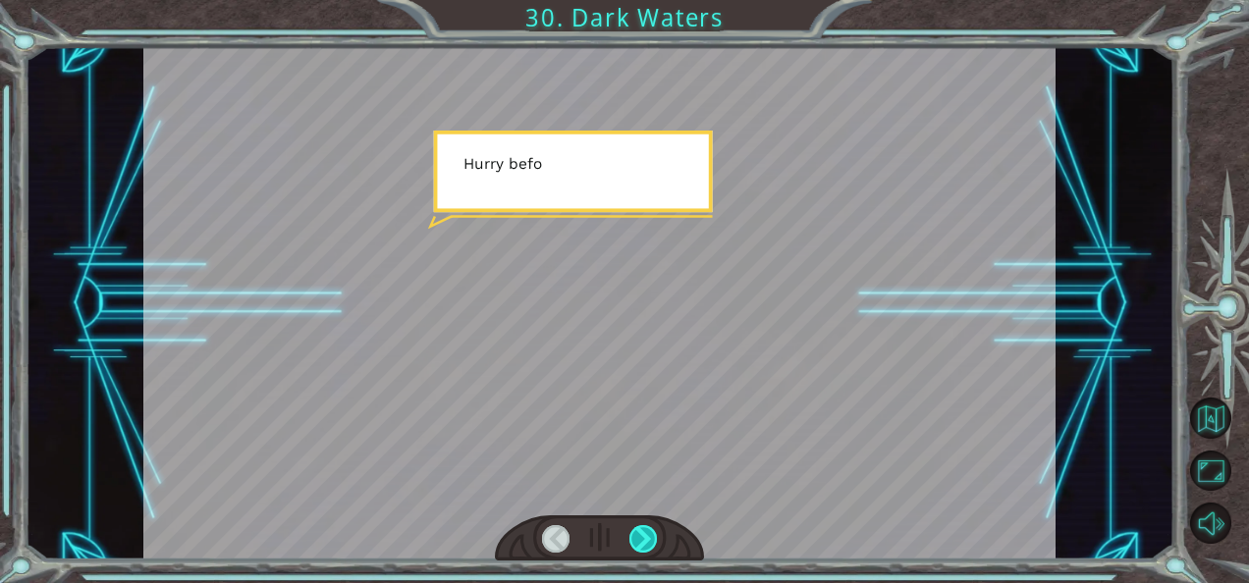
click at [639, 533] on div at bounding box center [642, 538] width 27 height 27
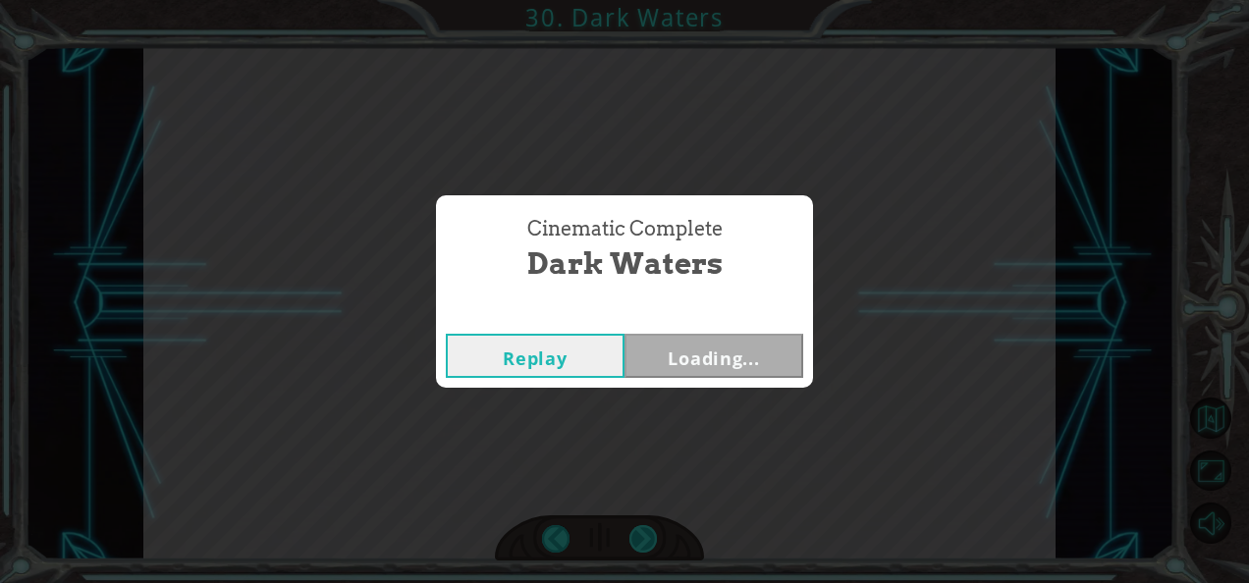
click at [639, 533] on div "Cinematic Complete Dark Waters Replay Loading..." at bounding box center [624, 291] width 1249 height 583
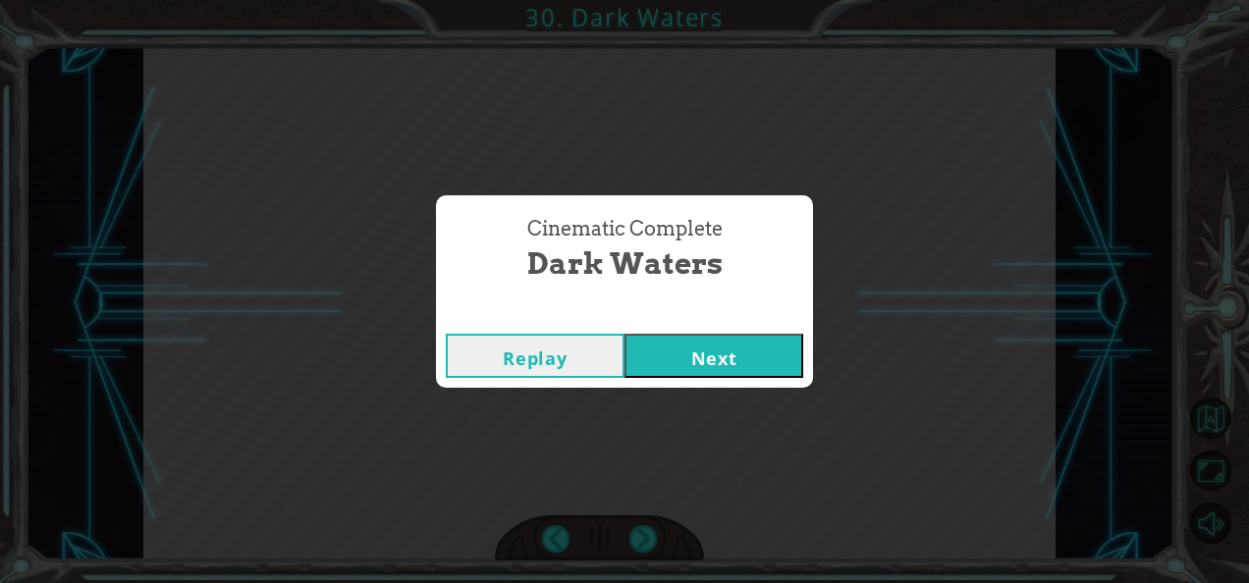
click at [696, 369] on button "Next" at bounding box center [713, 356] width 179 height 44
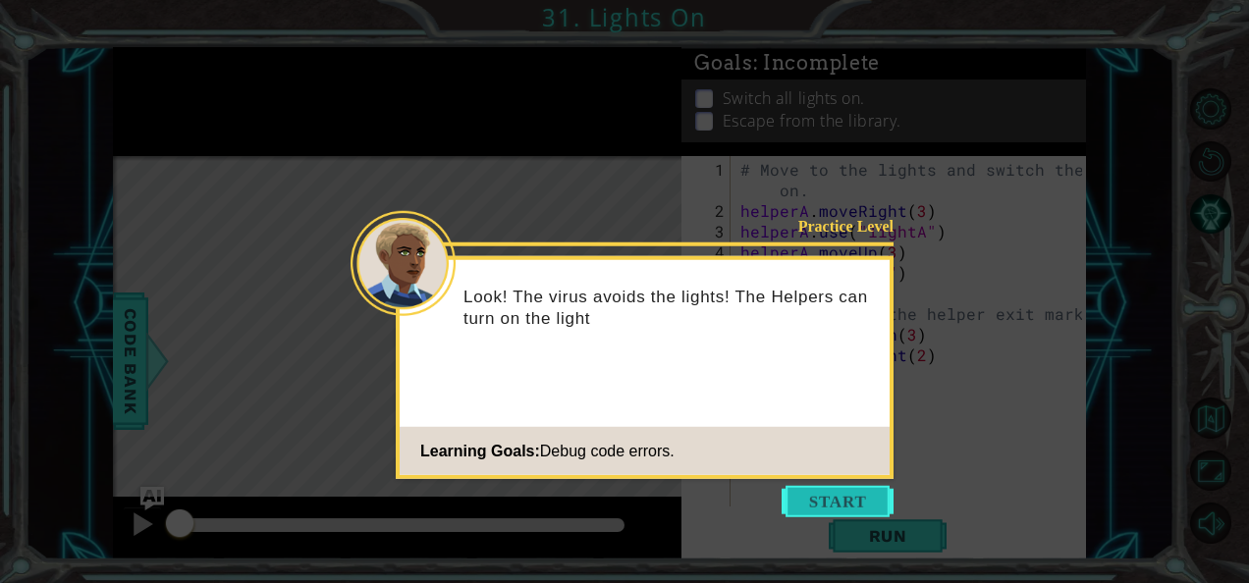
click at [834, 506] on button "Start" at bounding box center [837, 501] width 112 height 31
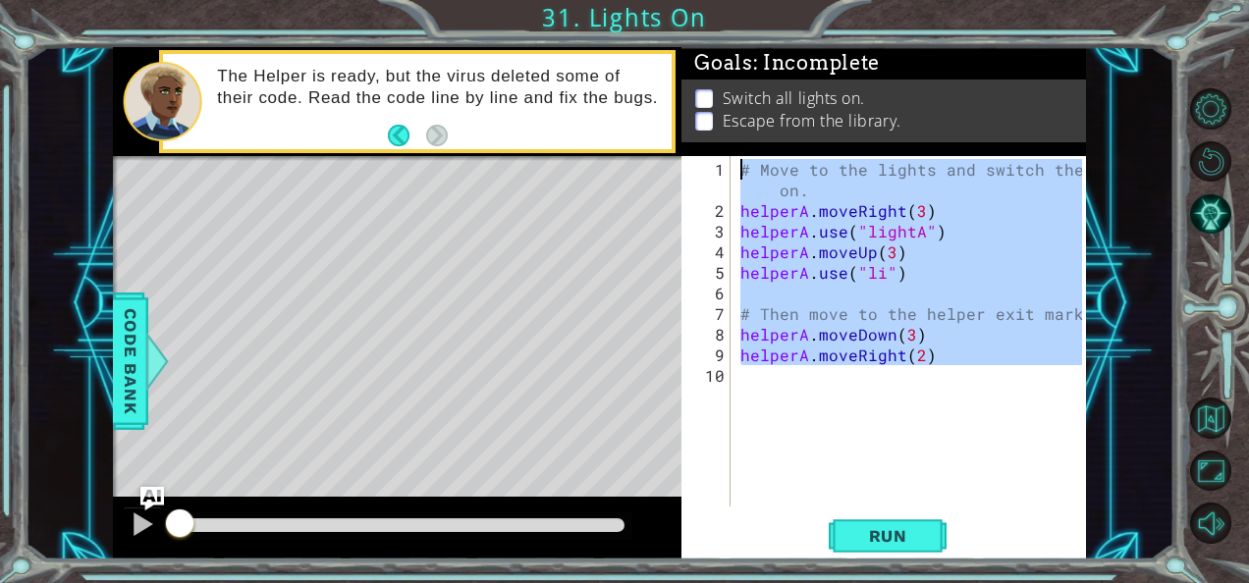
drag, startPoint x: 772, startPoint y: 392, endPoint x: 701, endPoint y: 152, distance: 249.7
click at [701, 152] on div "Goals : Incomplete Switch all lights on. Escape from the library. 1 2 3 4 5 6 7…" at bounding box center [883, 303] width 404 height 513
type textarea "# Move to the lights and switch them on. helperA.moveRight(3)"
click at [876, 387] on div "# Move to the lights and switch them on. helperA . moveRight ( 3 ) helperA . us…" at bounding box center [909, 331] width 346 height 350
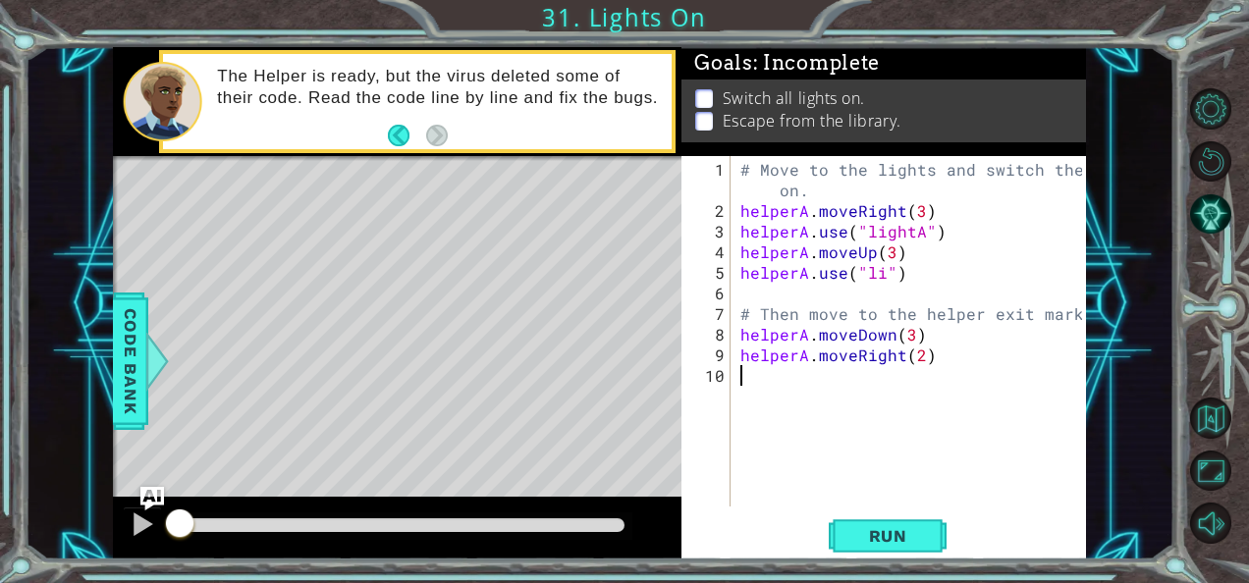
click at [909, 338] on div "# Move to the lights and switch them on. helperA . moveRight ( 3 ) helperA . us…" at bounding box center [913, 365] width 355 height 412
click at [881, 269] on div "# Move to the lights and switch them on. helperA . moveRight ( 3 ) helperA . us…" at bounding box center [913, 365] width 355 height 412
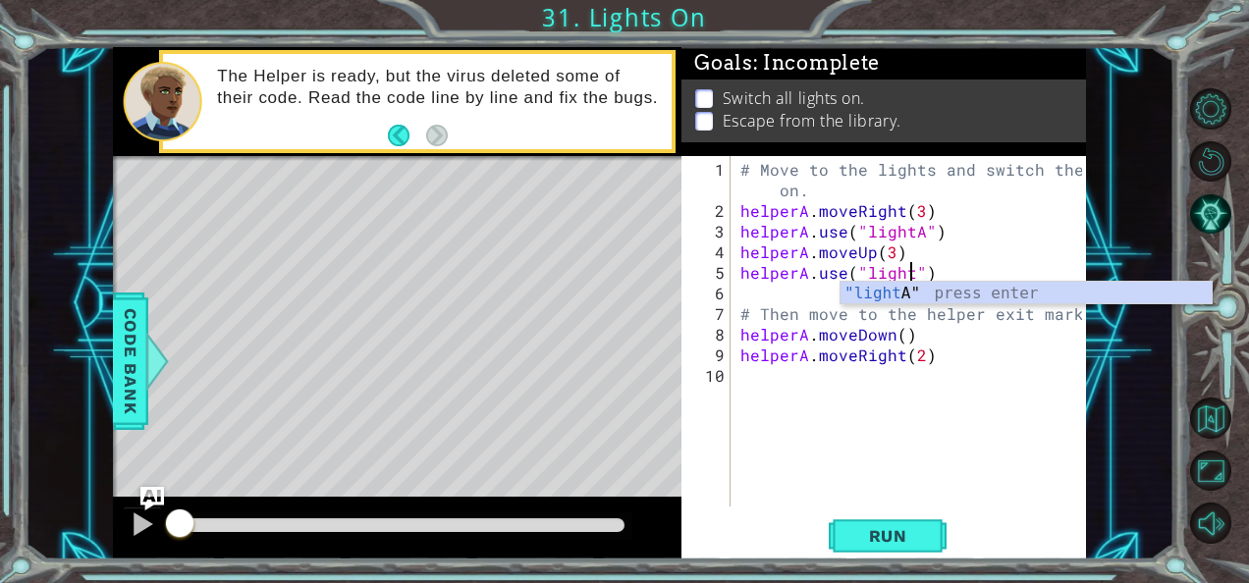
scroll to position [0, 11]
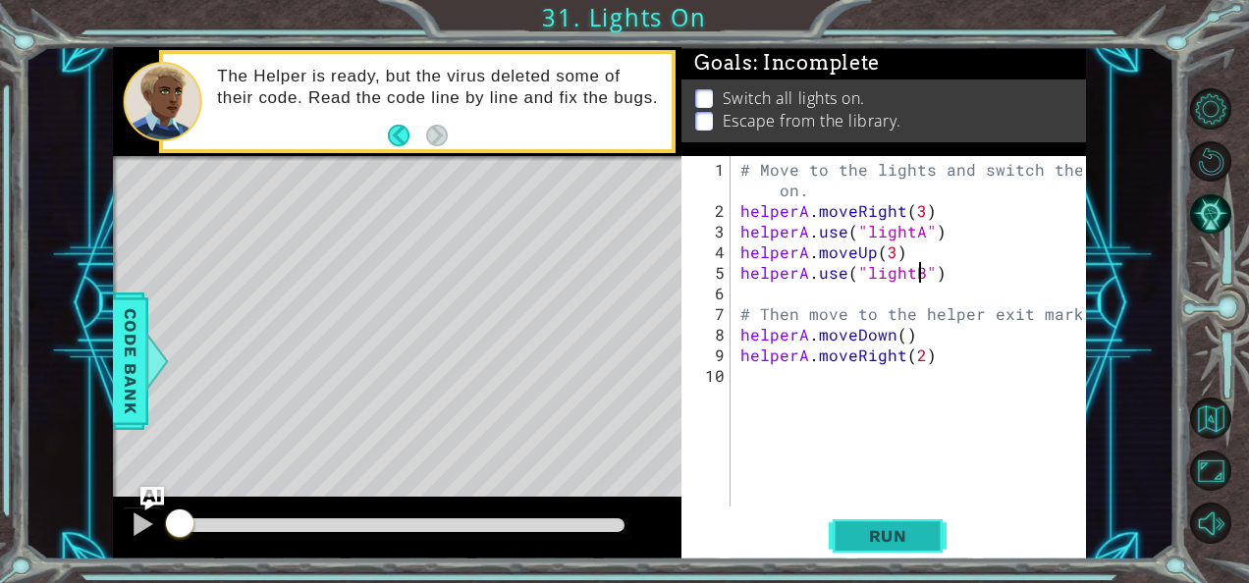
type textarea "helperA.use("lightB")"
click at [879, 536] on span "Run" at bounding box center [888, 536] width 78 height 20
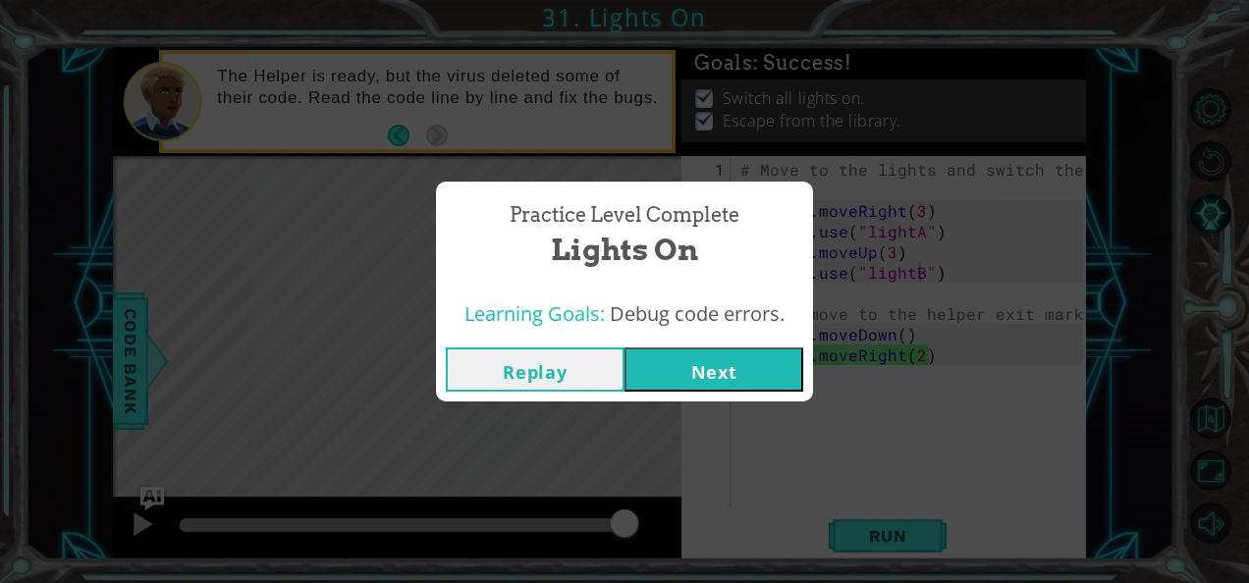
click at [721, 368] on button "Next" at bounding box center [713, 369] width 179 height 44
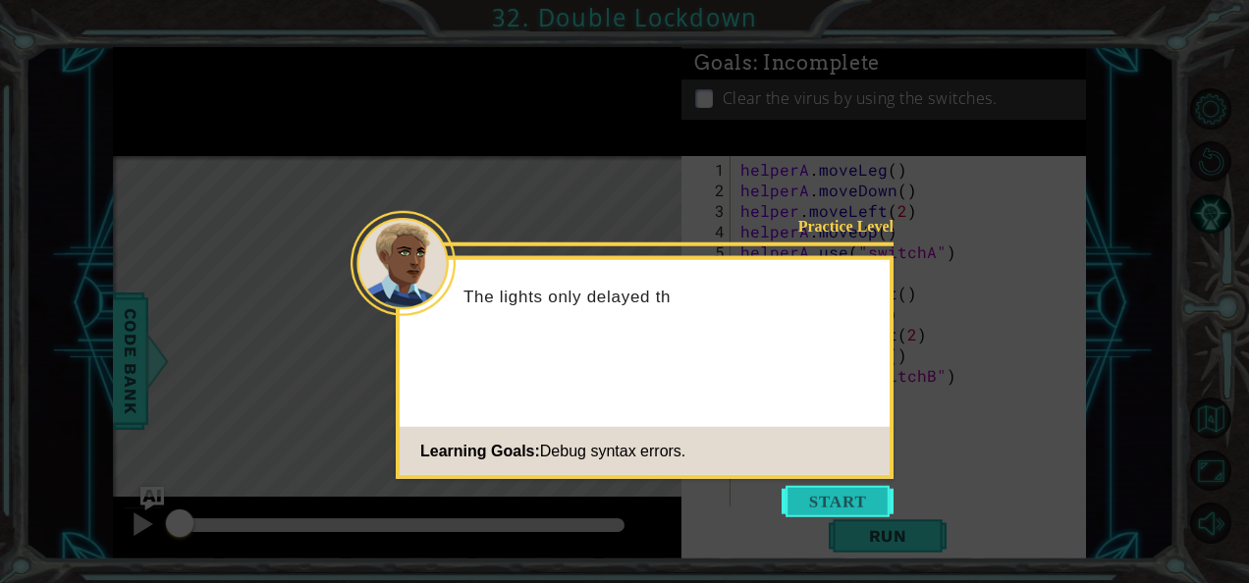
click at [825, 508] on button "Start" at bounding box center [837, 501] width 112 height 31
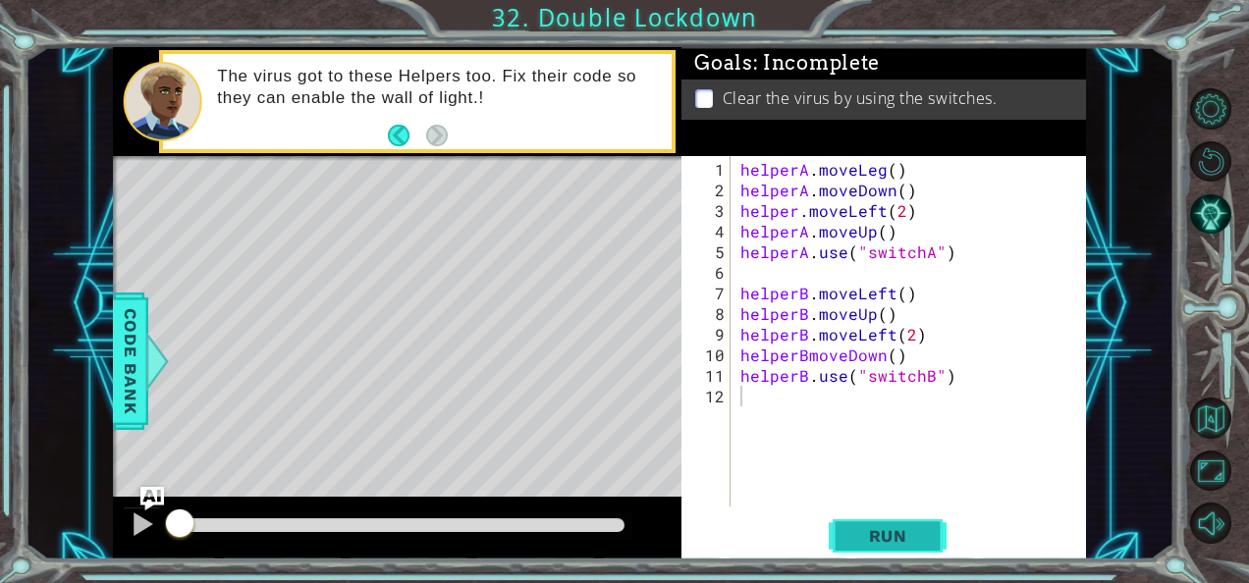
click at [898, 536] on span "Run" at bounding box center [888, 536] width 78 height 20
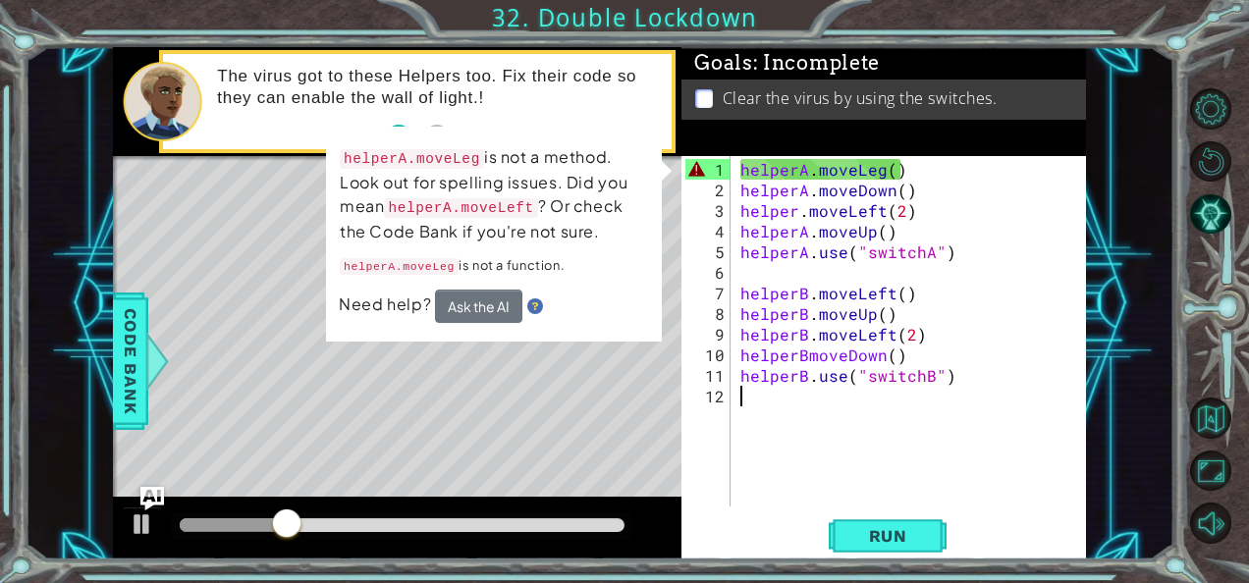
click at [878, 171] on div "helperA . moveLeg ( ) helperA . moveDown ( ) helper . moveLeft ( 2 ) helperA . …" at bounding box center [913, 355] width 355 height 392
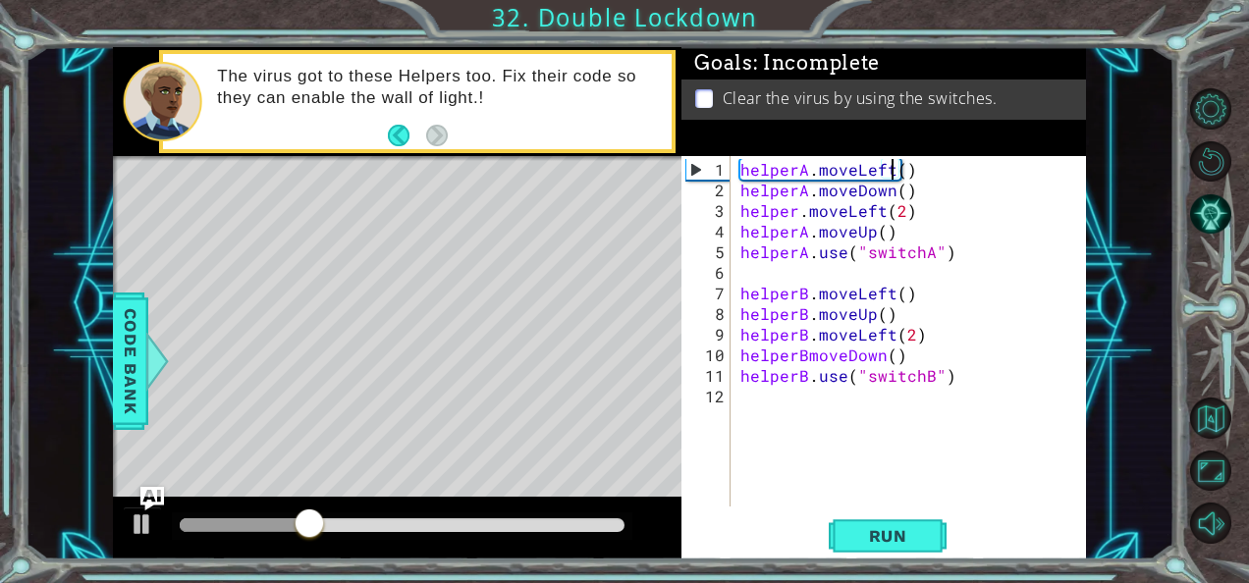
scroll to position [0, 9]
click at [858, 538] on span "Run" at bounding box center [888, 536] width 78 height 20
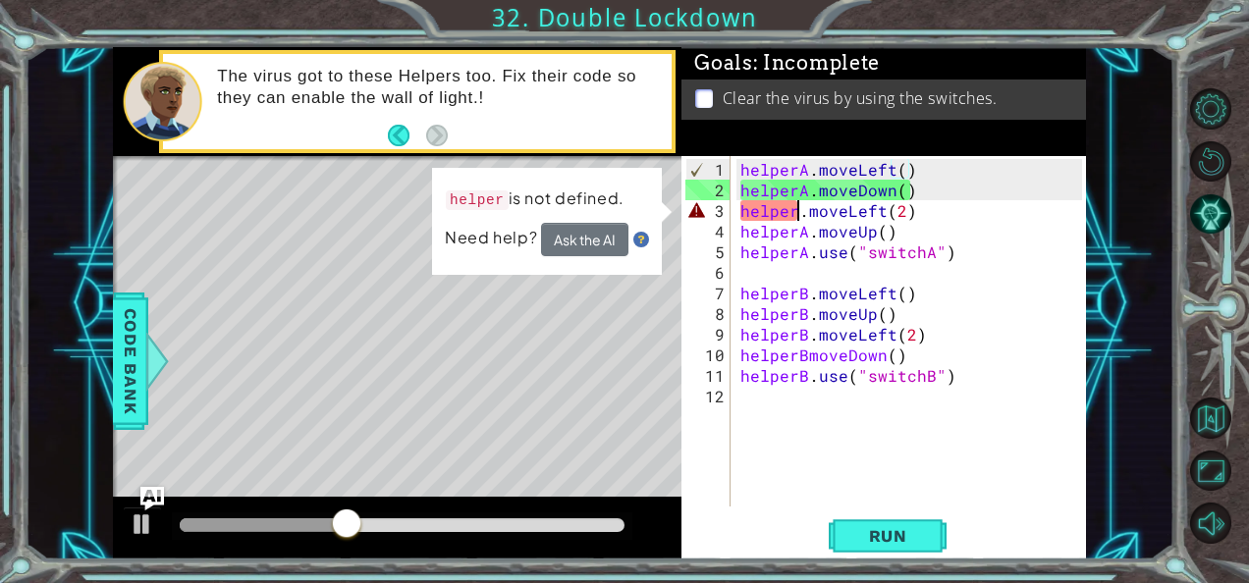
click at [800, 210] on div "helperA . moveLeft ( ) helperA . moveDown ( ) helper . moveLeft ( 2 ) helperA .…" at bounding box center [913, 355] width 355 height 392
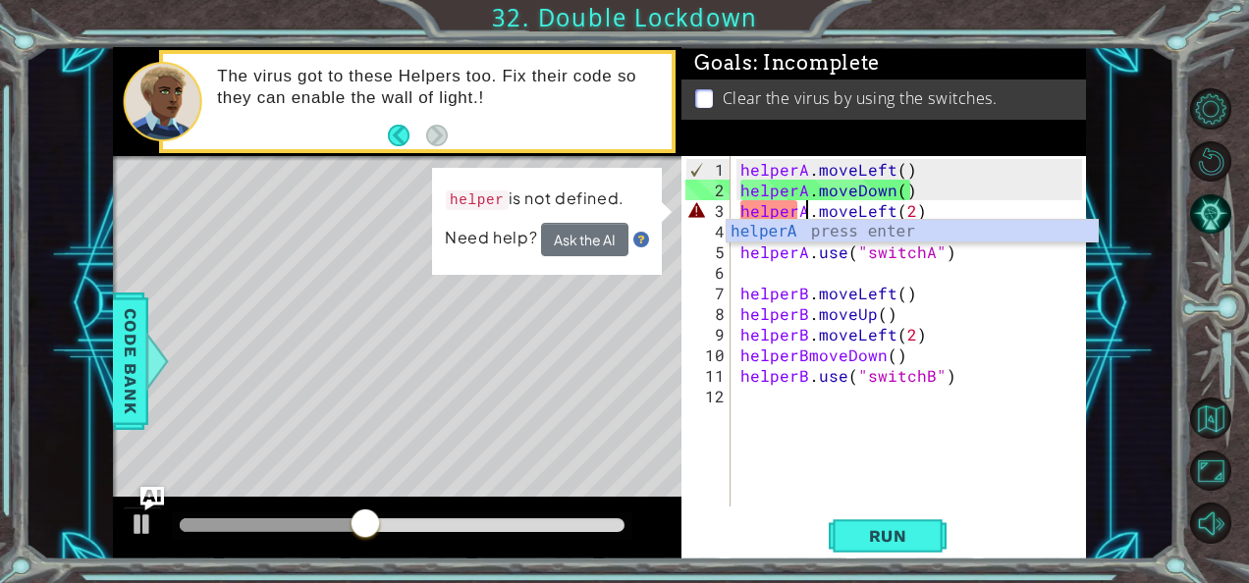
scroll to position [0, 4]
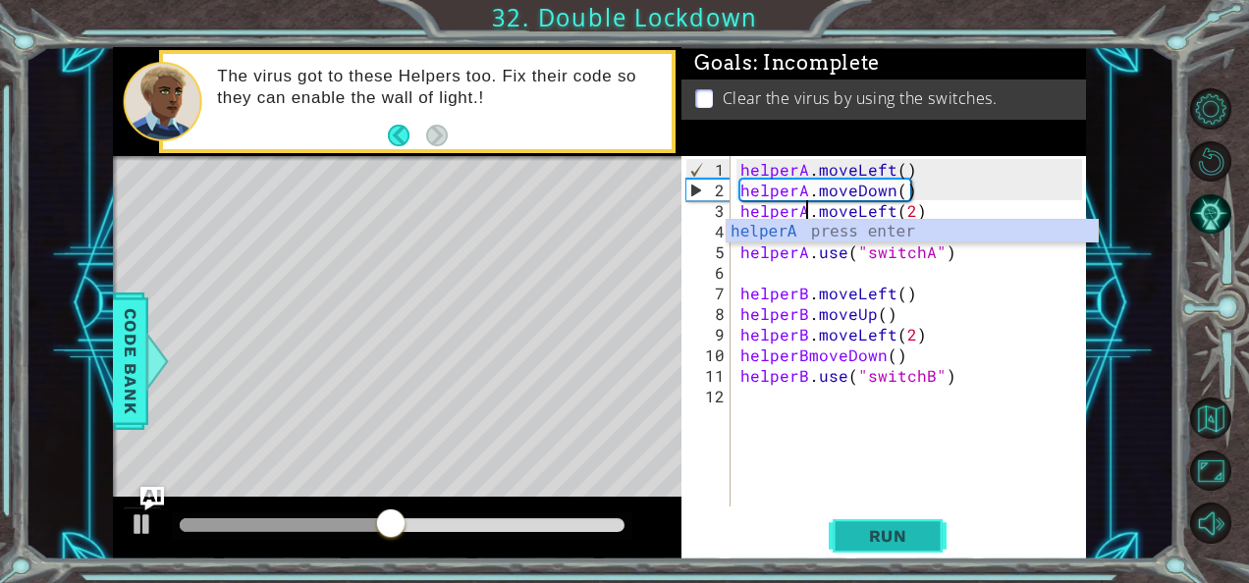
click at [931, 527] on button "Run" at bounding box center [887, 535] width 118 height 40
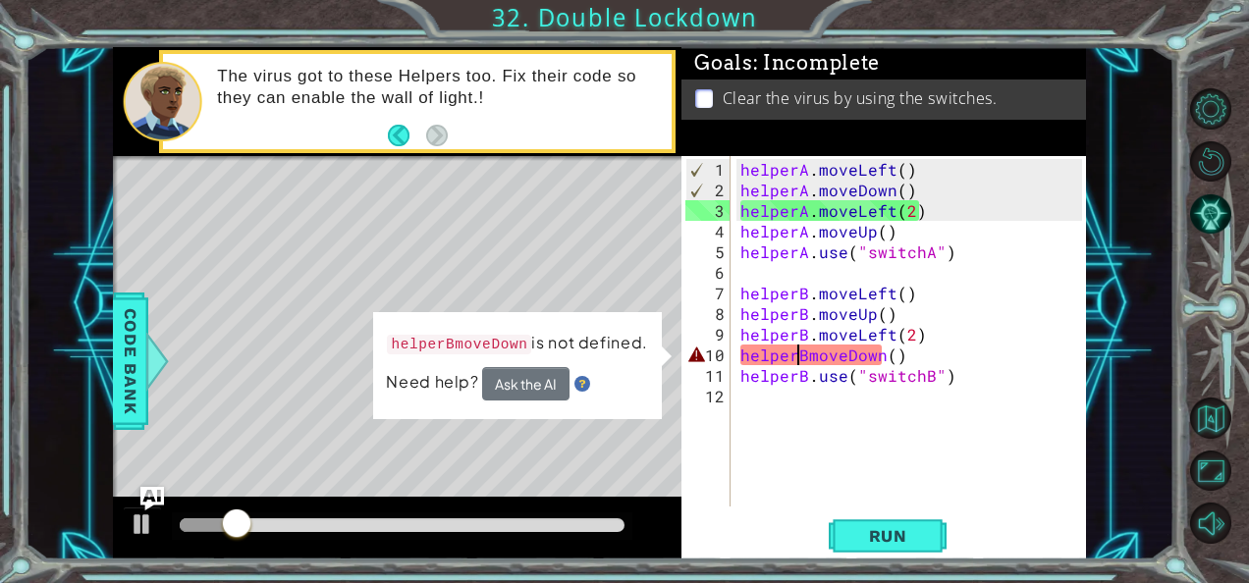
click at [795, 357] on div "helperA . moveLeft ( ) helperA . moveDown ( ) helperA . moveLeft ( 2 ) helperA …" at bounding box center [913, 355] width 355 height 392
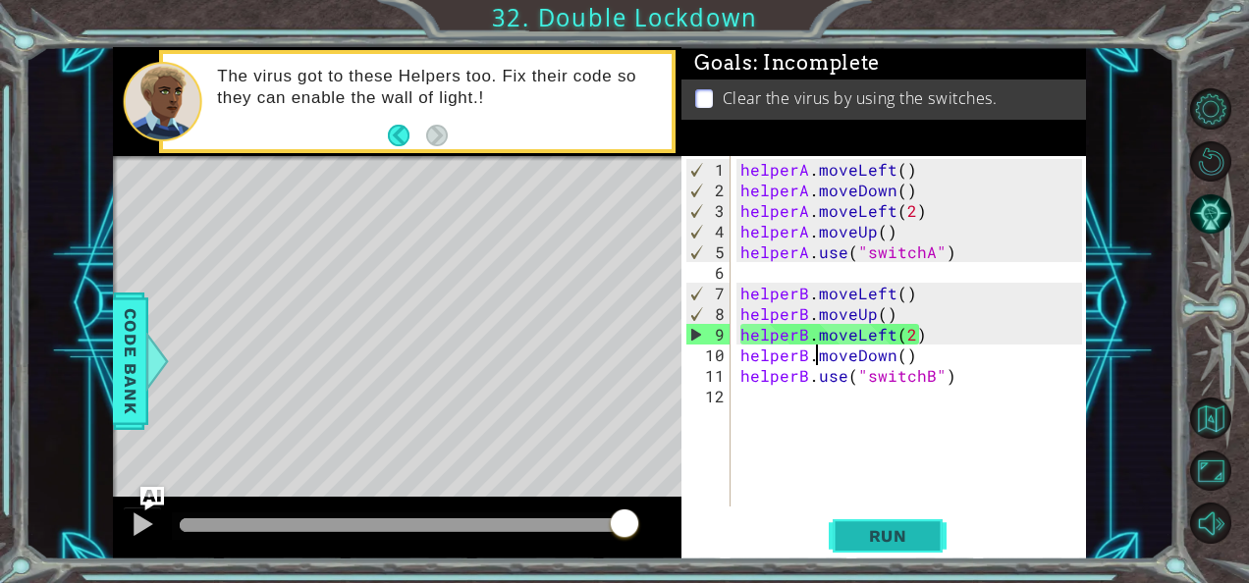
type textarea "helperB.moveDown()"
click at [867, 550] on button "Run" at bounding box center [887, 535] width 118 height 40
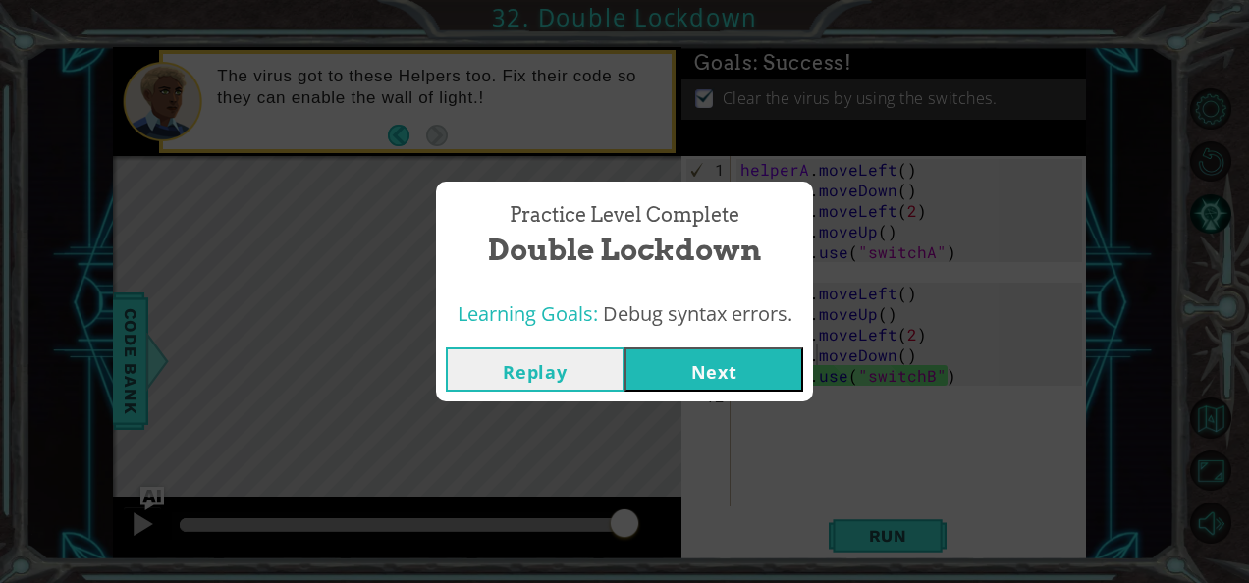
click at [738, 371] on button "Next" at bounding box center [713, 369] width 179 height 44
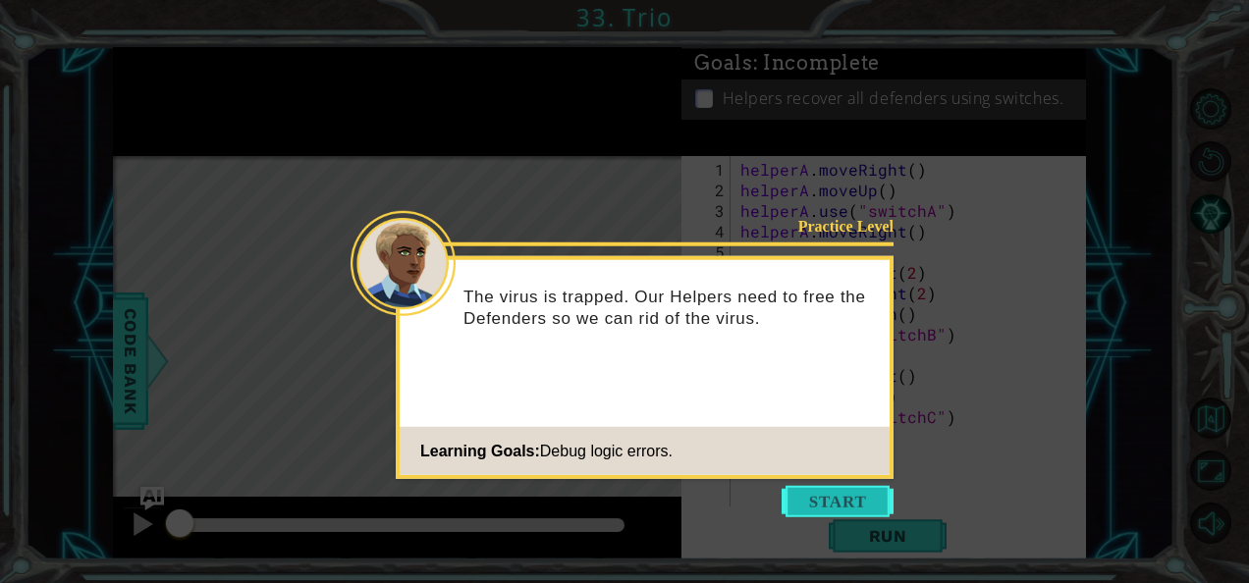
click at [803, 493] on button "Start" at bounding box center [837, 501] width 112 height 31
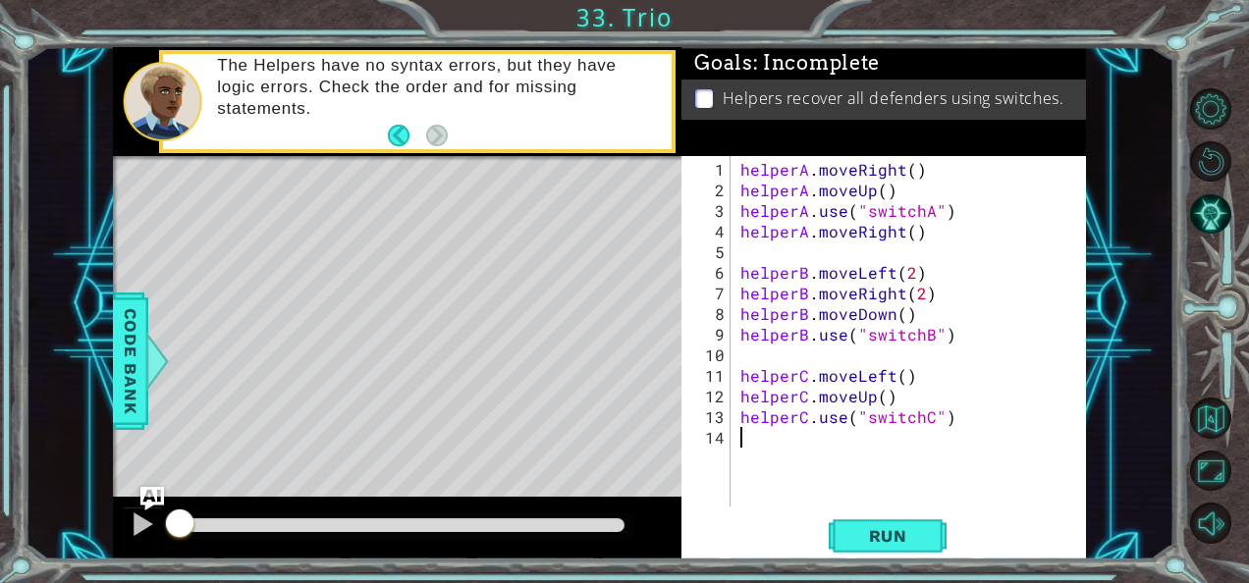
click at [817, 230] on div "helperA . moveRight ( ) helperA . moveUp ( ) helperA . use ( "switchA" ) helper…" at bounding box center [913, 355] width 355 height 392
type textarea "helperA.moveRight()"
drag, startPoint x: 742, startPoint y: 209, endPoint x: 960, endPoint y: 206, distance: 217.9
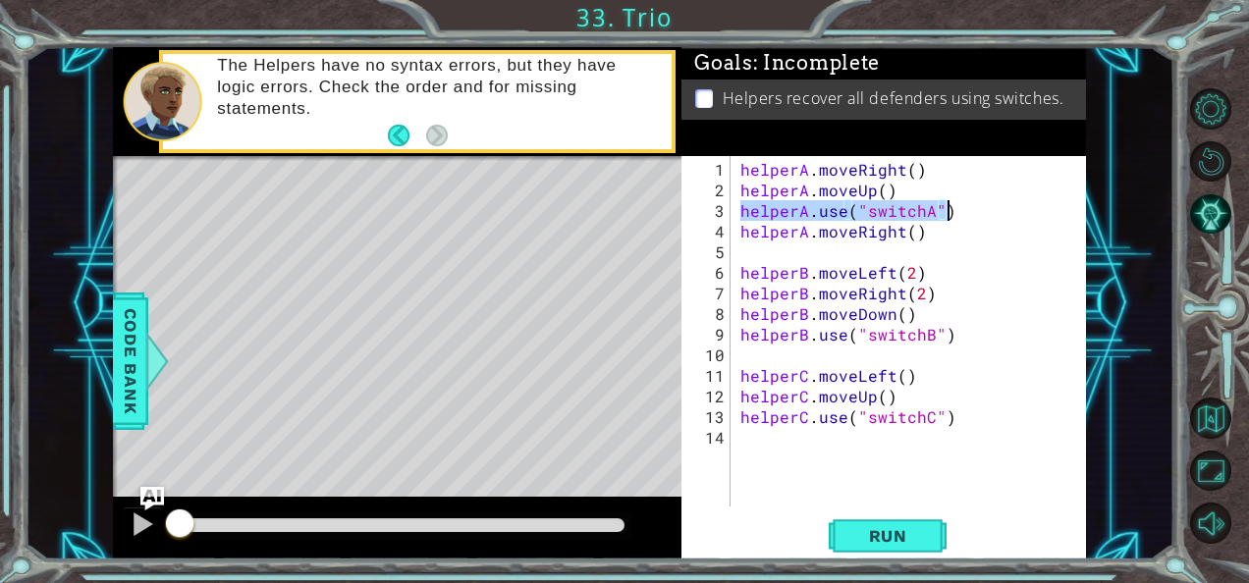
click at [960, 206] on div "helperA . moveRight ( ) helperA . moveUp ( ) helperA . use ( "switchA" ) helper…" at bounding box center [913, 355] width 355 height 392
click at [848, 232] on div "helperA . moveRight ( ) helperA . moveUp ( ) helperA . use ( "switchA" ) helper…" at bounding box center [913, 355] width 355 height 392
click at [848, 232] on div "helperA . moveRight ( ) helperA . moveUp ( ) helperA . use ( "switchA" ) helper…" at bounding box center [909, 331] width 346 height 350
click at [848, 232] on div "helperA . moveRight ( ) helperA . moveUp ( ) helperA . use ( "switchA" ) helper…" at bounding box center [913, 355] width 355 height 392
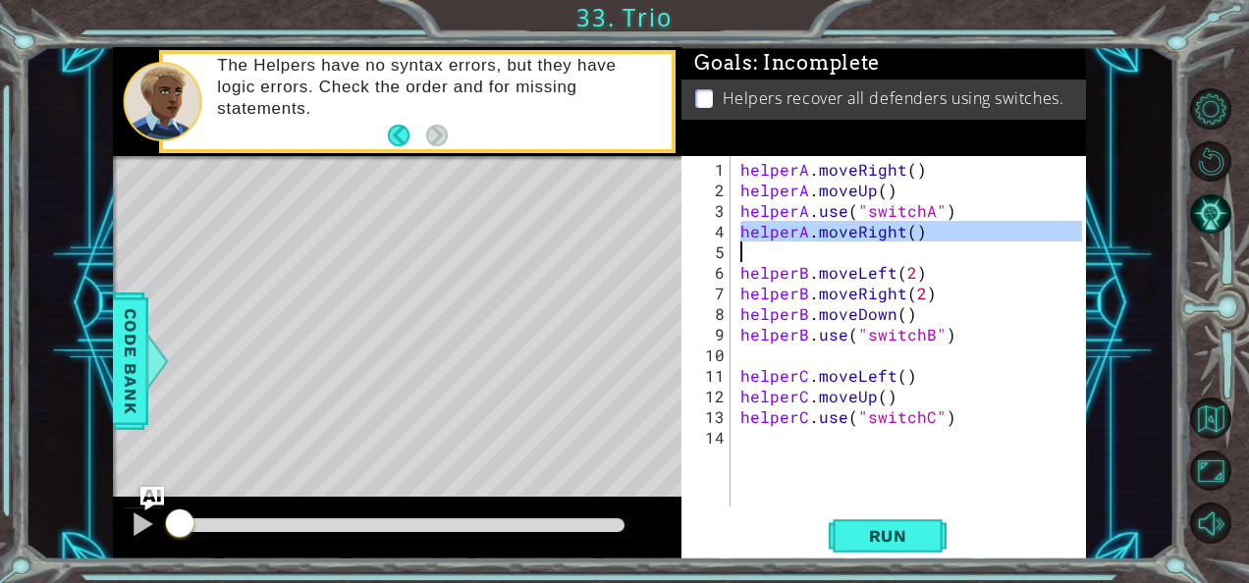
click at [848, 232] on div "helperA . moveRight ( ) helperA . moveUp ( ) helperA . use ( "switchA" ) helper…" at bounding box center [913, 355] width 355 height 392
type textarea "helperA.moveRight()"
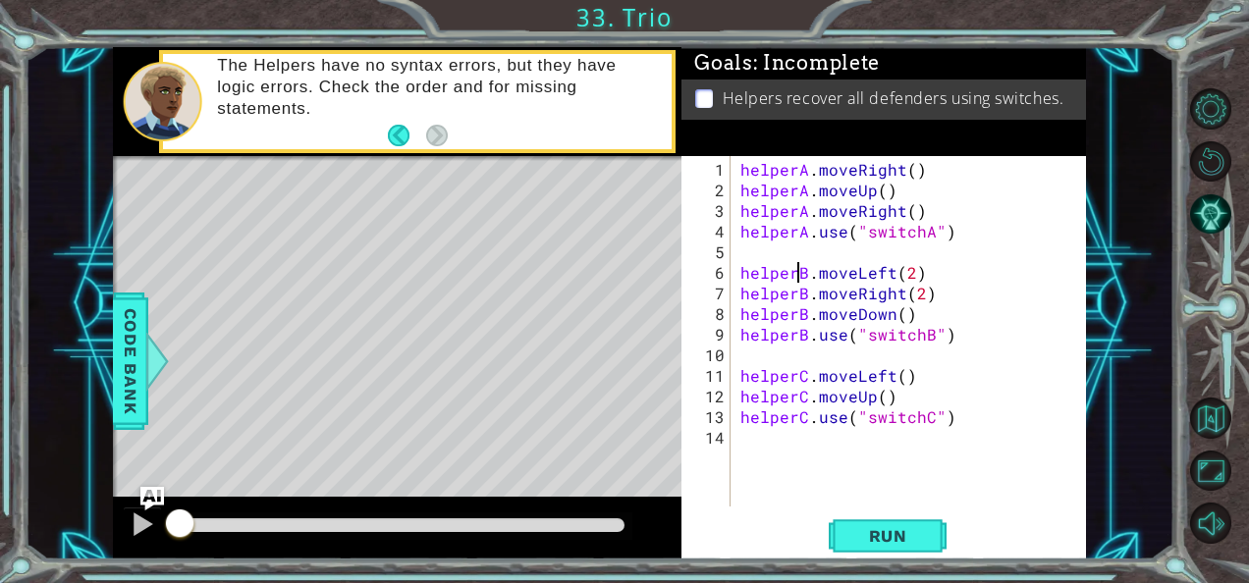
click at [795, 264] on div "helperA . moveRight ( ) helperA . moveUp ( ) helperA . moveRight ( ) helperA . …" at bounding box center [913, 355] width 355 height 392
type textarea "helperB.moveLeft(2)"
click at [795, 249] on div "helperA . moveRight ( ) helperA . moveUp ( ) helperA . moveRight ( ) helperA . …" at bounding box center [913, 355] width 355 height 392
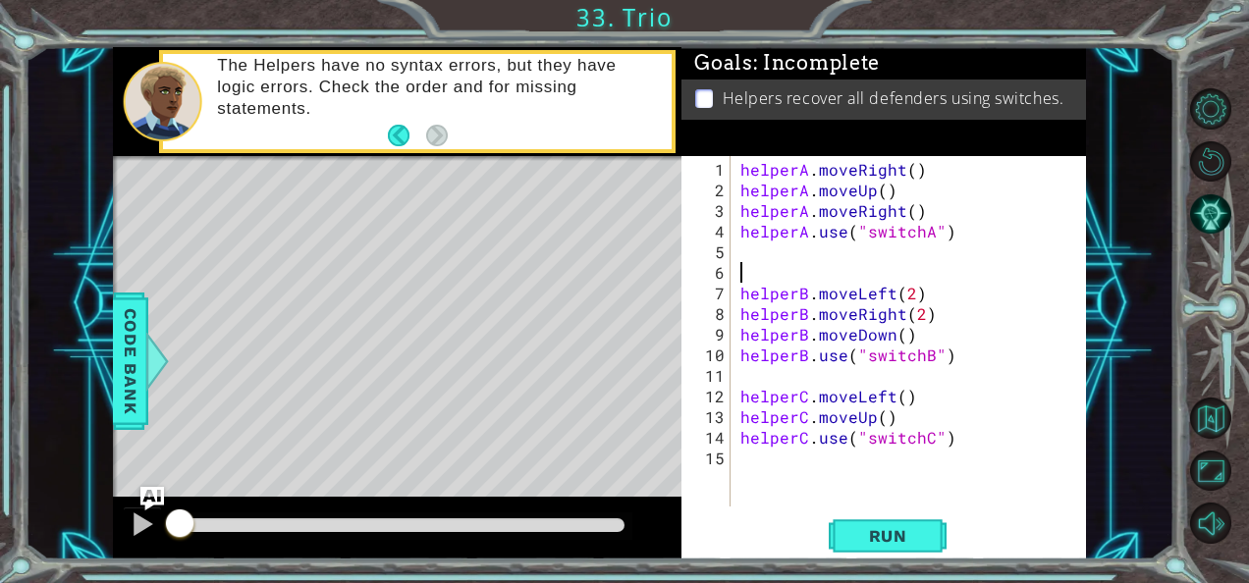
click at [871, 327] on div "helperA . moveRight ( ) helperA . moveUp ( ) helperA . moveRight ( ) helperA . …" at bounding box center [913, 355] width 355 height 392
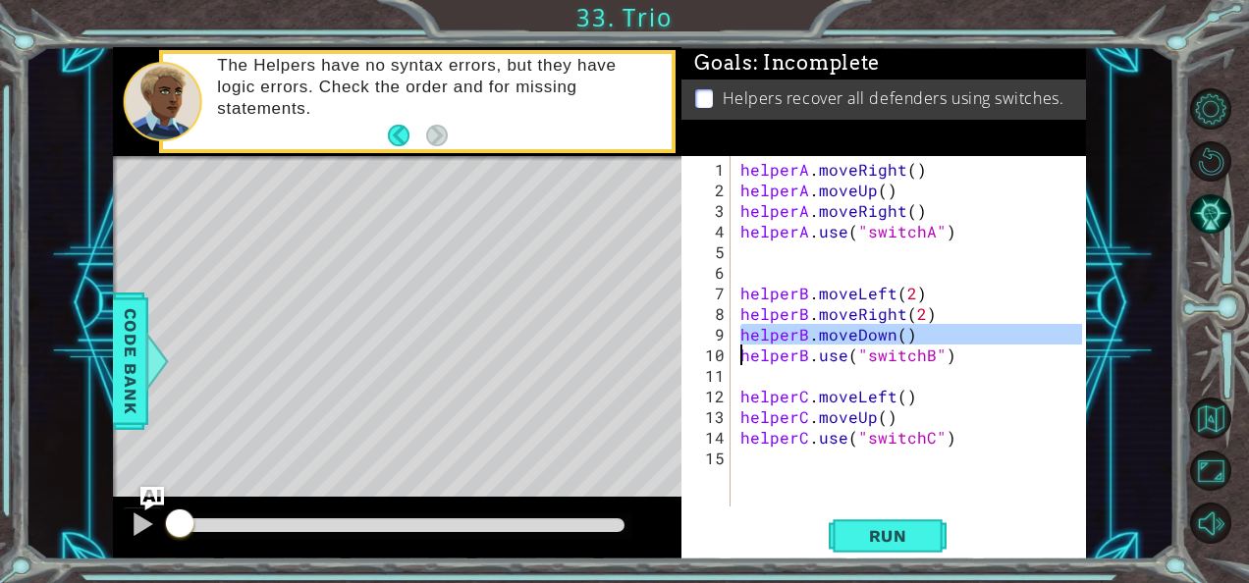
click at [871, 327] on div "helperA . moveRight ( ) helperA . moveUp ( ) helperA . moveRight ( ) helperA . …" at bounding box center [913, 355] width 355 height 392
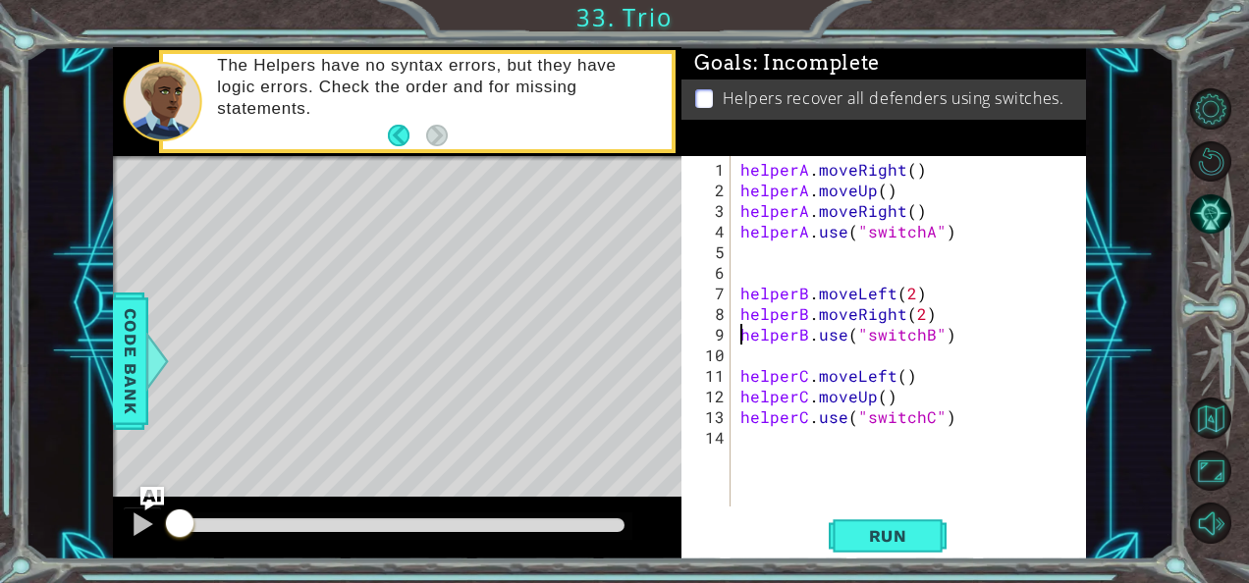
click at [745, 314] on div "helperA . moveRight ( ) helperA . moveUp ( ) helperA . moveRight ( ) helperA . …" at bounding box center [913, 355] width 355 height 392
type textarea "helperB.moveRight(2)"
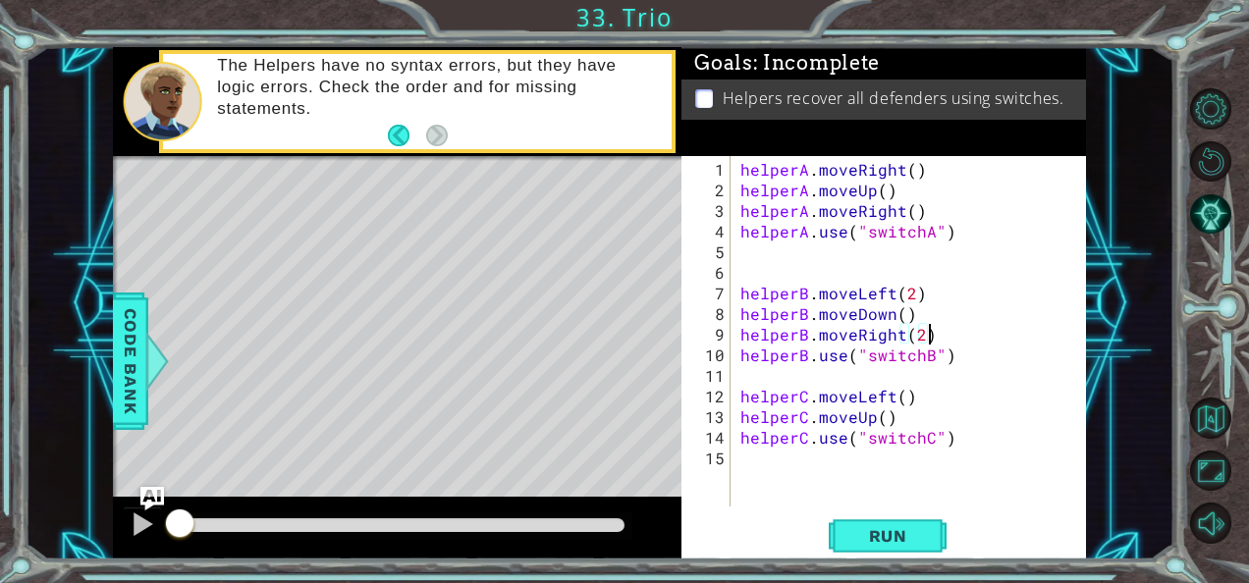
click at [932, 328] on div "helperA . moveRight ( ) helperA . moveUp ( ) helperA . moveRight ( ) helperA . …" at bounding box center [913, 355] width 355 height 392
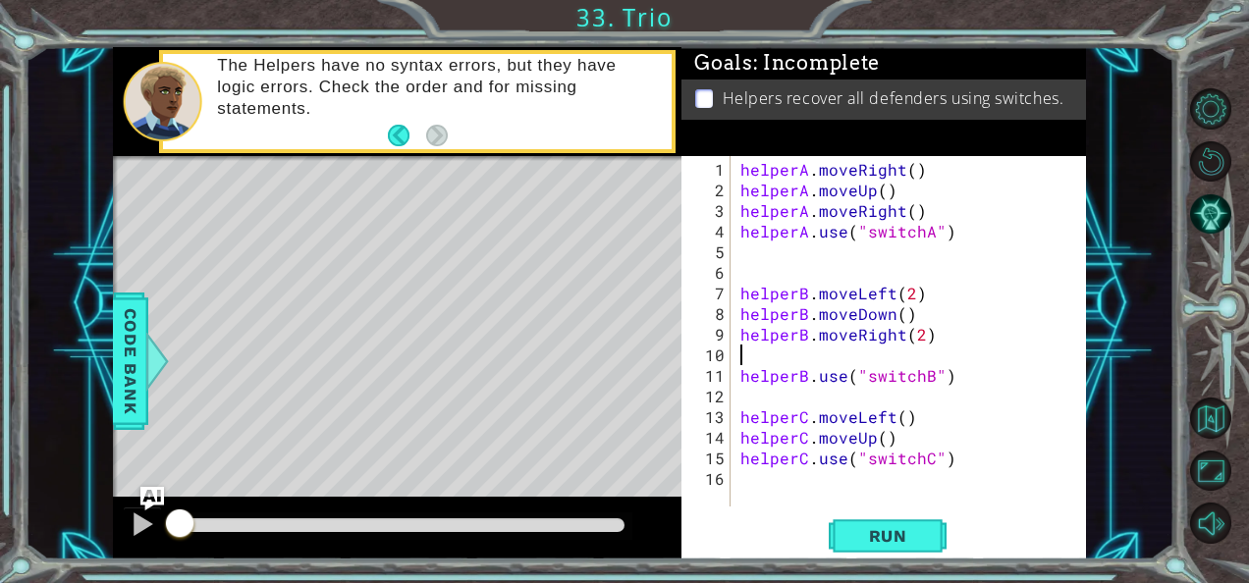
click at [864, 438] on div "helperA . moveRight ( ) helperA . moveUp ( ) helperA . moveRight ( ) helperA . …" at bounding box center [913, 355] width 355 height 392
click at [860, 436] on div "helperA . moveRight ( ) helperA . moveUp ( ) helperA . moveRight ( ) helperA . …" at bounding box center [913, 355] width 355 height 392
type textarea "helperC.moveRight()"
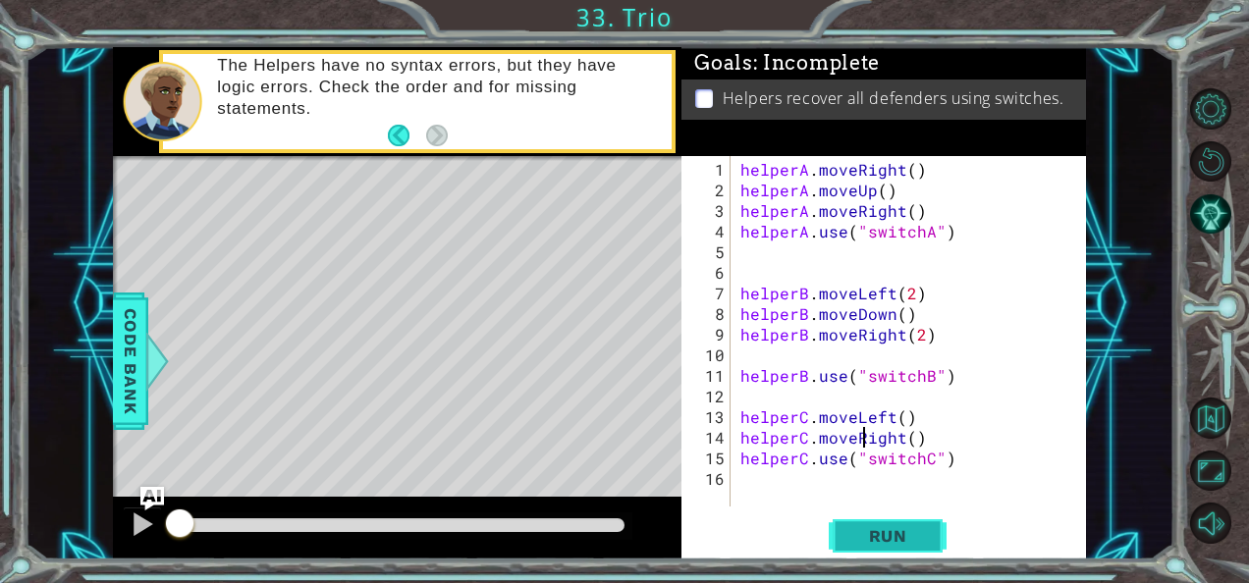
click at [883, 530] on span "Run" at bounding box center [888, 536] width 78 height 20
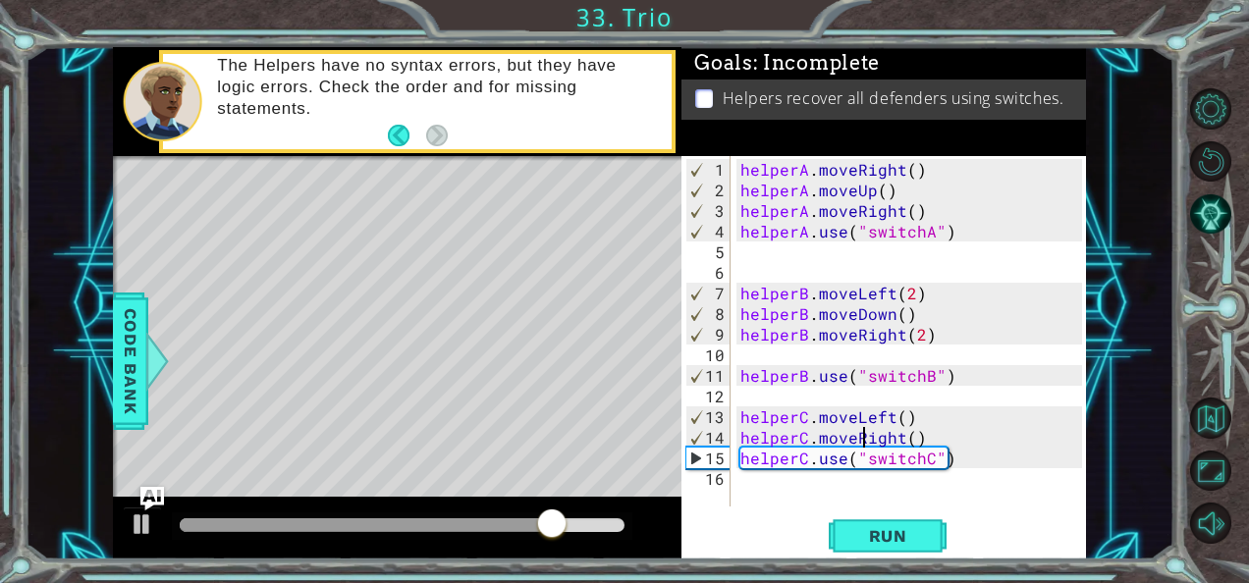
click at [741, 436] on div "helperA . moveRight ( ) helperA . moveUp ( ) helperA . moveRight ( ) helperA . …" at bounding box center [913, 355] width 355 height 392
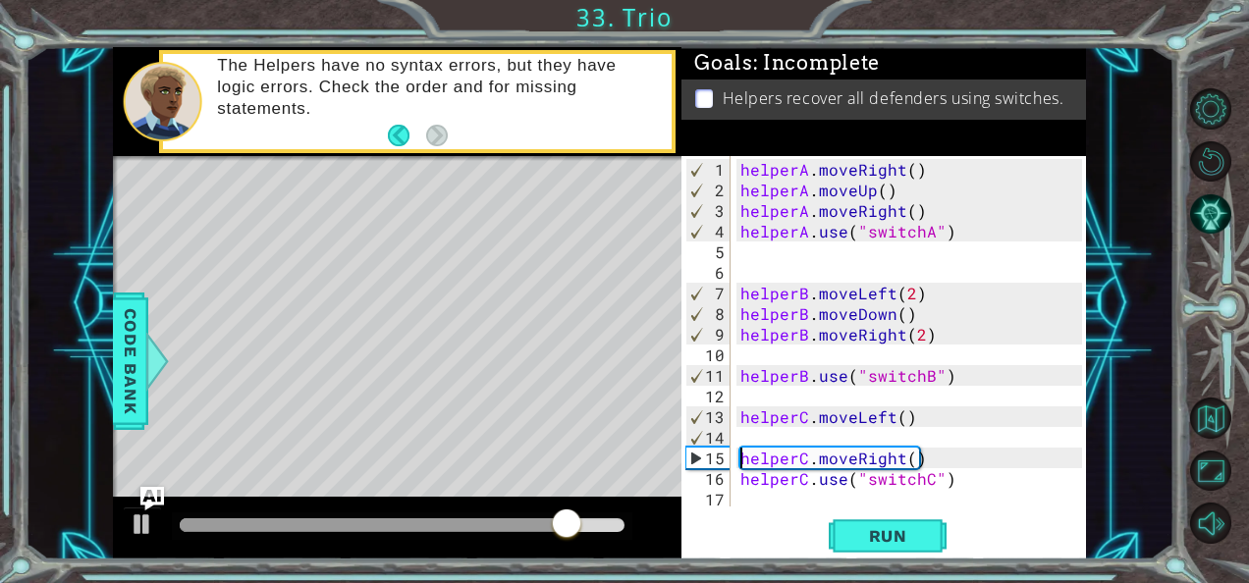
click at [782, 432] on div "helperA . moveRight ( ) helperA . moveUp ( ) helperA . moveRight ( ) helperA . …" at bounding box center [913, 355] width 355 height 392
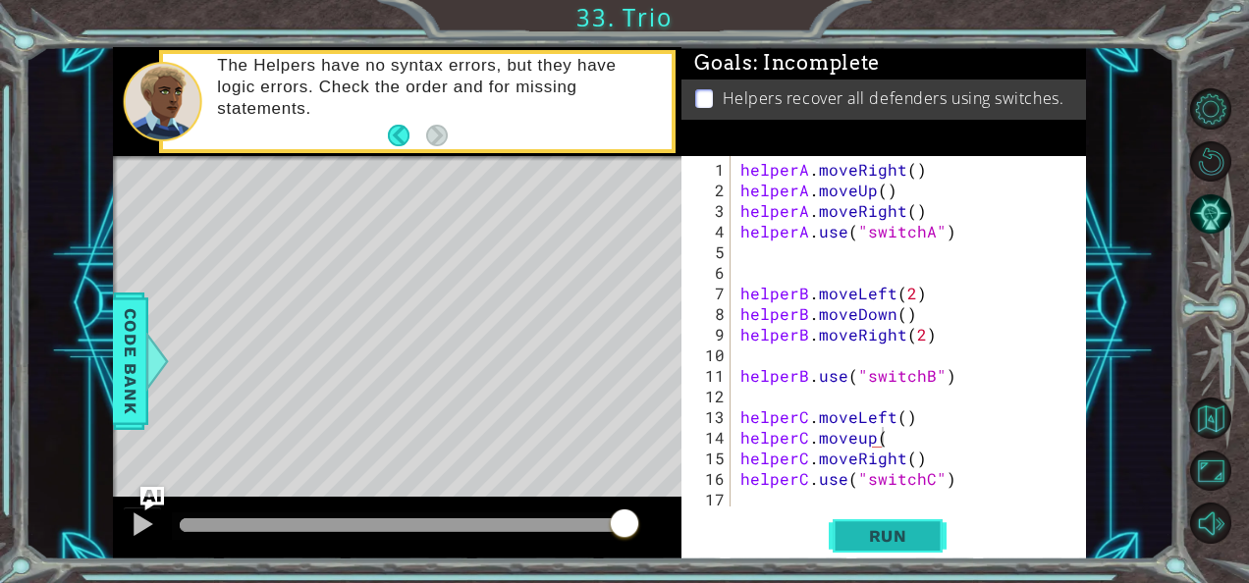
click at [881, 542] on span "Run" at bounding box center [888, 536] width 78 height 20
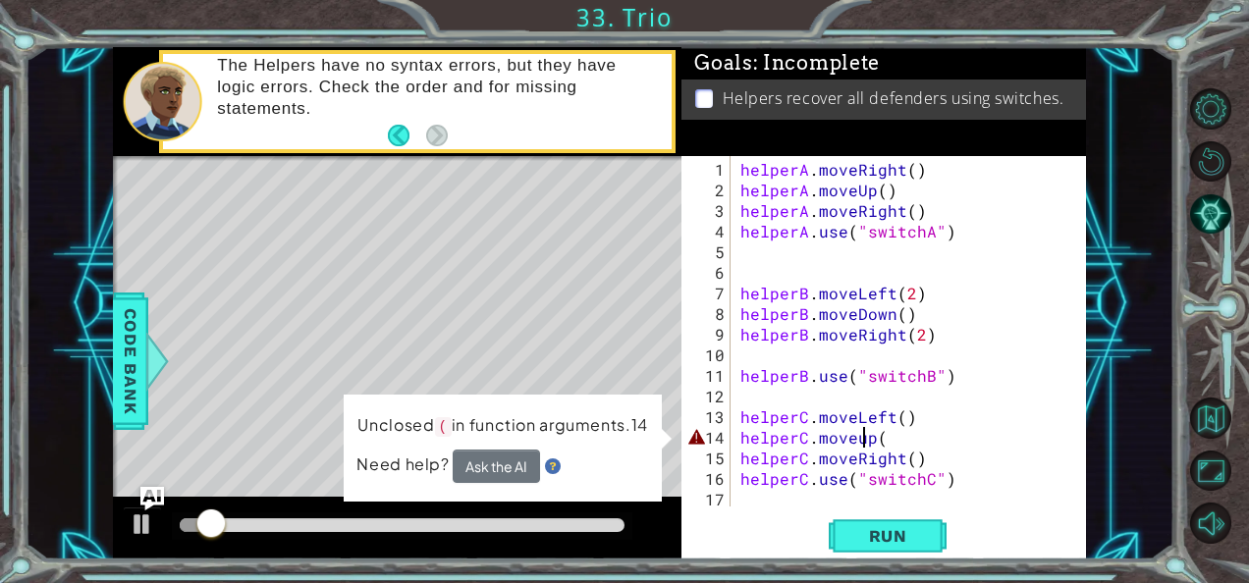
click at [862, 442] on div "helperA . moveRight ( ) helperA . moveUp ( ) helperA . moveRight ( ) helperA . …" at bounding box center [913, 355] width 355 height 392
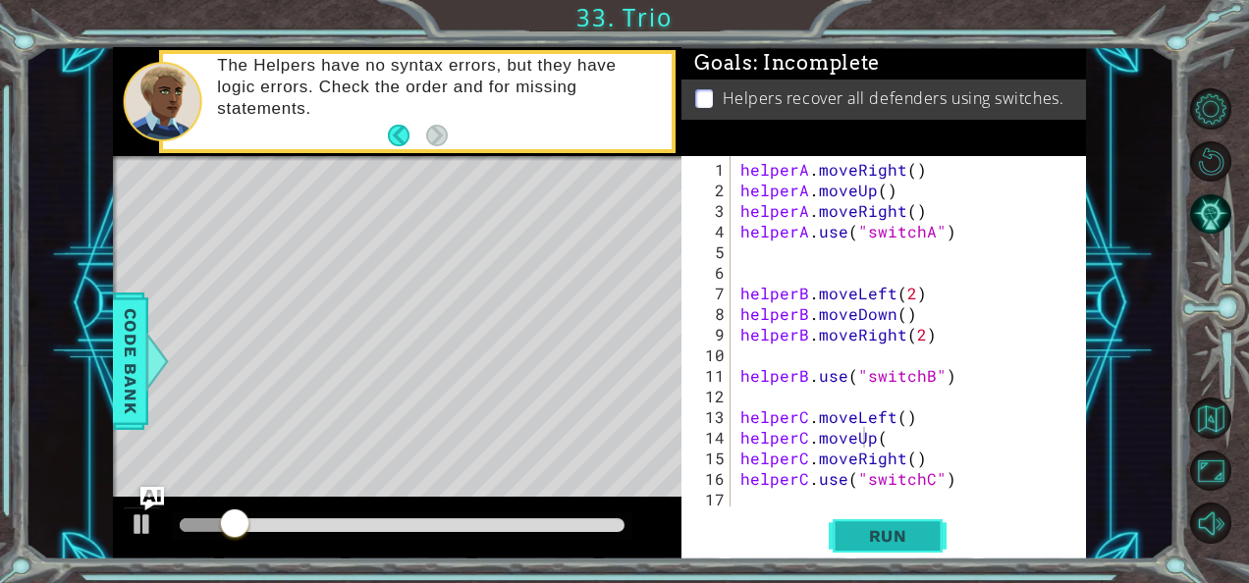
click at [861, 530] on span "Run" at bounding box center [888, 536] width 78 height 20
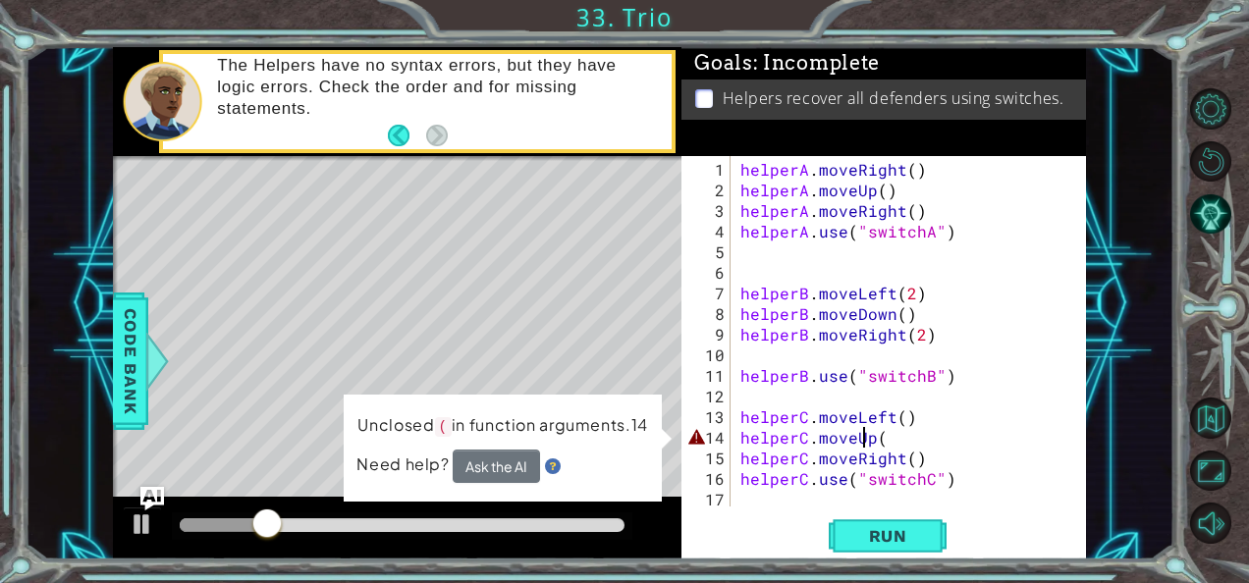
click at [889, 443] on div "helperA . moveRight ( ) helperA . moveUp ( ) helperA . moveRight ( ) helperA . …" at bounding box center [913, 355] width 355 height 392
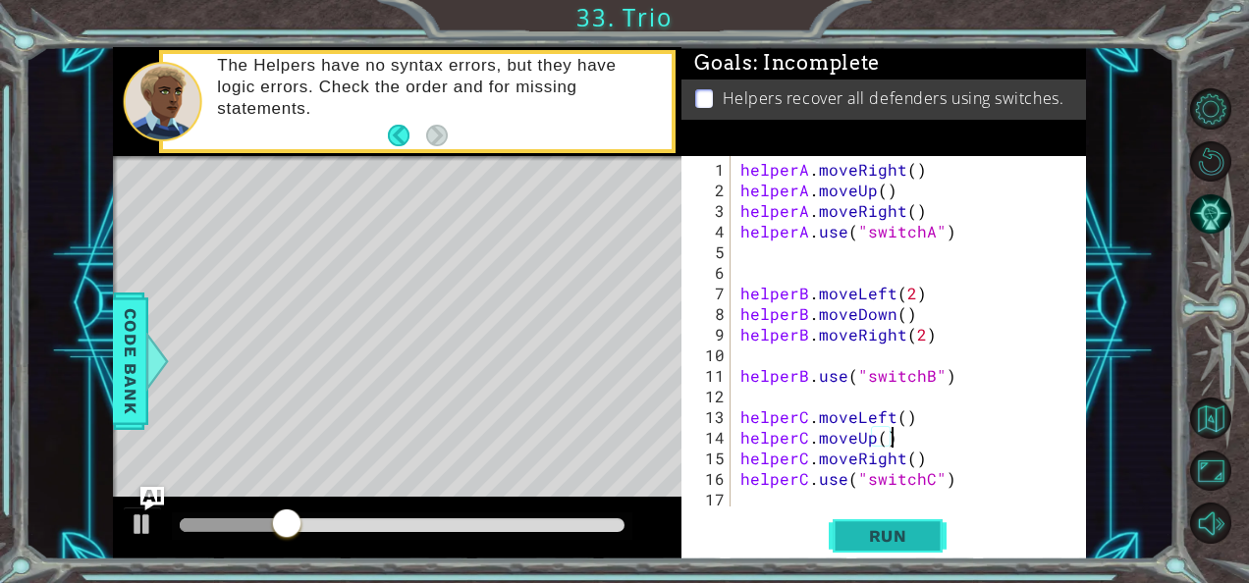
type textarea "helperC.moveUp()"
click at [867, 543] on span "Run" at bounding box center [888, 536] width 78 height 20
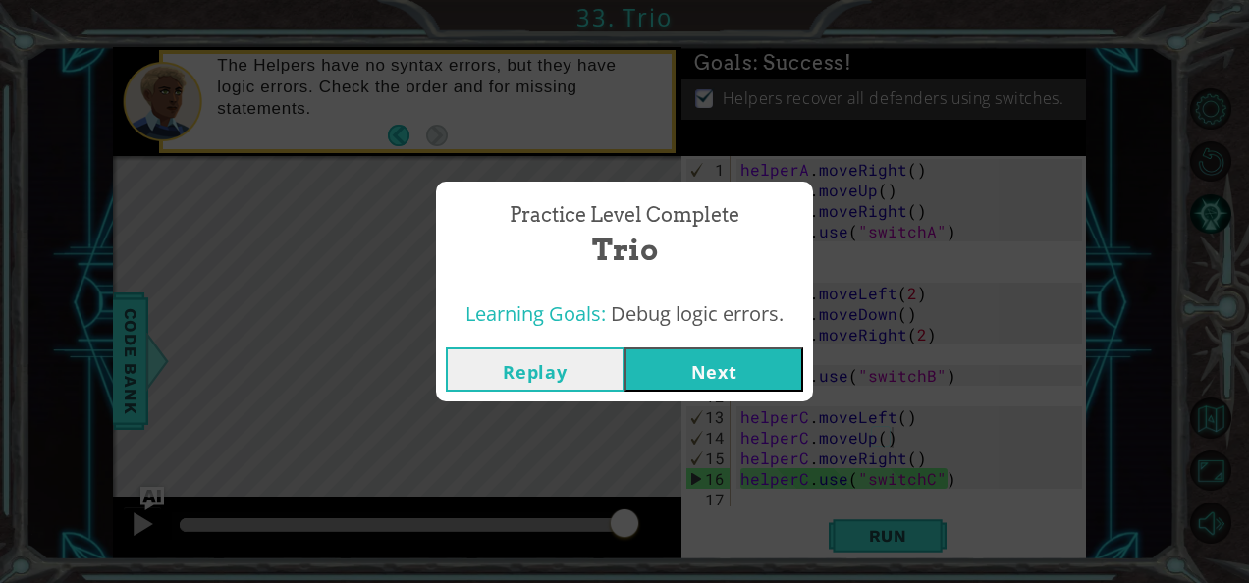
click at [700, 361] on button "Next" at bounding box center [713, 369] width 179 height 44
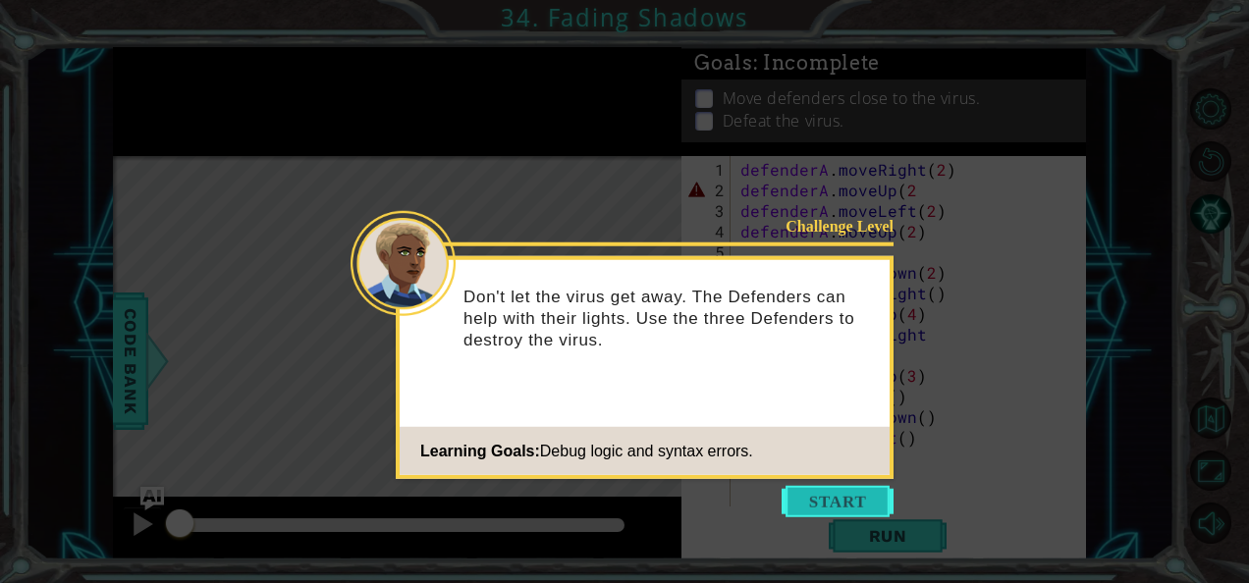
click at [815, 508] on button "Start" at bounding box center [837, 501] width 112 height 31
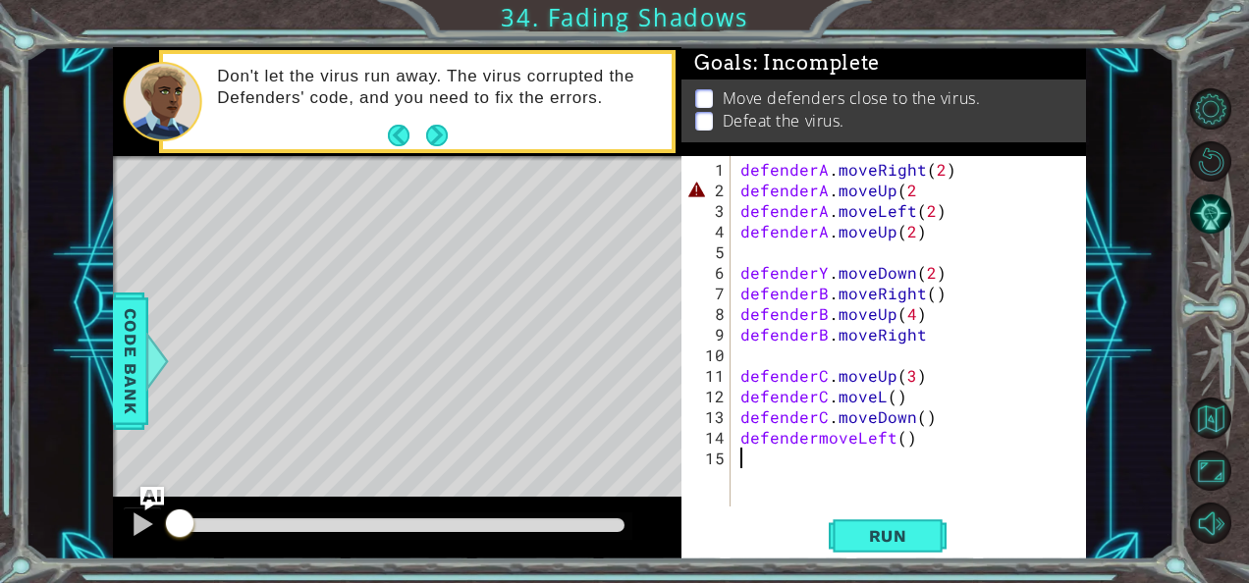
click at [918, 185] on div "defenderA . moveRight ( 2 ) defenderA . moveUp ( 2 defenderA . moveLeft ( 2 ) d…" at bounding box center [913, 355] width 355 height 392
click at [934, 335] on div "defenderA . moveRight ( 2 ) defenderA . moveUp ( 2 ) defenderA . moveLeft ( 2 )…" at bounding box center [913, 355] width 355 height 392
click at [879, 396] on div "defenderA . moveRight ( 2 ) defenderA . moveUp ( 2 ) defenderA . moveLeft ( 2 )…" at bounding box center [913, 355] width 355 height 392
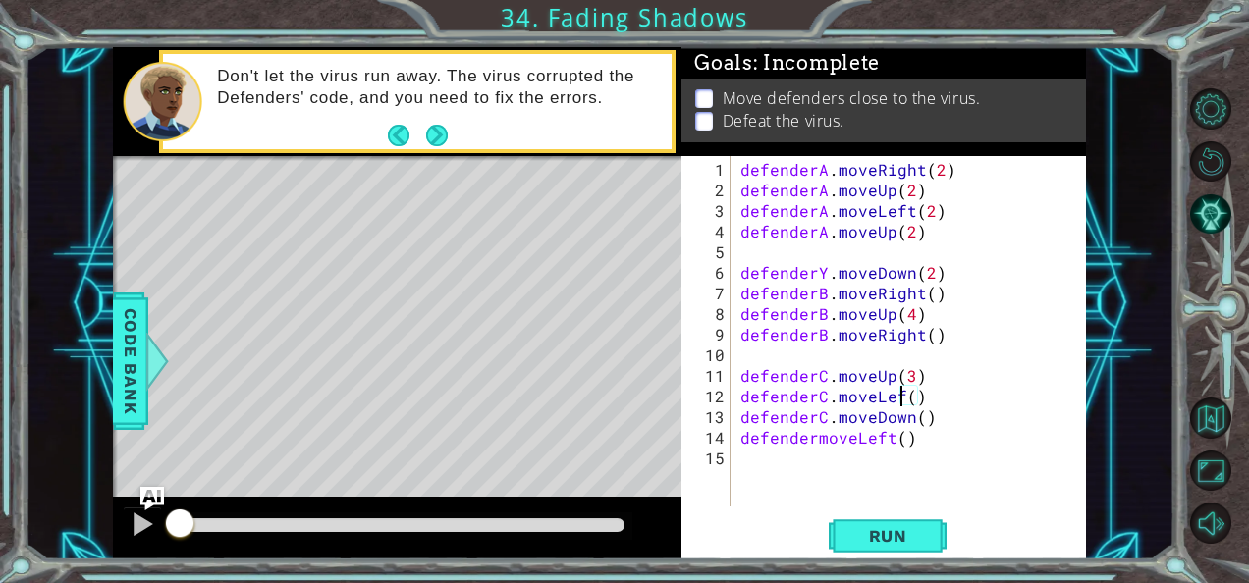
scroll to position [0, 10]
click at [811, 433] on div "defenderA . moveRight ( 2 ) defenderA . moveUp ( 2 ) defenderA . moveLeft ( 2 )…" at bounding box center [913, 355] width 355 height 392
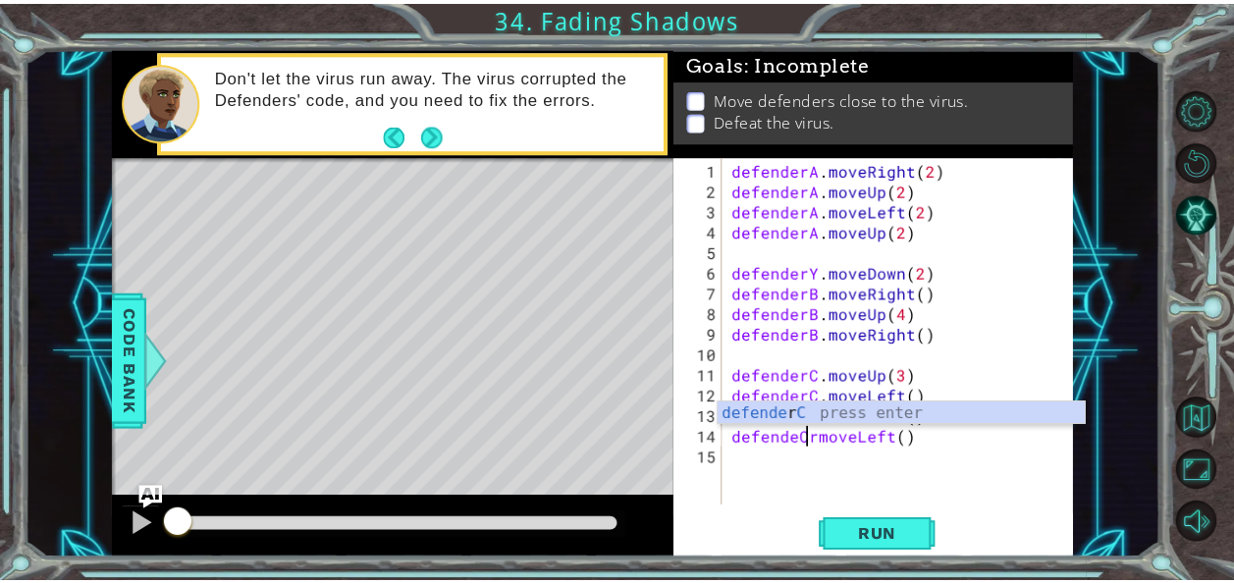
scroll to position [0, 5]
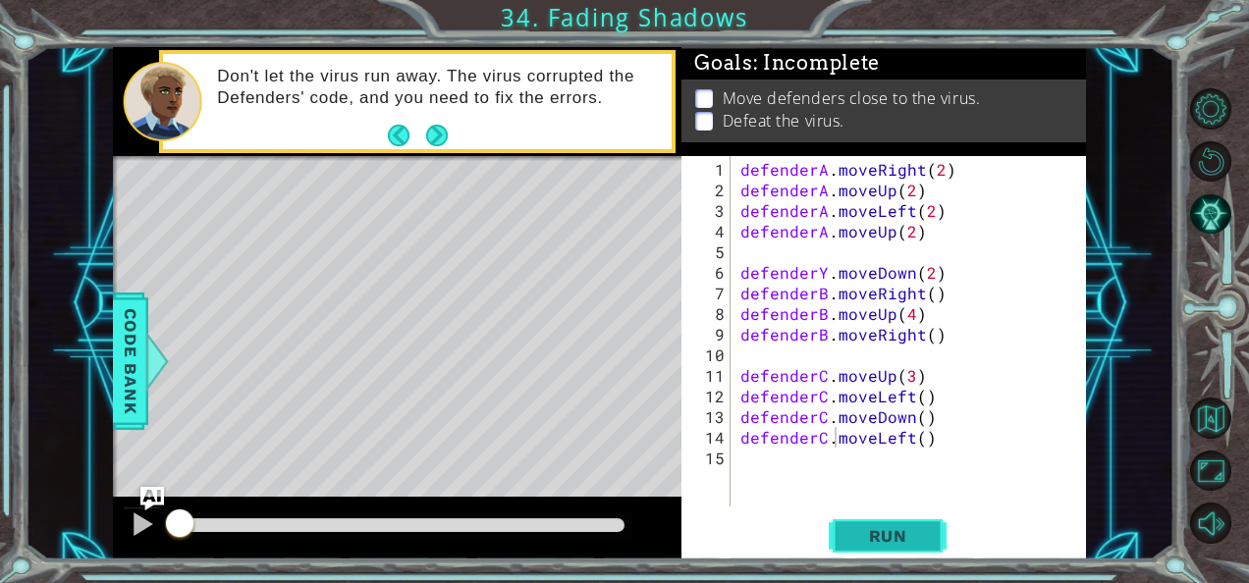
click at [887, 542] on span "Run" at bounding box center [888, 536] width 78 height 20
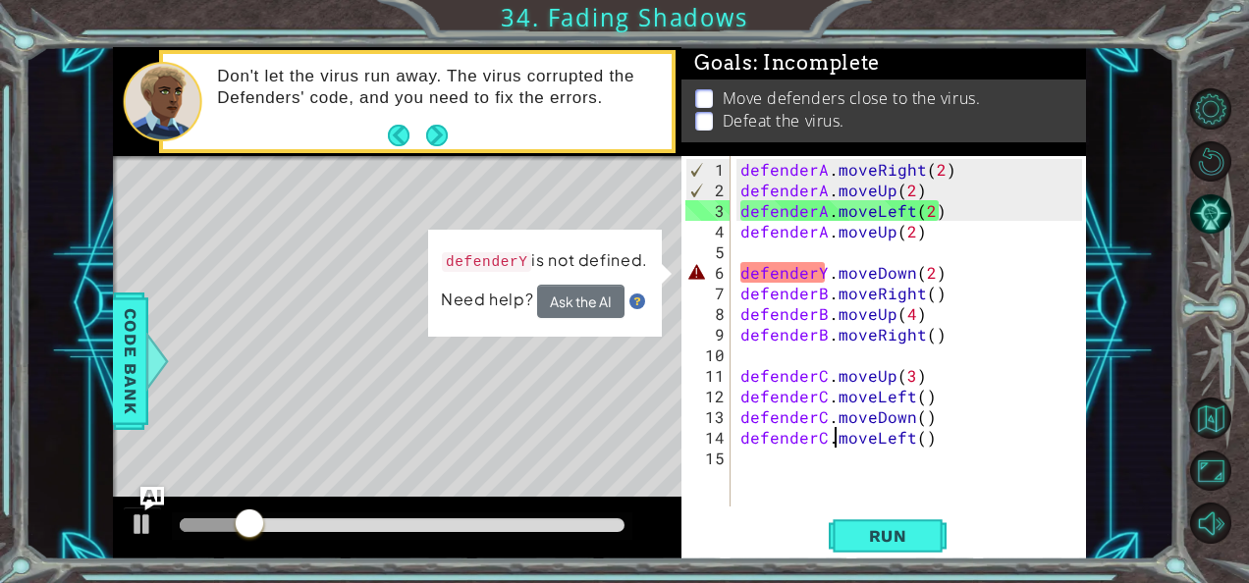
click at [824, 268] on div "defenderA . moveRight ( 2 ) defenderA . moveUp ( 2 ) defenderA . moveLeft ( 2 )…" at bounding box center [913, 355] width 355 height 392
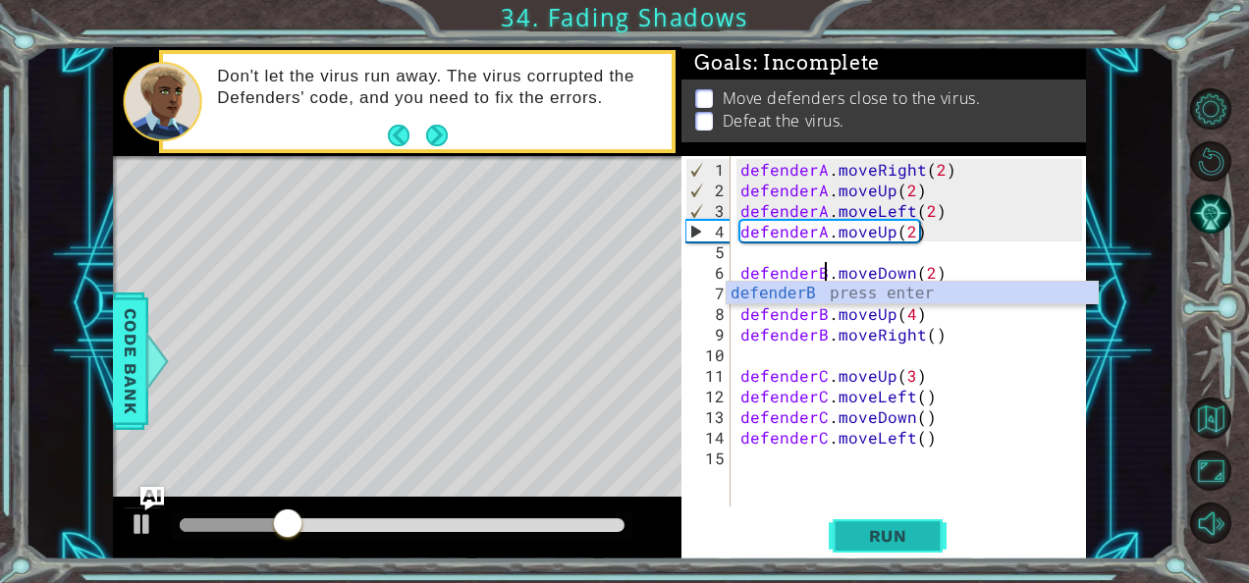
type textarea "defenderB.moveDown(2)"
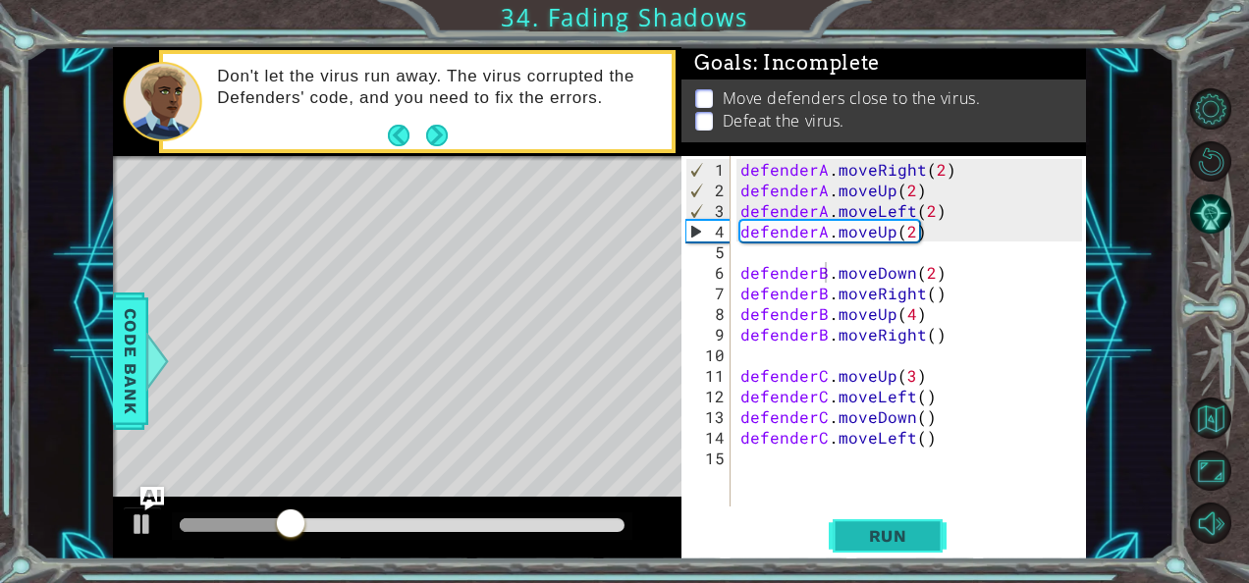
click at [891, 535] on span "Run" at bounding box center [888, 536] width 78 height 20
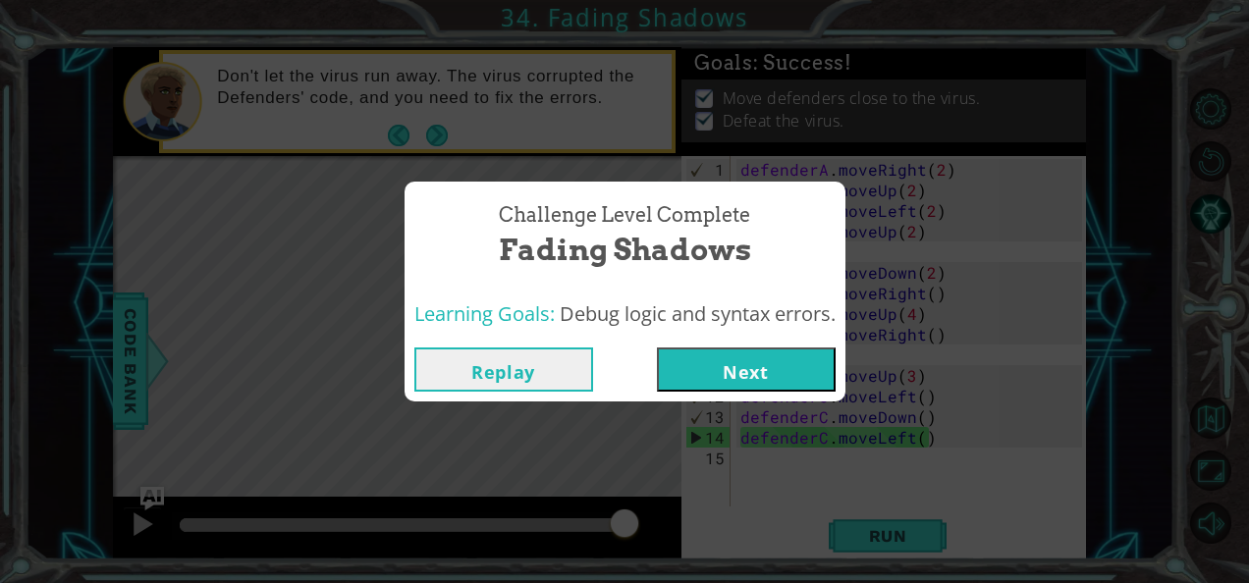
click at [732, 375] on button "Next" at bounding box center [746, 369] width 179 height 44
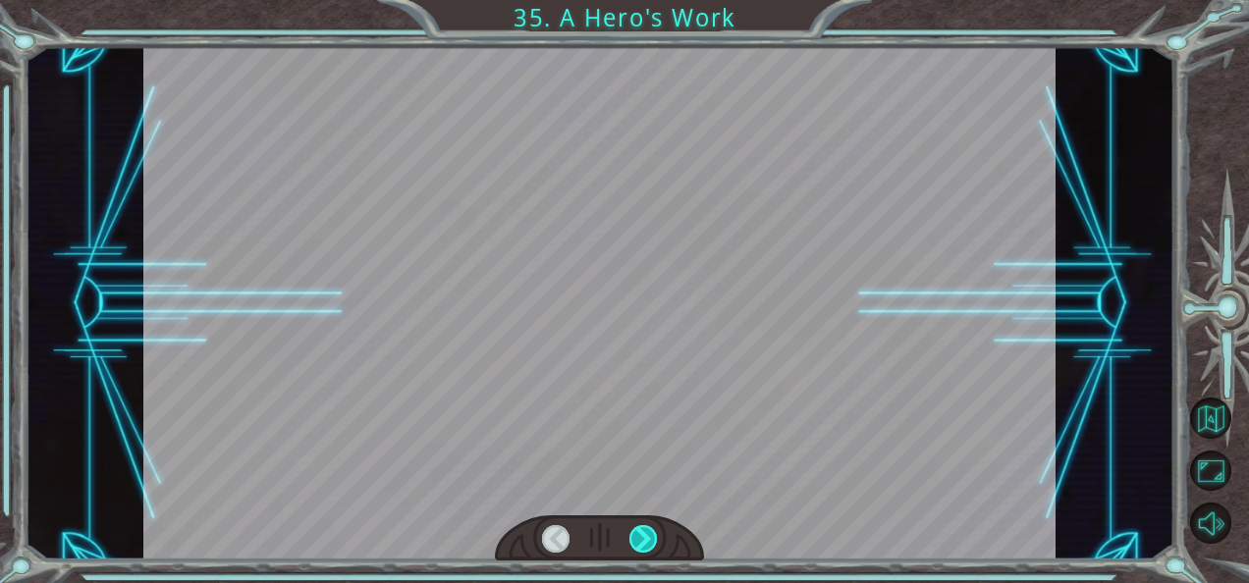
click at [642, 540] on div at bounding box center [642, 538] width 27 height 27
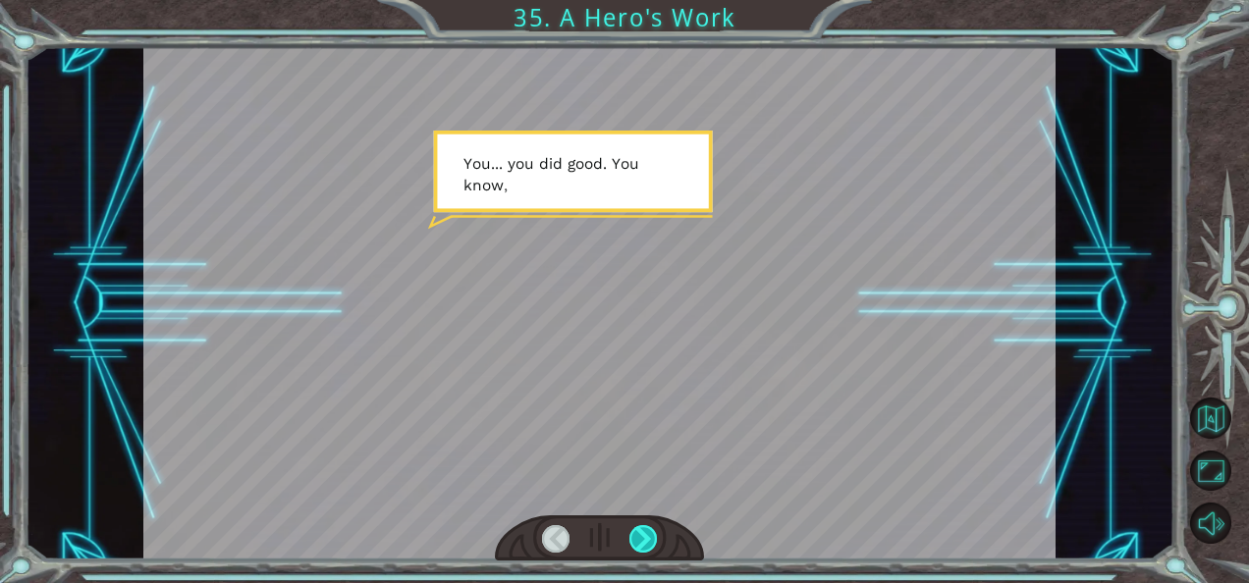
click at [642, 540] on div at bounding box center [642, 538] width 27 height 27
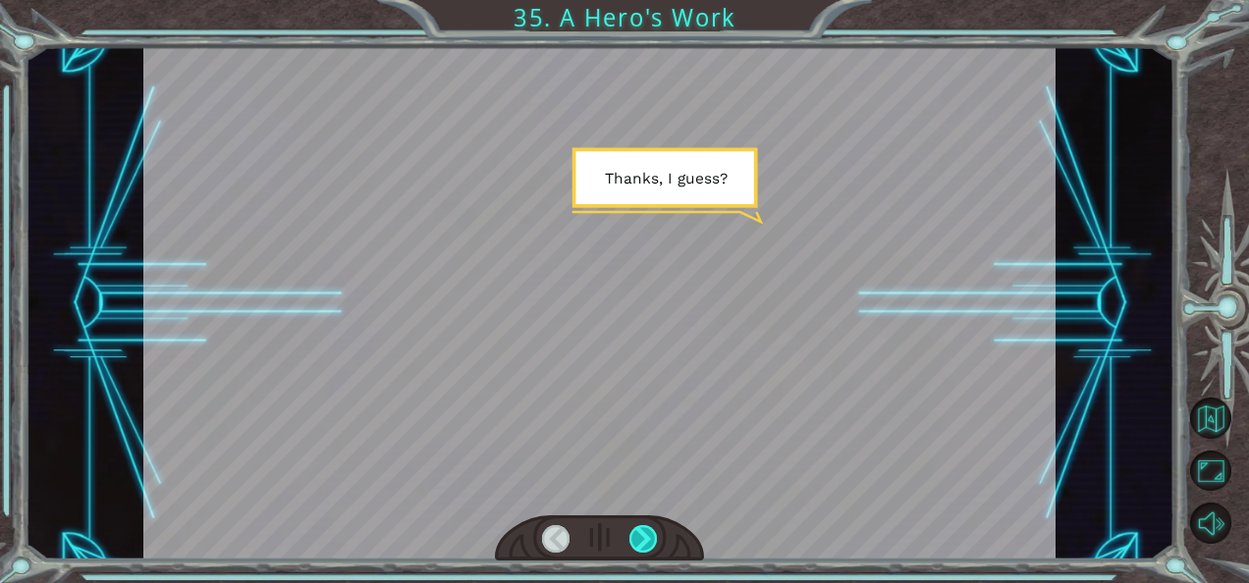
click at [642, 540] on div at bounding box center [642, 538] width 27 height 27
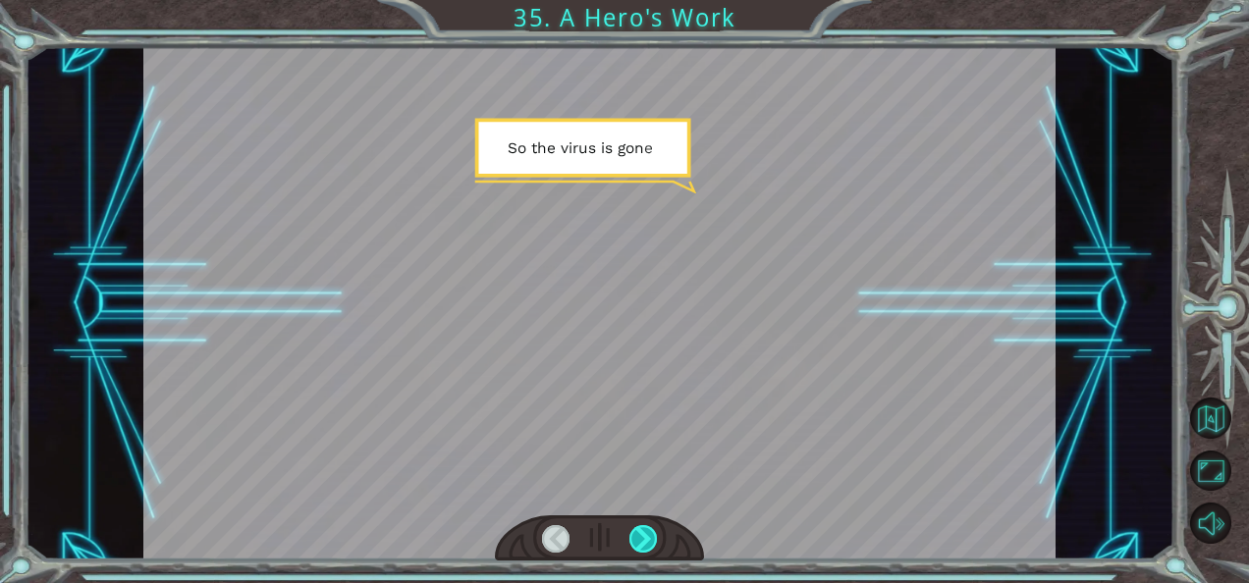
click at [642, 540] on div at bounding box center [642, 538] width 27 height 27
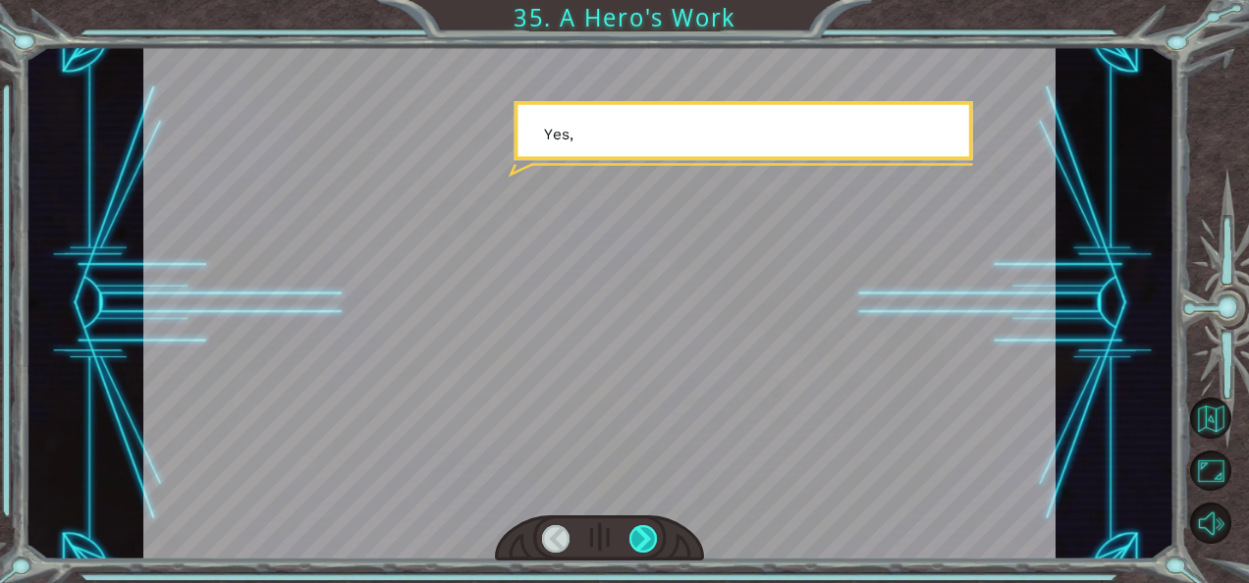
click at [642, 540] on div at bounding box center [642, 538] width 27 height 27
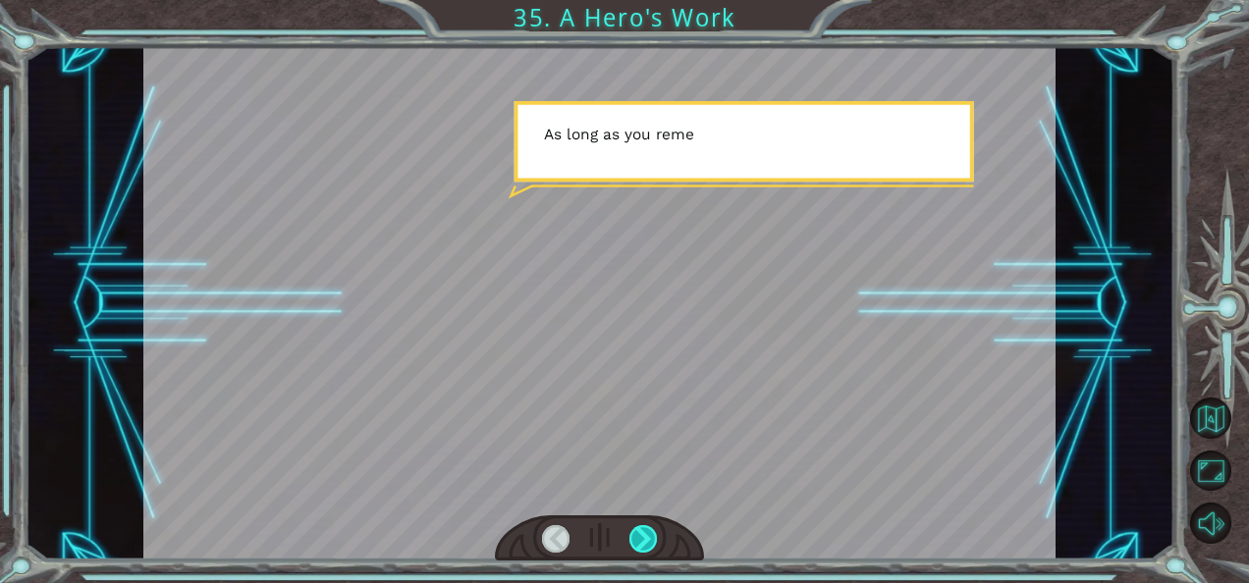
click at [642, 540] on div at bounding box center [642, 538] width 27 height 27
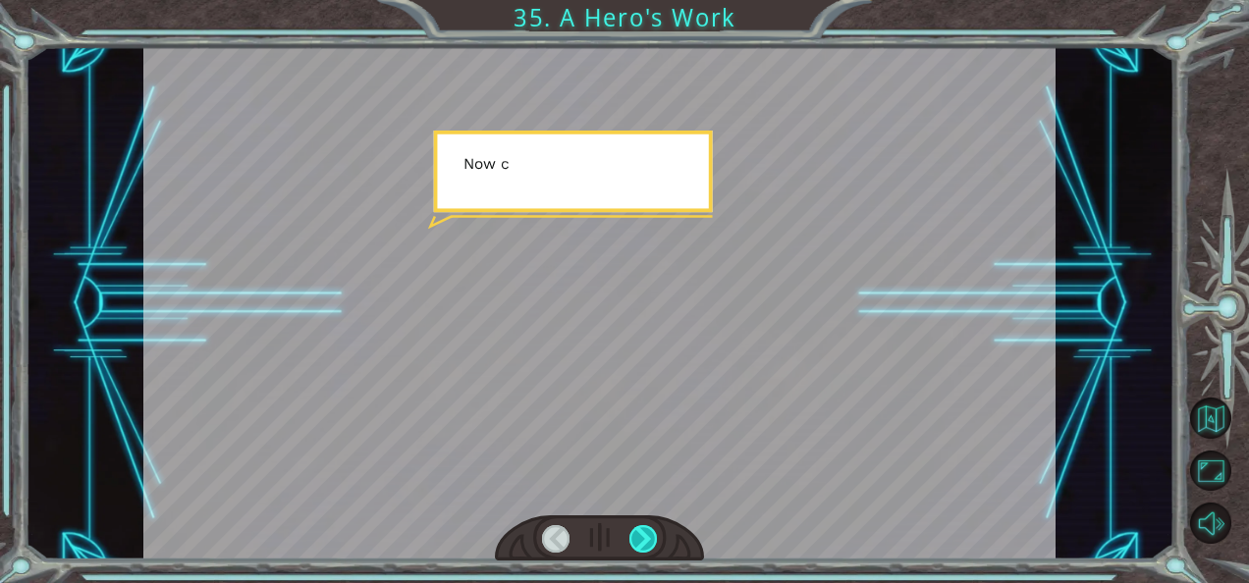
click at [642, 540] on div at bounding box center [642, 538] width 27 height 27
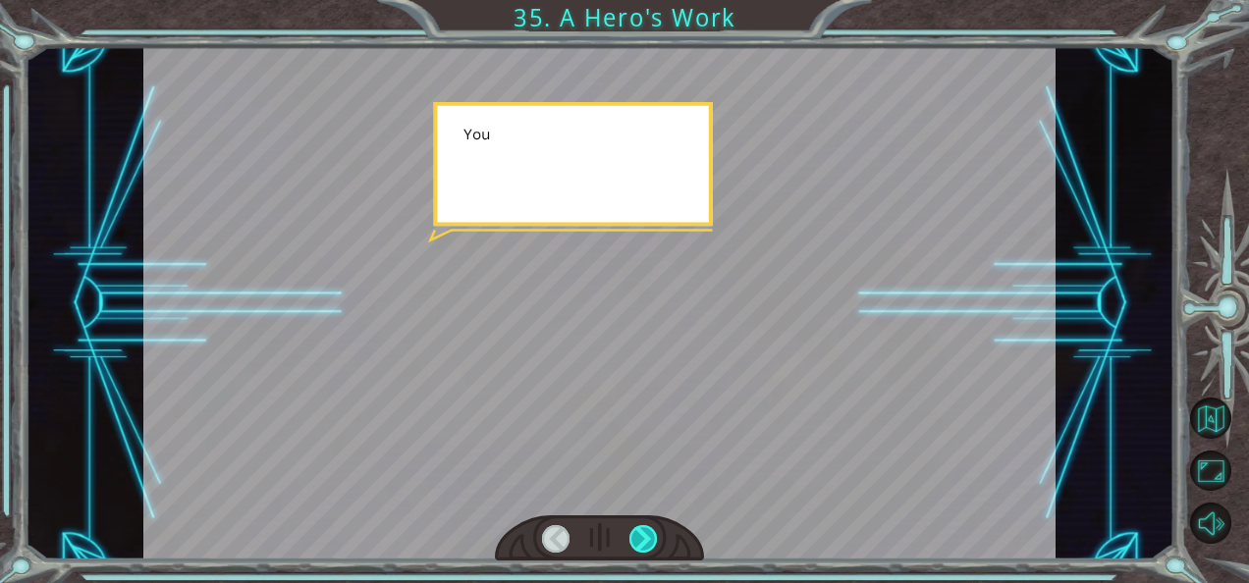
click at [642, 540] on div at bounding box center [642, 538] width 27 height 27
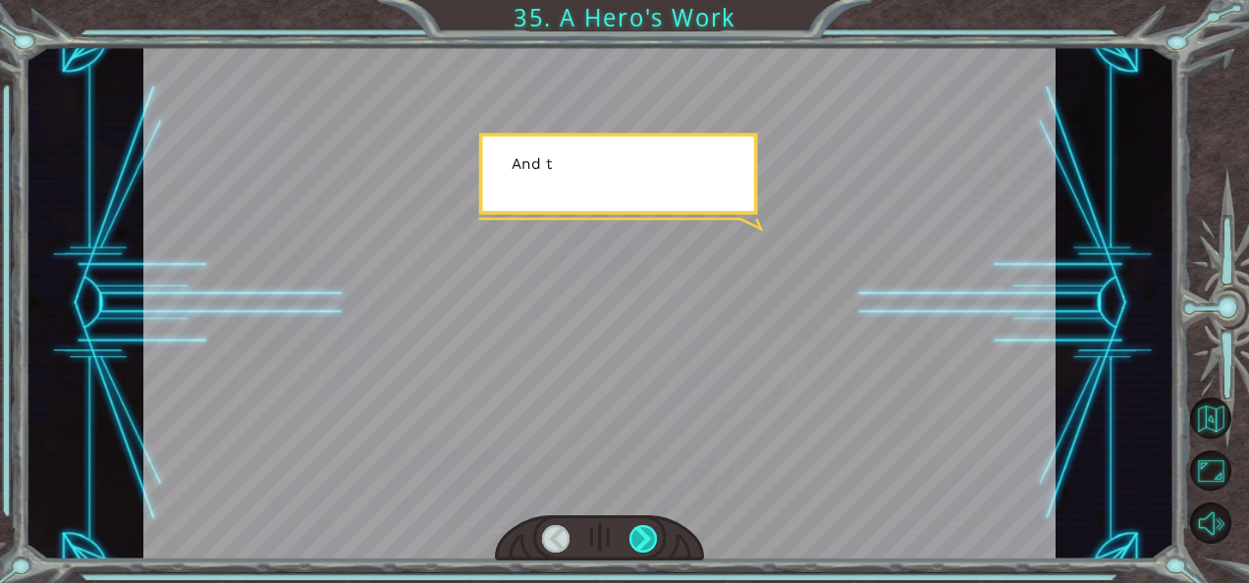
click at [642, 540] on div at bounding box center [642, 538] width 27 height 27
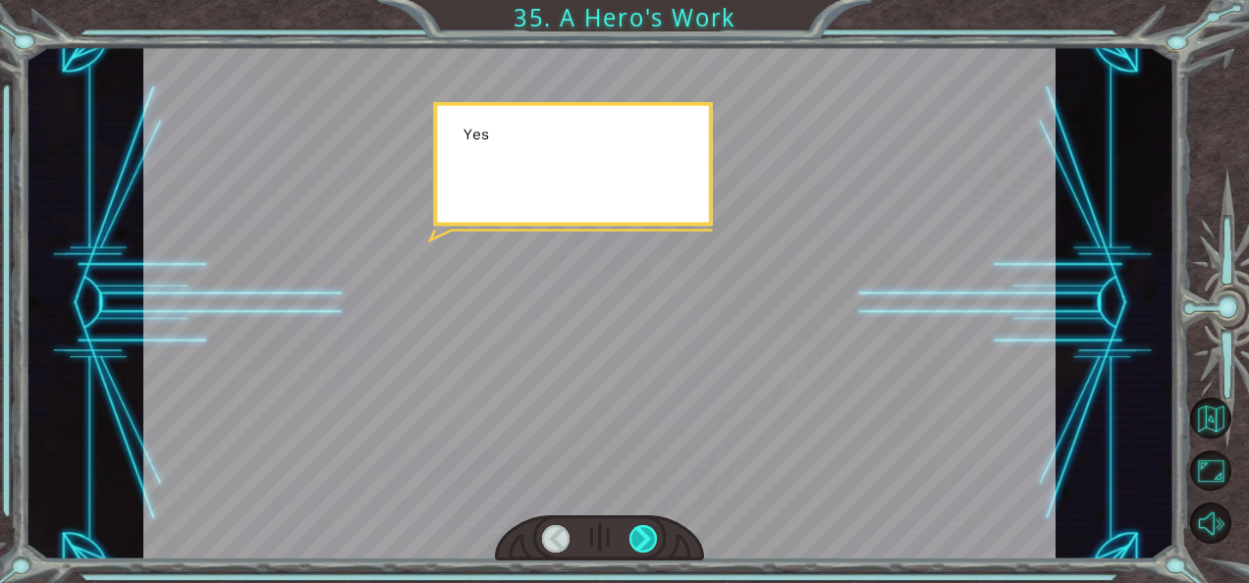
click at [642, 540] on div at bounding box center [642, 538] width 27 height 27
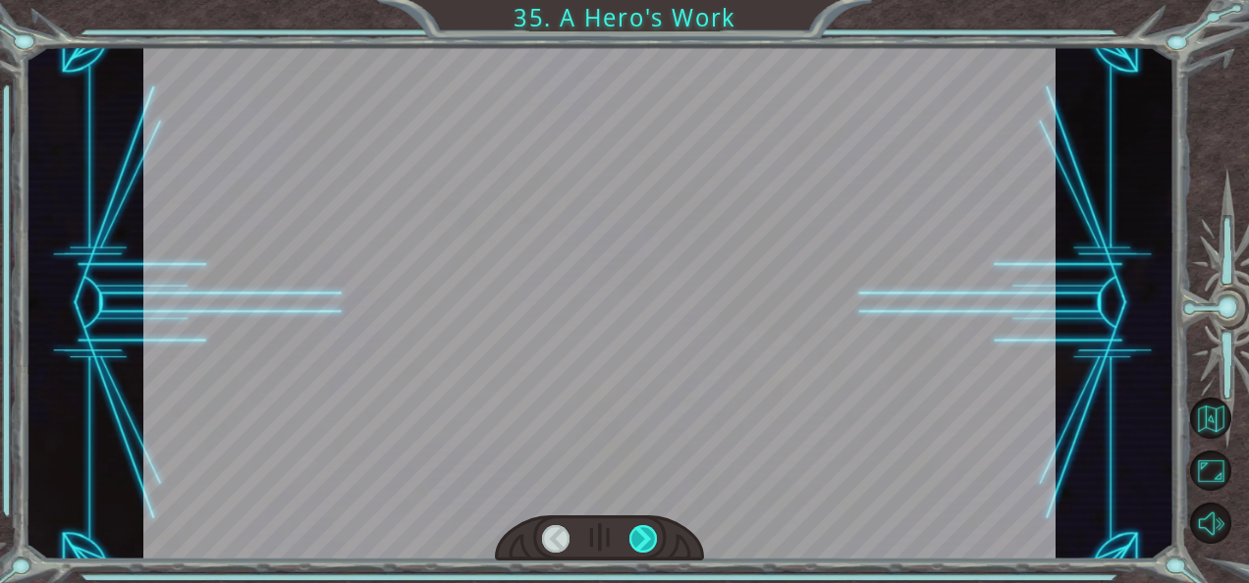
click at [642, 540] on div at bounding box center [642, 538] width 27 height 27
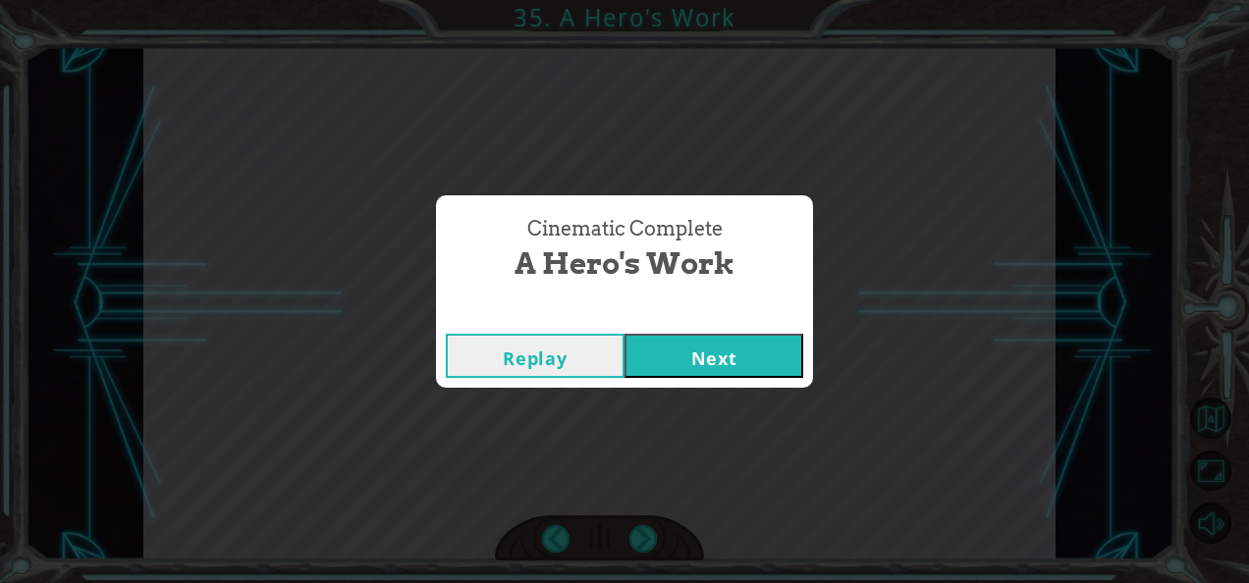
click at [686, 359] on button "Next" at bounding box center [713, 356] width 179 height 44
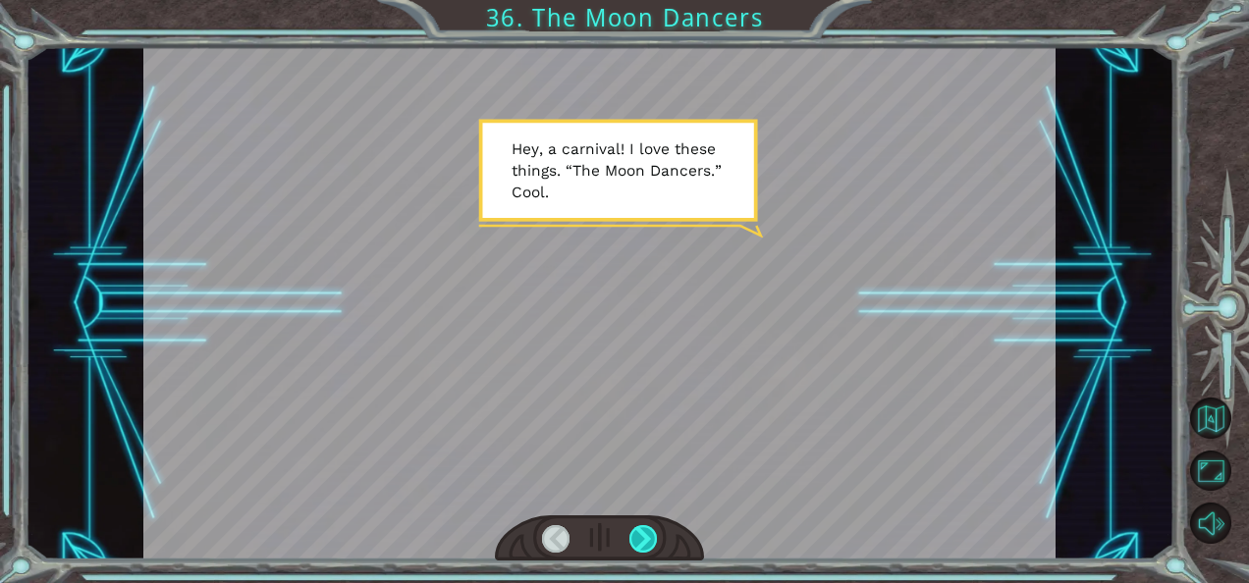
click at [651, 534] on div at bounding box center [642, 538] width 27 height 27
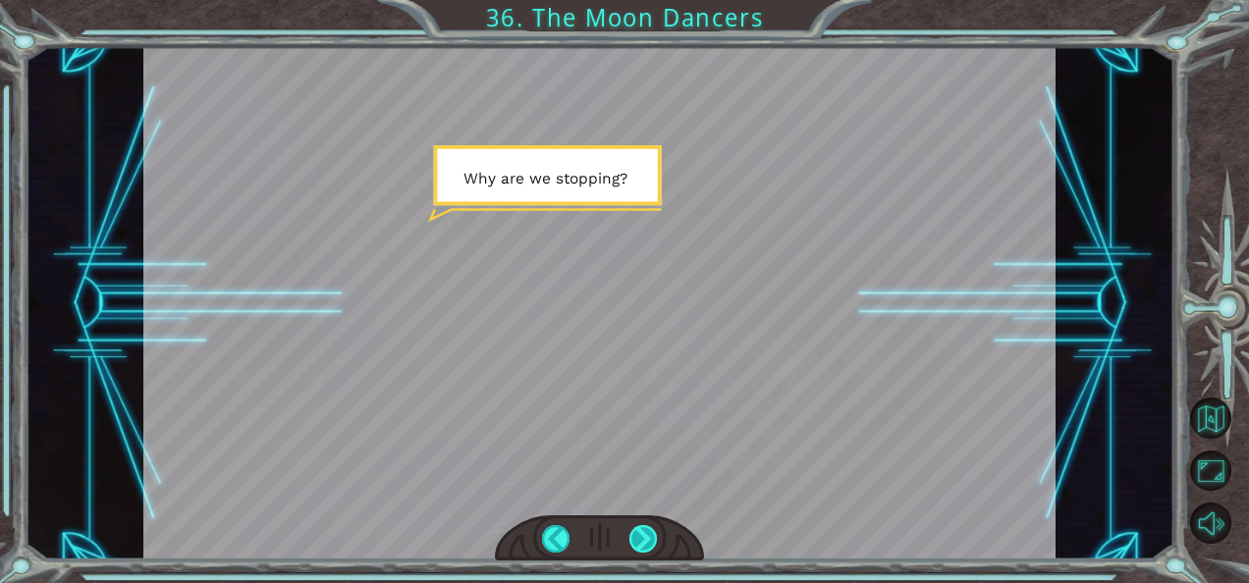
click at [651, 534] on div at bounding box center [642, 538] width 27 height 27
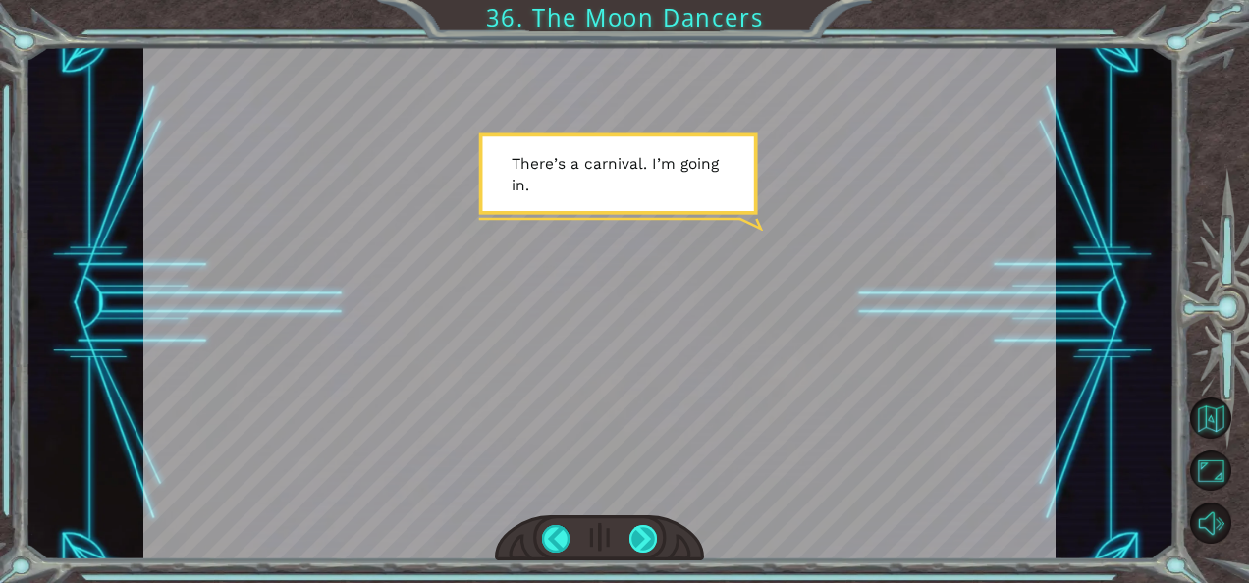
click at [651, 534] on div at bounding box center [642, 538] width 27 height 27
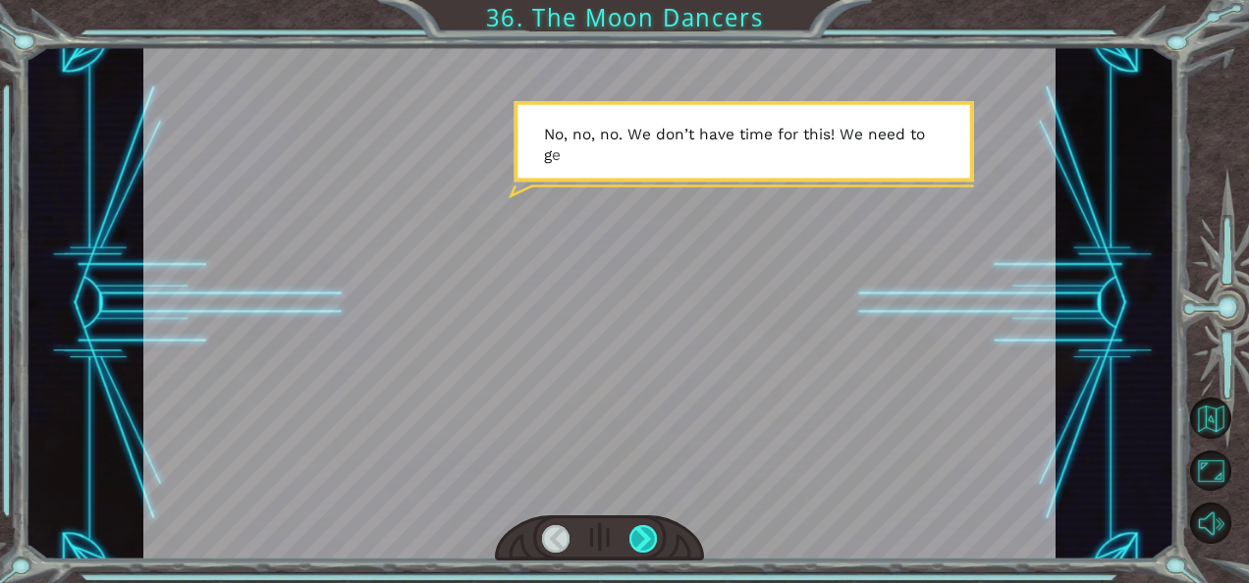
click at [651, 534] on div at bounding box center [642, 538] width 27 height 27
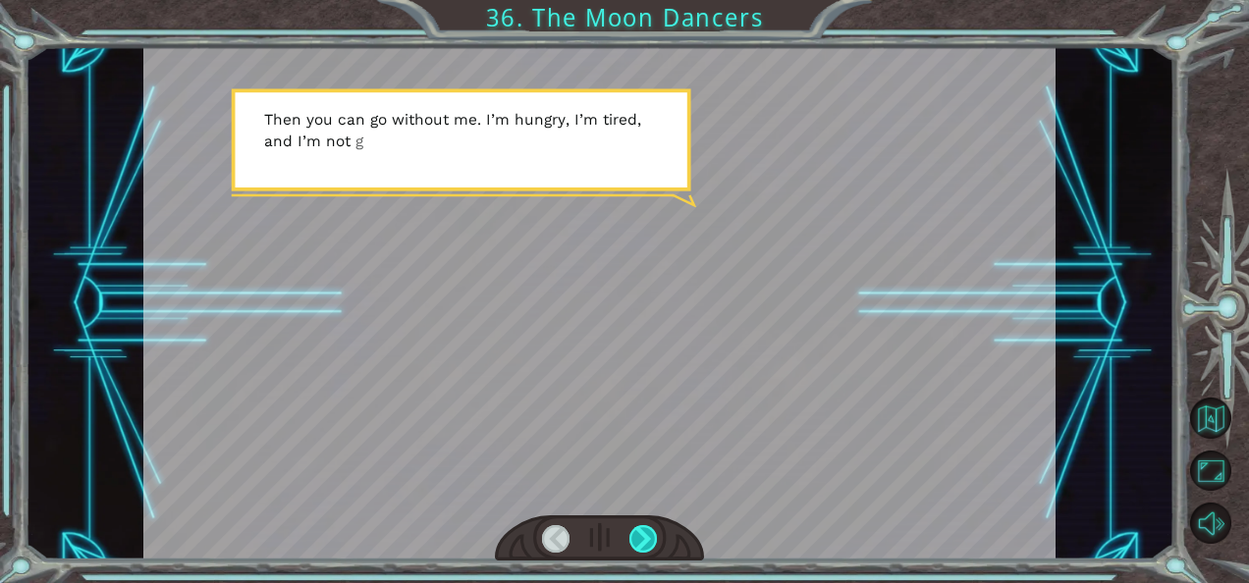
click at [651, 534] on div at bounding box center [642, 538] width 27 height 27
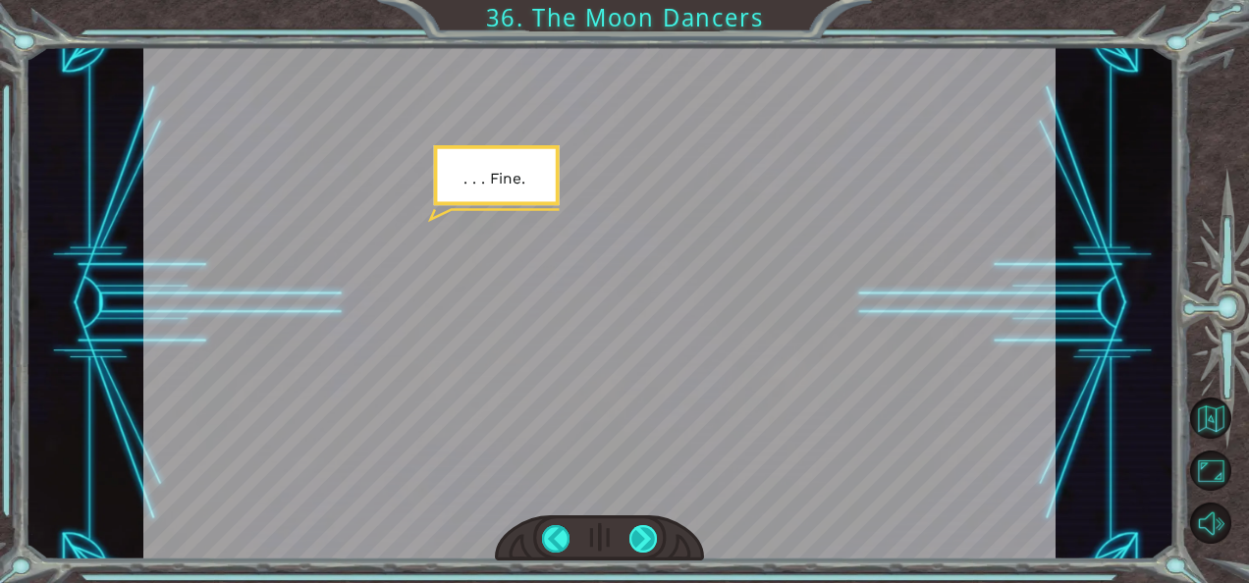
click at [651, 534] on div at bounding box center [642, 538] width 27 height 27
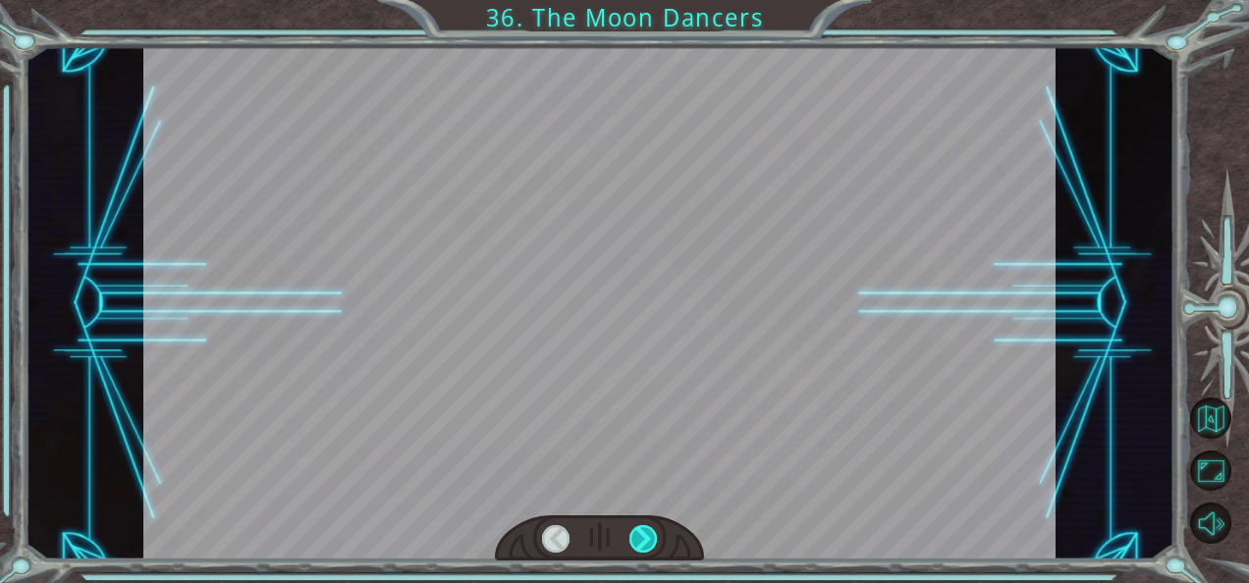
click at [651, 534] on div at bounding box center [642, 538] width 27 height 27
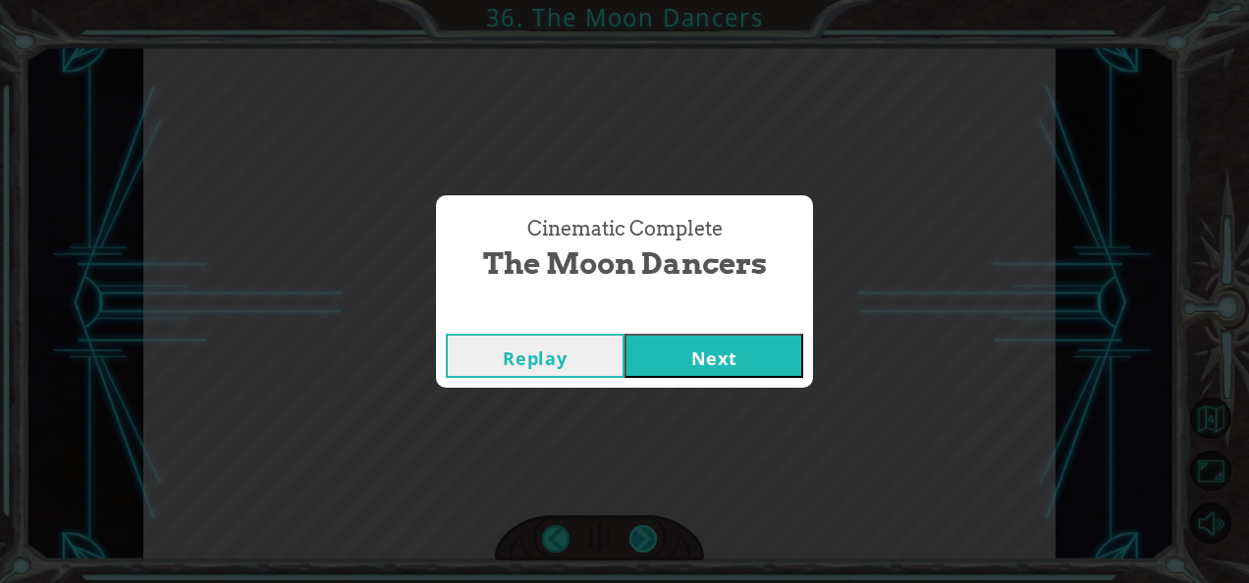
click at [651, 0] on div "Temporary Text H e y , a c a r n i v a l ! I l o v e t h e s e t h i n g s . “ …" at bounding box center [624, 0] width 1249 height 0
click at [703, 366] on button "Next" at bounding box center [713, 356] width 179 height 44
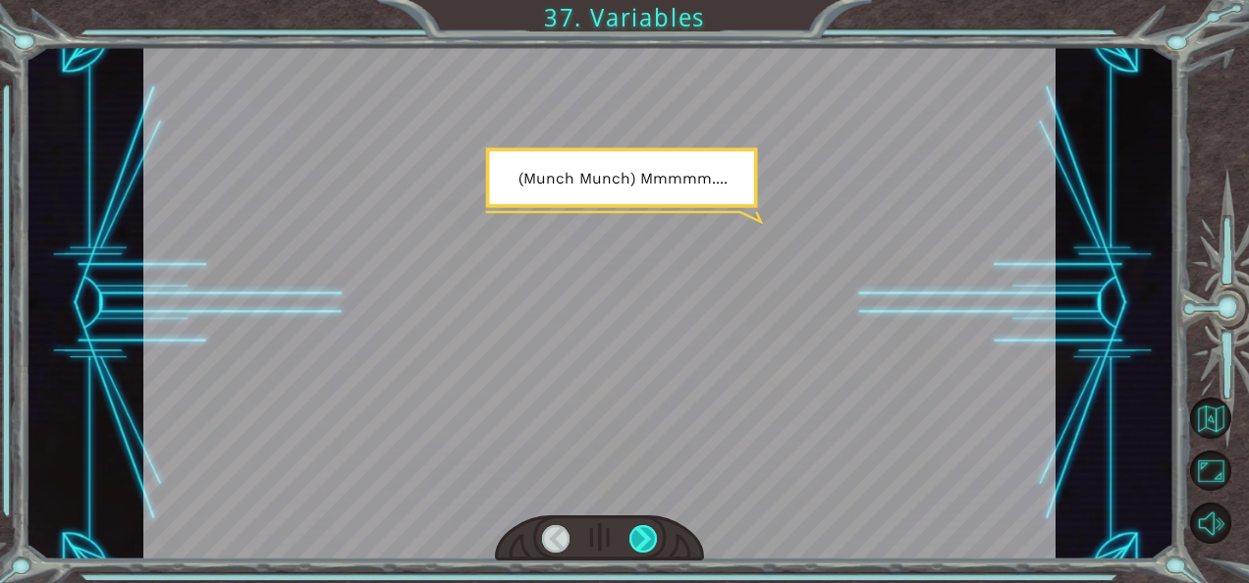
click at [644, 531] on div at bounding box center [642, 538] width 27 height 27
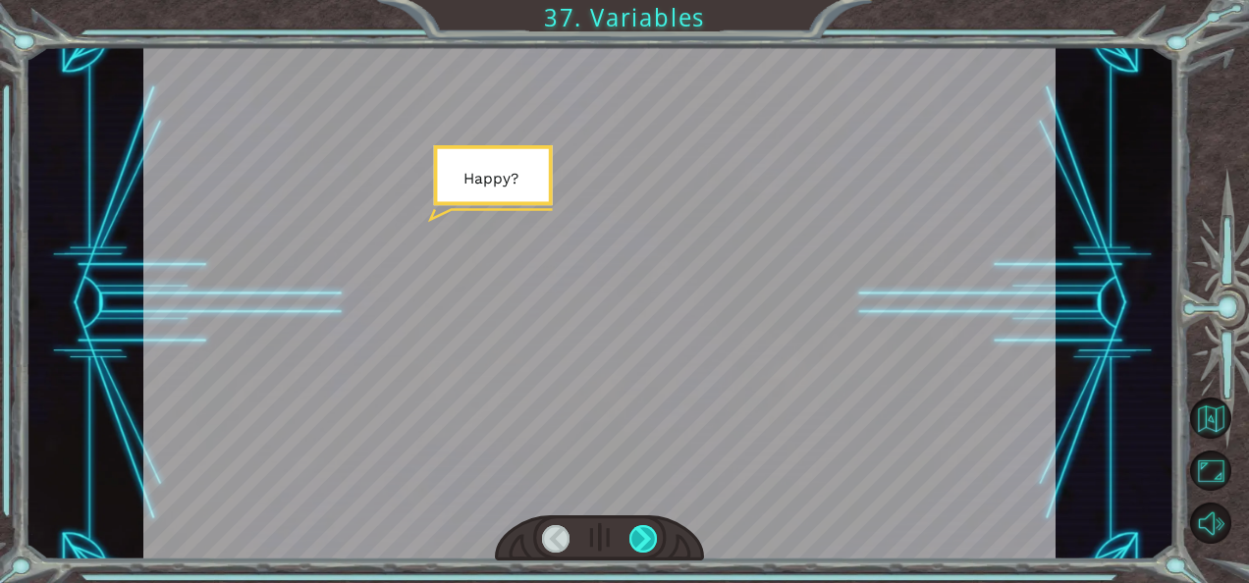
click at [644, 531] on div at bounding box center [642, 538] width 27 height 27
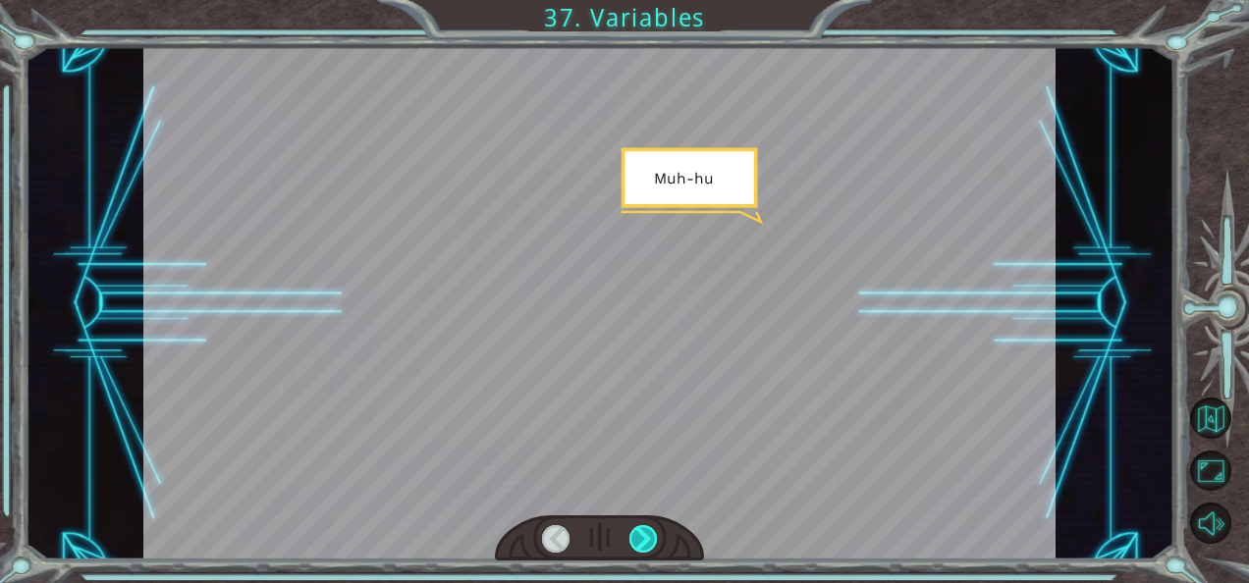
click at [644, 531] on div at bounding box center [642, 538] width 27 height 27
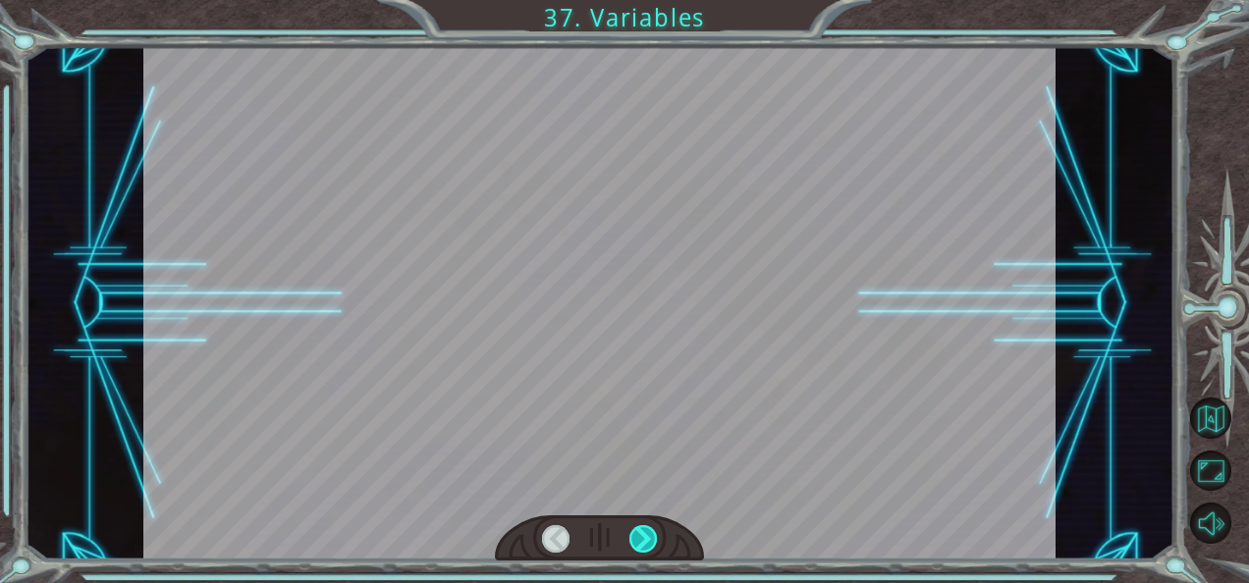
click at [644, 531] on div at bounding box center [642, 538] width 27 height 27
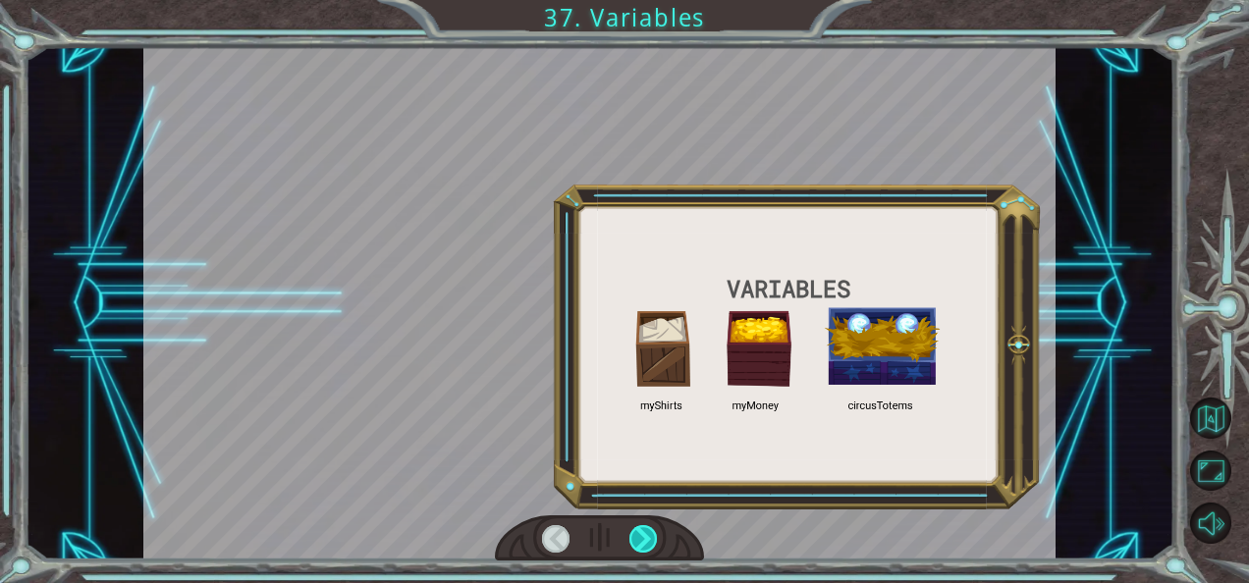
click at [644, 531] on div at bounding box center [642, 538] width 27 height 27
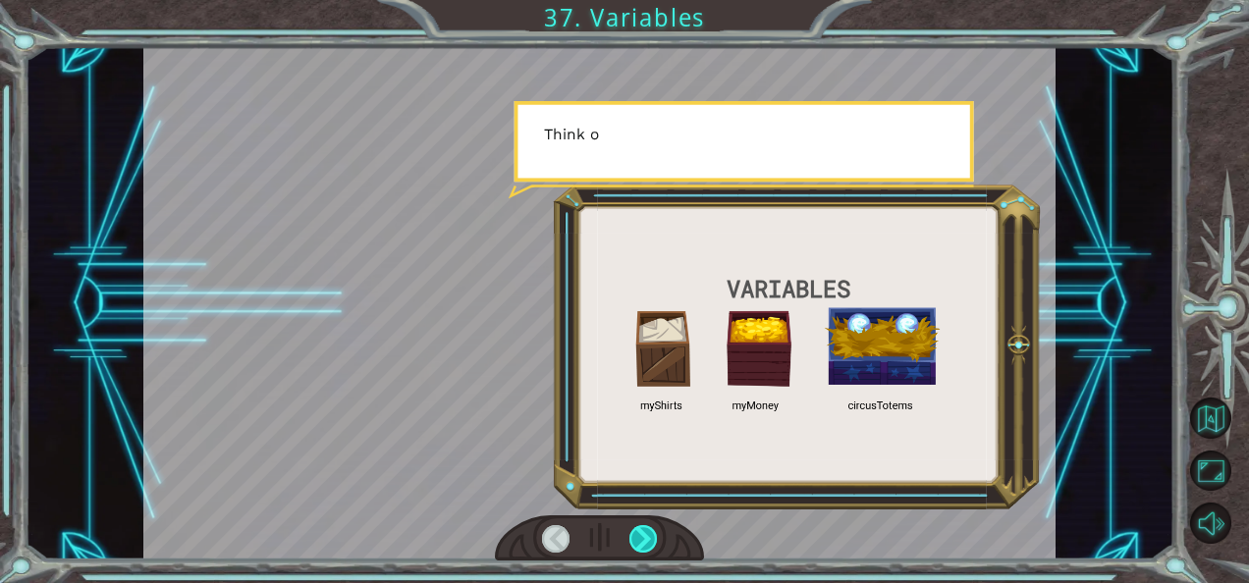
click at [644, 531] on div at bounding box center [642, 538] width 27 height 27
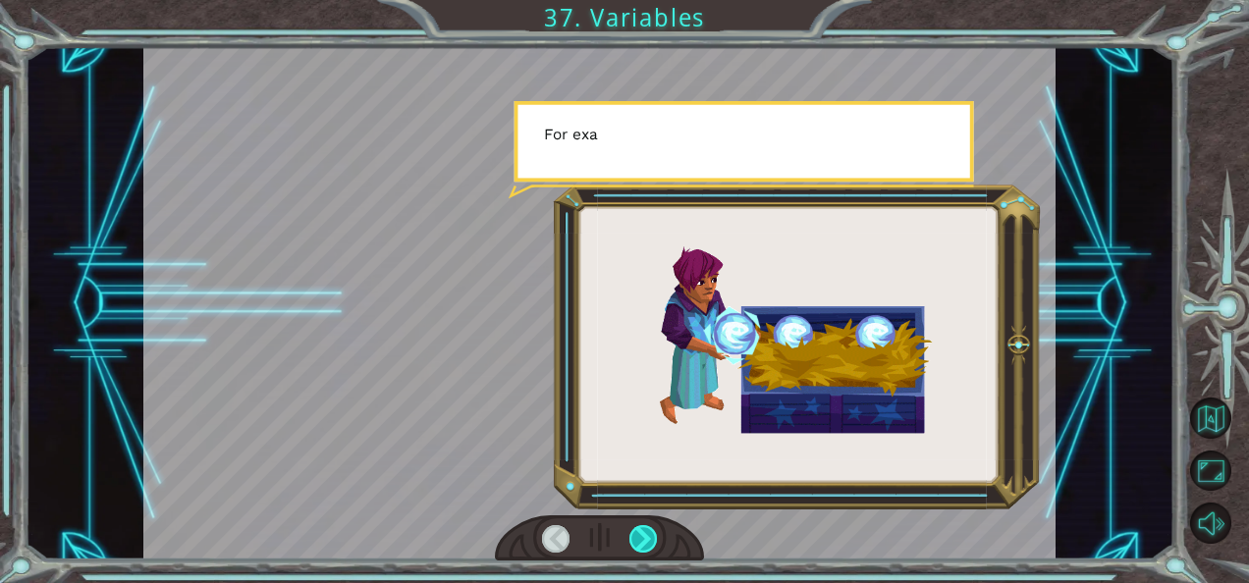
click at [644, 531] on div at bounding box center [642, 538] width 27 height 27
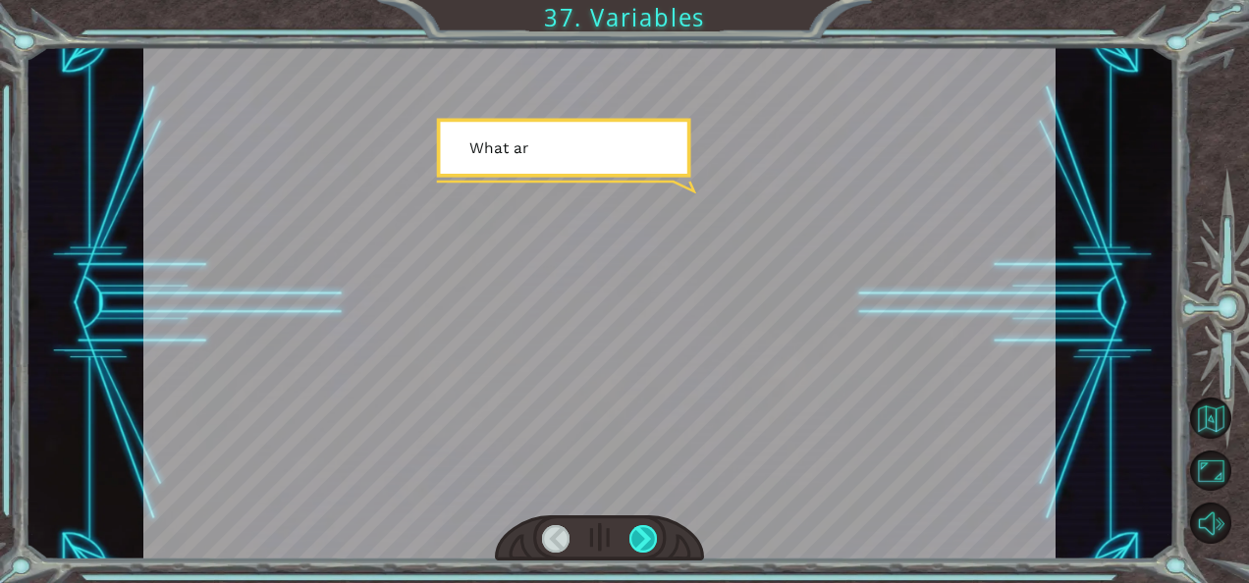
click at [644, 531] on div at bounding box center [642, 538] width 27 height 27
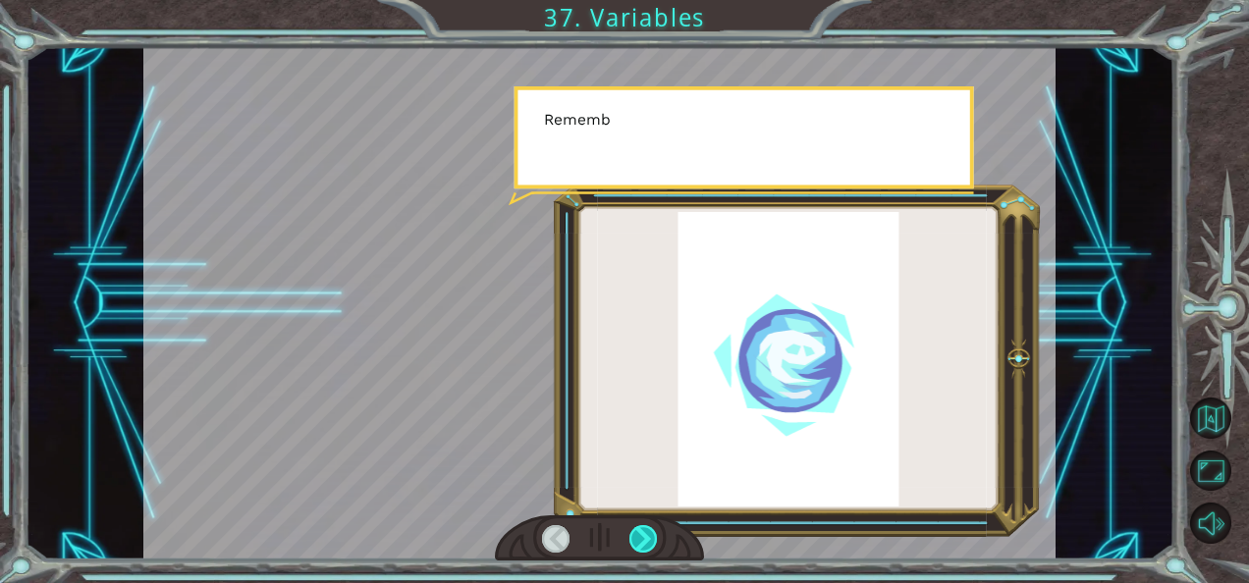
click at [644, 531] on div at bounding box center [642, 538] width 27 height 27
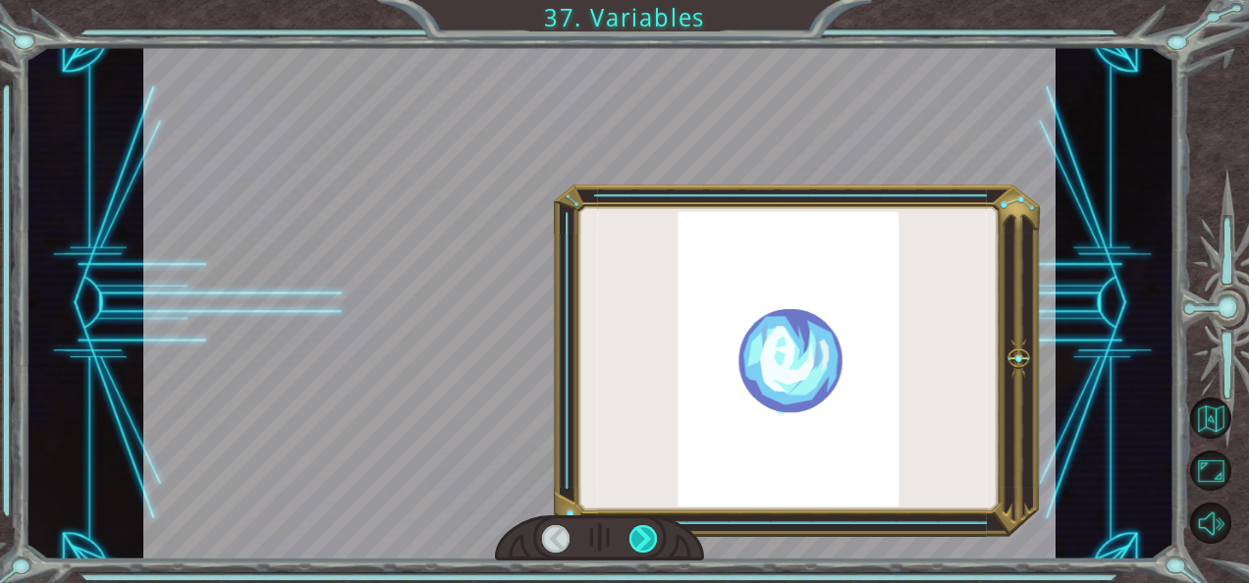
click at [644, 531] on div at bounding box center [642, 538] width 27 height 27
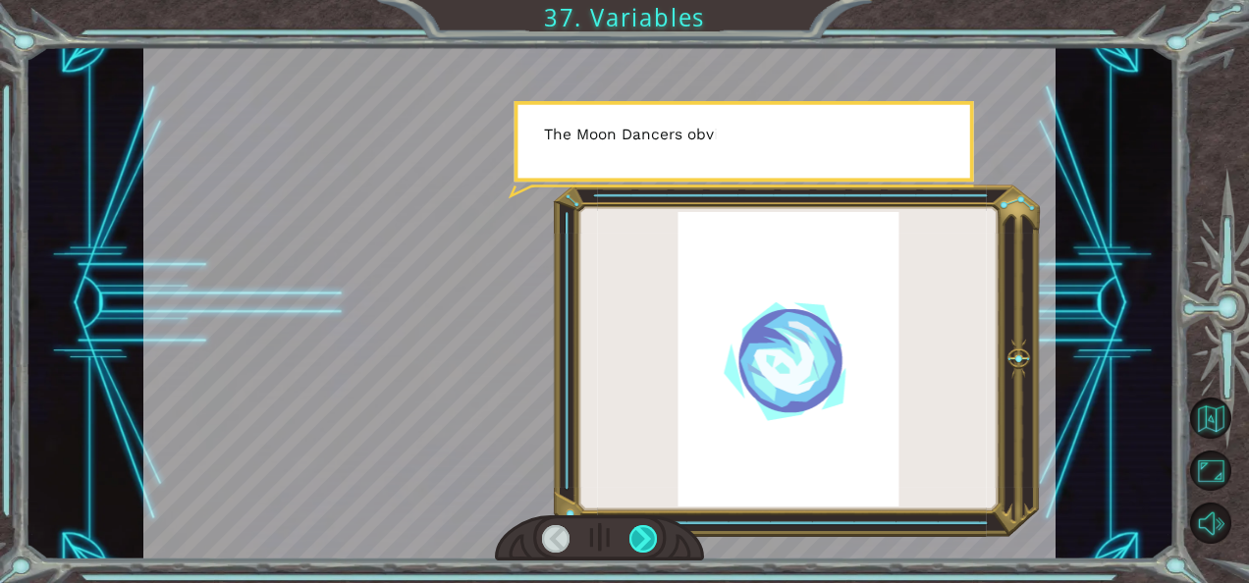
click at [644, 531] on div at bounding box center [642, 538] width 27 height 27
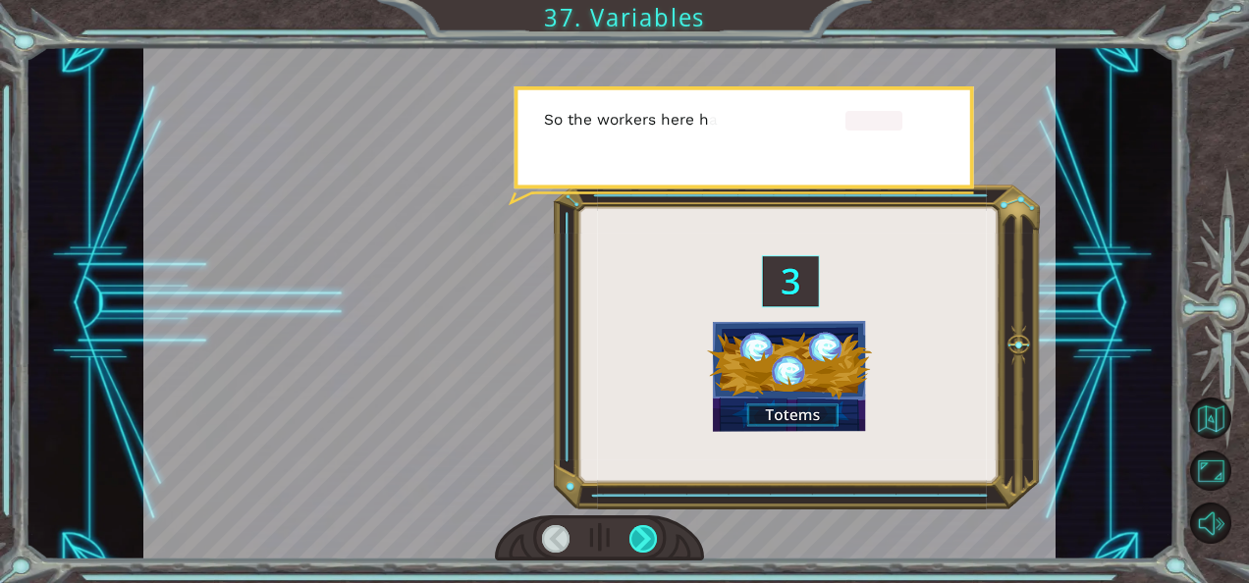
click at [644, 531] on div at bounding box center [642, 538] width 27 height 27
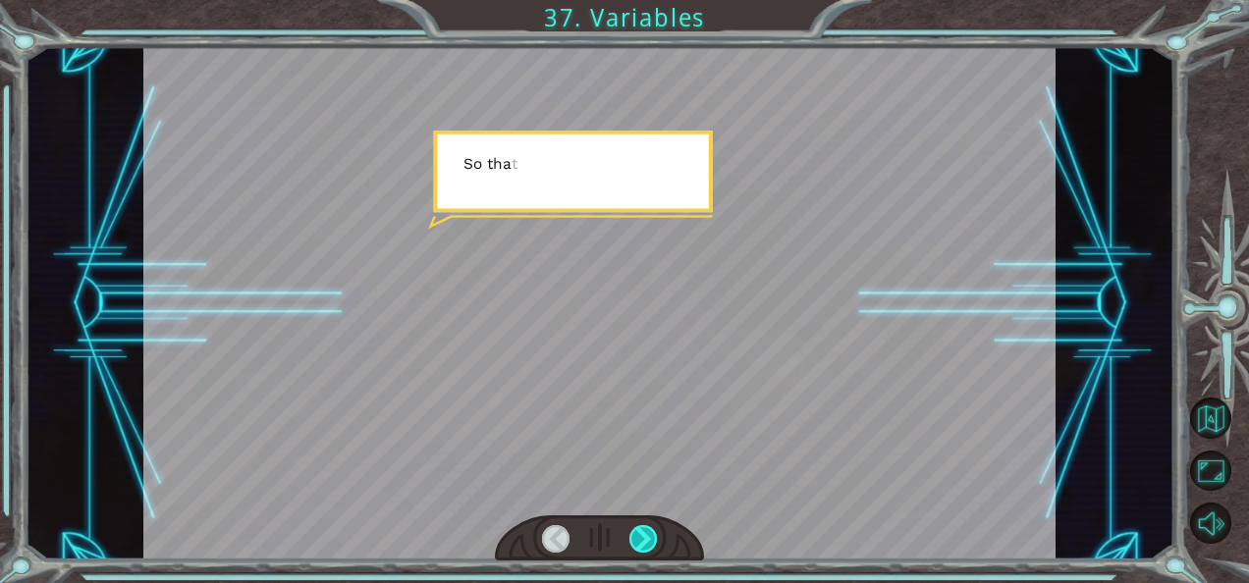
click at [644, 531] on div at bounding box center [642, 538] width 27 height 27
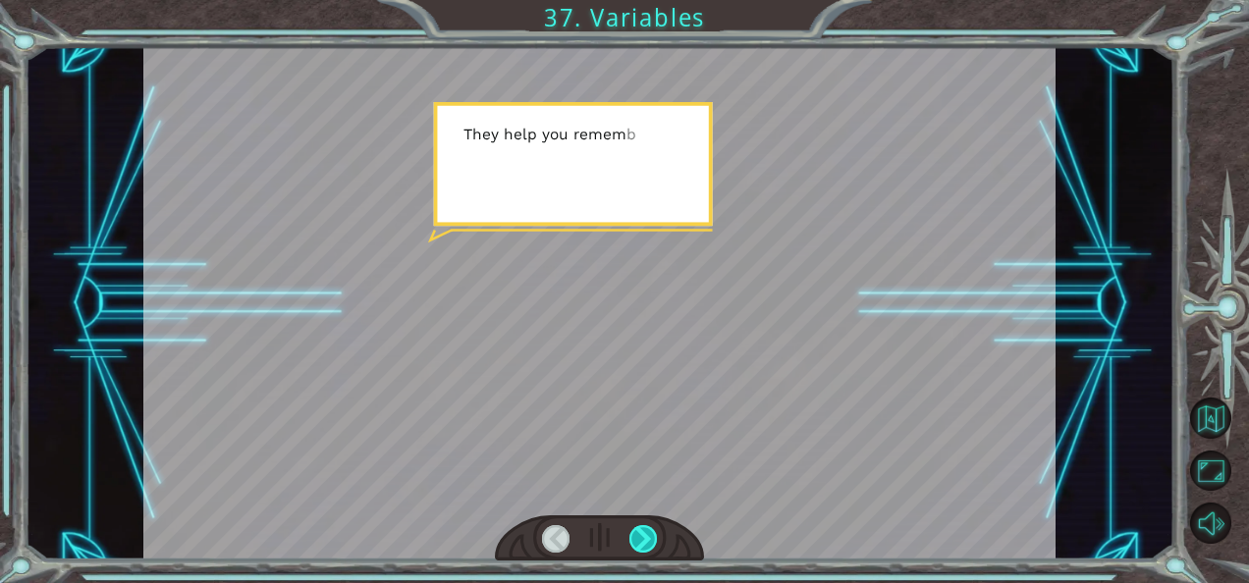
click at [644, 531] on div at bounding box center [642, 538] width 27 height 27
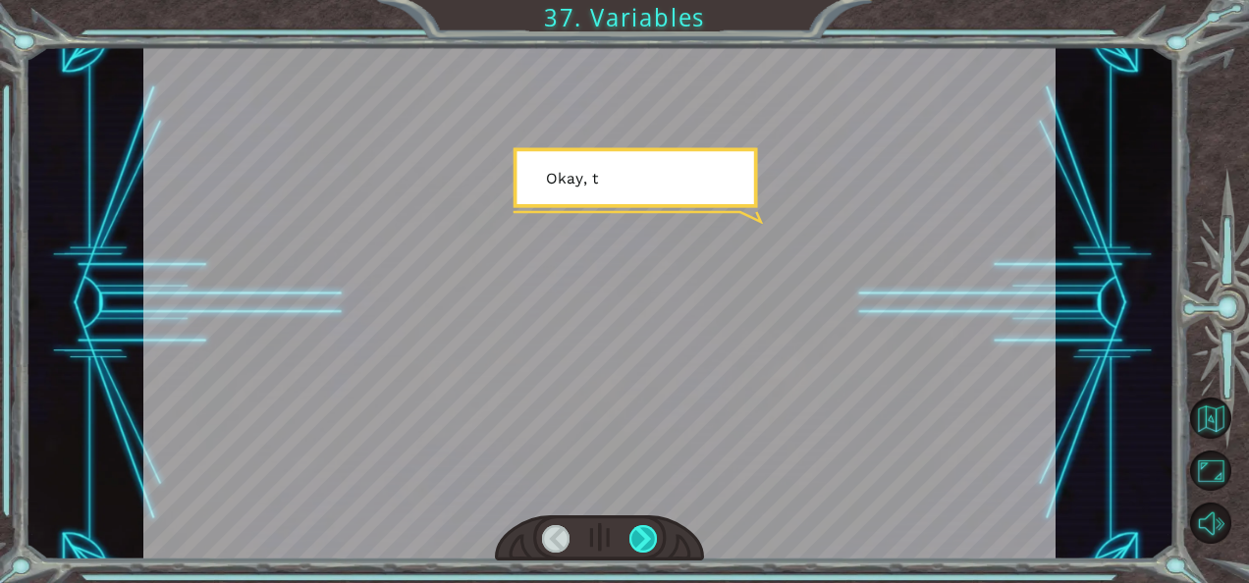
click at [644, 531] on div at bounding box center [642, 538] width 27 height 27
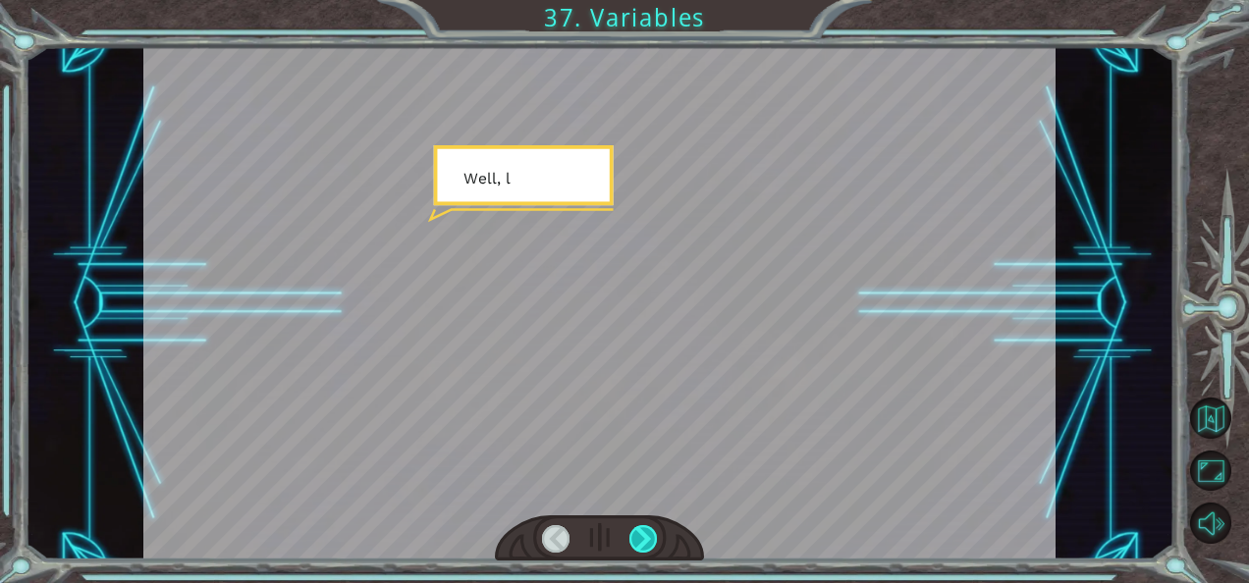
click at [644, 531] on div at bounding box center [642, 538] width 27 height 27
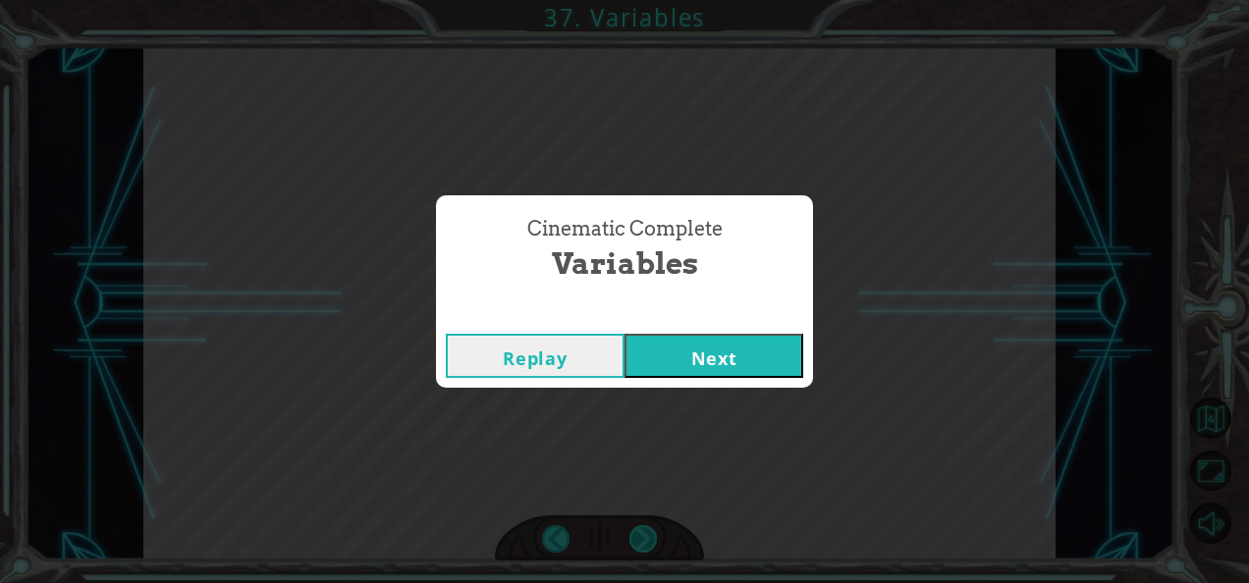
click at [644, 531] on div "Cinematic Complete Variables Replay Next" at bounding box center [624, 291] width 1249 height 583
drag, startPoint x: 644, startPoint y: 531, endPoint x: 633, endPoint y: 348, distance: 182.9
click at [633, 348] on button "Next" at bounding box center [713, 356] width 179 height 44
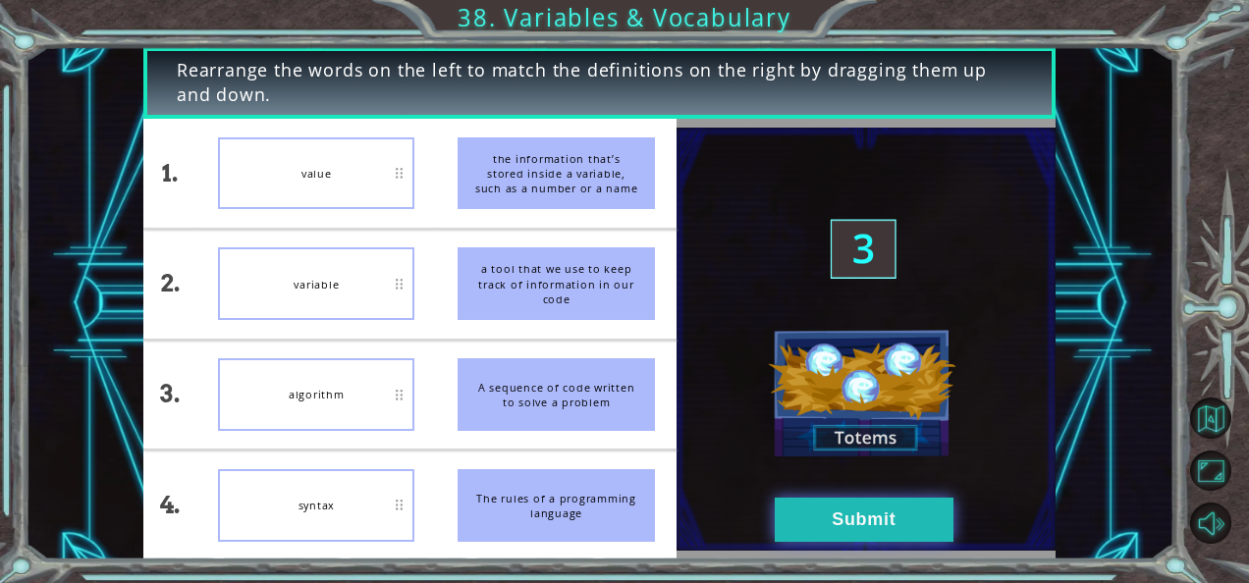
click at [834, 516] on button "Submit" at bounding box center [863, 520] width 179 height 44
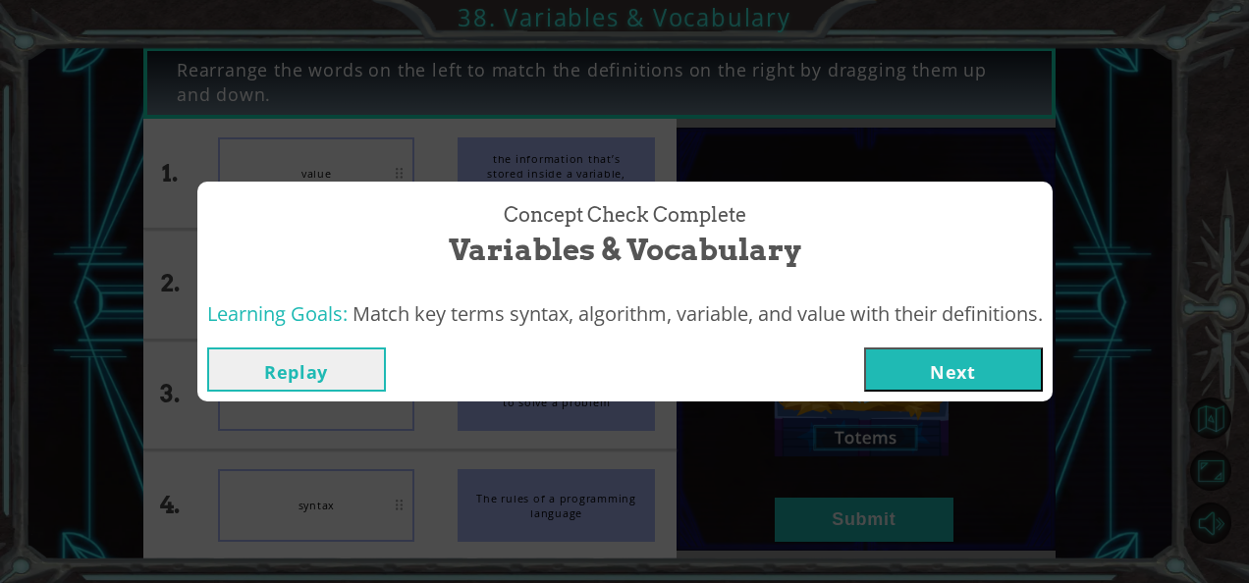
click at [890, 370] on button "Next" at bounding box center [953, 369] width 179 height 44
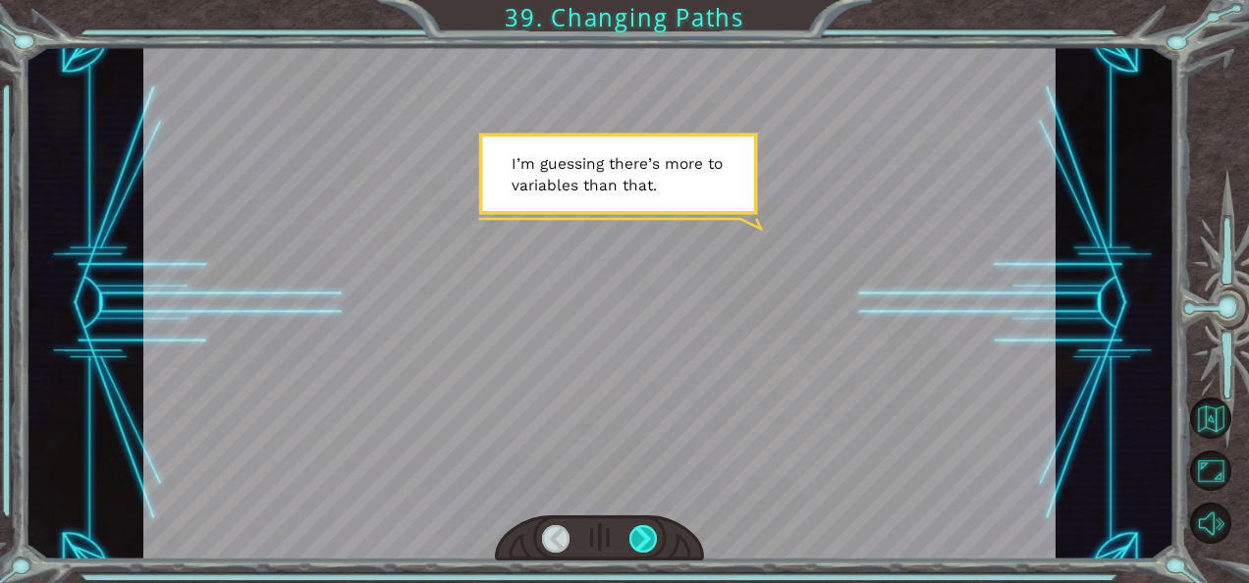
click at [637, 532] on div at bounding box center [642, 538] width 27 height 27
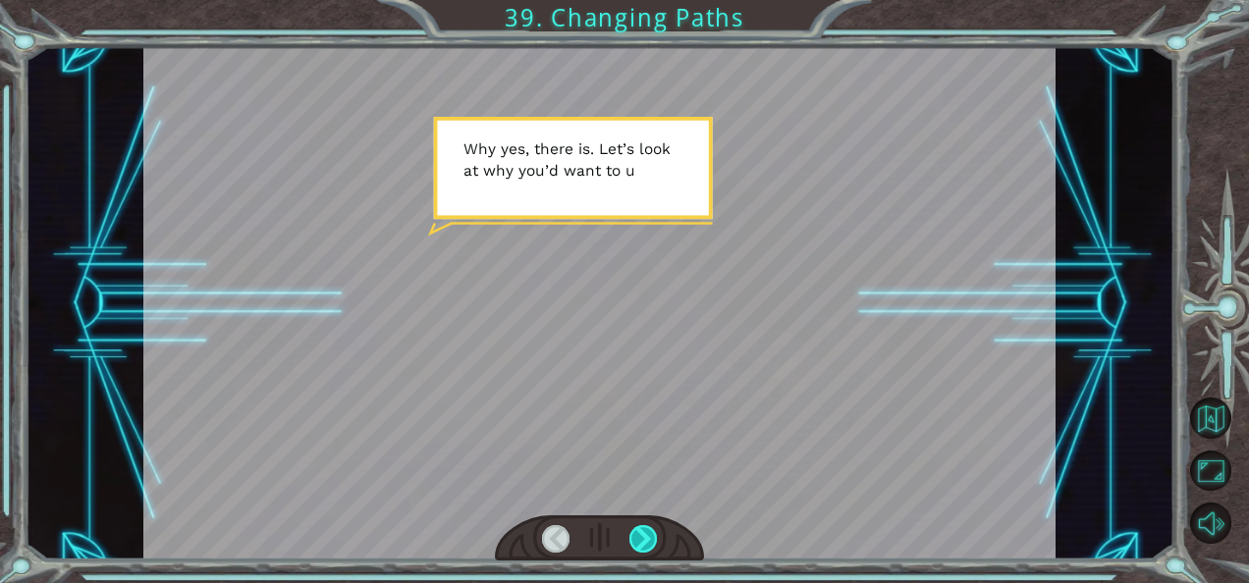
click at [637, 532] on div at bounding box center [642, 538] width 27 height 27
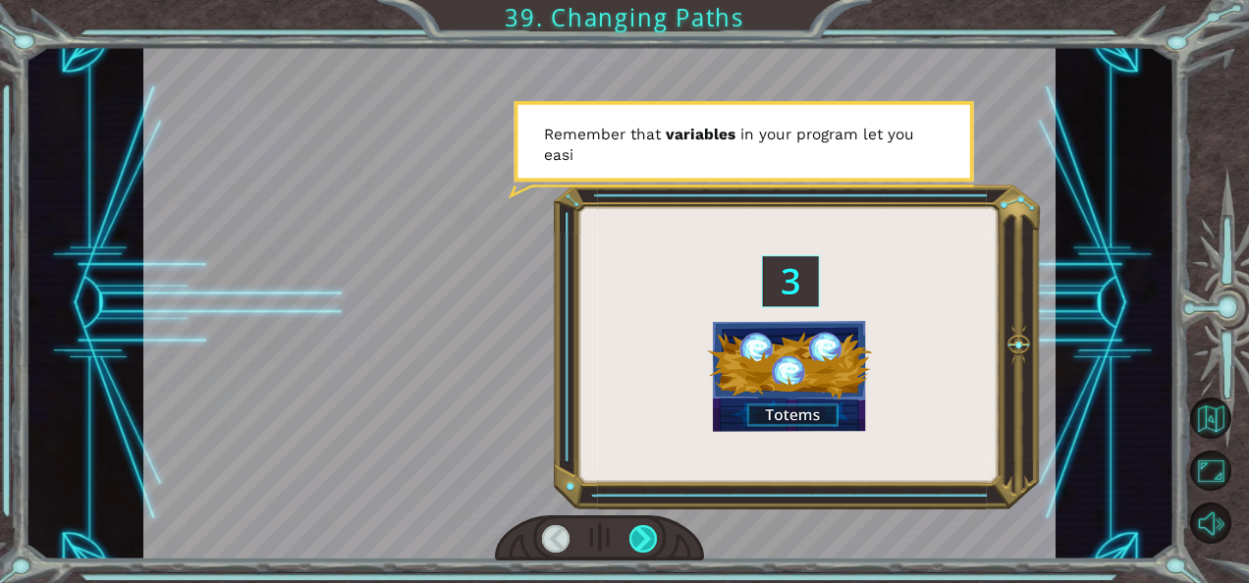
click at [637, 532] on div at bounding box center [642, 538] width 27 height 27
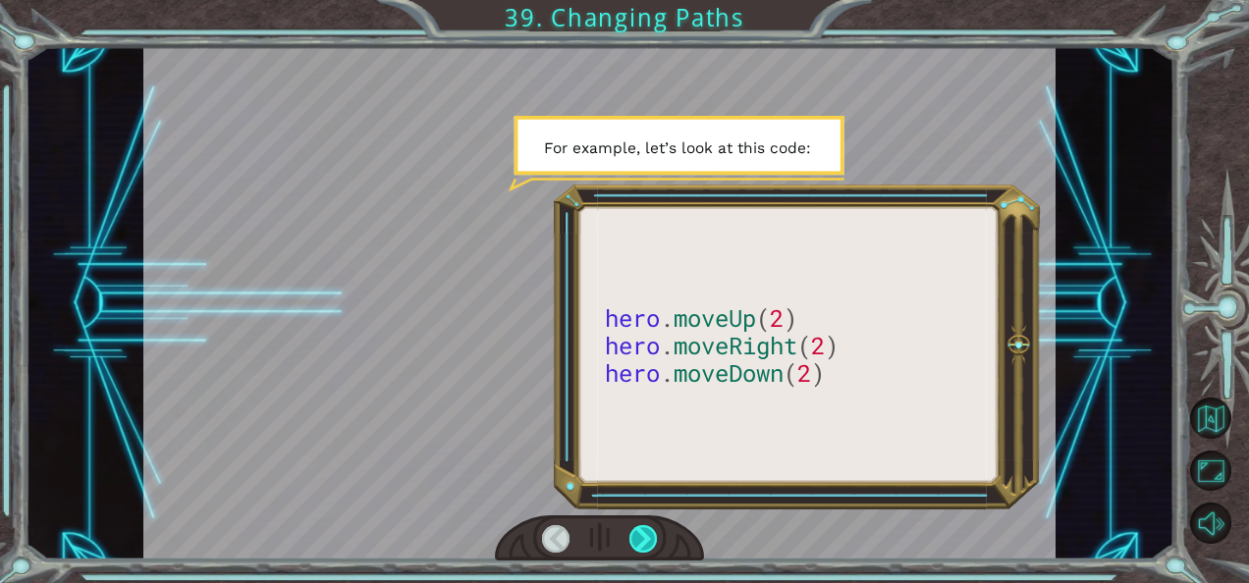
click at [637, 532] on div at bounding box center [642, 538] width 27 height 27
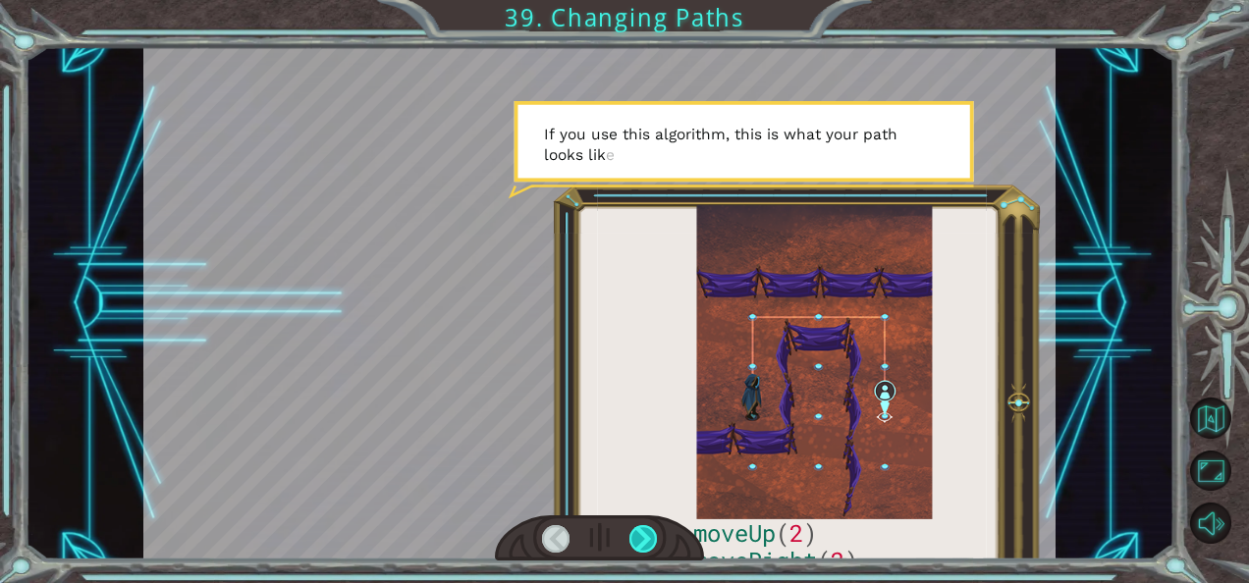
click at [637, 532] on div at bounding box center [642, 538] width 27 height 27
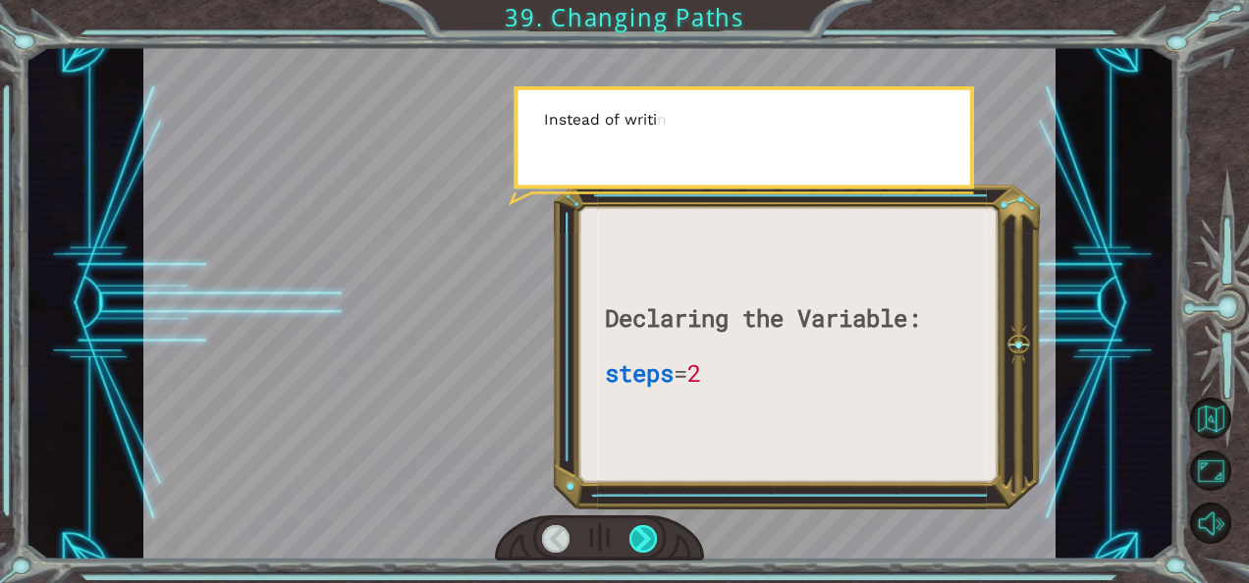
click at [637, 532] on div at bounding box center [642, 538] width 27 height 27
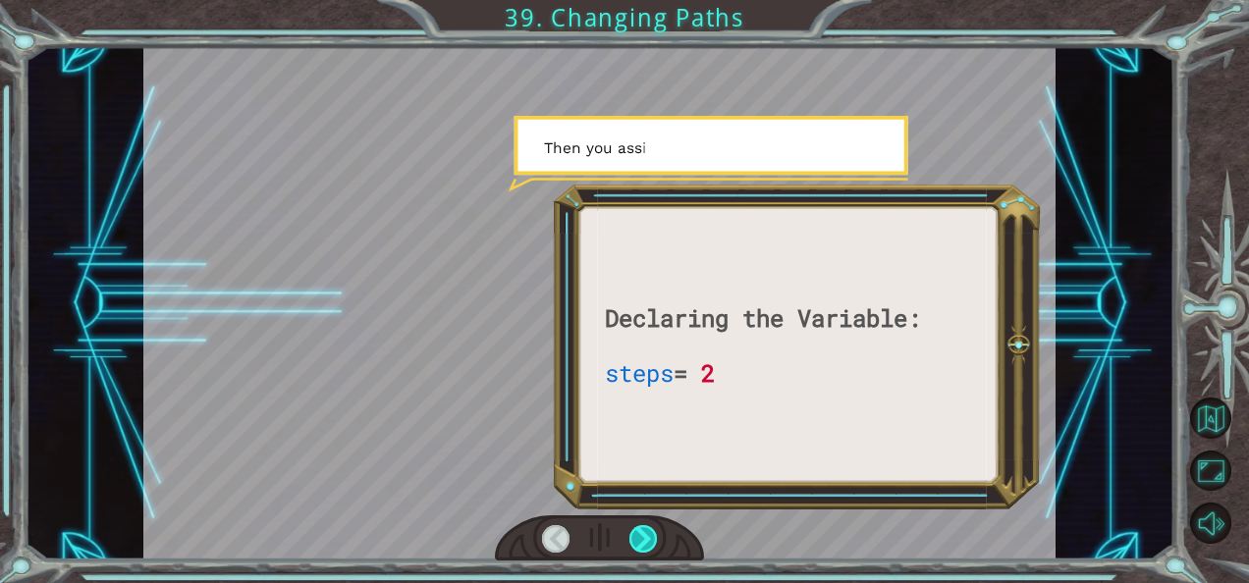
click at [637, 532] on div at bounding box center [642, 538] width 27 height 27
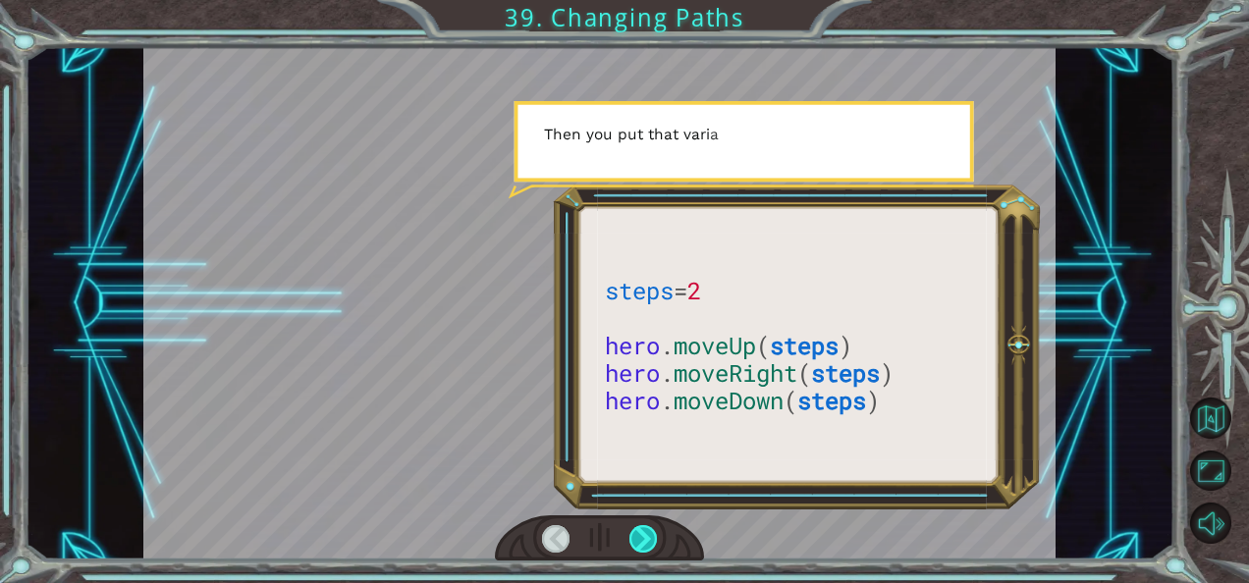
click at [637, 532] on div at bounding box center [642, 538] width 27 height 27
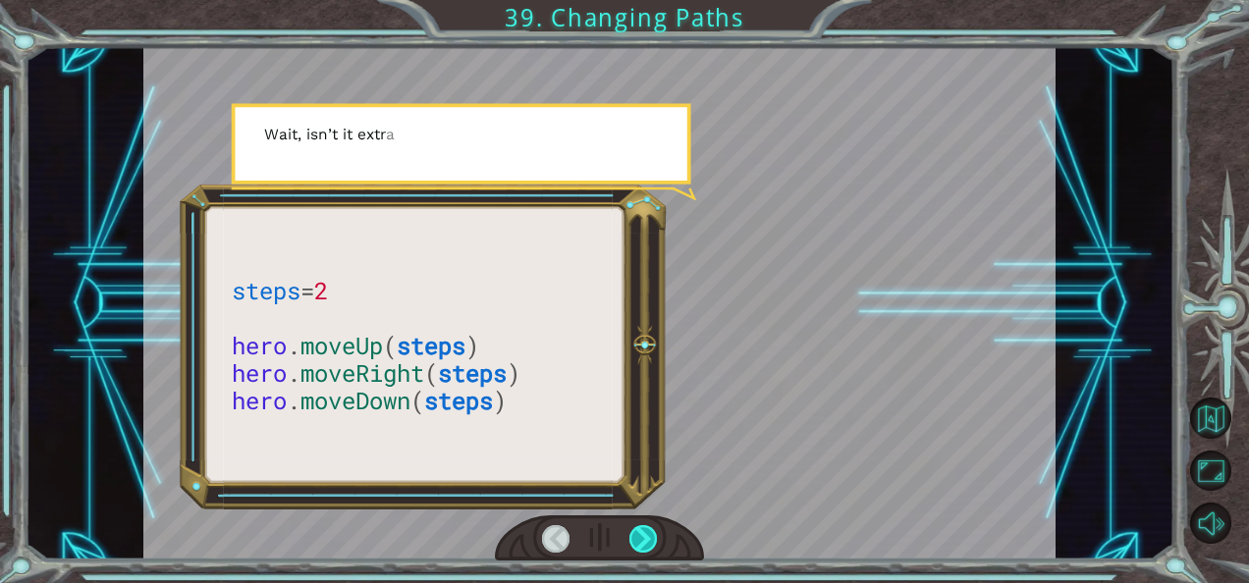
click at [637, 532] on div at bounding box center [642, 538] width 27 height 27
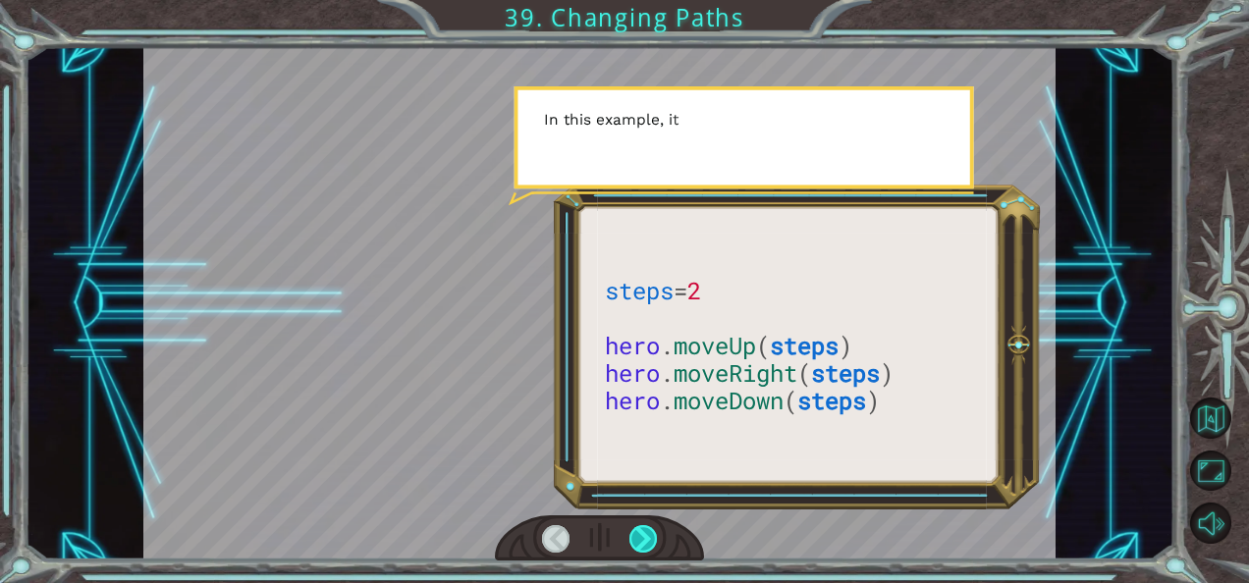
click at [637, 532] on div at bounding box center [642, 538] width 27 height 27
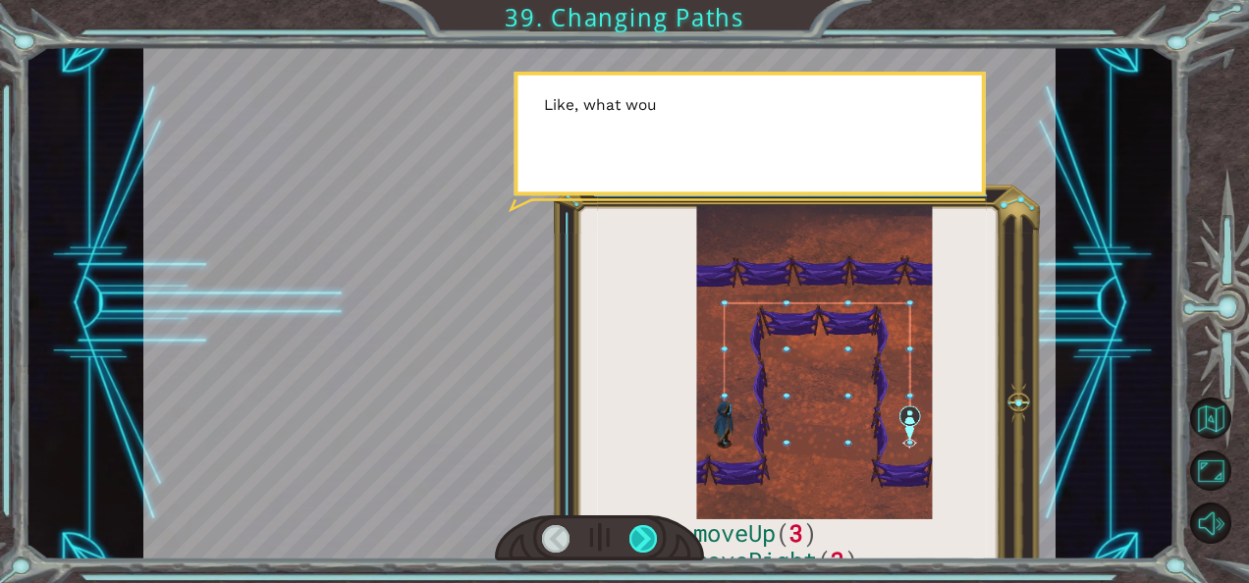
click at [637, 532] on div at bounding box center [642, 538] width 27 height 27
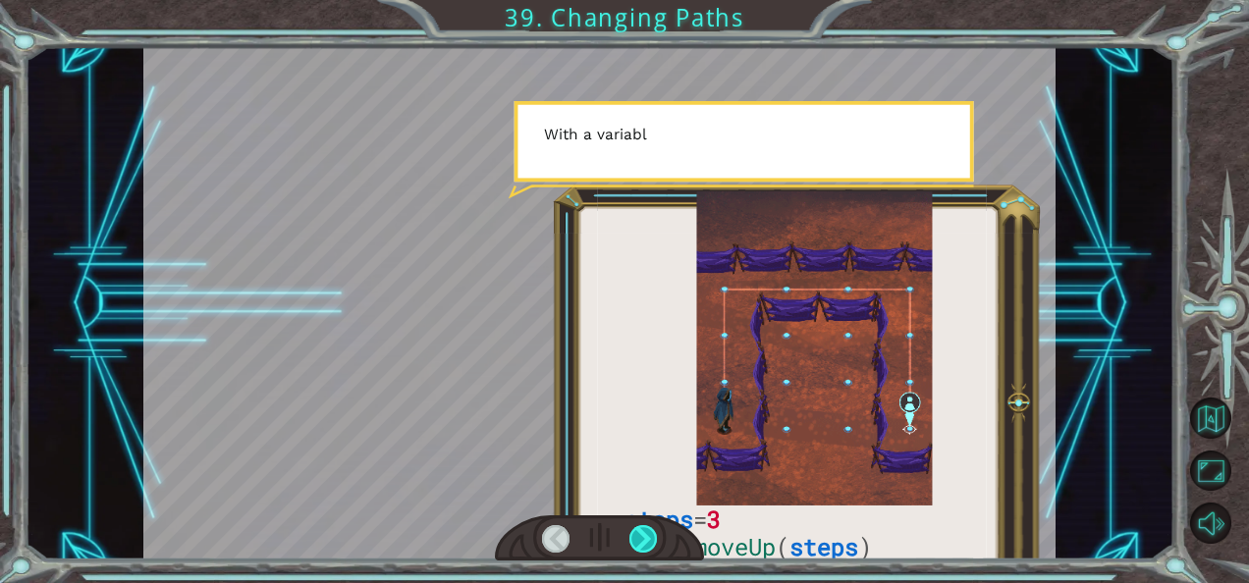
click at [637, 532] on div at bounding box center [642, 538] width 27 height 27
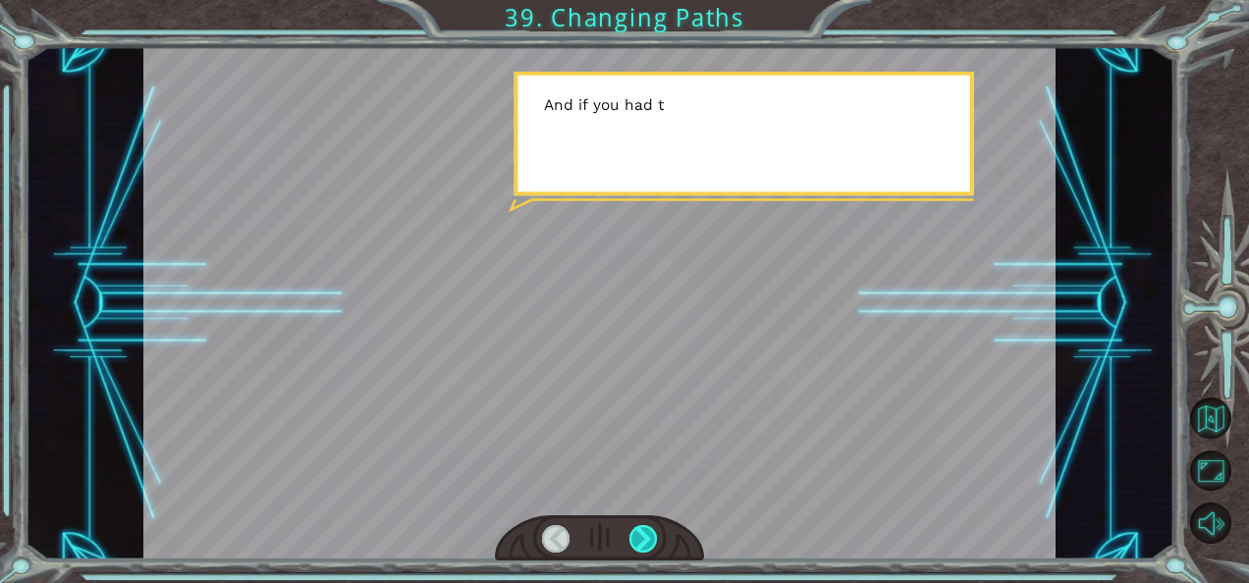
click at [637, 532] on div at bounding box center [642, 538] width 27 height 27
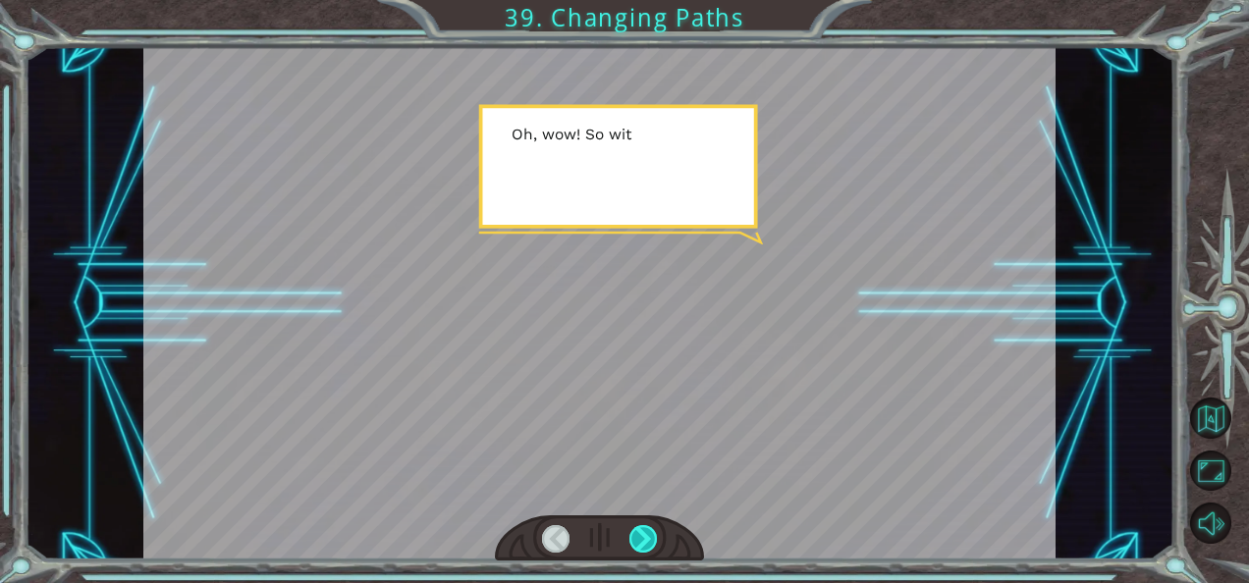
click at [637, 532] on div at bounding box center [642, 538] width 27 height 27
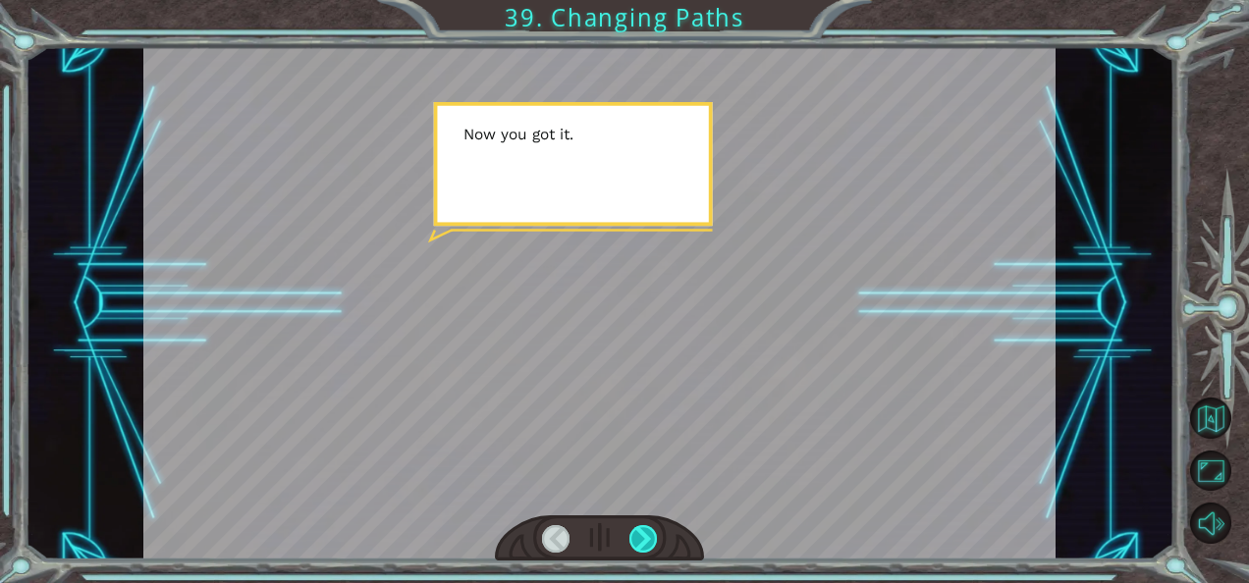
click at [637, 532] on div at bounding box center [642, 538] width 27 height 27
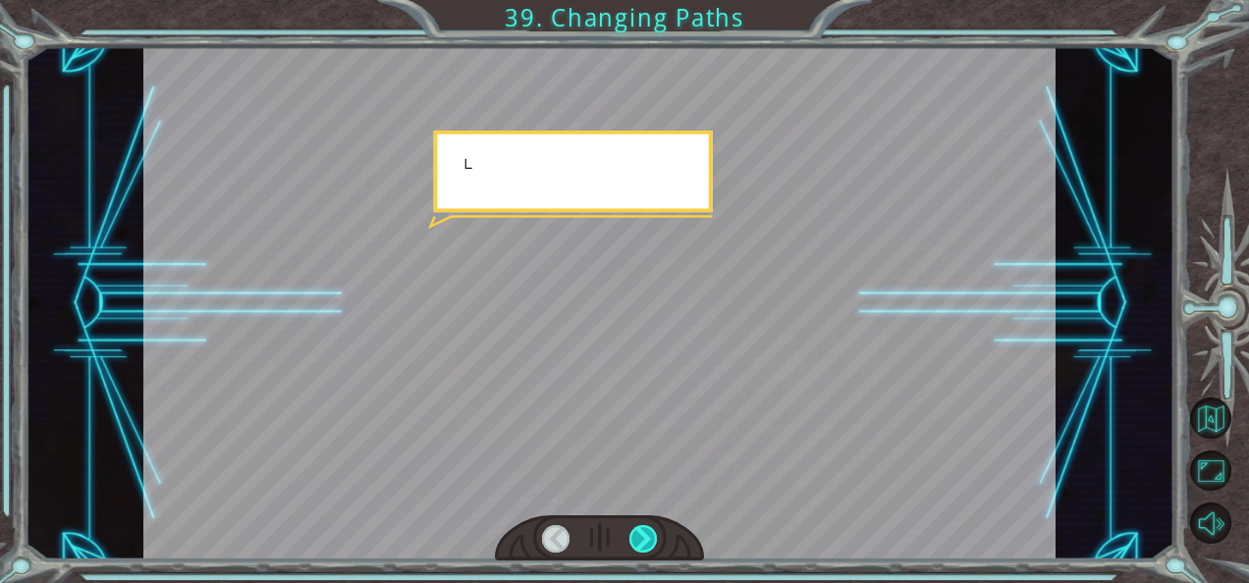
click at [637, 532] on div at bounding box center [642, 538] width 27 height 27
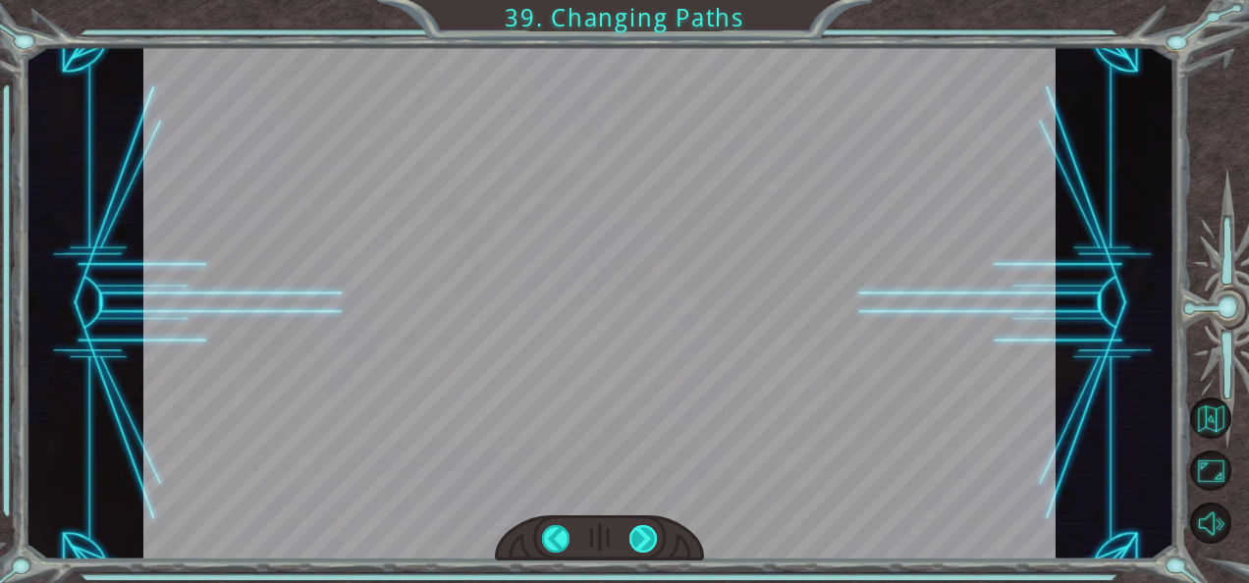
click at [637, 532] on div at bounding box center [642, 538] width 27 height 27
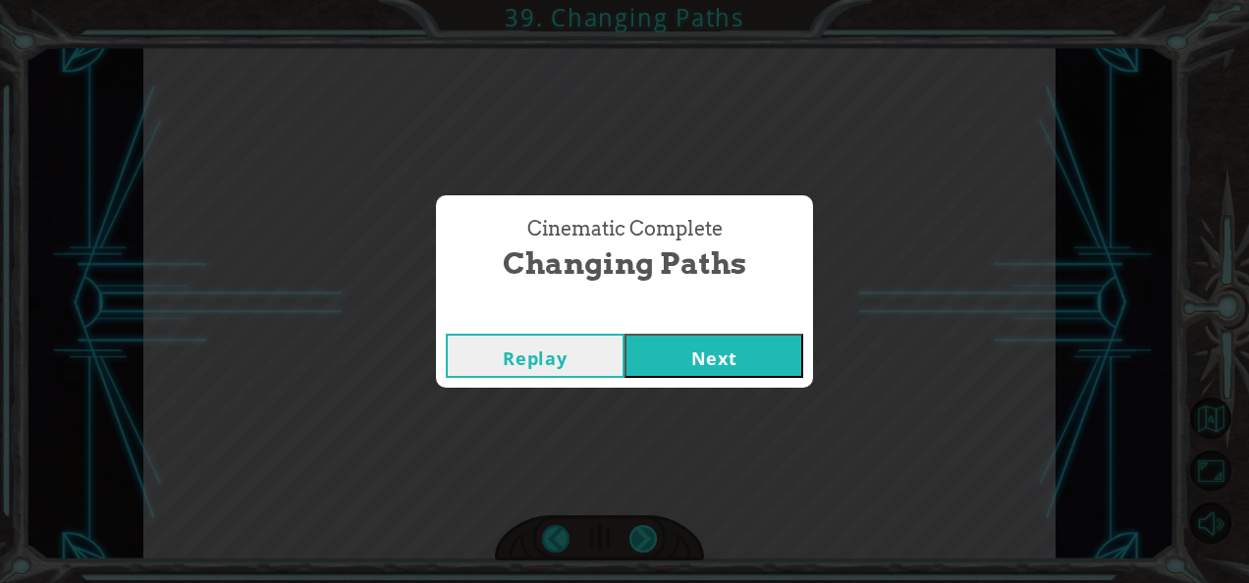
click at [637, 532] on div "Cinematic Complete Changing Paths Replay Next" at bounding box center [624, 291] width 1249 height 583
drag, startPoint x: 637, startPoint y: 532, endPoint x: 662, endPoint y: 290, distance: 243.7
click at [662, 290] on div "Cinematic Complete Changing Paths" at bounding box center [624, 249] width 357 height 89
click at [706, 395] on div "Cinematic Complete Changing Paths Replay Next" at bounding box center [624, 291] width 1249 height 583
click at [717, 341] on button "Next" at bounding box center [713, 356] width 179 height 44
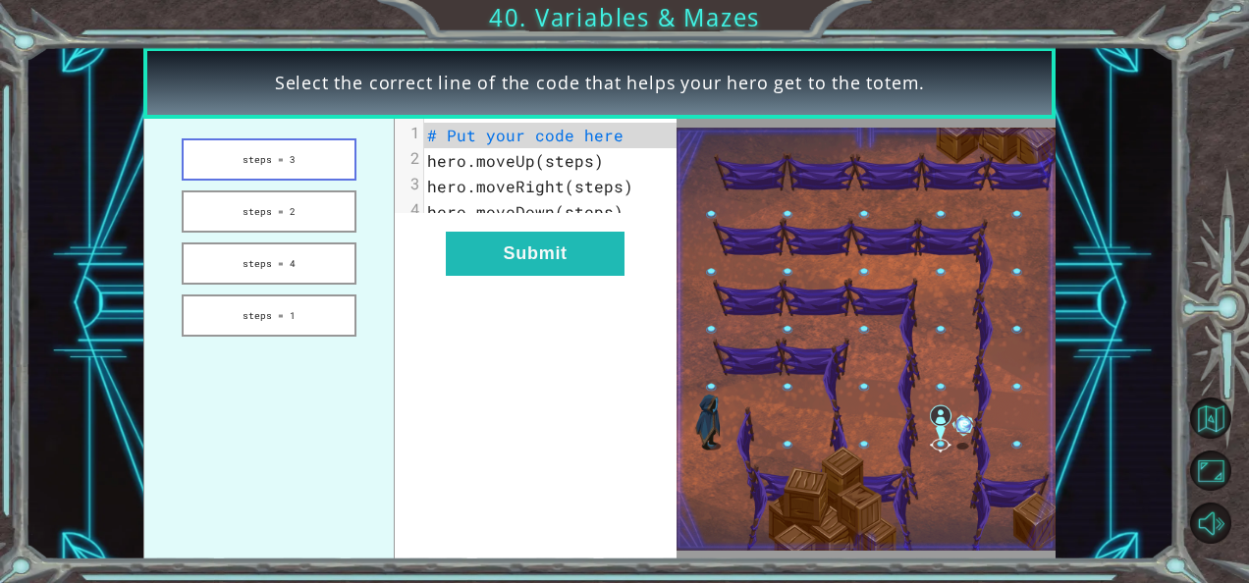
click at [267, 172] on button "steps = 3" at bounding box center [269, 159] width 175 height 42
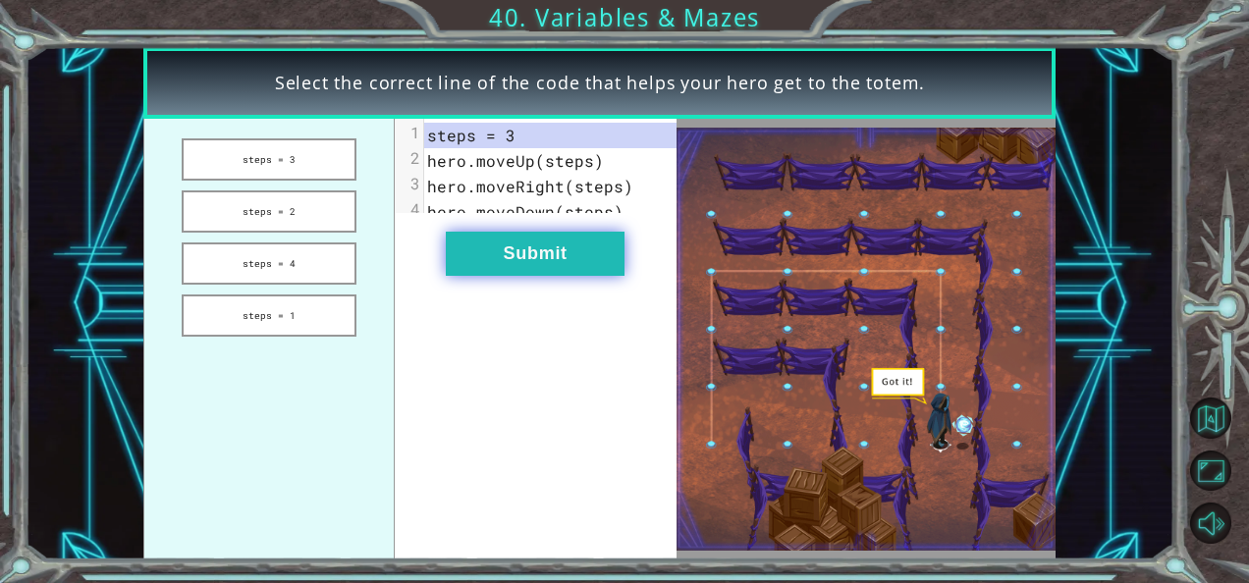
click at [495, 262] on button "Submit" at bounding box center [535, 254] width 179 height 44
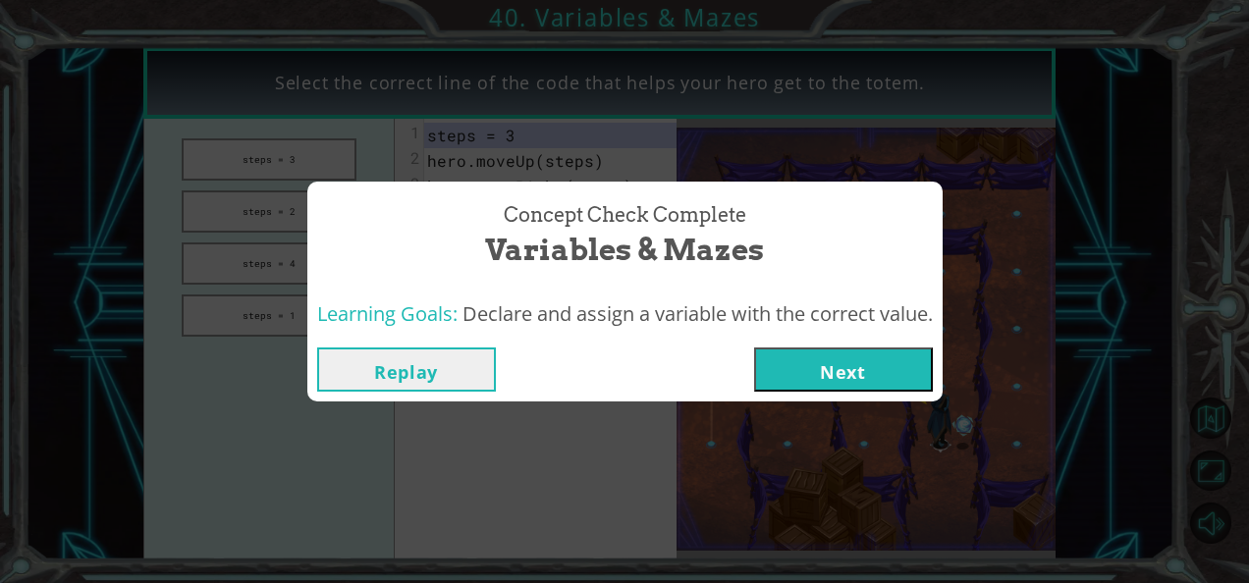
click at [826, 367] on button "Next" at bounding box center [843, 369] width 179 height 44
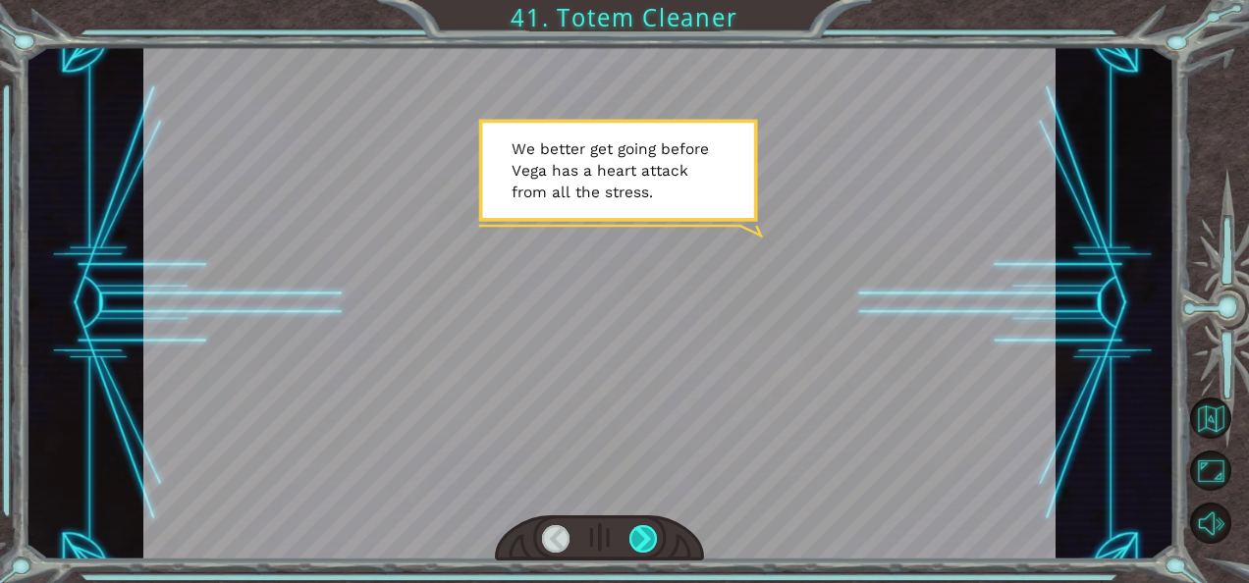
click at [647, 531] on div at bounding box center [642, 538] width 27 height 27
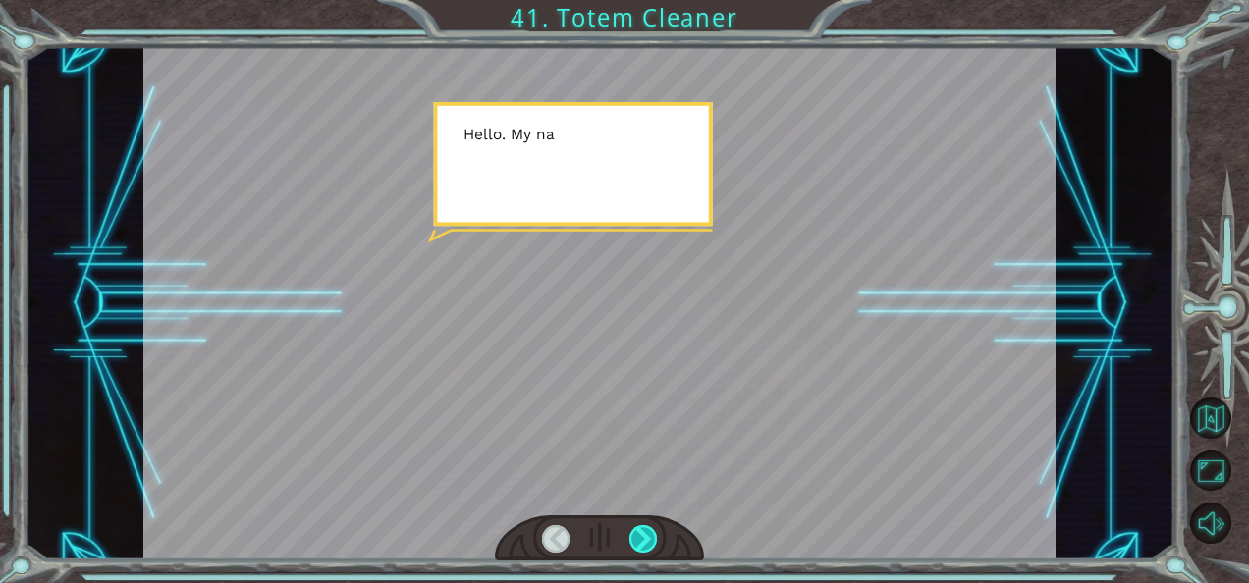
click at [647, 531] on div at bounding box center [642, 538] width 27 height 27
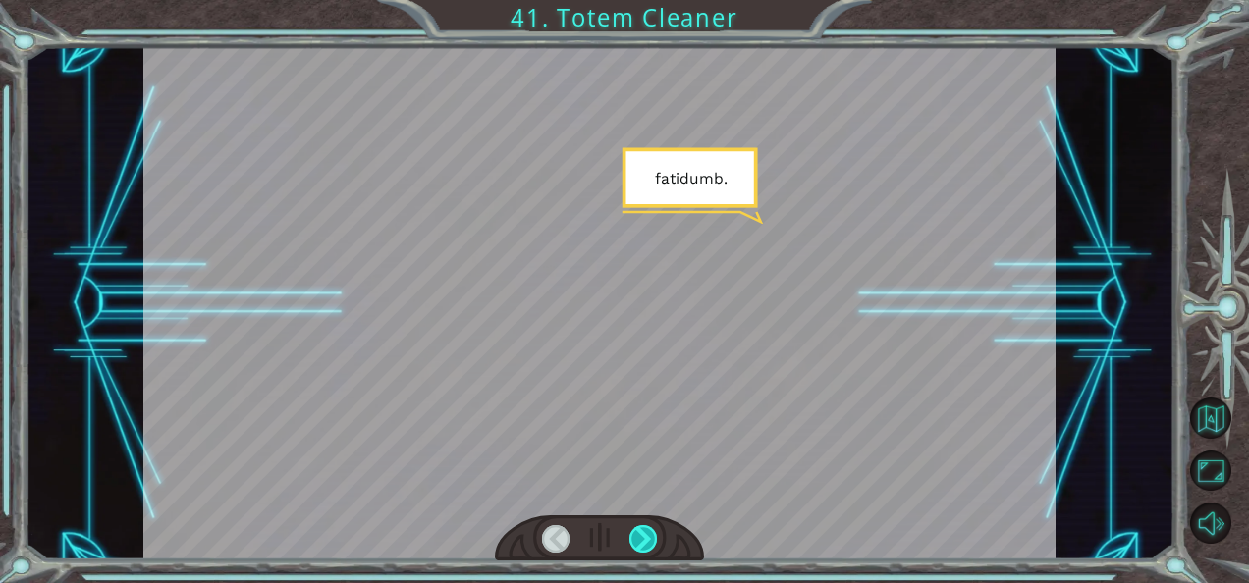
click at [647, 531] on div at bounding box center [642, 538] width 27 height 27
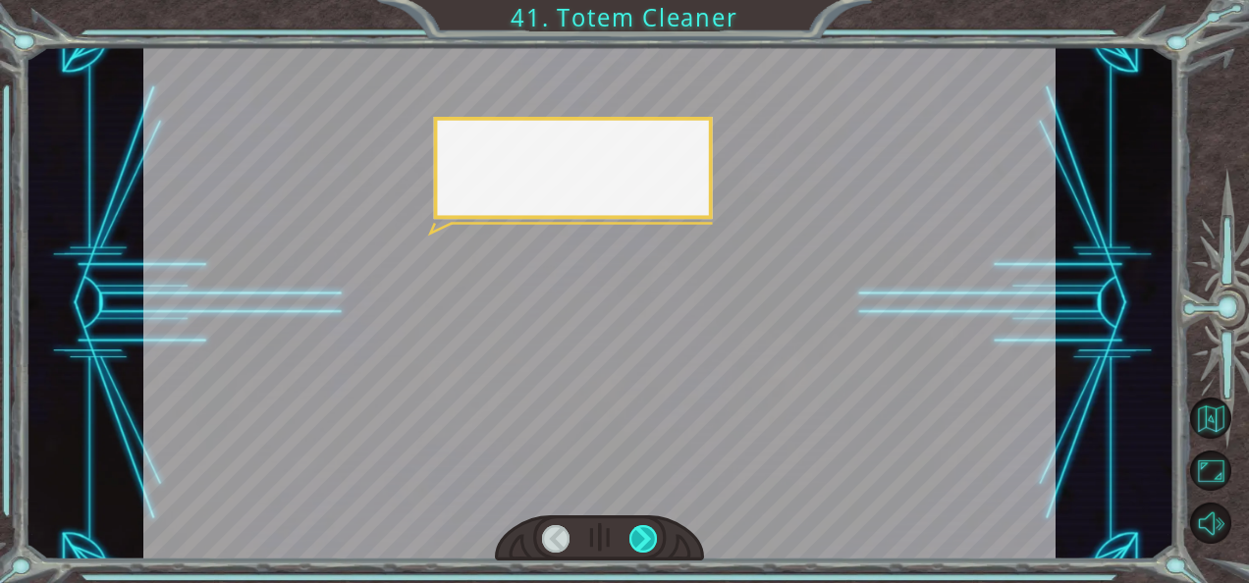
click at [647, 531] on div at bounding box center [642, 538] width 27 height 27
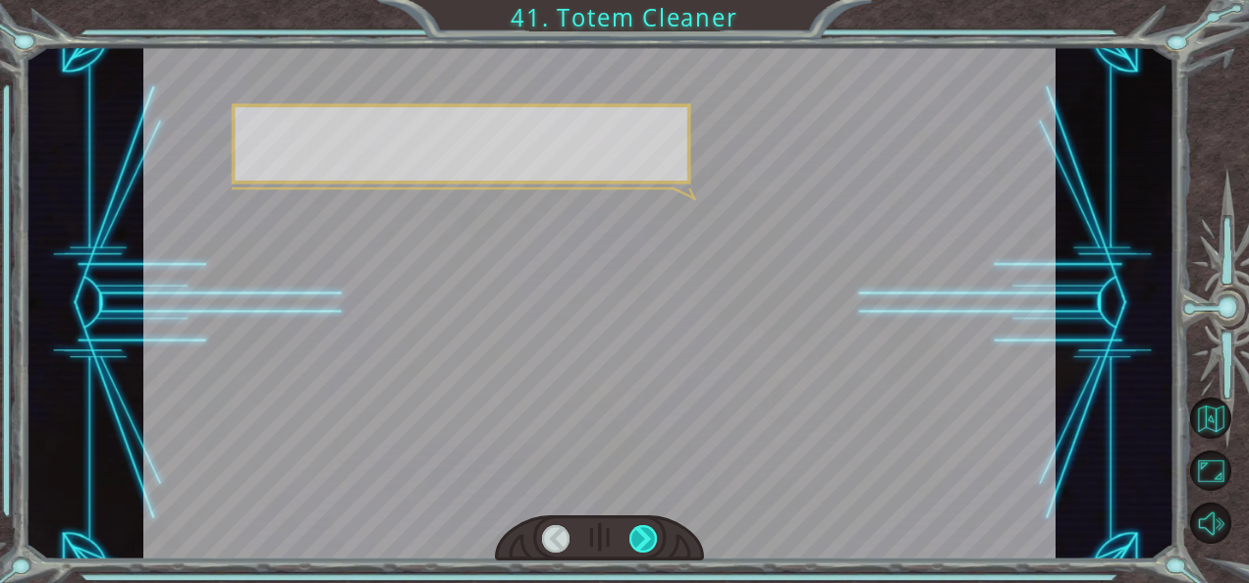
click at [647, 531] on div at bounding box center [642, 538] width 27 height 27
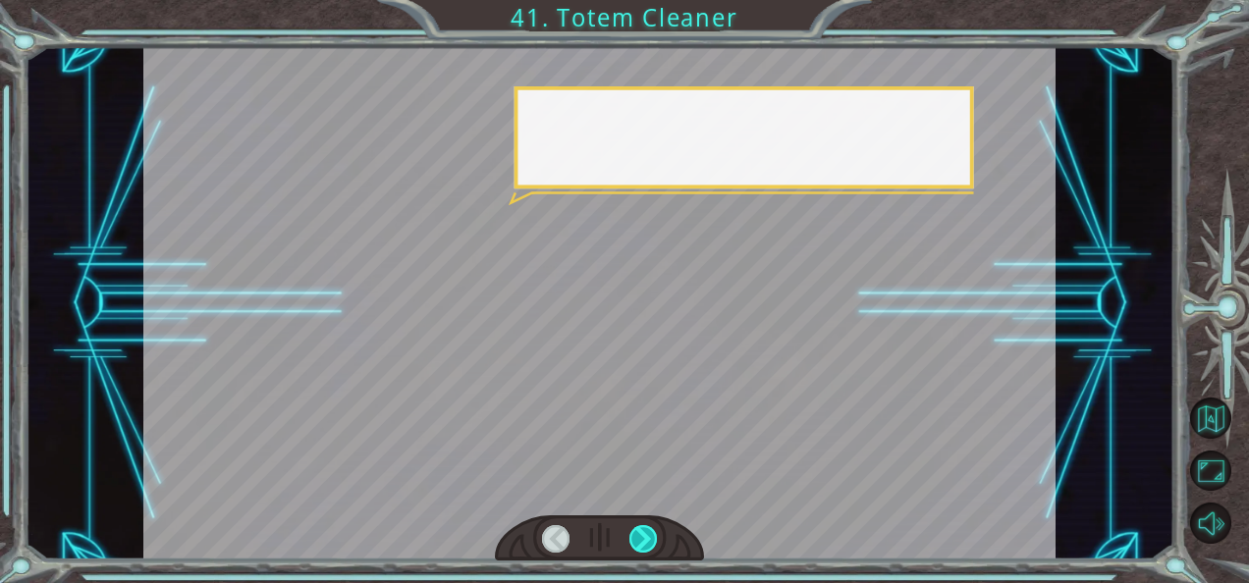
click at [647, 531] on div at bounding box center [642, 538] width 27 height 27
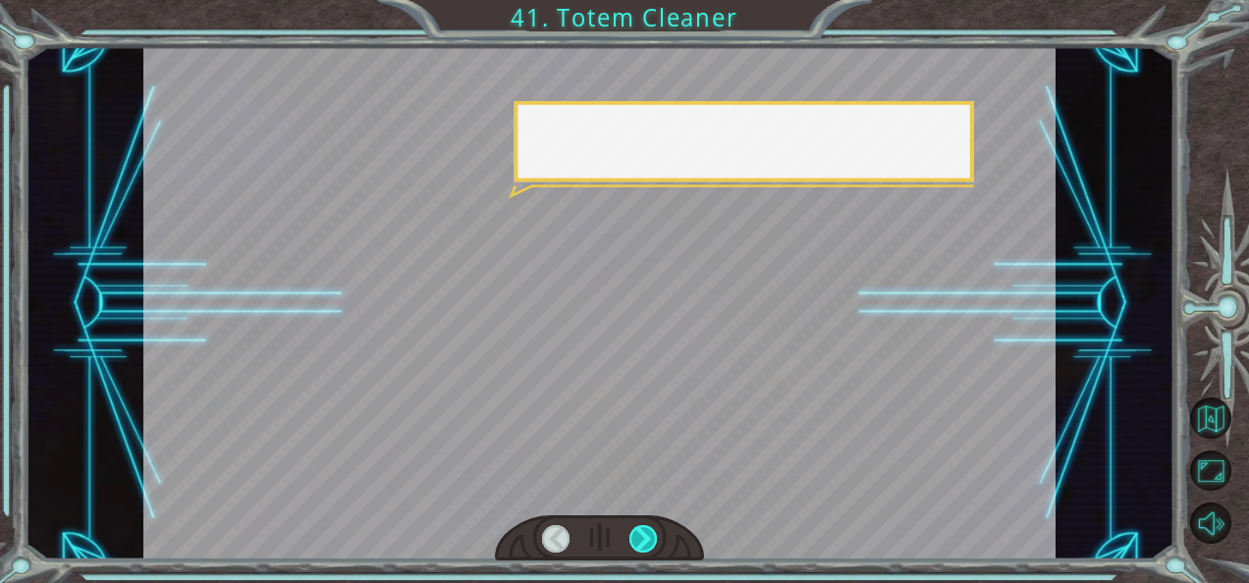
click at [647, 531] on div at bounding box center [642, 538] width 27 height 27
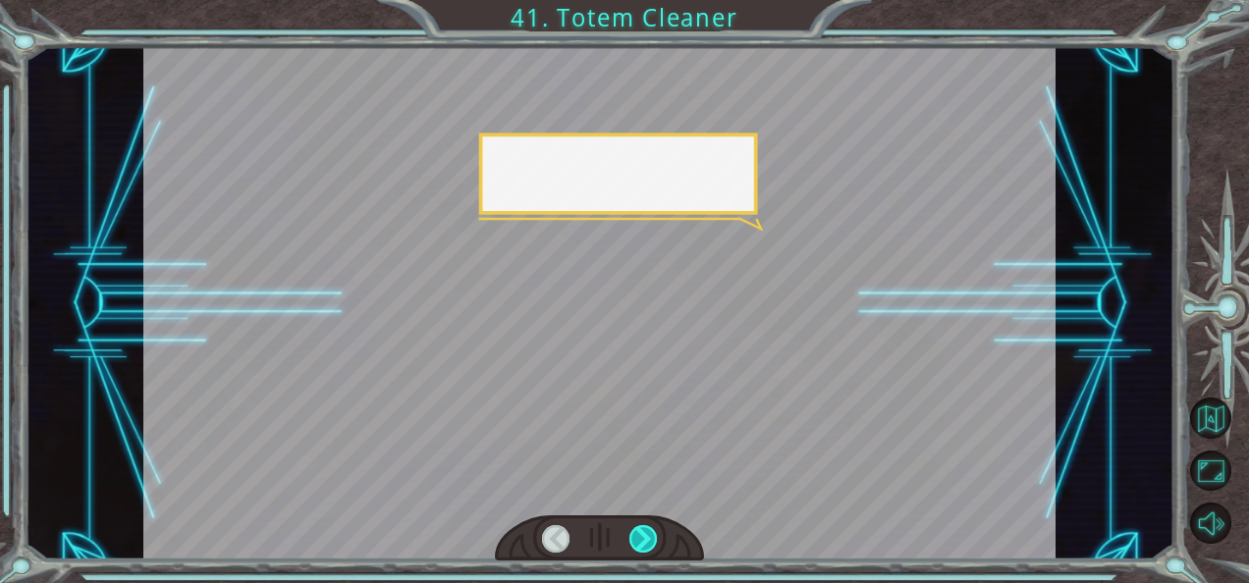
click at [647, 531] on div at bounding box center [642, 538] width 27 height 27
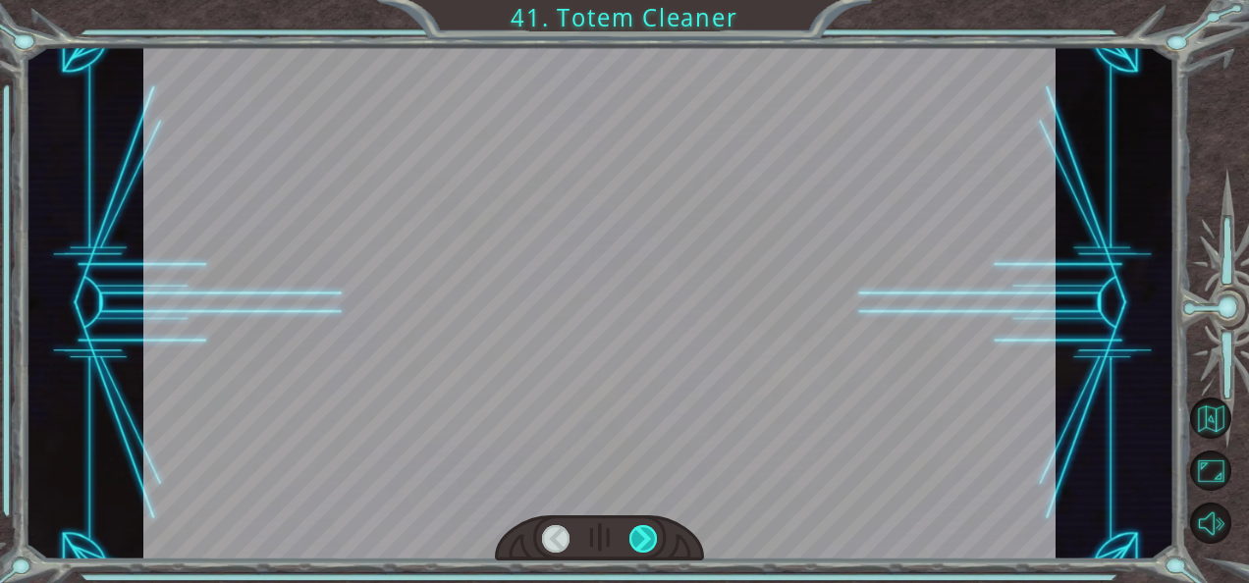
click at [647, 531] on div at bounding box center [642, 538] width 27 height 27
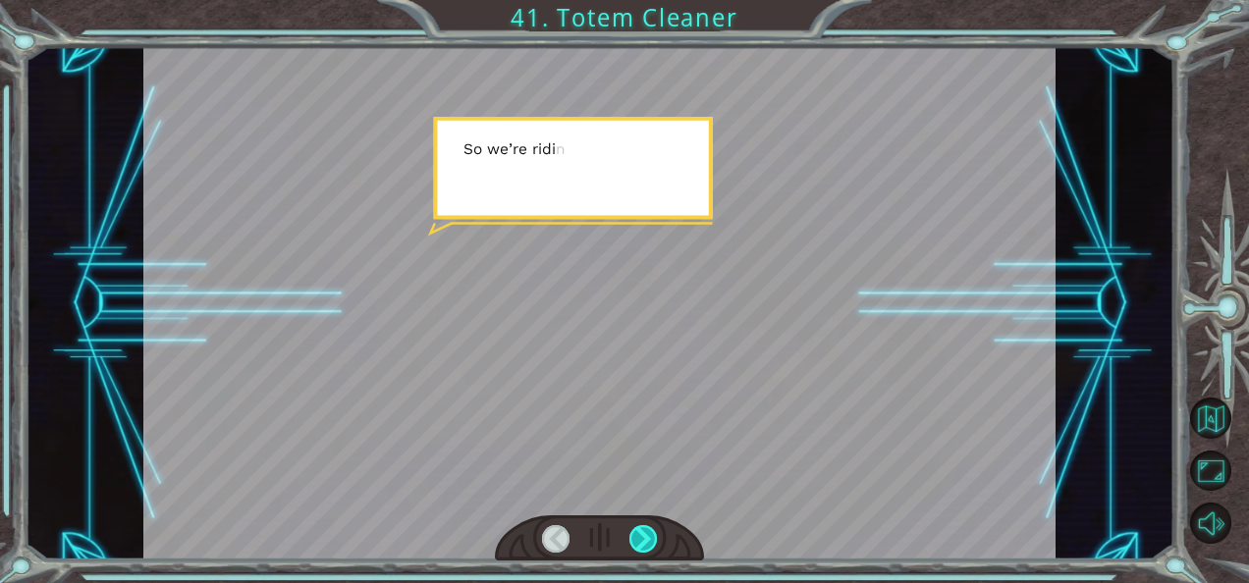
click at [647, 531] on div at bounding box center [642, 538] width 27 height 27
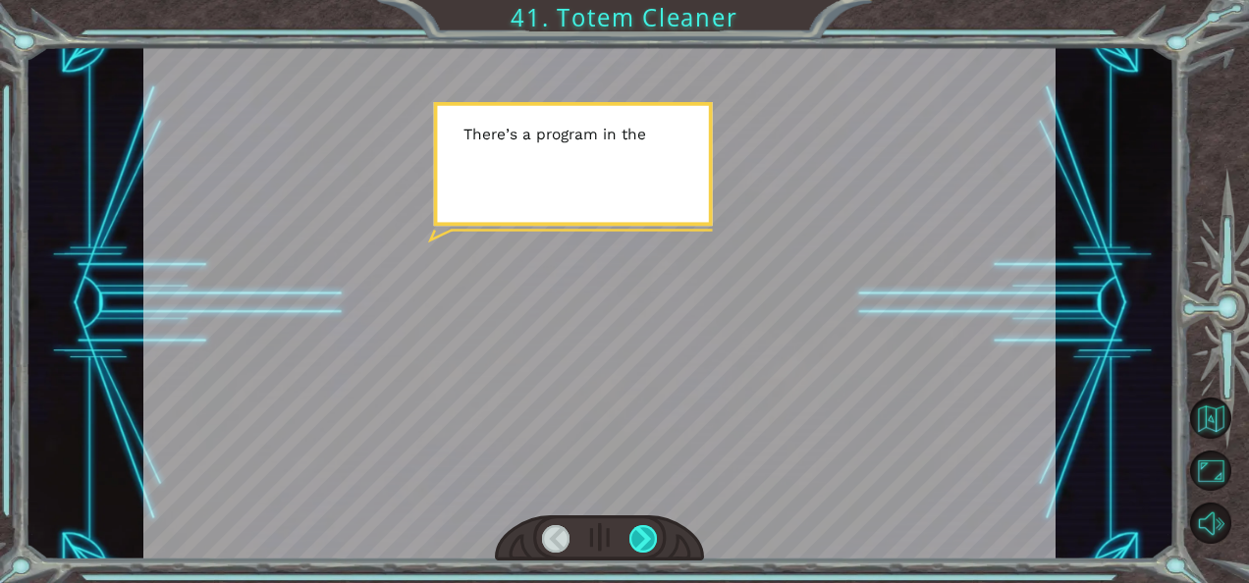
click at [647, 531] on div at bounding box center [642, 538] width 27 height 27
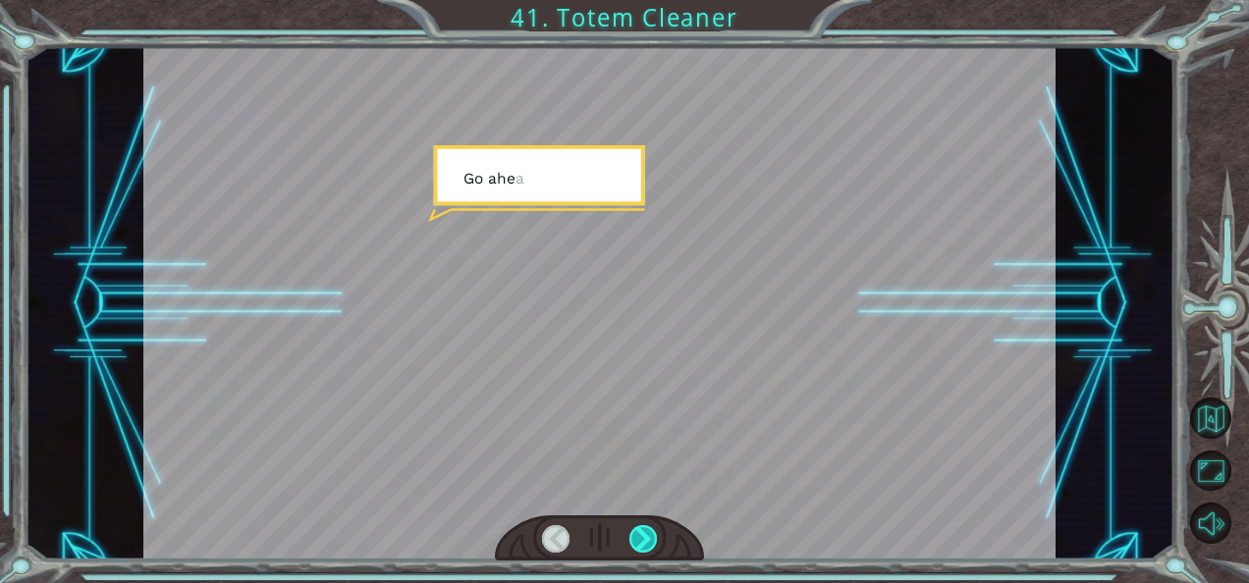
click at [647, 531] on div at bounding box center [642, 538] width 27 height 27
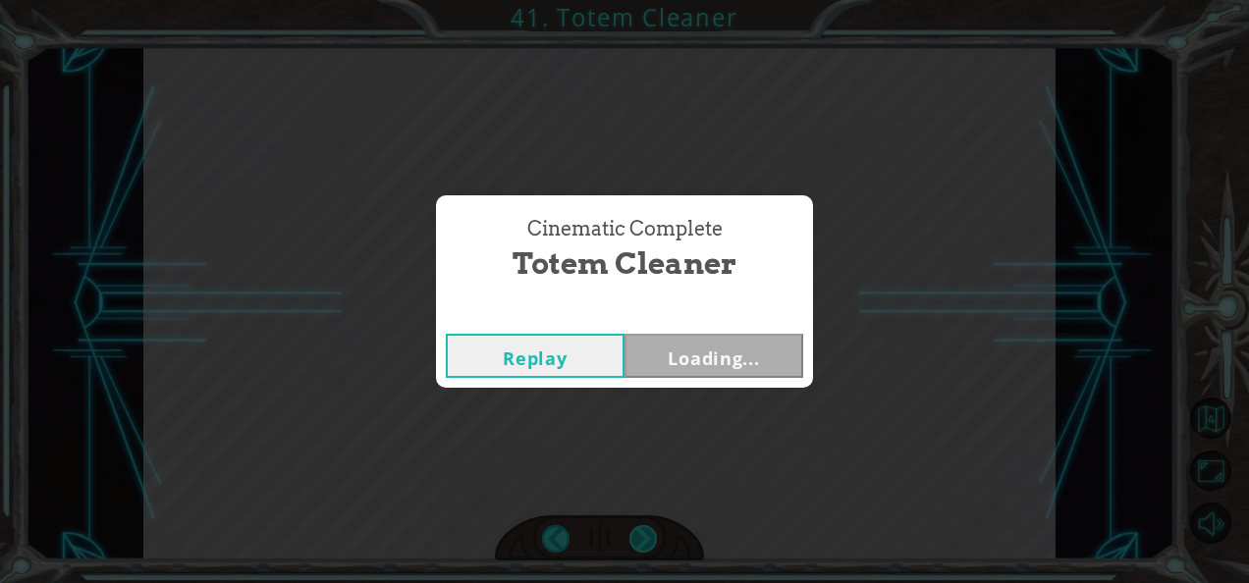
click at [647, 531] on div "Cinematic Complete Totem Cleaner Replay Loading..." at bounding box center [624, 291] width 1249 height 583
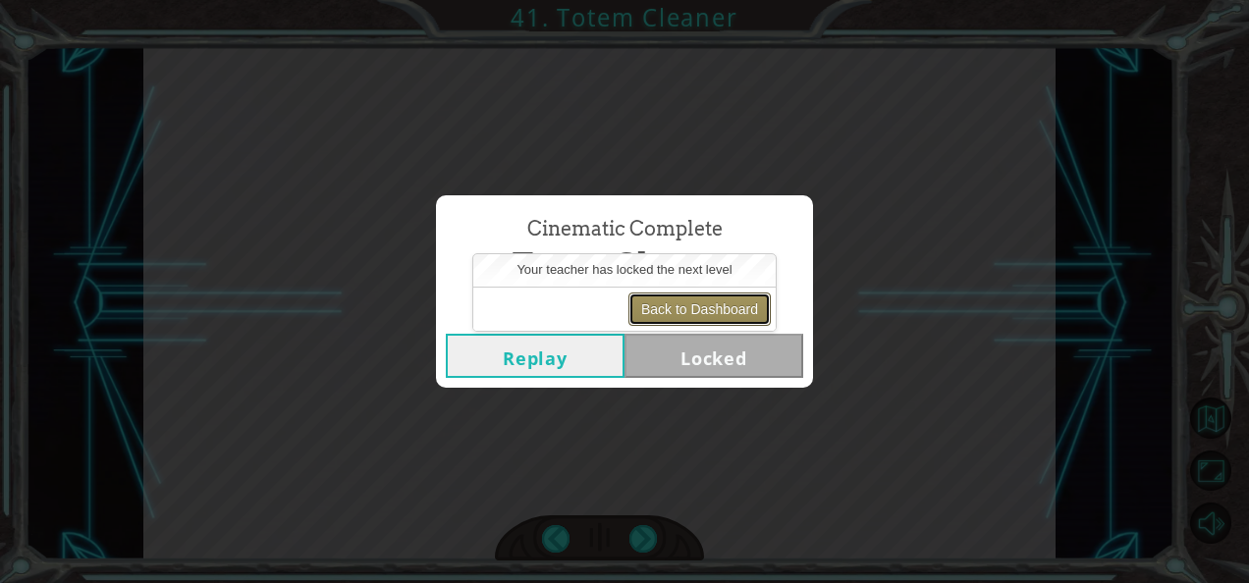
click at [701, 304] on button "Back to Dashboard" at bounding box center [699, 309] width 142 height 33
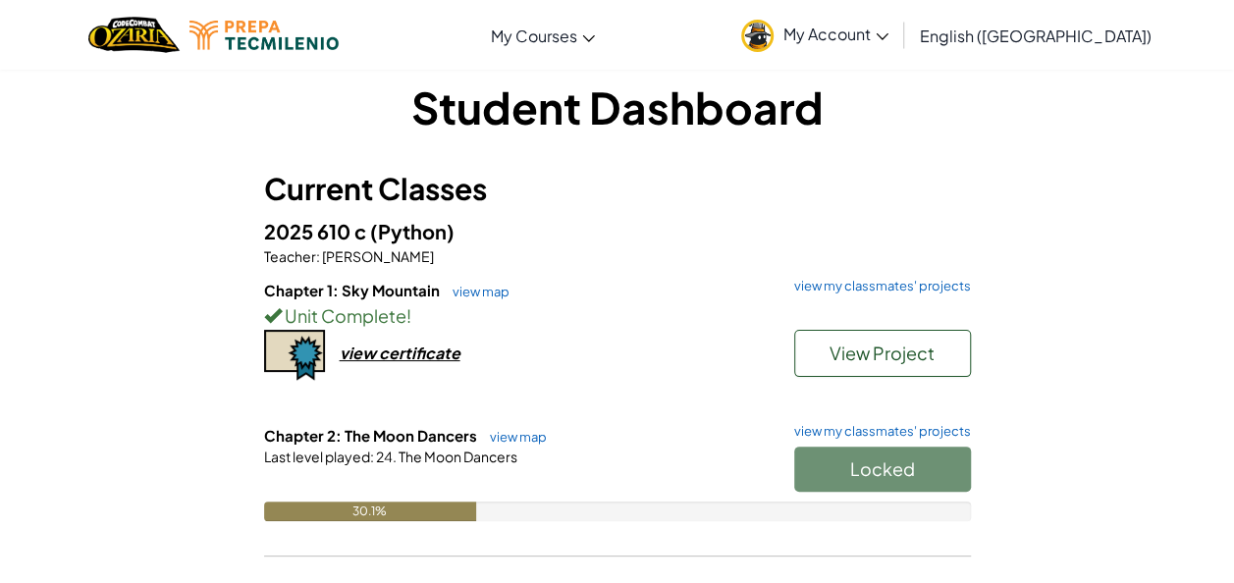
scroll to position [16, 0]
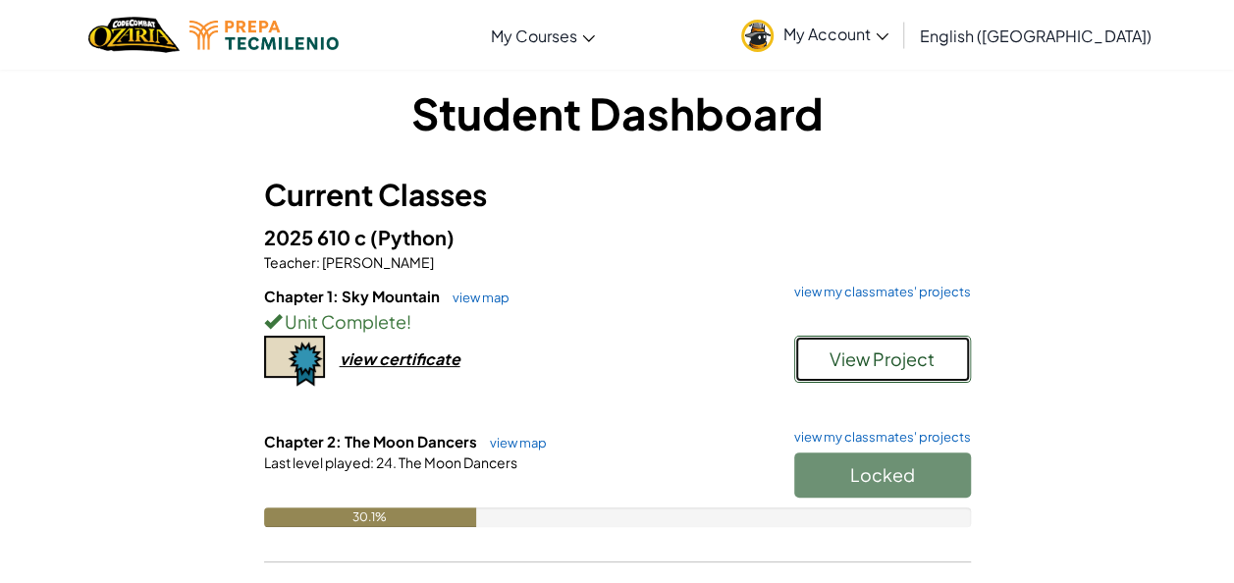
click at [847, 371] on button "View Project" at bounding box center [882, 359] width 177 height 47
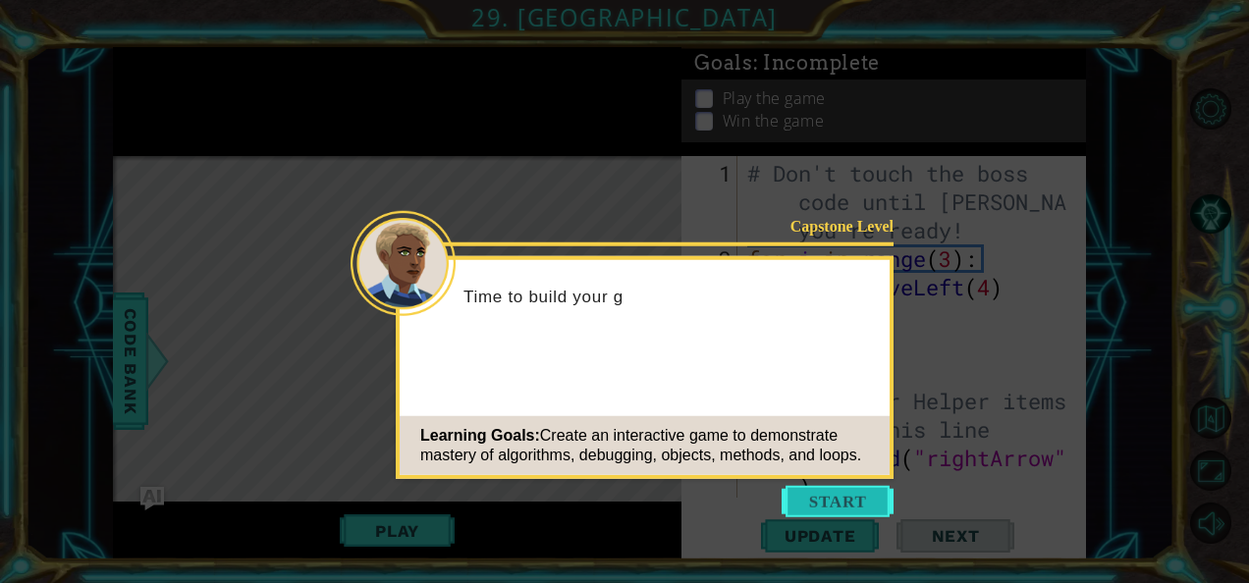
click at [850, 492] on button "Start" at bounding box center [837, 501] width 112 height 31
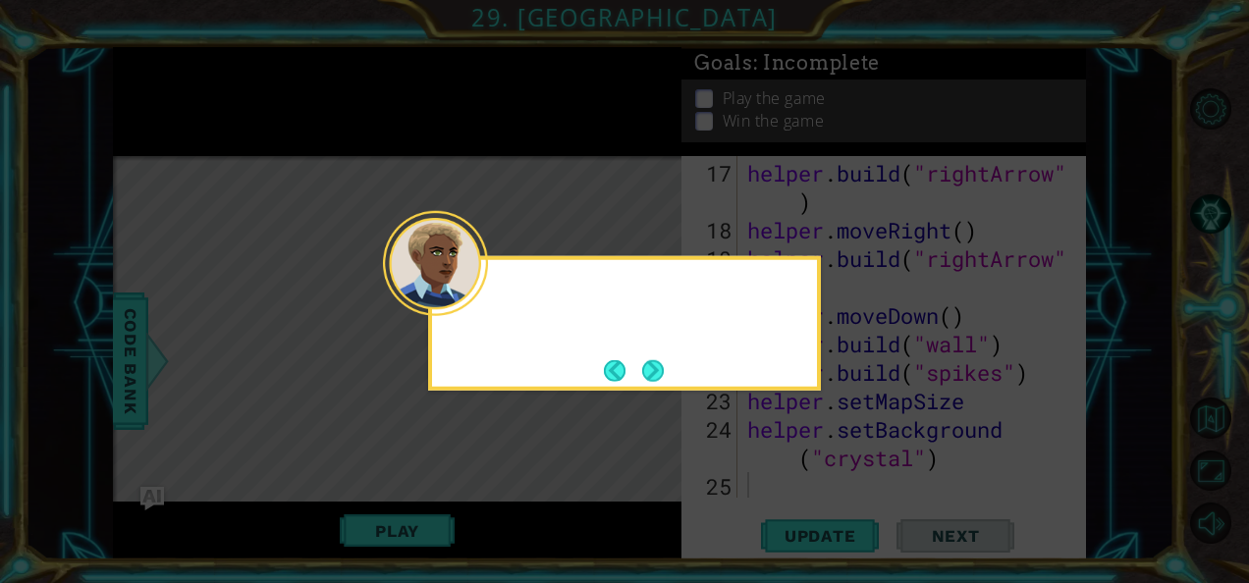
scroll to position [683, 0]
click at [662, 374] on button "Next" at bounding box center [653, 370] width 22 height 22
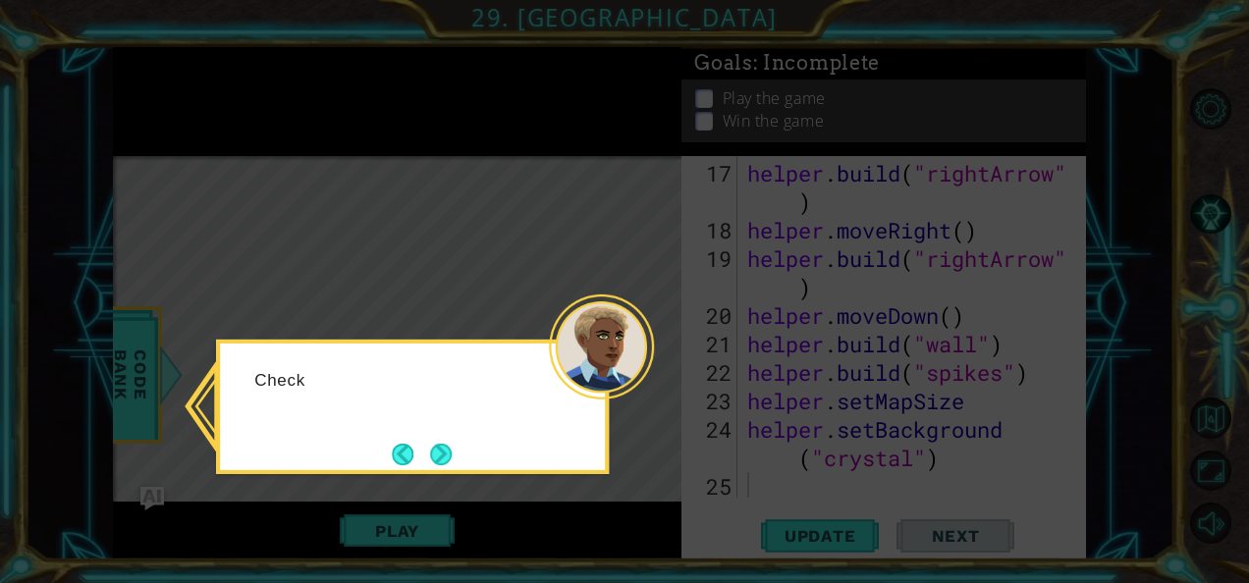
click at [662, 374] on icon at bounding box center [624, 291] width 1249 height 583
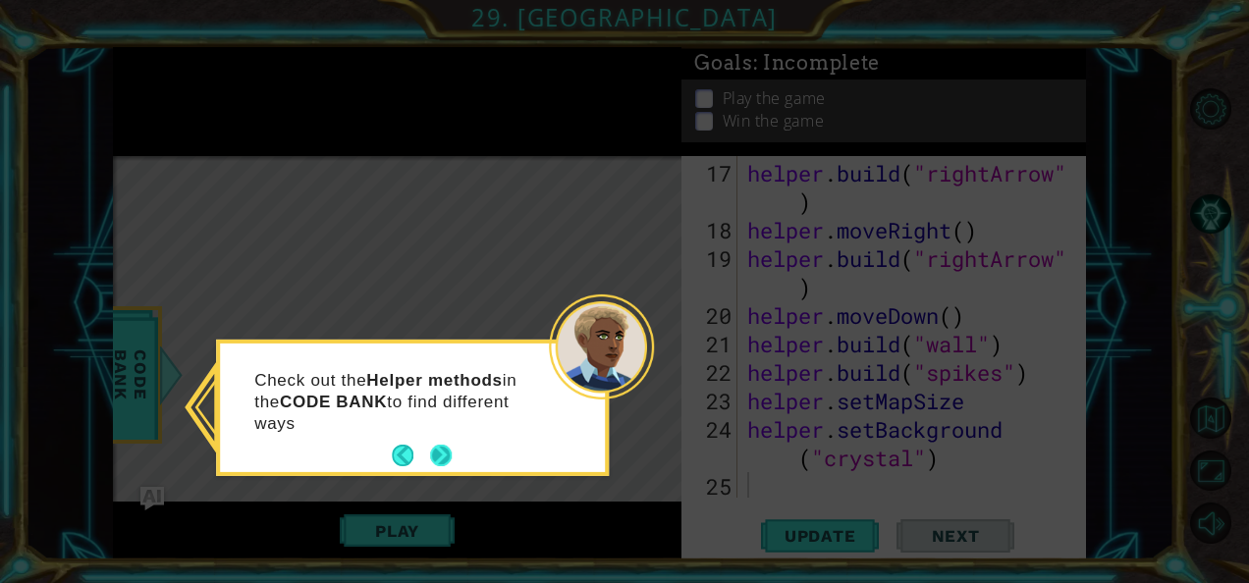
click at [452, 466] on button "Next" at bounding box center [441, 456] width 22 height 22
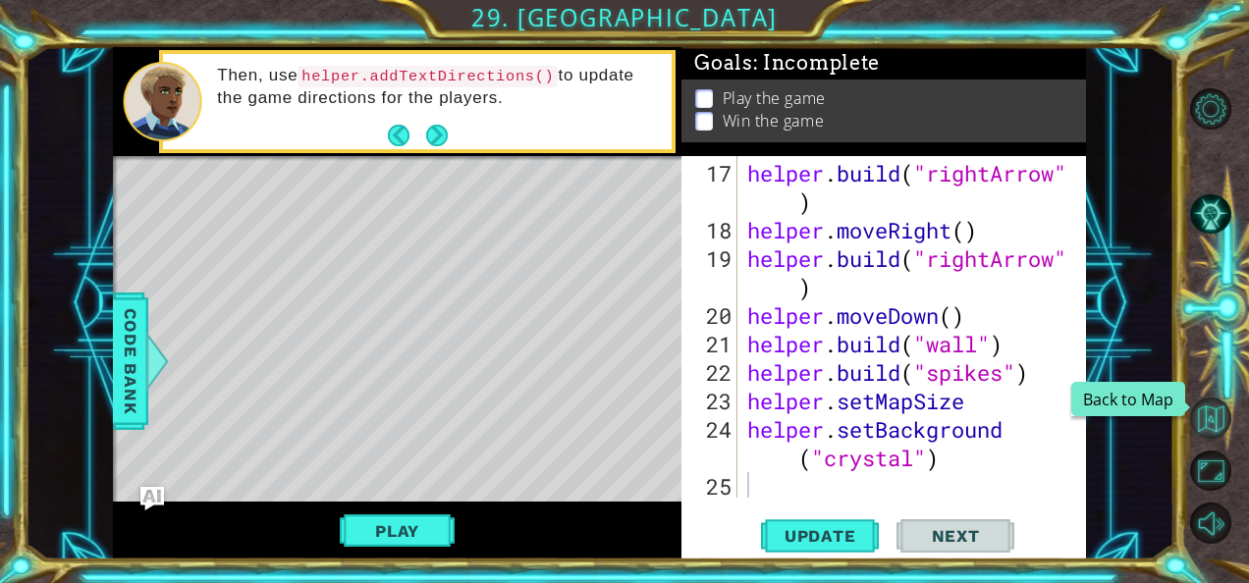
click at [1211, 420] on button "Back to Map" at bounding box center [1210, 418] width 41 height 41
